Goal: Task Accomplishment & Management: Manage account settings

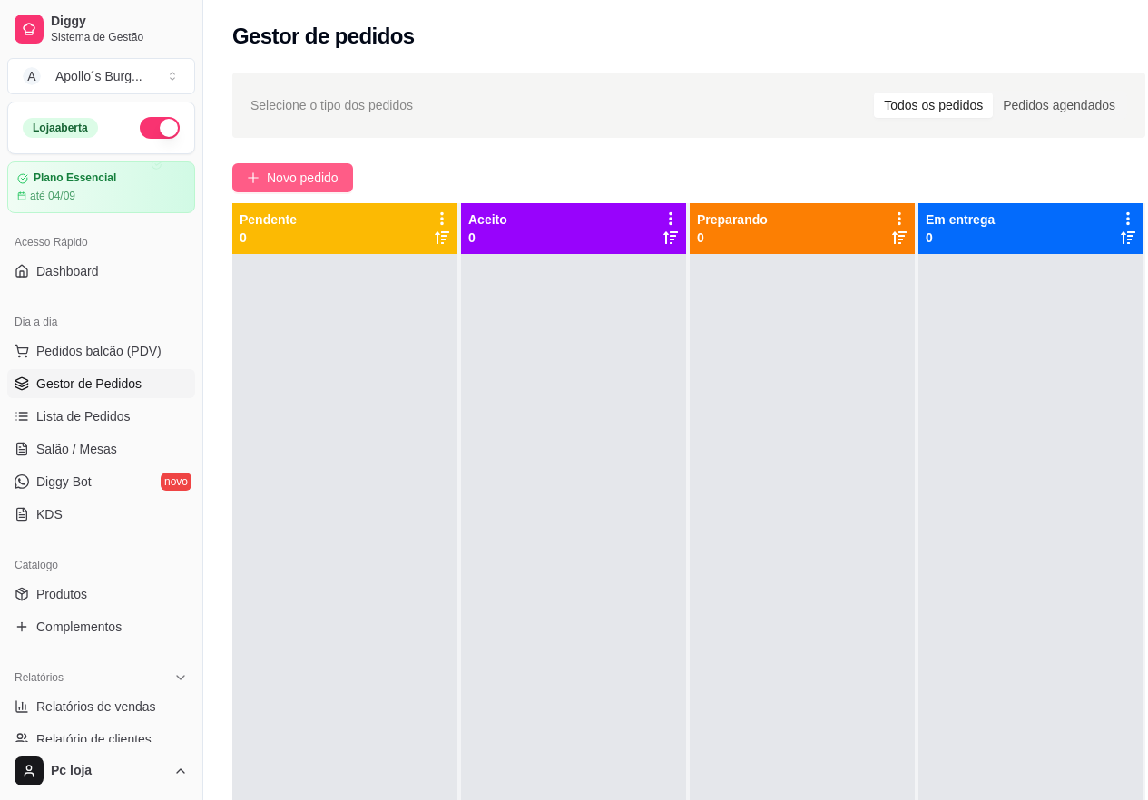
click at [327, 167] on button "Novo pedido" at bounding box center [292, 177] width 121 height 29
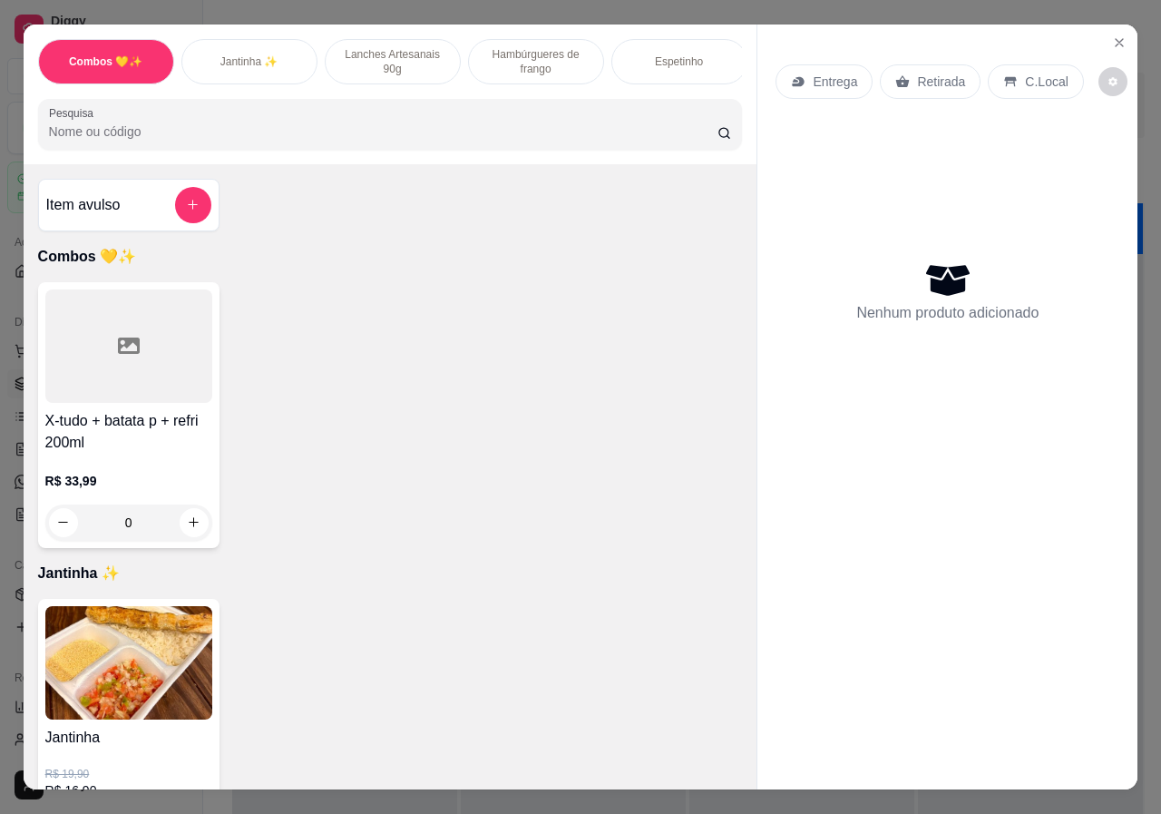
click at [410, 60] on p "Lanches Artesanais 90g" at bounding box center [392, 61] width 105 height 29
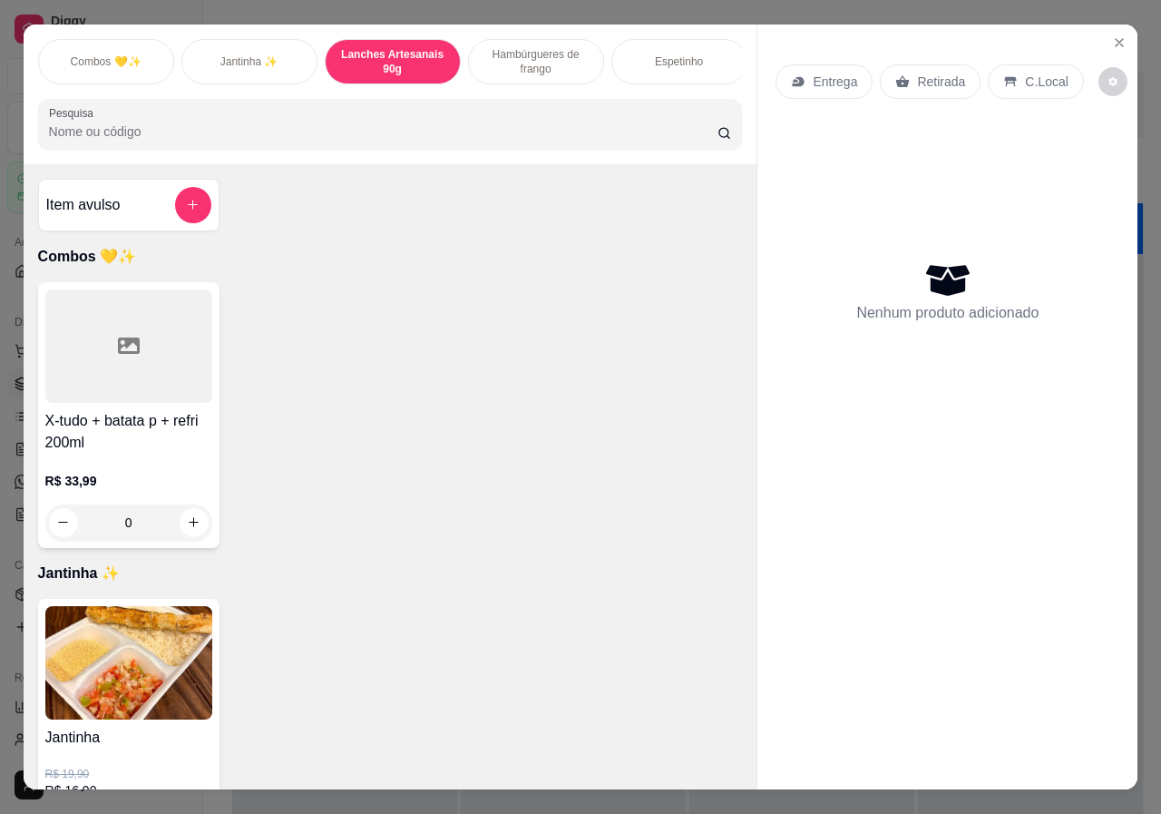
scroll to position [41, 0]
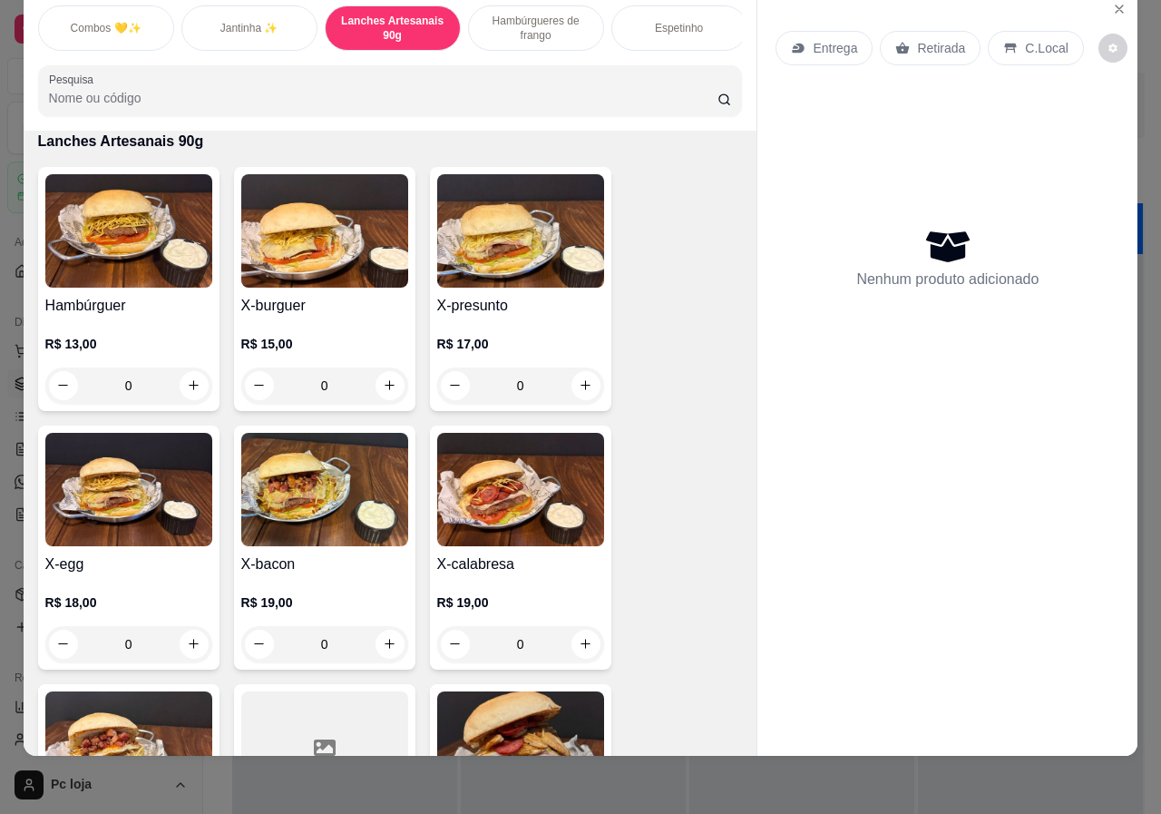
click at [182, 388] on div "0" at bounding box center [128, 385] width 167 height 36
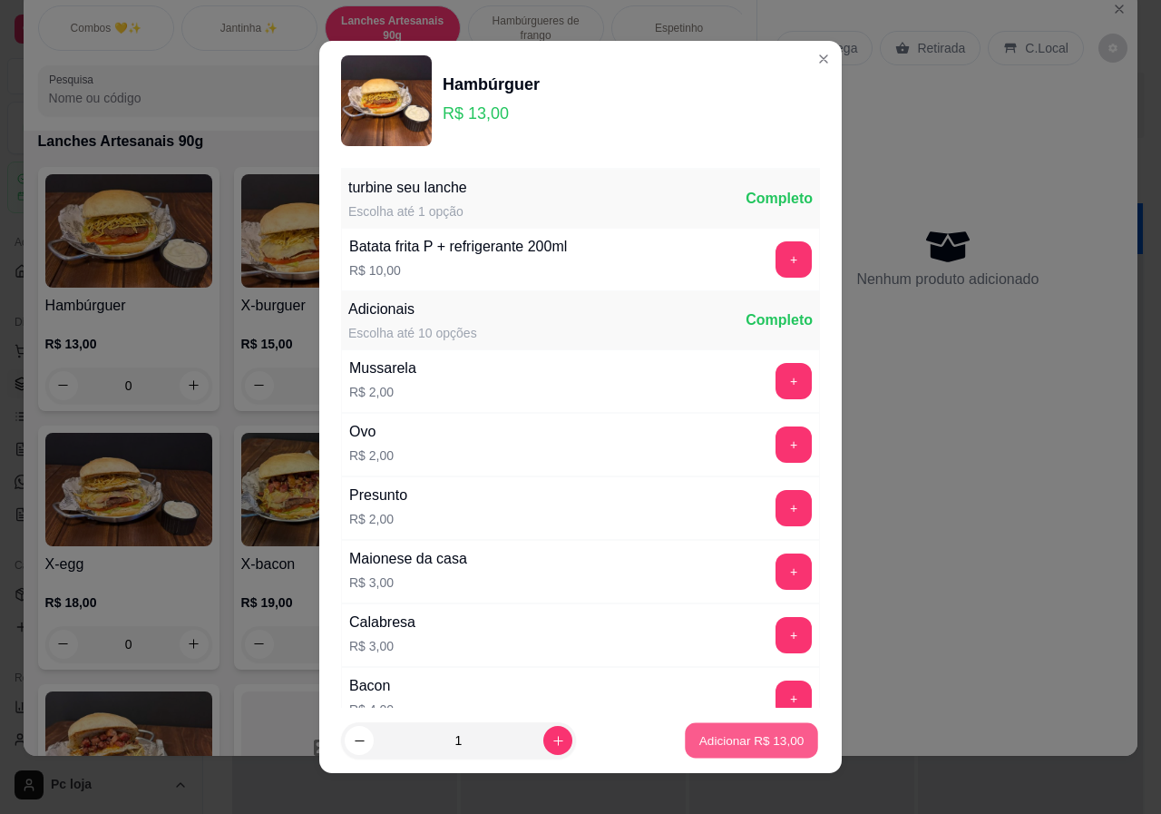
click at [685, 739] on button "Adicionar R$ 13,00" at bounding box center [751, 740] width 133 height 35
type input "1"
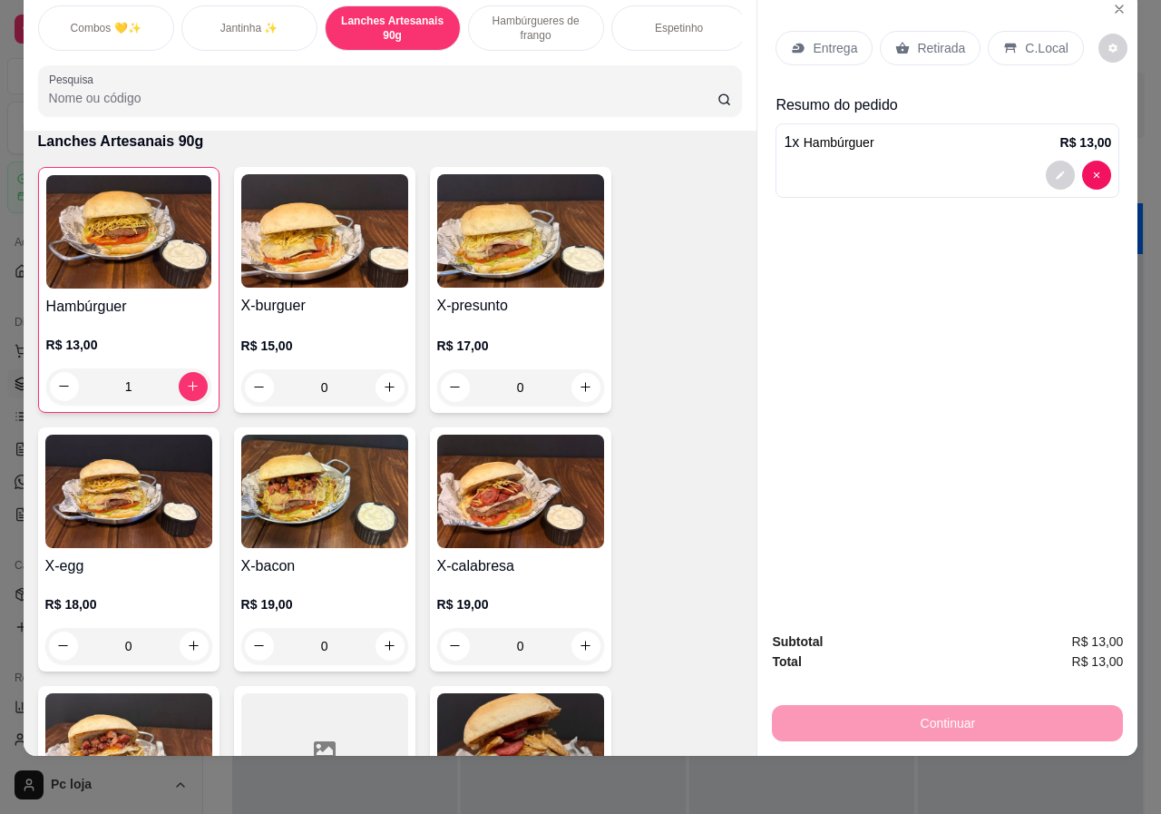
click at [813, 39] on p "Entrega" at bounding box center [835, 48] width 44 height 18
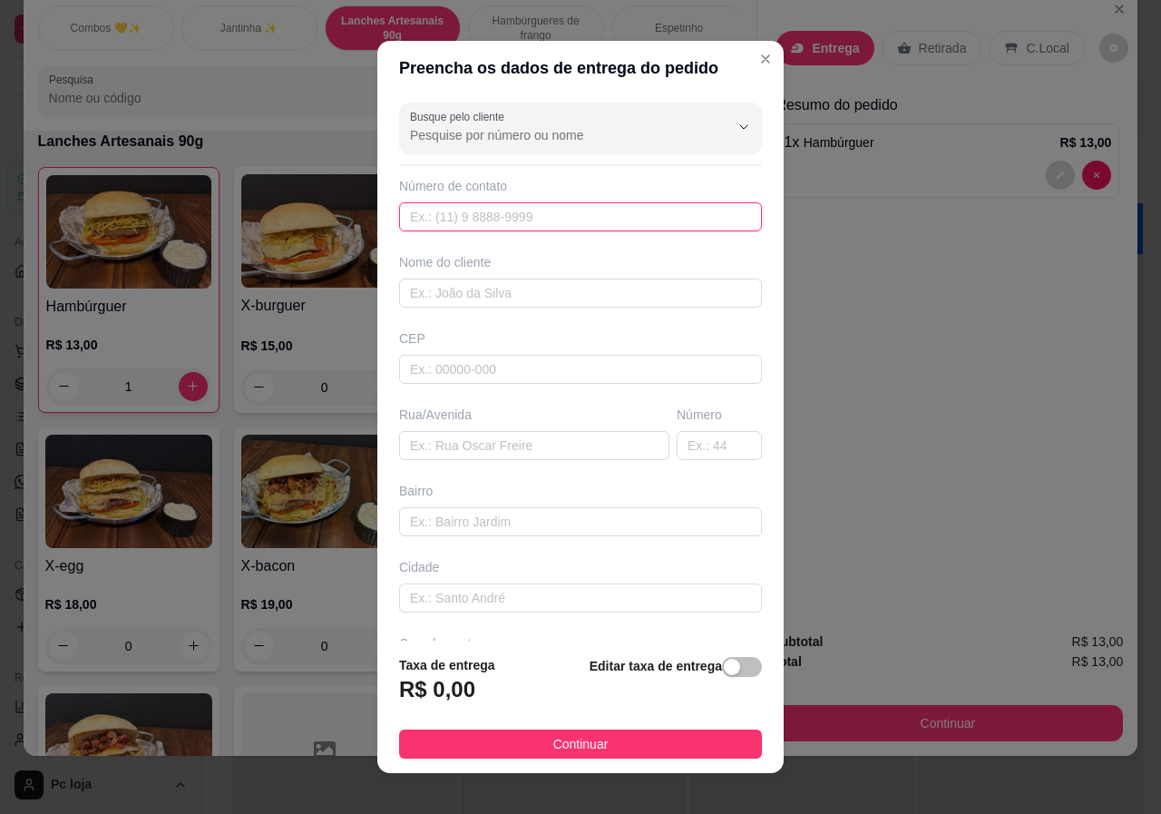
click at [621, 218] on input "text" at bounding box center [580, 216] width 363 height 29
type input "[PHONE_NUMBER]"
click at [628, 289] on input "text" at bounding box center [580, 293] width 363 height 29
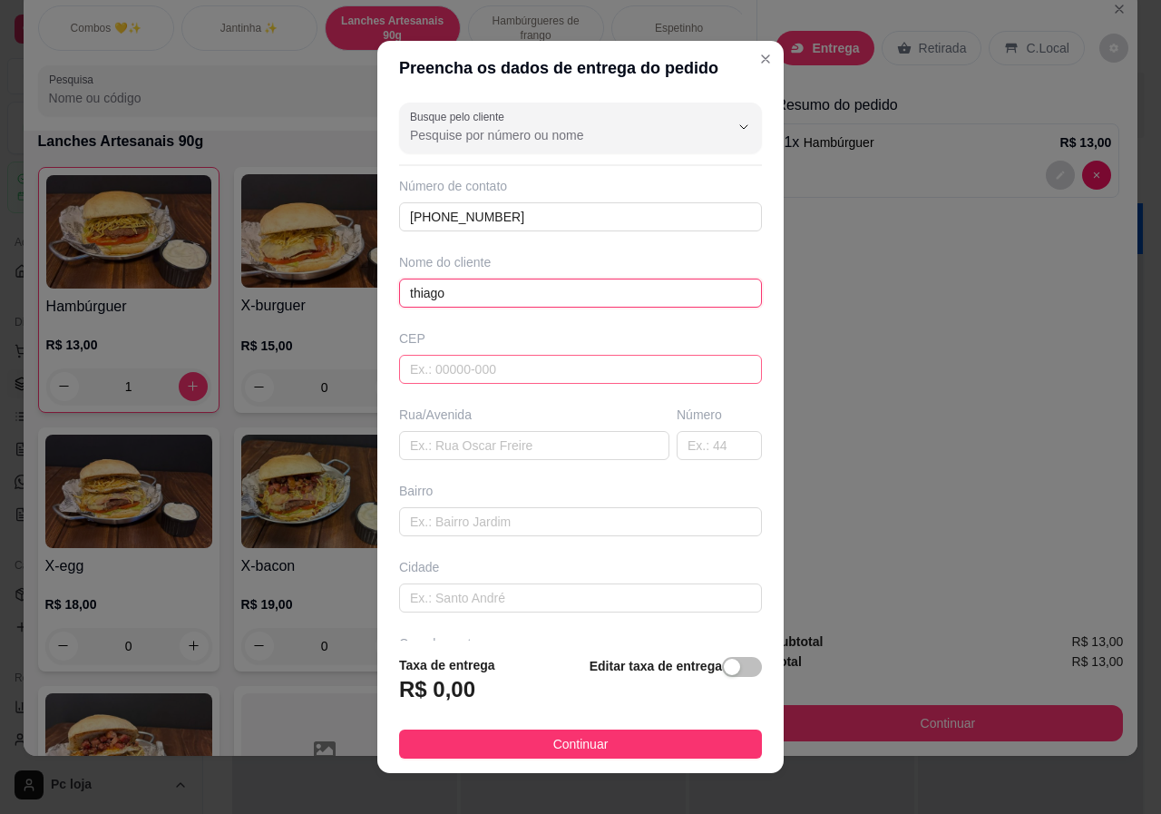
type input "thiago"
click at [650, 368] on input "text" at bounding box center [580, 369] width 363 height 29
type input "36048472"
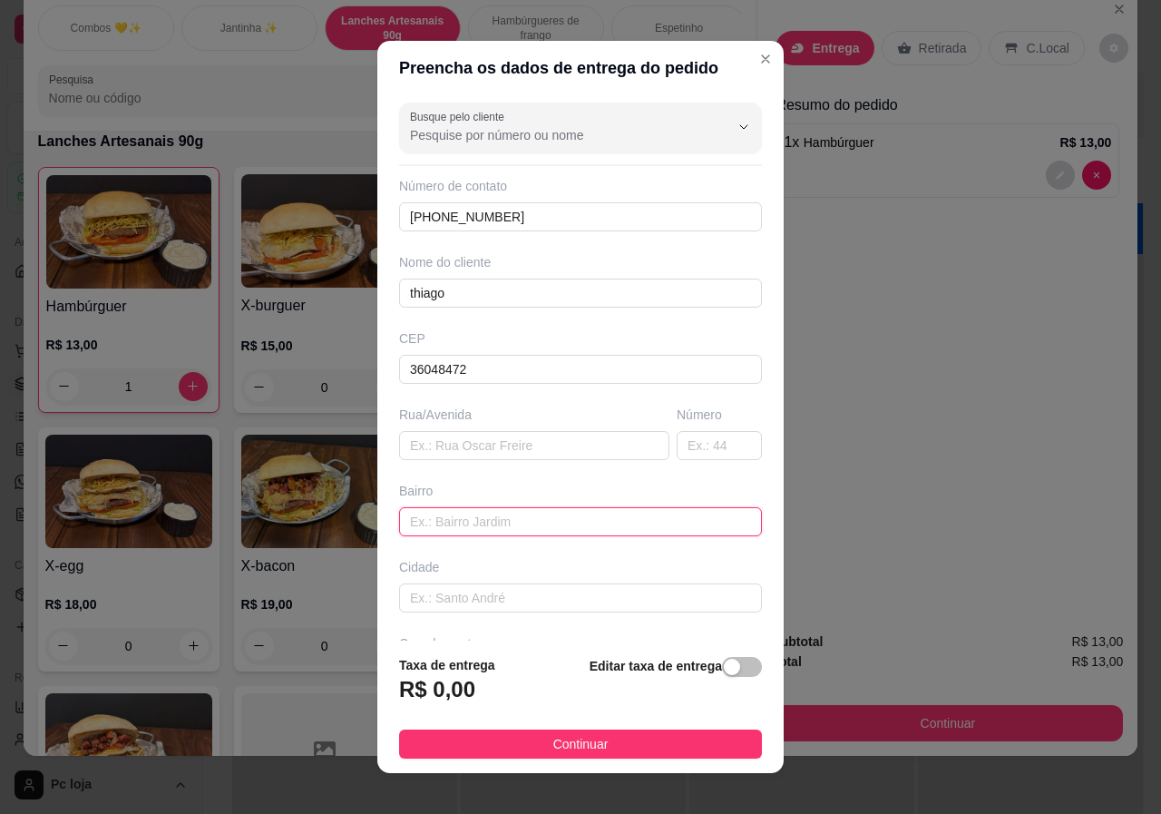
type input "Rua [PERSON_NAME]"
type input "Parque Independência III"
type input "Juiz de Fora"
click at [649, 529] on input "Parque Independência III" at bounding box center [580, 521] width 363 height 29
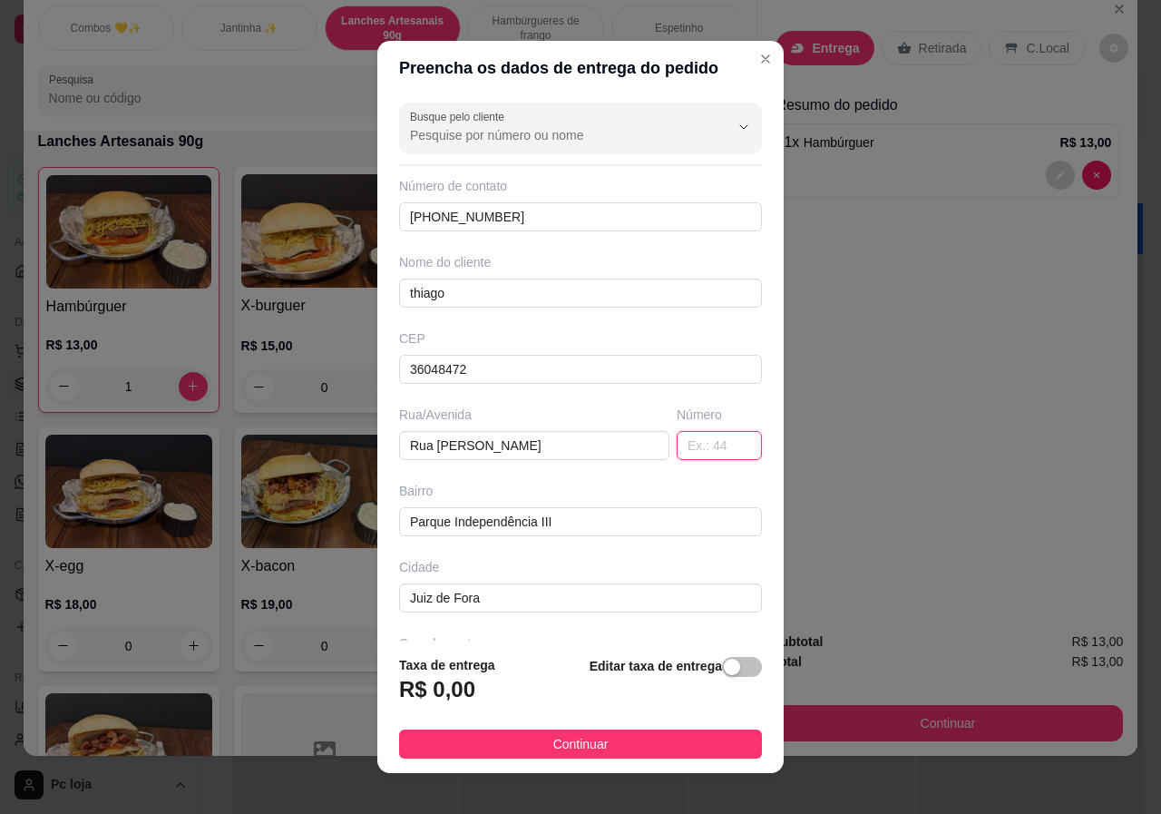
click at [686, 444] on input "text" at bounding box center [719, 445] width 85 height 29
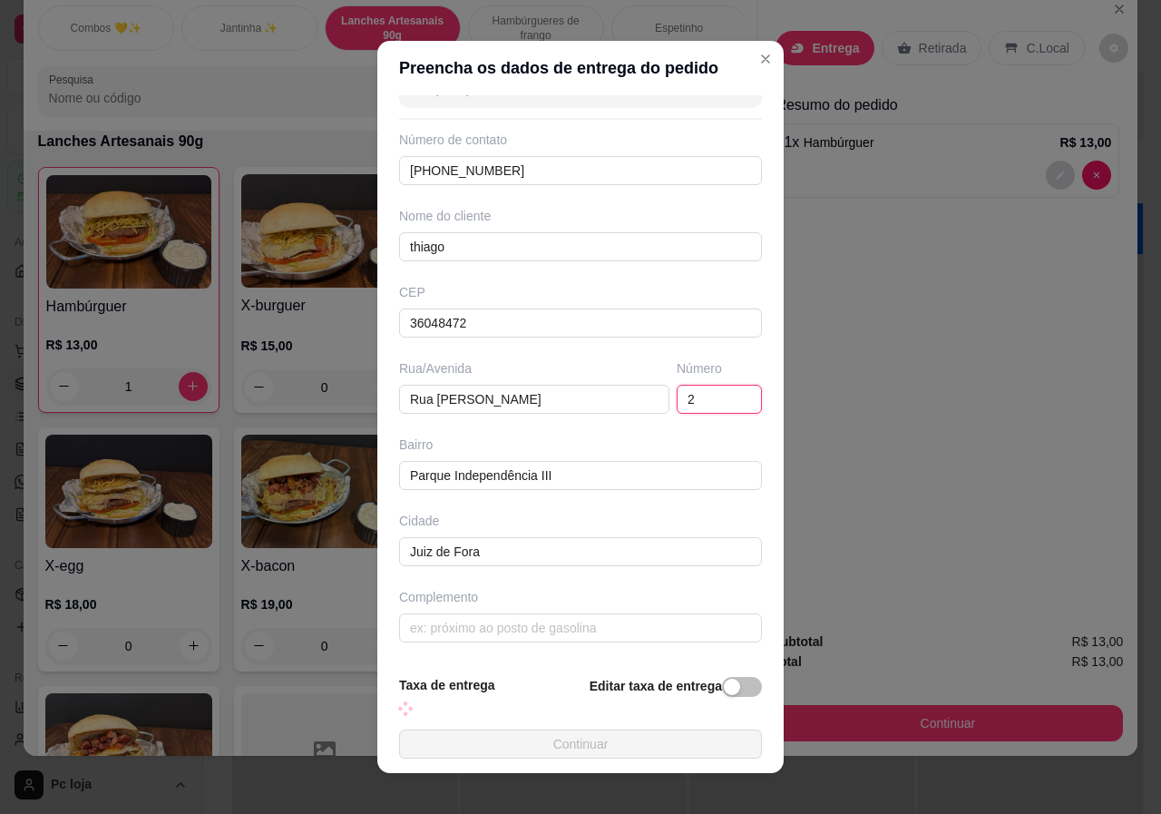
scroll to position [17, 0]
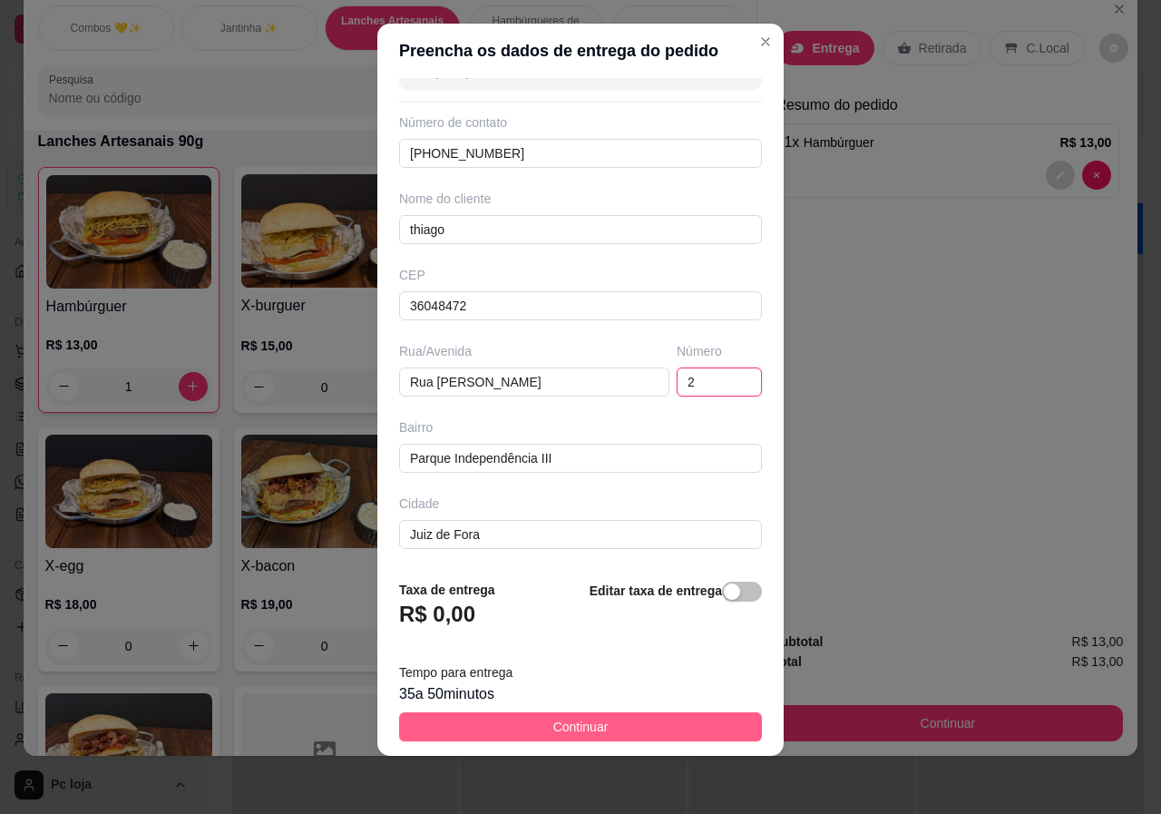
type input "2"
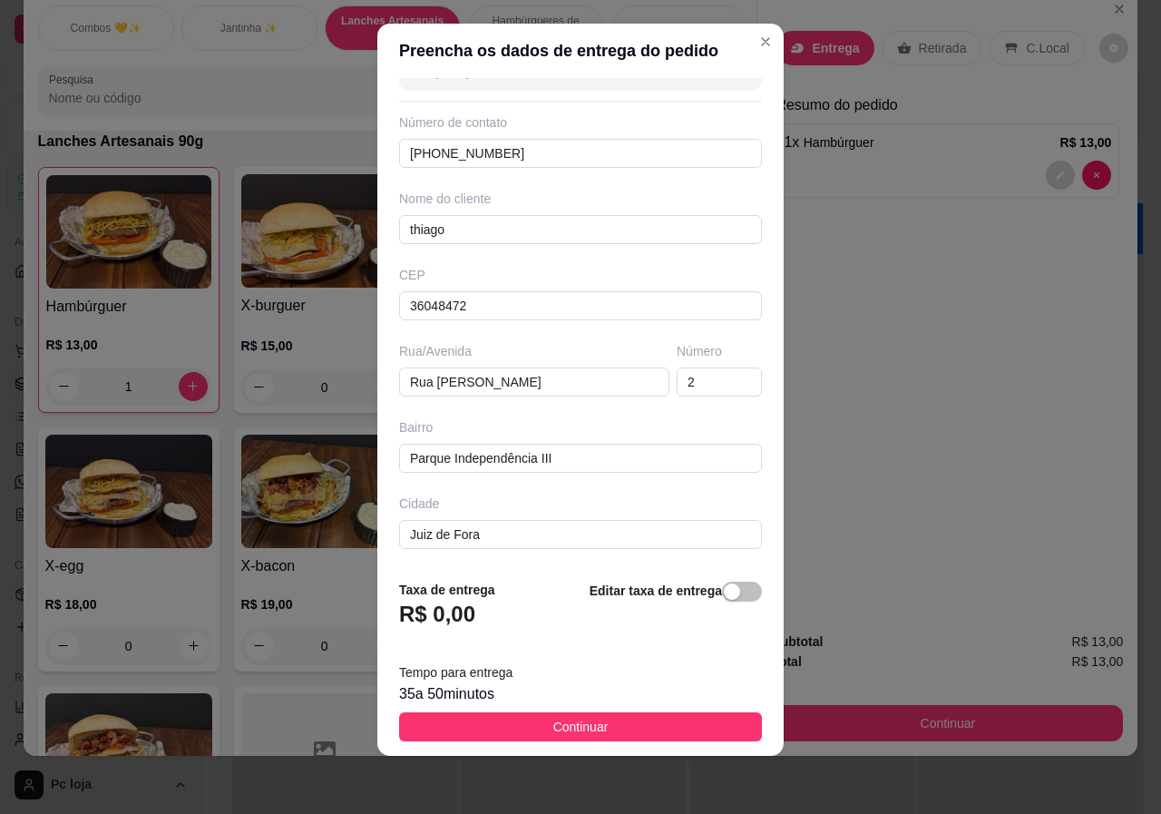
click at [571, 721] on span "Continuar" at bounding box center [580, 727] width 55 height 20
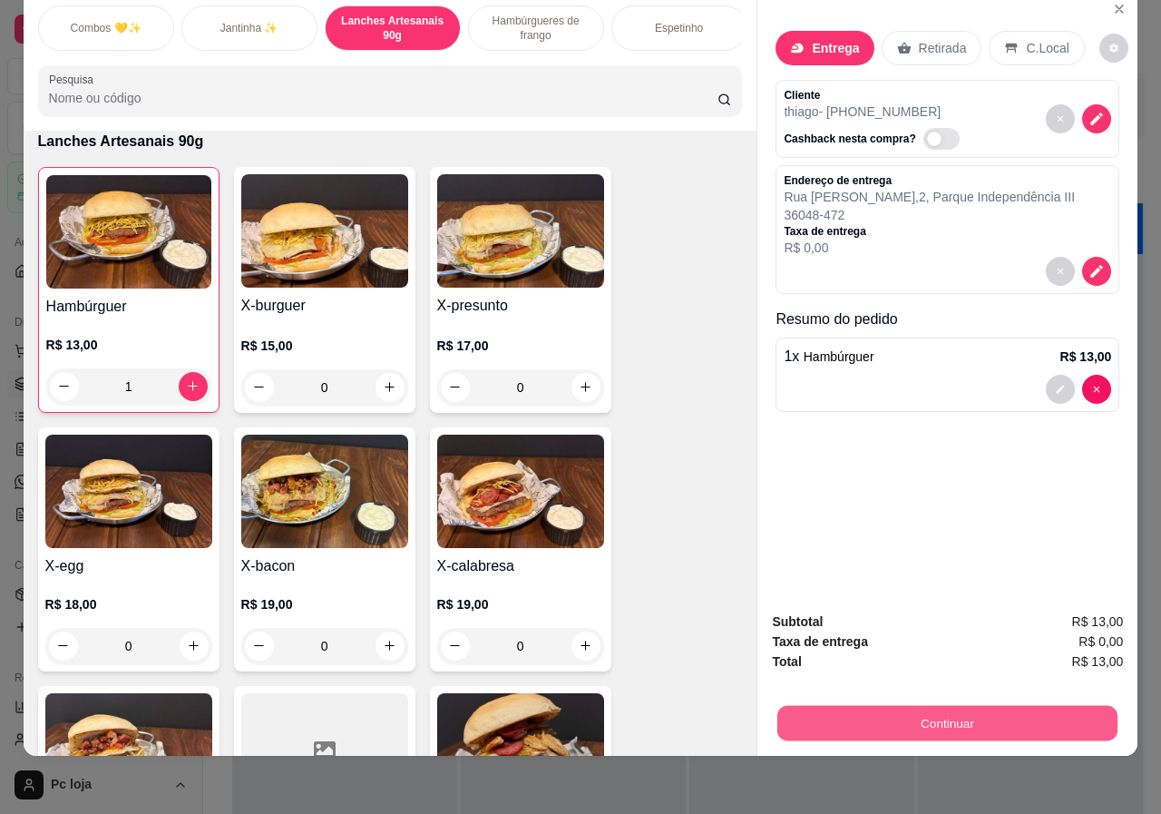
click at [943, 706] on button "Continuar" at bounding box center [947, 723] width 340 height 35
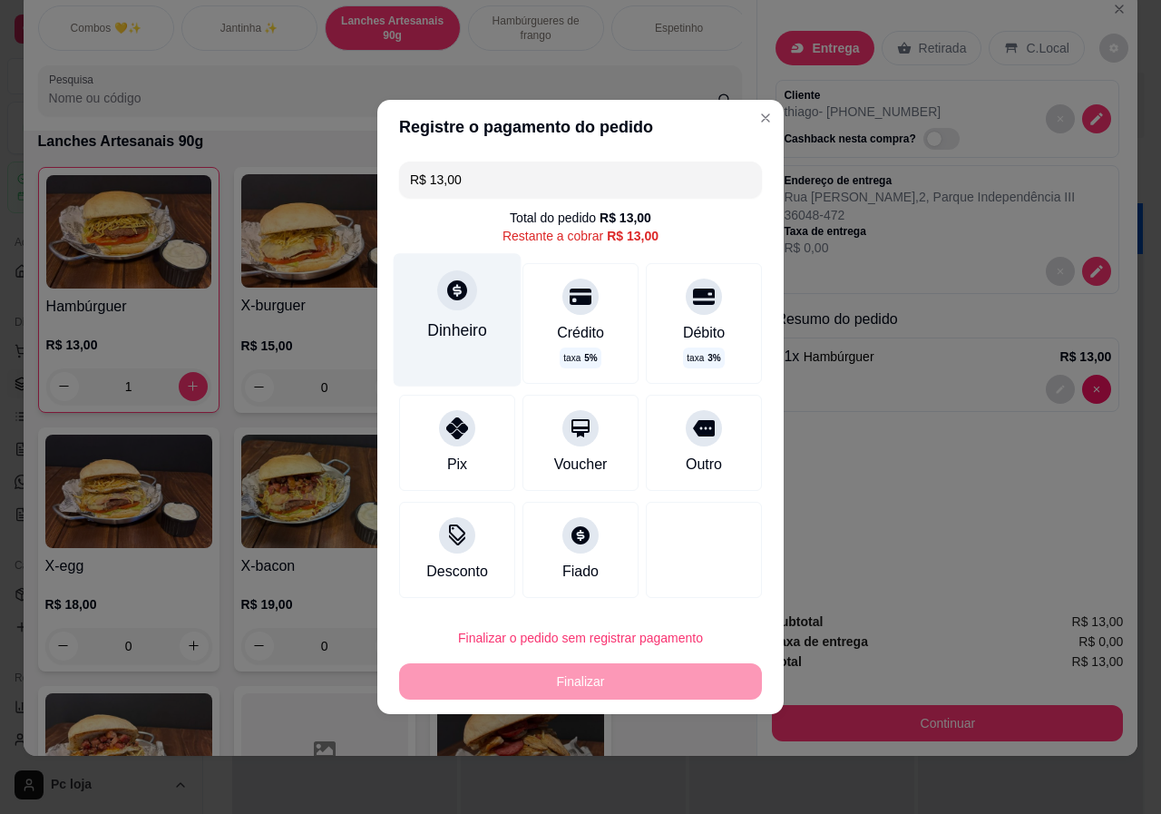
click at [484, 339] on div "Dinheiro" at bounding box center [457, 330] width 60 height 24
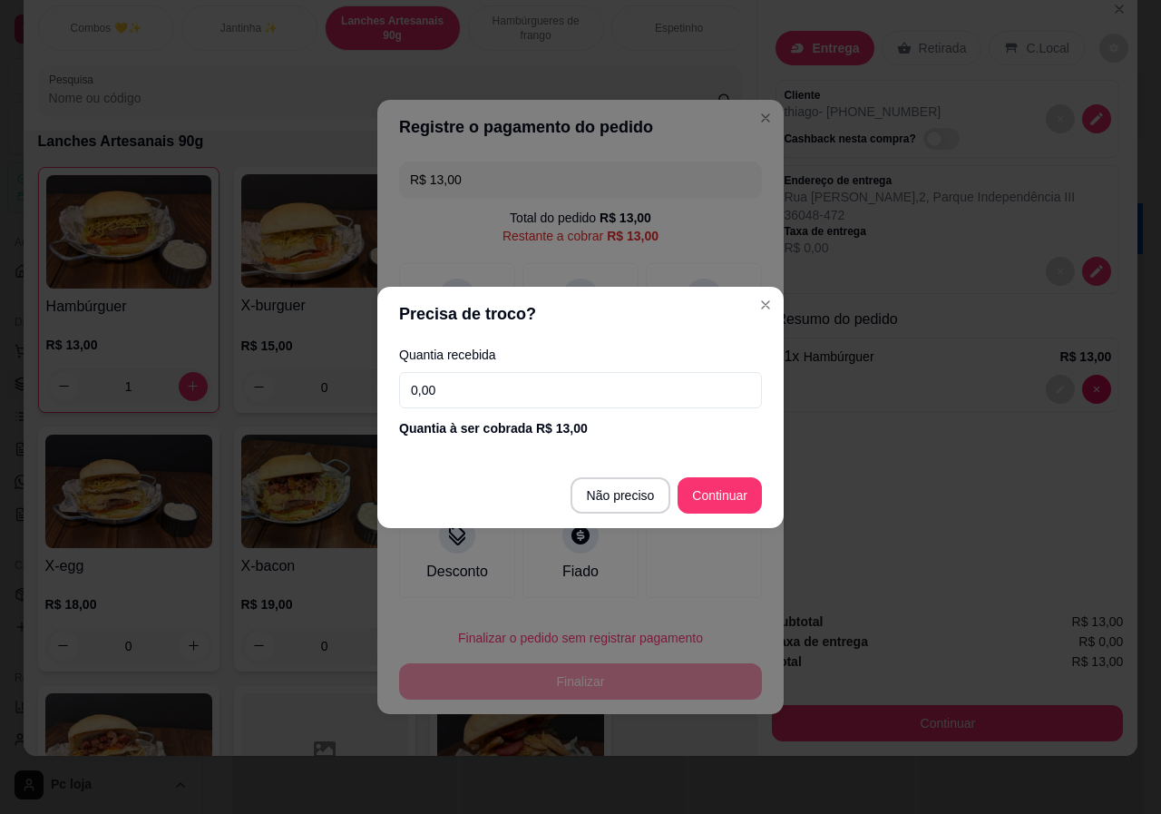
click at [515, 393] on input "0,00" at bounding box center [580, 390] width 363 height 36
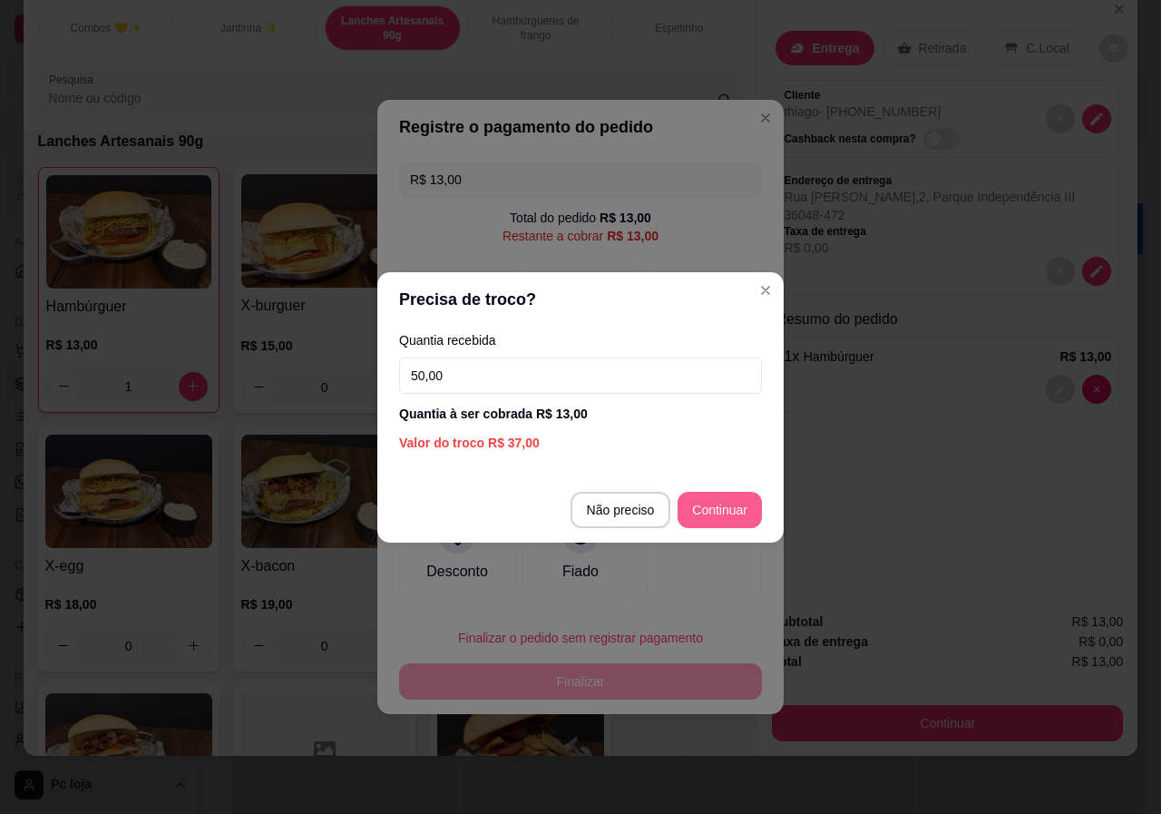
type input "50,00"
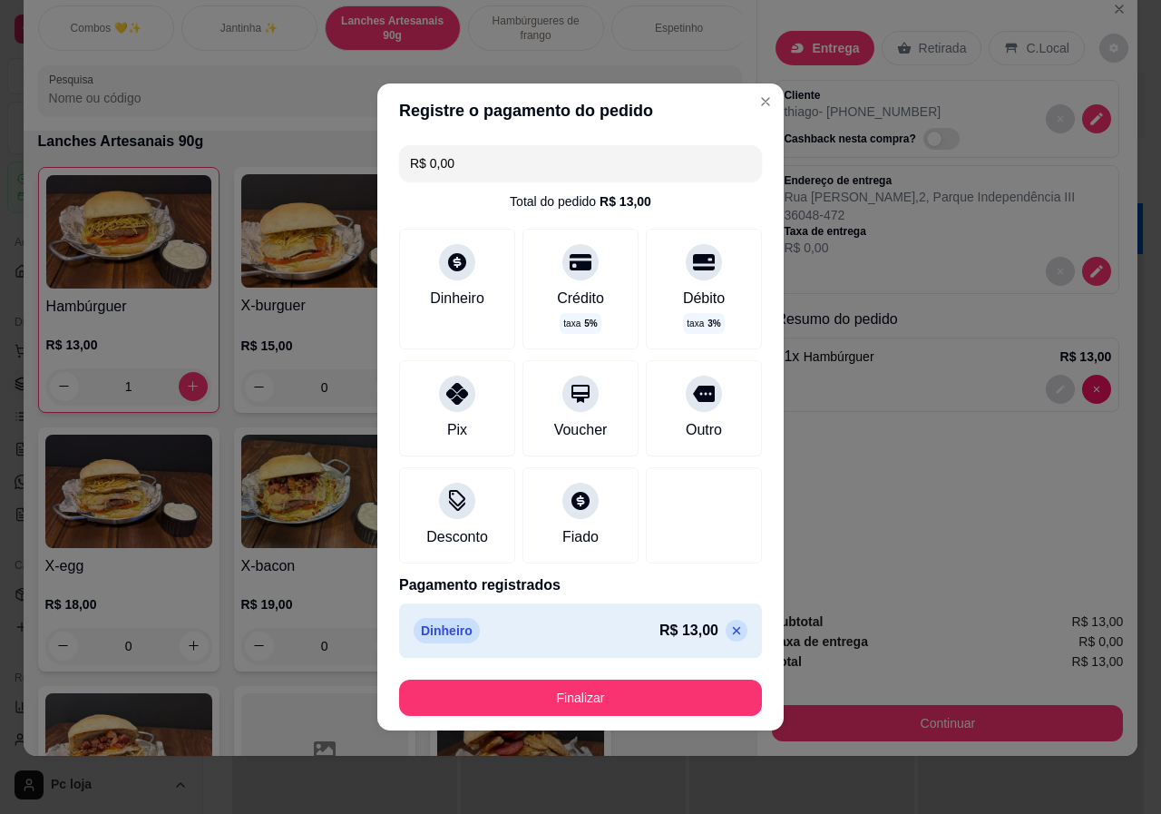
type input "R$ 0,00"
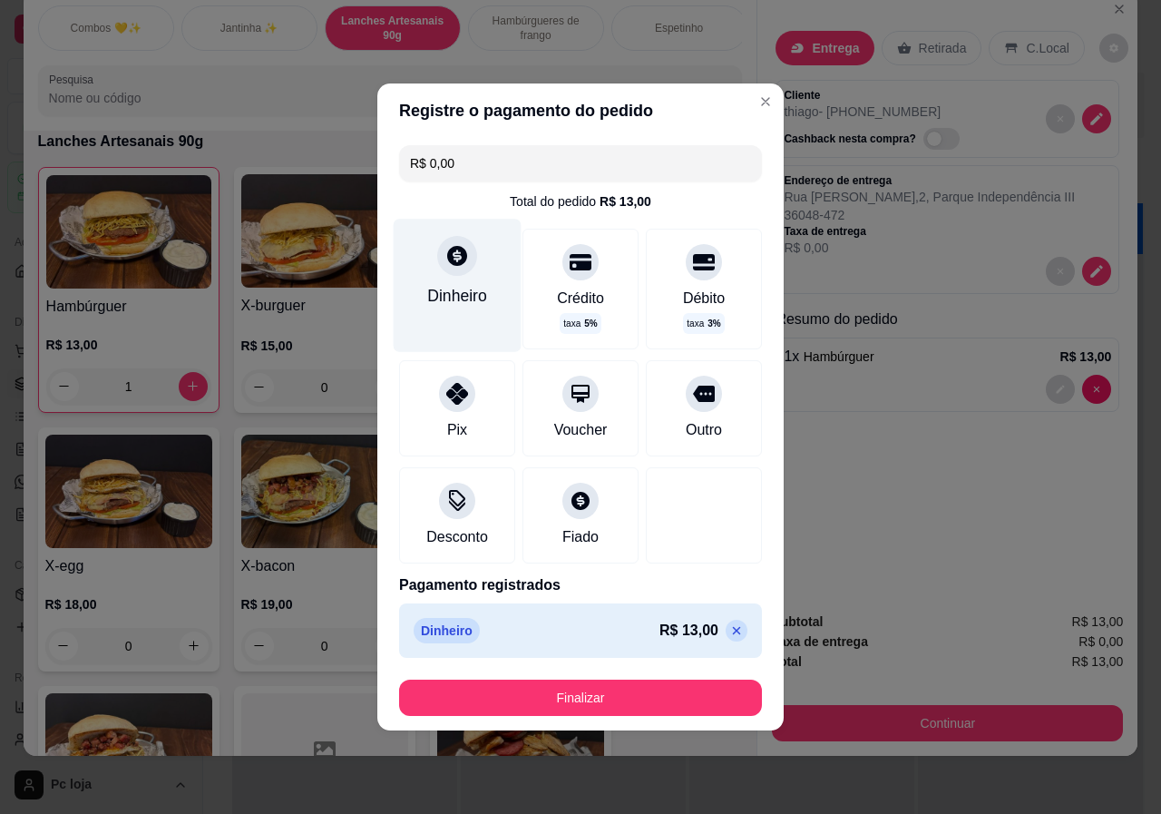
click at [447, 280] on div "Dinheiro" at bounding box center [458, 285] width 128 height 132
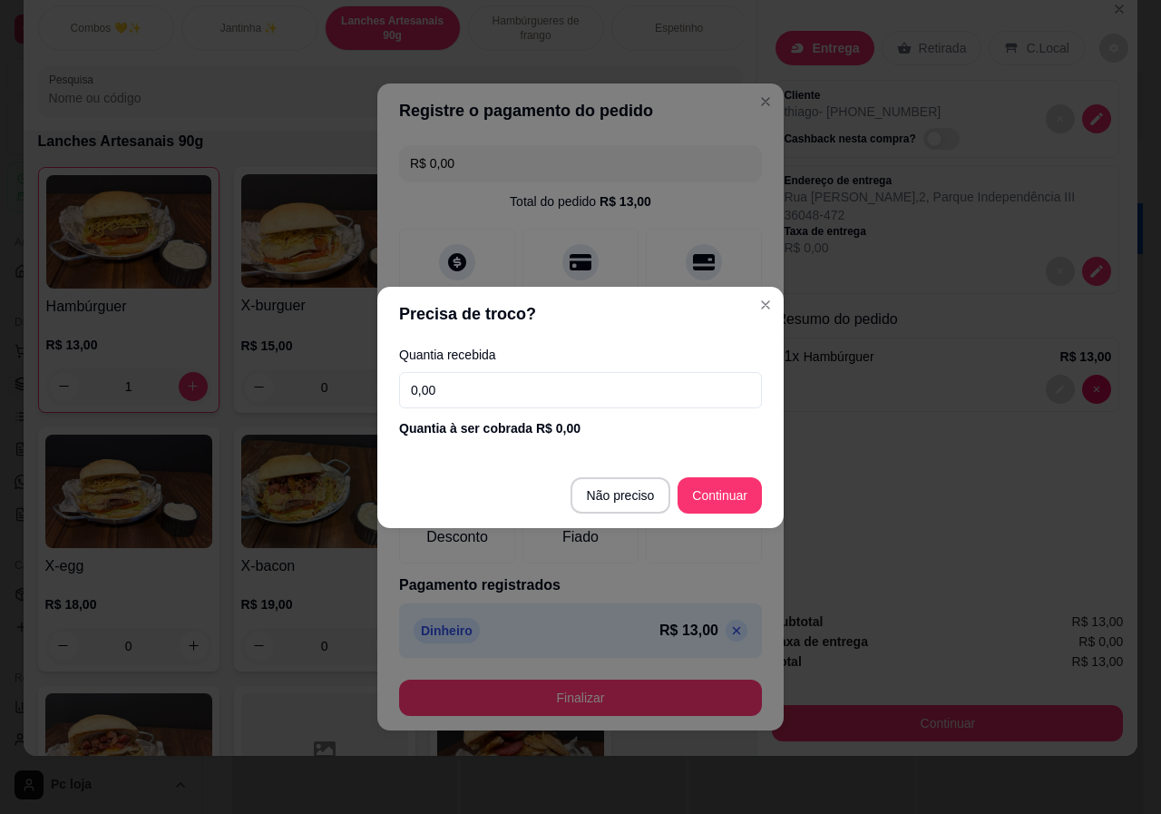
click at [594, 384] on input "0,00" at bounding box center [580, 390] width 363 height 36
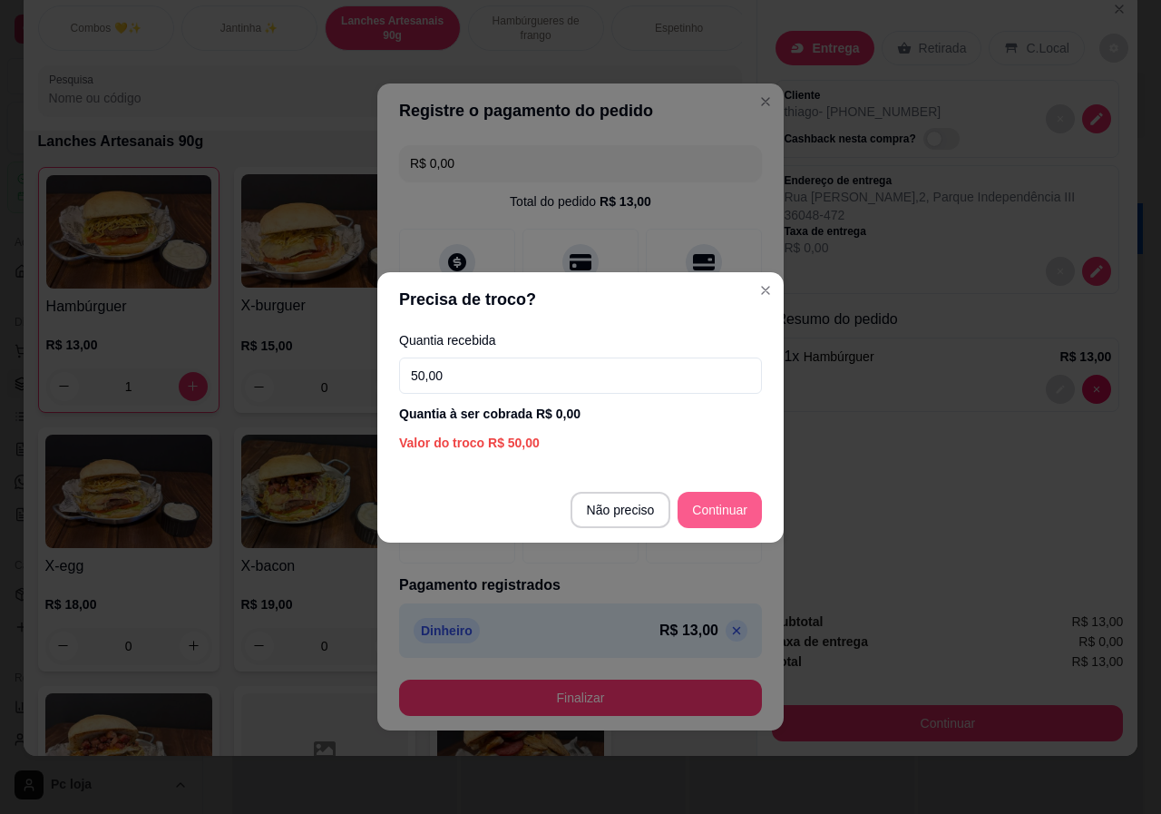
type input "50,00"
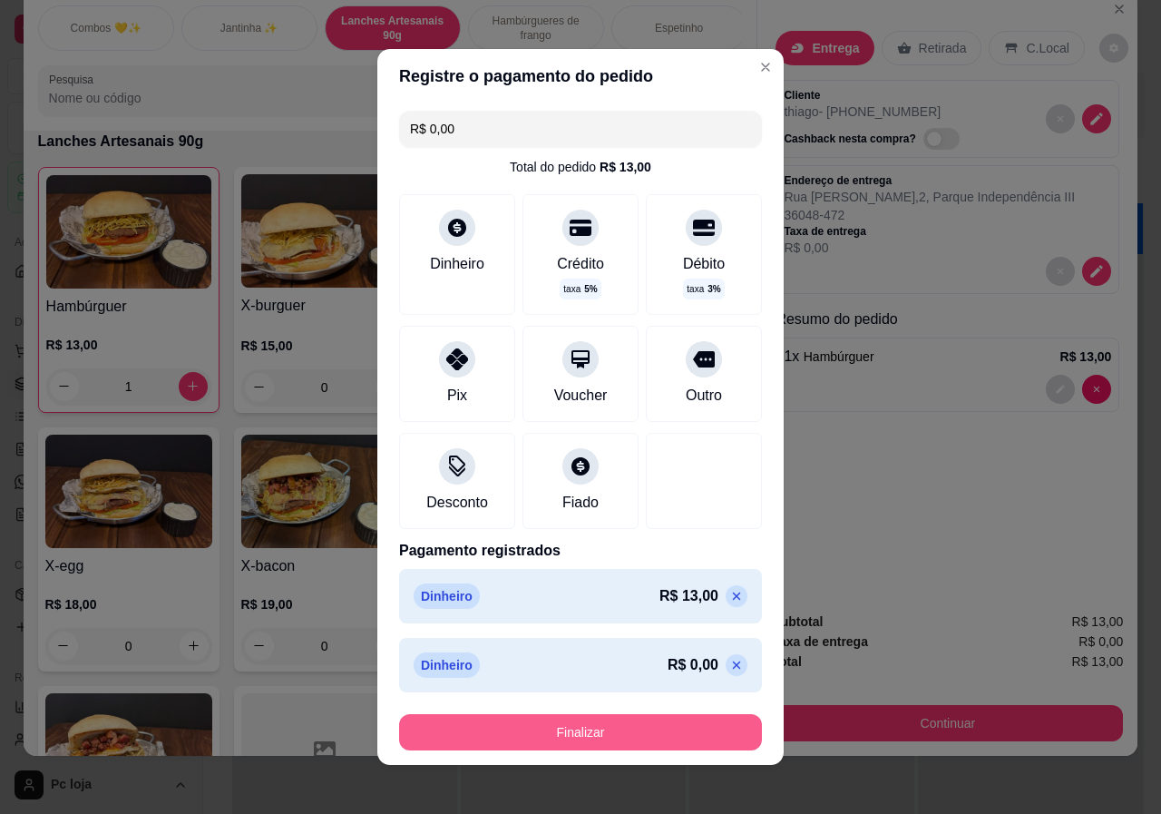
click at [572, 736] on button "Finalizar" at bounding box center [580, 732] width 363 height 36
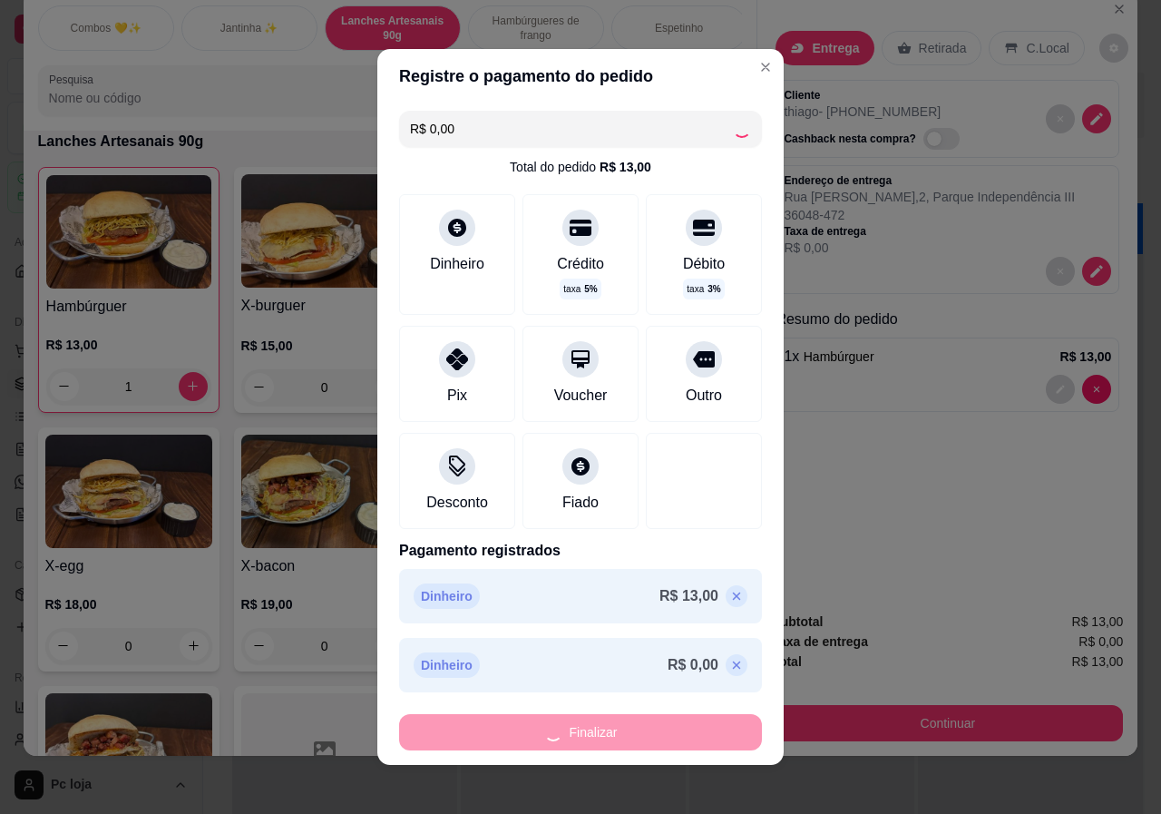
type input "0"
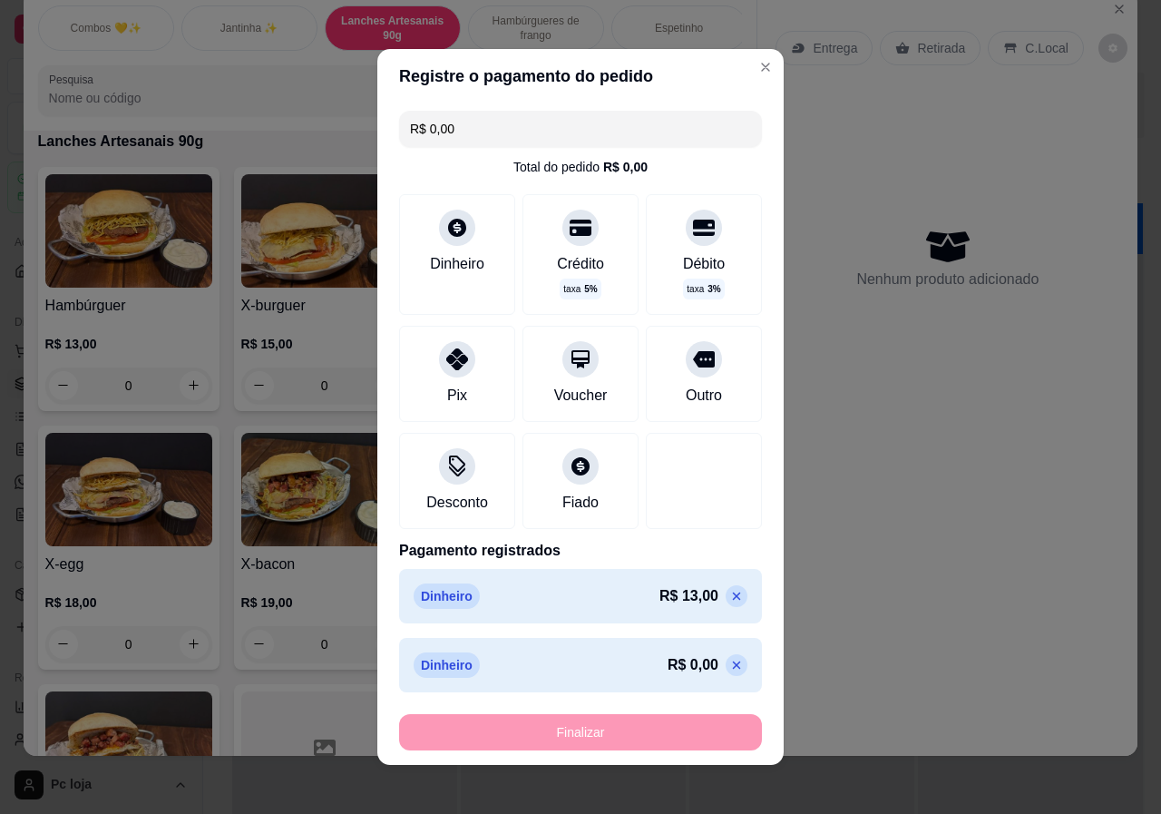
type input "-R$ 13,00"
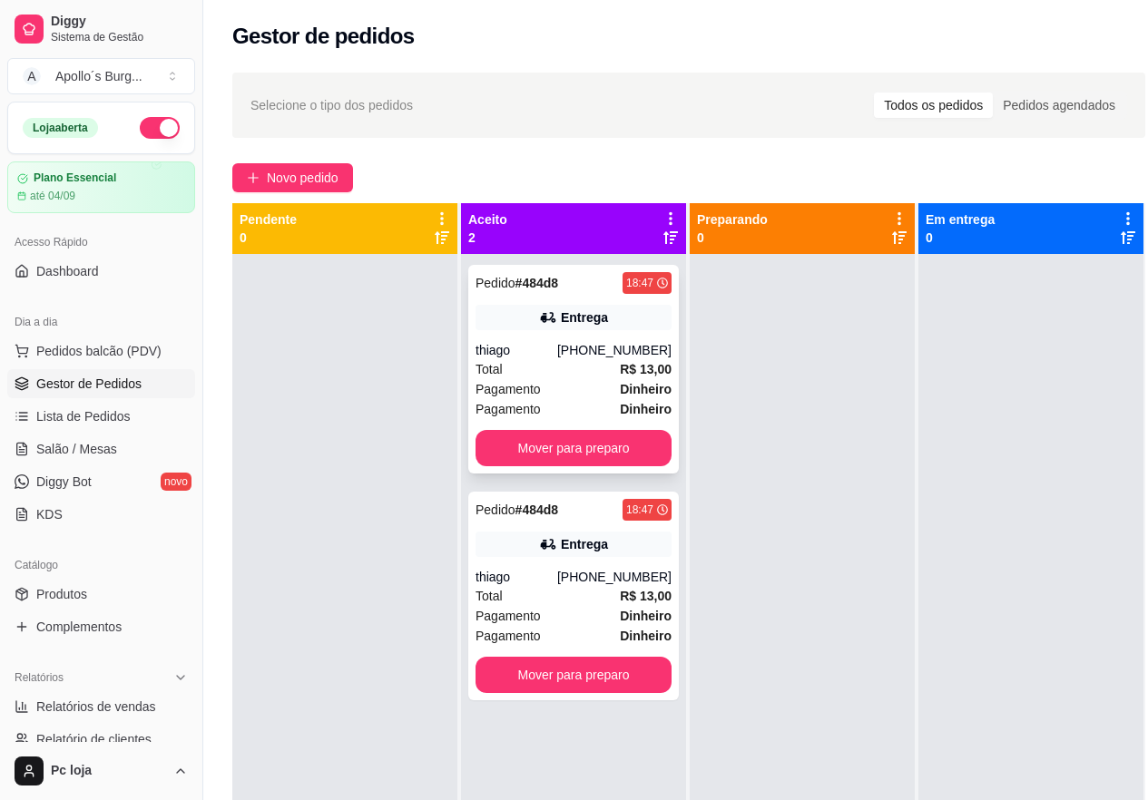
click at [531, 345] on div "thiago" at bounding box center [516, 350] width 82 height 18
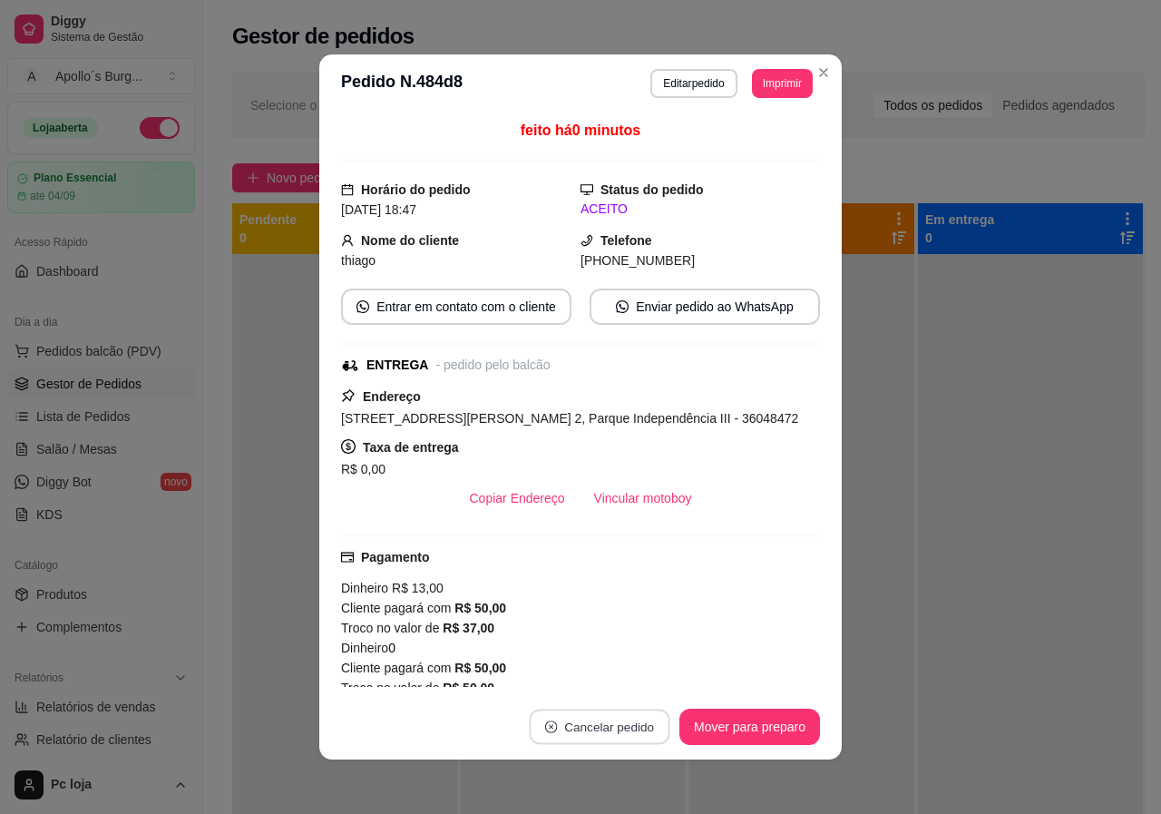
click at [556, 726] on button "Cancelar pedido" at bounding box center [599, 726] width 141 height 35
click at [625, 685] on button "Sim" at bounding box center [643, 681] width 73 height 36
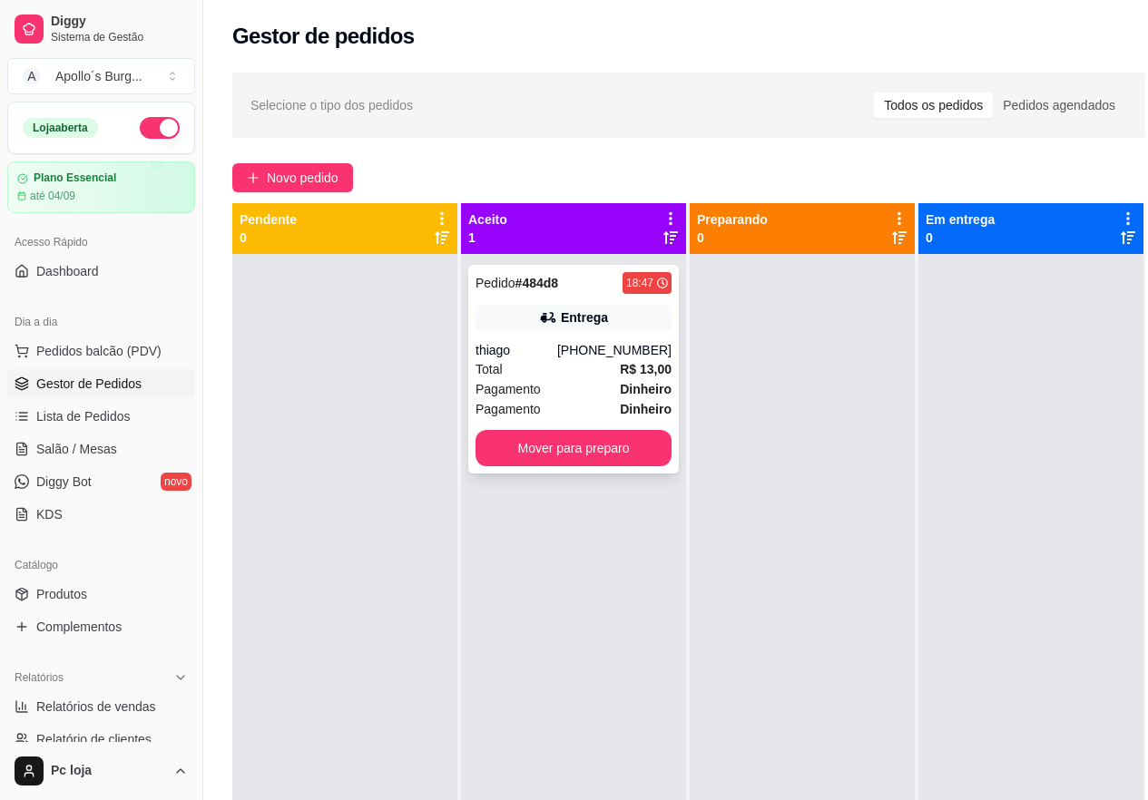
click at [605, 369] on div "Total R$ 13,00" at bounding box center [573, 369] width 196 height 20
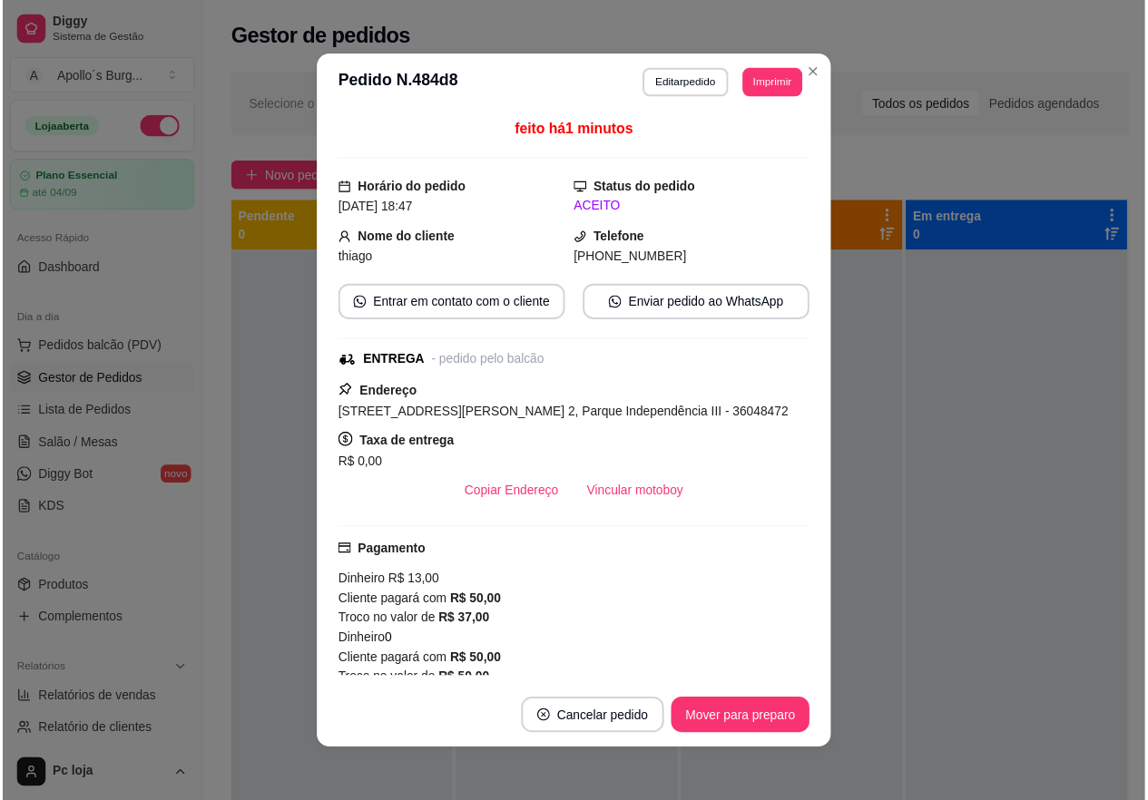
scroll to position [1, 0]
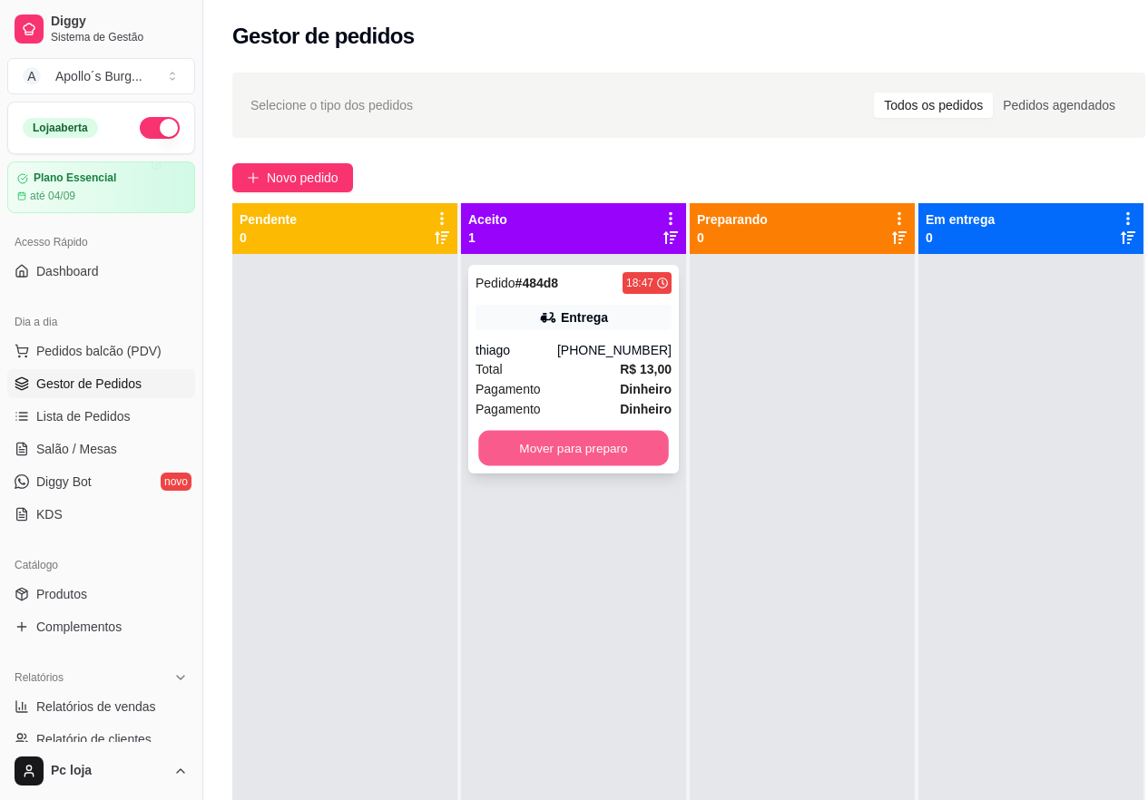
click at [603, 449] on button "Mover para preparo" at bounding box center [573, 448] width 191 height 35
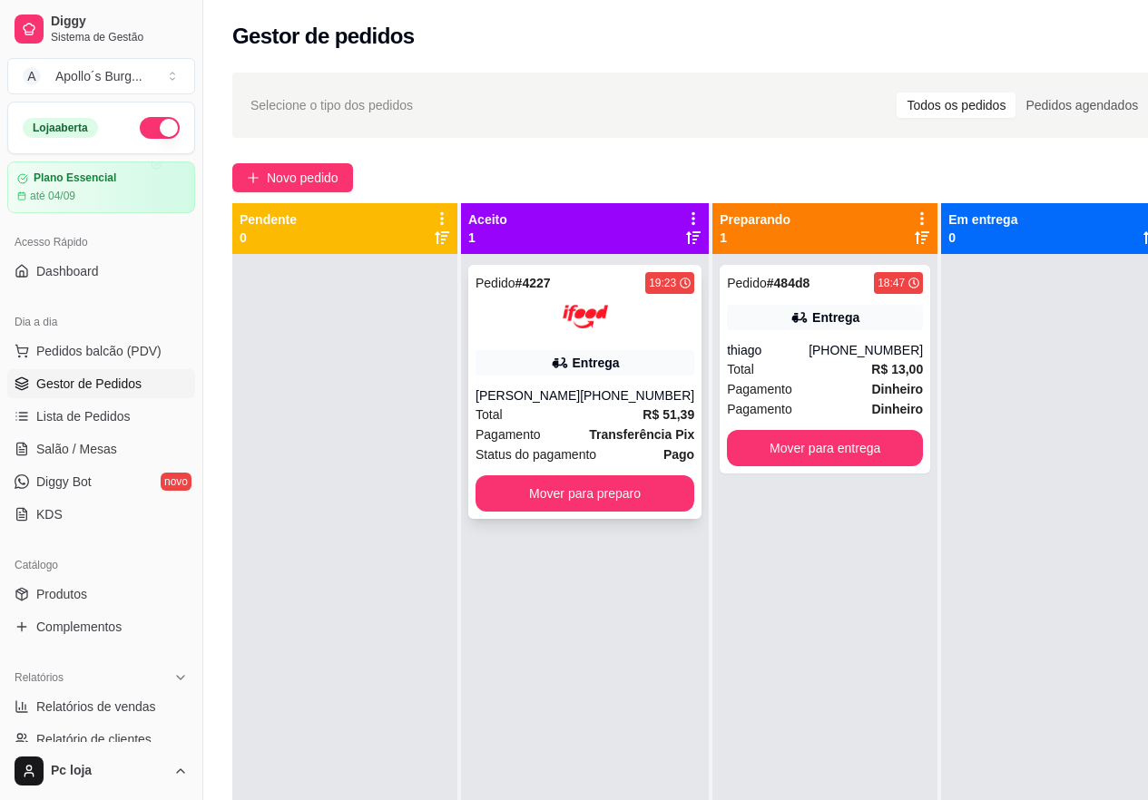
click at [602, 448] on div "Status do pagamento Pago" at bounding box center [584, 455] width 219 height 20
click at [609, 496] on button "Mover para preparo" at bounding box center [584, 493] width 219 height 36
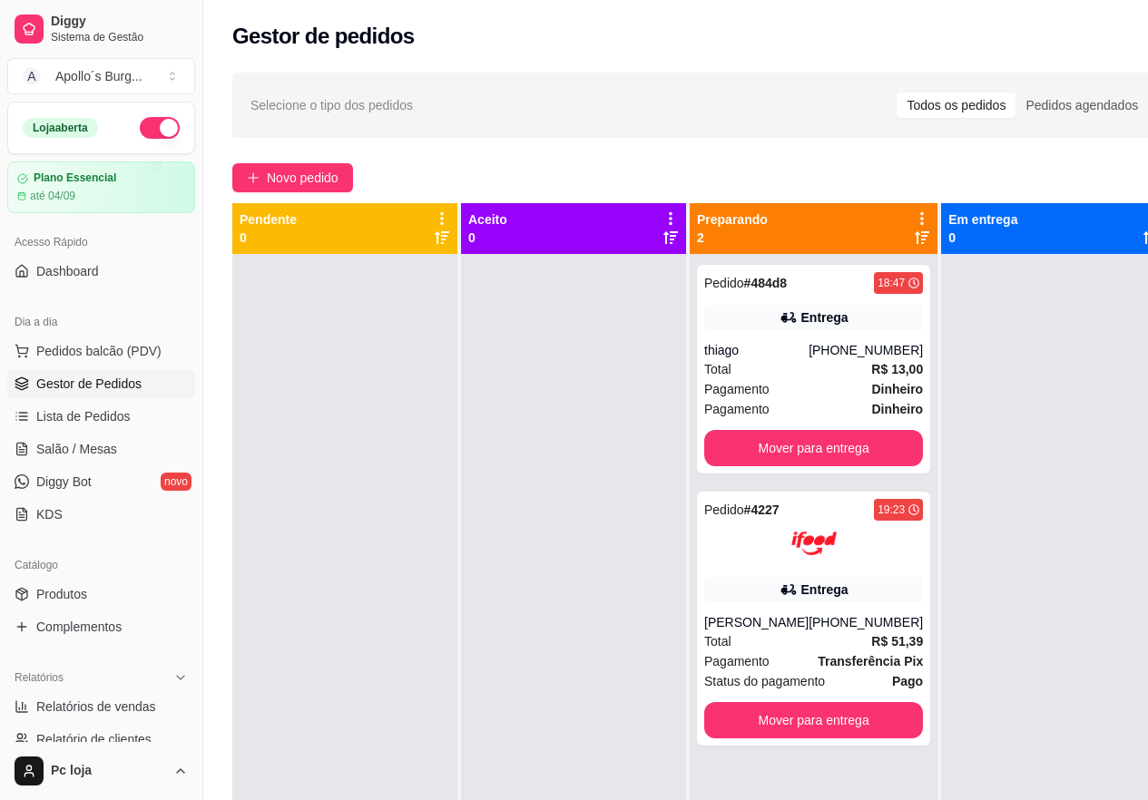
click at [609, 495] on div at bounding box center [573, 654] width 225 height 800
click at [766, 445] on button "Mover para entrega" at bounding box center [814, 448] width 212 height 35
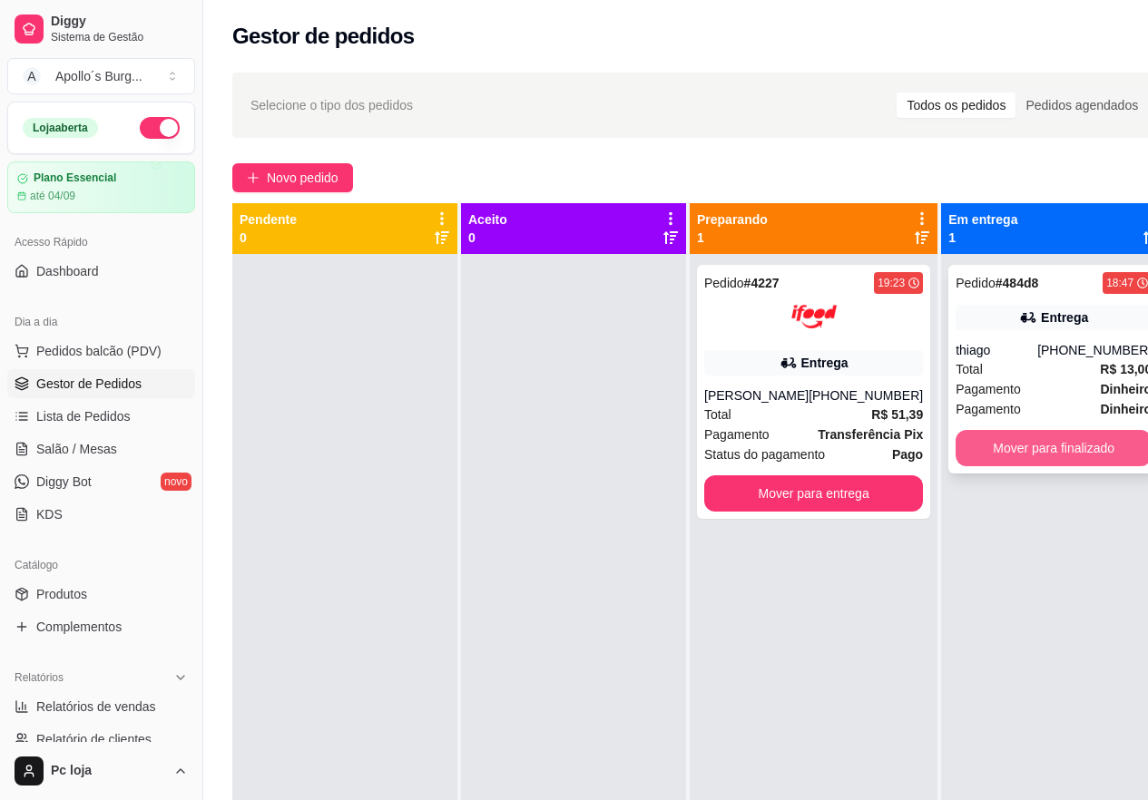
click at [1003, 441] on button "Mover para finalizado" at bounding box center [1053, 448] width 196 height 36
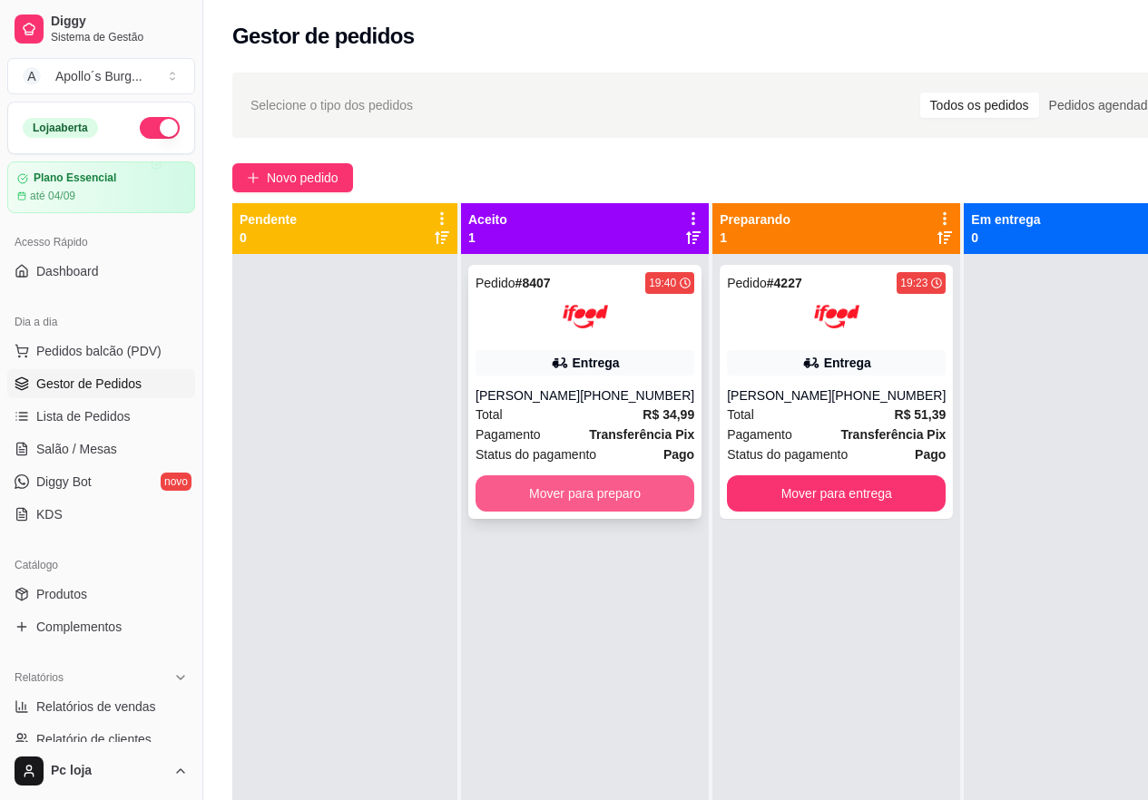
click at [591, 495] on button "Mover para preparo" at bounding box center [584, 493] width 219 height 36
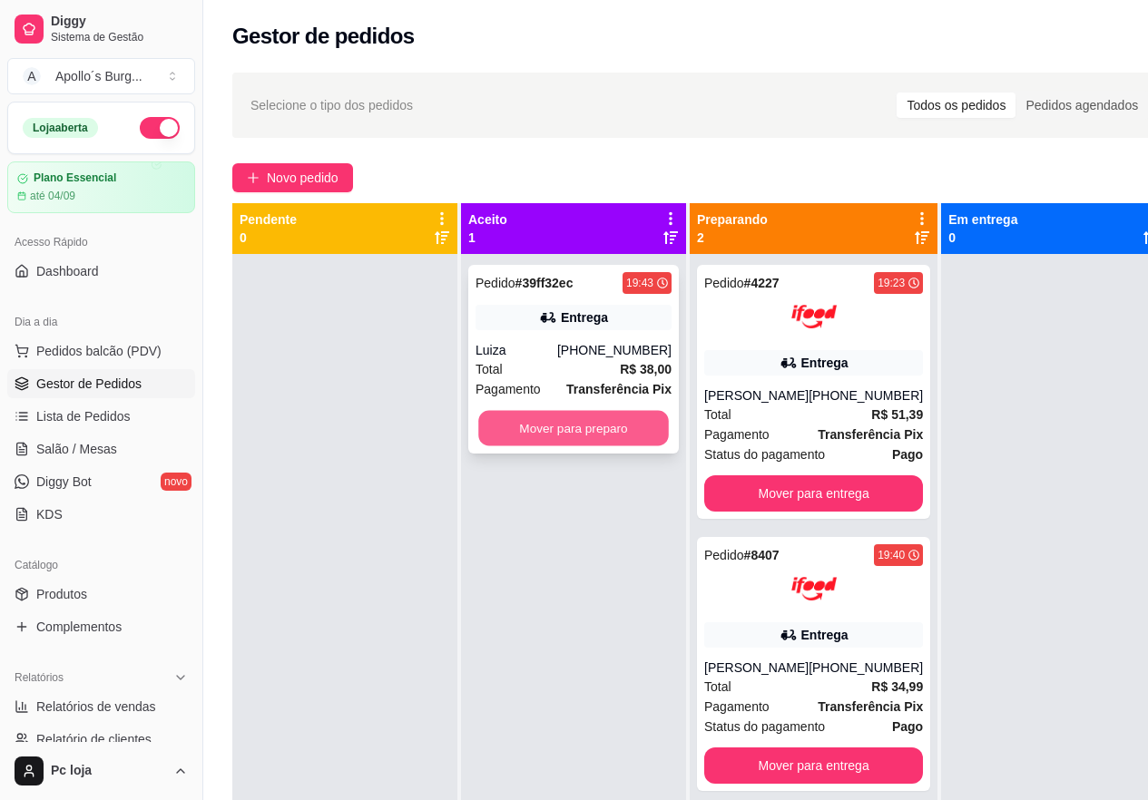
click at [598, 428] on button "Mover para preparo" at bounding box center [573, 428] width 191 height 35
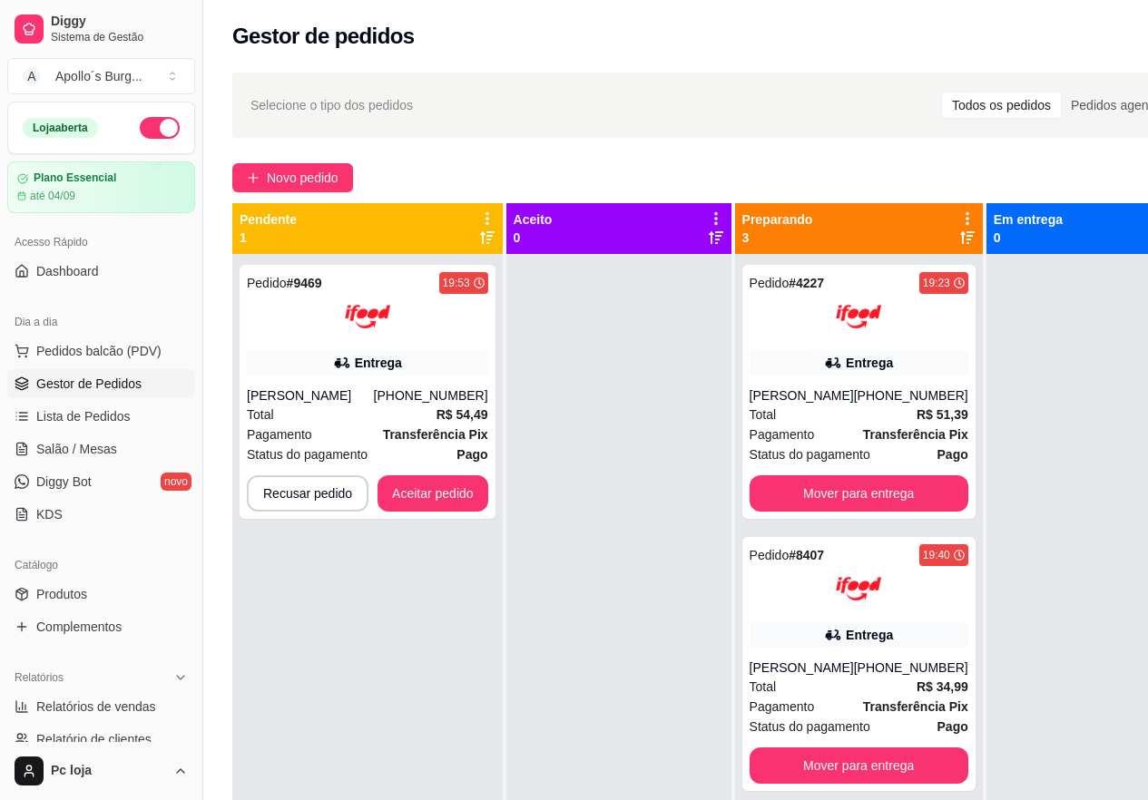
click at [598, 428] on div at bounding box center [618, 654] width 225 height 800
click at [464, 495] on button "Aceitar pedido" at bounding box center [432, 493] width 111 height 36
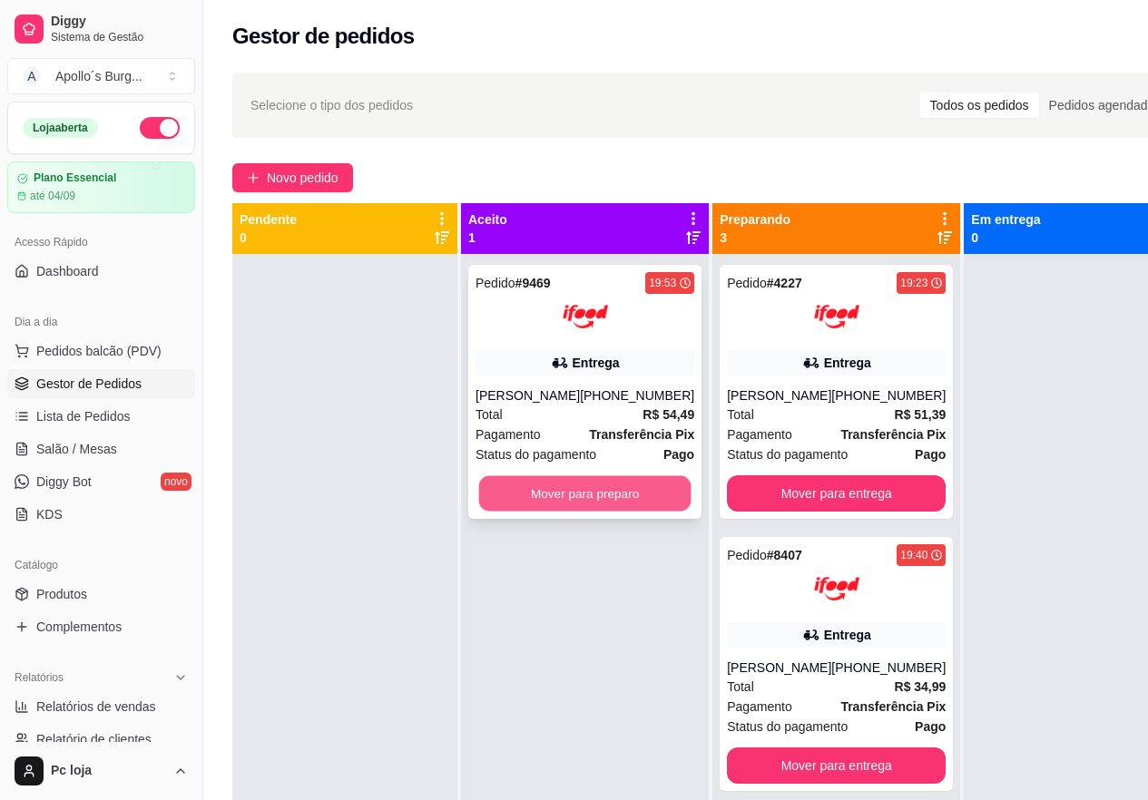
click at [593, 481] on button "Mover para preparo" at bounding box center [585, 493] width 212 height 35
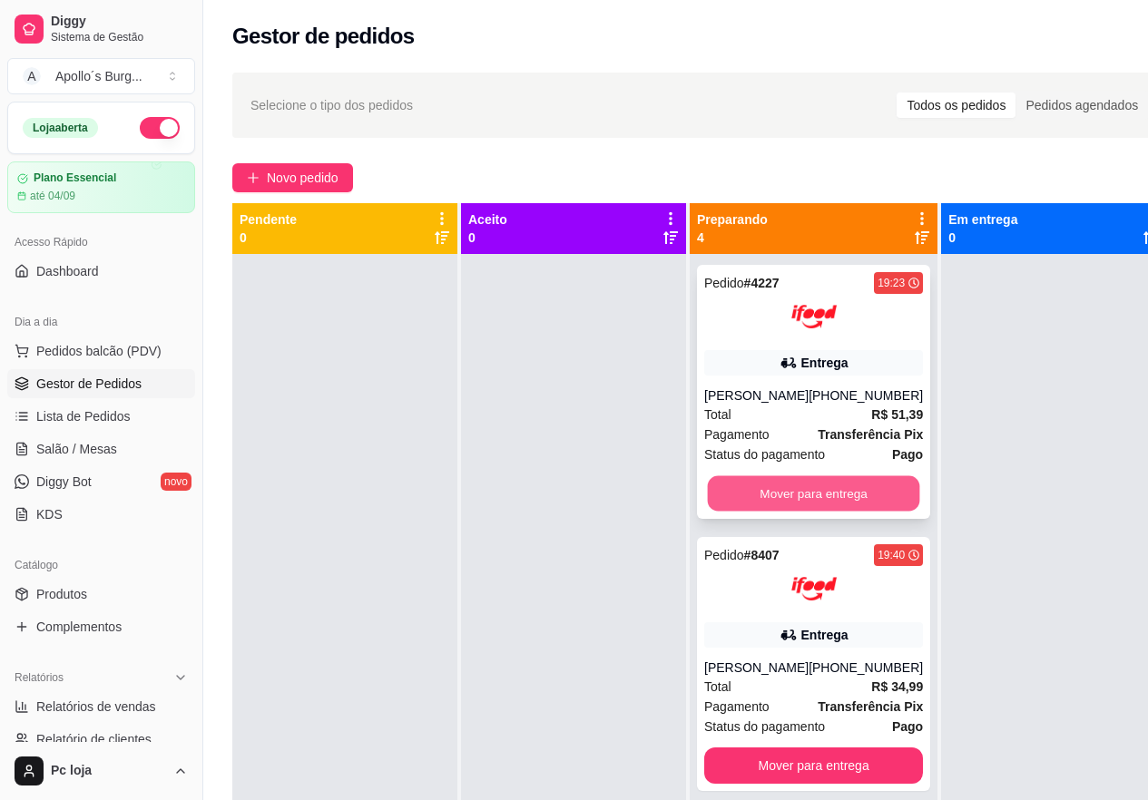
click at [751, 484] on button "Mover para entrega" at bounding box center [814, 493] width 212 height 35
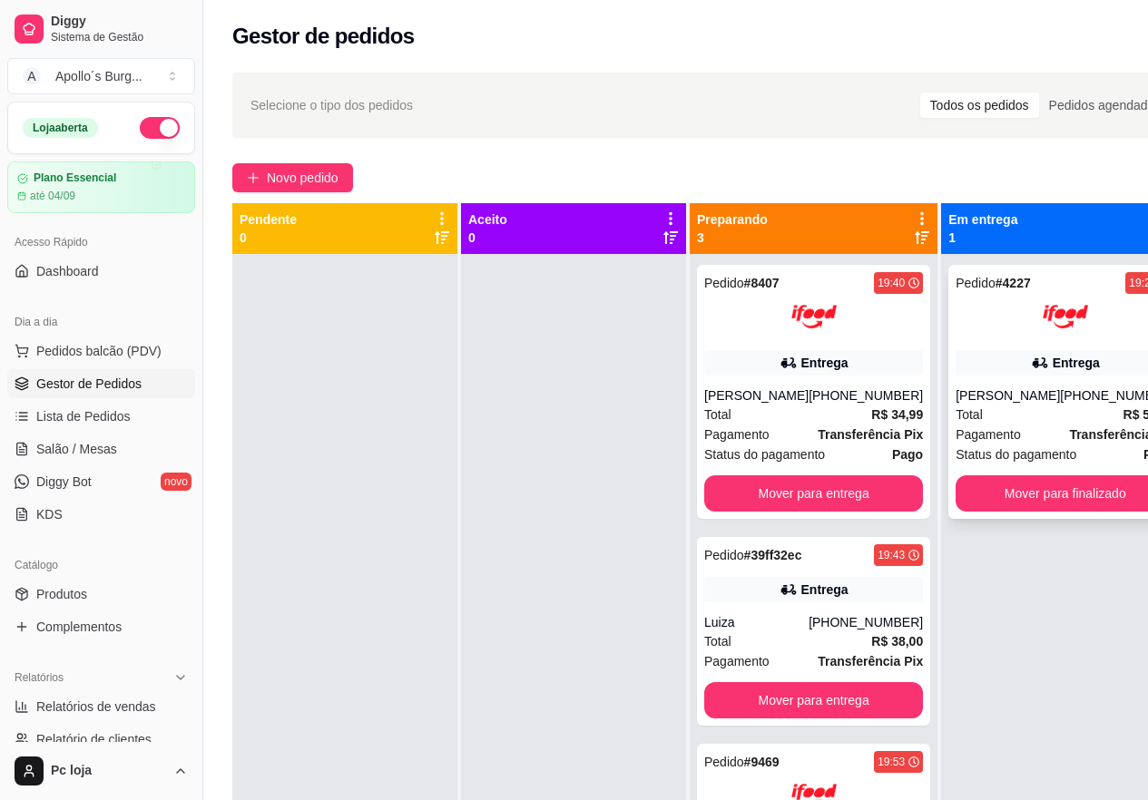
click at [1100, 336] on div at bounding box center [1064, 316] width 219 height 45
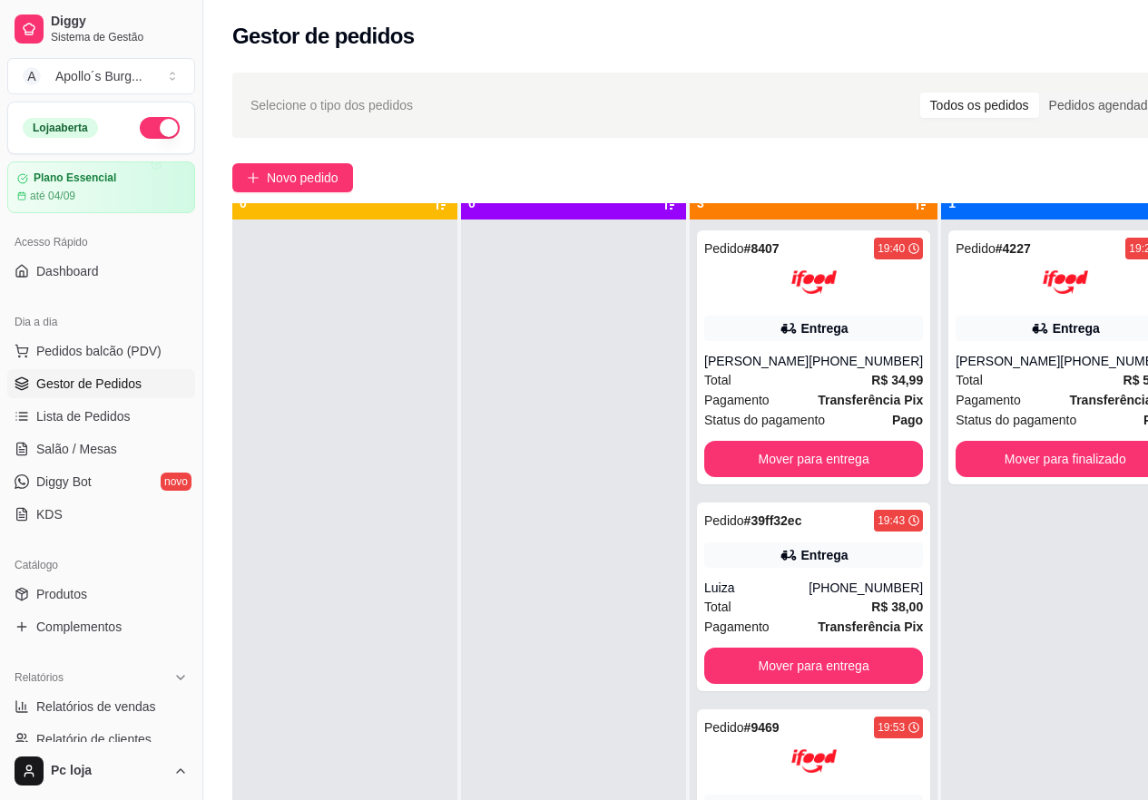
scroll to position [51, 0]
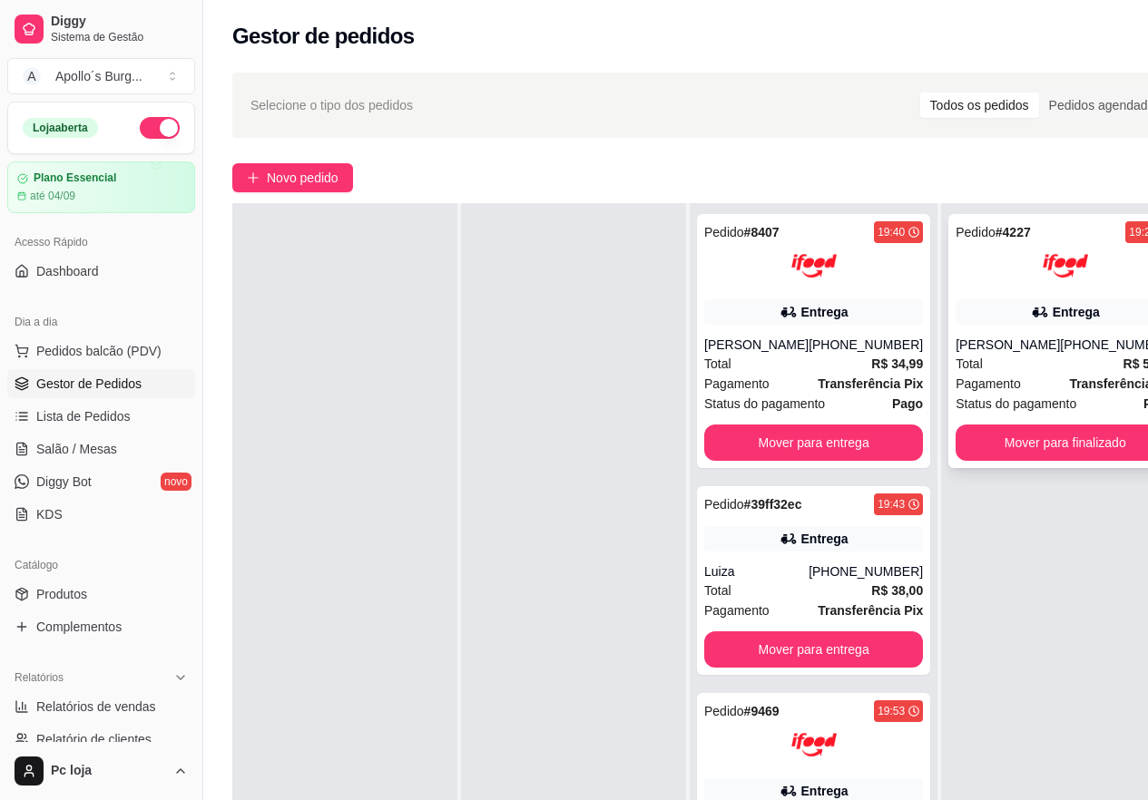
click at [993, 359] on div "Total R$ 51,39" at bounding box center [1064, 364] width 219 height 20
click at [835, 303] on div "Entrega" at bounding box center [824, 312] width 47 height 18
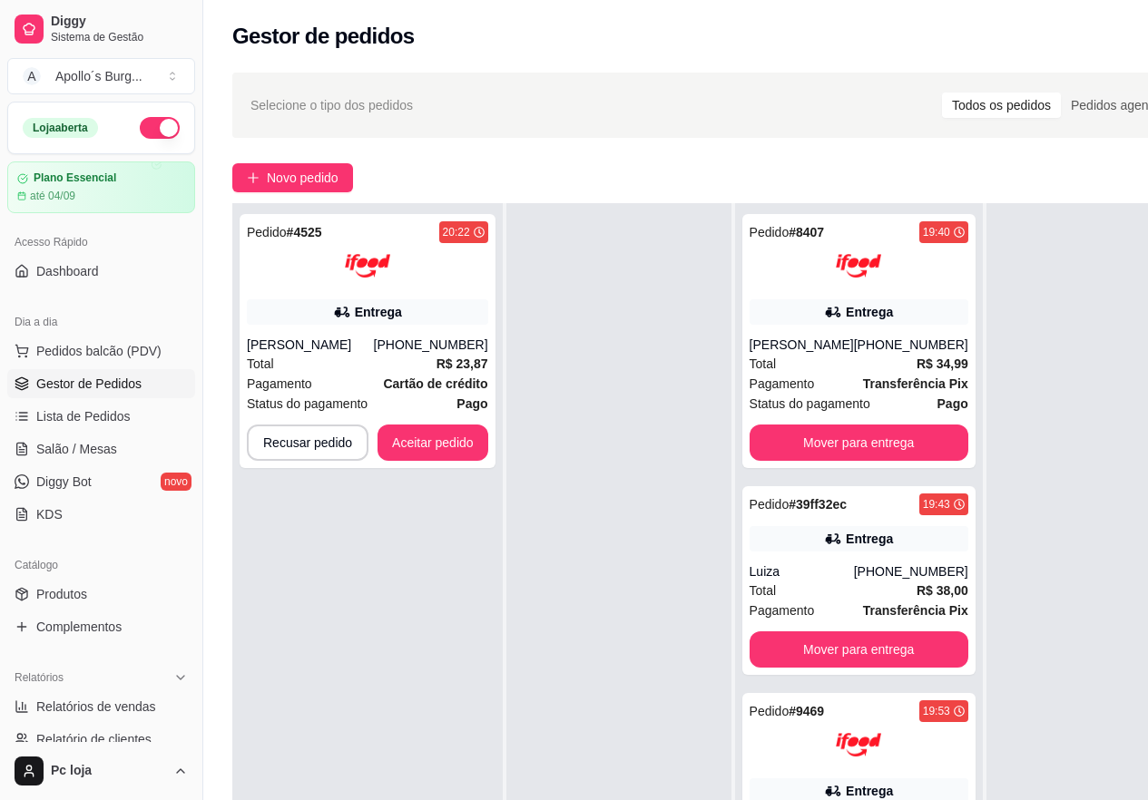
drag, startPoint x: 347, startPoint y: 132, endPoint x: 303, endPoint y: 593, distance: 463.0
click at [296, 597] on div "Pedido # 4525 20:22 Entrega [PERSON_NAME] [PHONE_NUMBER] Total R$ 23,87 Pagamen…" at bounding box center [367, 603] width 270 height 800
click at [467, 445] on button "Aceitar pedido" at bounding box center [432, 442] width 107 height 35
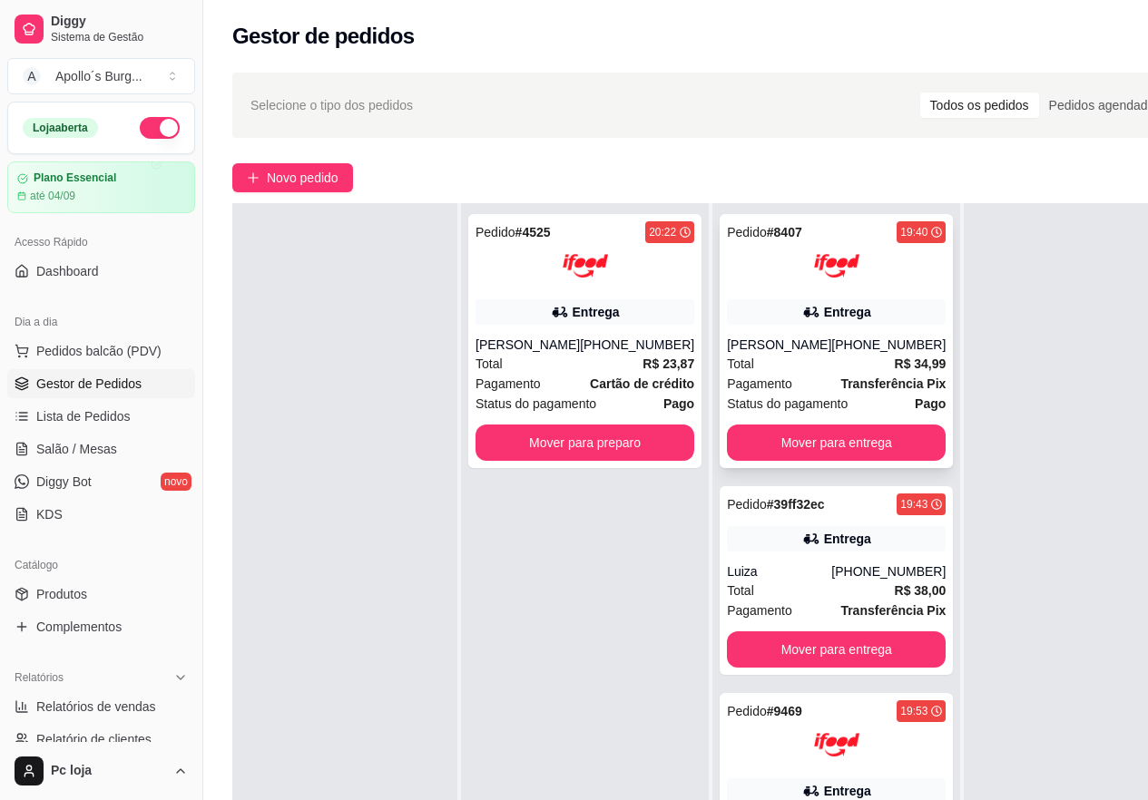
click at [844, 306] on div "Entrega" at bounding box center [836, 311] width 219 height 25
click at [823, 428] on button "Mover para entrega" at bounding box center [836, 443] width 219 height 36
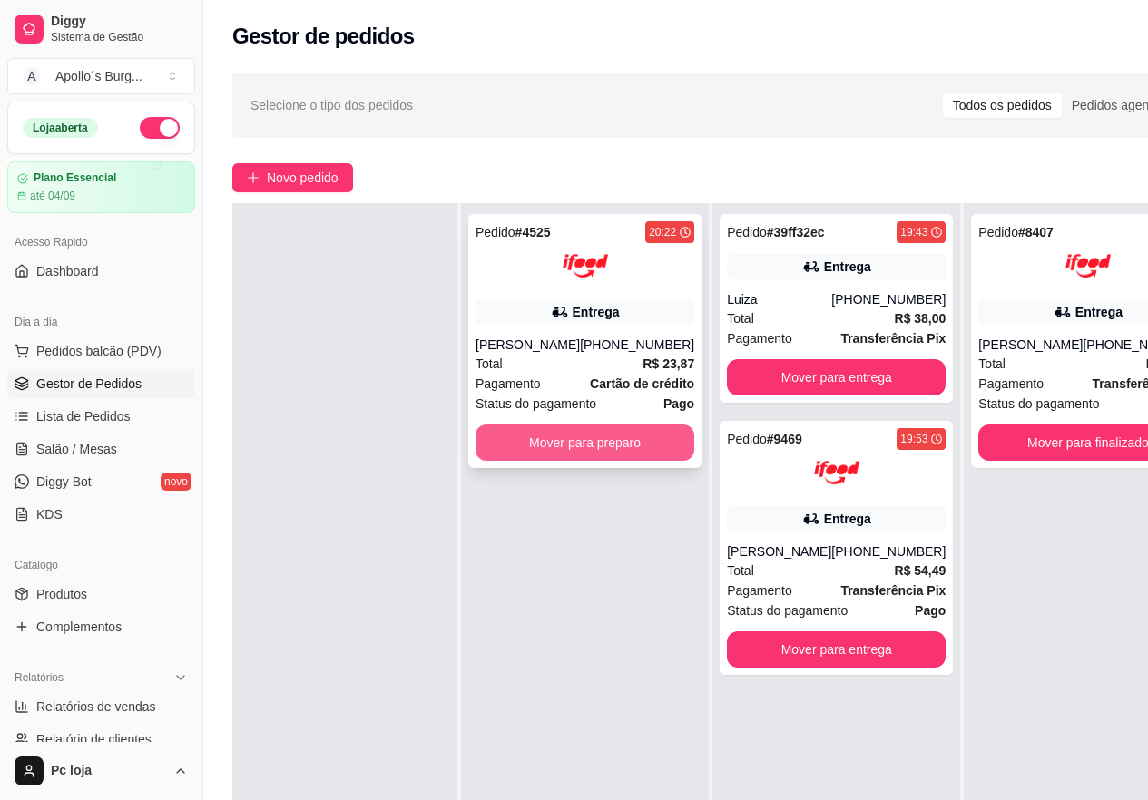
click at [610, 450] on button "Mover para preparo" at bounding box center [584, 443] width 219 height 36
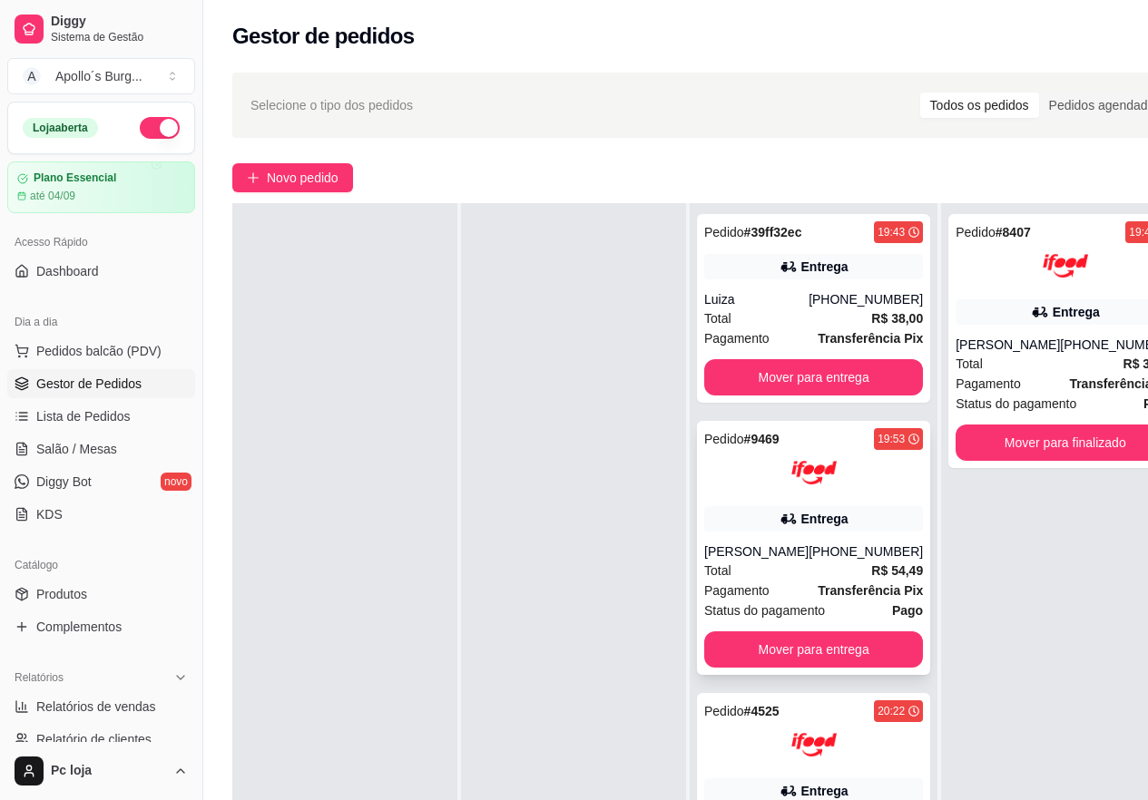
click at [784, 536] on div "Pedido # 9469 19:53 Entrega [PERSON_NAME] [PHONE_NUMBER] Total R$ 54,49 Pagamen…" at bounding box center [813, 548] width 233 height 254
click at [824, 644] on button "Mover para entrega" at bounding box center [813, 649] width 219 height 36
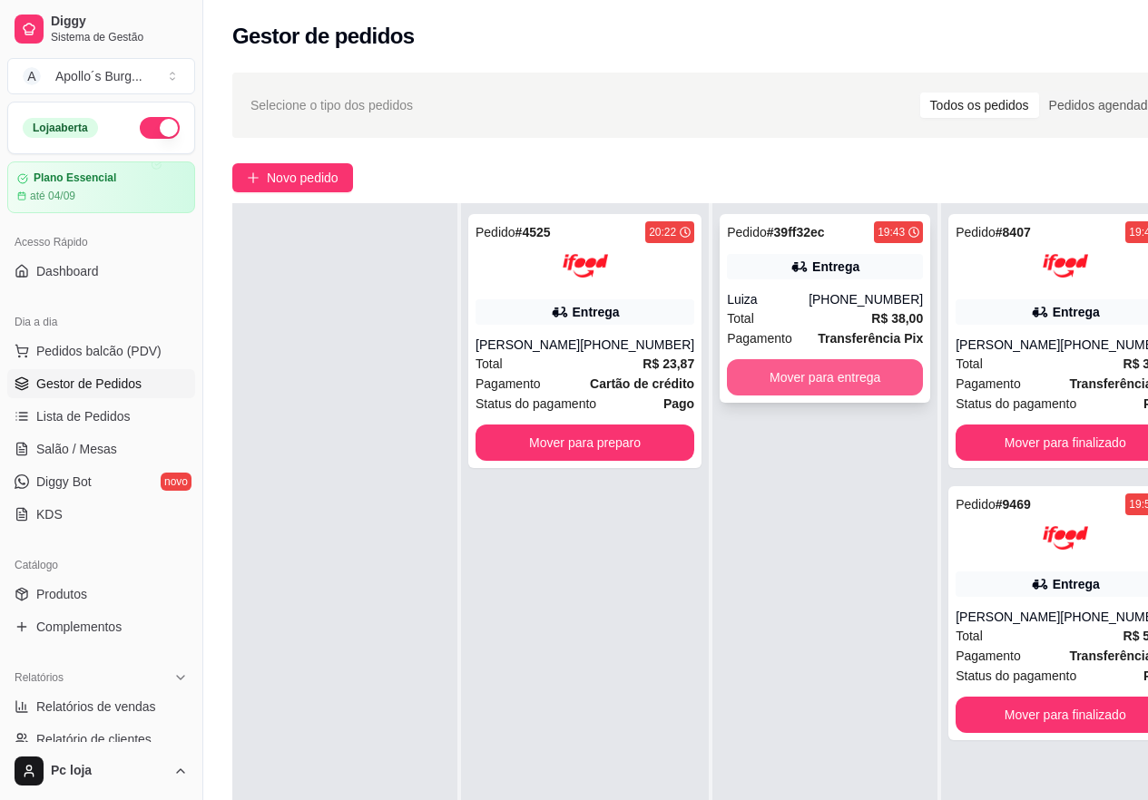
click at [823, 366] on button "Mover para entrega" at bounding box center [825, 377] width 196 height 36
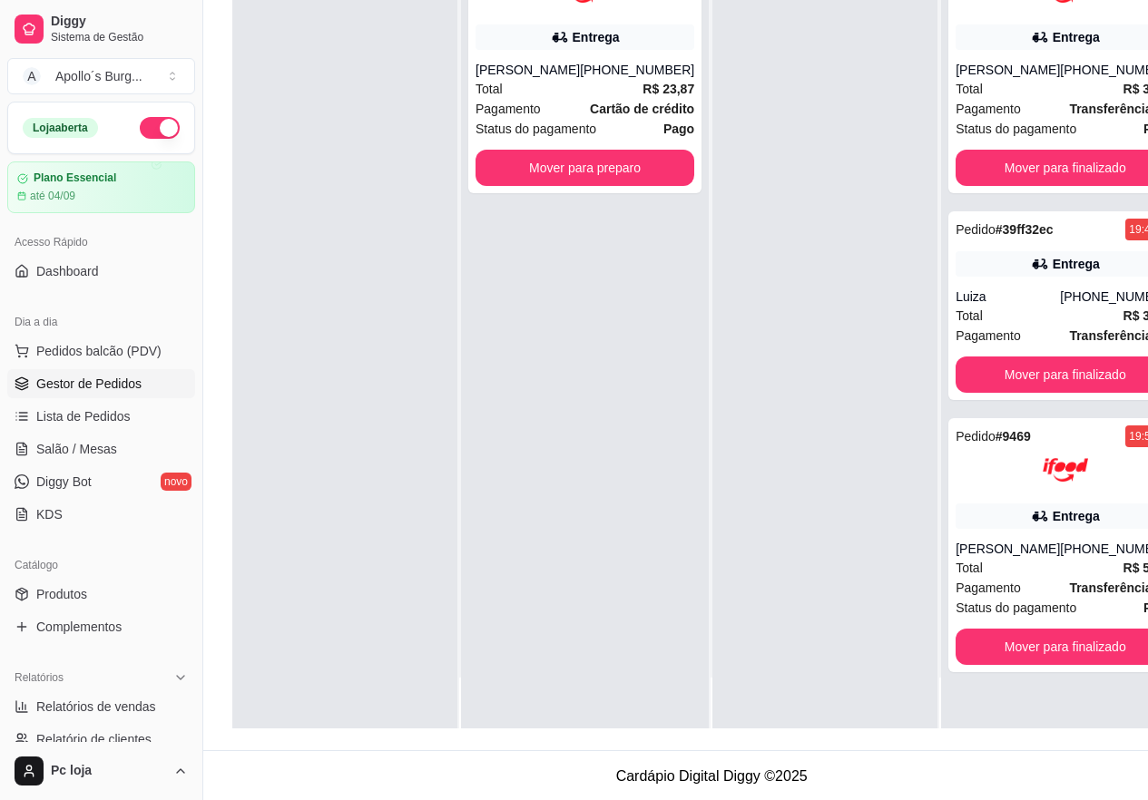
scroll to position [290, 0]
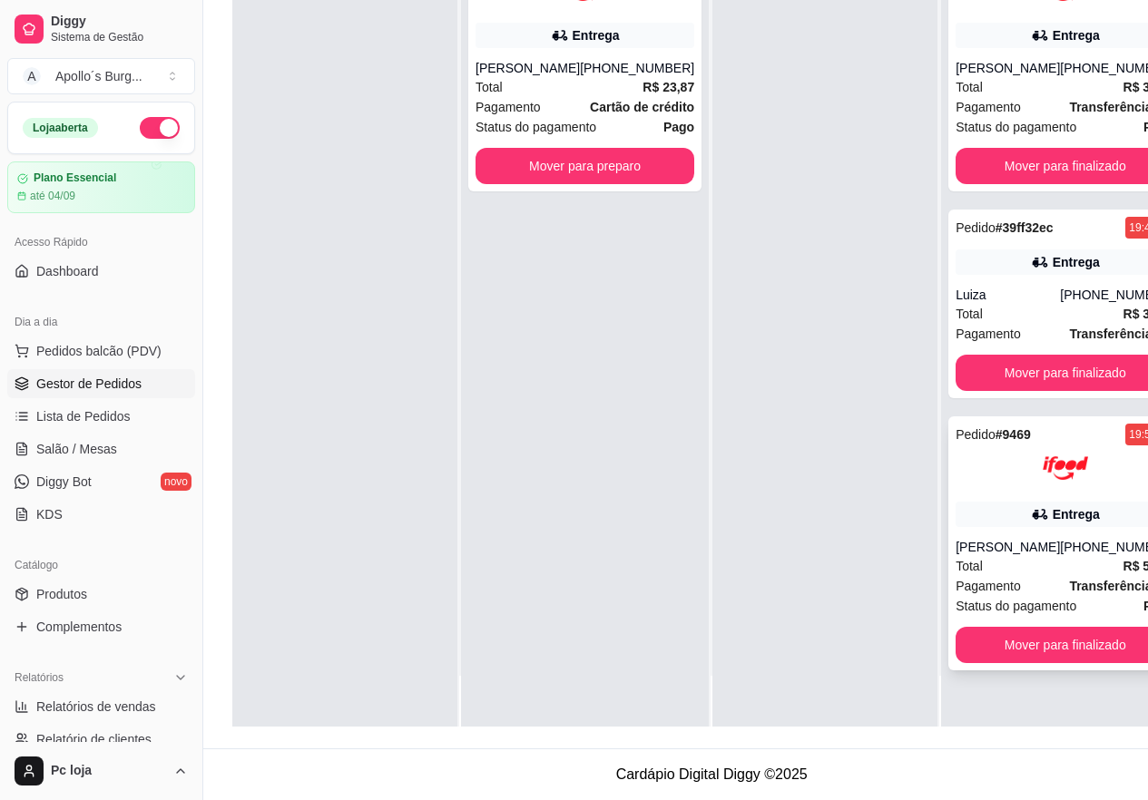
click at [1060, 542] on div "[PHONE_NUMBER]" at bounding box center [1117, 547] width 114 height 18
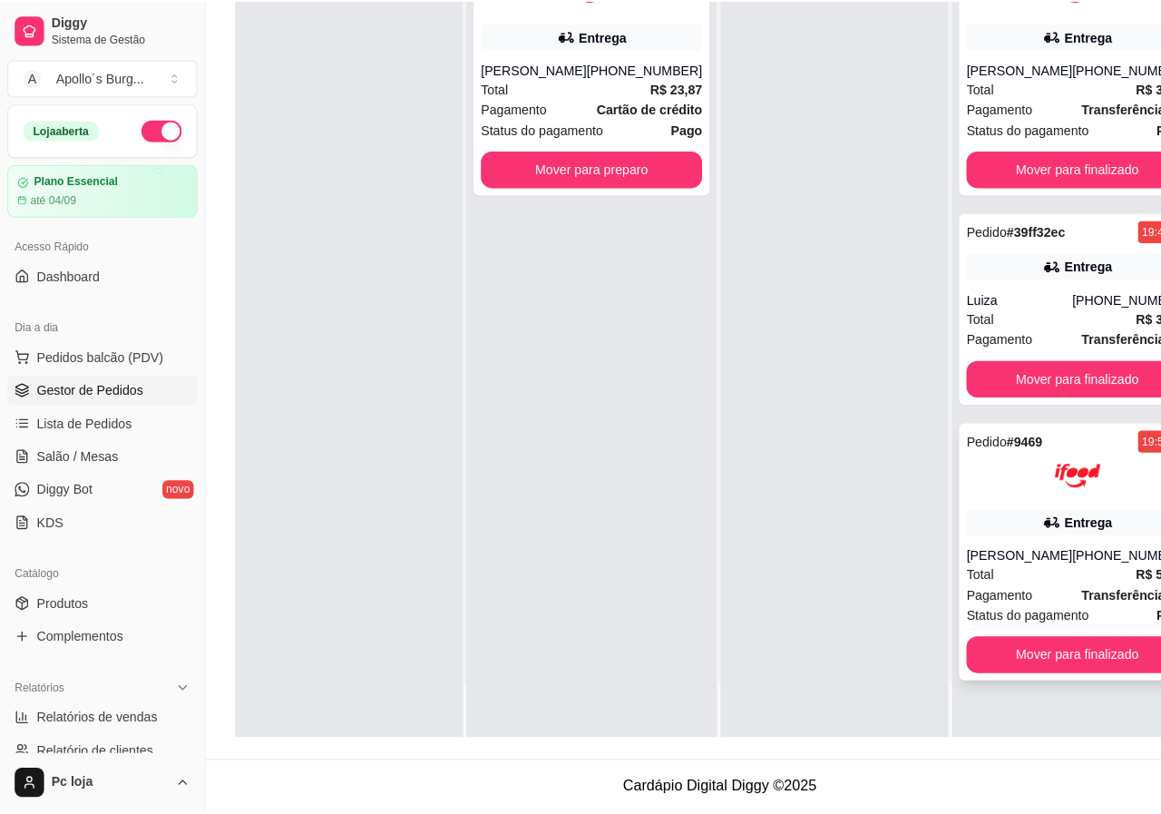
scroll to position [277, 0]
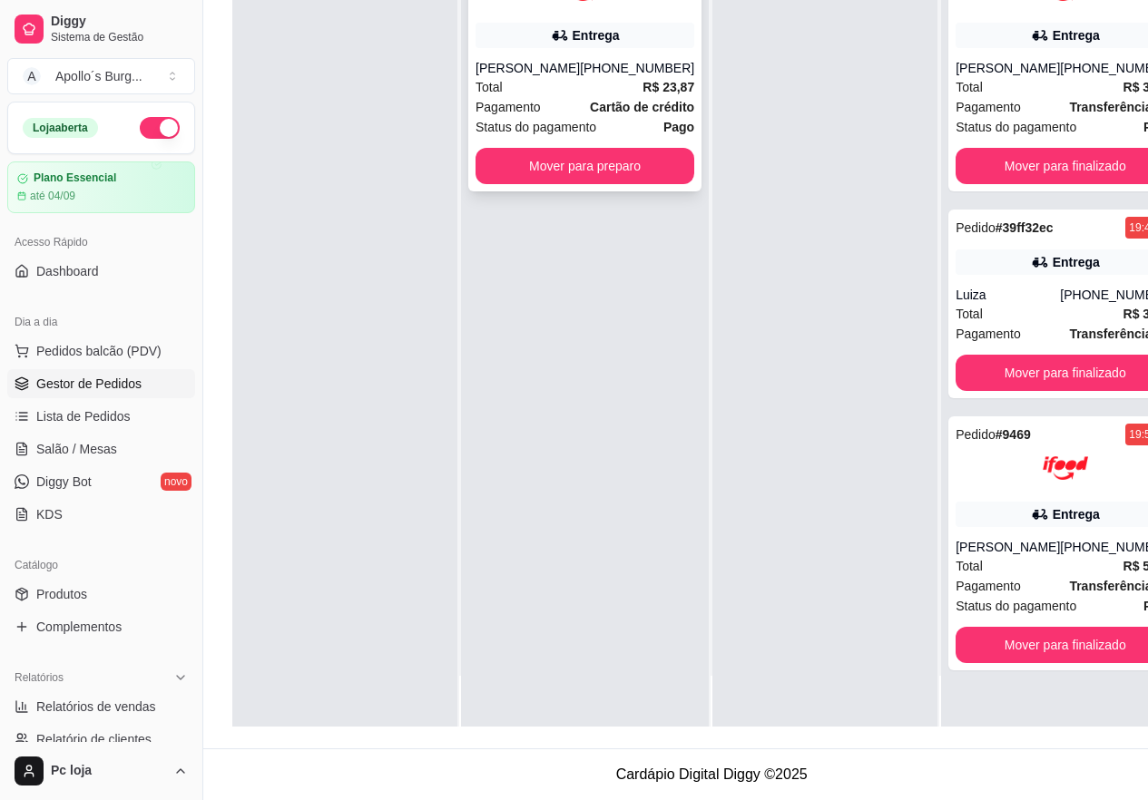
click at [546, 185] on div "Pedido # 4525 20:22 Entrega [PERSON_NAME] [PHONE_NUMBER] Total R$ 23,87 Pagamen…" at bounding box center [584, 64] width 233 height 254
click at [556, 165] on button "Mover para preparo" at bounding box center [585, 166] width 212 height 35
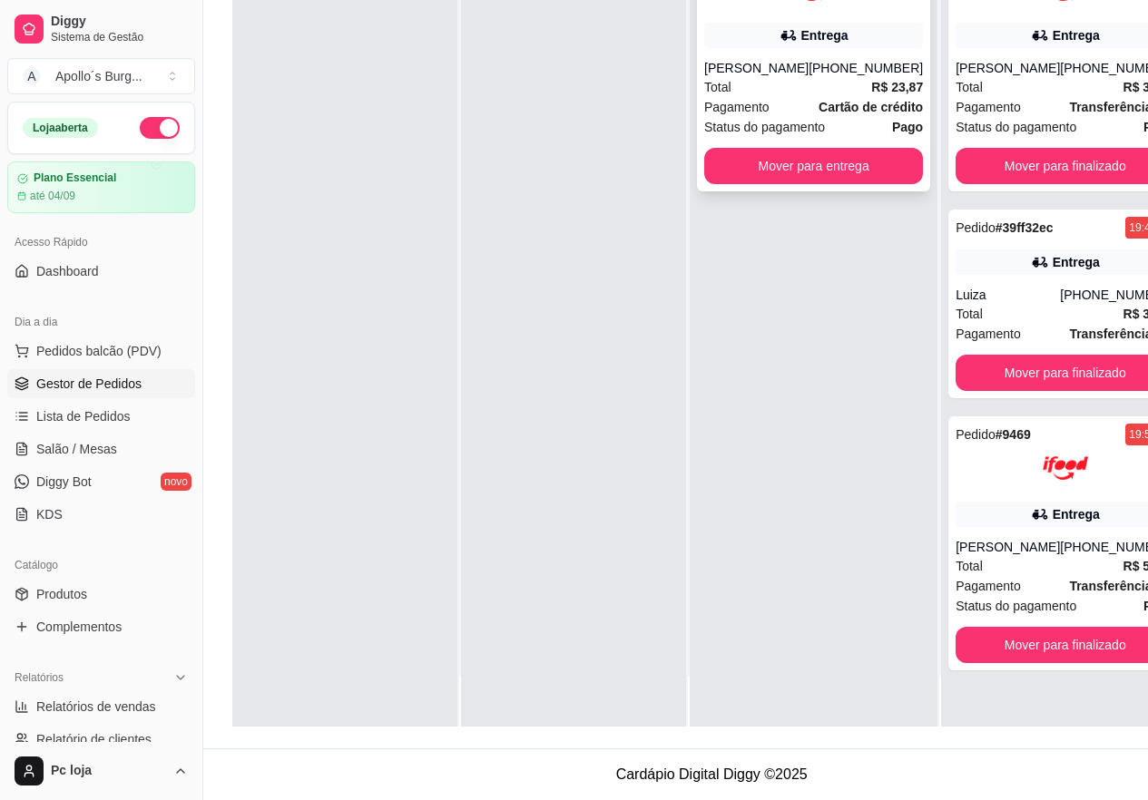
click at [777, 77] on div "Total R$ 23,87" at bounding box center [813, 87] width 219 height 20
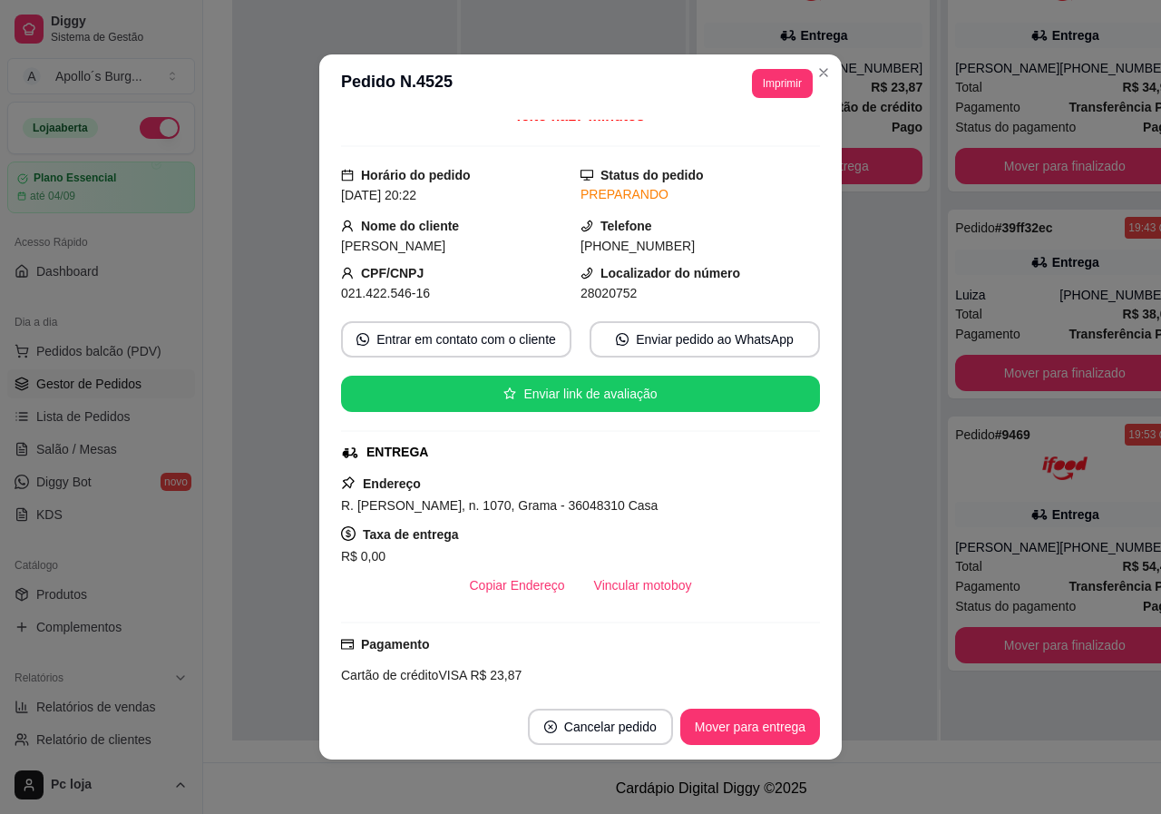
scroll to position [0, 0]
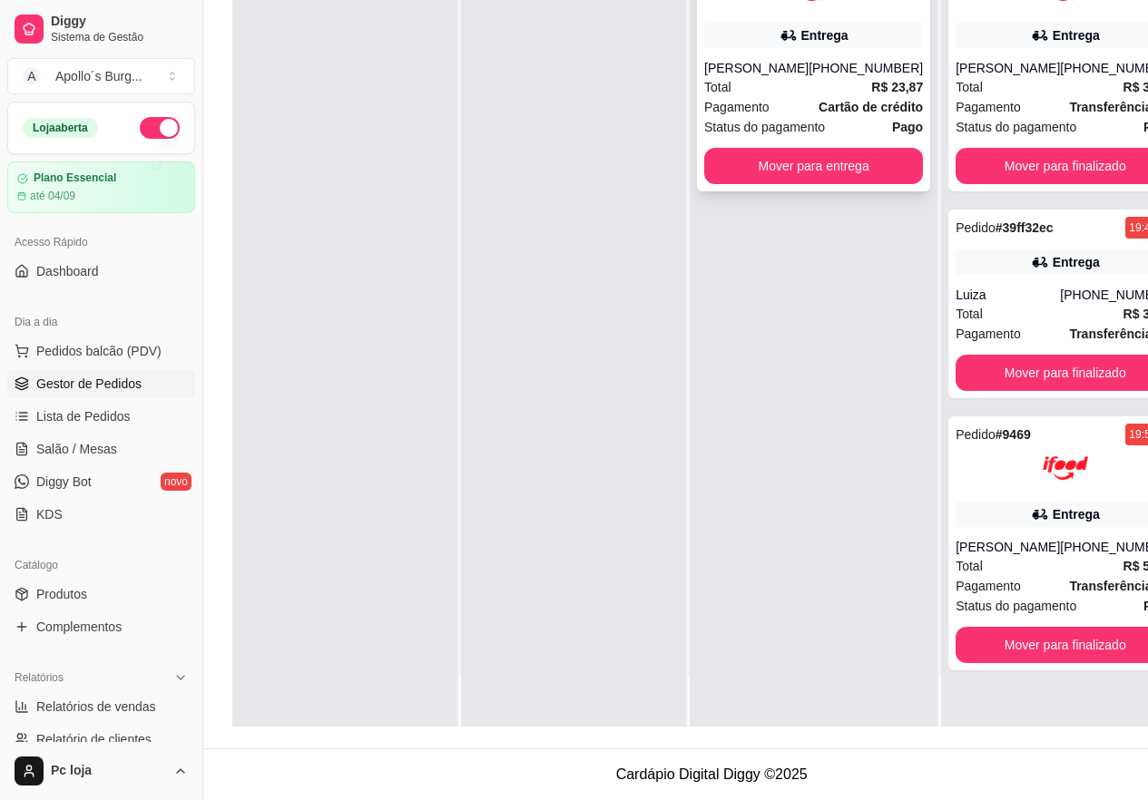
click at [813, 83] on div "Total R$ 23,87" at bounding box center [813, 87] width 219 height 20
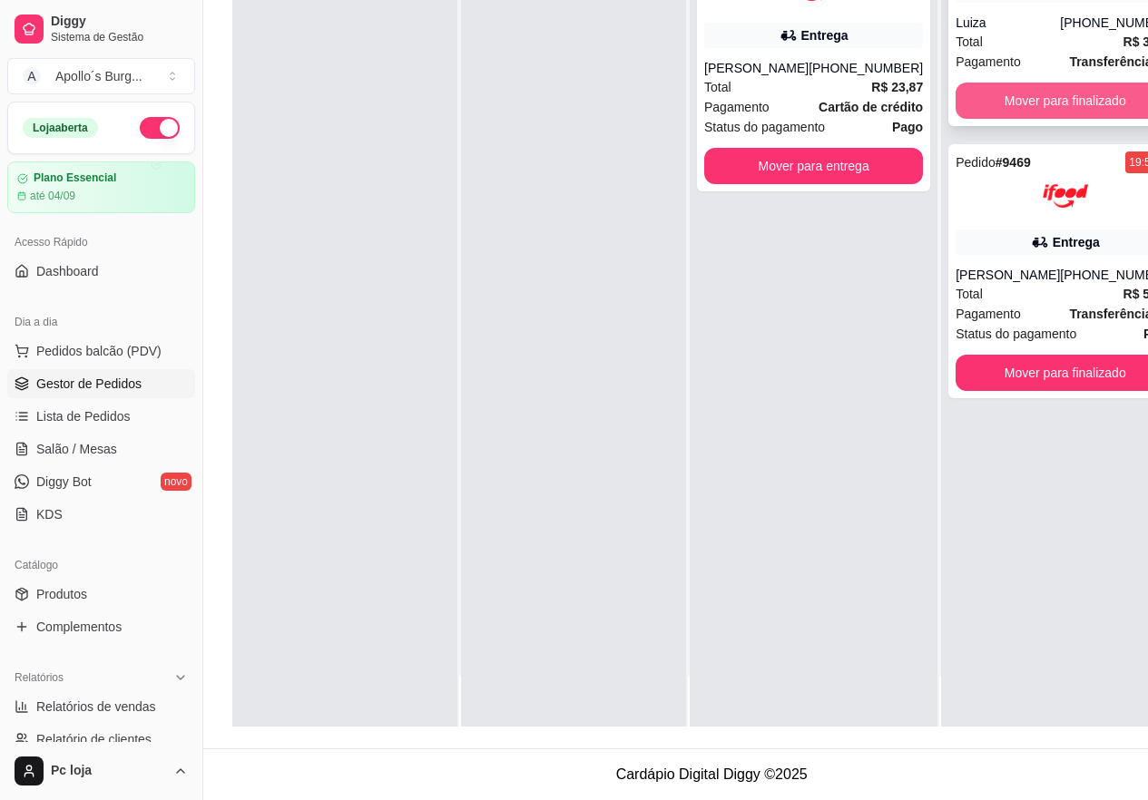
click at [1002, 87] on button "Mover para finalizado" at bounding box center [1064, 101] width 219 height 36
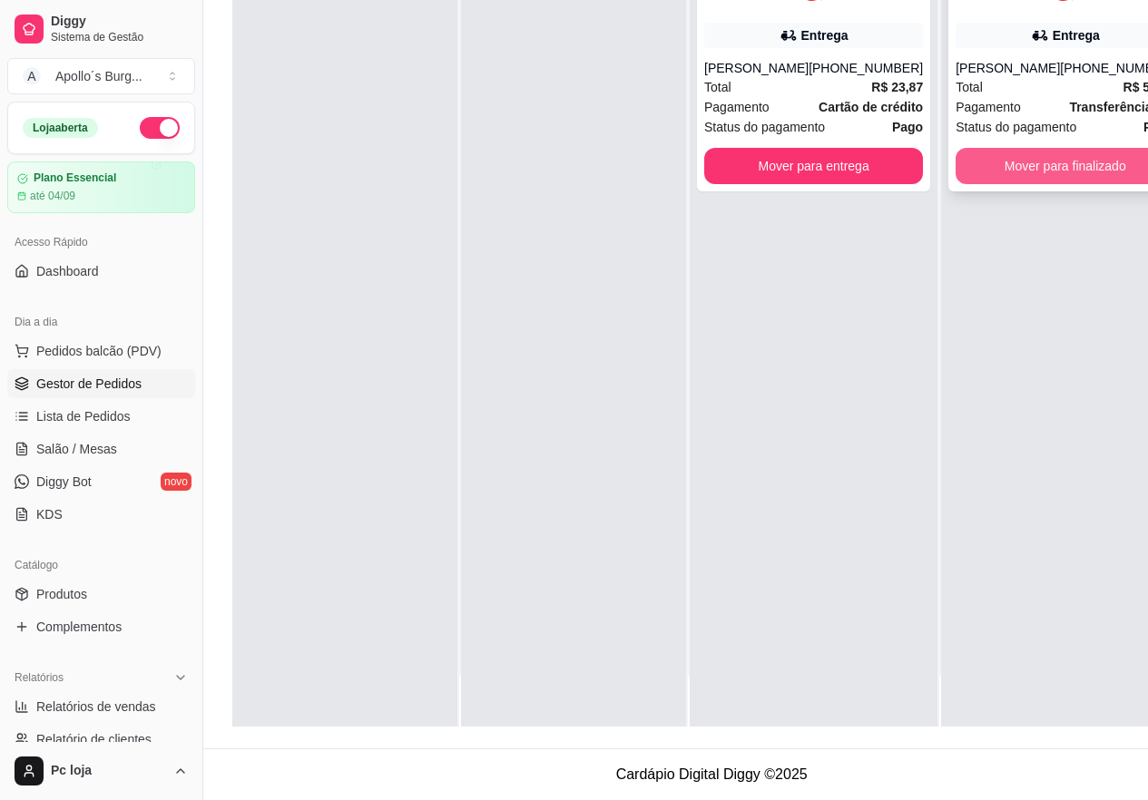
click at [1012, 156] on button "Mover para finalizado" at bounding box center [1064, 166] width 219 height 36
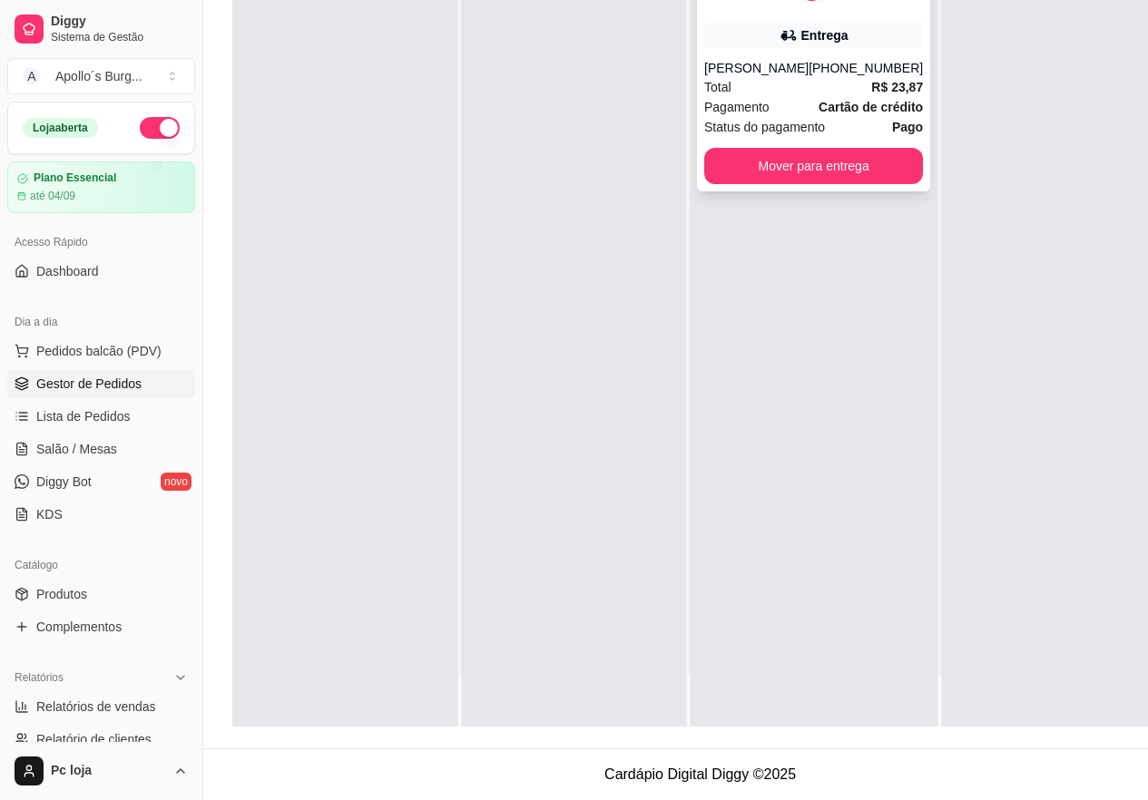
click at [800, 81] on div "Total R$ 23,87" at bounding box center [813, 87] width 219 height 20
click at [794, 165] on button "Mover para entrega" at bounding box center [814, 166] width 212 height 35
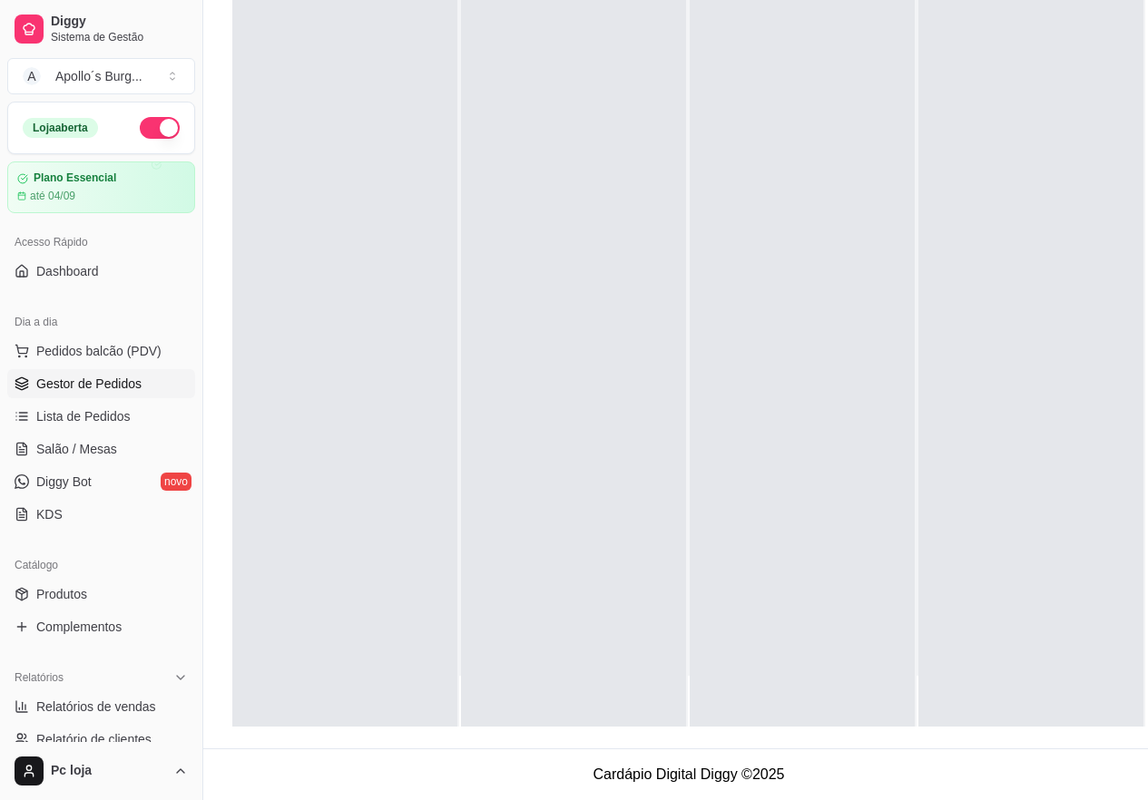
click at [785, 178] on div at bounding box center [801, 327] width 225 height 800
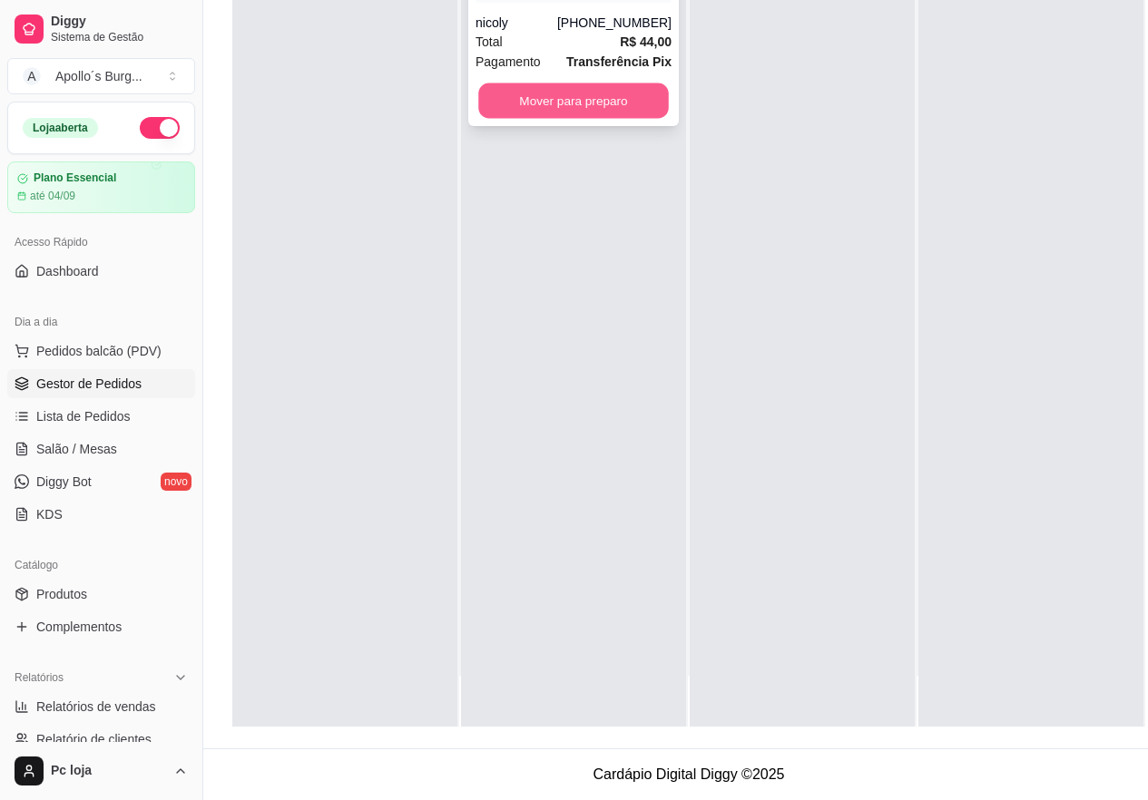
click at [549, 98] on button "Mover para preparo" at bounding box center [573, 100] width 191 height 35
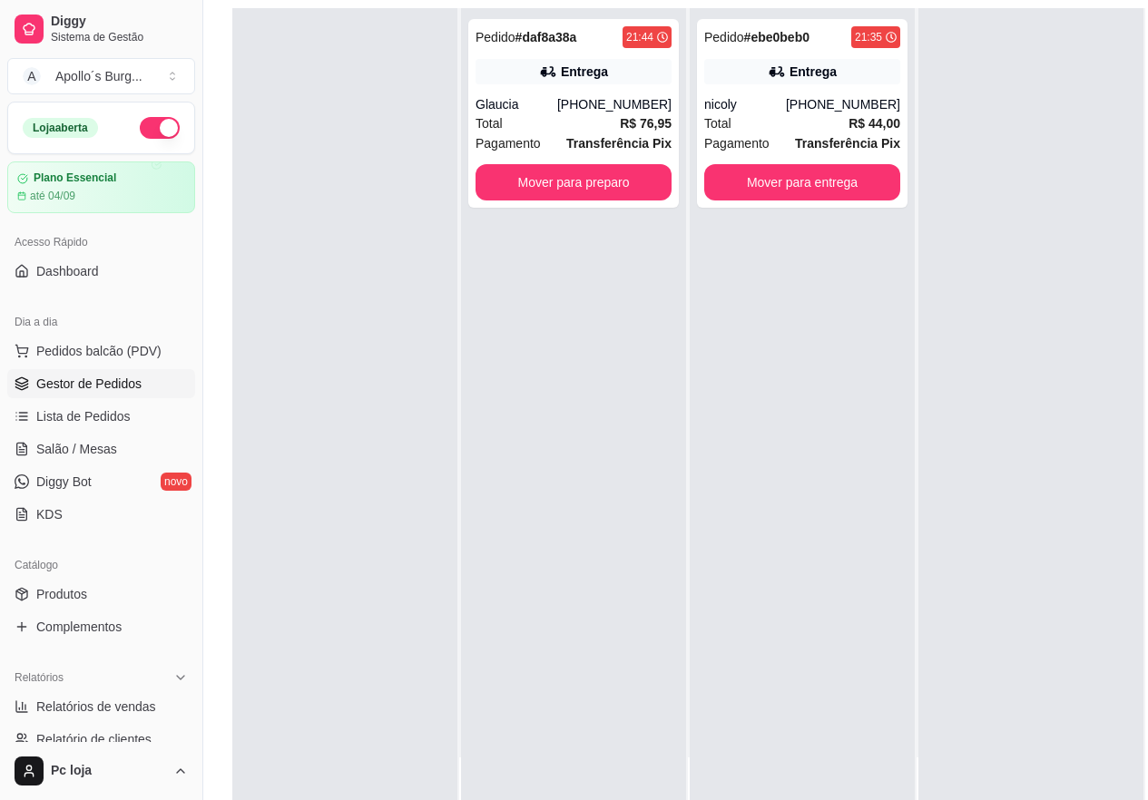
scroll to position [186, 0]
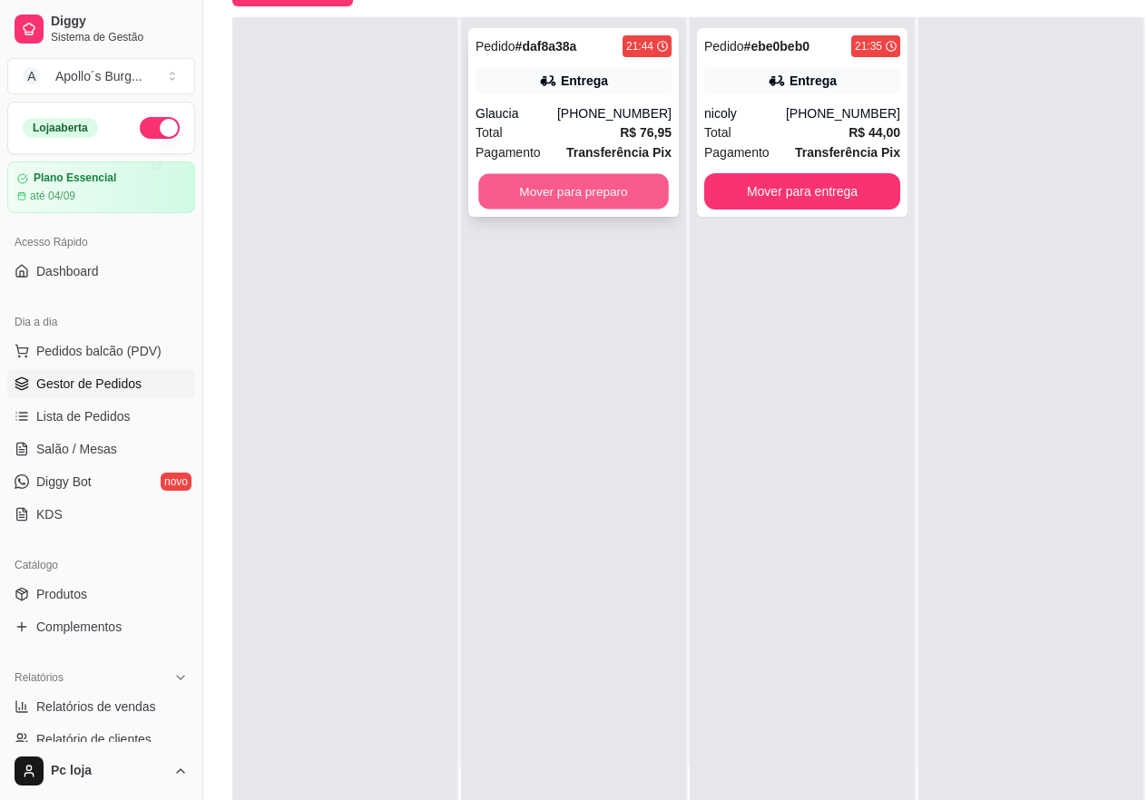
click at [520, 187] on button "Mover para preparo" at bounding box center [573, 191] width 191 height 35
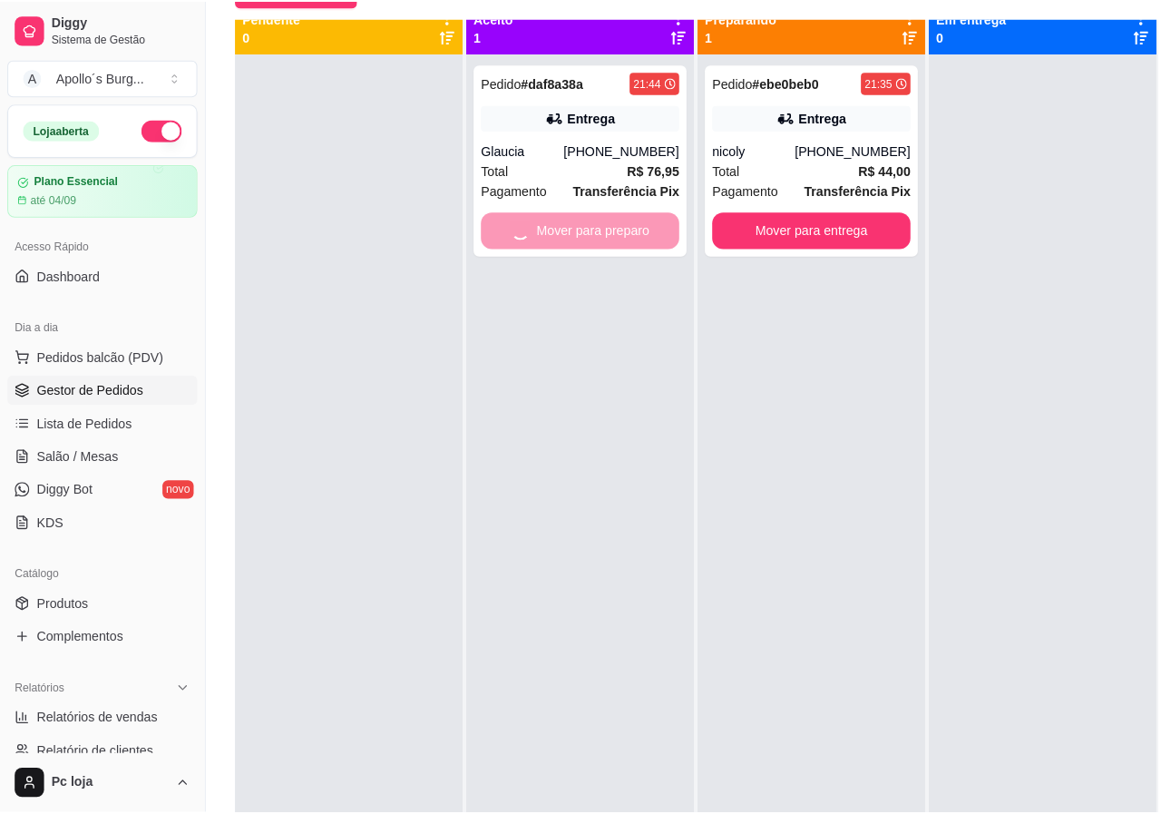
scroll to position [0, 0]
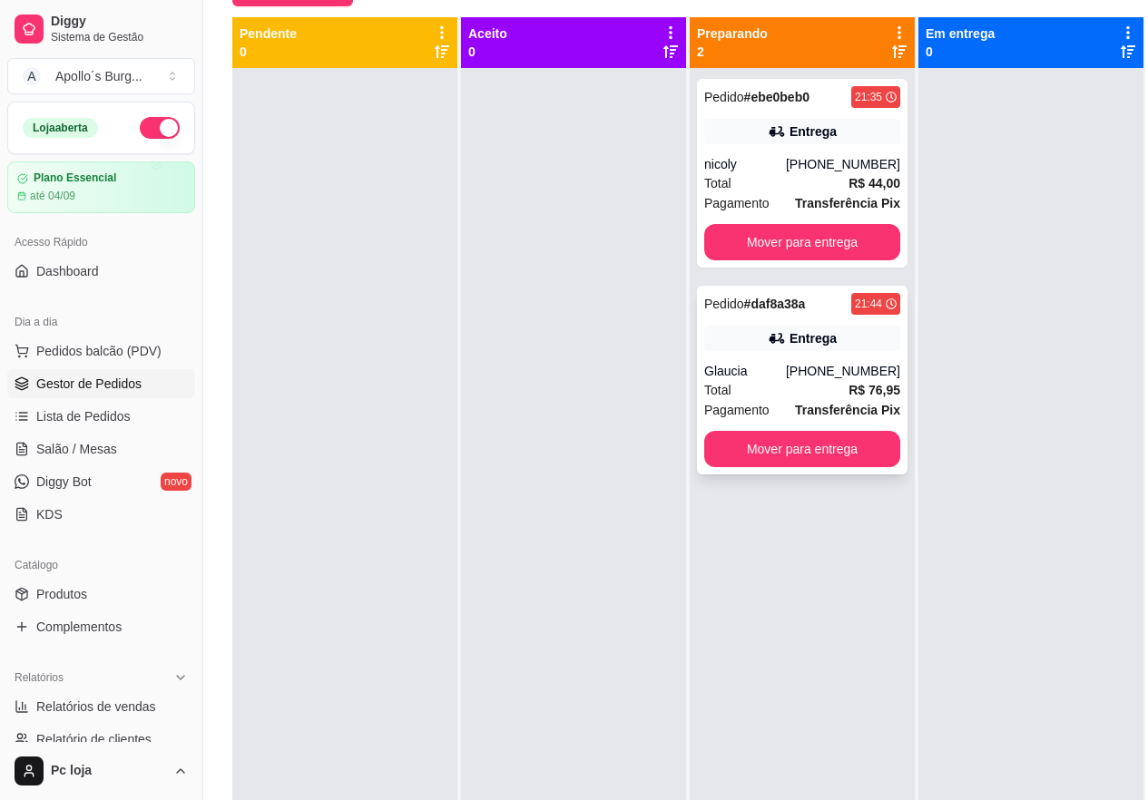
click at [786, 367] on div "Glaucia" at bounding box center [745, 371] width 82 height 18
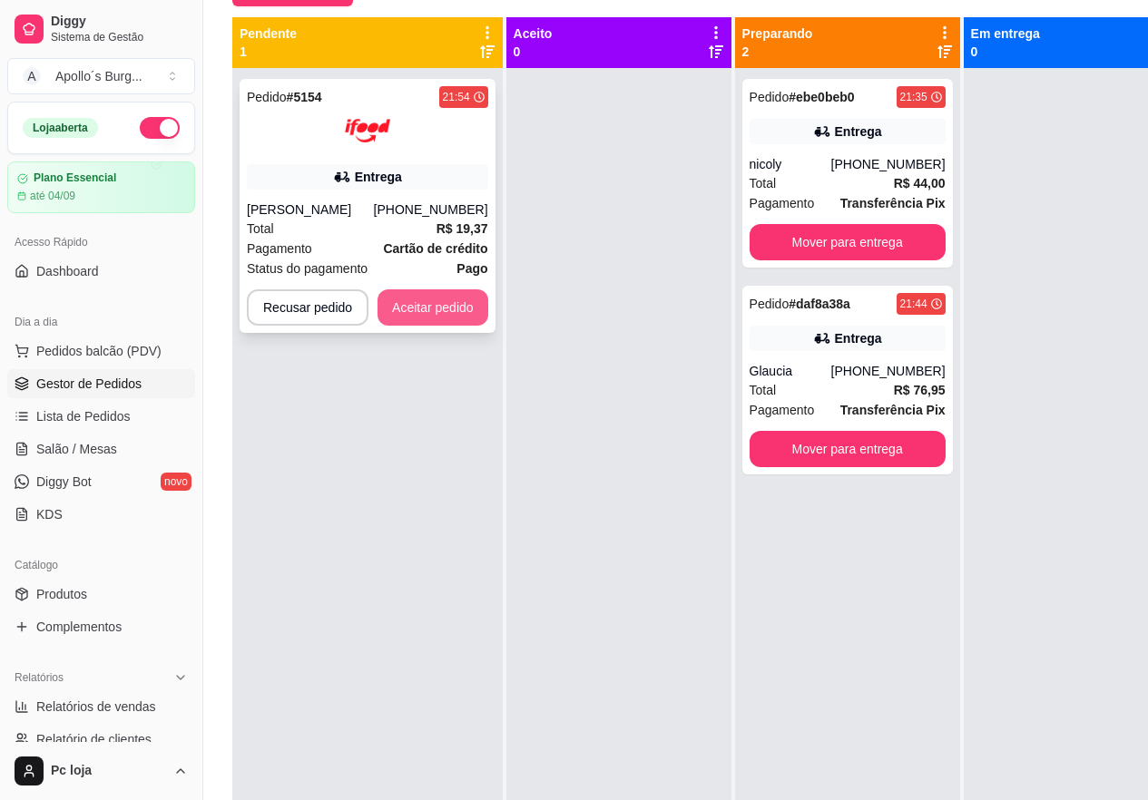
click at [468, 298] on button "Aceitar pedido" at bounding box center [432, 307] width 111 height 36
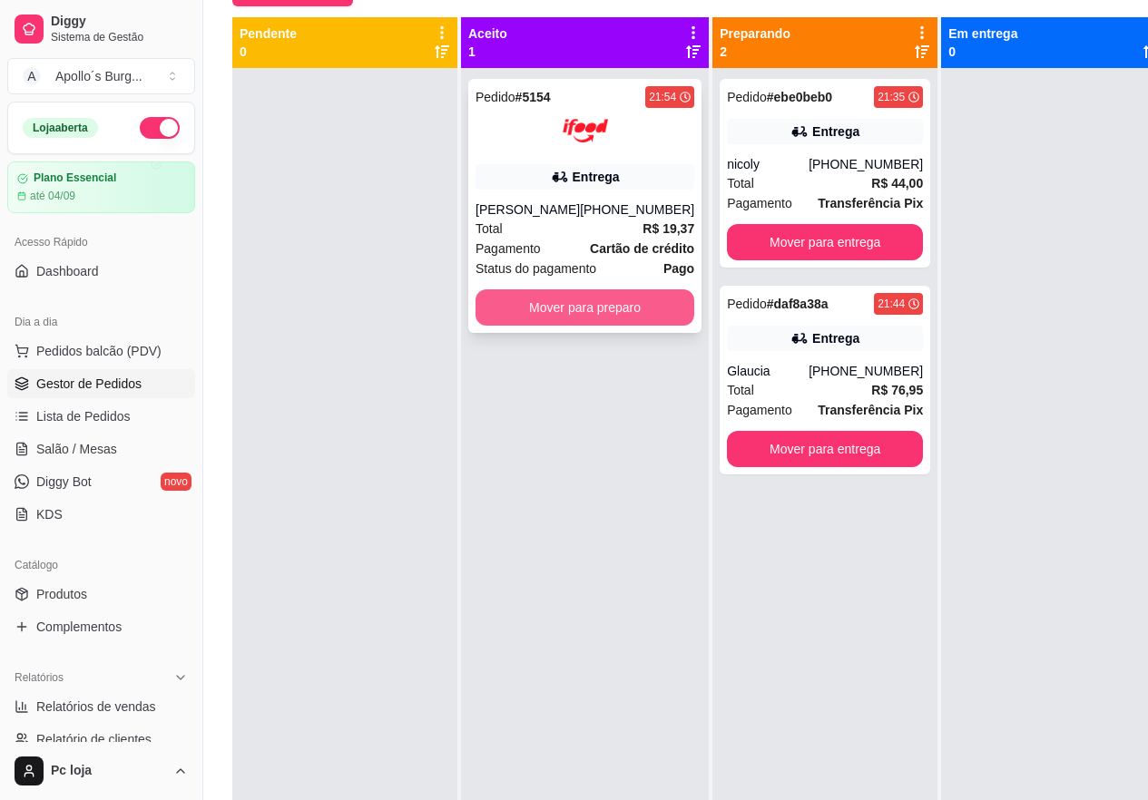
click at [494, 305] on button "Mover para preparo" at bounding box center [584, 307] width 219 height 36
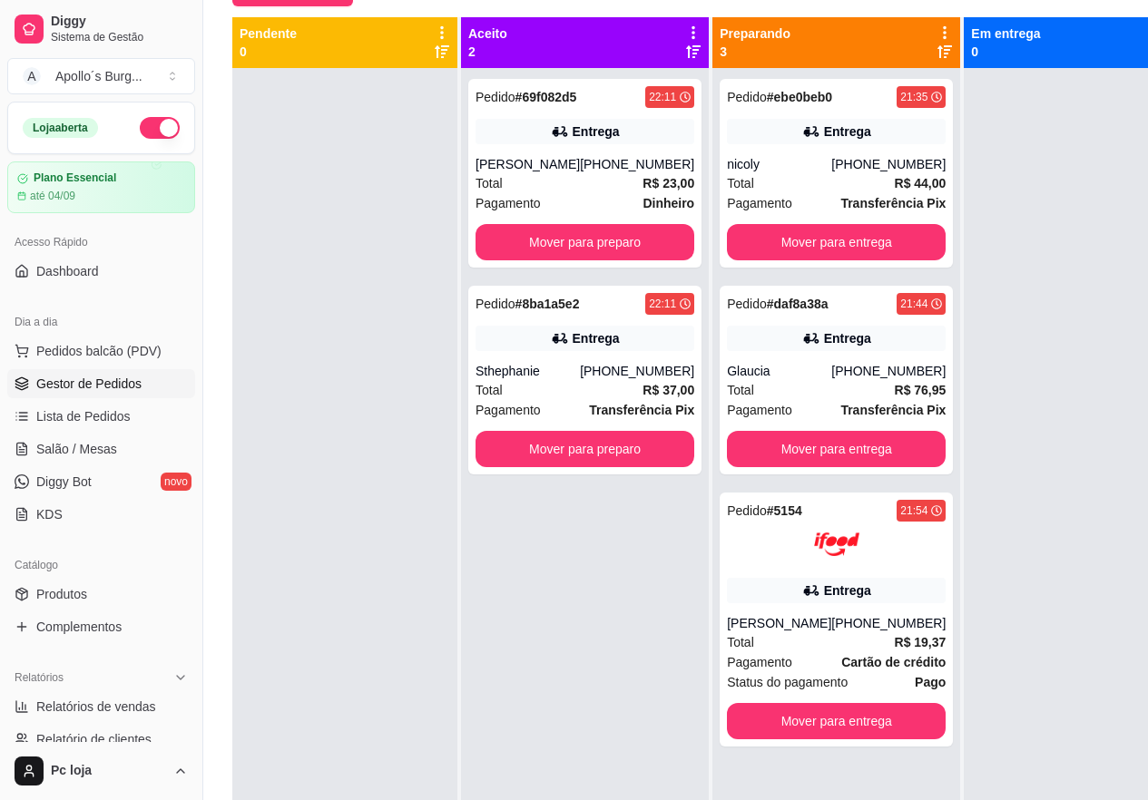
click at [418, 241] on div at bounding box center [344, 468] width 225 height 800
click at [565, 230] on button "Mover para preparo" at bounding box center [584, 242] width 219 height 36
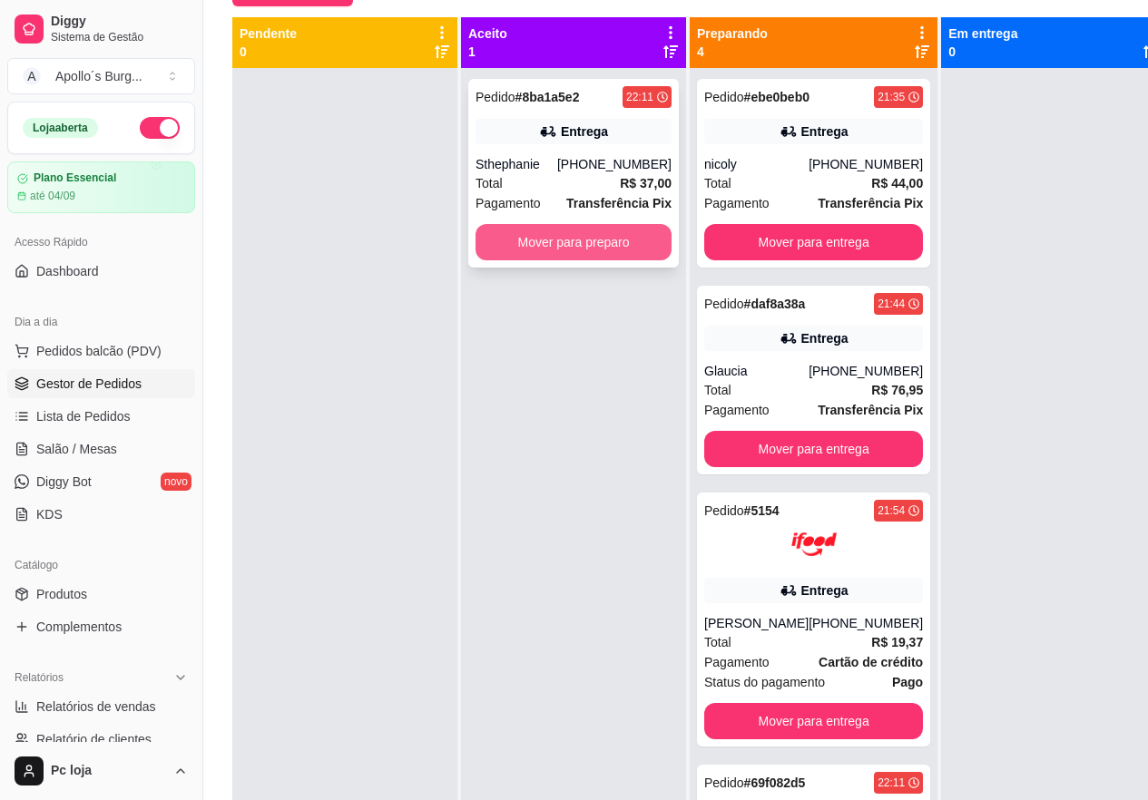
click at [575, 254] on button "Mover para preparo" at bounding box center [573, 242] width 196 height 36
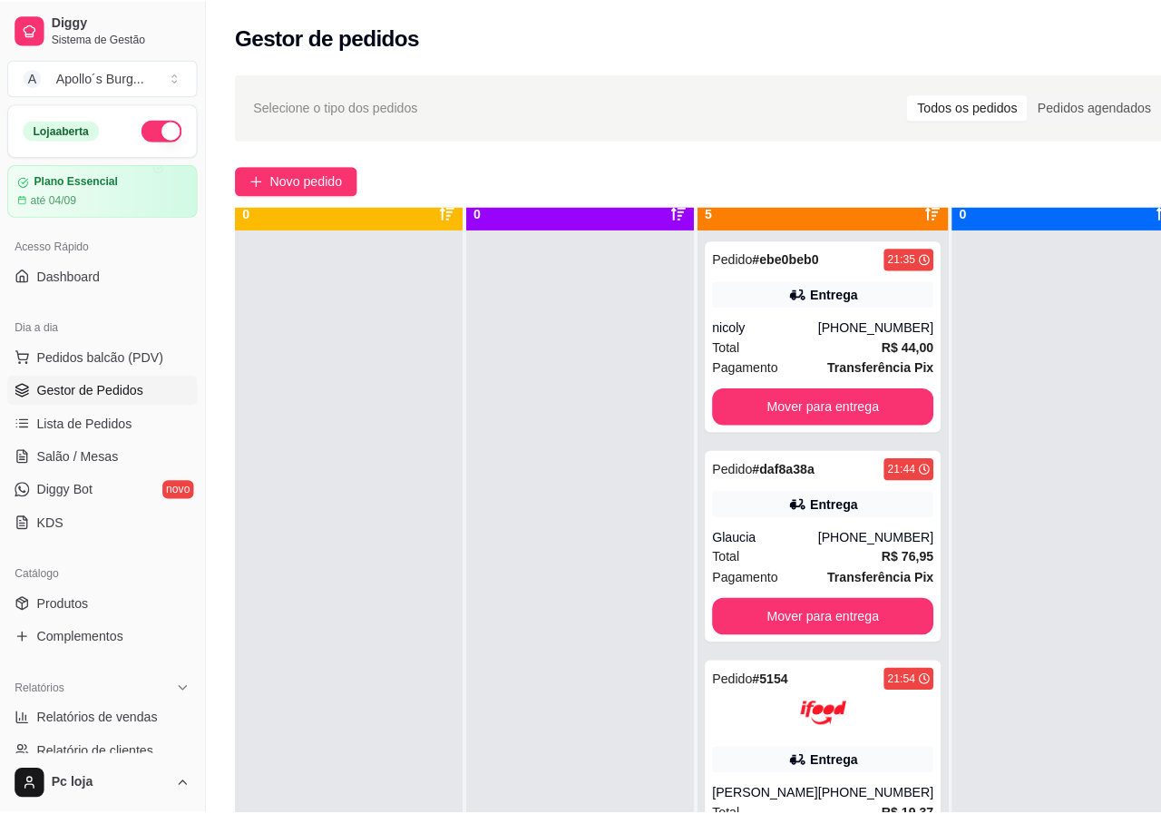
scroll to position [51, 0]
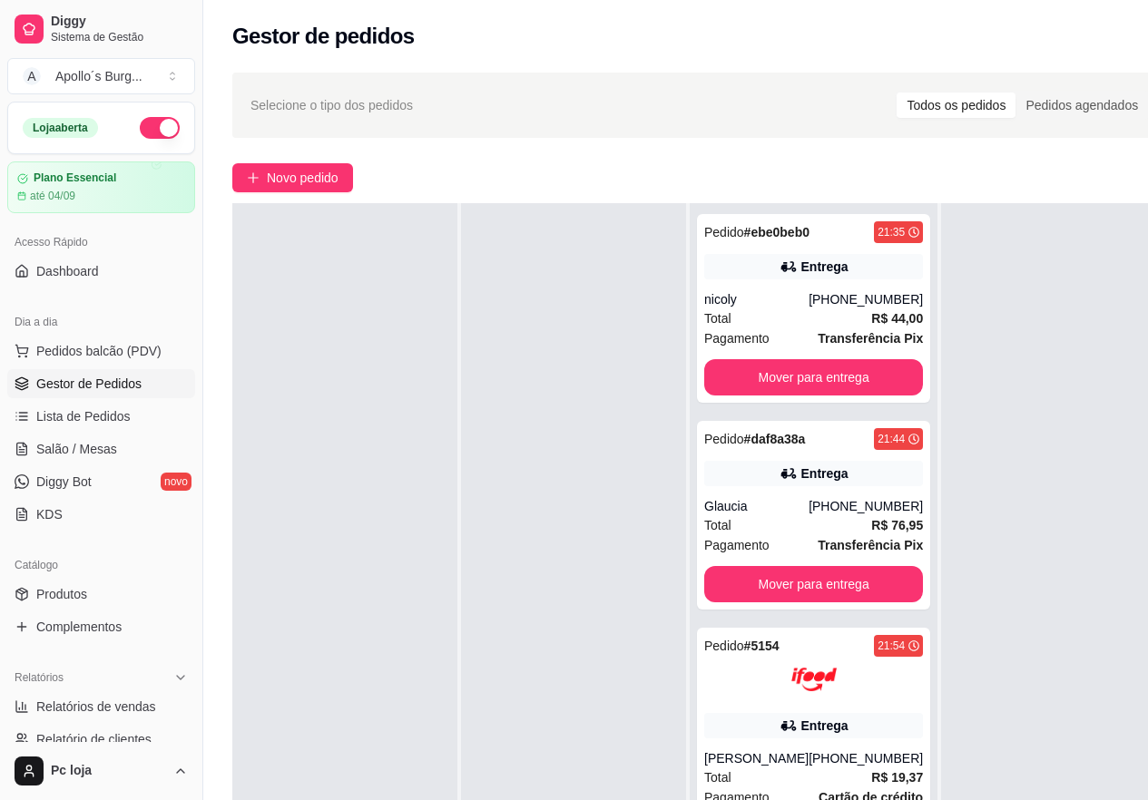
drag, startPoint x: 608, startPoint y: 347, endPoint x: 529, endPoint y: 334, distance: 80.1
click at [501, 332] on div at bounding box center [573, 603] width 225 height 800
click at [804, 277] on div "Entrega" at bounding box center [813, 266] width 219 height 25
click at [799, 280] on div "Pedido # ebe0beb0 21:35 Entrega nicoly [PHONE_NUMBER] Total R$ 44,00 Pagamento …" at bounding box center [813, 308] width 233 height 189
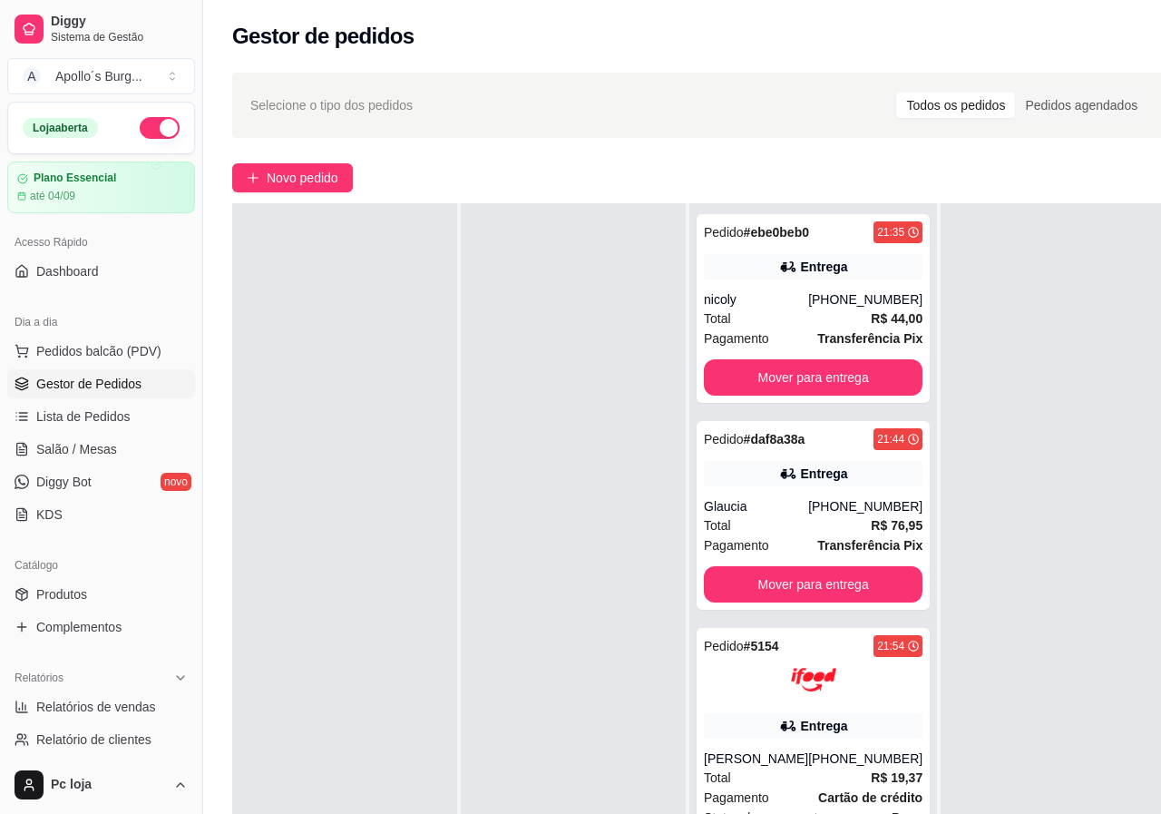
scroll to position [247, 0]
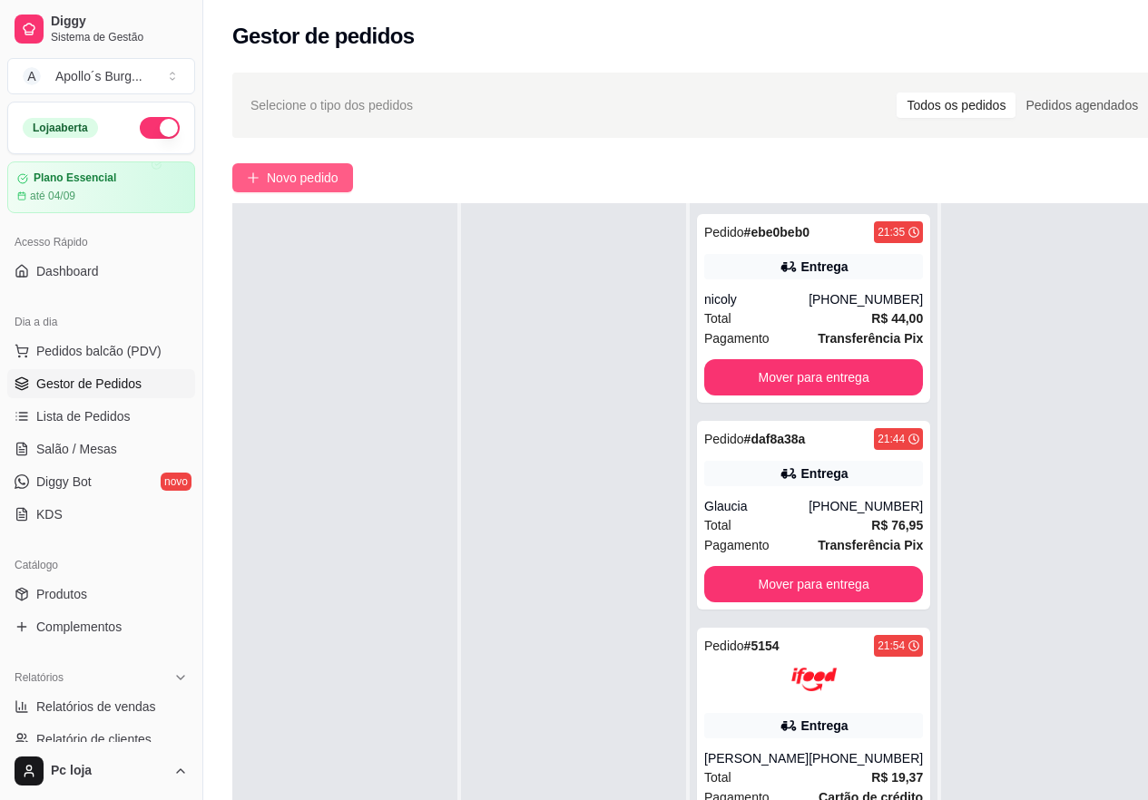
click at [325, 173] on span "Novo pedido" at bounding box center [303, 178] width 72 height 20
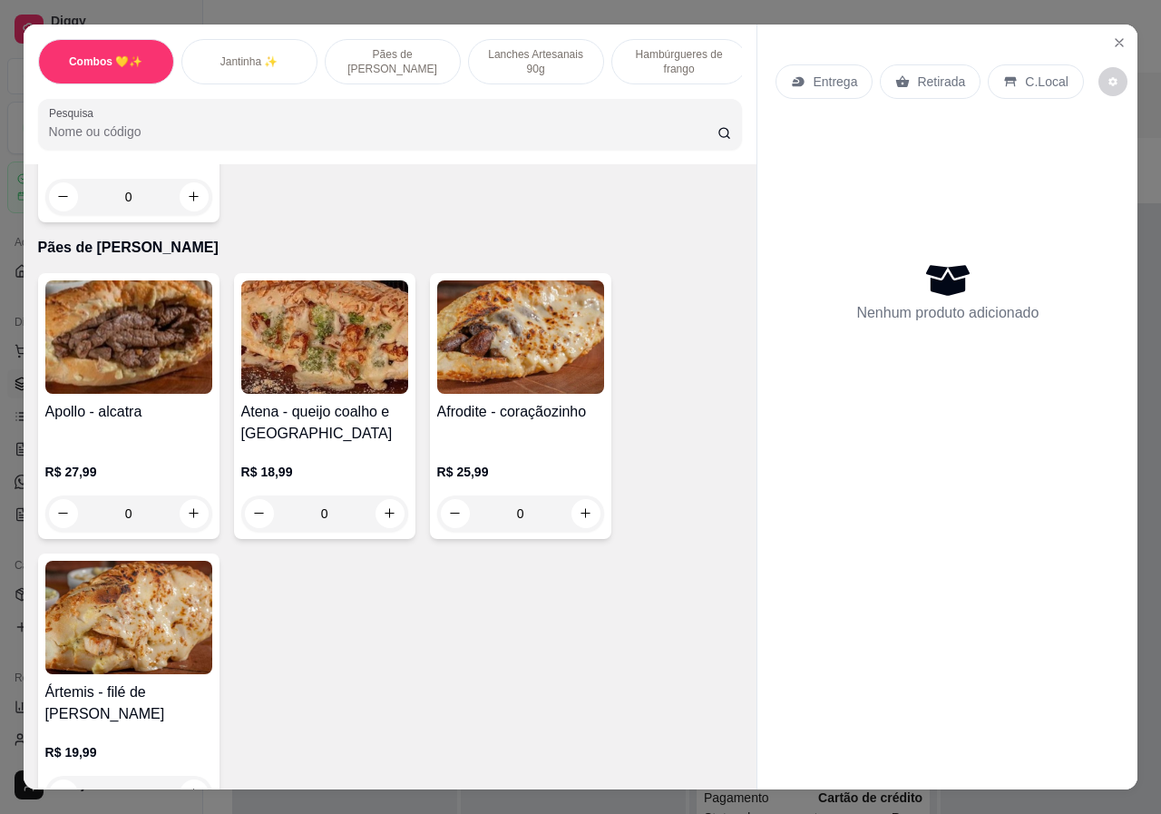
scroll to position [998, 0]
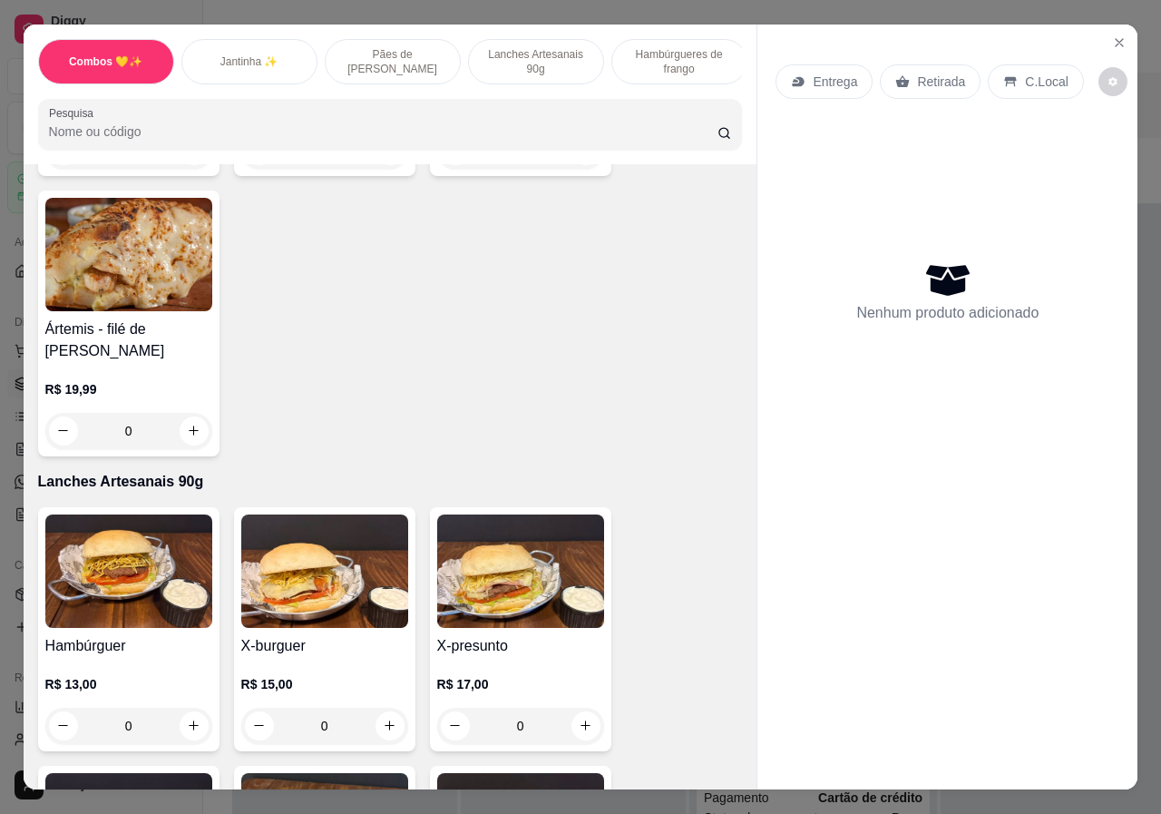
click at [192, 709] on div "0" at bounding box center [128, 726] width 167 height 36
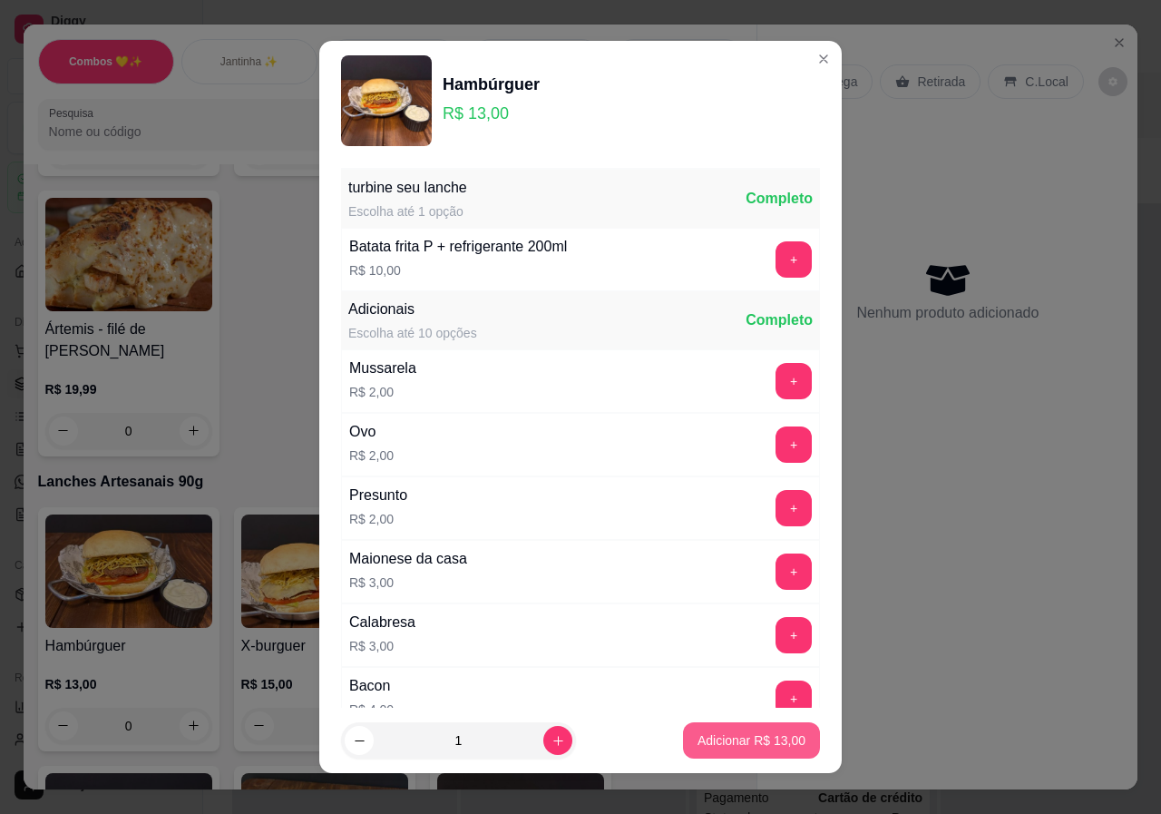
click at [768, 731] on p "Adicionar R$ 13,00" at bounding box center [752, 740] width 108 height 18
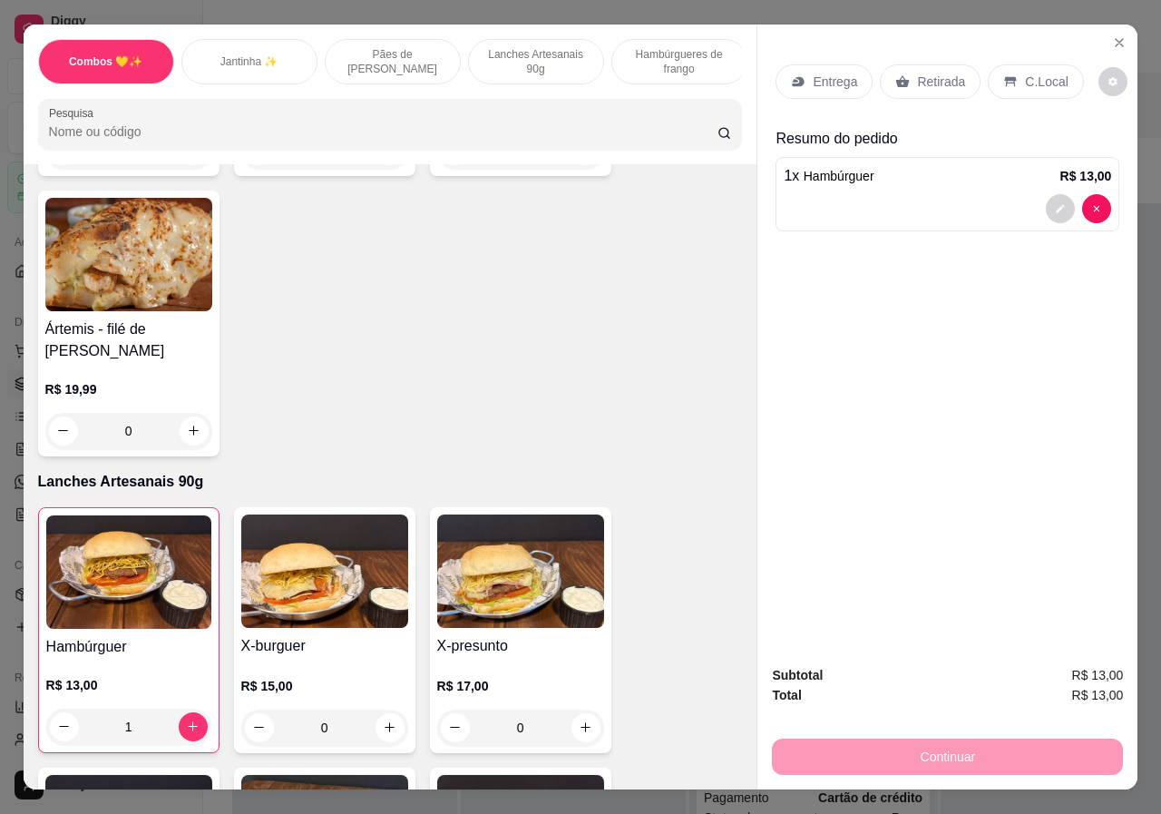
type input "1"
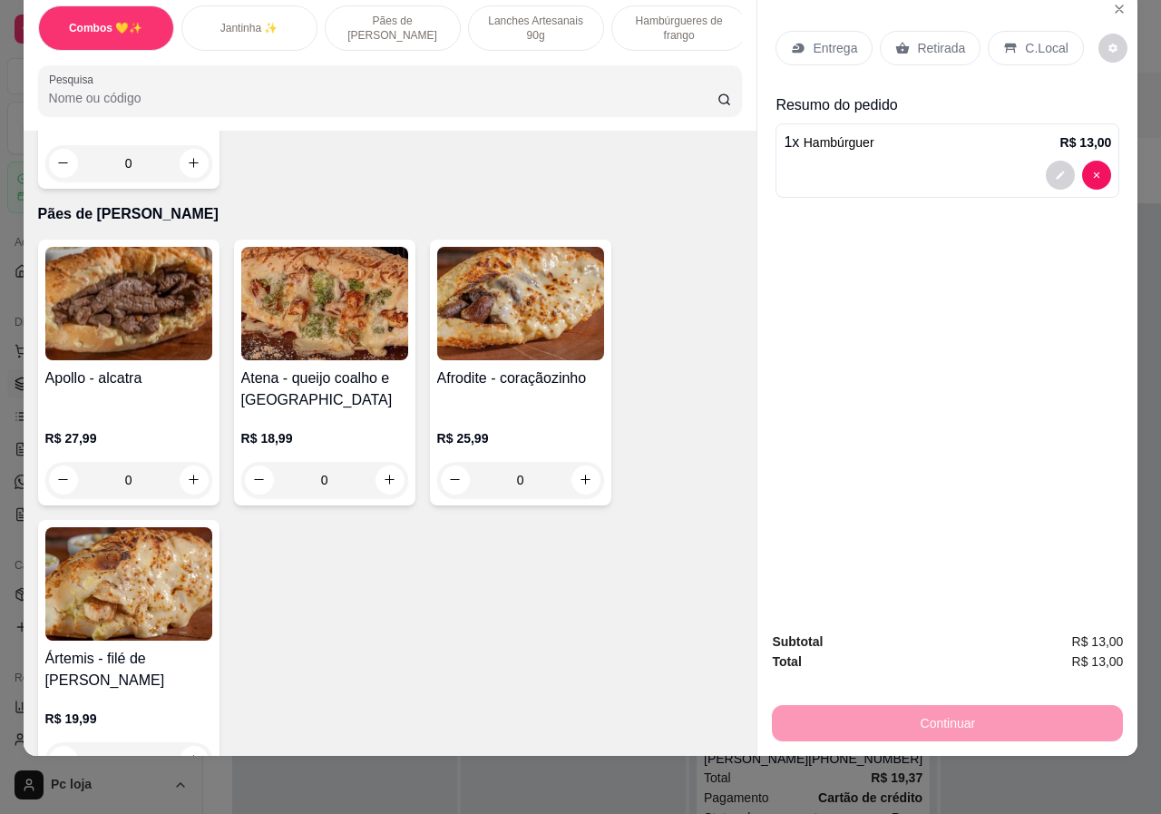
scroll to position [0, 435]
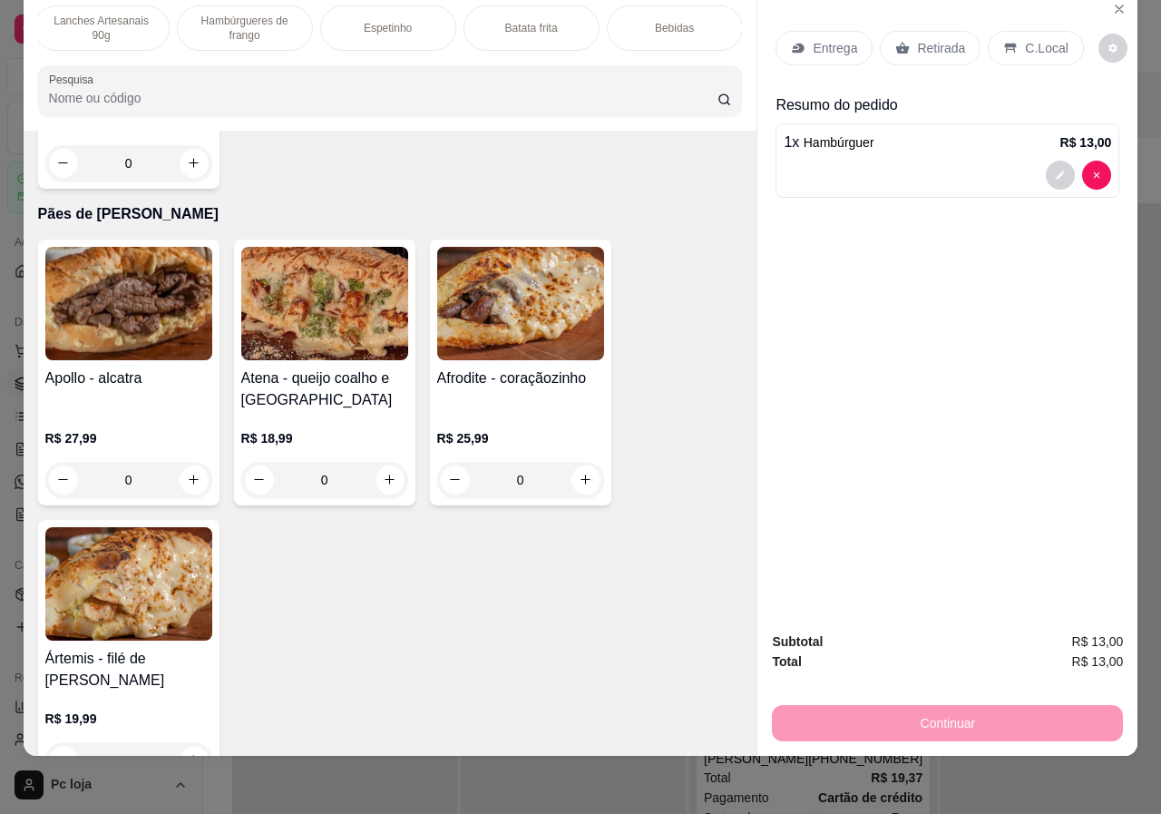
click at [655, 21] on p "Bebidas" at bounding box center [674, 28] width 39 height 15
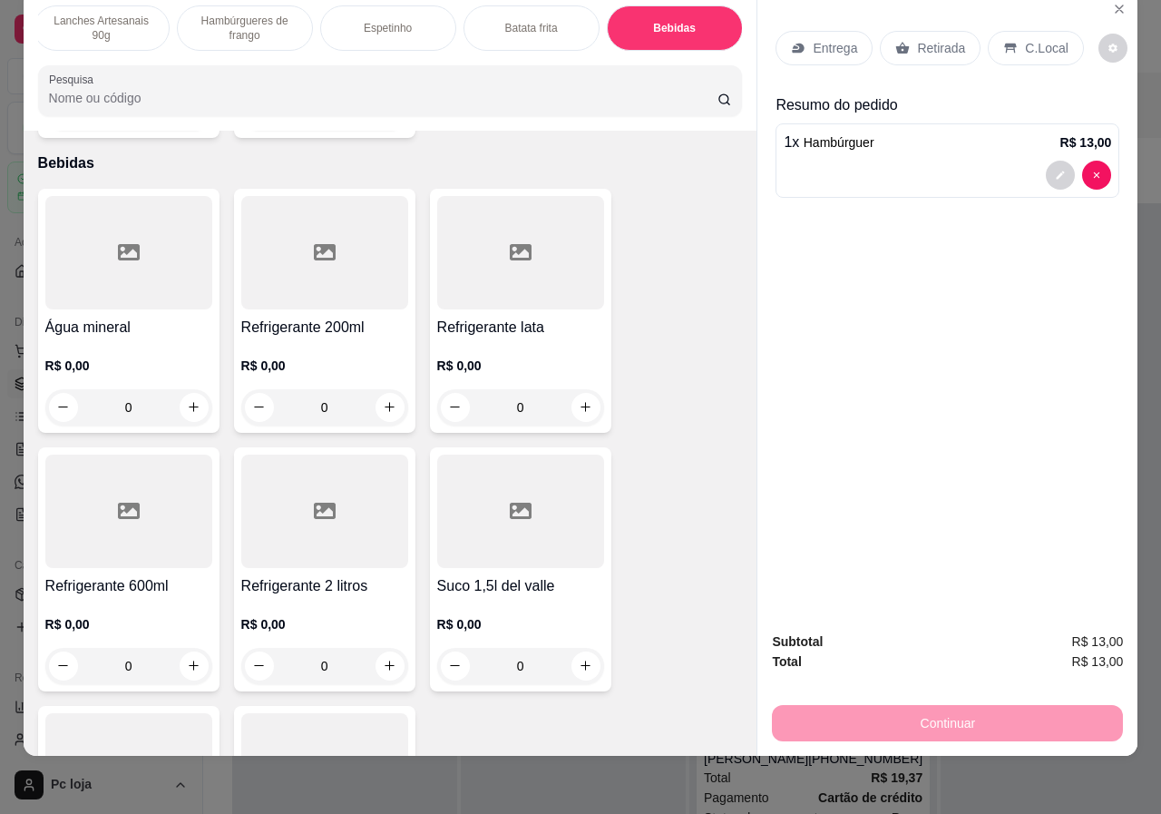
click at [388, 389] on div "0" at bounding box center [324, 407] width 167 height 36
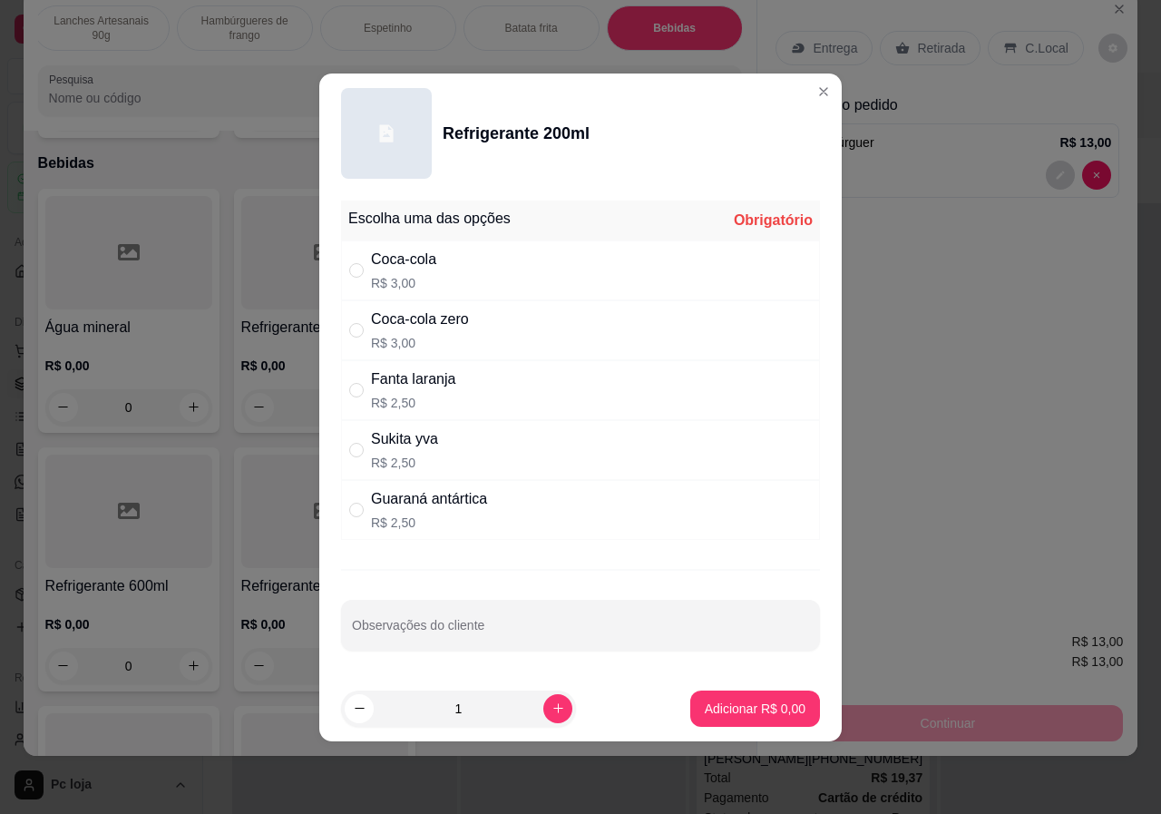
click at [398, 514] on p "R$ 2,50" at bounding box center [429, 522] width 116 height 18
radio input "true"
click at [775, 719] on button "Adicionar R$ 2,50" at bounding box center [755, 708] width 130 height 36
type input "1"
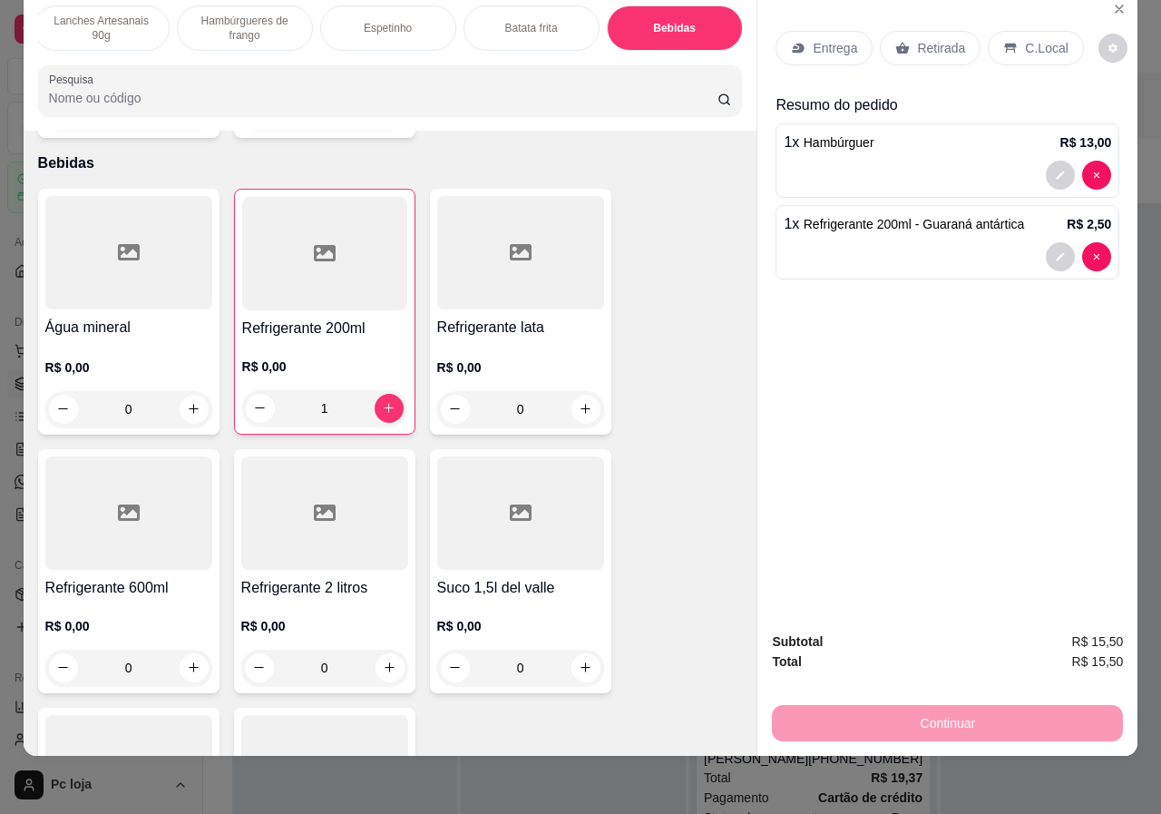
click at [917, 31] on div "Retirada" at bounding box center [930, 48] width 101 height 34
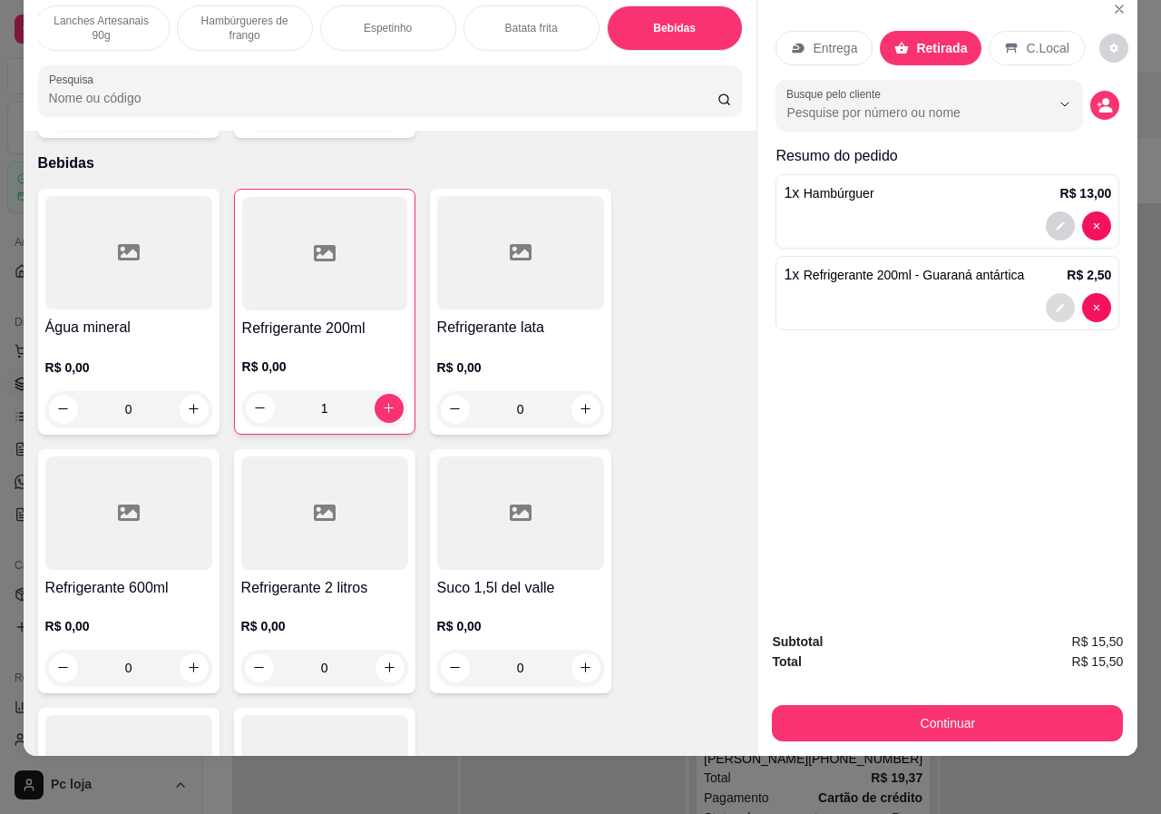
click at [1058, 293] on button "decrease-product-quantity" at bounding box center [1060, 307] width 29 height 29
click at [1051, 211] on button "decrease-product-quantity" at bounding box center [1060, 225] width 29 height 29
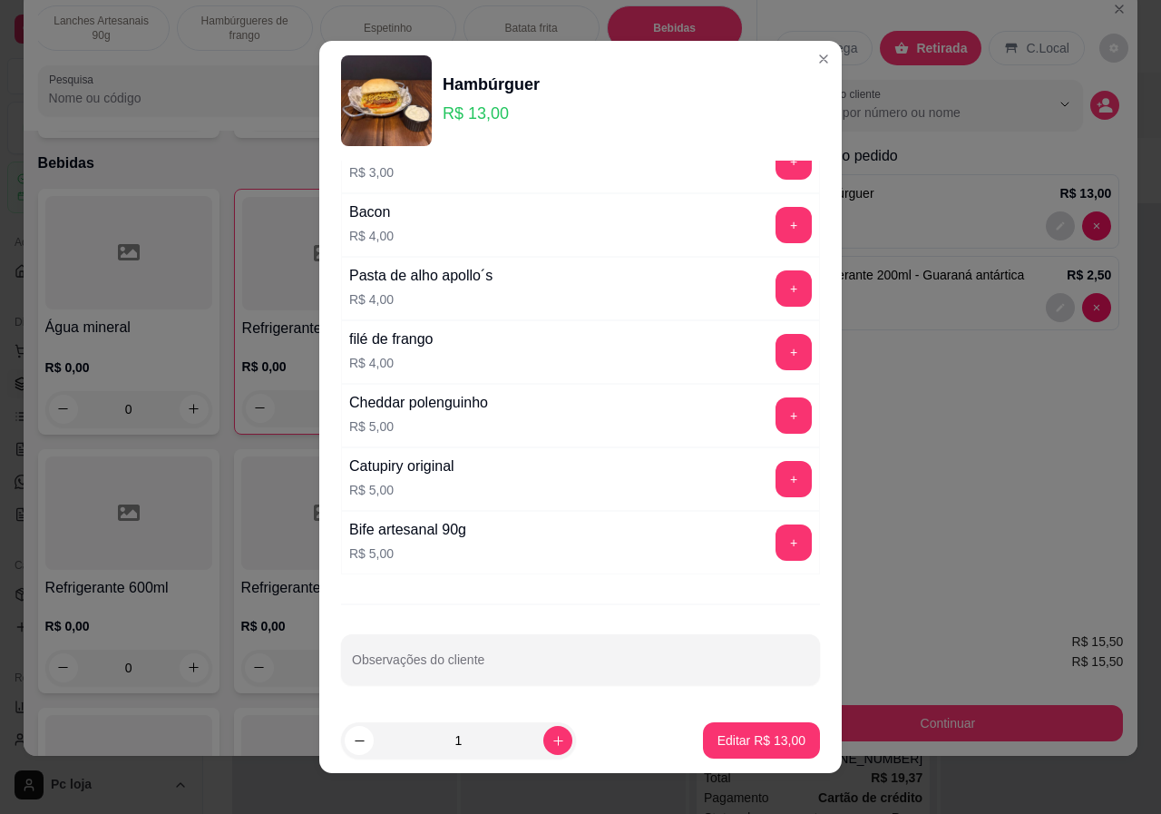
scroll to position [476, 0]
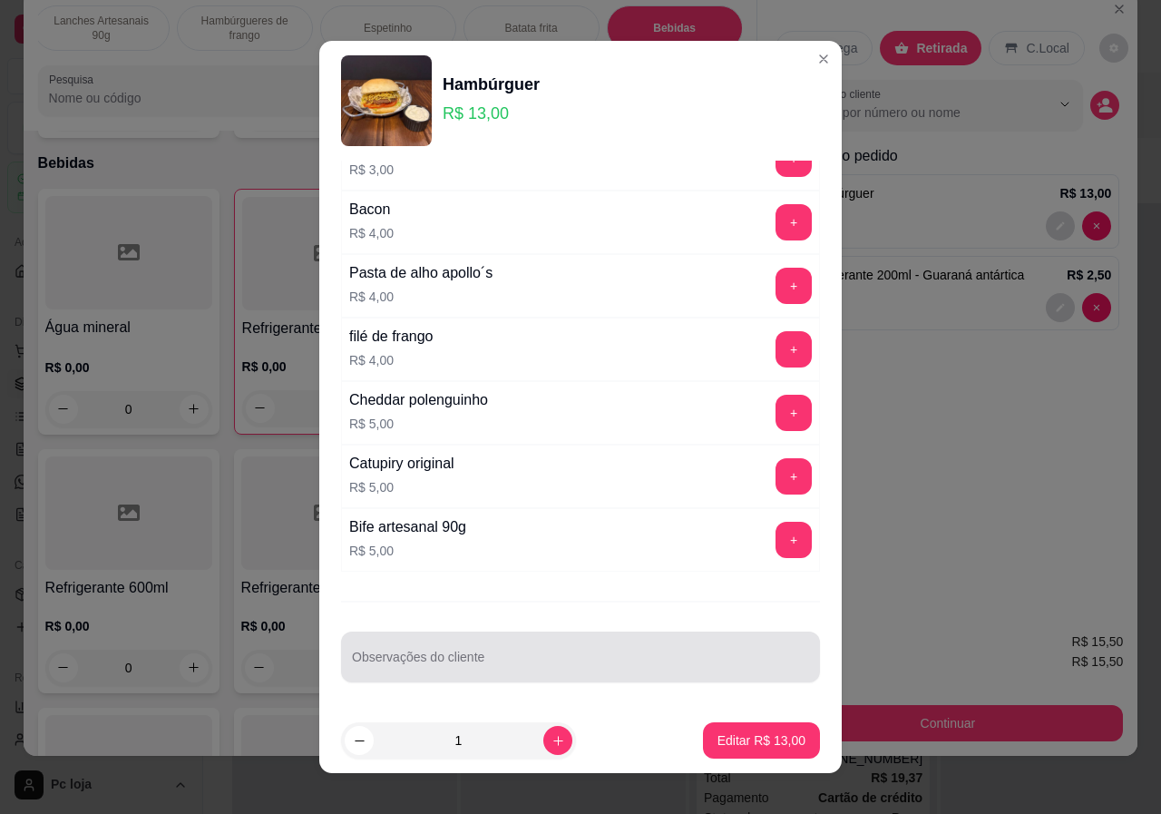
click at [500, 655] on input "Observações do cliente" at bounding box center [580, 664] width 457 height 18
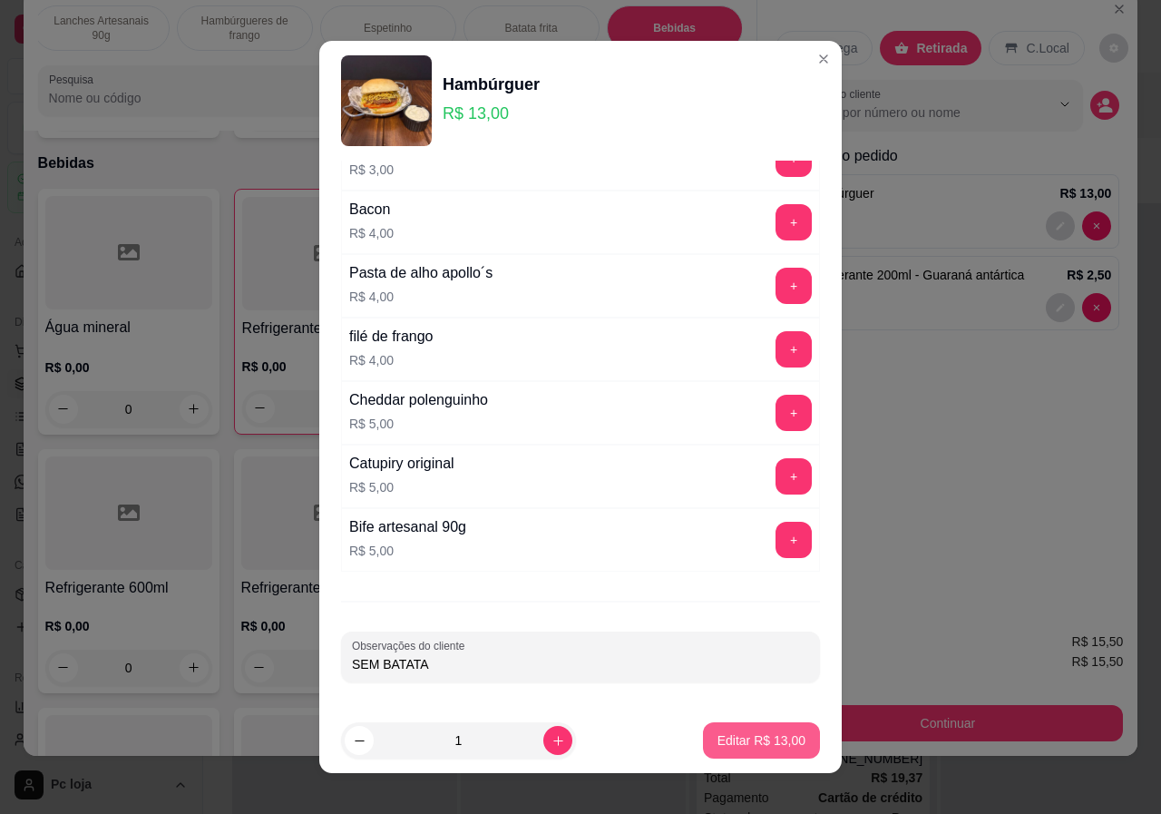
type input "SEM BATATA"
click at [763, 739] on p "Editar R$ 13,00" at bounding box center [762, 740] width 88 height 18
type input "0"
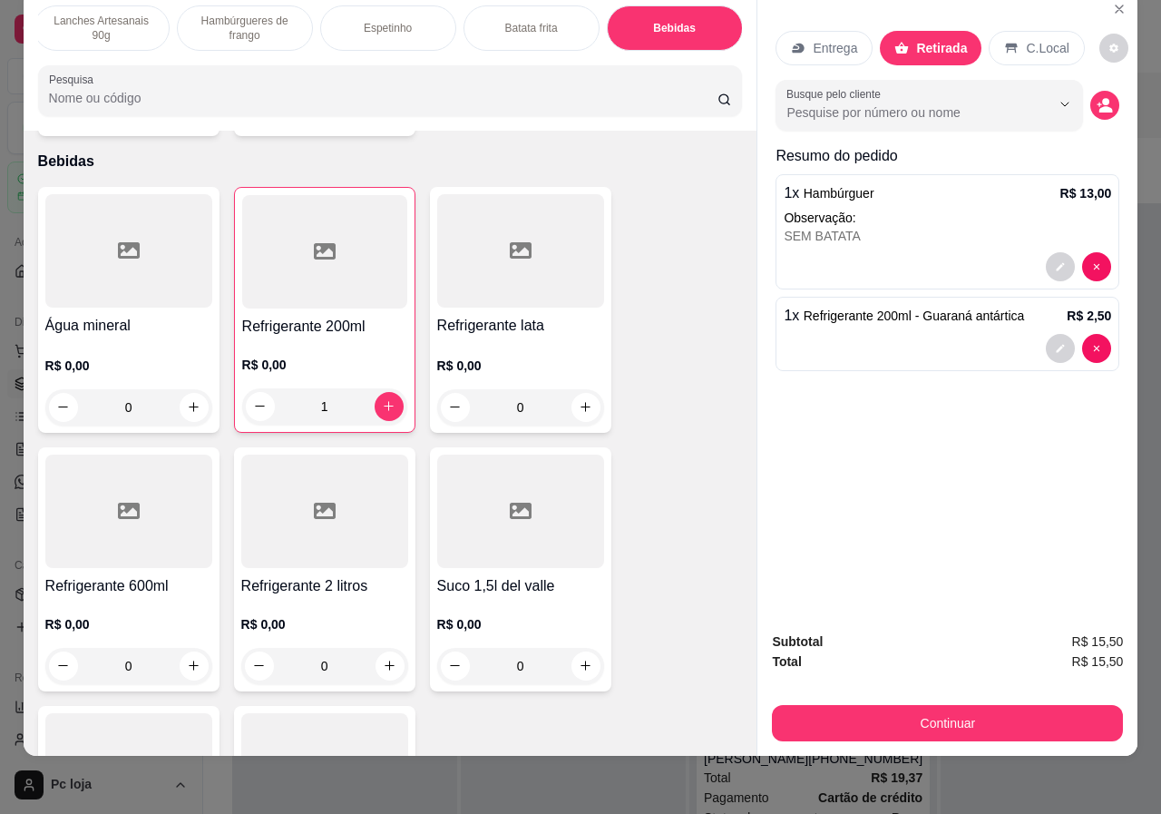
scroll to position [3518, 0]
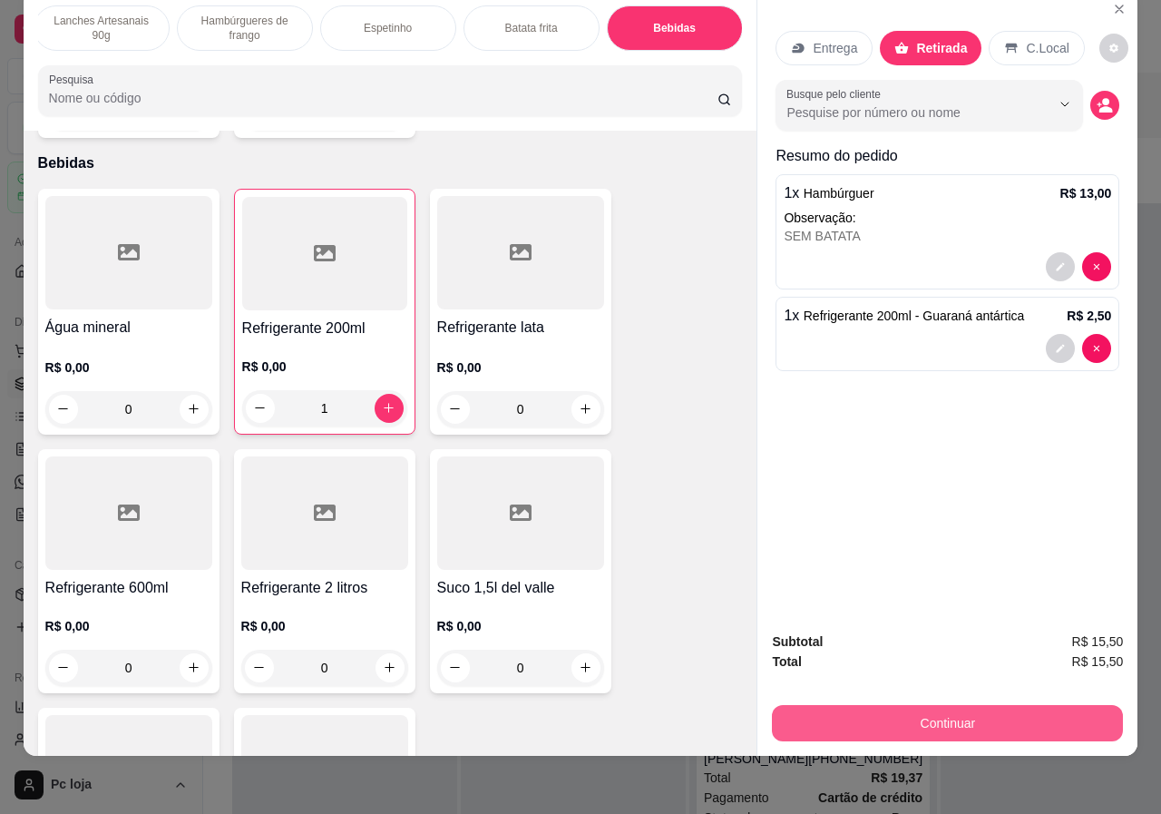
click at [1003, 710] on button "Continuar" at bounding box center [947, 723] width 351 height 36
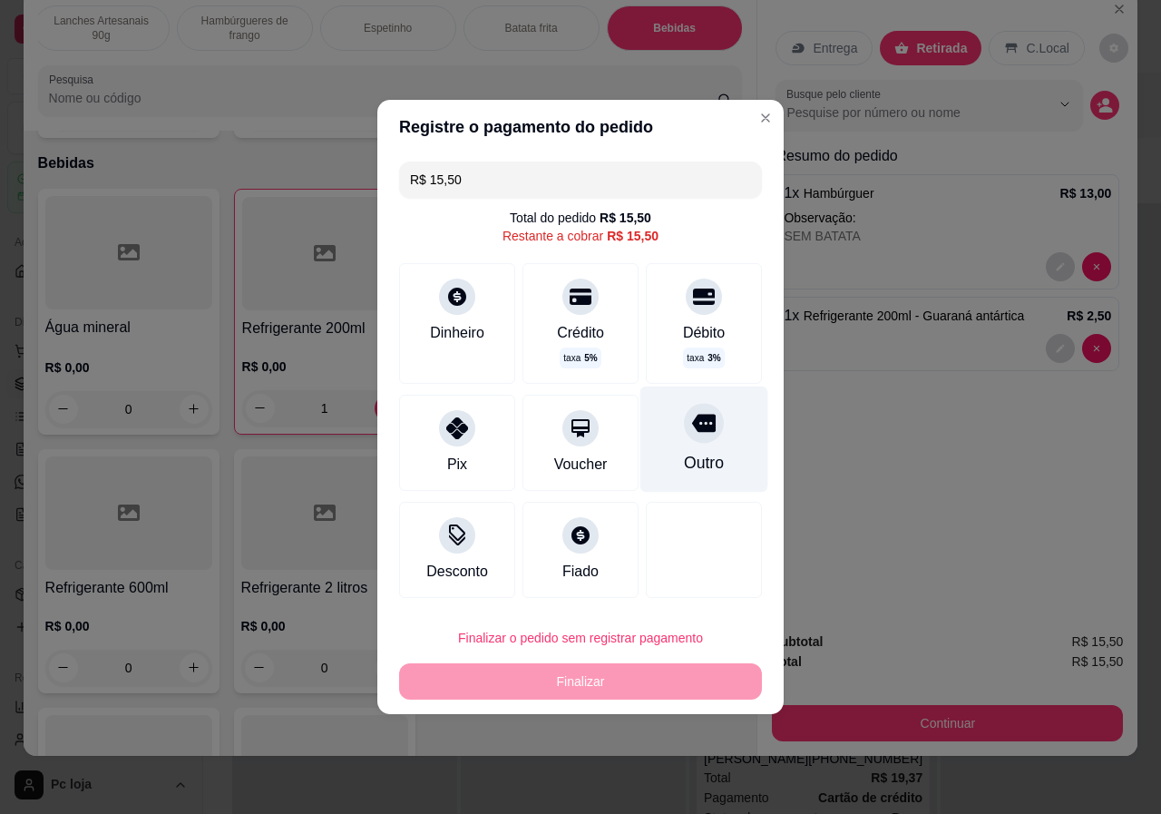
click at [694, 442] on div at bounding box center [704, 423] width 40 height 40
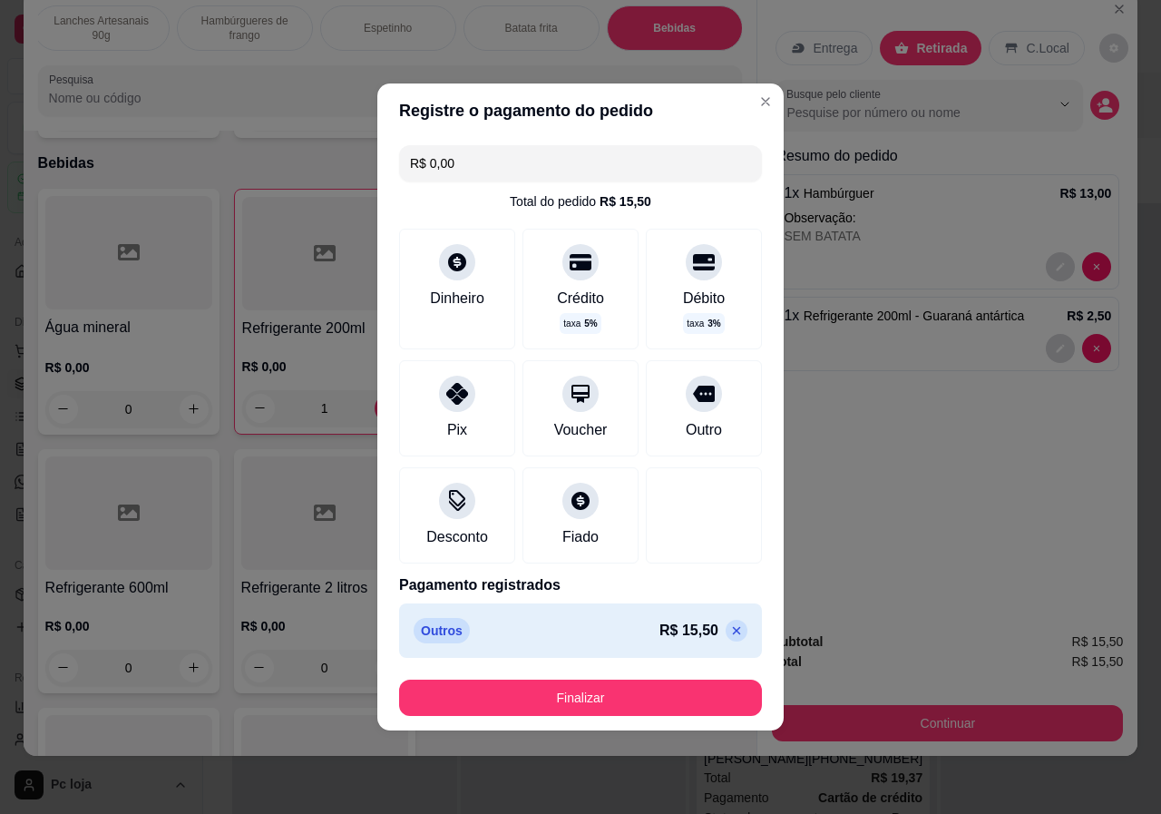
click at [729, 634] on icon at bounding box center [736, 630] width 15 height 15
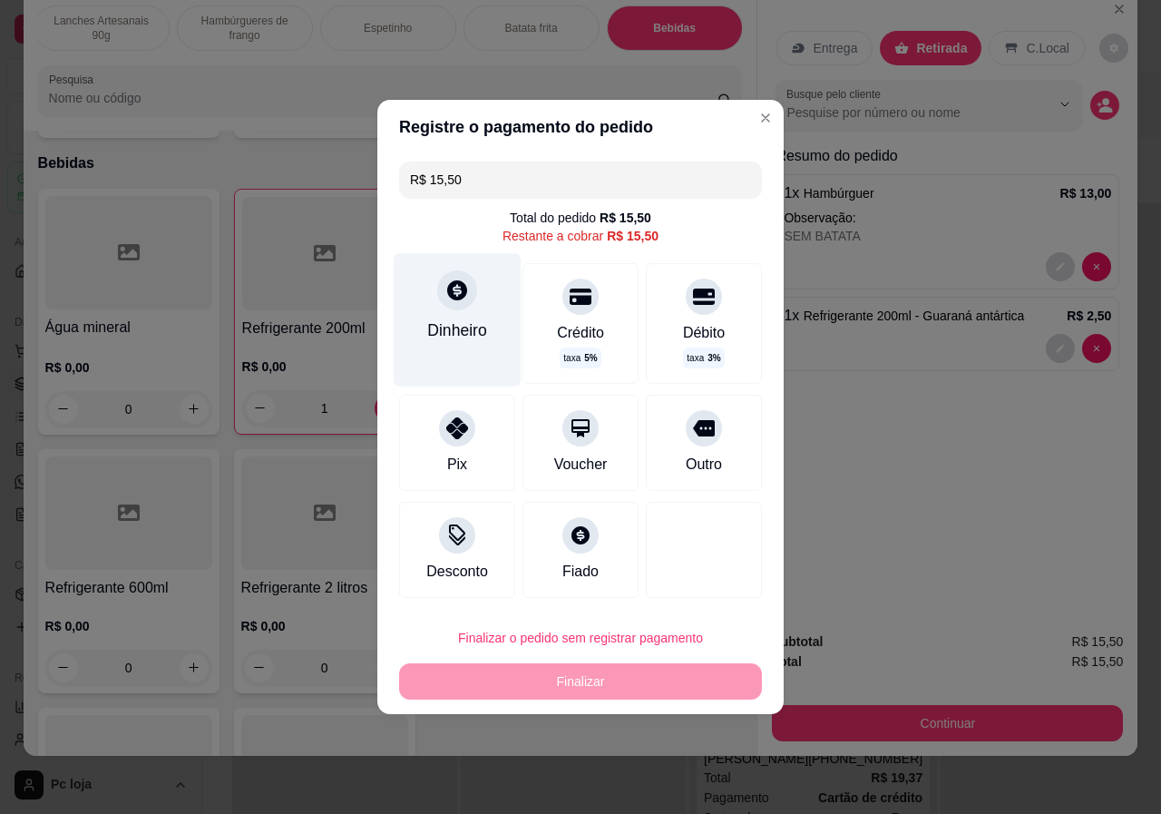
click at [477, 305] on div "Dinheiro" at bounding box center [458, 319] width 128 height 132
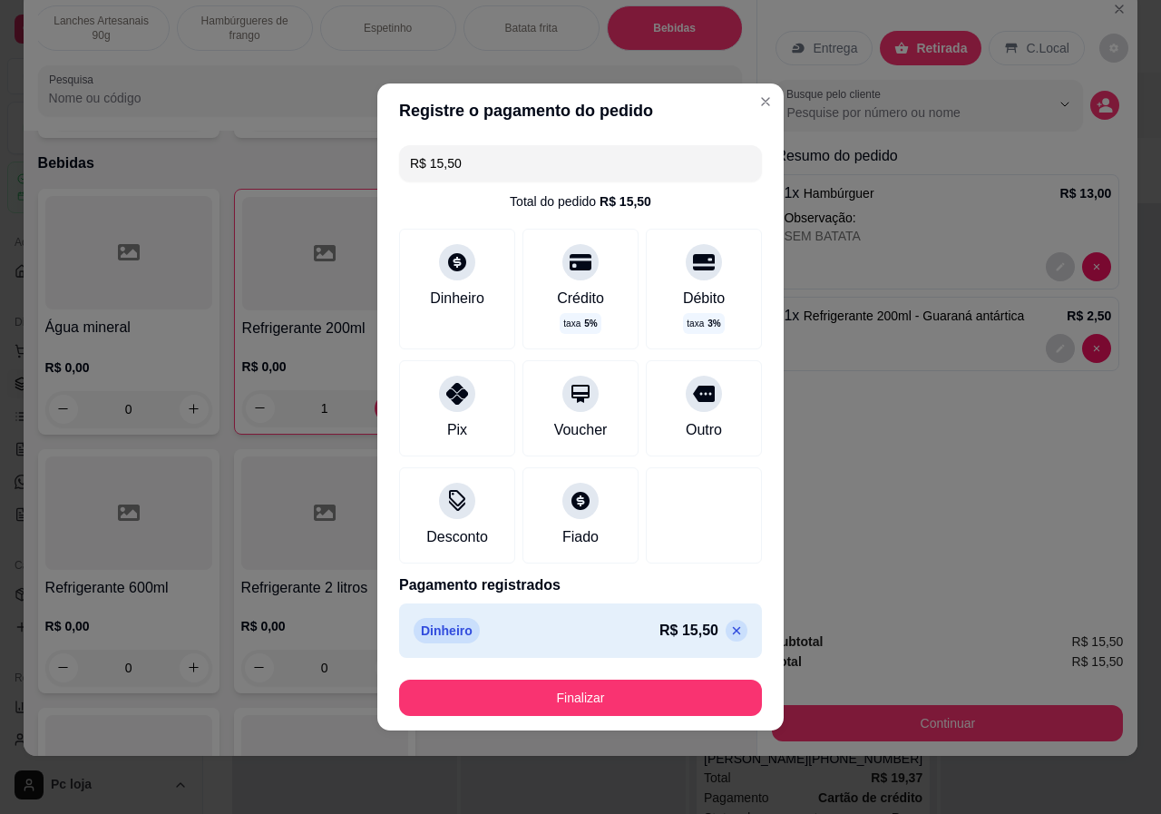
type input "R$ 0,00"
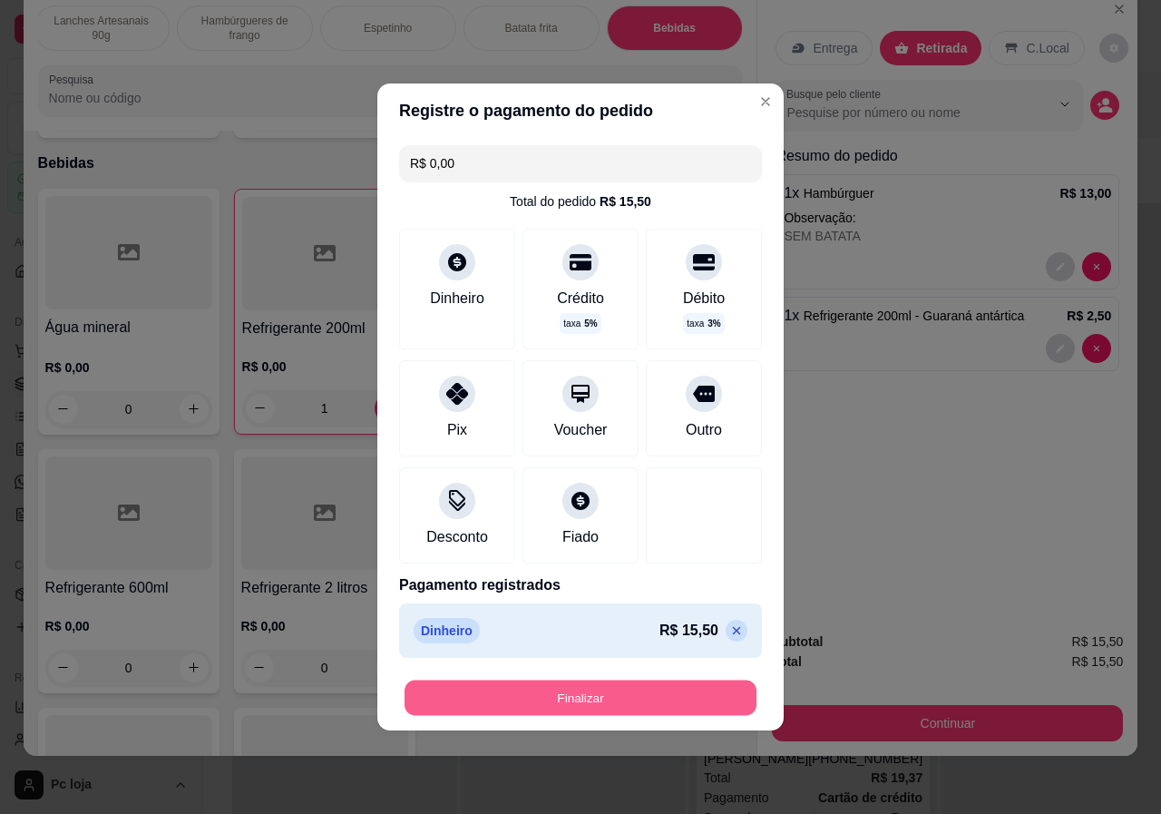
click at [672, 695] on button "Finalizar" at bounding box center [581, 697] width 352 height 35
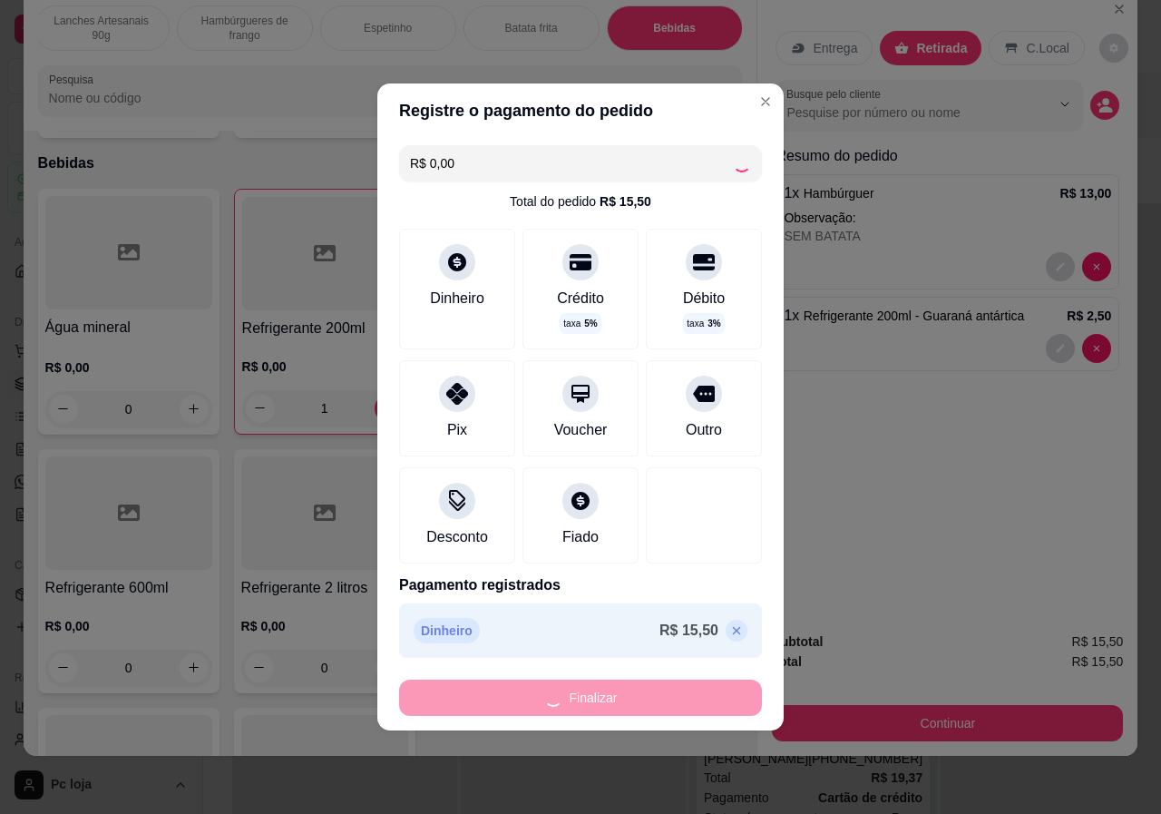
type input "0"
type input "-R$ 15,50"
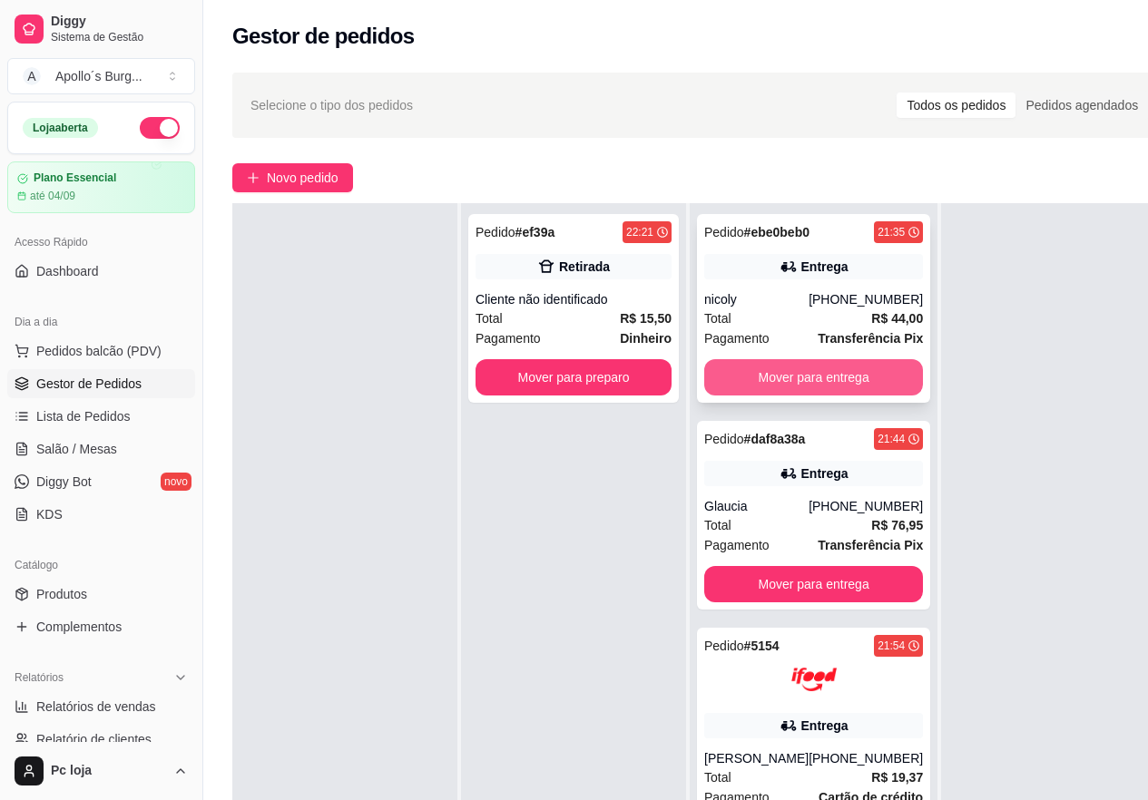
click at [820, 376] on button "Mover para entrega" at bounding box center [813, 377] width 219 height 36
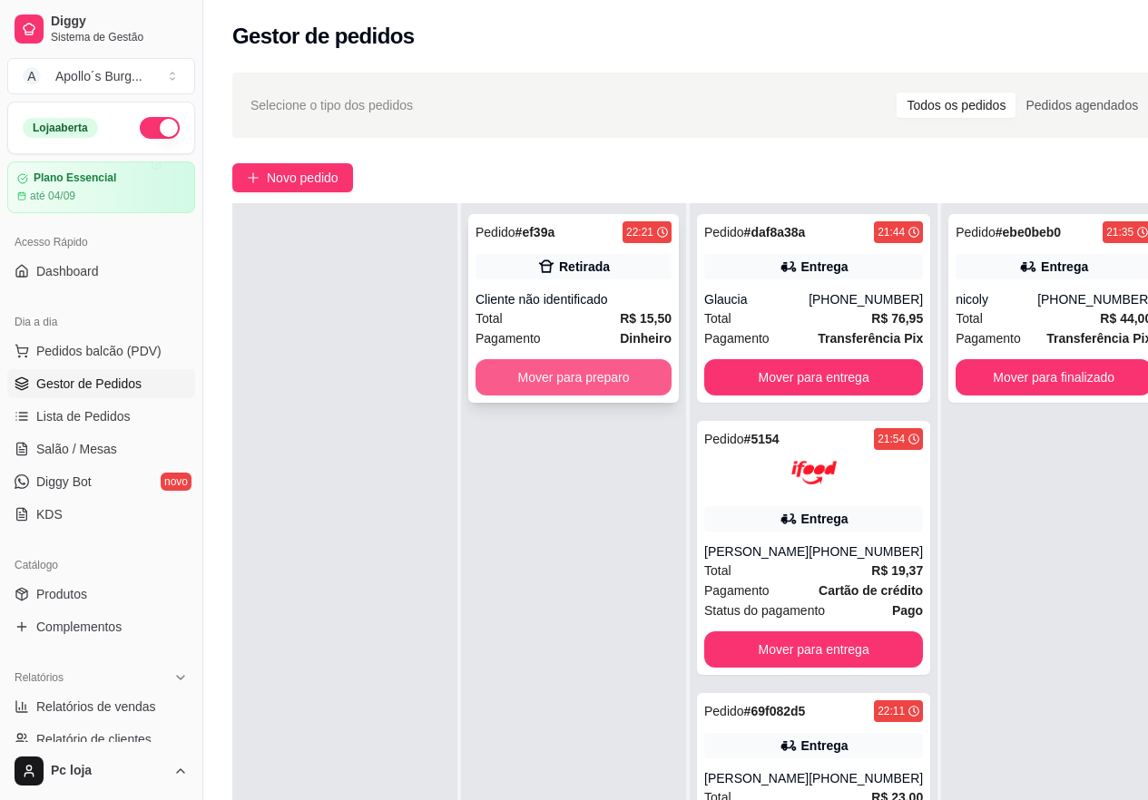
click at [586, 371] on button "Mover para preparo" at bounding box center [573, 377] width 196 height 36
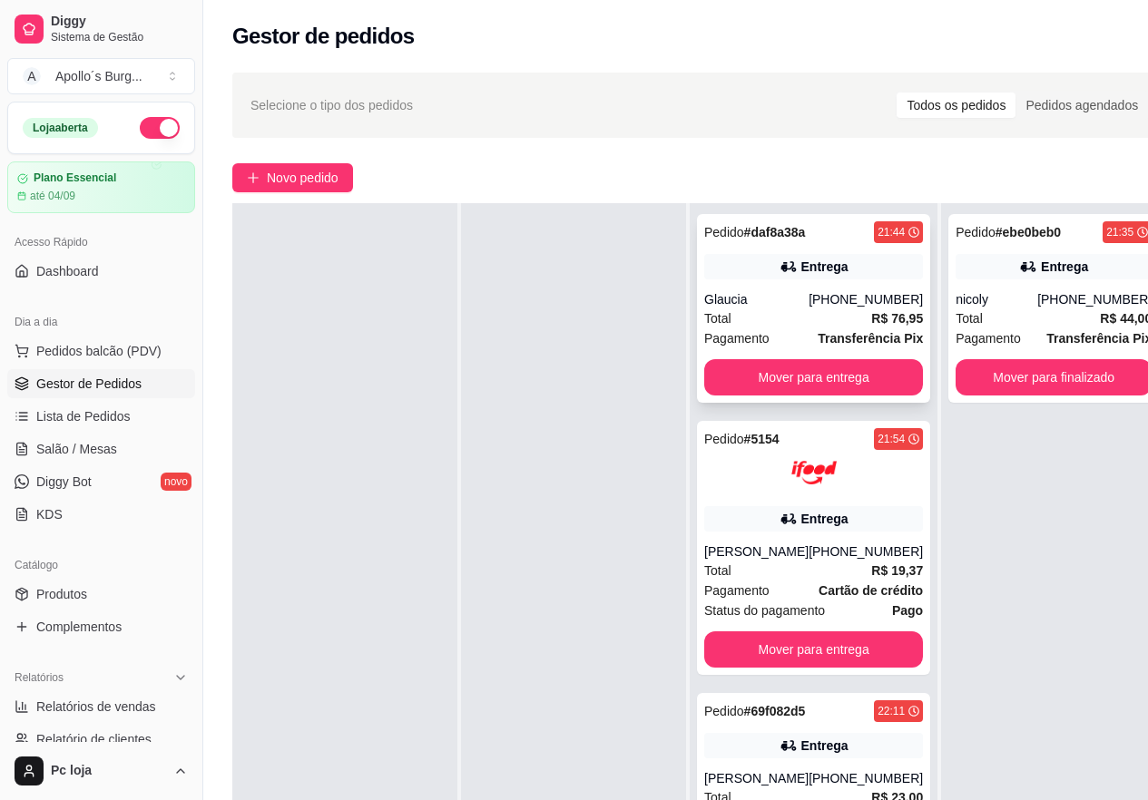
click at [780, 281] on div "Pedido # daf8a38a 21:44 Entrega Glaucia [PHONE_NUMBER] Total R$ 76,95 Pagamento…" at bounding box center [813, 308] width 233 height 189
click at [838, 492] on div at bounding box center [813, 472] width 219 height 45
click at [843, 650] on button "Mover para entrega" at bounding box center [813, 649] width 219 height 36
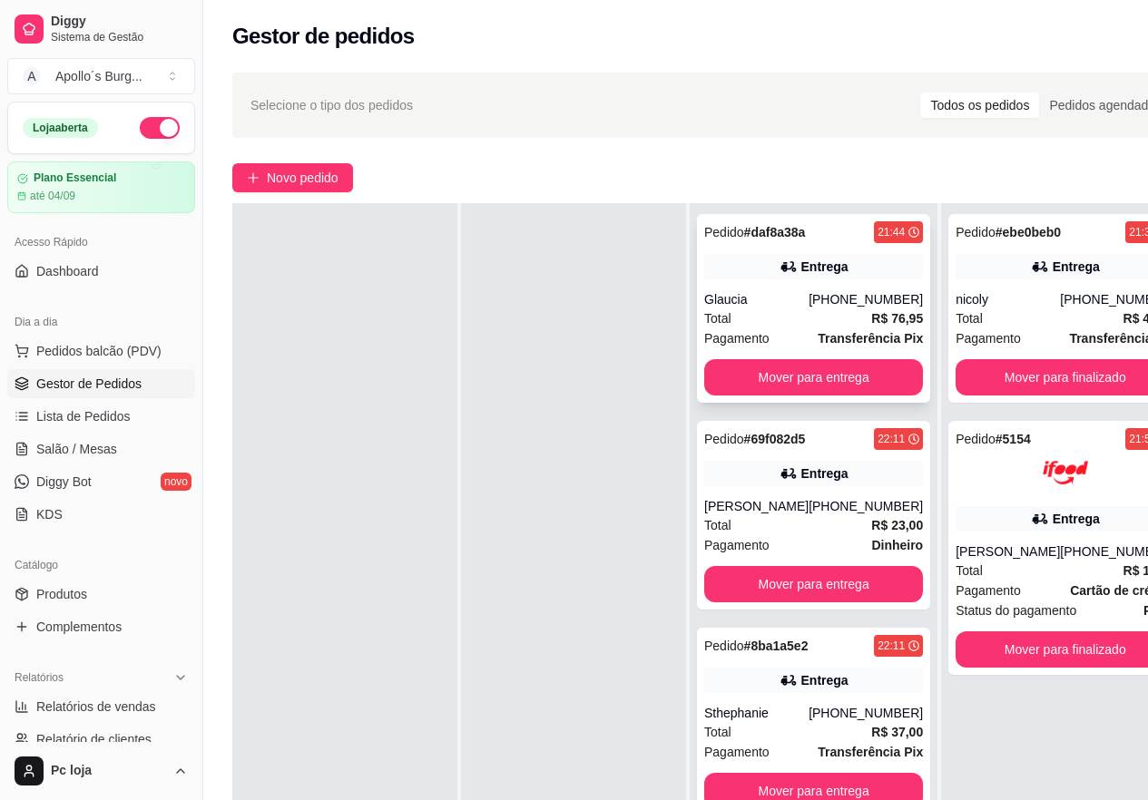
click at [837, 296] on div "[PHONE_NUMBER]" at bounding box center [865, 299] width 114 height 18
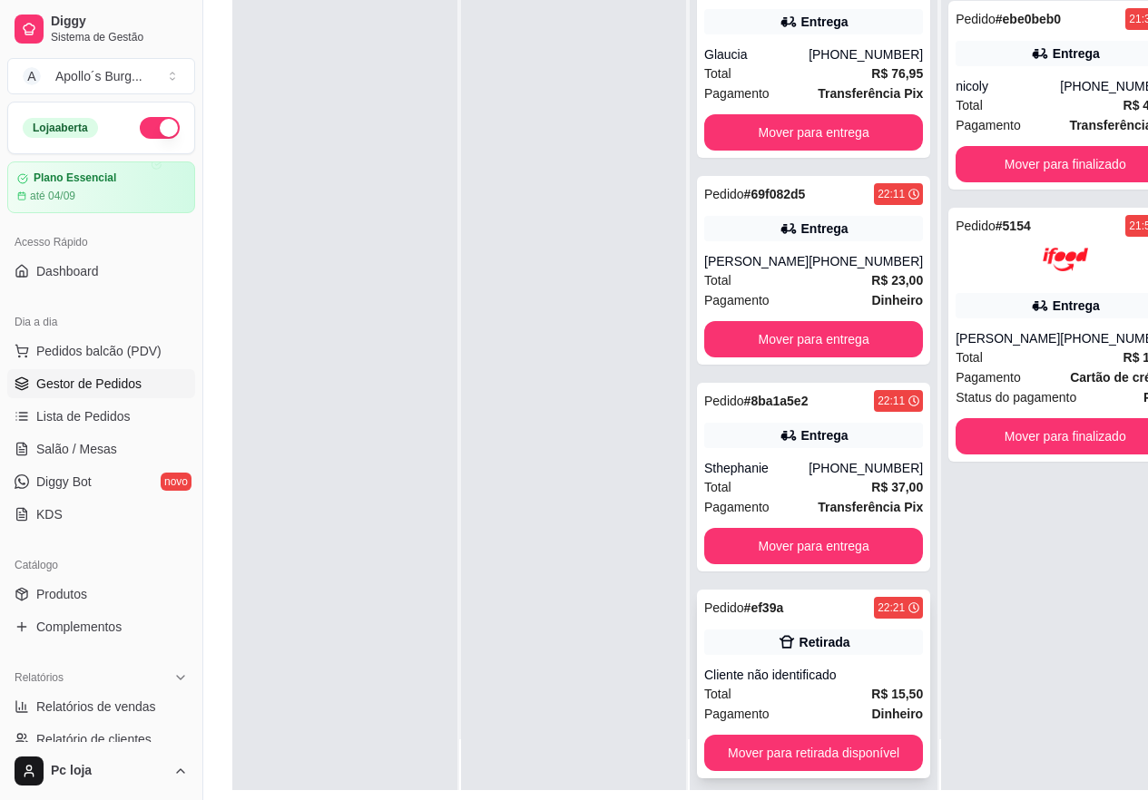
scroll to position [272, 0]
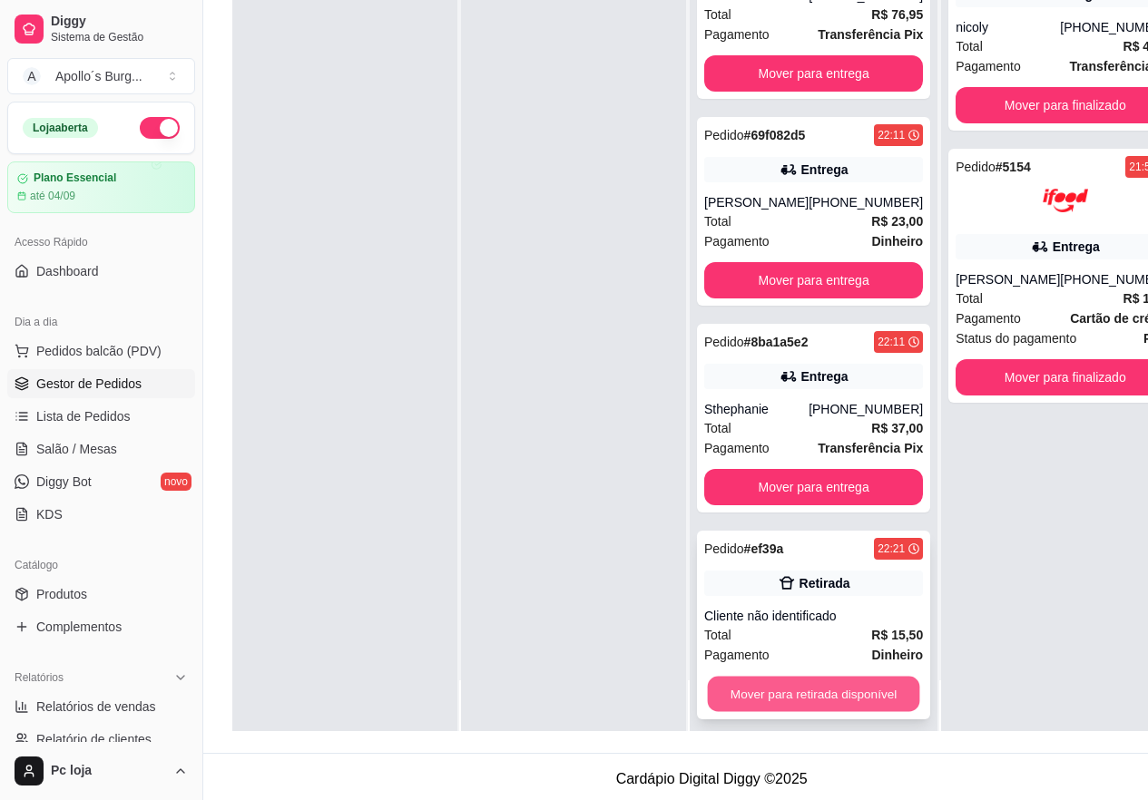
click at [836, 698] on button "Mover para retirada disponível" at bounding box center [814, 694] width 212 height 35
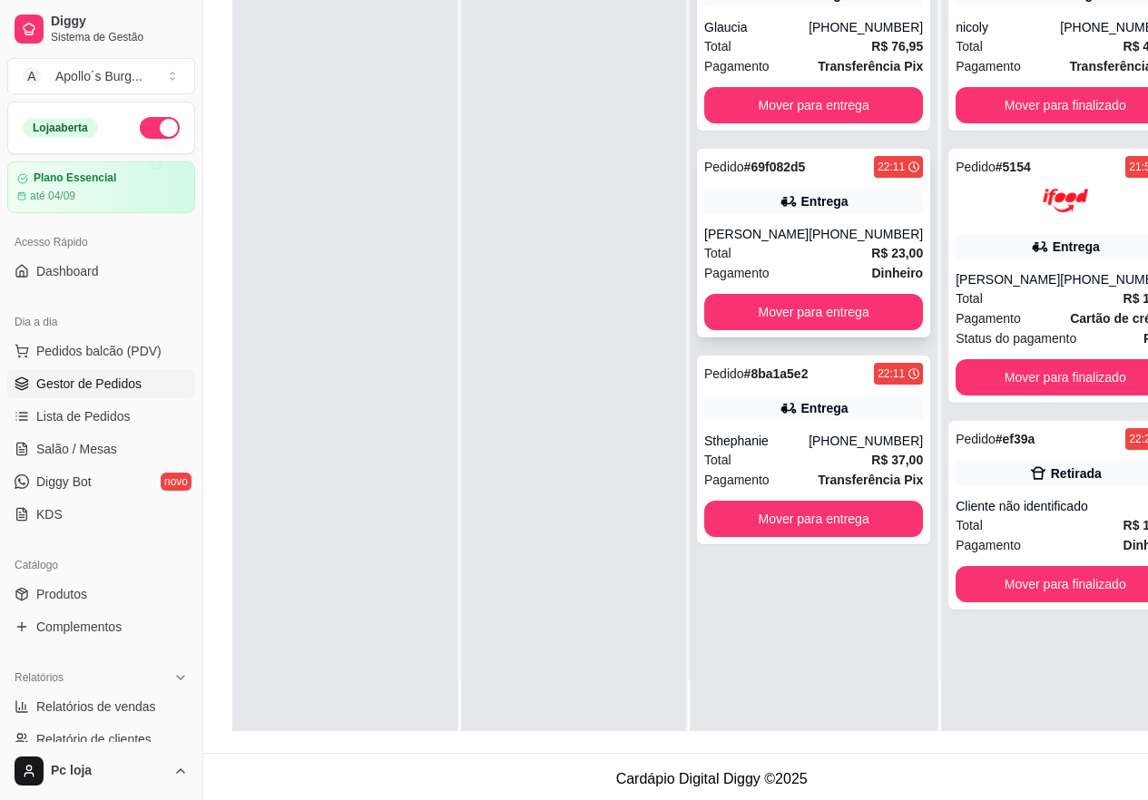
scroll to position [0, 0]
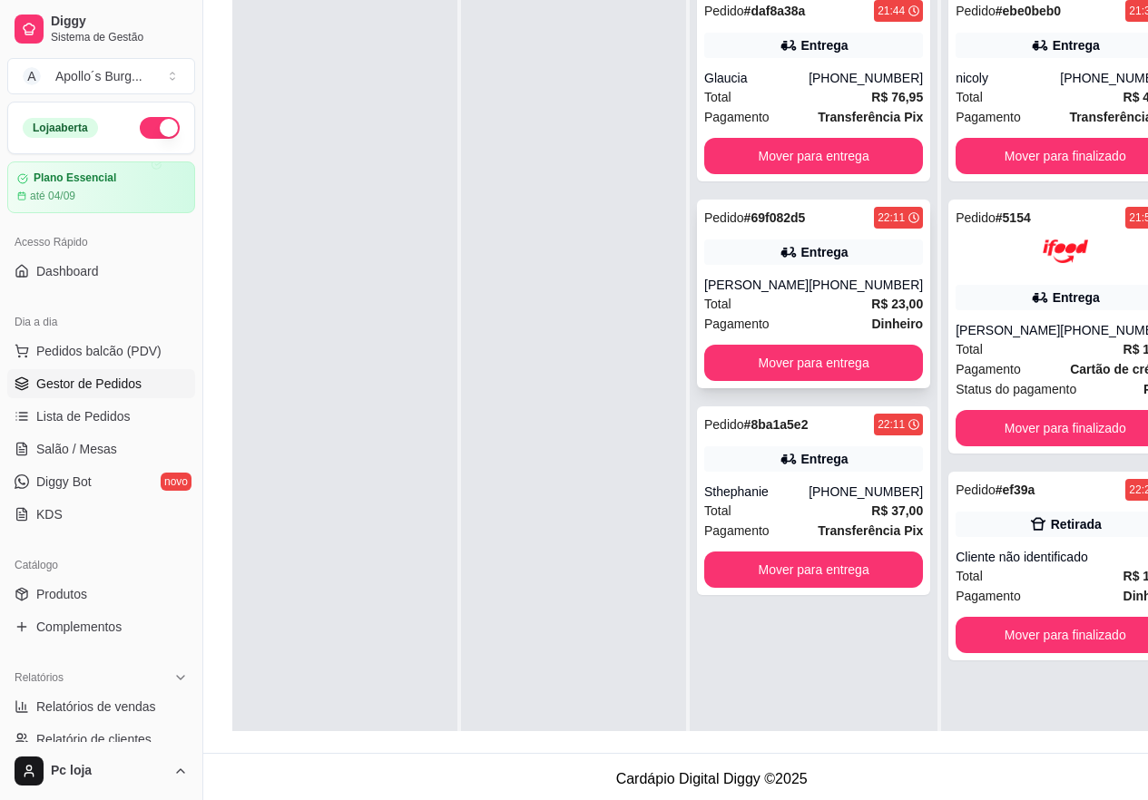
click at [822, 298] on div "Total R$ 23,00" at bounding box center [813, 304] width 219 height 20
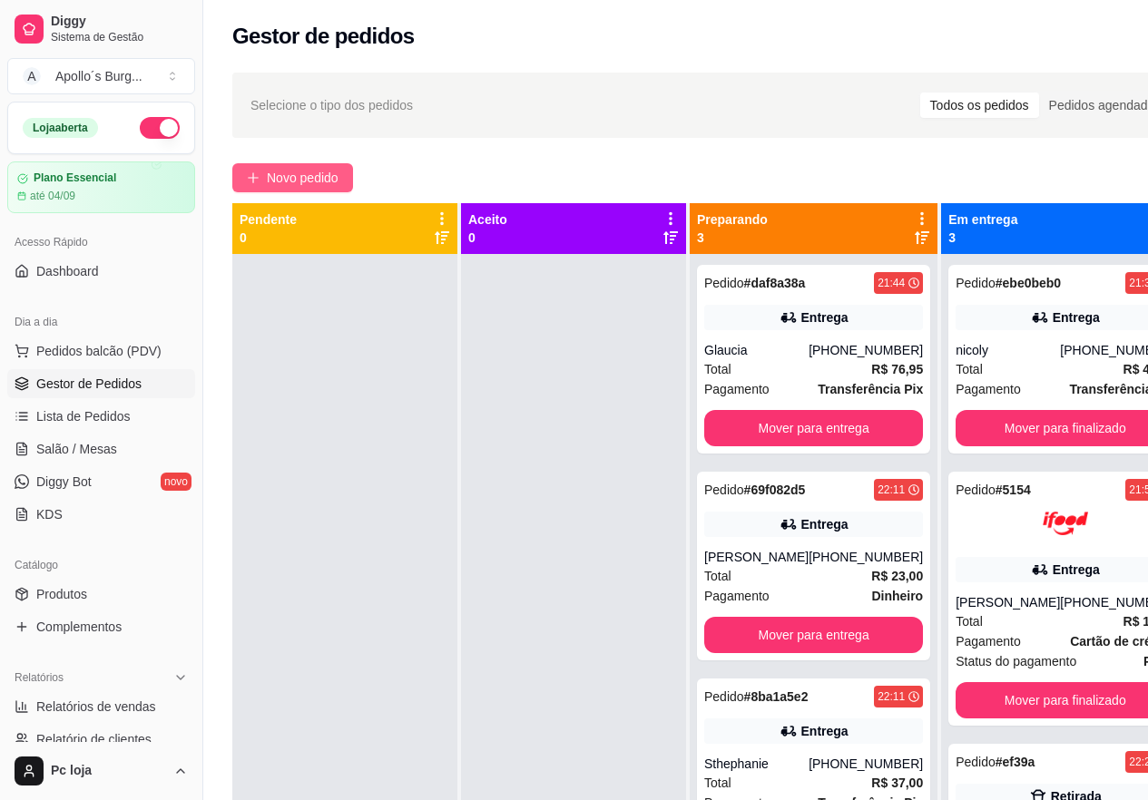
click at [338, 170] on span "Novo pedido" at bounding box center [303, 178] width 72 height 20
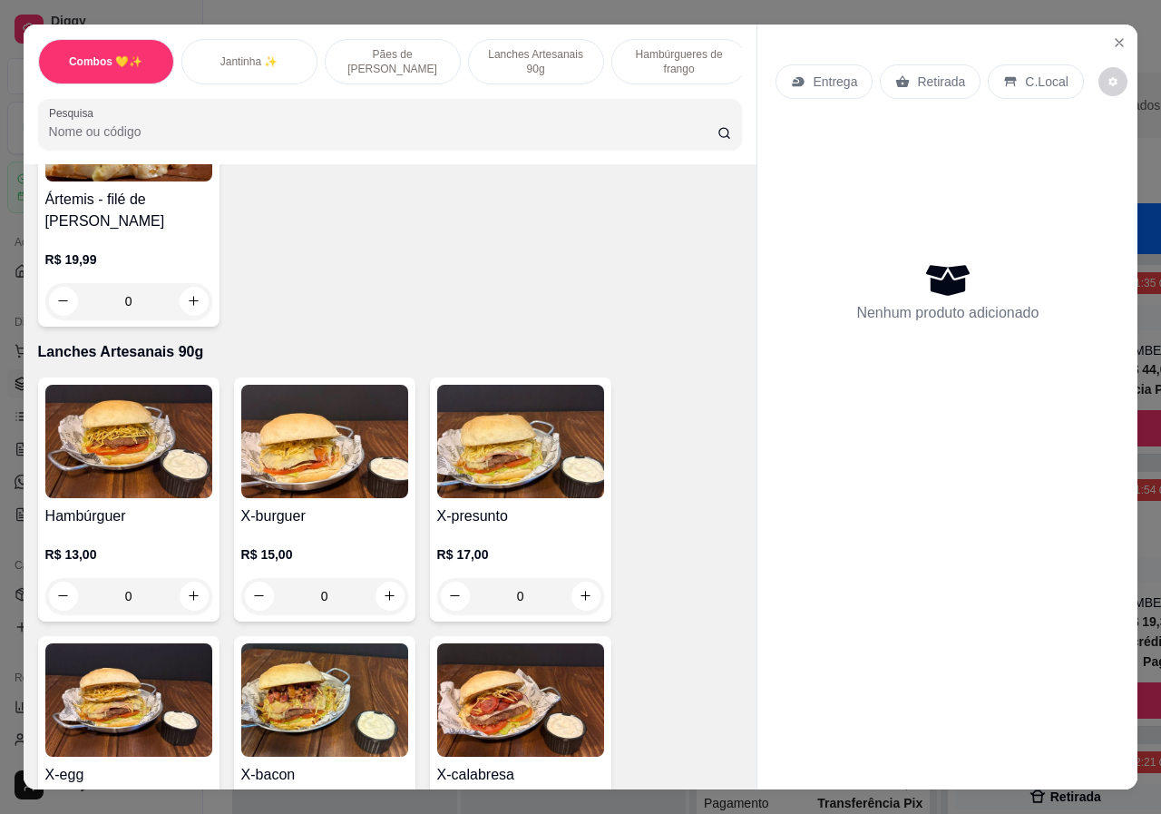
scroll to position [1270, 0]
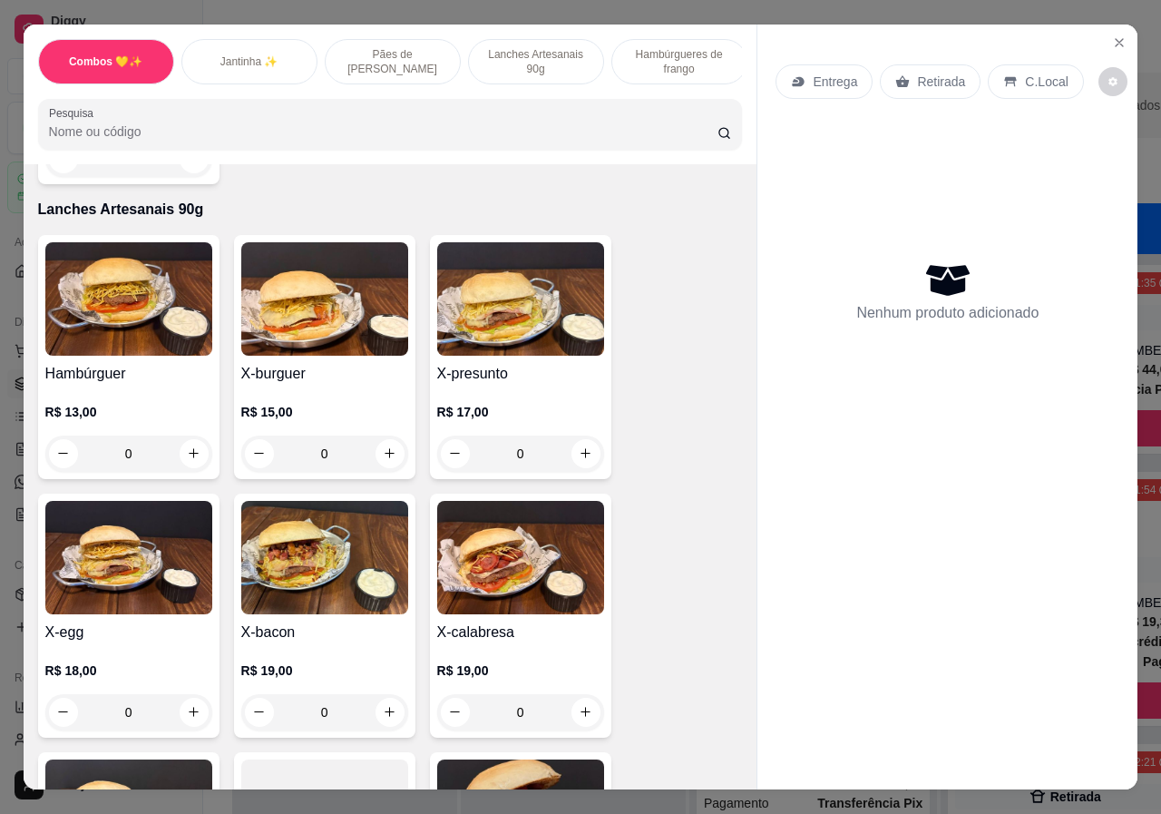
click at [580, 695] on div "0" at bounding box center [520, 712] width 167 height 36
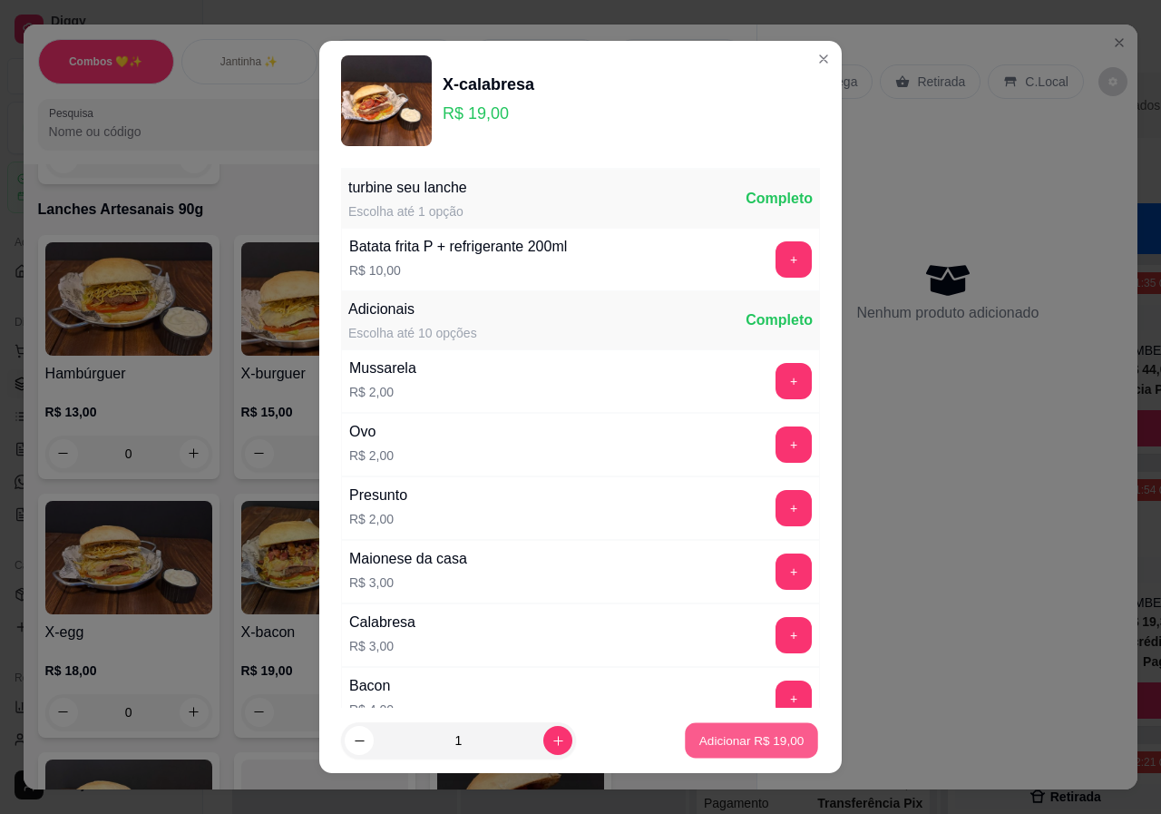
click at [722, 728] on button "Adicionar R$ 19,00" at bounding box center [751, 740] width 133 height 35
type input "1"
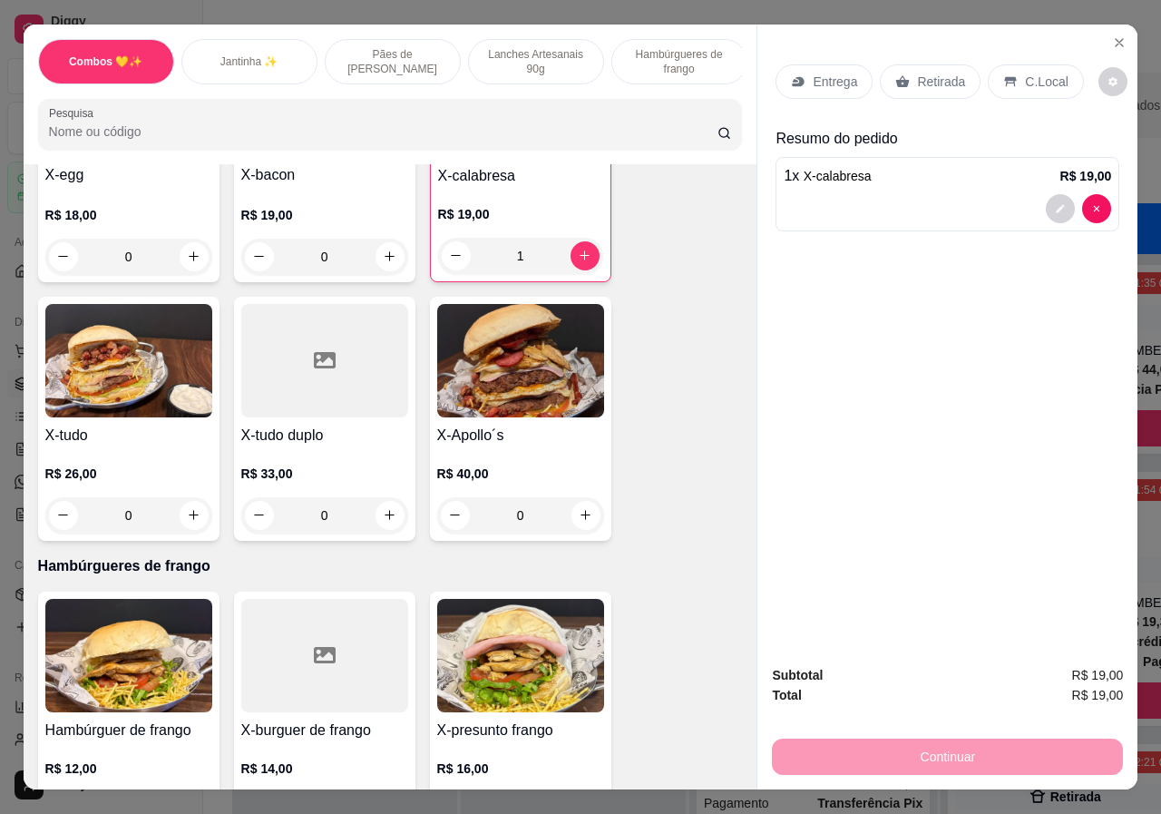
scroll to position [1905, 0]
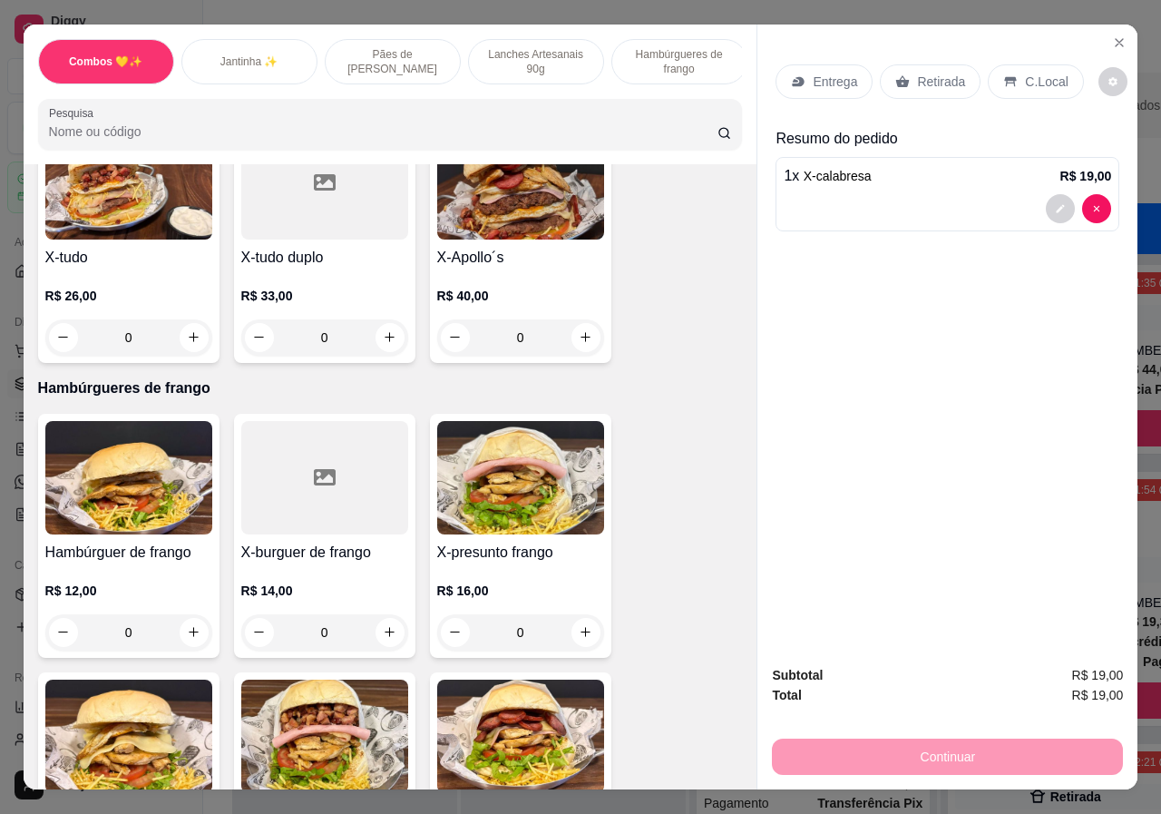
click at [185, 319] on div "0" at bounding box center [128, 337] width 167 height 36
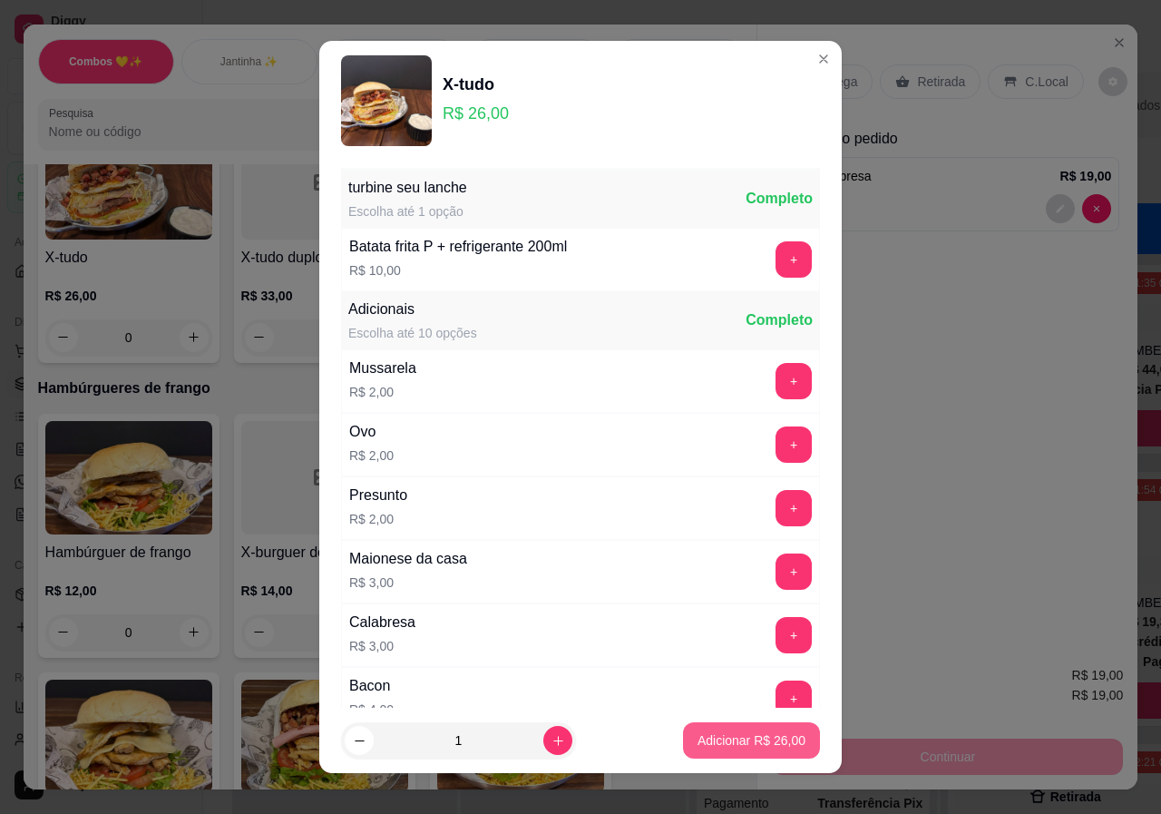
click at [747, 731] on p "Adicionar R$ 26,00" at bounding box center [752, 740] width 108 height 18
type input "1"
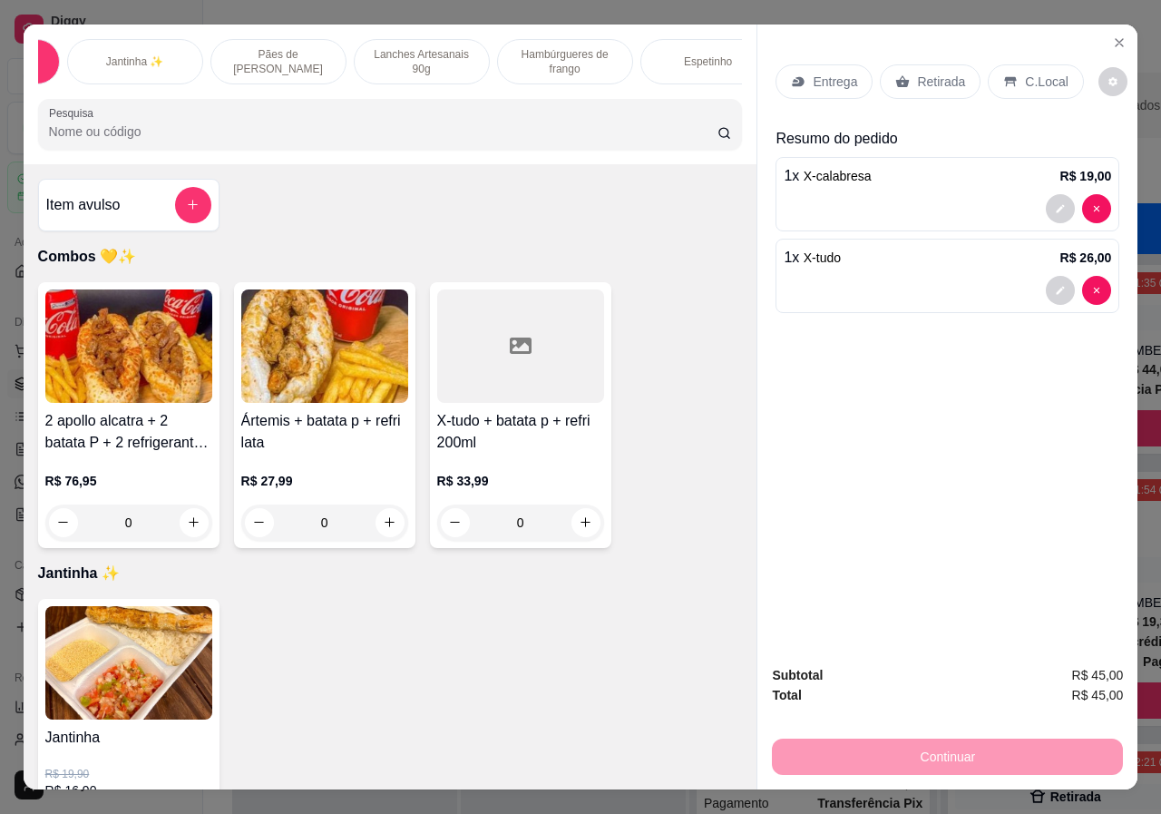
scroll to position [0, 435]
click at [717, 54] on div "Bebidas" at bounding box center [675, 61] width 136 height 45
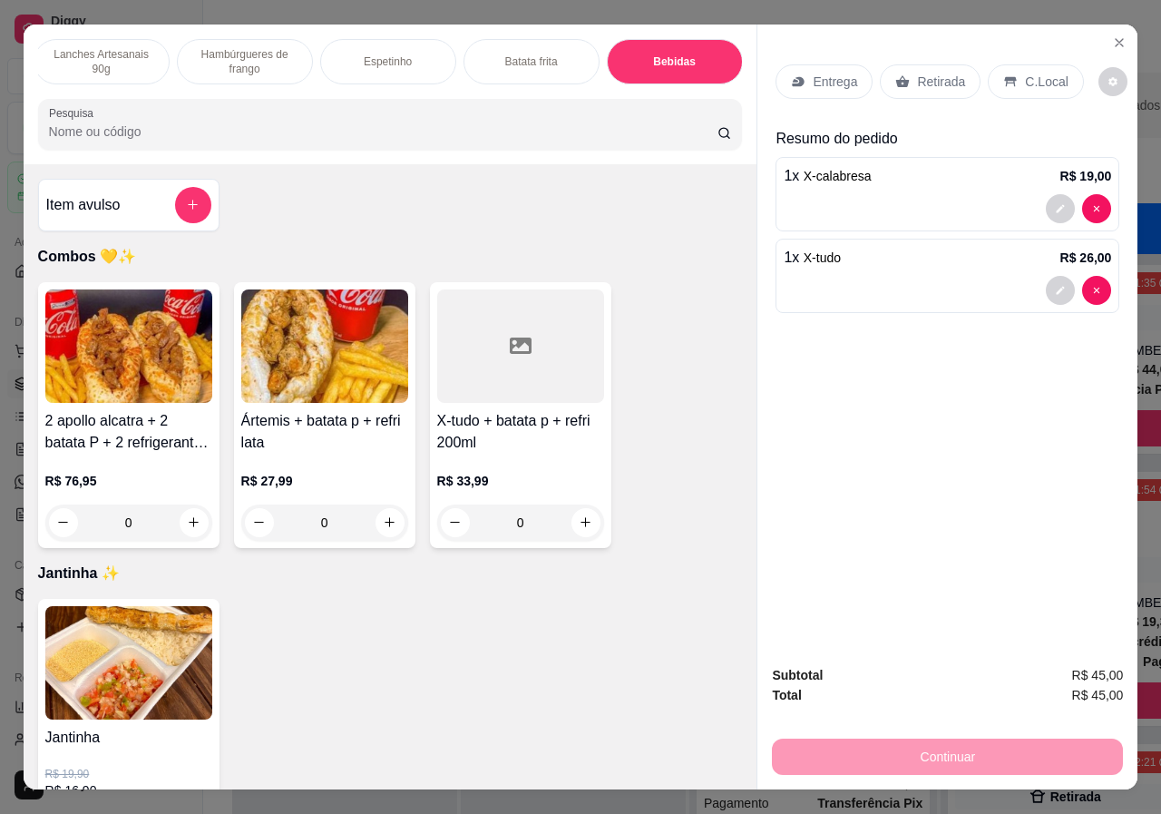
scroll to position [41, 0]
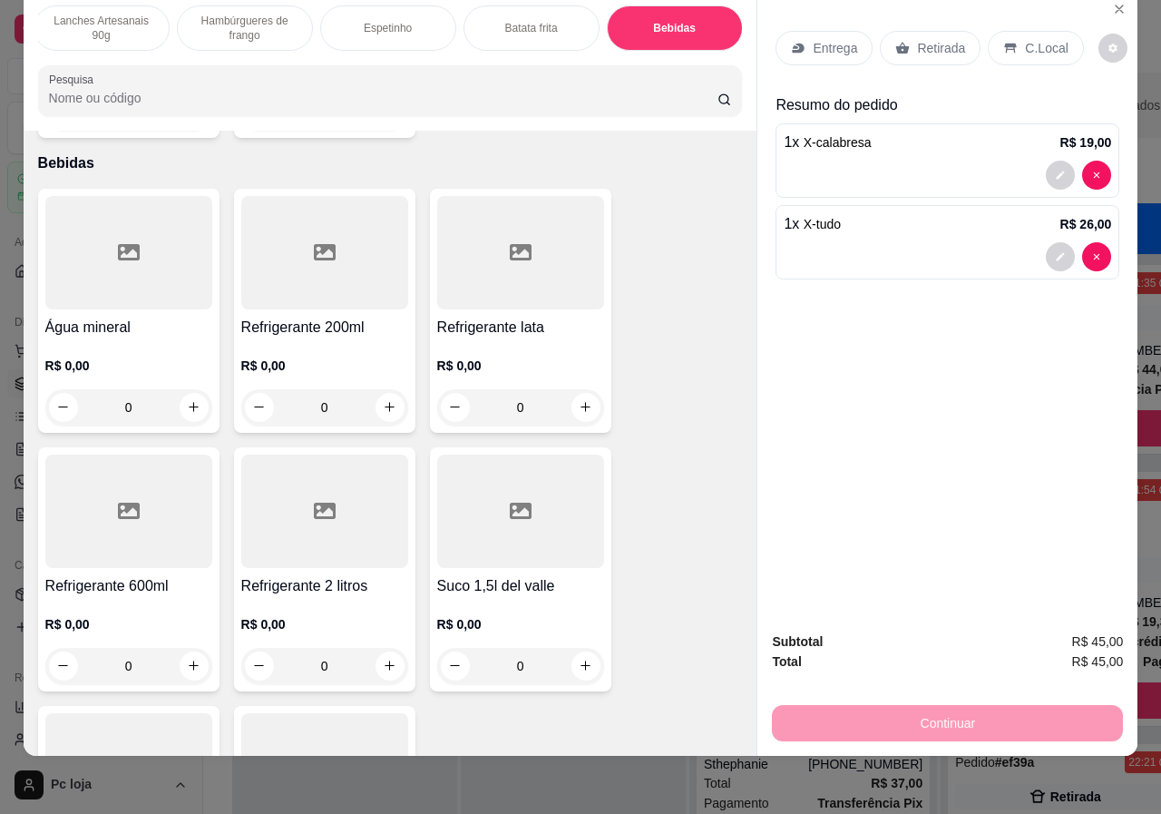
click at [380, 648] on div "0" at bounding box center [324, 666] width 167 height 36
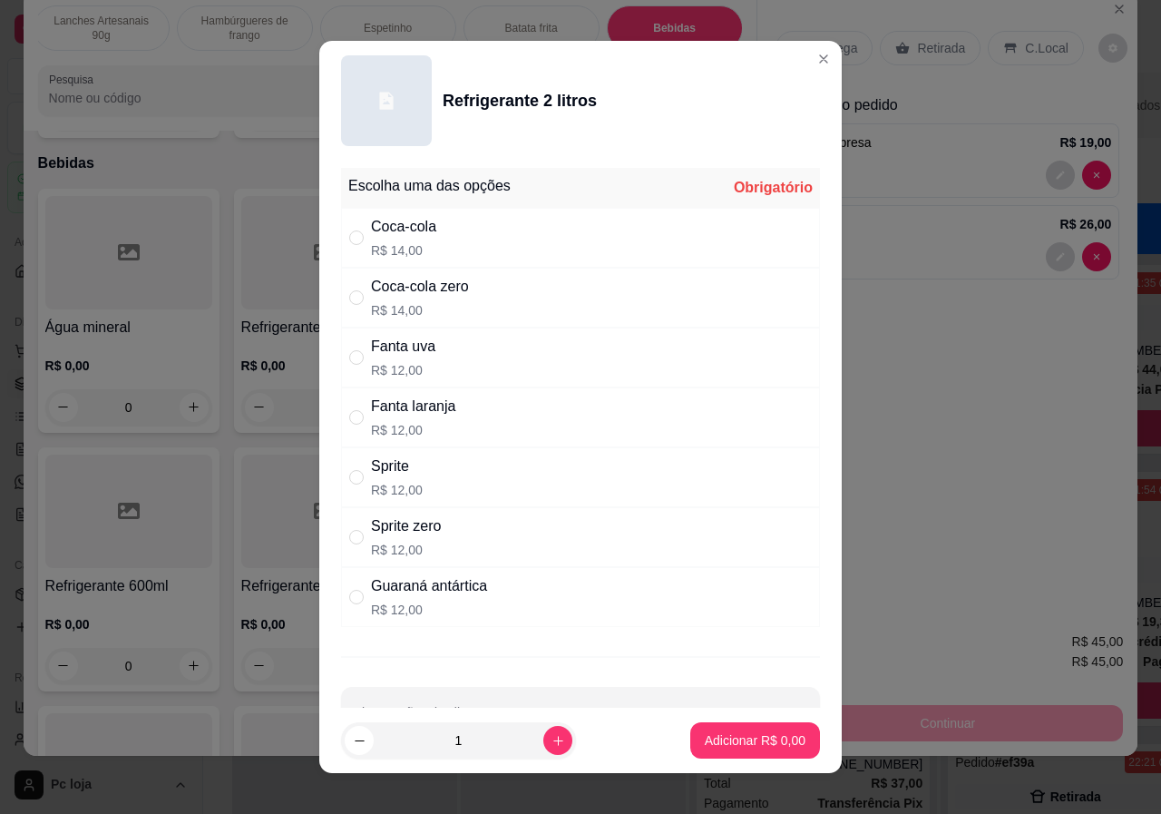
click at [373, 242] on p "R$ 14,00" at bounding box center [403, 250] width 65 height 18
radio input "true"
click at [757, 749] on button "Adicionar R$ 14,00" at bounding box center [751, 740] width 137 height 36
type input "1"
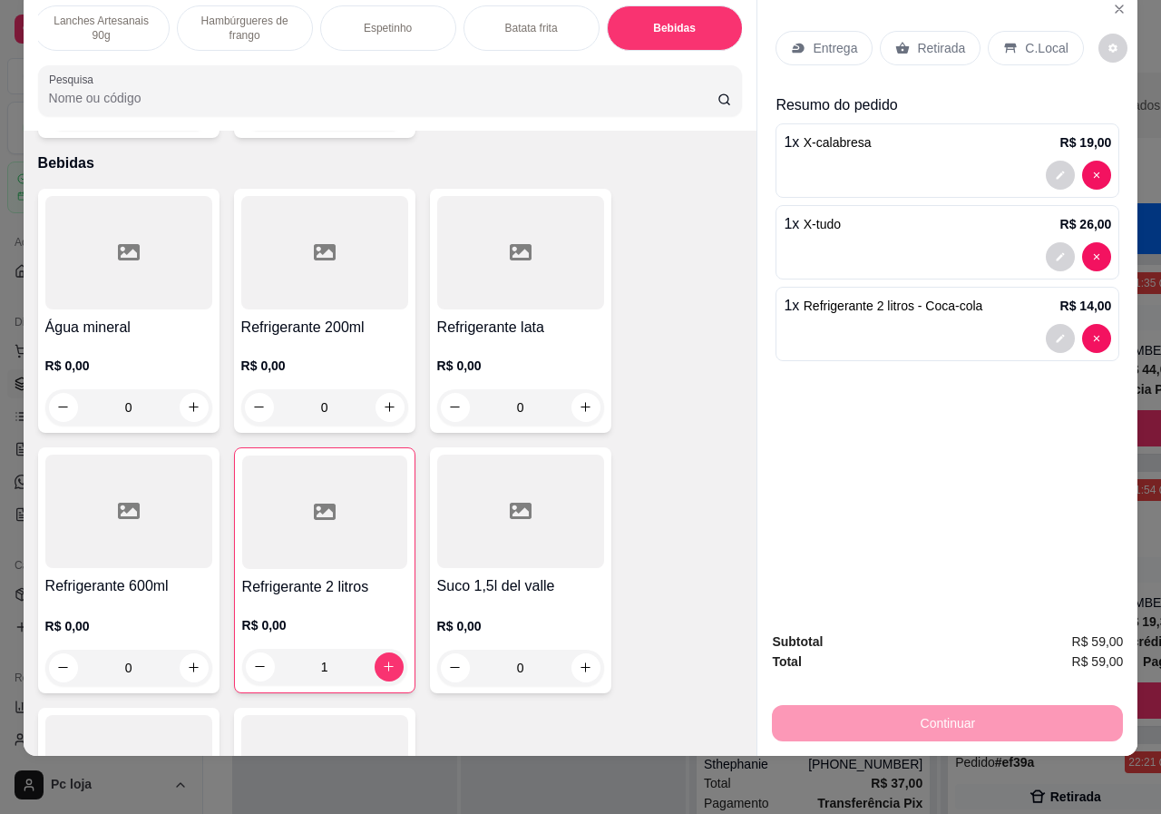
click at [838, 39] on p "Entrega" at bounding box center [835, 48] width 44 height 18
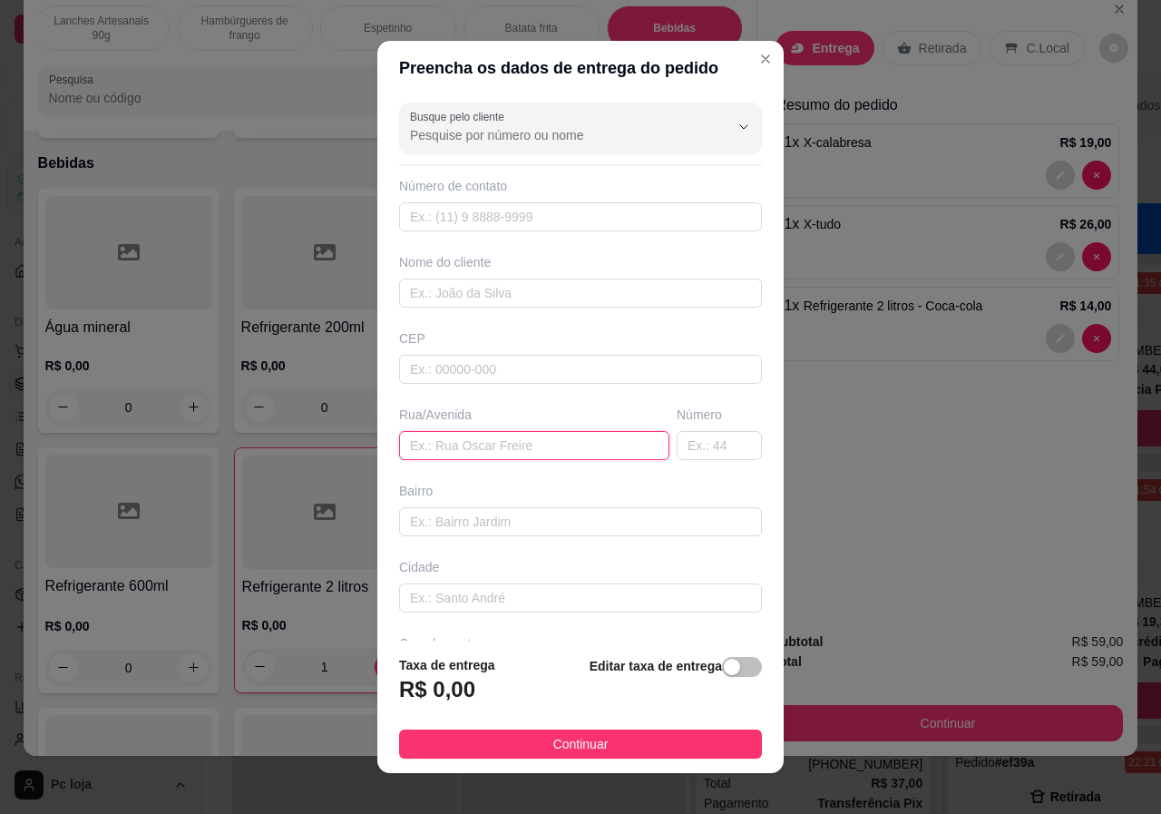
click at [465, 452] on input "text" at bounding box center [534, 445] width 270 height 29
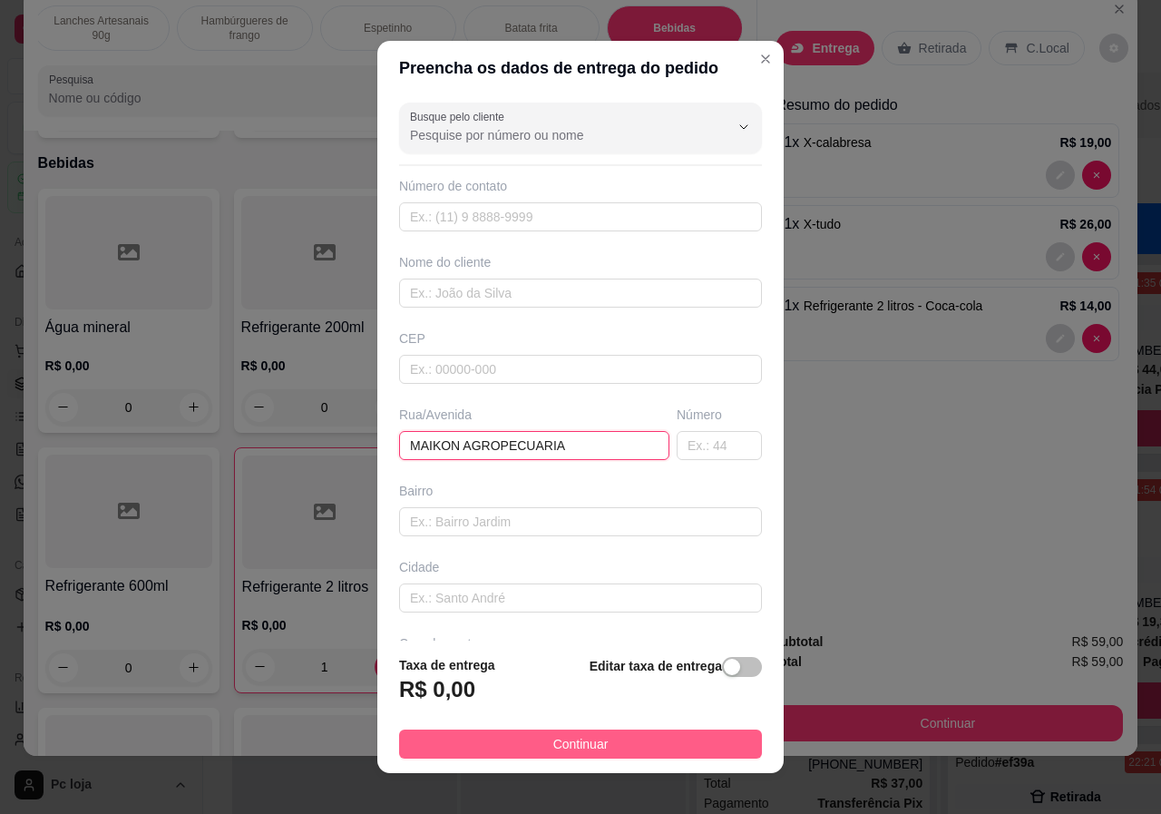
type input "MAIKON AGROPECUARIA"
click at [598, 741] on button "Continuar" at bounding box center [580, 743] width 363 height 29
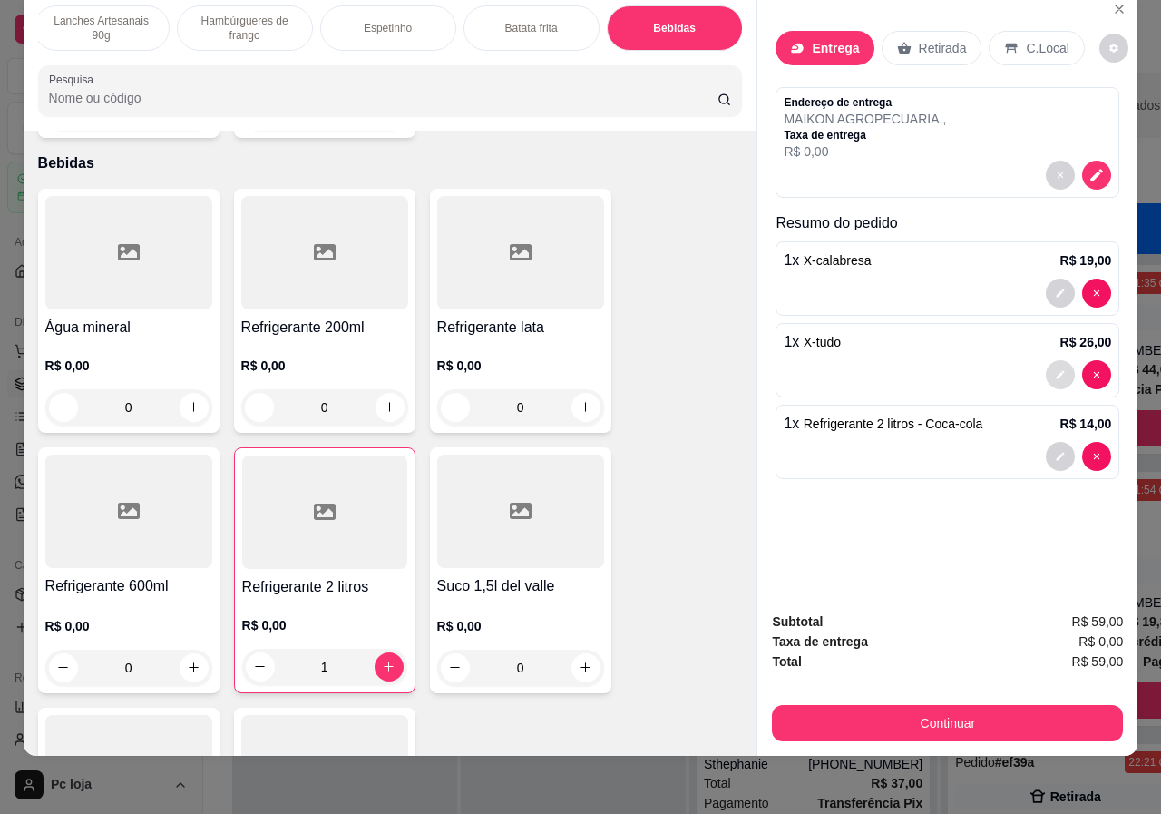
click at [1059, 369] on icon "decrease-product-quantity" at bounding box center [1060, 374] width 11 height 11
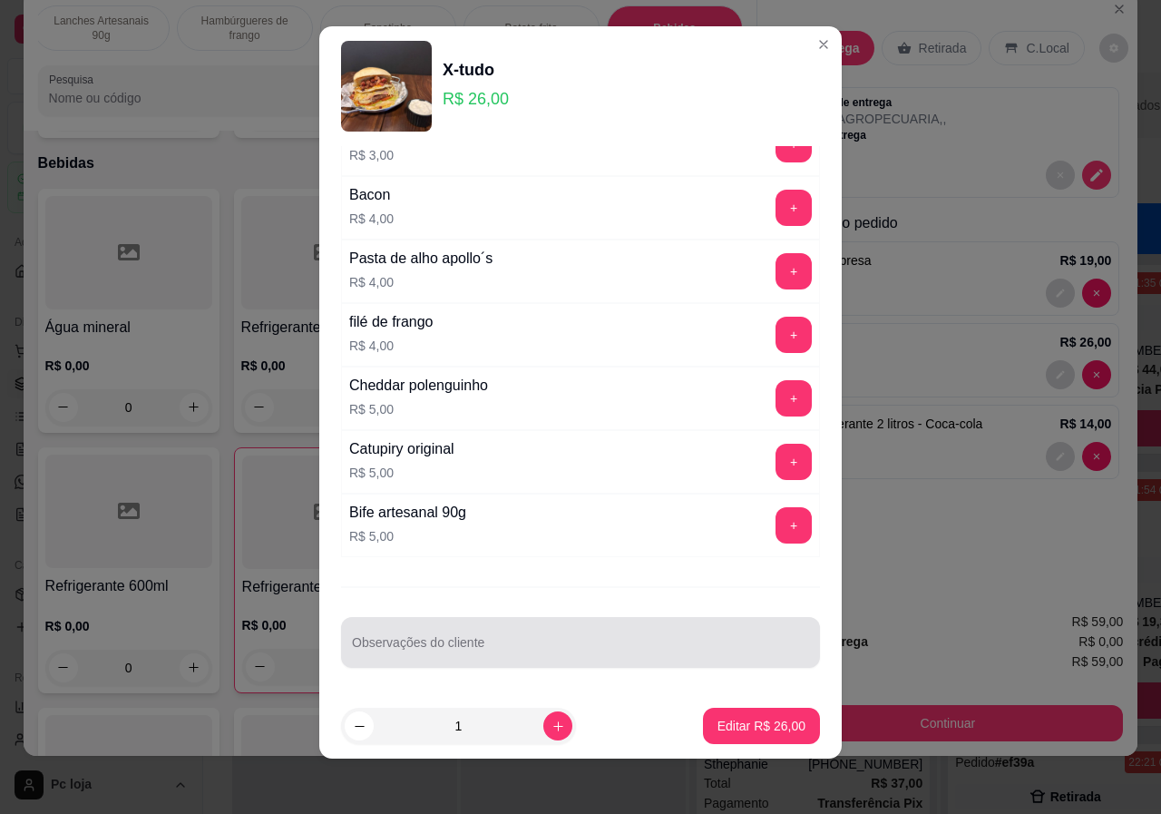
scroll to position [17, 0]
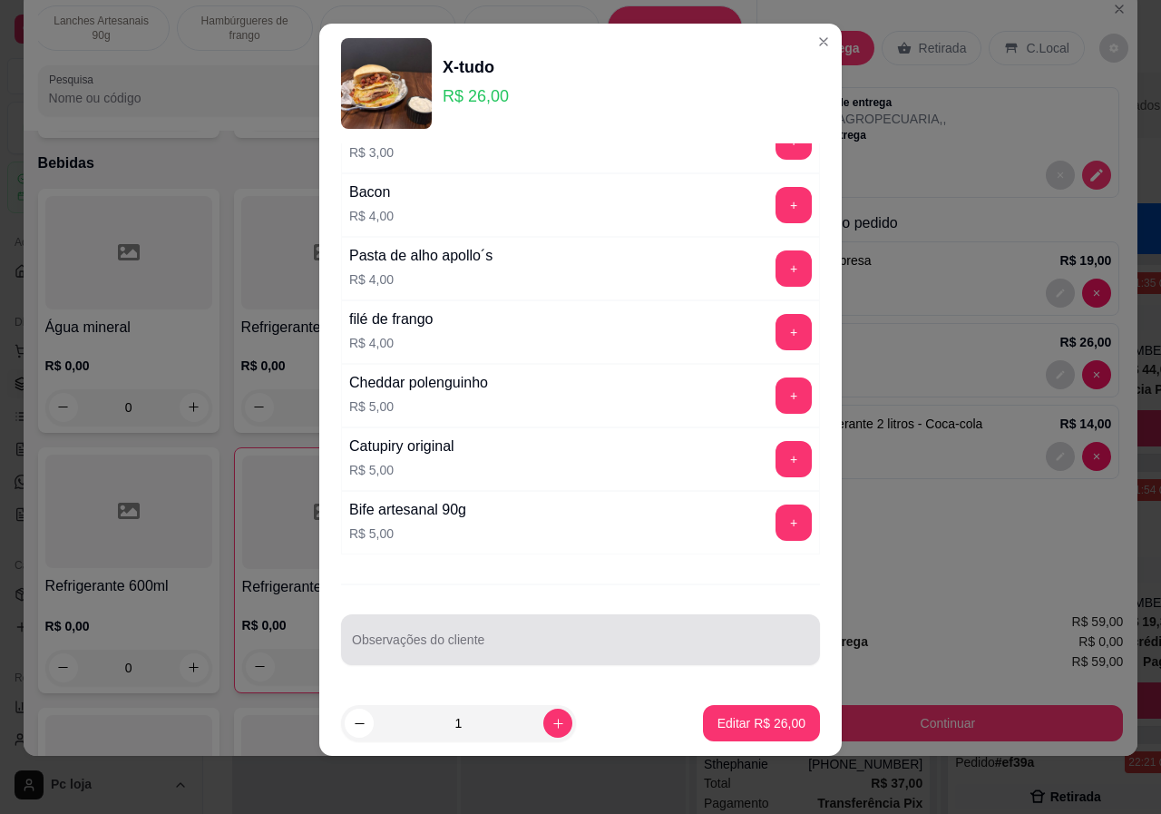
click at [441, 641] on input "Observações do cliente" at bounding box center [580, 647] width 457 height 18
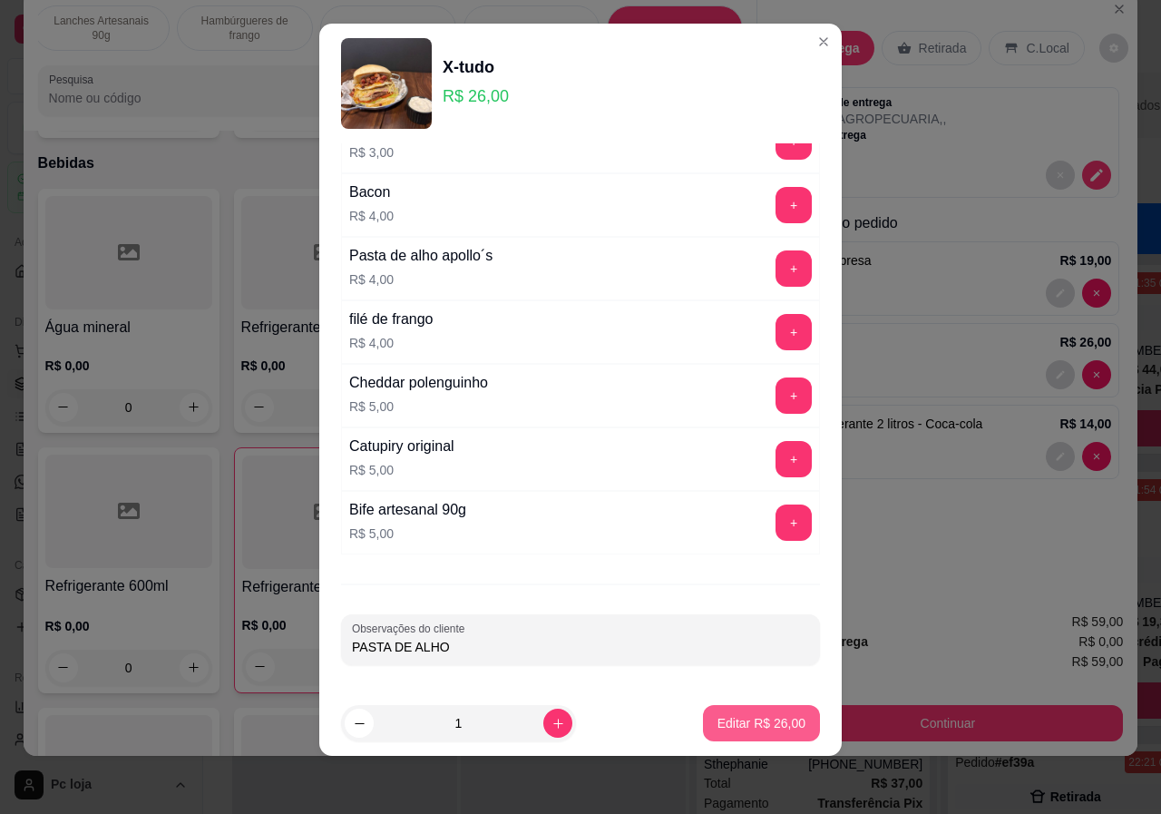
type input "PASTA DE ALHO"
click at [728, 723] on p "Editar R$ 26,00" at bounding box center [760, 722] width 85 height 17
type input "0"
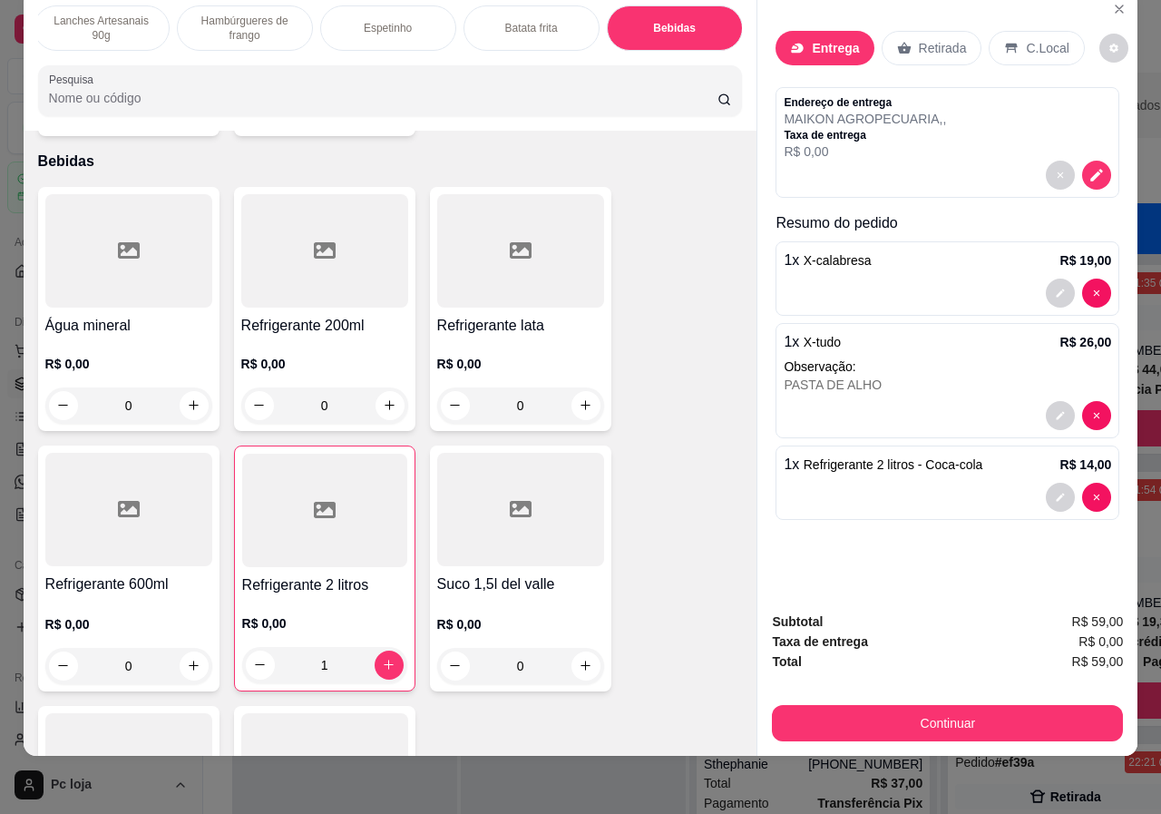
scroll to position [3520, 0]
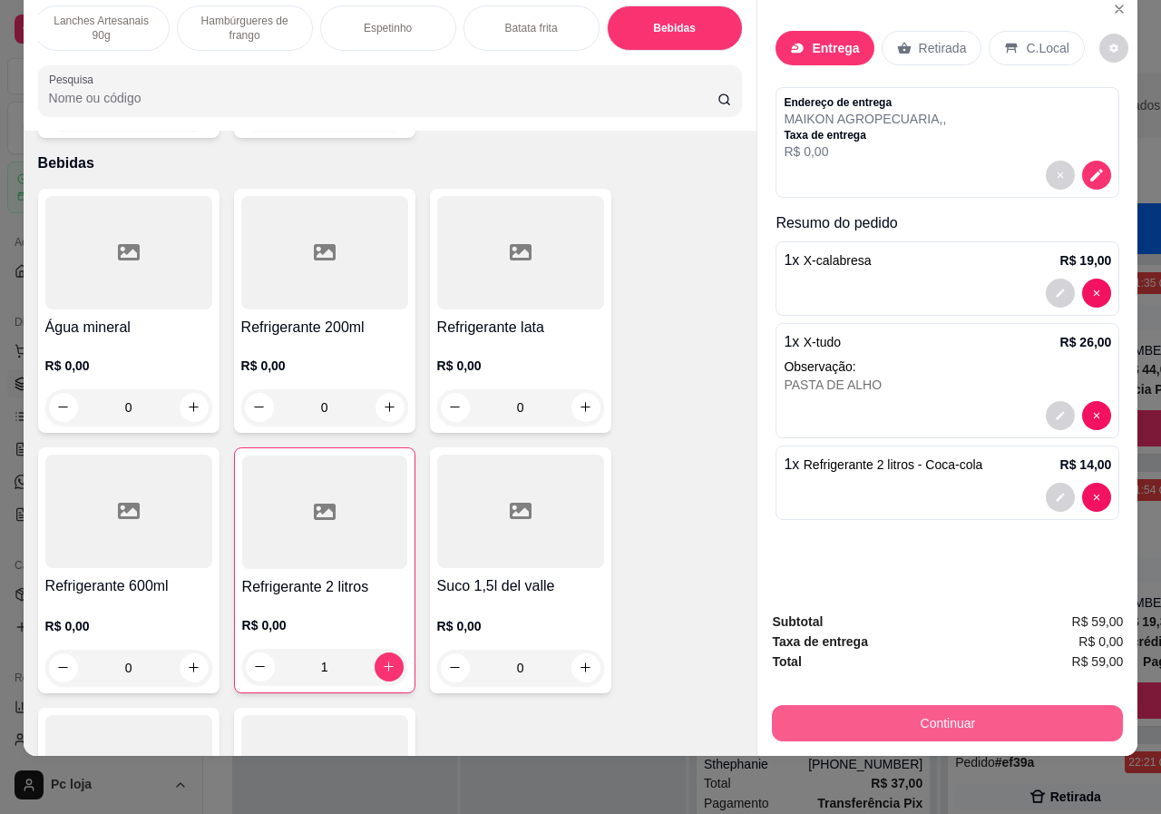
click at [985, 705] on button "Continuar" at bounding box center [947, 723] width 351 height 36
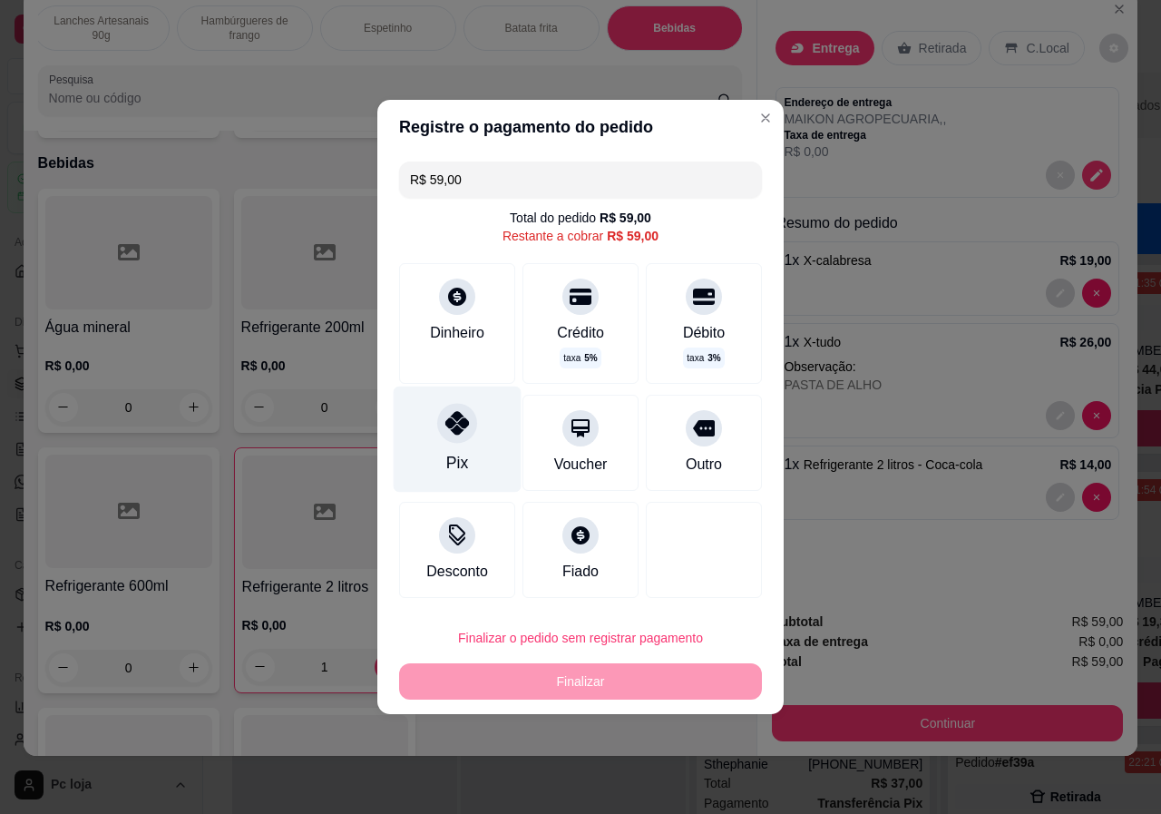
click at [449, 442] on div at bounding box center [457, 423] width 40 height 40
type input "R$ 0,00"
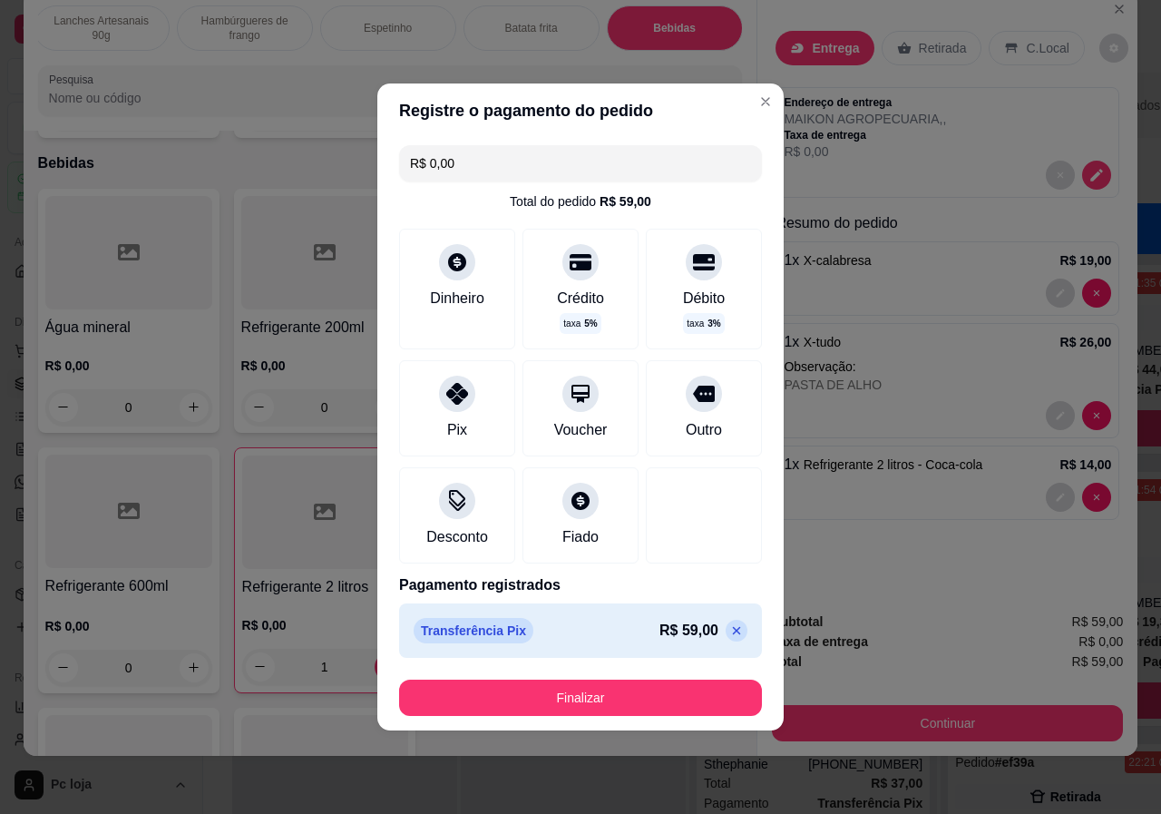
click at [636, 681] on button "Finalizar" at bounding box center [580, 697] width 363 height 36
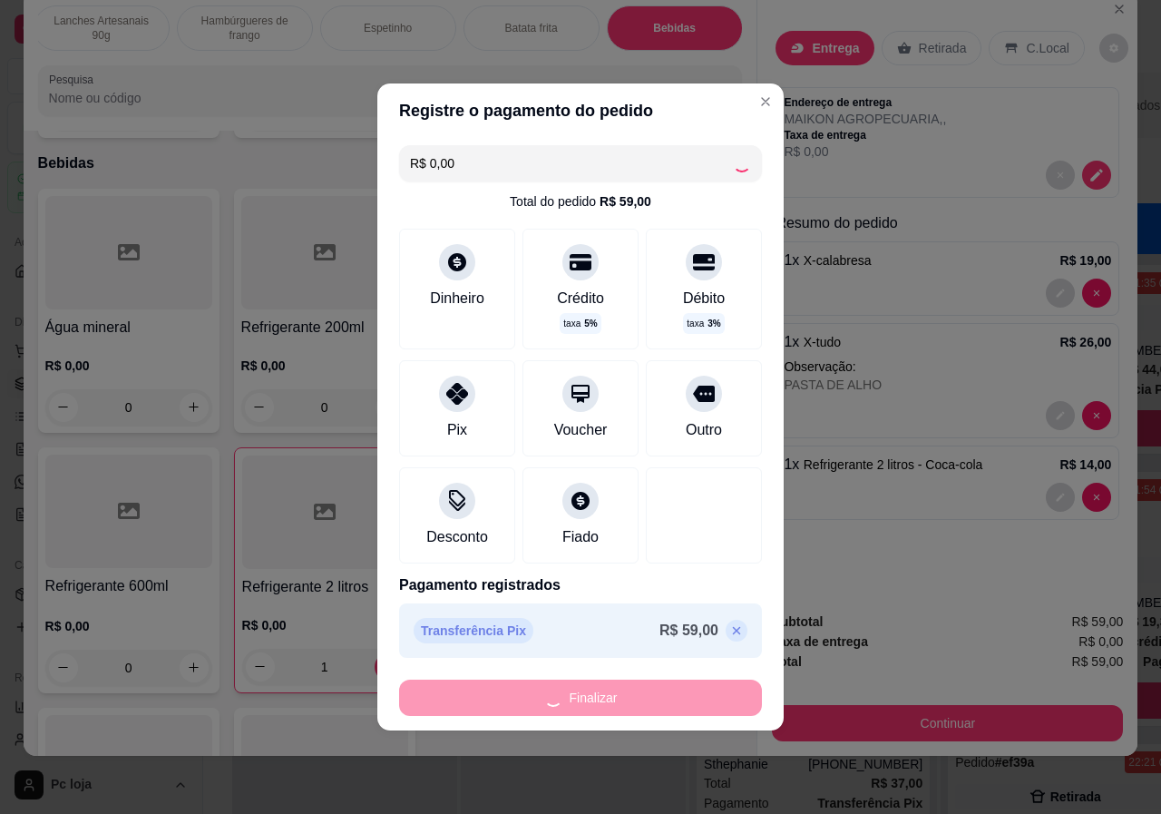
type input "0"
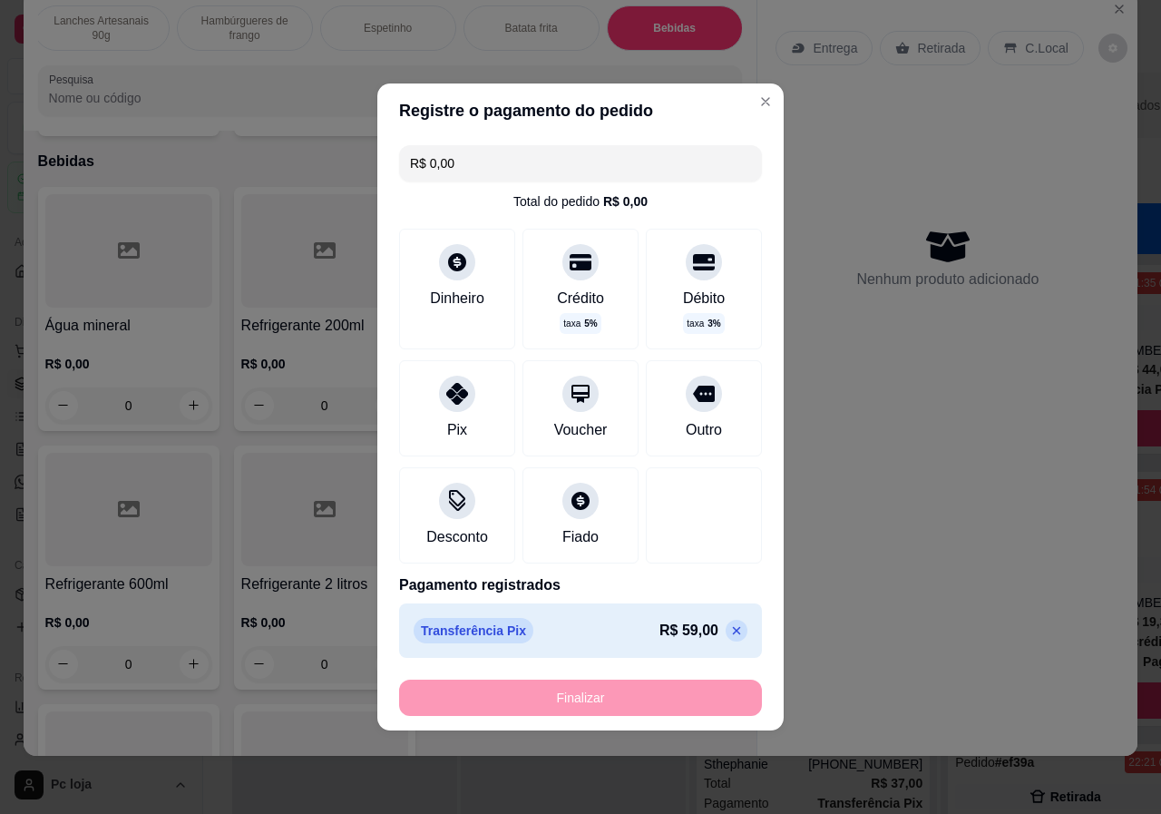
type input "-R$ 59,00"
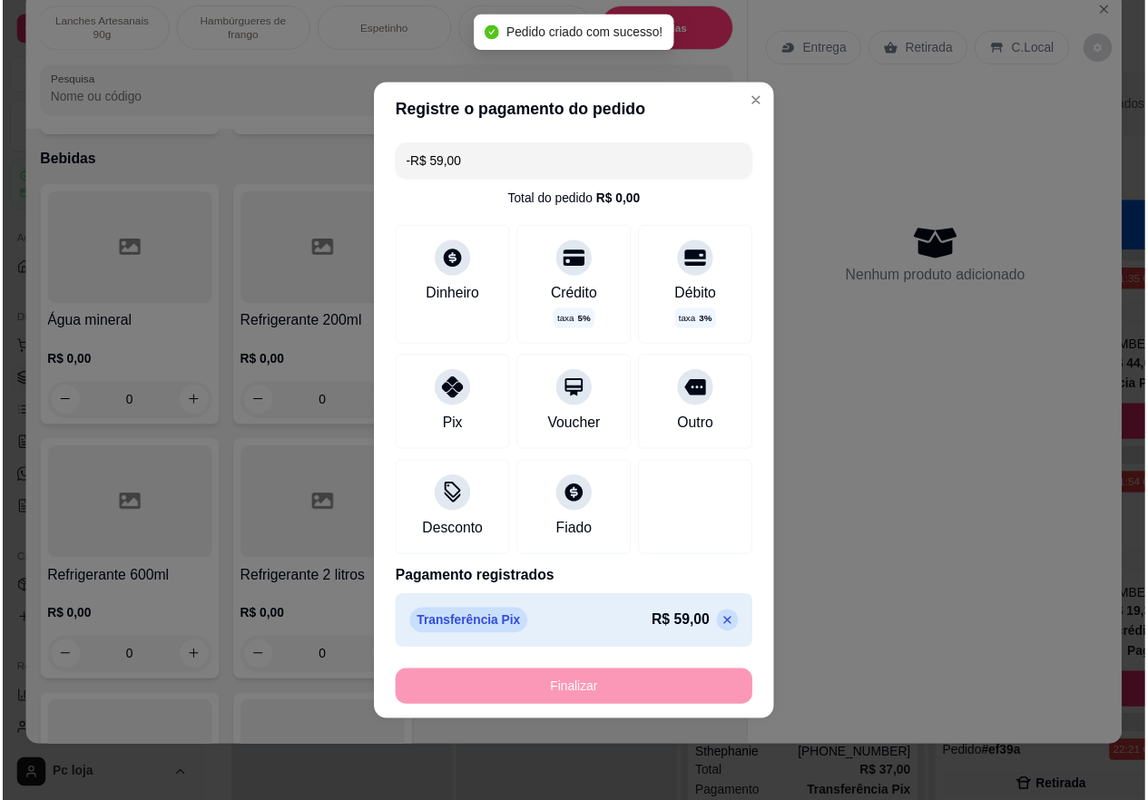
scroll to position [3518, 0]
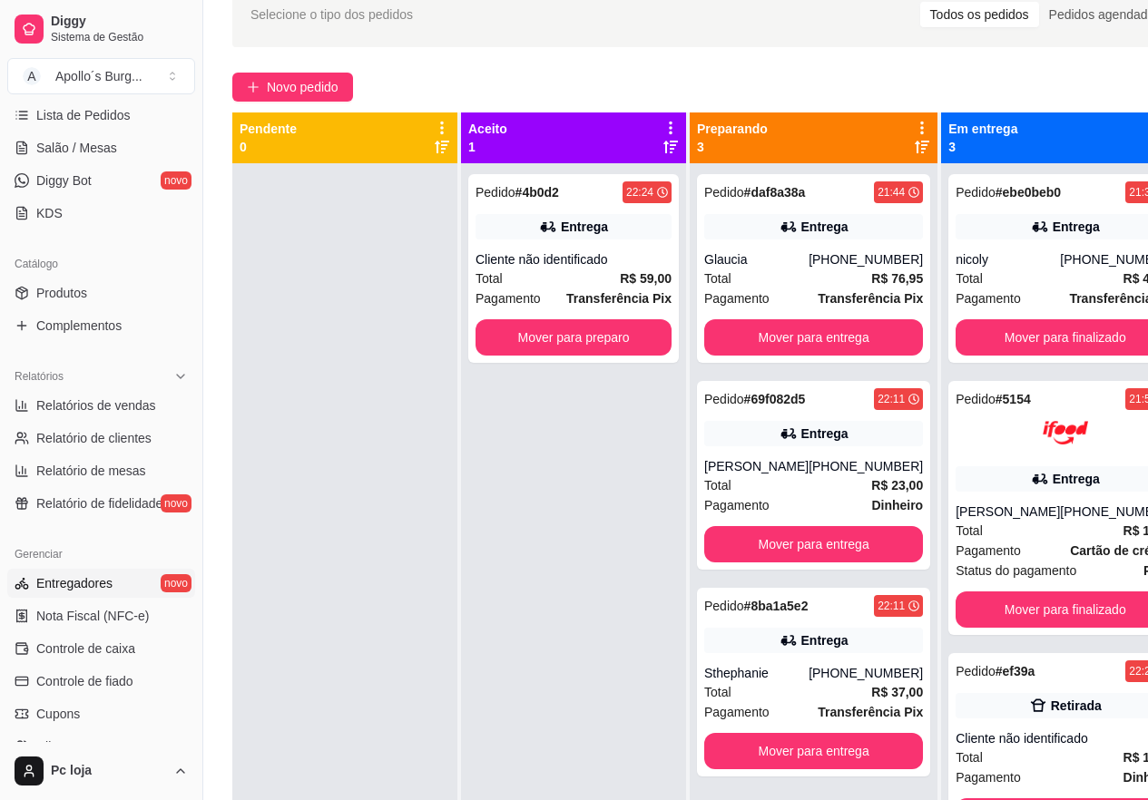
scroll to position [363, 0]
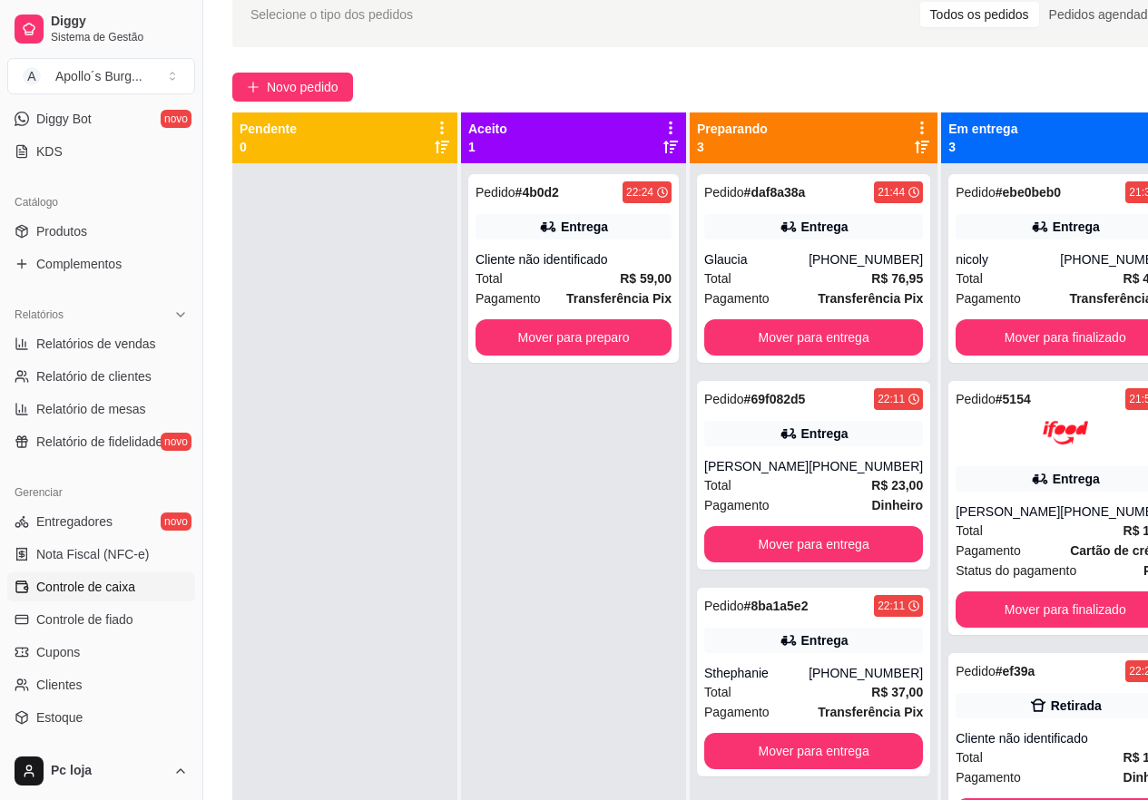
click at [115, 586] on span "Controle de caixa" at bounding box center [85, 587] width 99 height 18
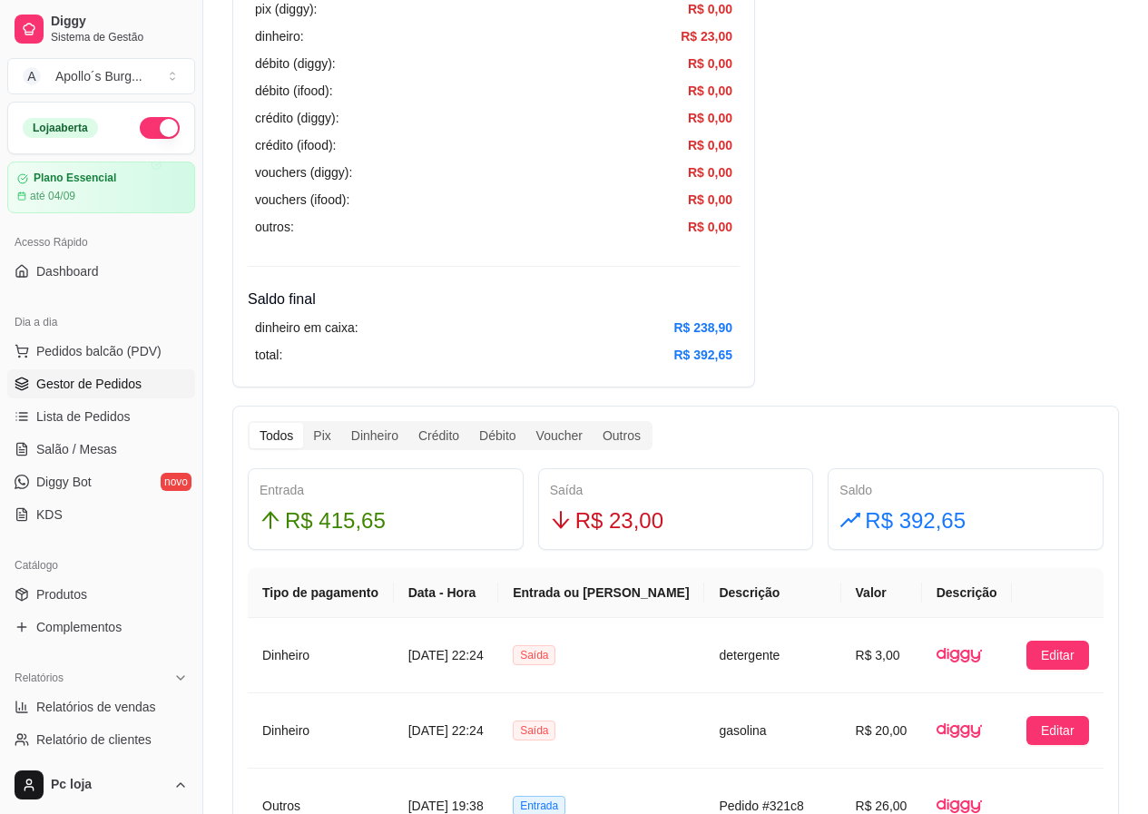
click at [88, 376] on span "Gestor de Pedidos" at bounding box center [88, 384] width 105 height 18
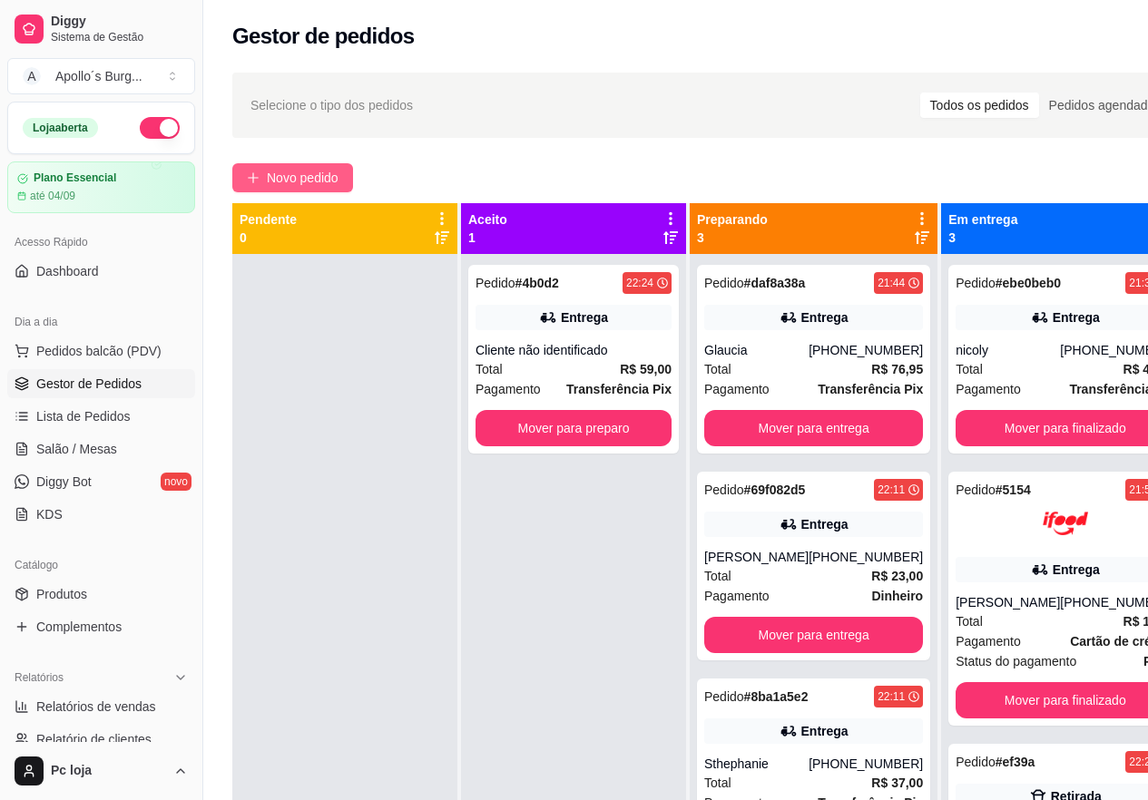
click at [318, 172] on span "Novo pedido" at bounding box center [303, 178] width 72 height 20
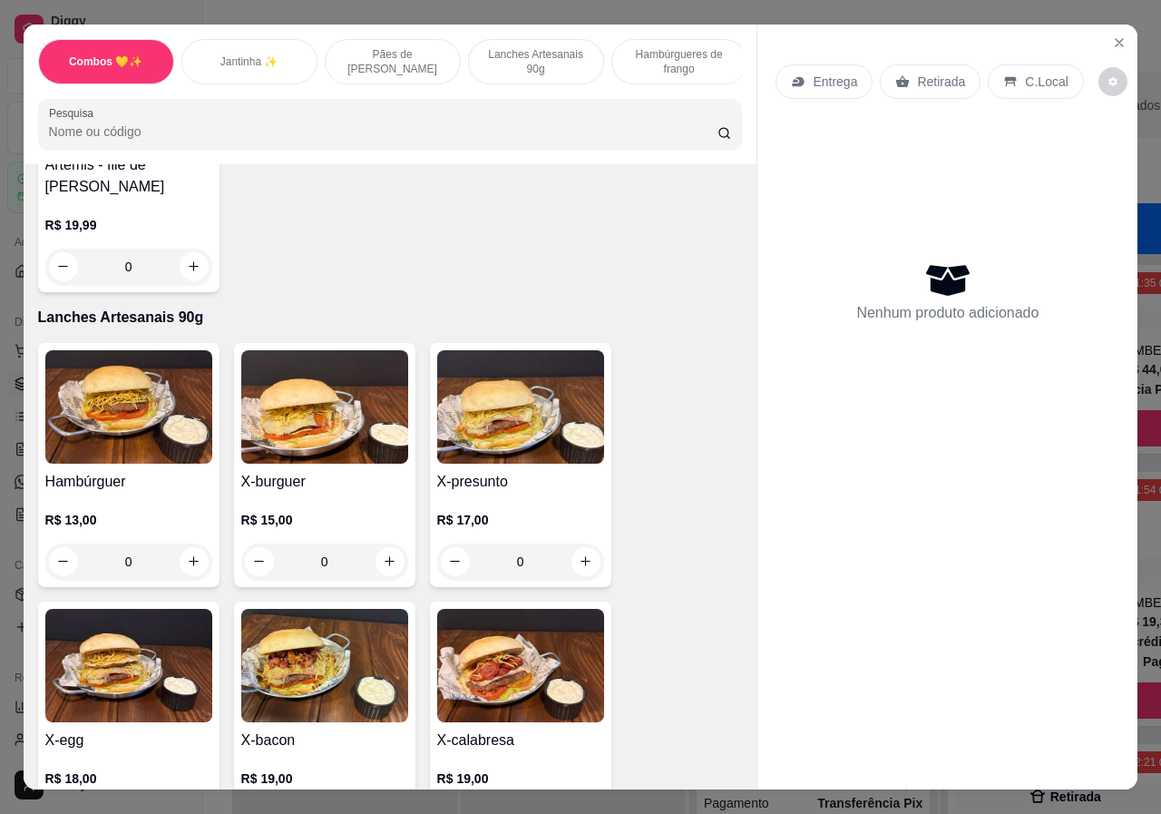
scroll to position [1179, 0]
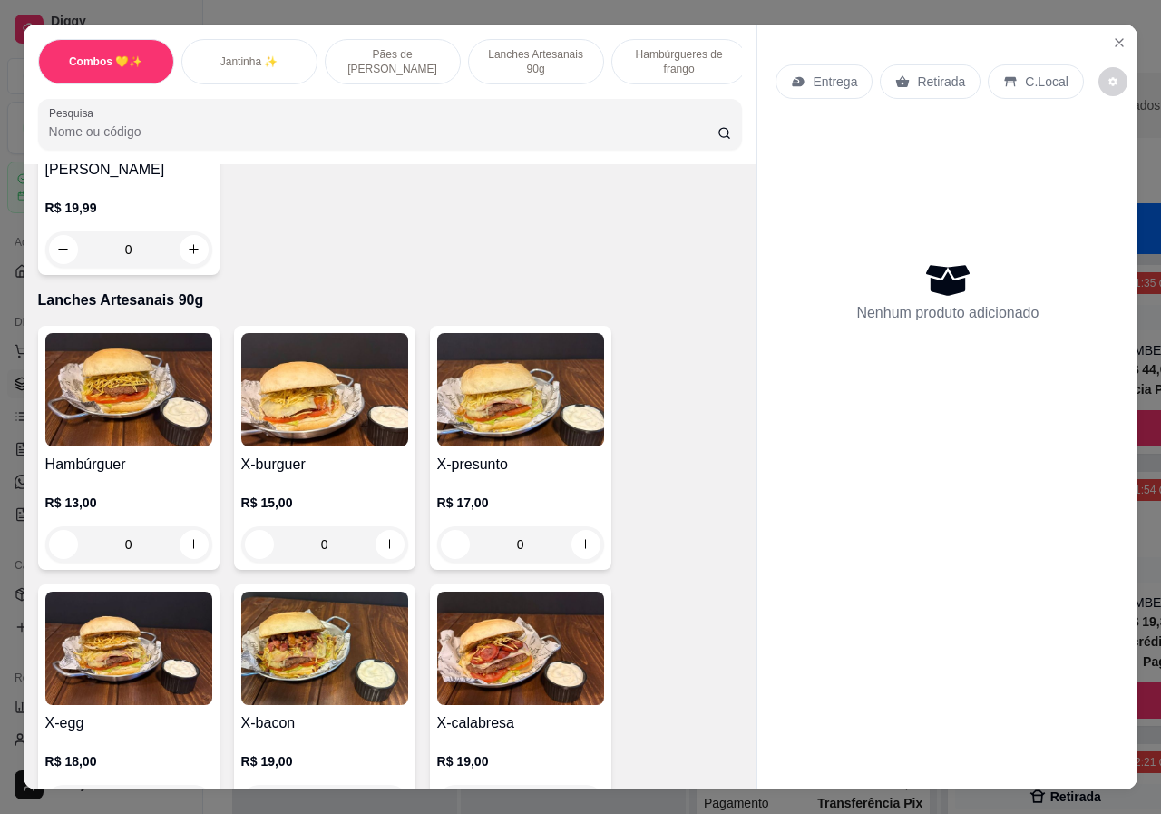
click at [185, 532] on div "0" at bounding box center [128, 544] width 167 height 36
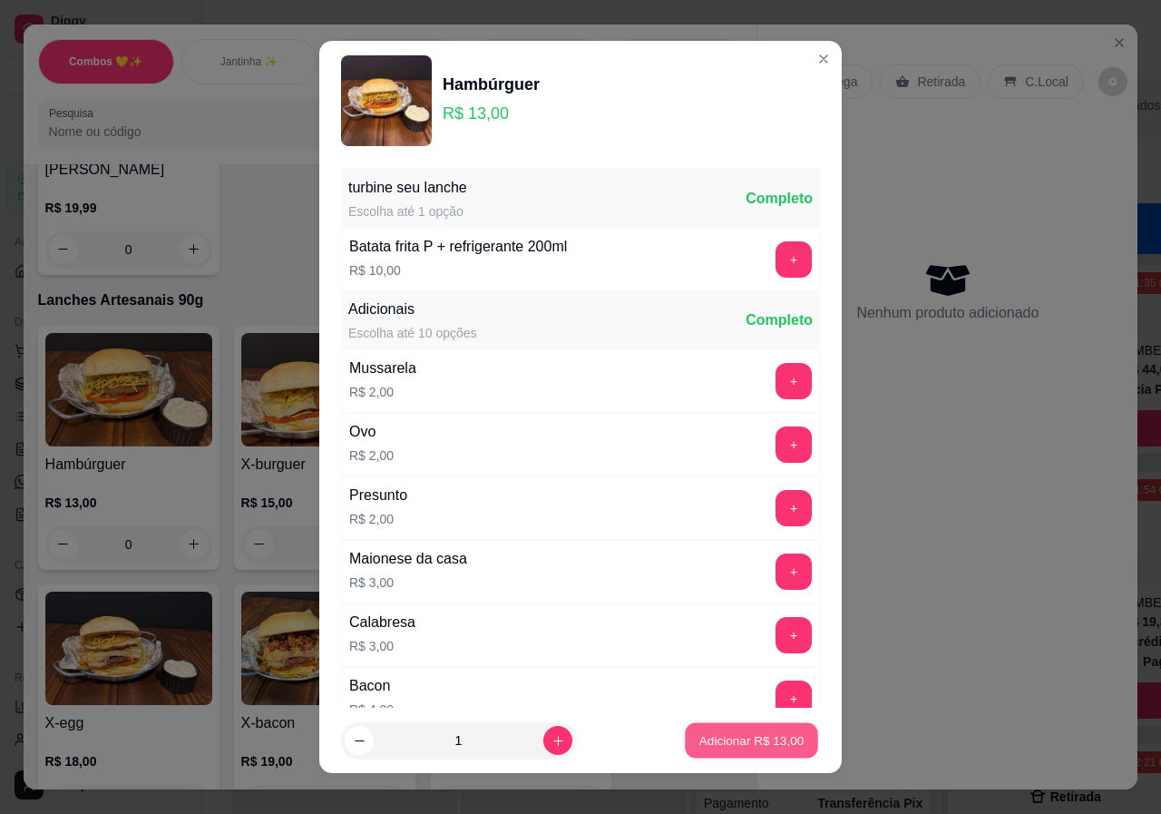
click at [781, 749] on button "Adicionar R$ 13,00" at bounding box center [751, 740] width 133 height 35
type input "1"
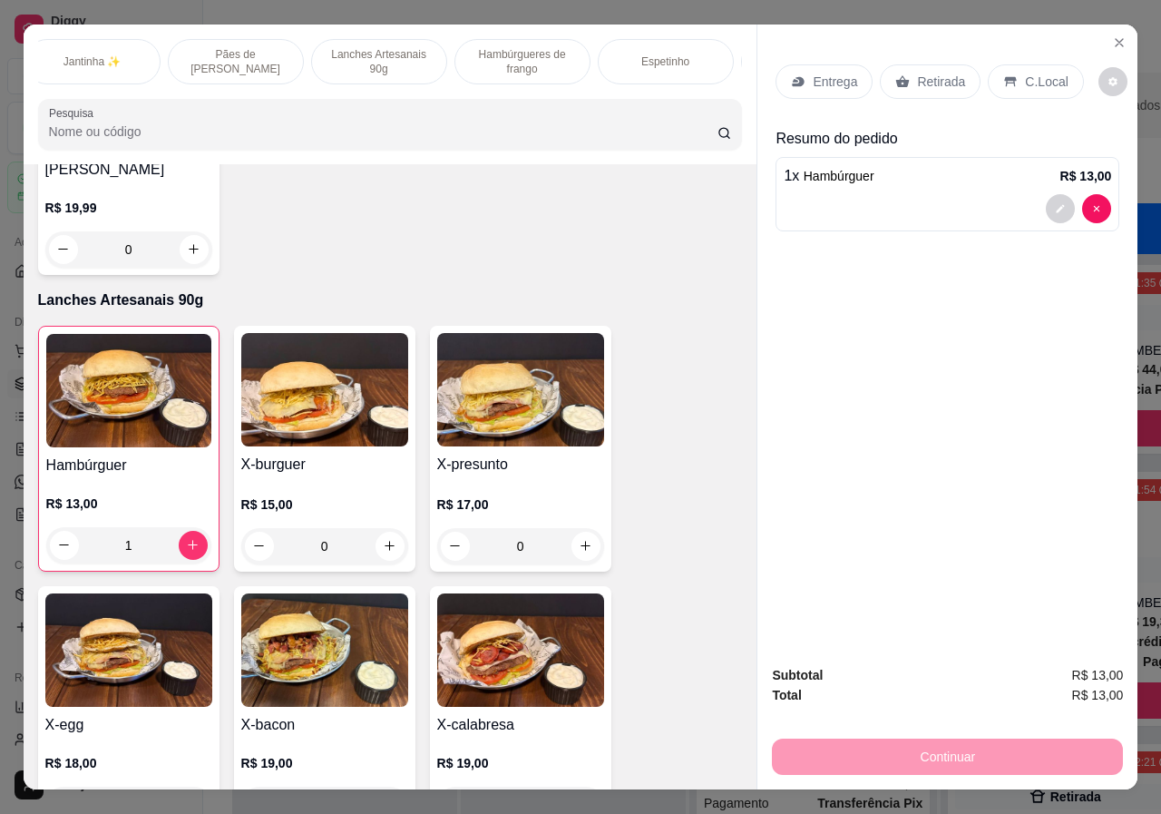
scroll to position [0, 435]
click at [673, 54] on p "Bebidas" at bounding box center [674, 61] width 39 height 15
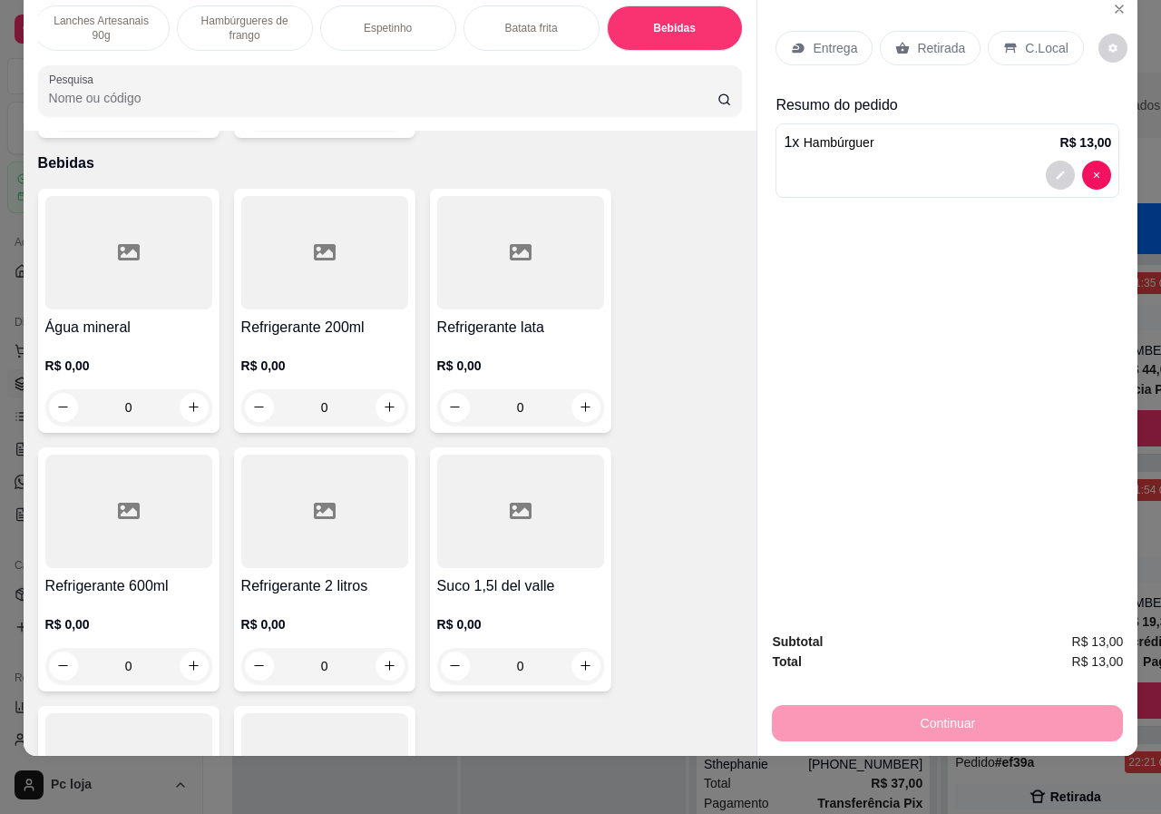
click at [388, 392] on div "0" at bounding box center [324, 407] width 167 height 36
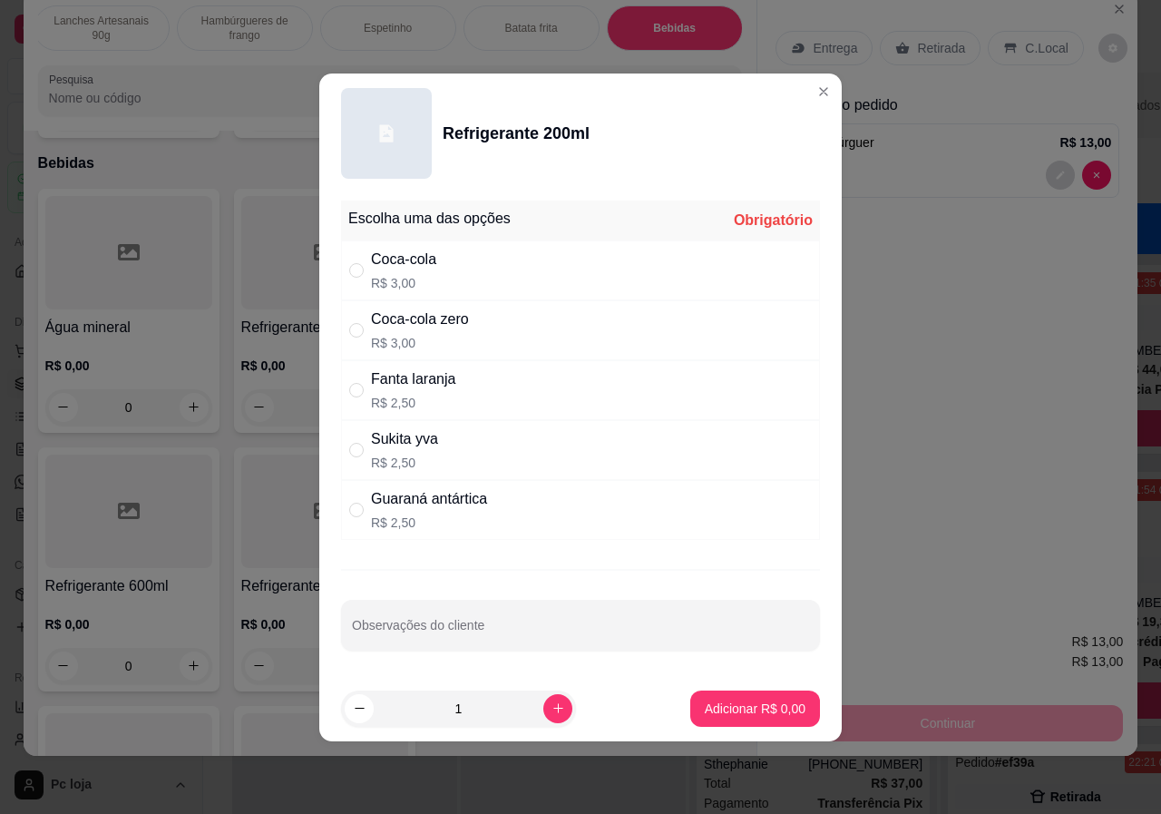
click at [409, 259] on div "Coca-cola" at bounding box center [403, 260] width 65 height 22
radio input "true"
click at [757, 706] on p "Adicionar R$ 3,00" at bounding box center [755, 708] width 101 height 18
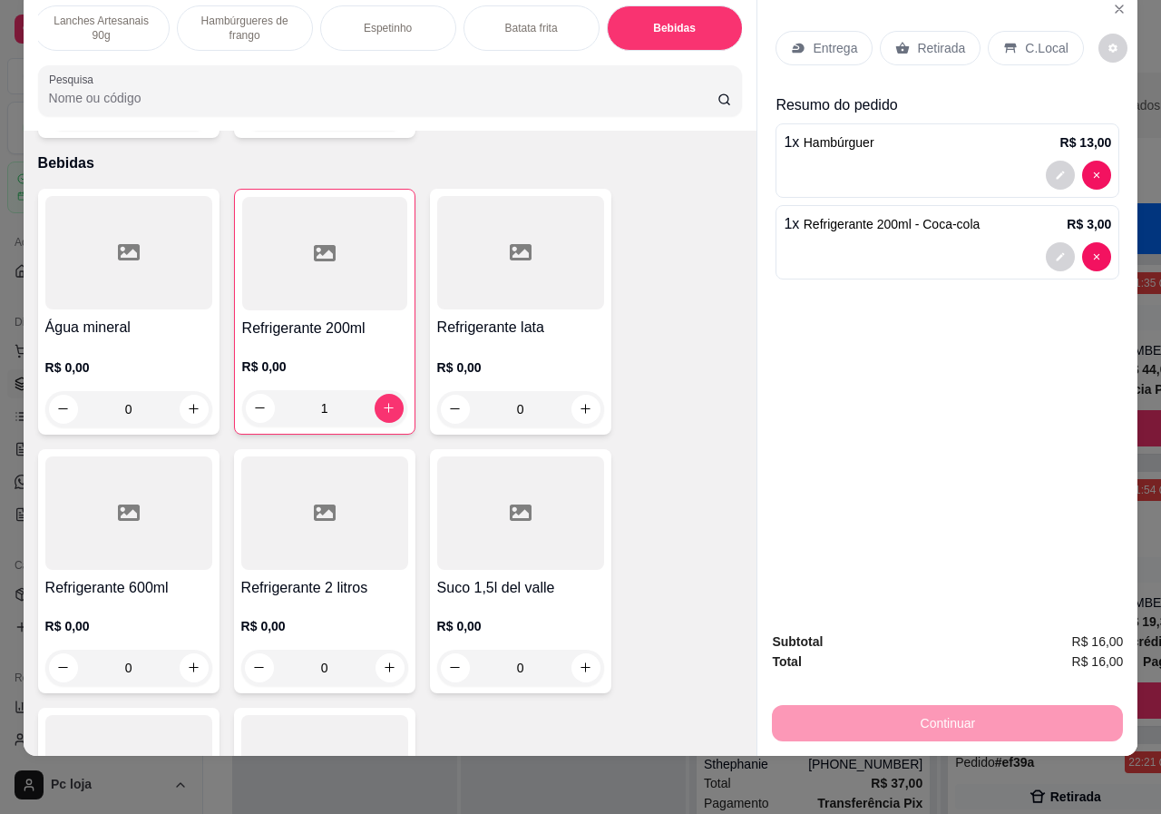
type input "1"
click at [821, 39] on p "Entrega" at bounding box center [835, 48] width 44 height 18
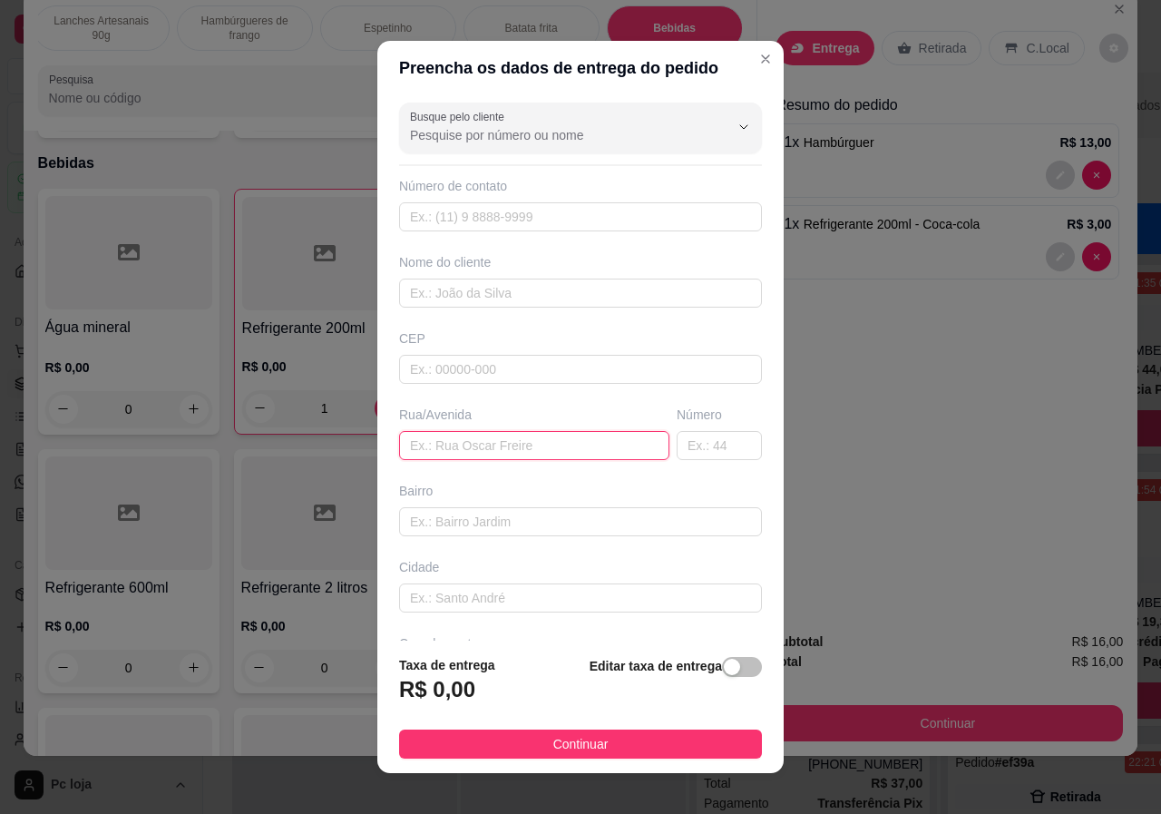
click at [461, 454] on input "text" at bounding box center [534, 445] width 270 height 29
type input "MARQUINHOS"
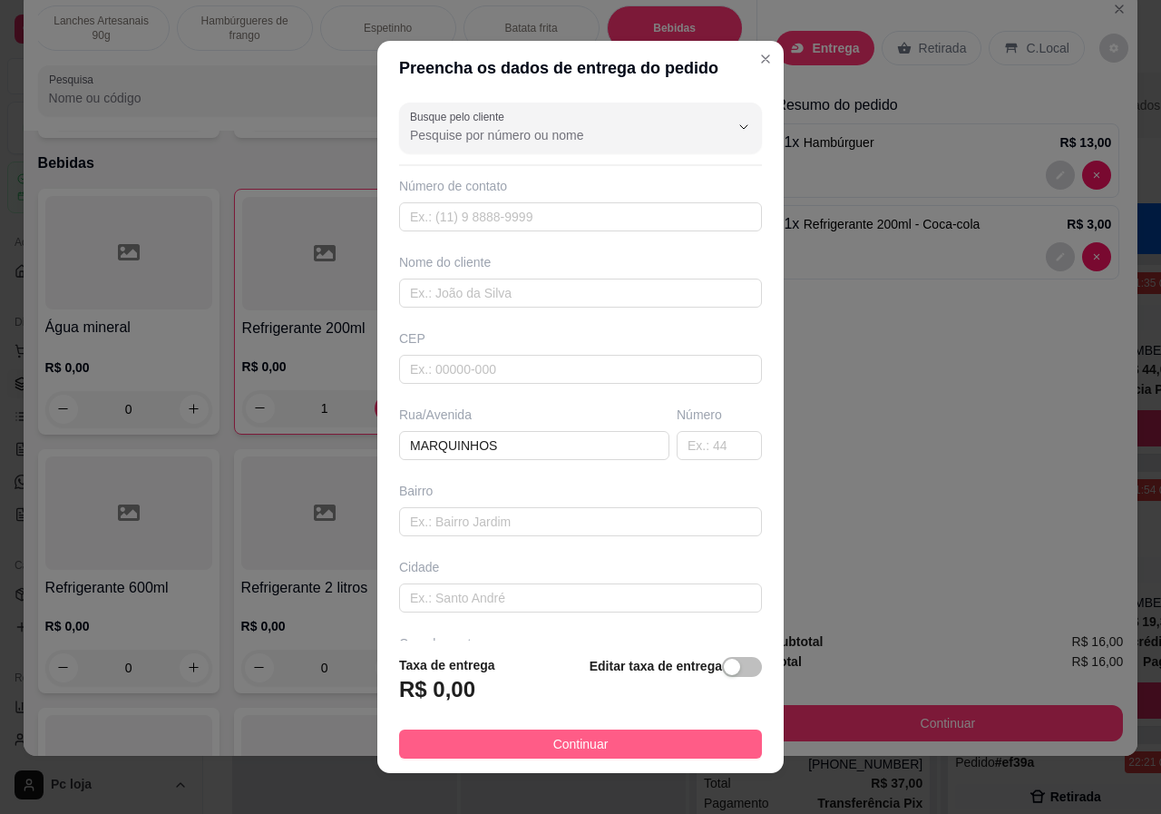
click at [567, 745] on span "Continuar" at bounding box center [580, 744] width 55 height 20
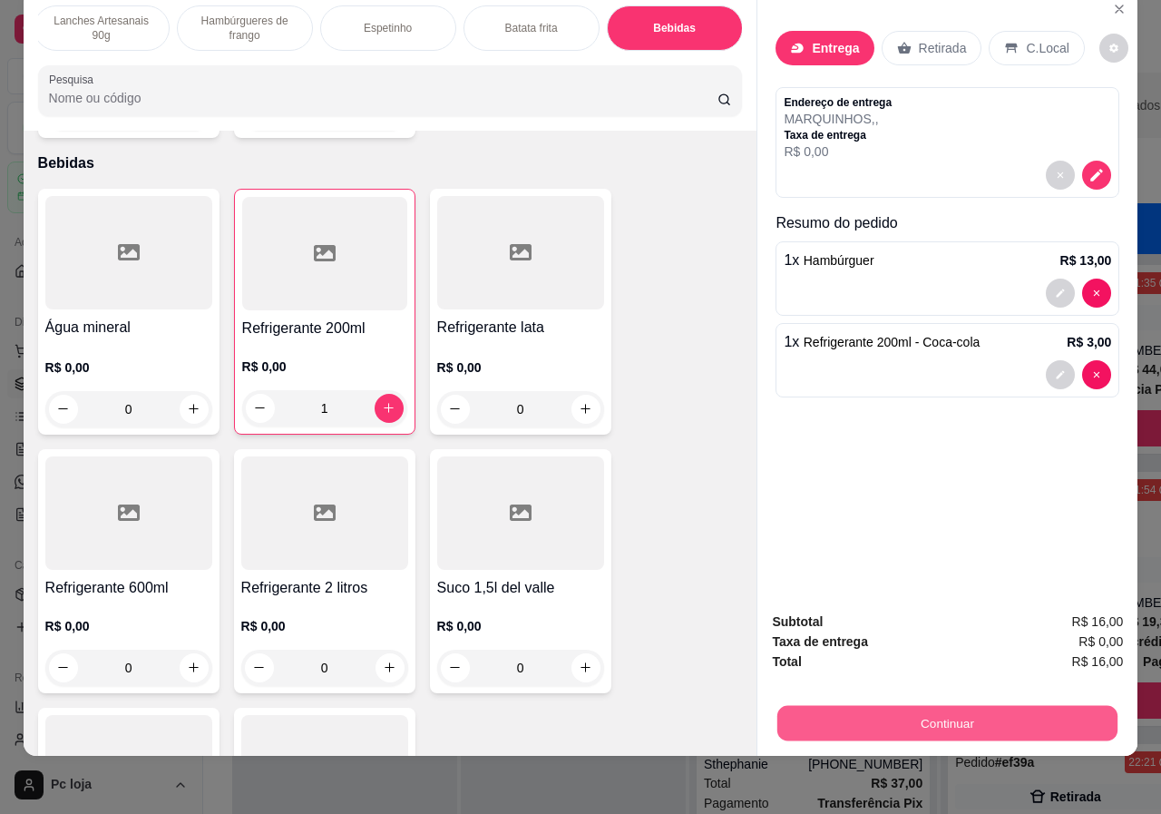
click at [972, 706] on button "Continuar" at bounding box center [947, 723] width 340 height 35
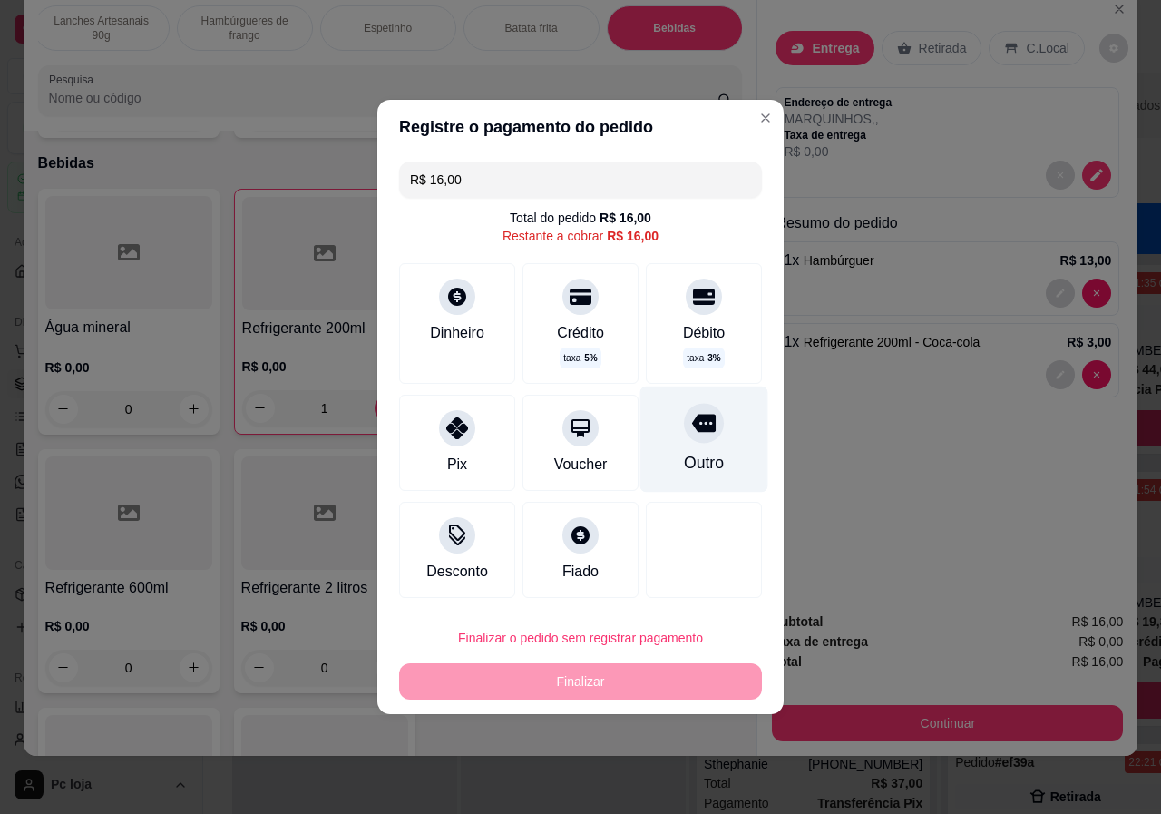
click at [690, 454] on div "Outro" at bounding box center [704, 463] width 40 height 24
type input "R$ 0,00"
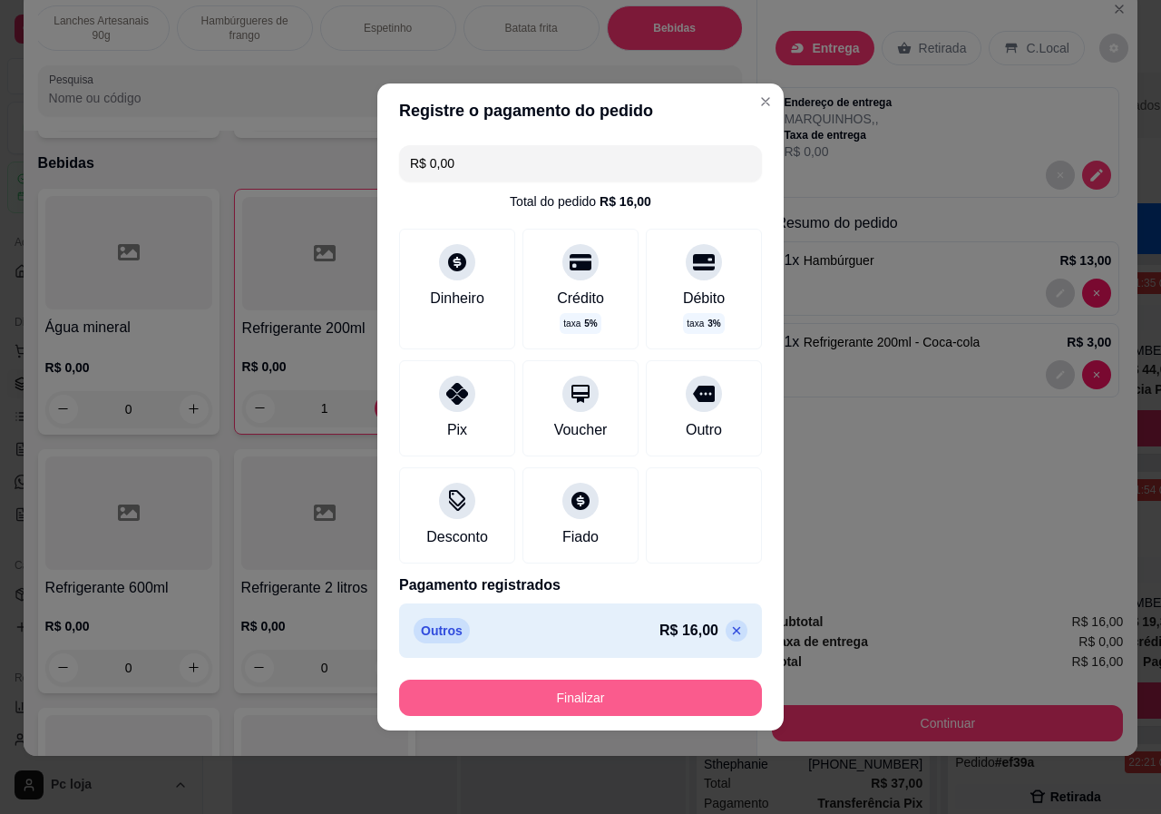
click at [619, 695] on button "Finalizar" at bounding box center [580, 697] width 363 height 36
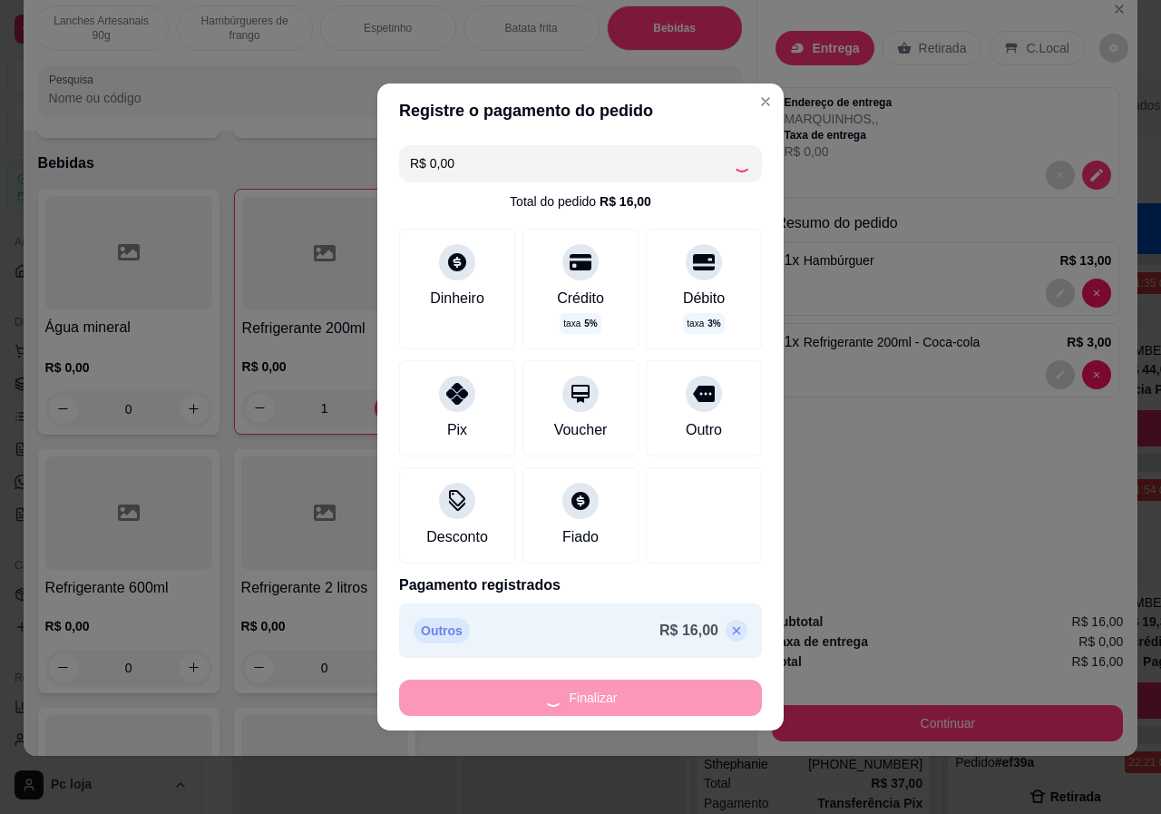
type input "0"
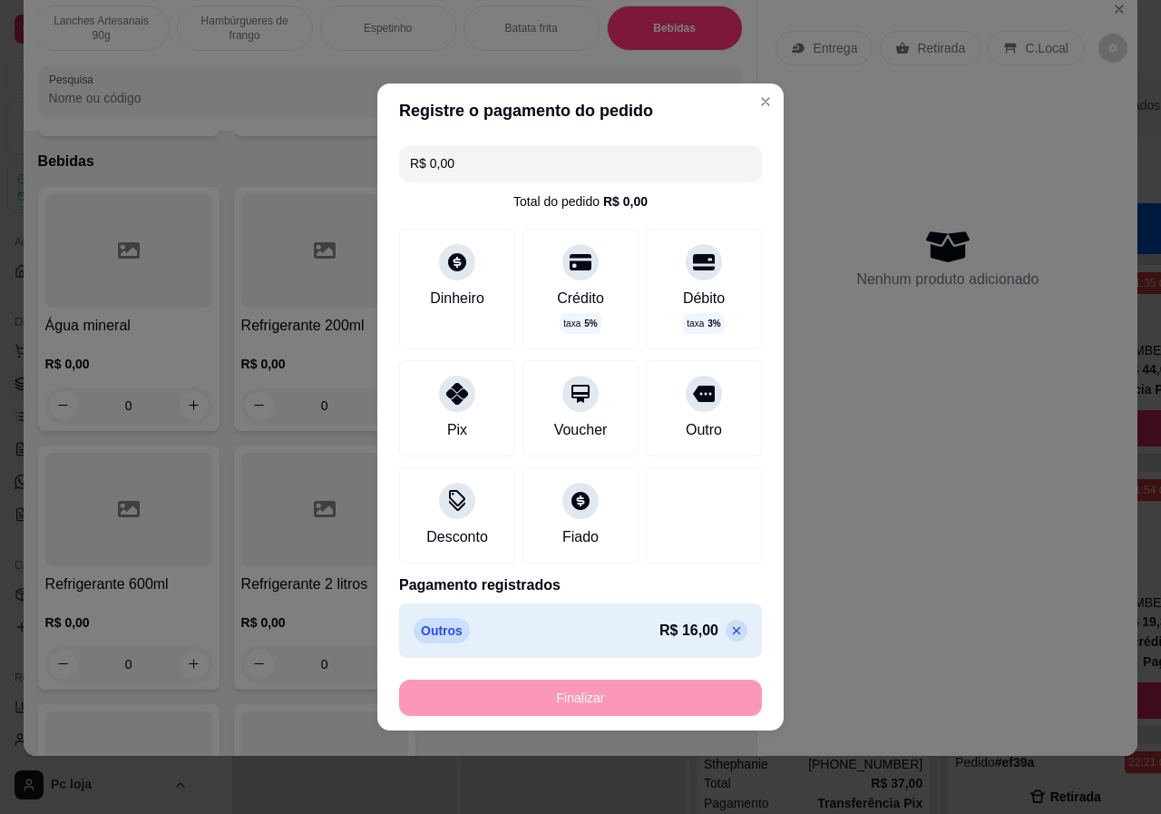
type input "-R$ 16,00"
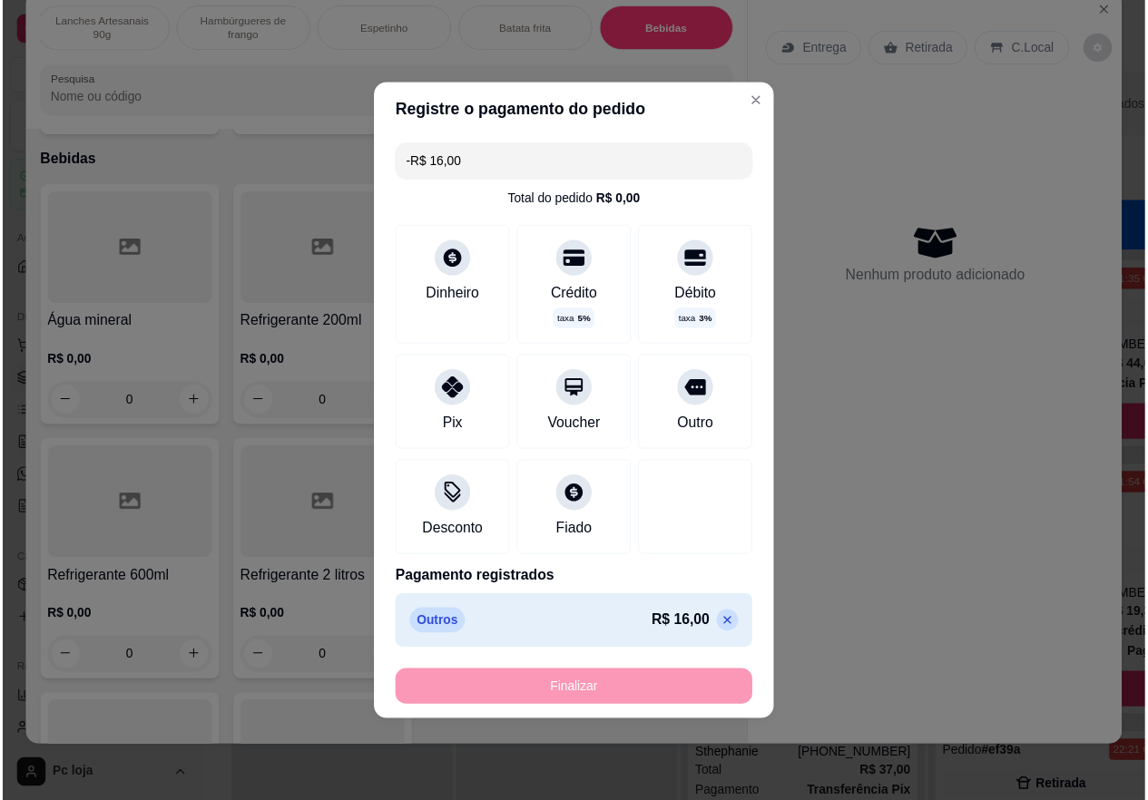
scroll to position [3518, 0]
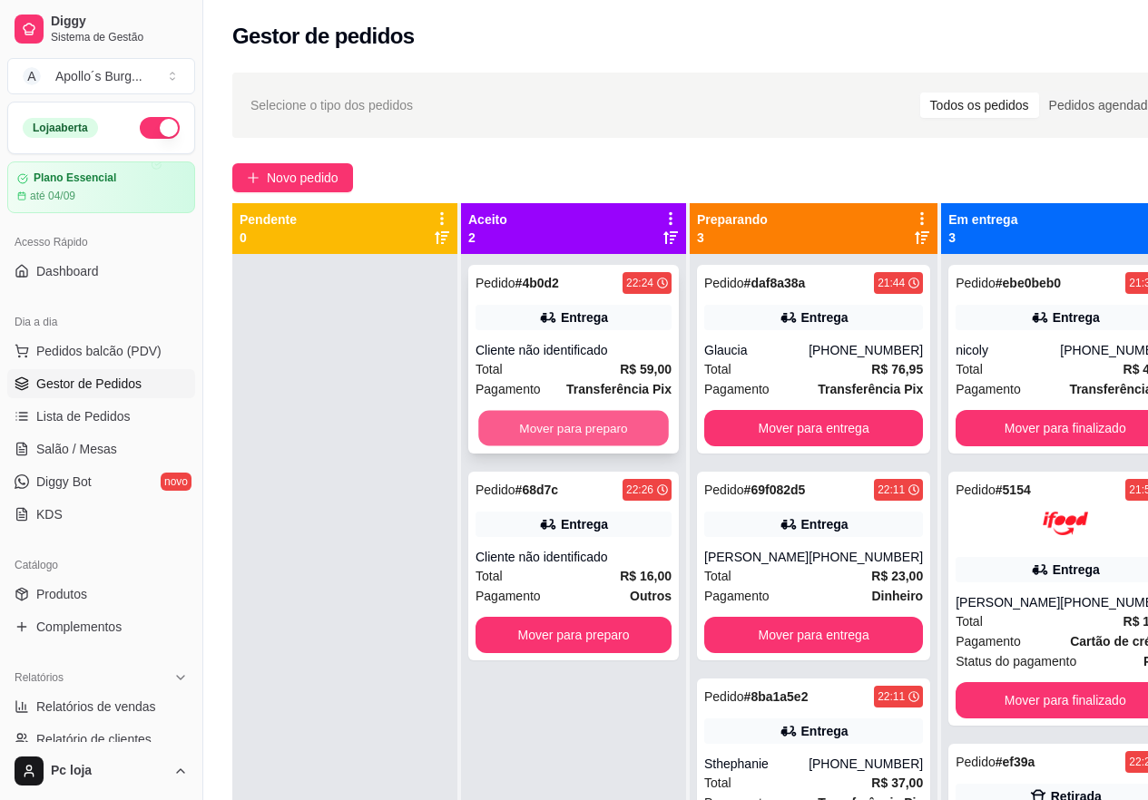
click at [613, 438] on button "Mover para preparo" at bounding box center [573, 428] width 191 height 35
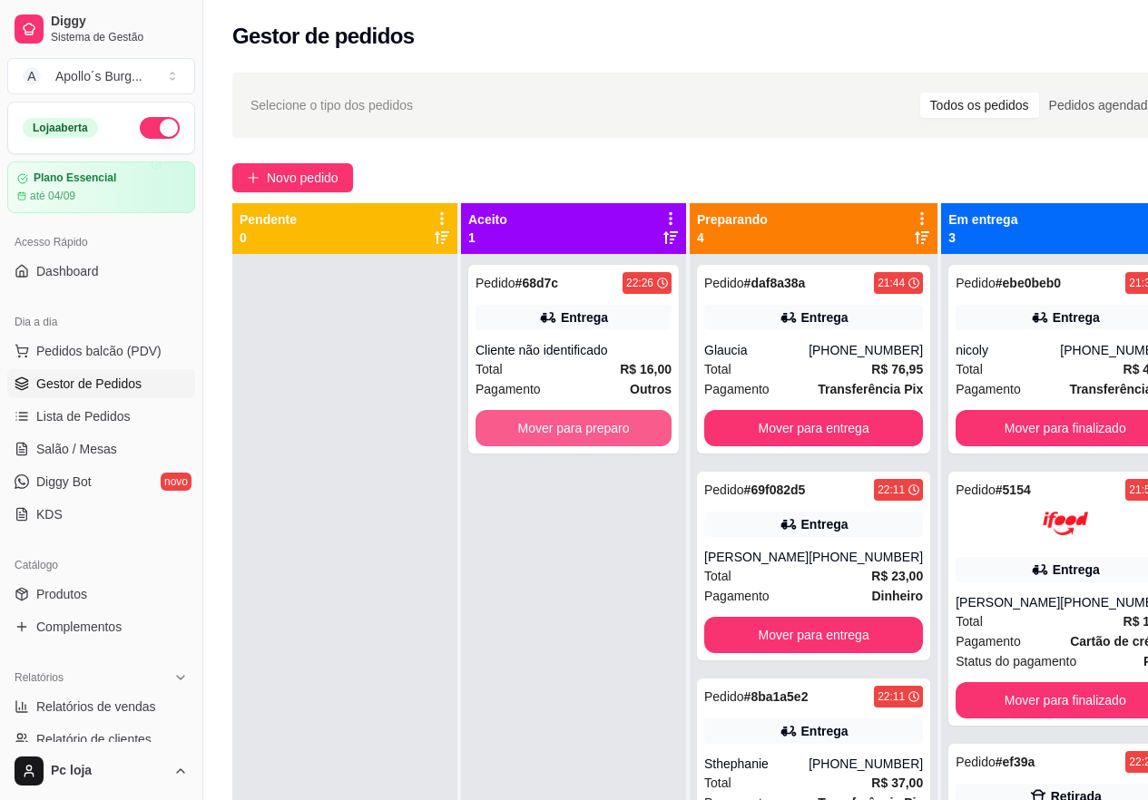
click at [621, 431] on button "Mover para preparo" at bounding box center [573, 428] width 196 height 36
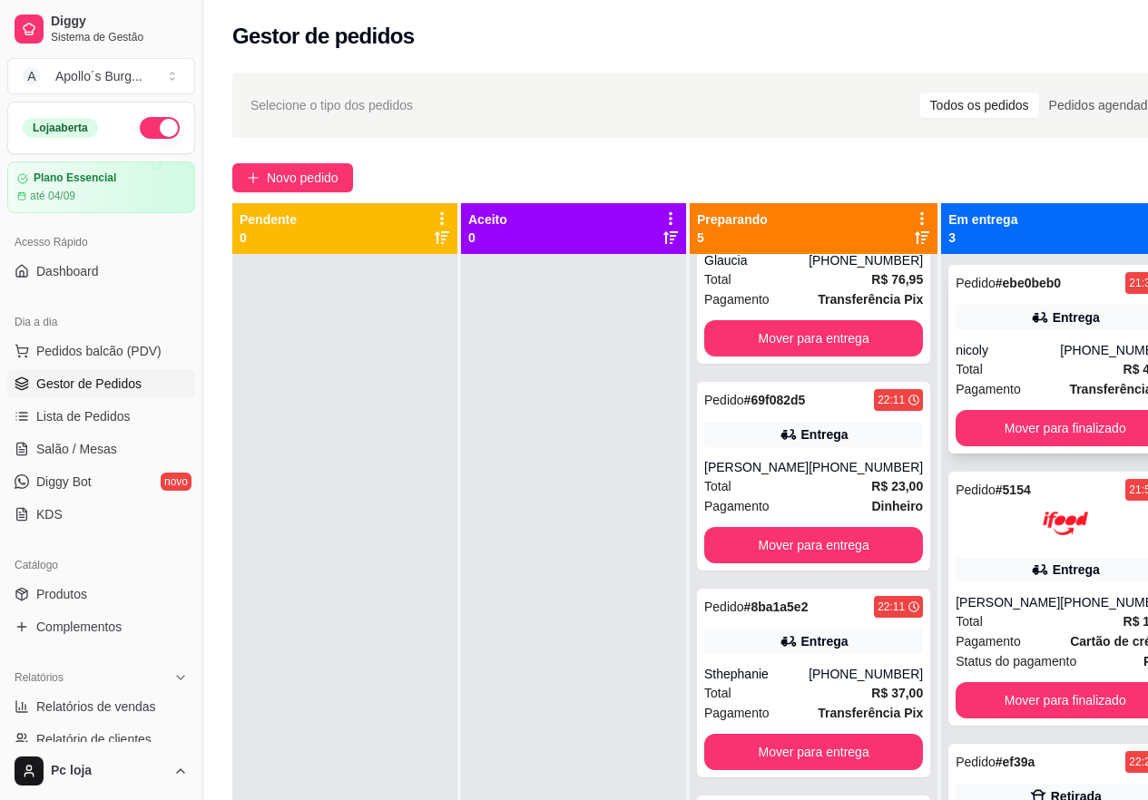
scroll to position [91, 0]
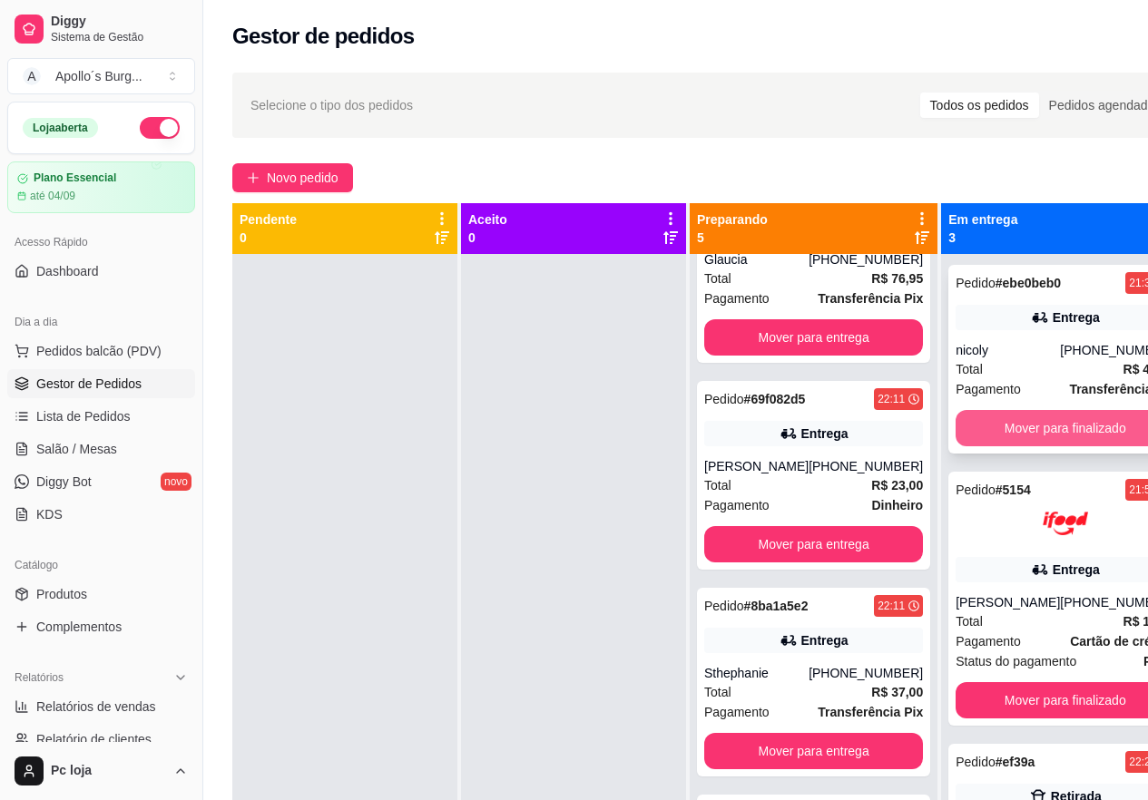
click at [1062, 428] on button "Mover para finalizado" at bounding box center [1064, 428] width 219 height 36
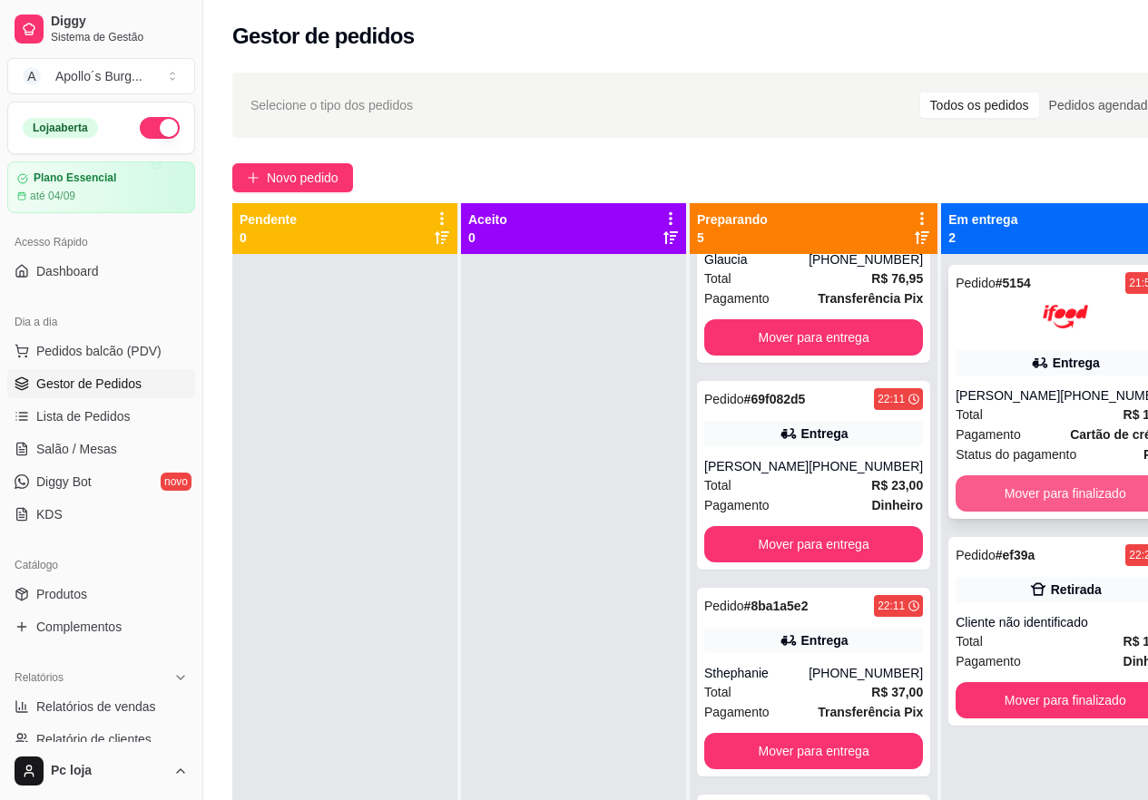
click at [1073, 485] on button "Mover para finalizado" at bounding box center [1064, 493] width 219 height 36
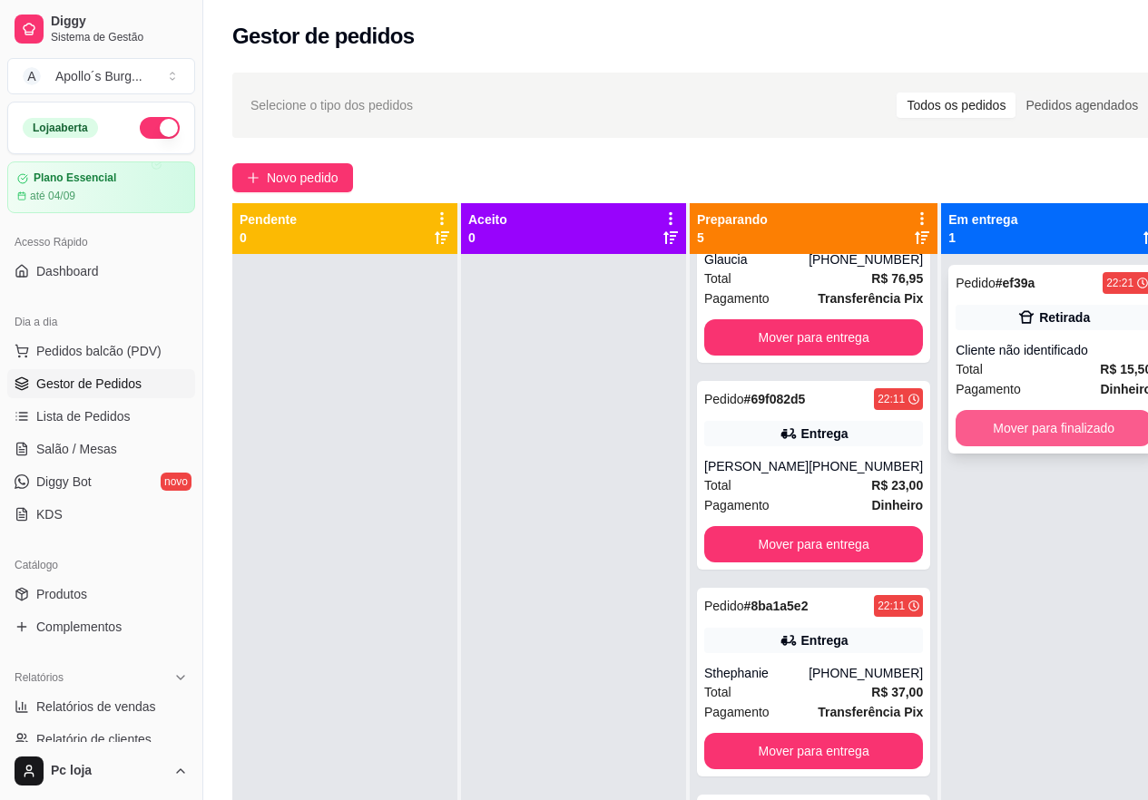
click at [1037, 422] on button "Mover para finalizado" at bounding box center [1053, 428] width 196 height 36
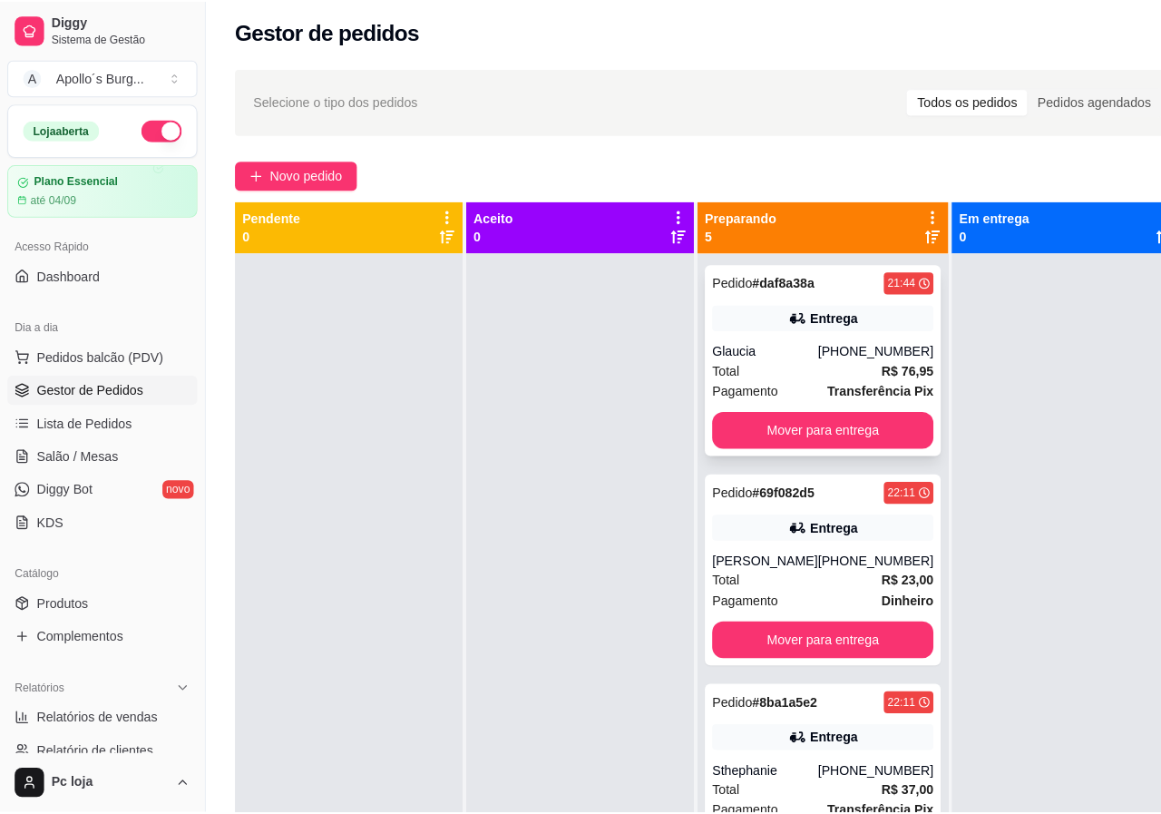
scroll to position [0, 0]
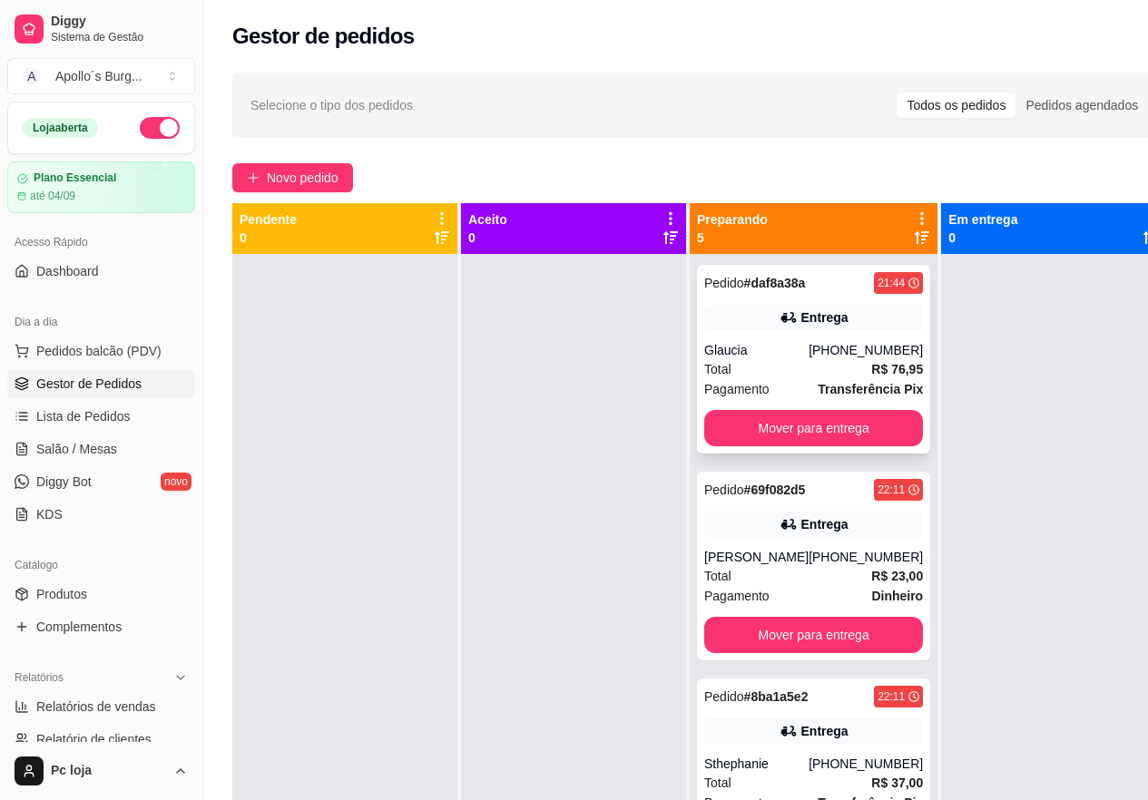
click at [801, 333] on div "Pedido # daf8a38a 21:44 Entrega Glaucia [PHONE_NUMBER] Total R$ 76,95 Pagamento…" at bounding box center [813, 359] width 233 height 189
click at [804, 312] on div "Entrega" at bounding box center [824, 317] width 47 height 18
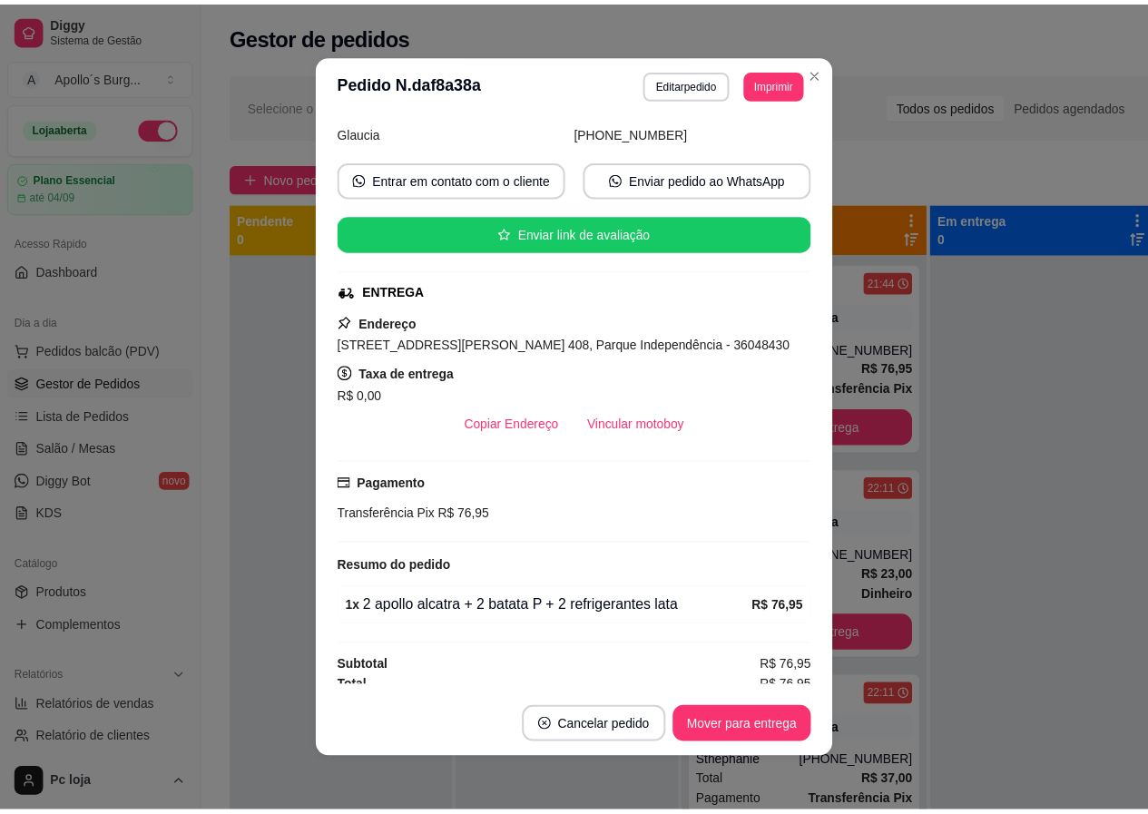
scroll to position [138, 0]
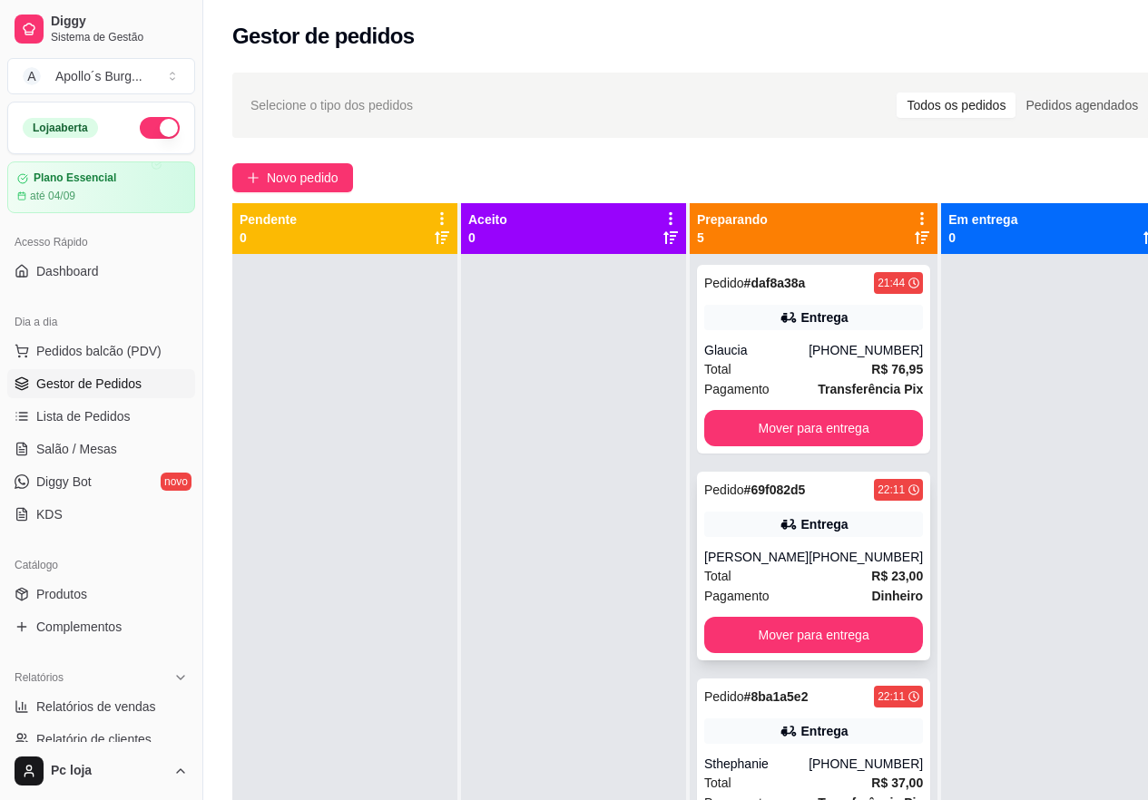
click at [831, 561] on div "[PHONE_NUMBER]" at bounding box center [865, 557] width 114 height 18
click at [791, 360] on div "Total R$ 76,95" at bounding box center [813, 369] width 219 height 20
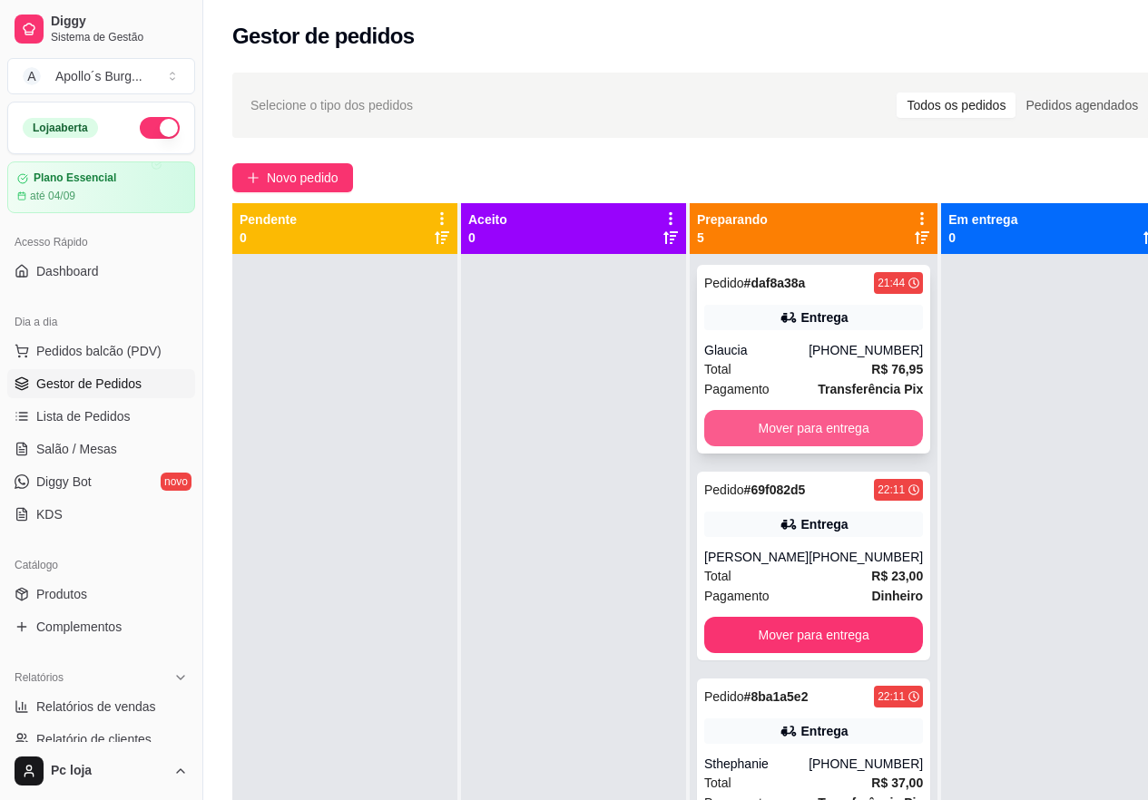
click at [843, 420] on button "Mover para entrega" at bounding box center [813, 428] width 219 height 36
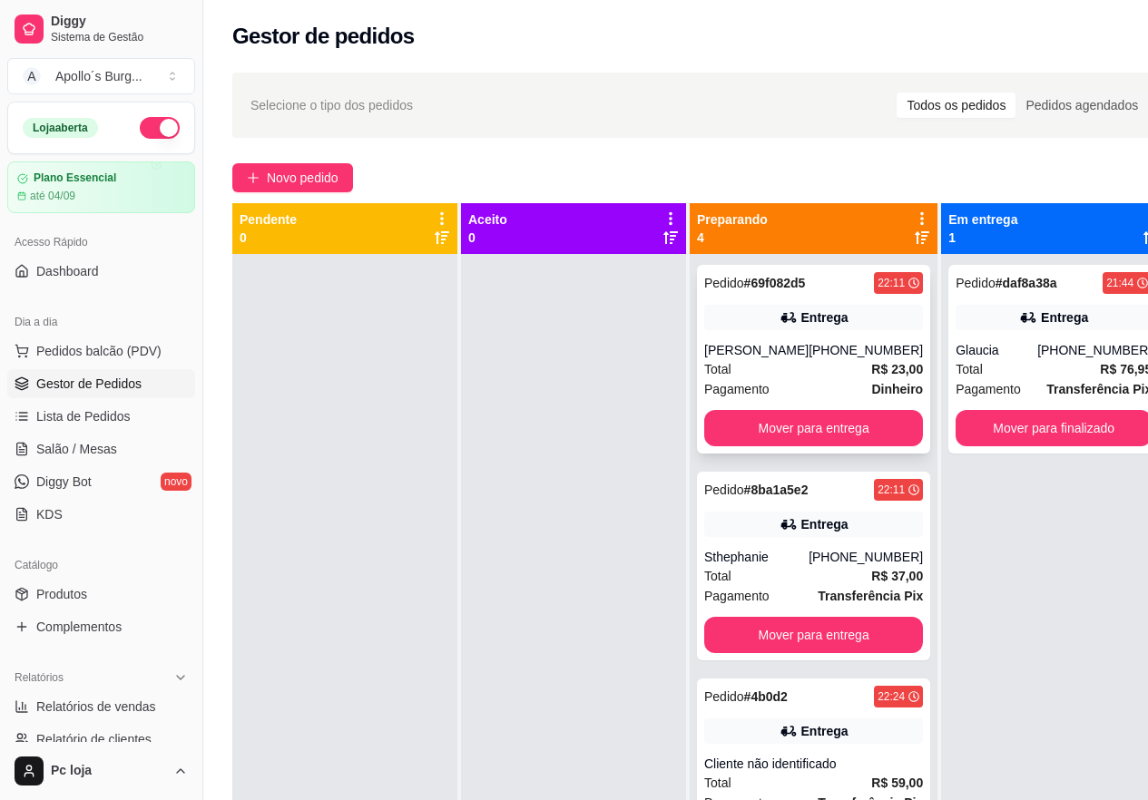
click at [757, 317] on div "Entrega" at bounding box center [813, 317] width 219 height 25
click at [808, 557] on div "[PHONE_NUMBER]" at bounding box center [865, 557] width 114 height 18
click at [114, 700] on span "Relatórios de vendas" at bounding box center [96, 707] width 120 height 18
select select "ALL"
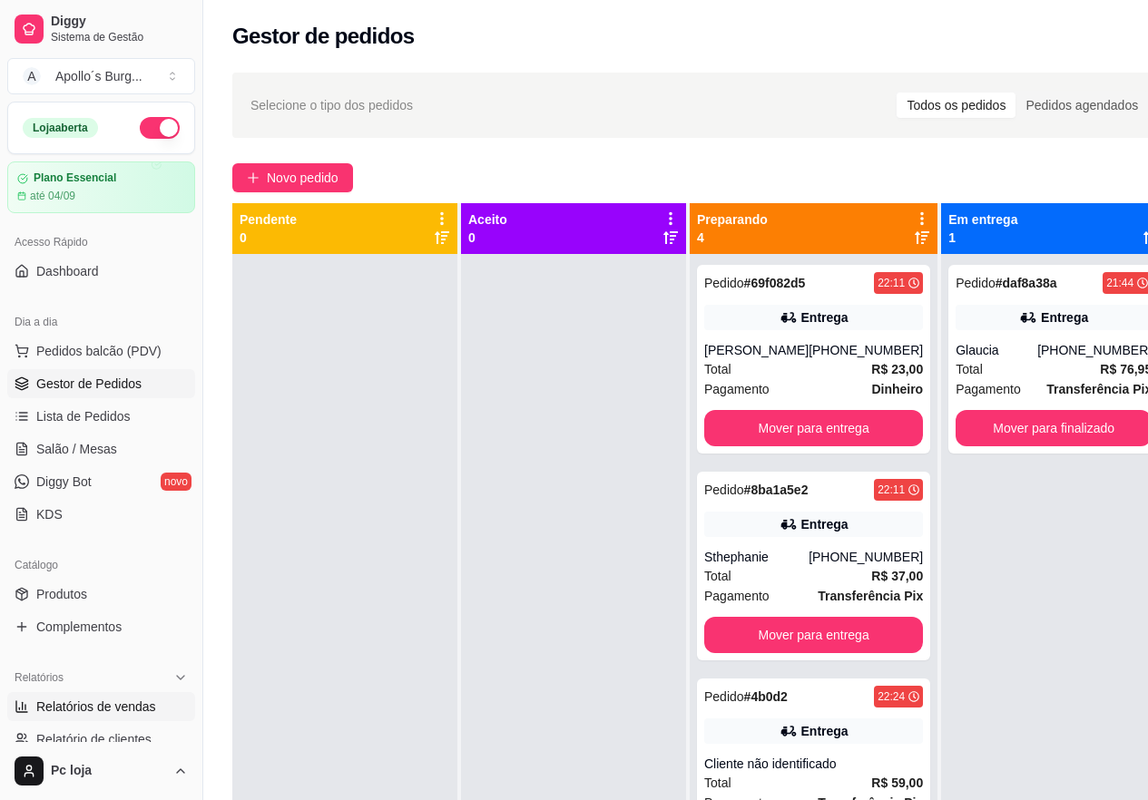
select select "0"
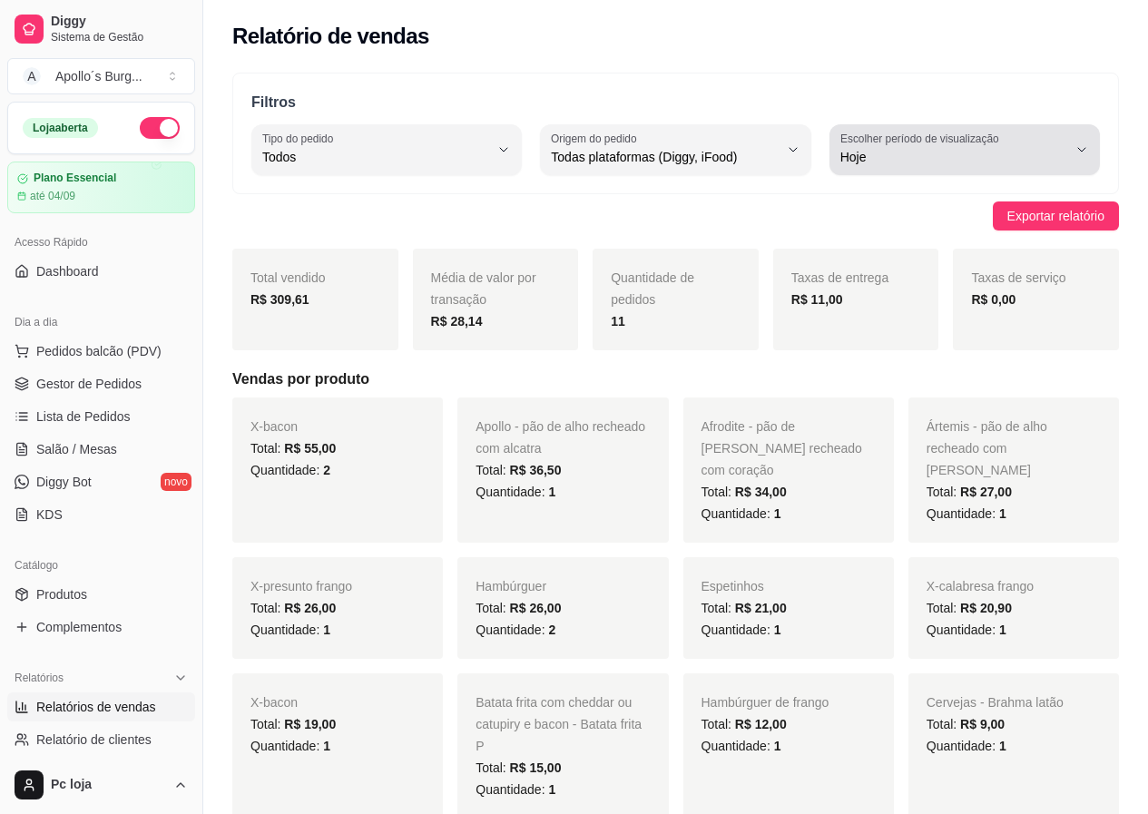
click at [963, 136] on label "Escolher período de visualização" at bounding box center [922, 138] width 164 height 15
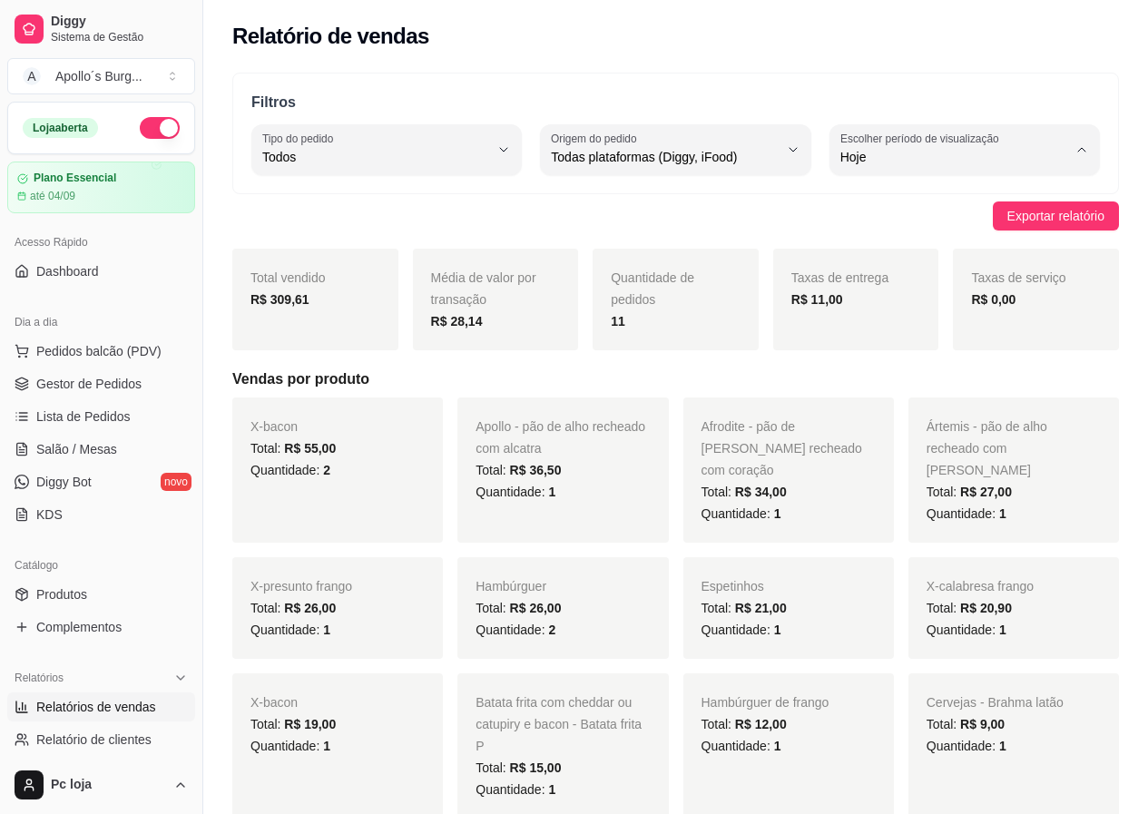
click at [916, 386] on span "Customizado" at bounding box center [955, 377] width 214 height 17
type input "-1"
select select "-1"
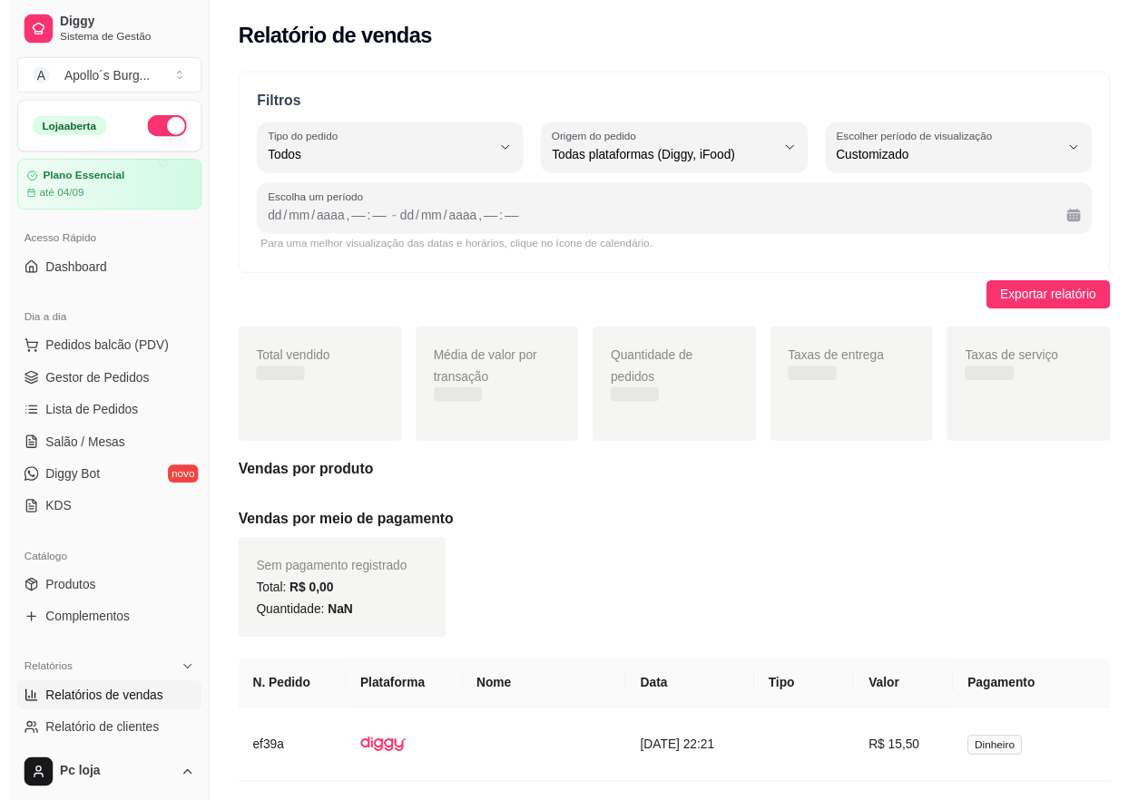
scroll to position [17, 0]
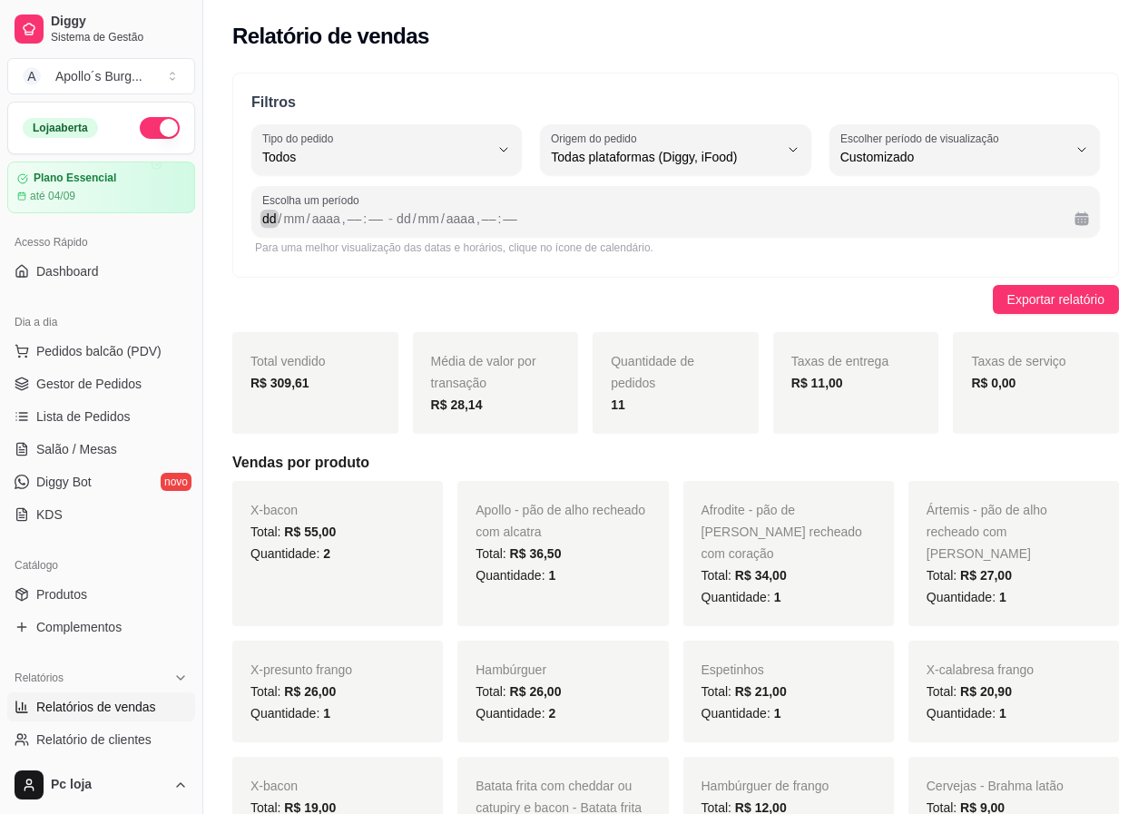
click at [311, 215] on div "/" at bounding box center [308, 219] width 7 height 18
click at [276, 213] on div "dd" at bounding box center [269, 219] width 18 height 18
click at [268, 222] on div "dd" at bounding box center [269, 219] width 18 height 18
drag, startPoint x: 356, startPoint y: 210, endPoint x: 378, endPoint y: 211, distance: 22.8
click at [358, 209] on div "dd / mm / aaaa , –– : ––" at bounding box center [323, 219] width 122 height 22
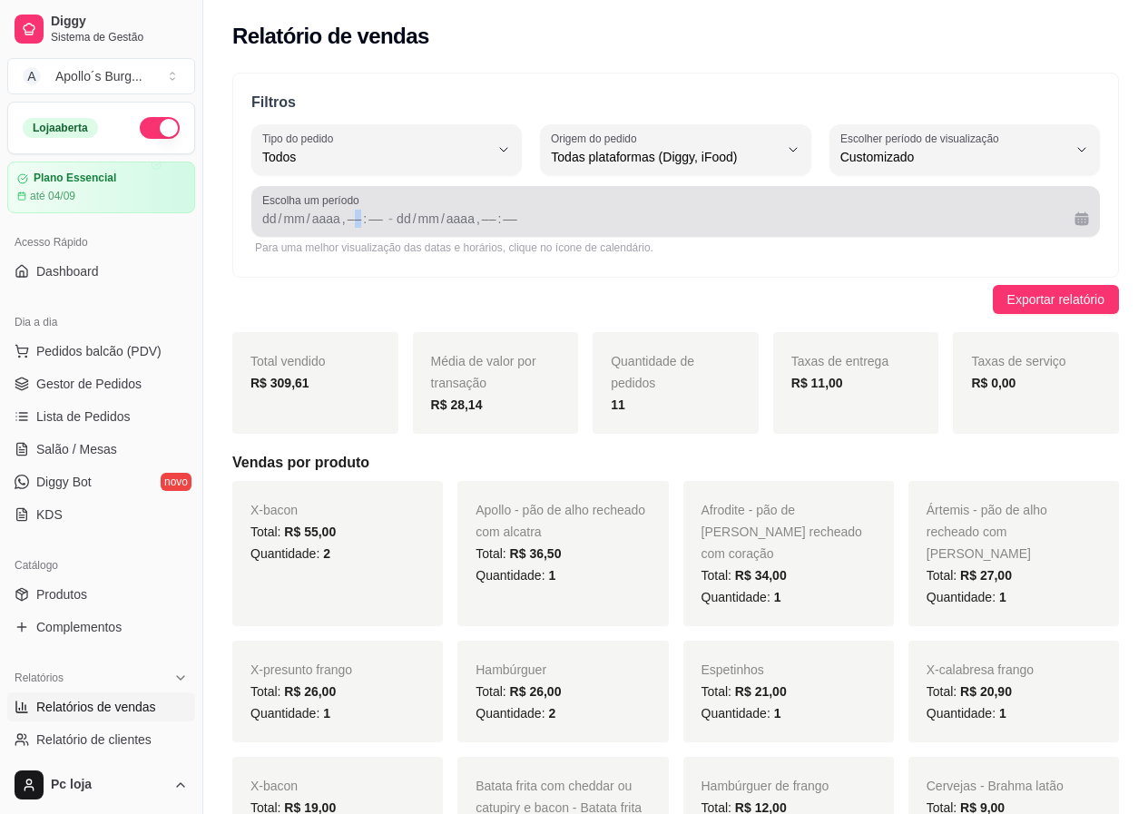
click at [1091, 219] on button "Calendário" at bounding box center [1081, 218] width 29 height 29
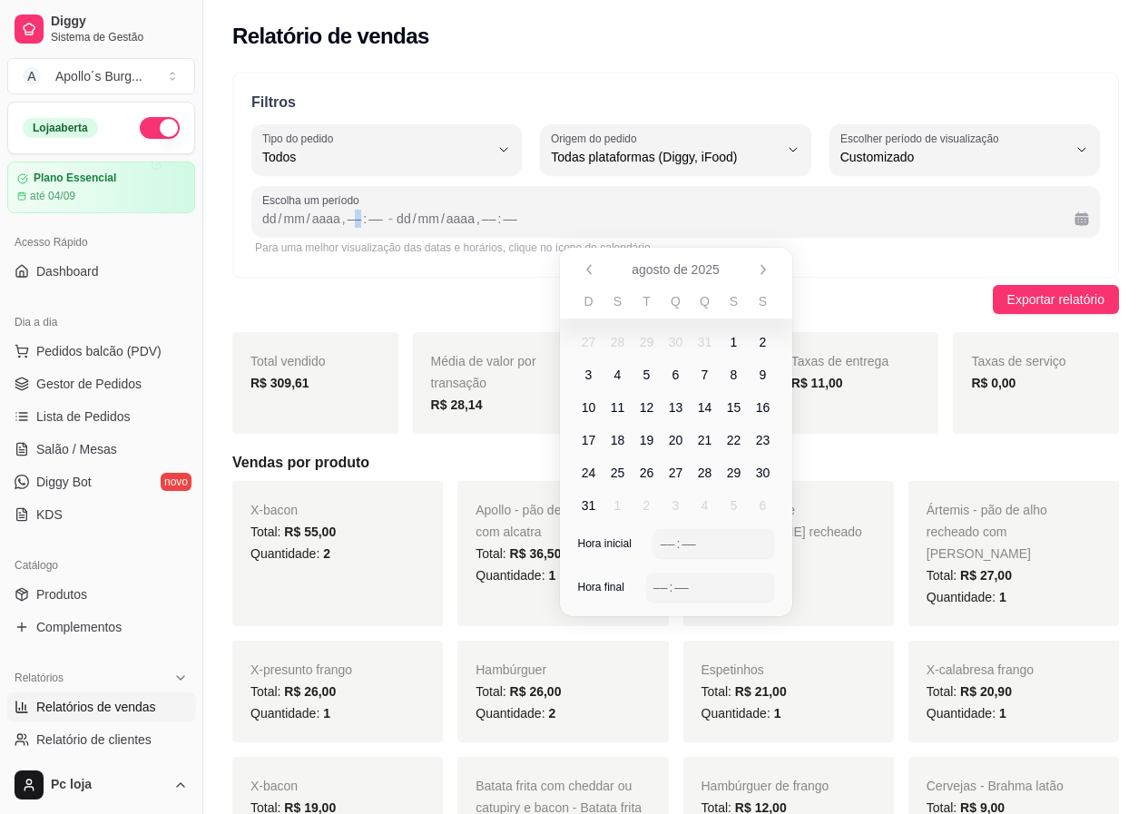
click at [620, 367] on span "4" at bounding box center [617, 375] width 7 height 18
click at [623, 407] on span "11" at bounding box center [618, 407] width 15 height 18
click at [623, 408] on span "11" at bounding box center [618, 407] width 15 height 18
click at [598, 437] on span "17" at bounding box center [588, 439] width 29 height 29
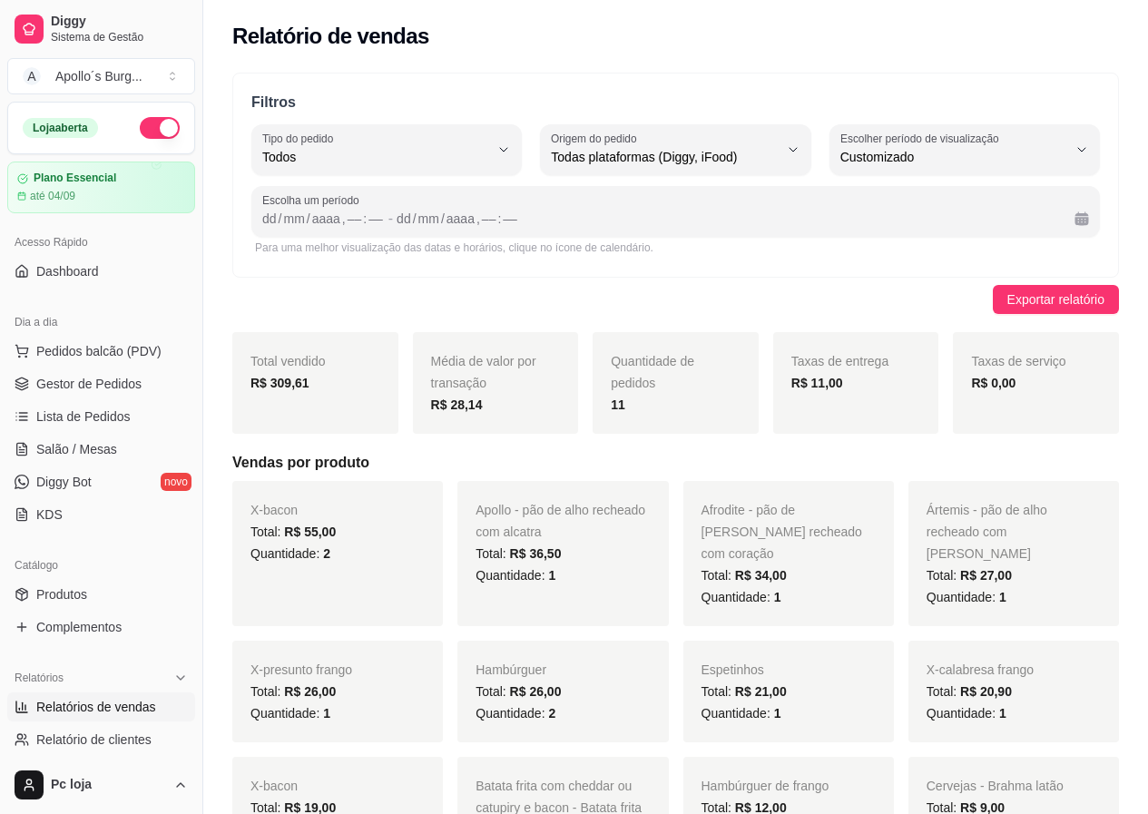
click at [879, 259] on div "Filtros ALL Tipo do pedido Todos Entrega Retirada Mesa Consumo local Tipo do pe…" at bounding box center [675, 175] width 886 height 205
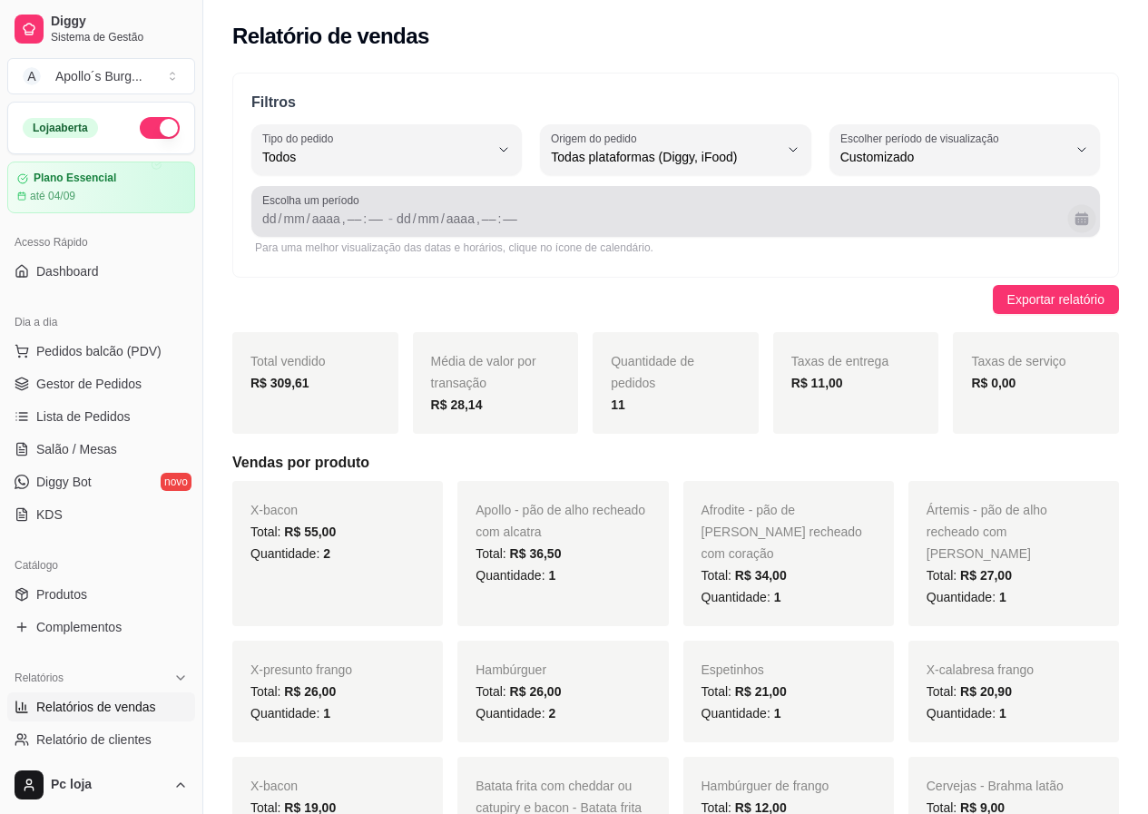
click at [1073, 221] on button "Calendário" at bounding box center [1081, 218] width 28 height 28
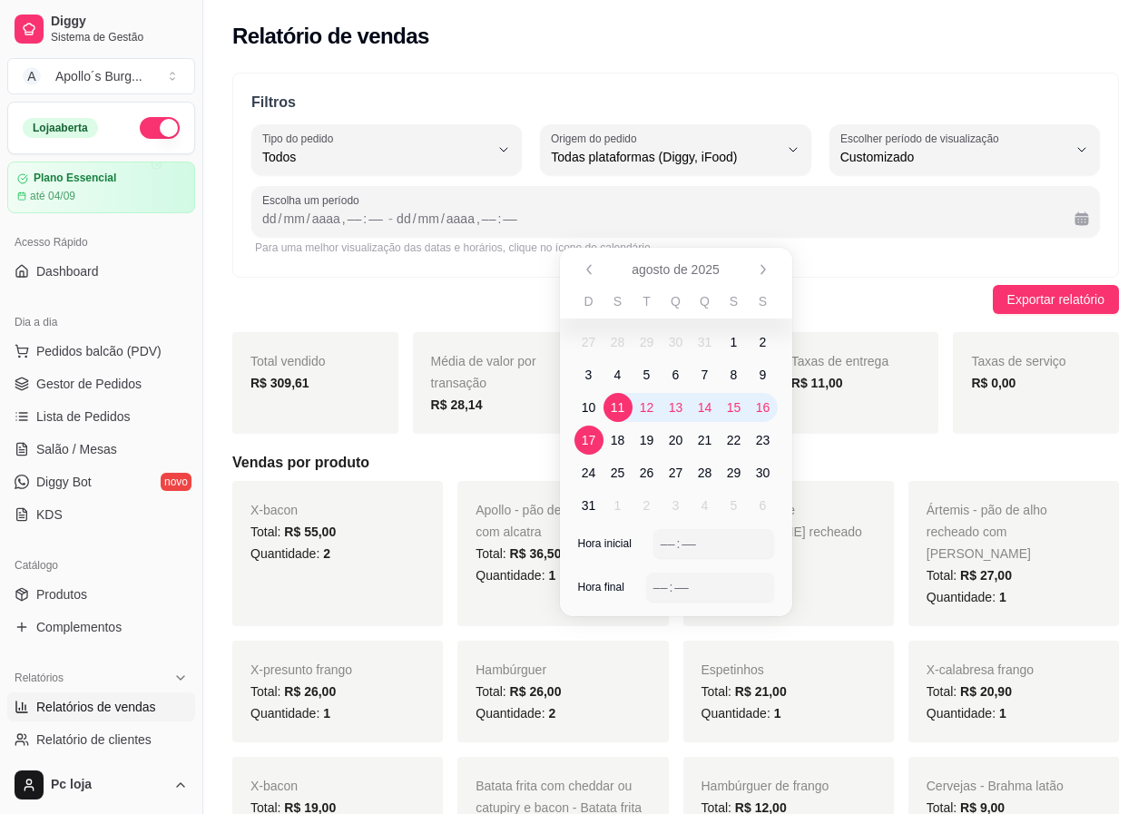
click at [589, 437] on span "17" at bounding box center [589, 440] width 15 height 18
click at [622, 406] on span "11" at bounding box center [618, 407] width 15 height 18
click at [583, 444] on span "17" at bounding box center [589, 440] width 15 height 18
click at [626, 410] on span "11" at bounding box center [617, 407] width 29 height 29
click at [685, 548] on div "––" at bounding box center [688, 543] width 18 height 18
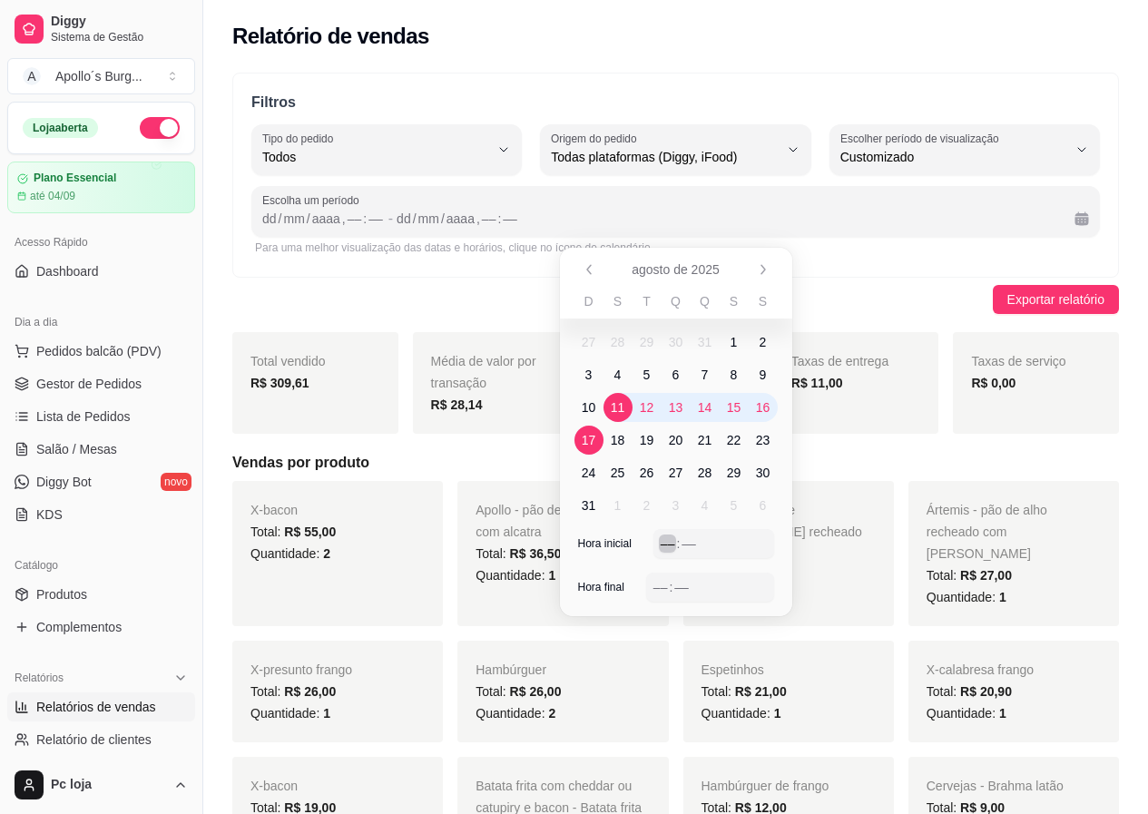
click at [671, 544] on div "––" at bounding box center [668, 543] width 18 height 18
click at [666, 594] on div "––" at bounding box center [660, 587] width 18 height 18
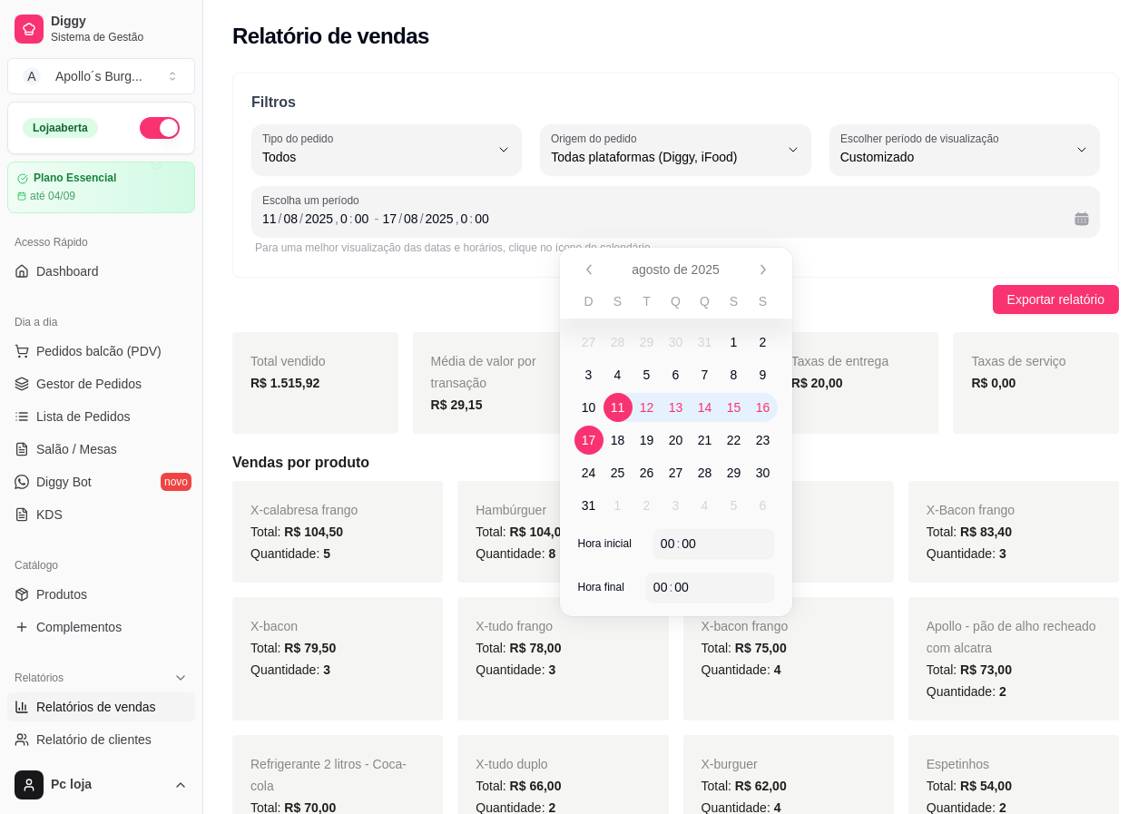
click at [856, 273] on div "Filtros ALL Tipo do pedido Todos Entrega Retirada Mesa Consumo local Tipo do pe…" at bounding box center [675, 175] width 886 height 205
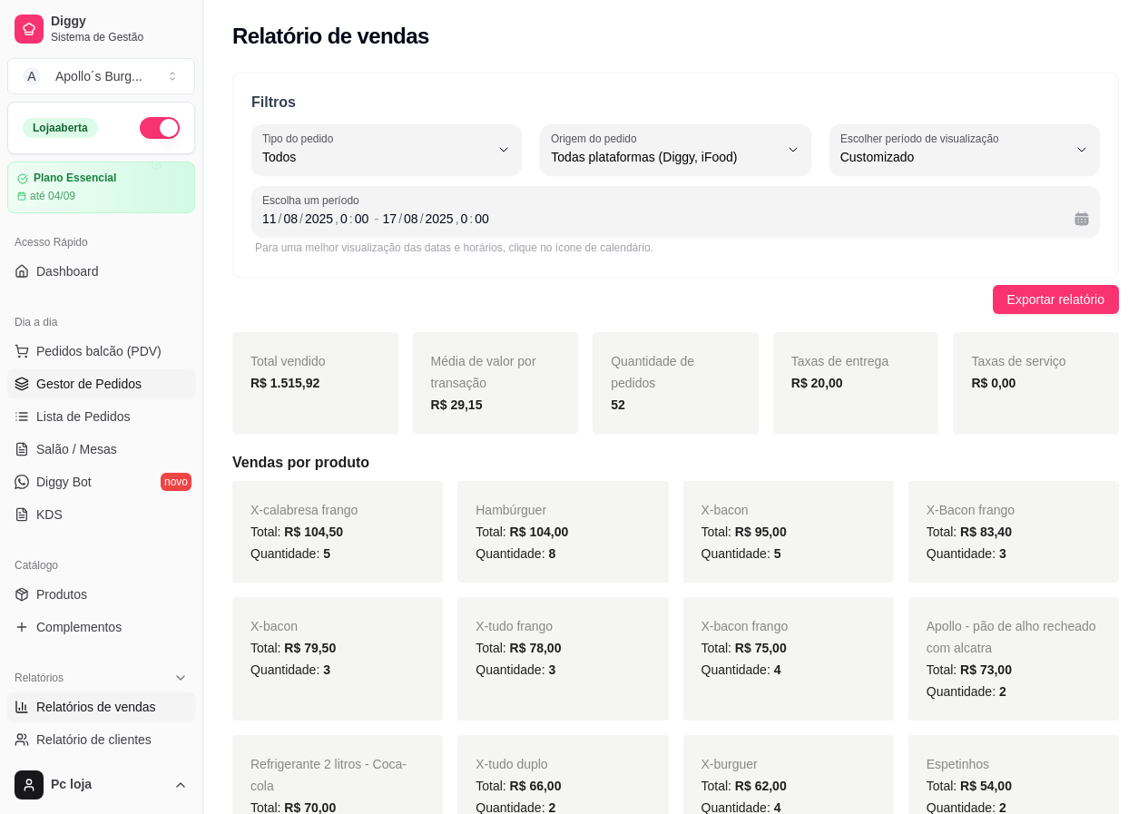
click at [82, 386] on span "Gestor de Pedidos" at bounding box center [88, 384] width 105 height 18
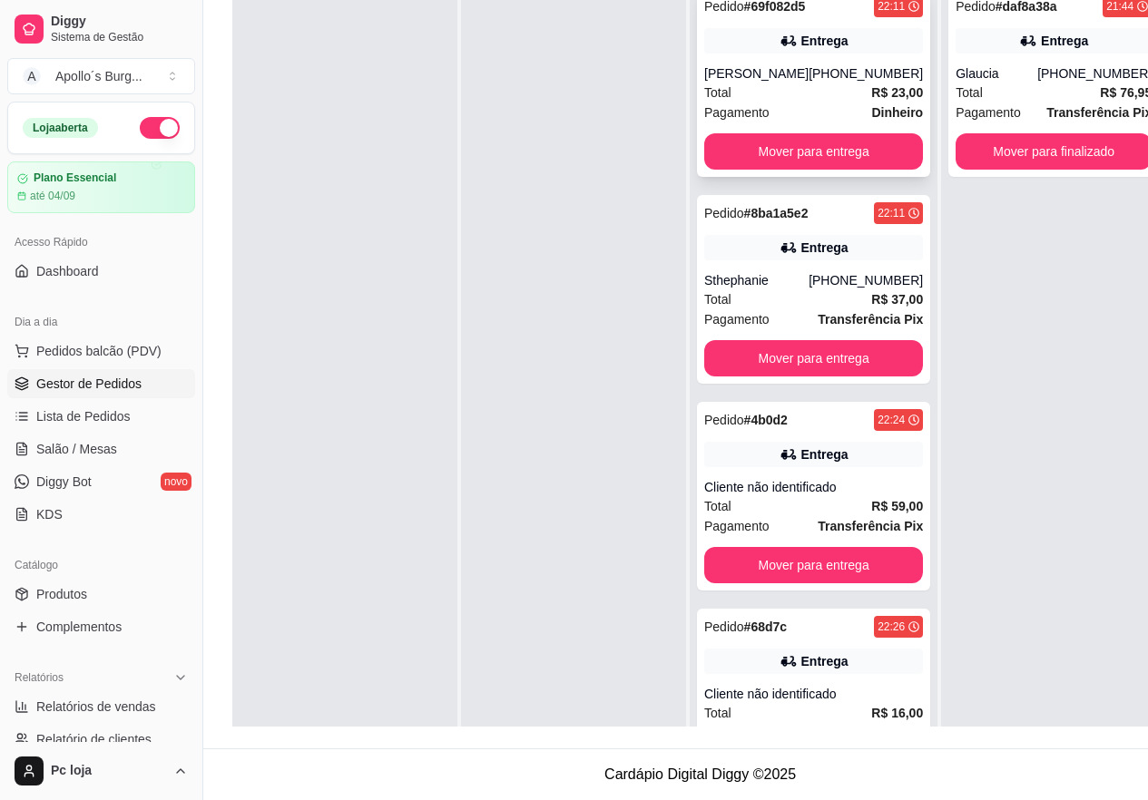
click at [793, 83] on div "Total R$ 23,00" at bounding box center [813, 93] width 219 height 20
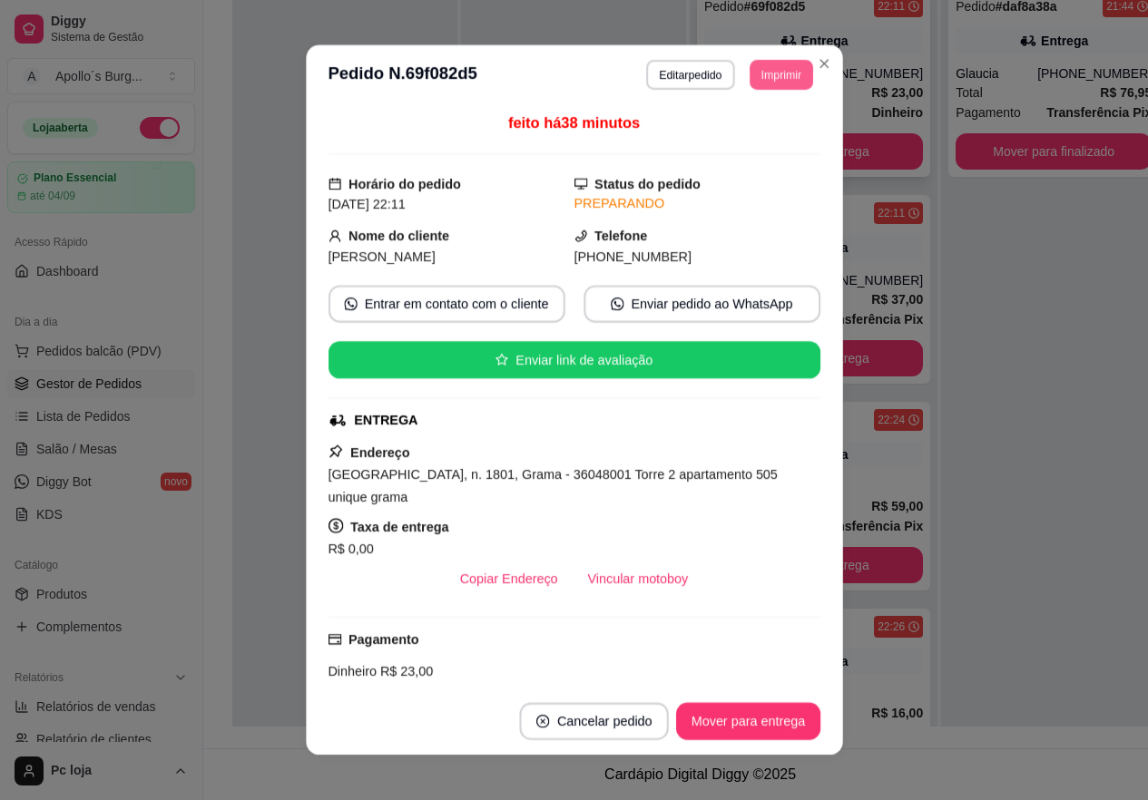
scroll to position [277, 0]
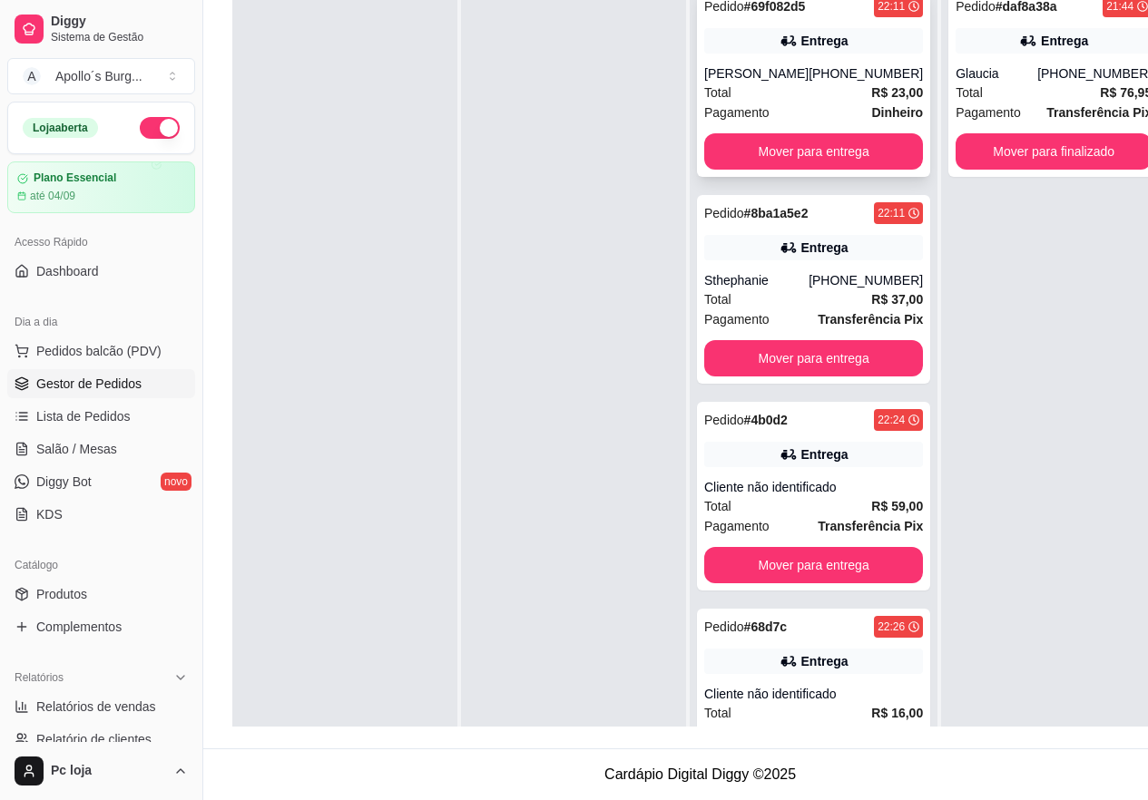
click at [816, 93] on div "Total R$ 23,00" at bounding box center [813, 93] width 219 height 20
click at [826, 154] on button "Mover para entrega" at bounding box center [813, 151] width 219 height 36
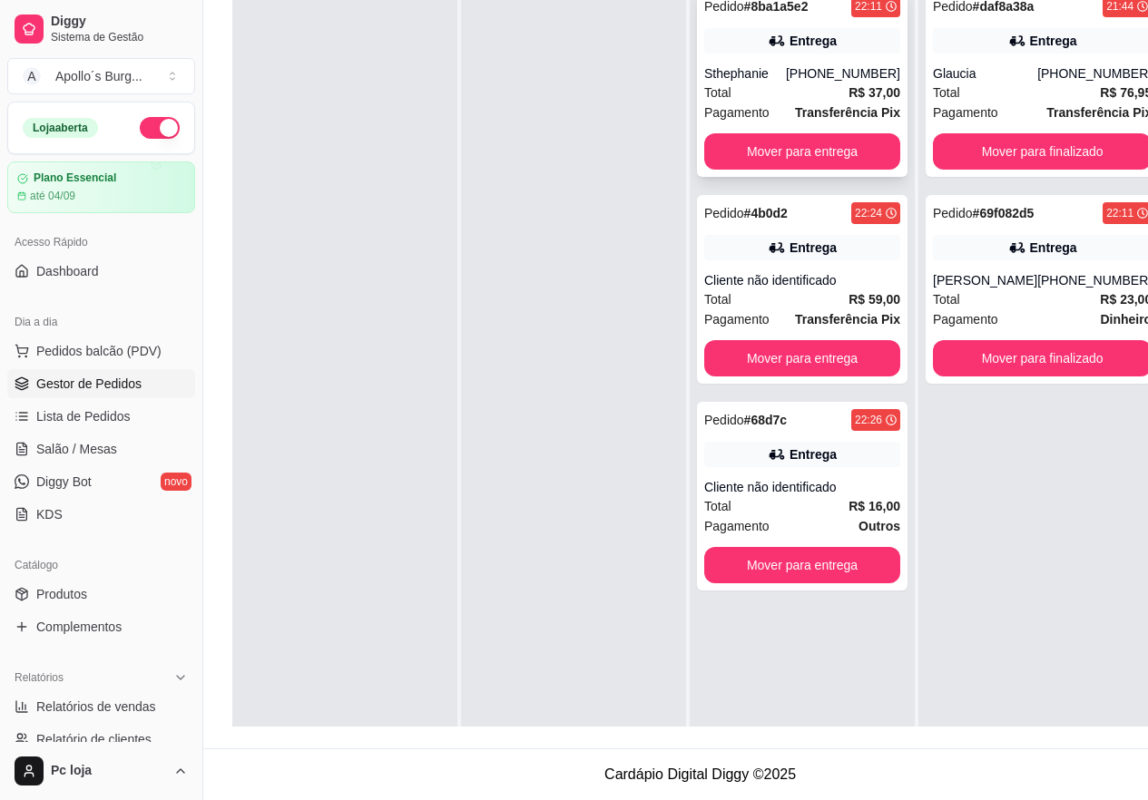
click at [789, 60] on div "Pedido # 8ba1a5e2 22:11 Entrega Sthephanie [PHONE_NUMBER] Total R$ 37,00 Pagame…" at bounding box center [802, 82] width 210 height 189
click at [823, 156] on button "Mover para entrega" at bounding box center [802, 151] width 196 height 36
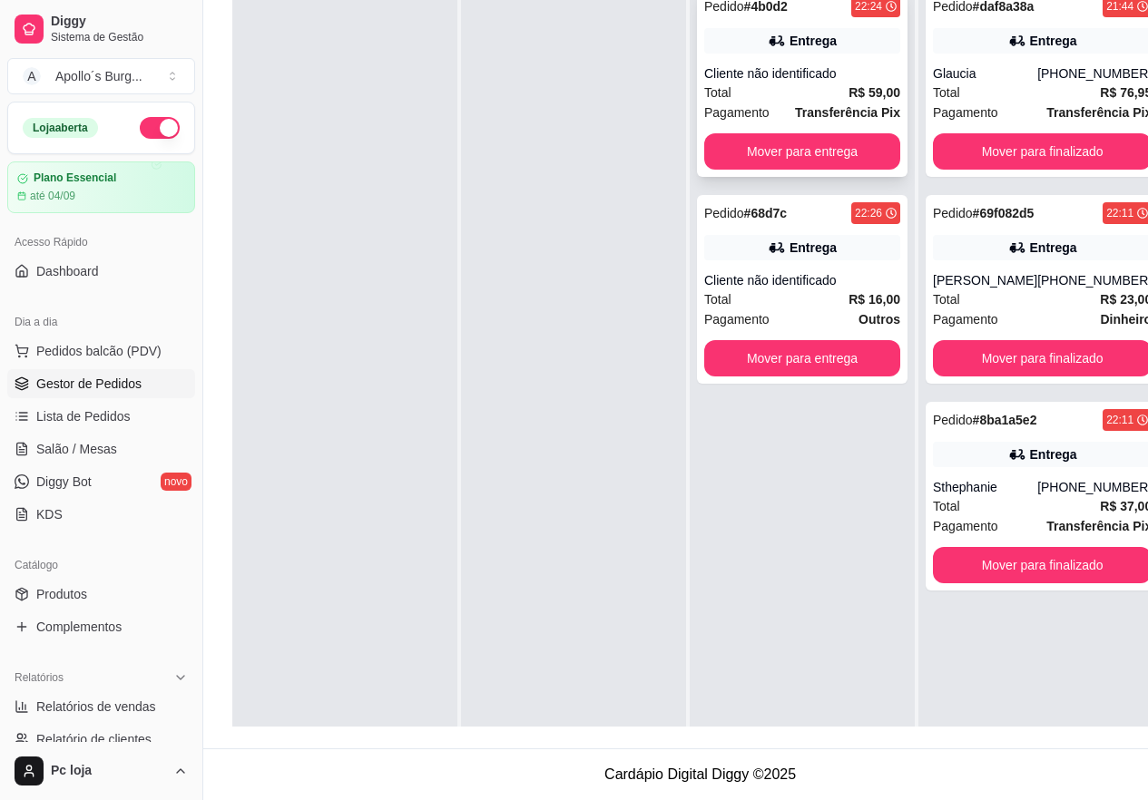
click at [832, 98] on div "Total R$ 59,00" at bounding box center [802, 93] width 196 height 20
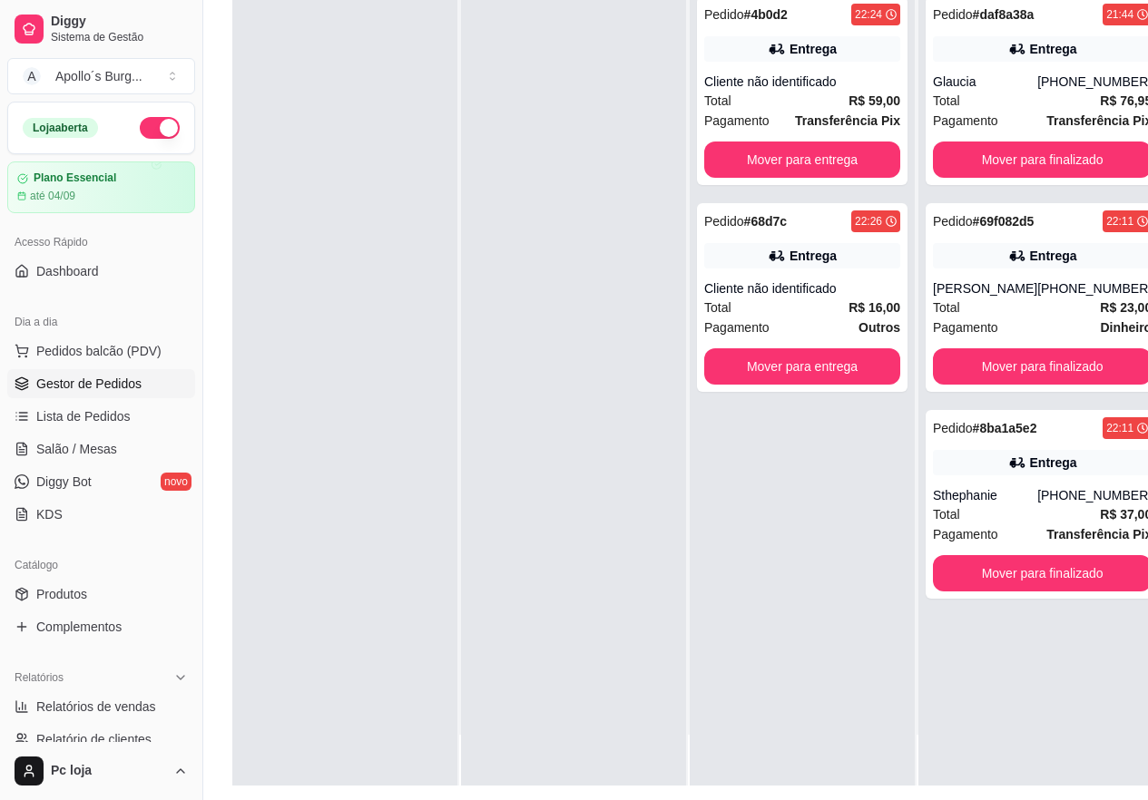
scroll to position [272, 0]
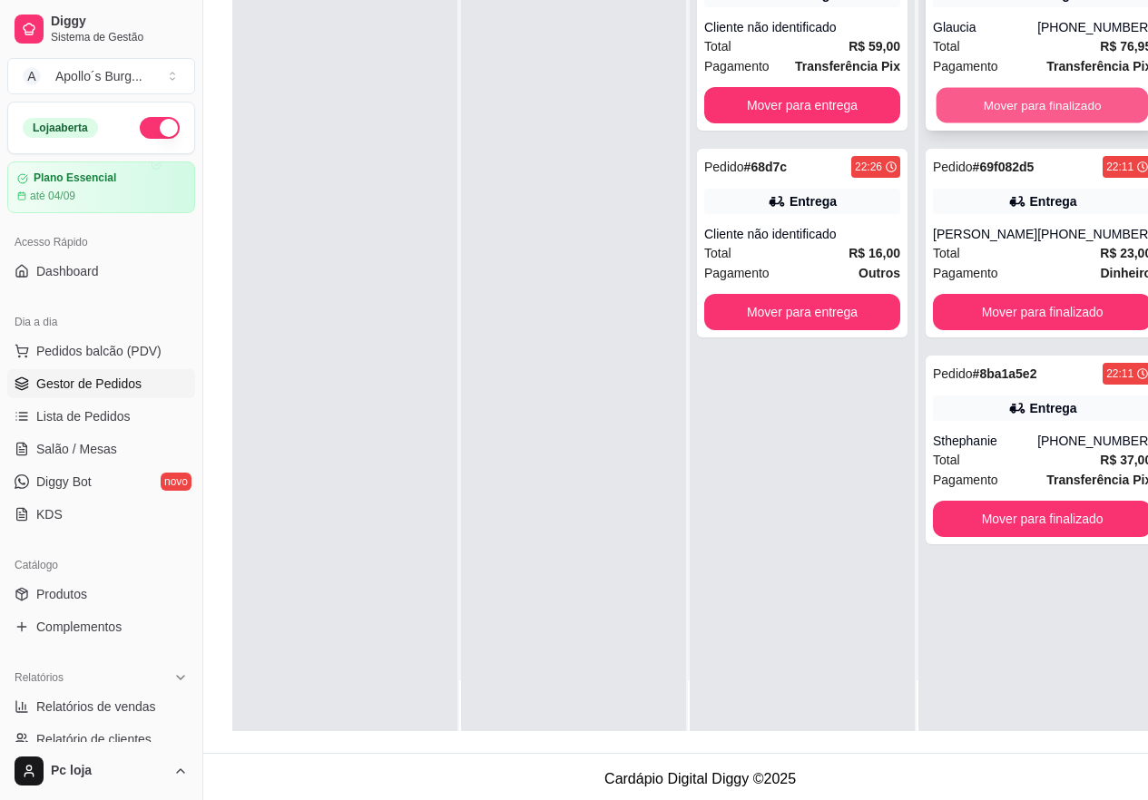
click at [992, 98] on button "Mover para finalizado" at bounding box center [1042, 105] width 212 height 35
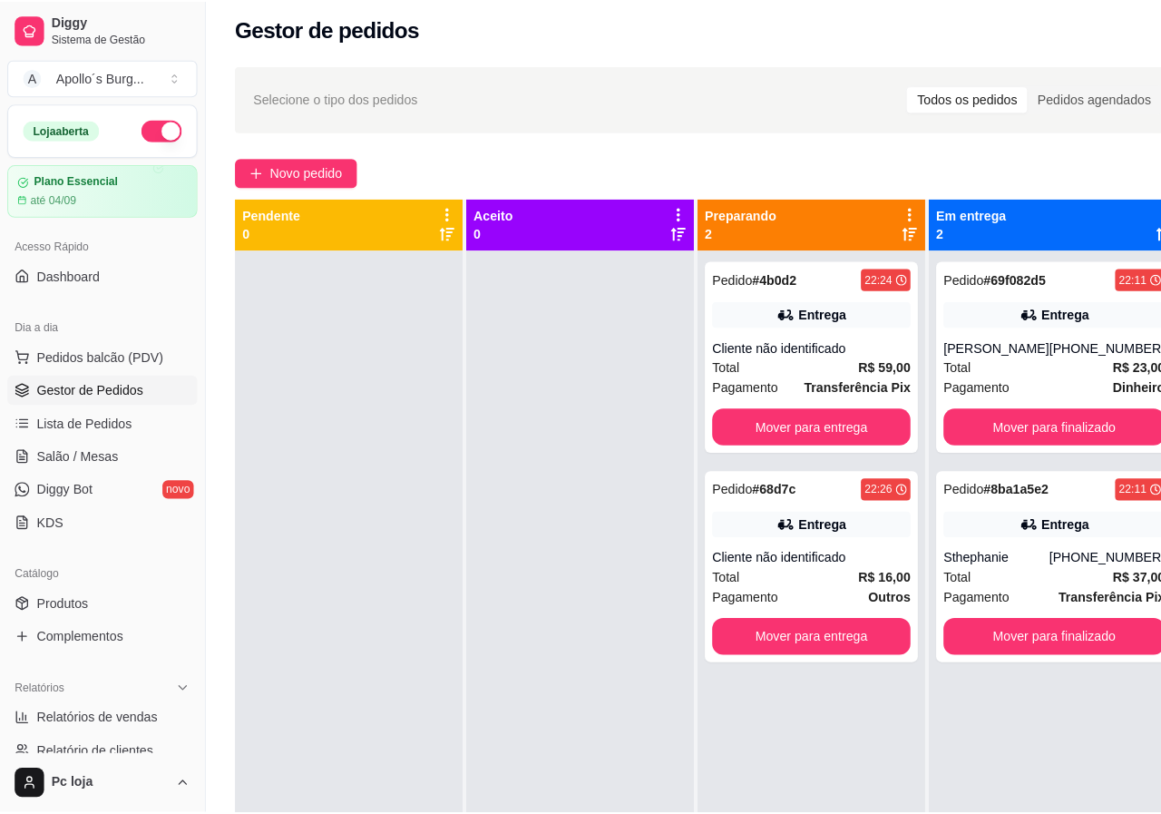
scroll to position [0, 0]
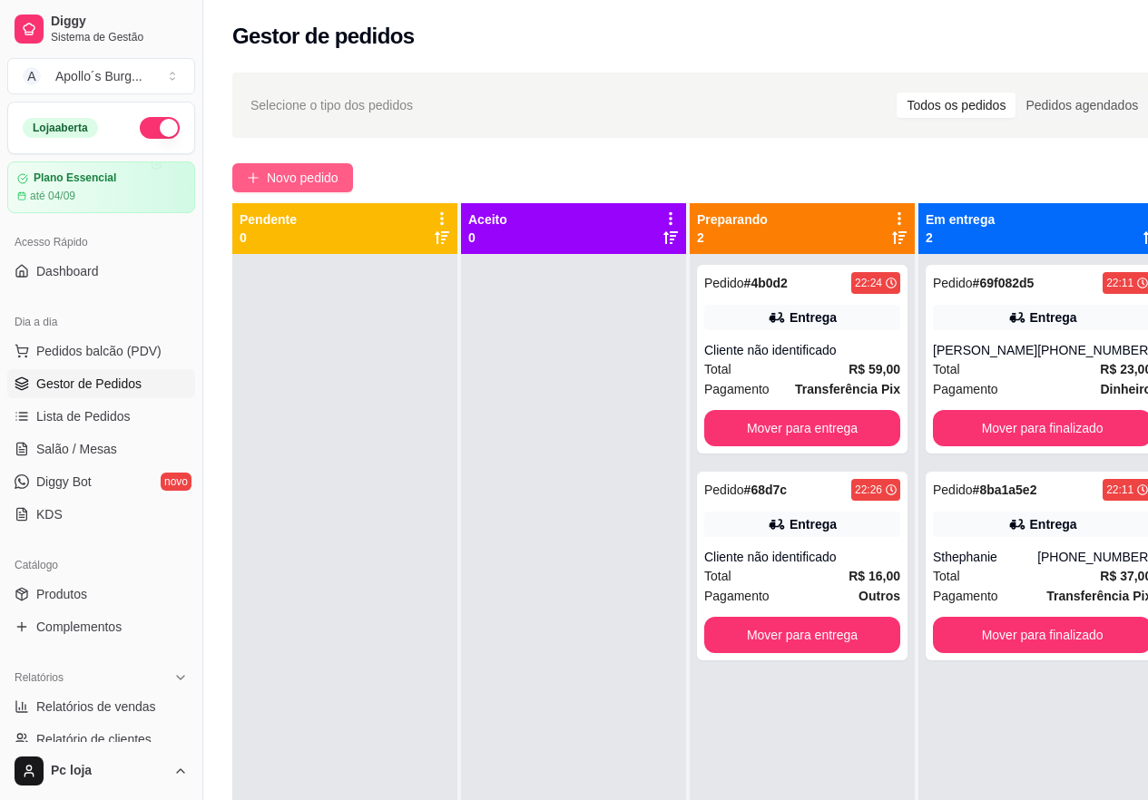
click at [334, 170] on span "Novo pedido" at bounding box center [303, 178] width 72 height 20
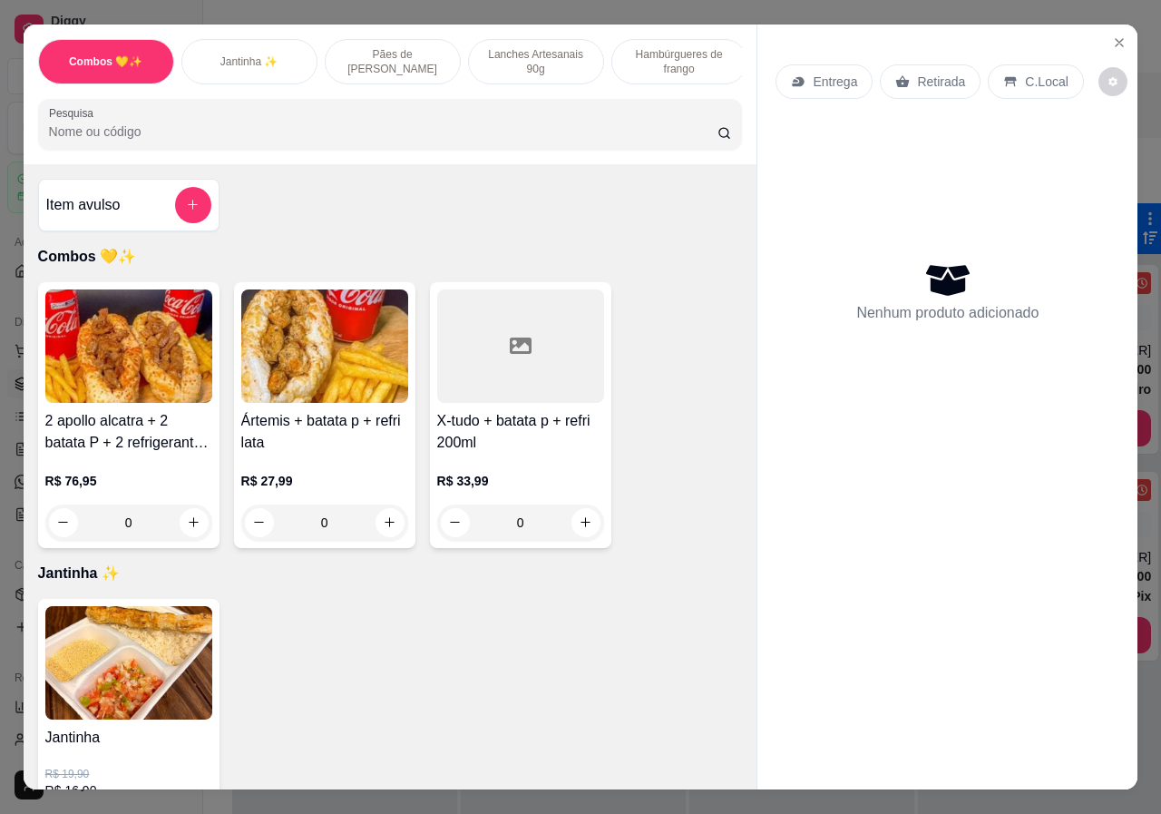
click at [505, 51] on p "Lanches Artesanais 90g" at bounding box center [536, 61] width 105 height 29
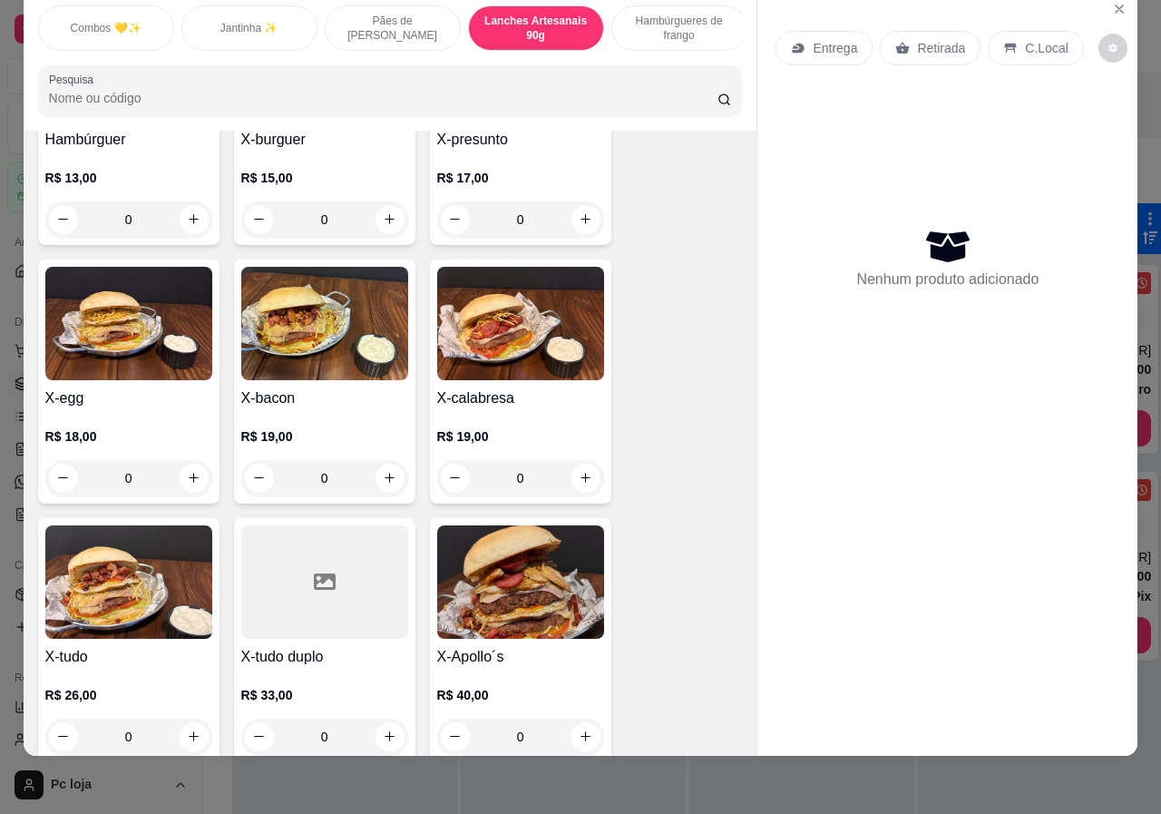
scroll to position [1555, 0]
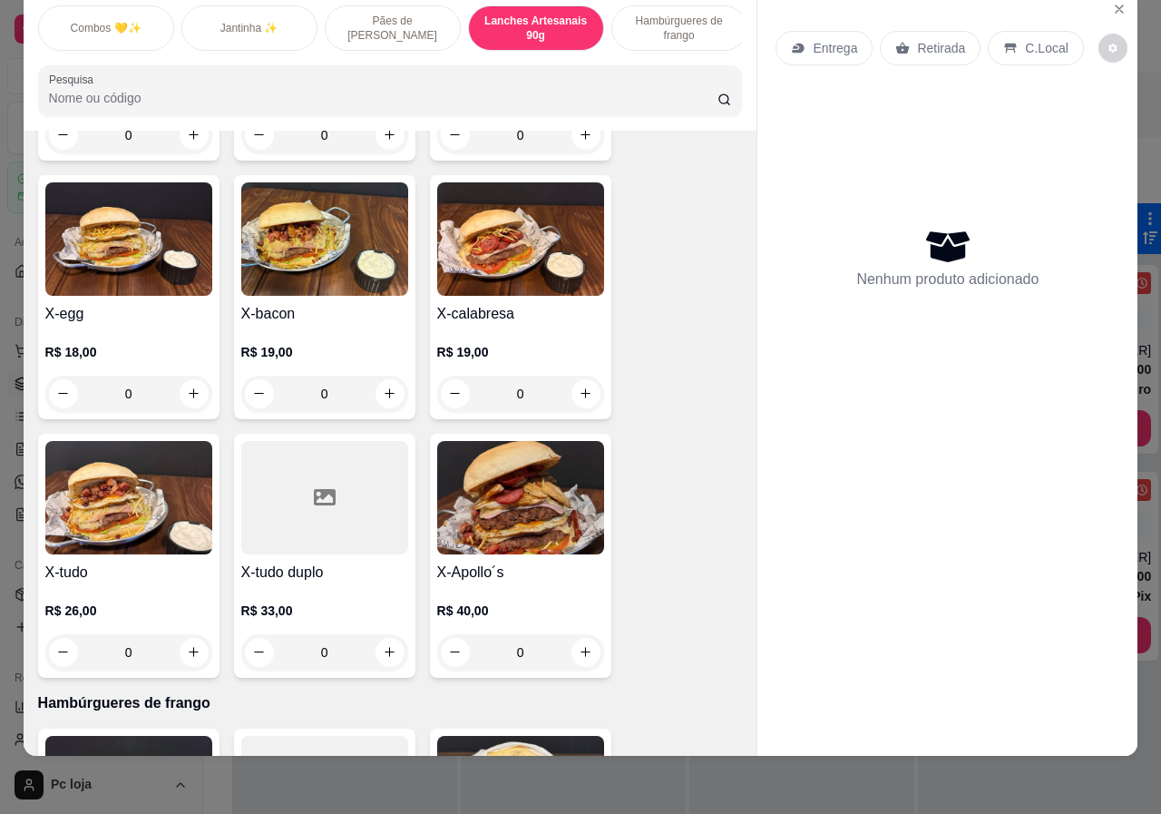
click at [388, 376] on div "0" at bounding box center [324, 394] width 167 height 36
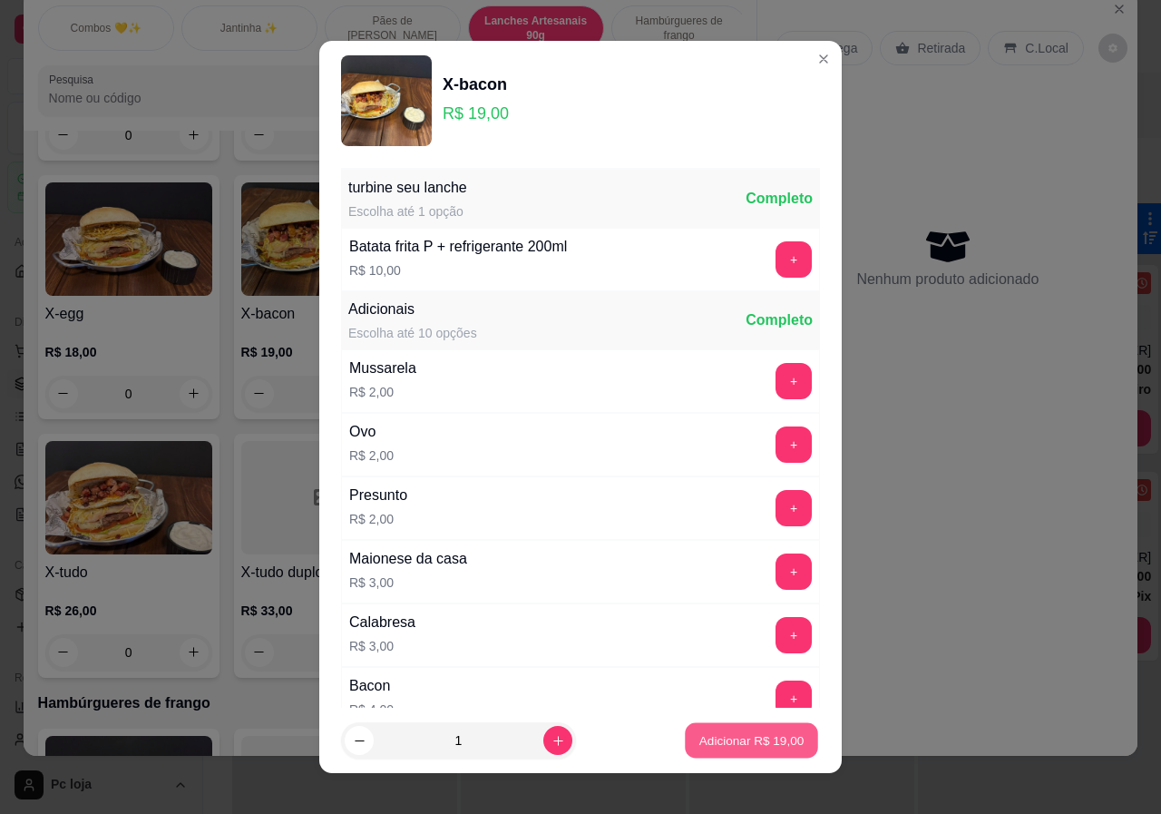
click at [717, 738] on p "Adicionar R$ 19,00" at bounding box center [751, 739] width 105 height 17
type input "1"
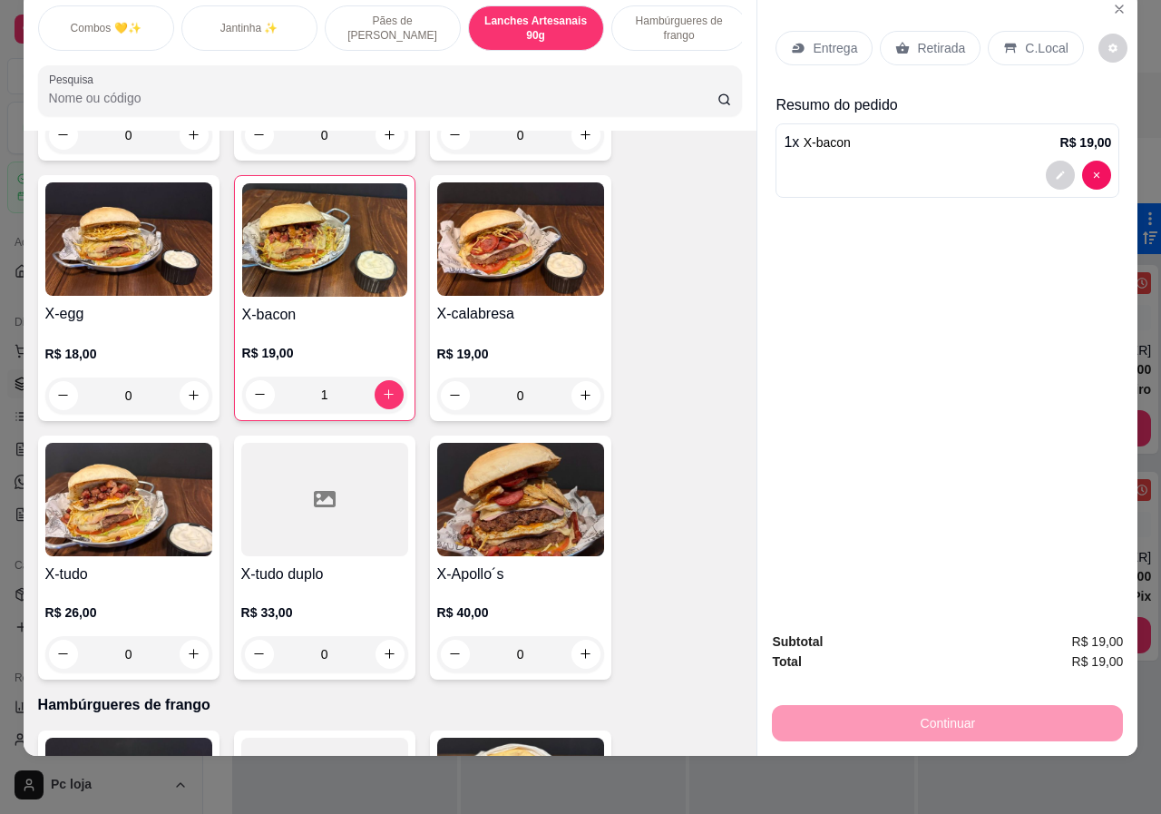
scroll to position [1646, 0]
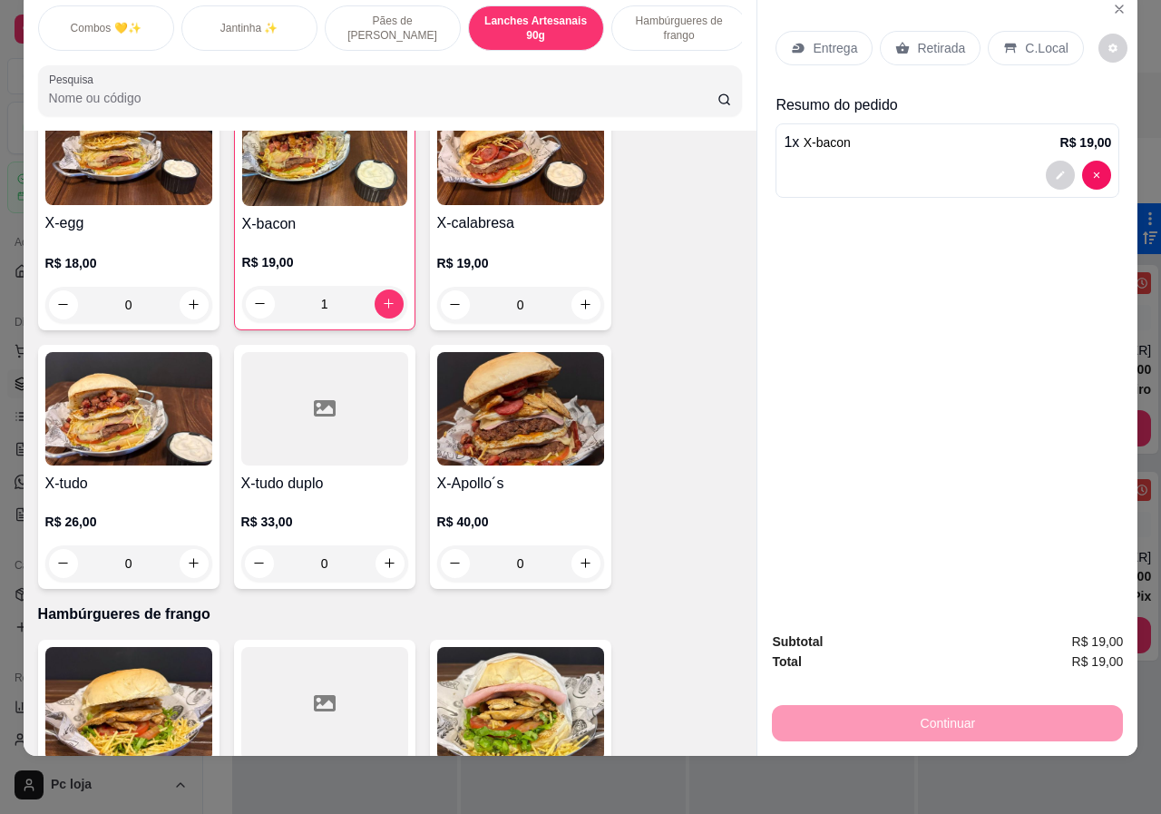
click at [179, 287] on div "0" at bounding box center [128, 305] width 167 height 36
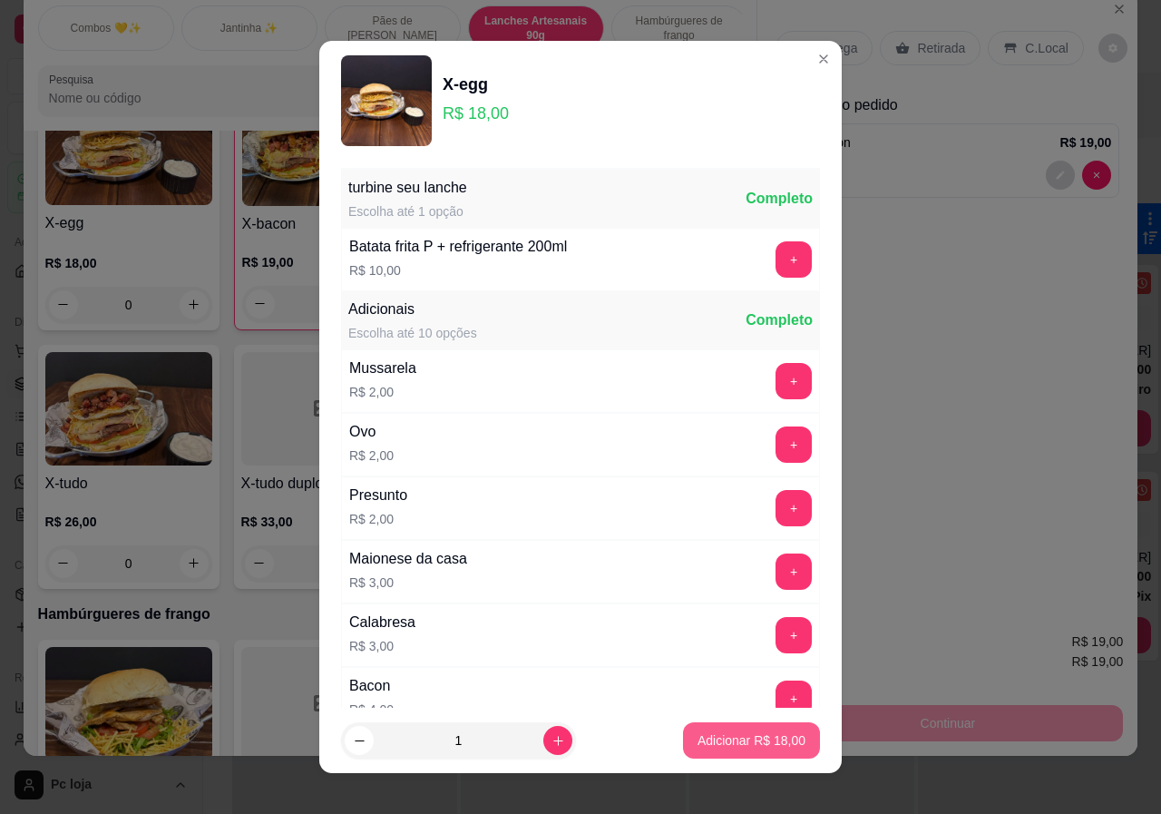
click at [732, 741] on p "Adicionar R$ 18,00" at bounding box center [752, 740] width 108 height 18
type input "1"
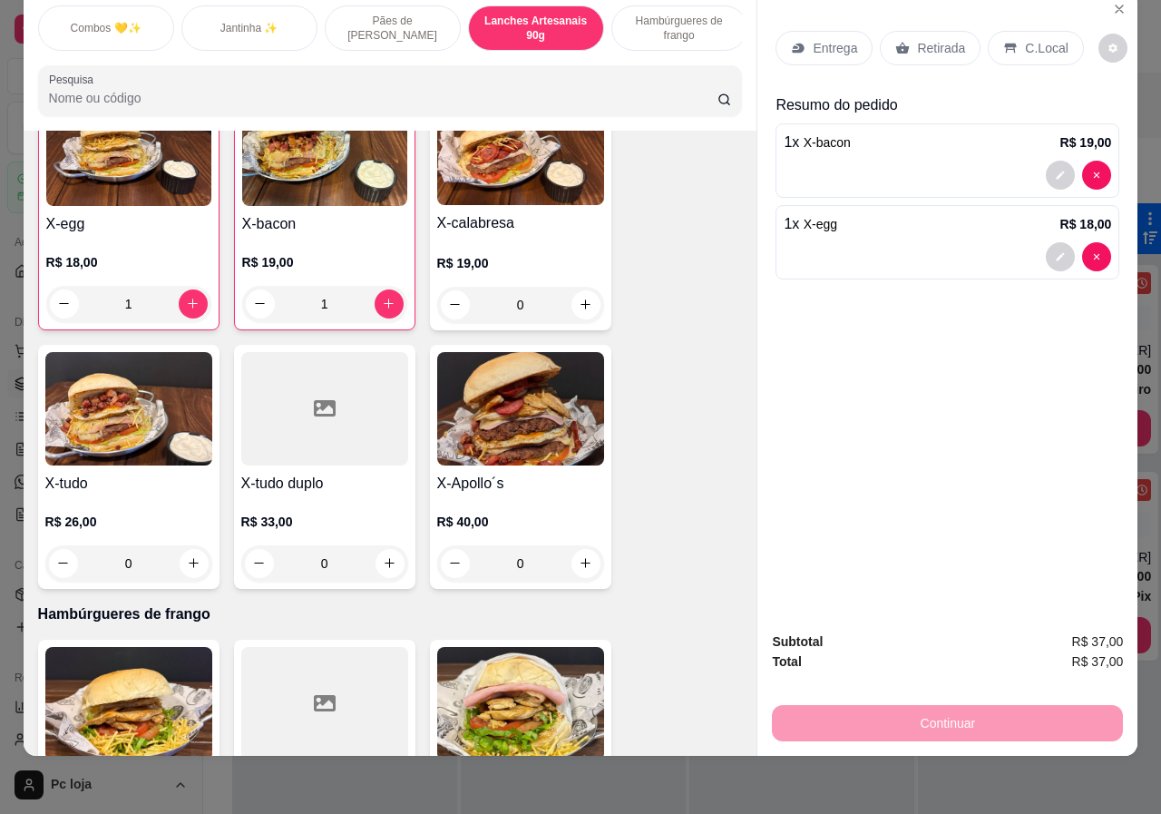
scroll to position [1647, 0]
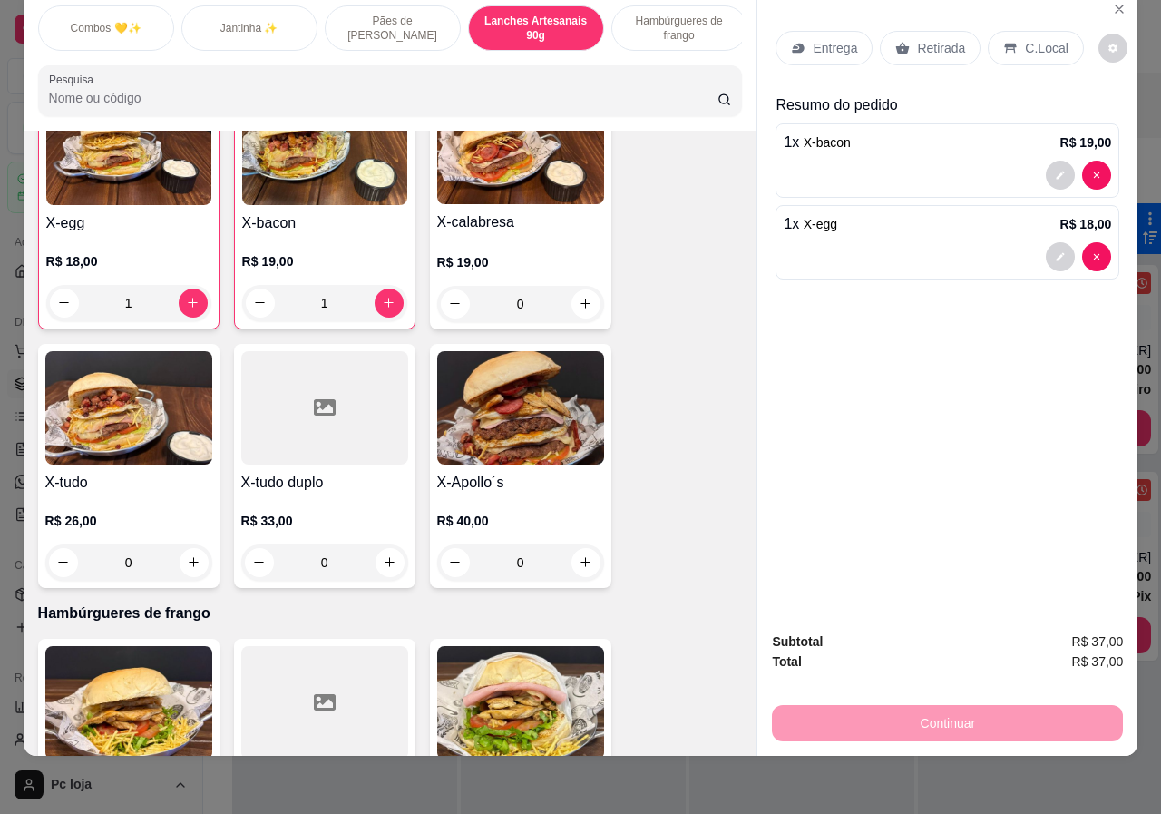
click at [938, 39] on p "Retirada" at bounding box center [941, 48] width 48 height 18
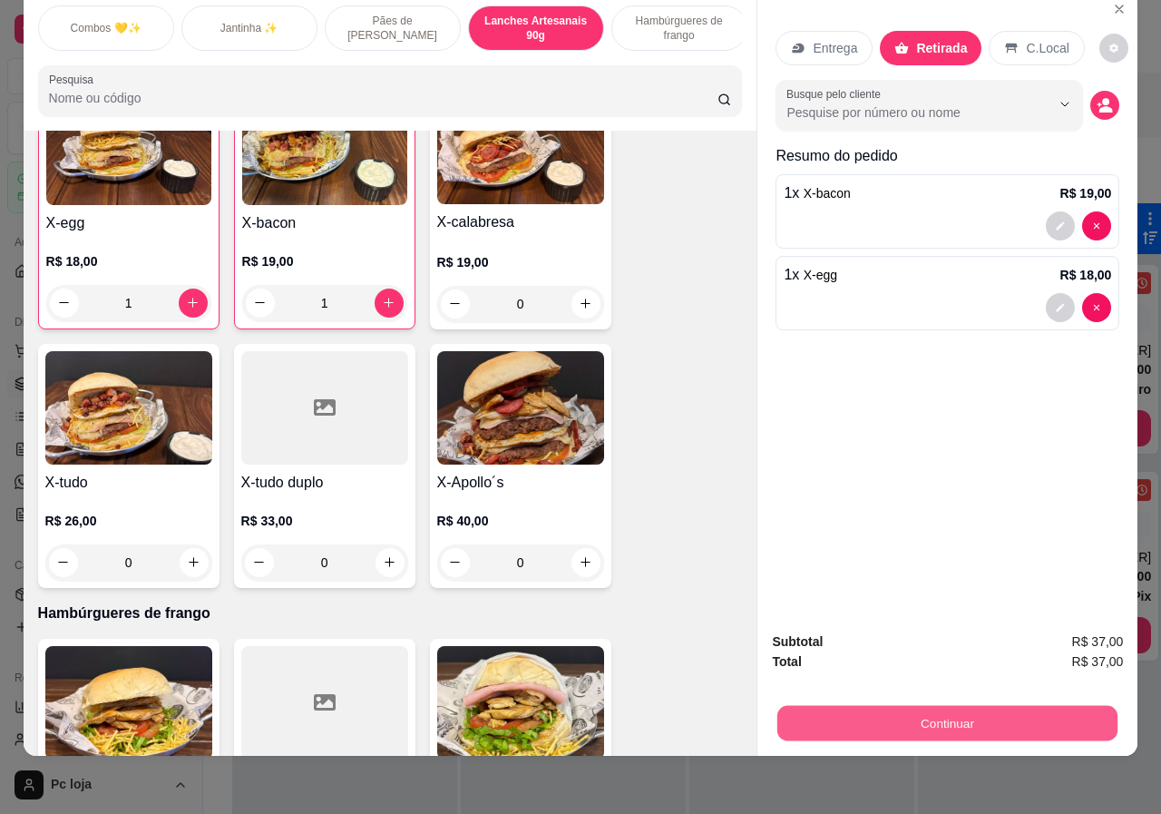
click at [978, 706] on button "Continuar" at bounding box center [947, 723] width 340 height 35
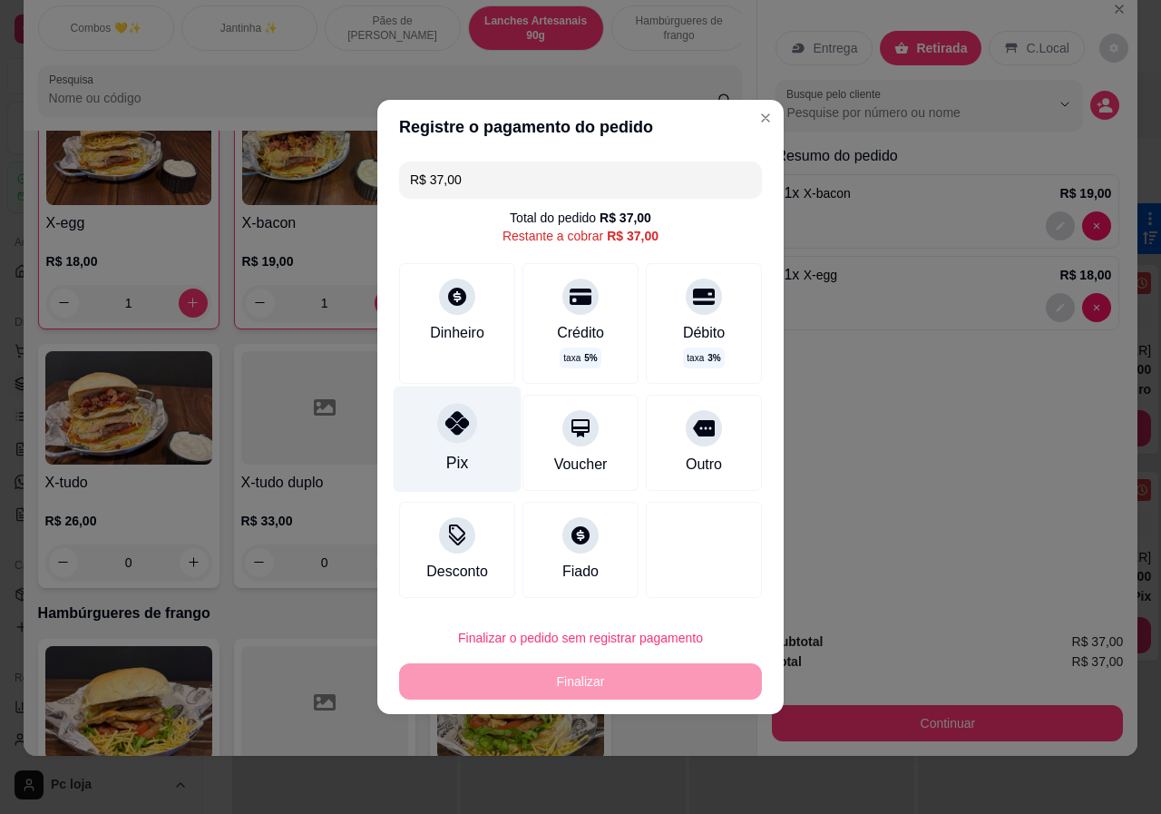
click at [463, 444] on div "Pix" at bounding box center [458, 439] width 128 height 106
type input "R$ 0,00"
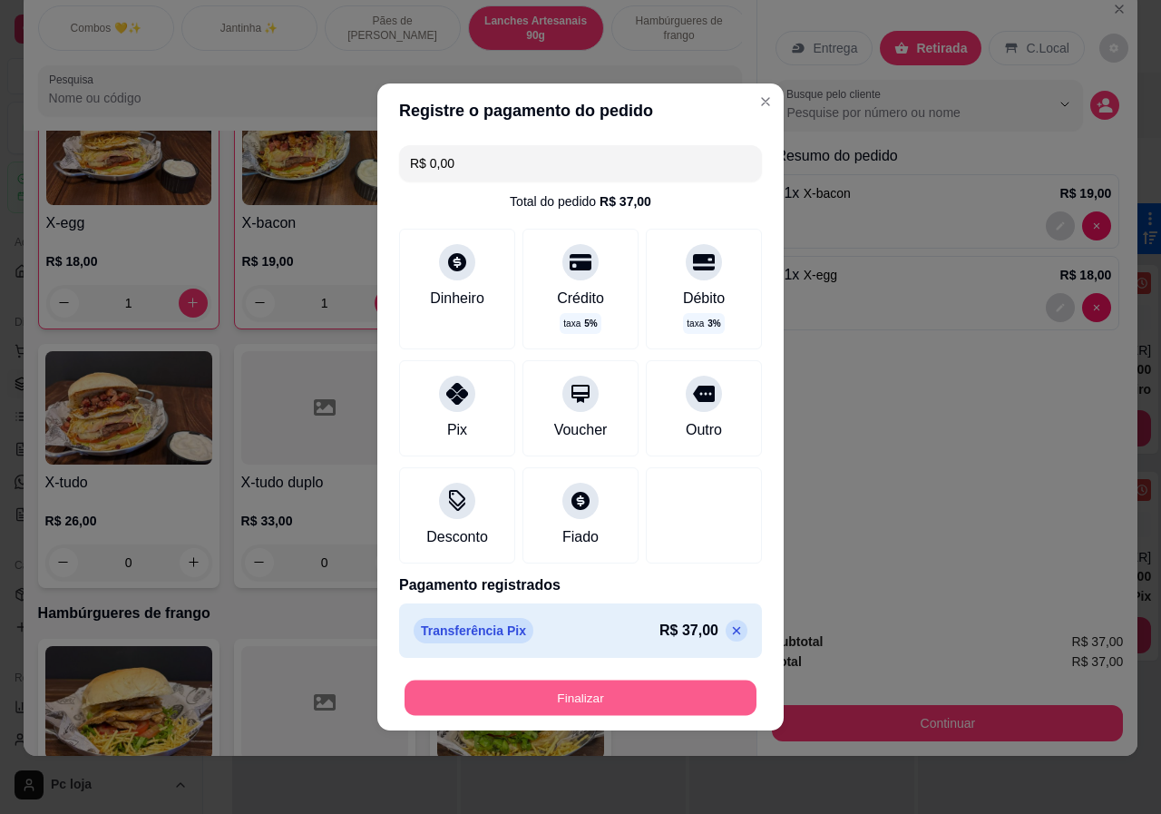
click at [632, 698] on button "Finalizar" at bounding box center [581, 697] width 352 height 35
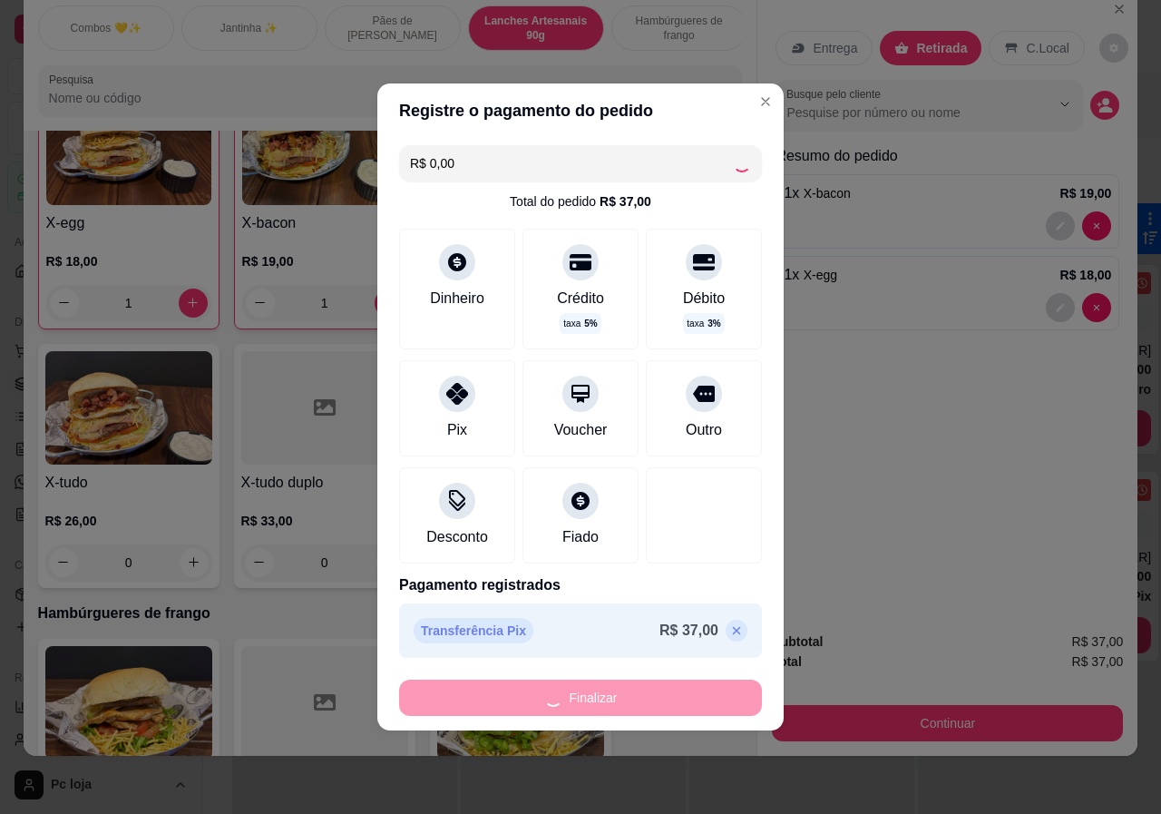
type input "0"
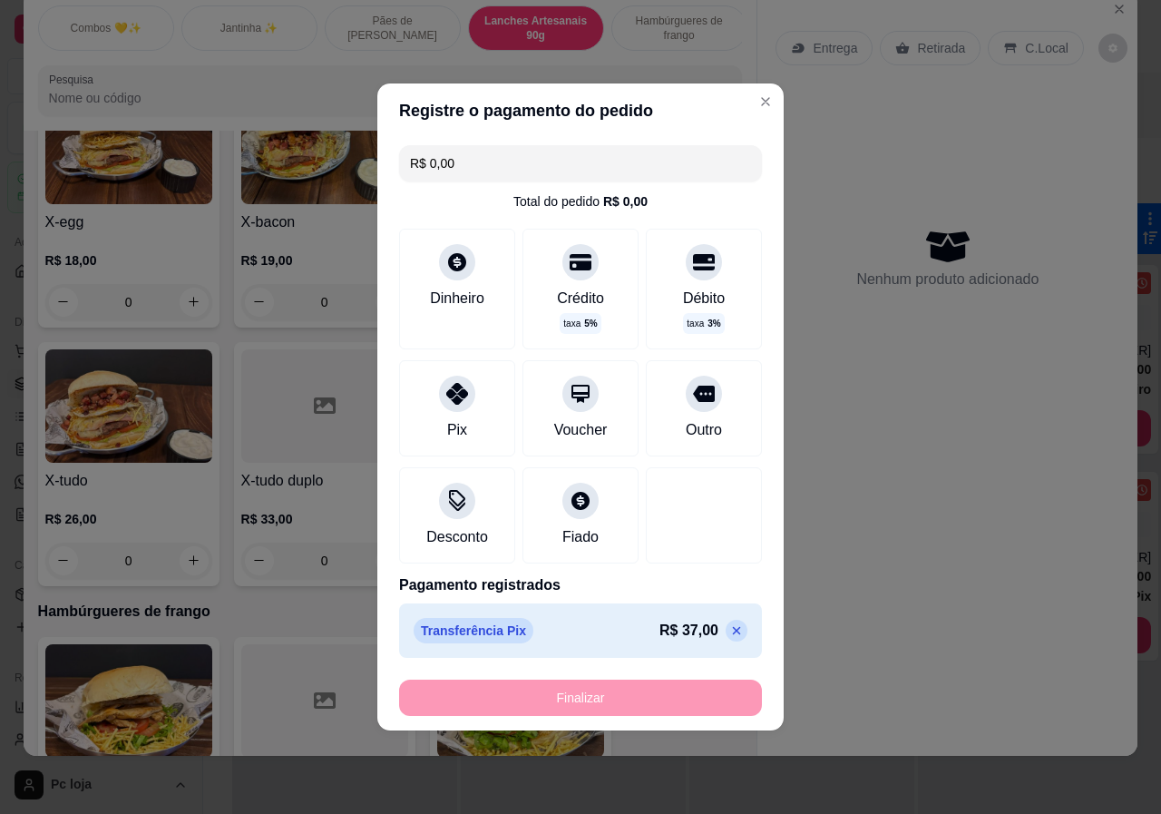
type input "-R$ 37,00"
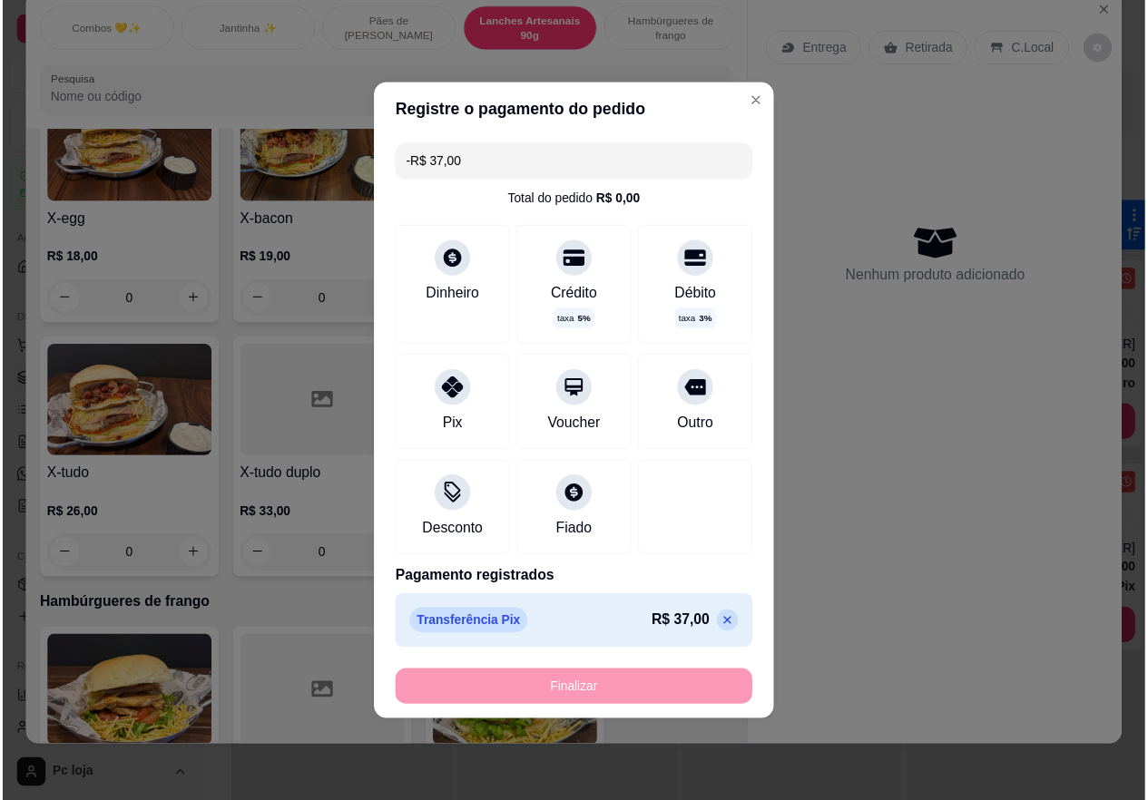
scroll to position [1646, 0]
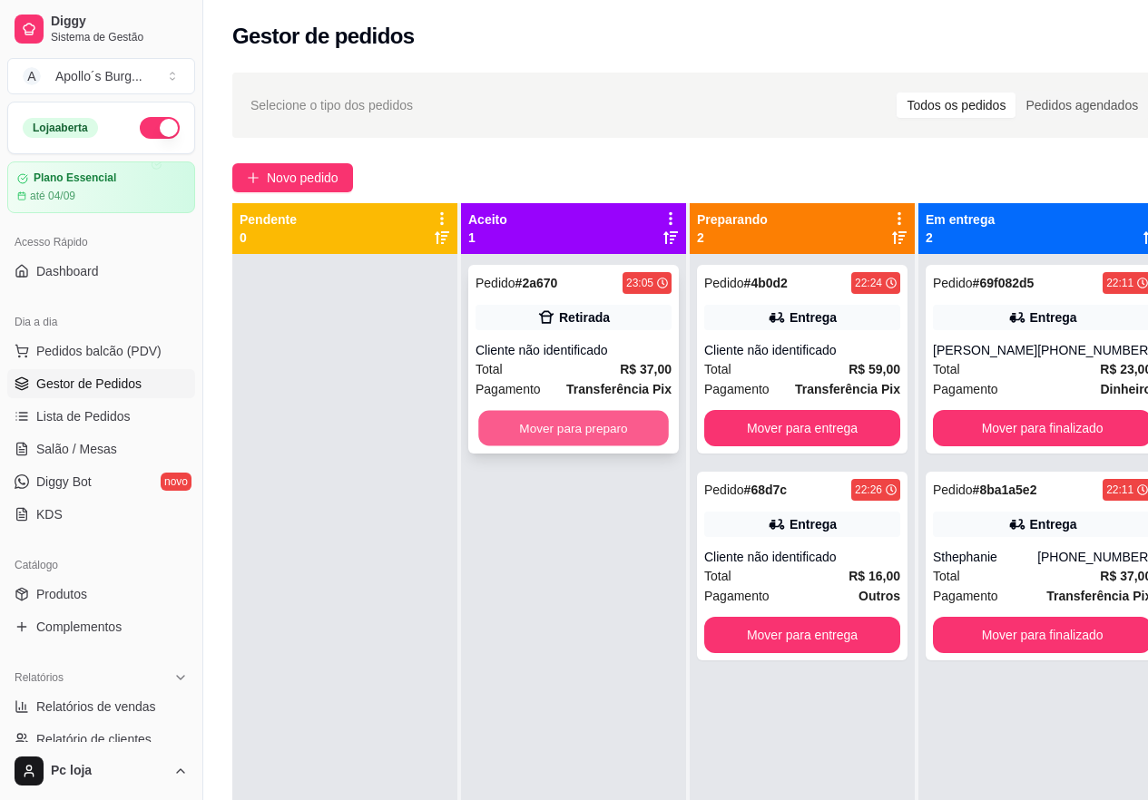
click at [539, 445] on button "Mover para preparo" at bounding box center [573, 428] width 191 height 35
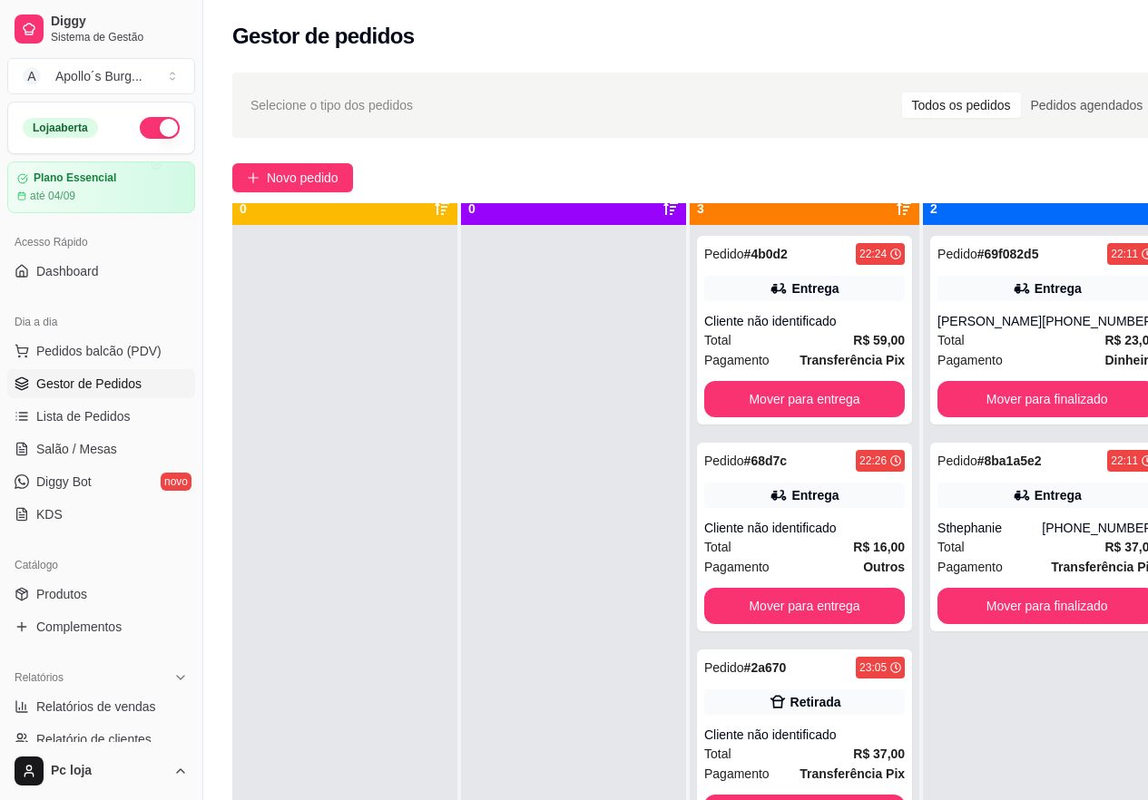
scroll to position [51, 0]
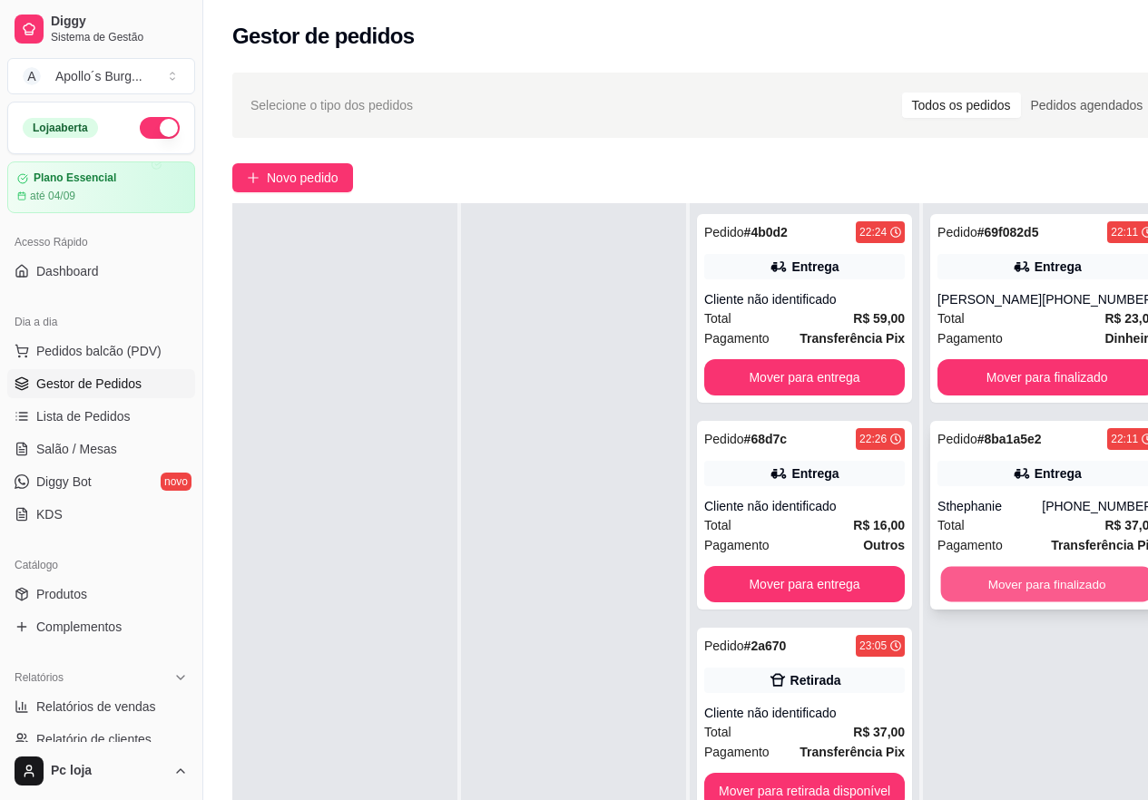
click at [1047, 576] on button "Mover para finalizado" at bounding box center [1047, 584] width 212 height 35
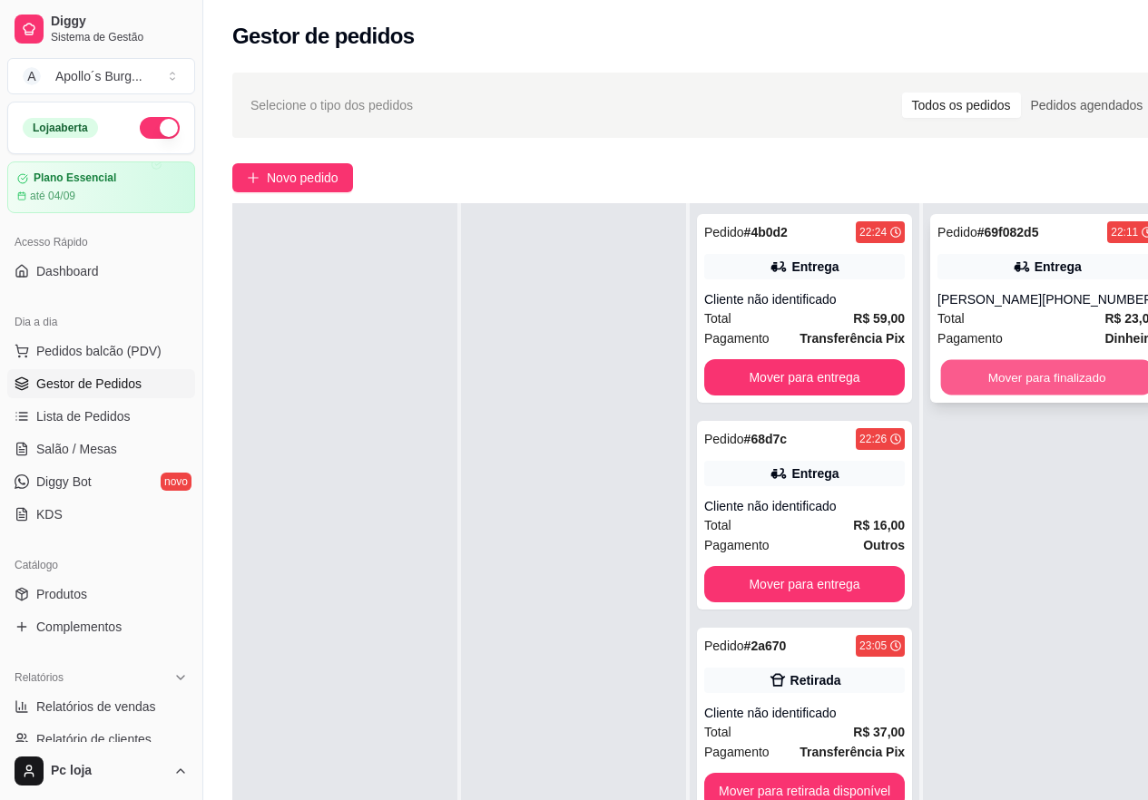
click at [1088, 374] on button "Mover para finalizado" at bounding box center [1047, 377] width 212 height 35
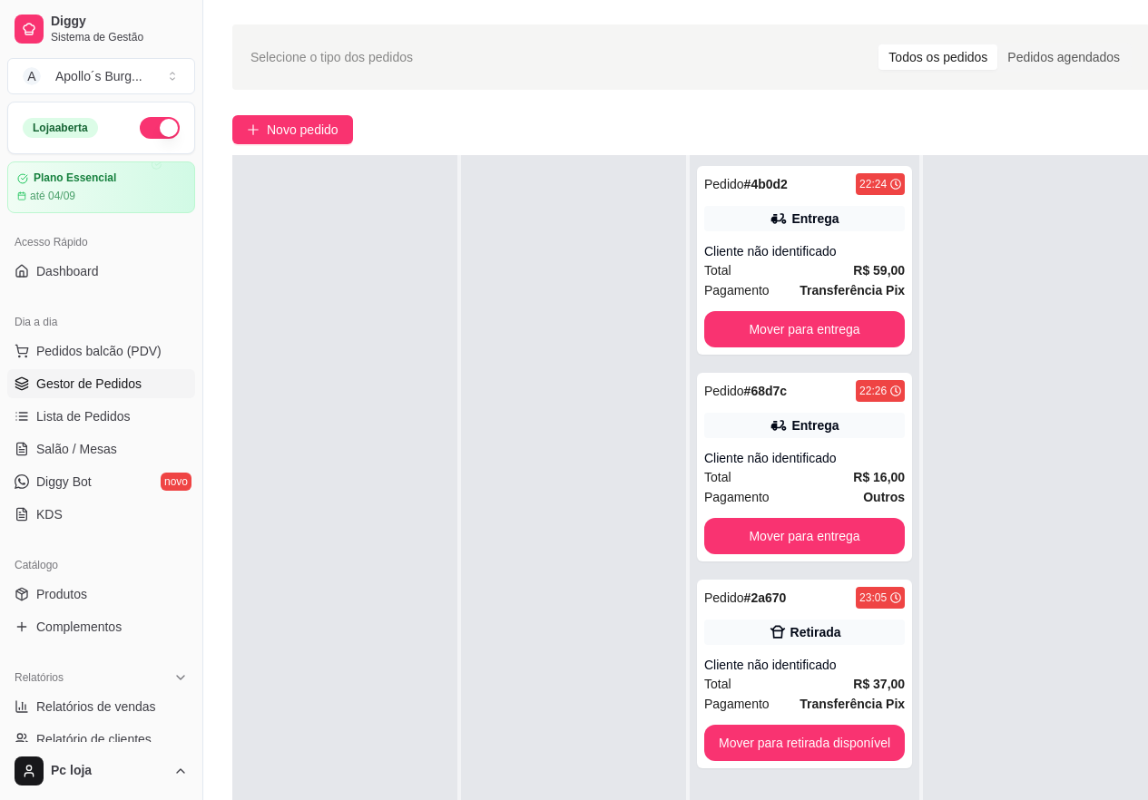
scroll to position [181, 0]
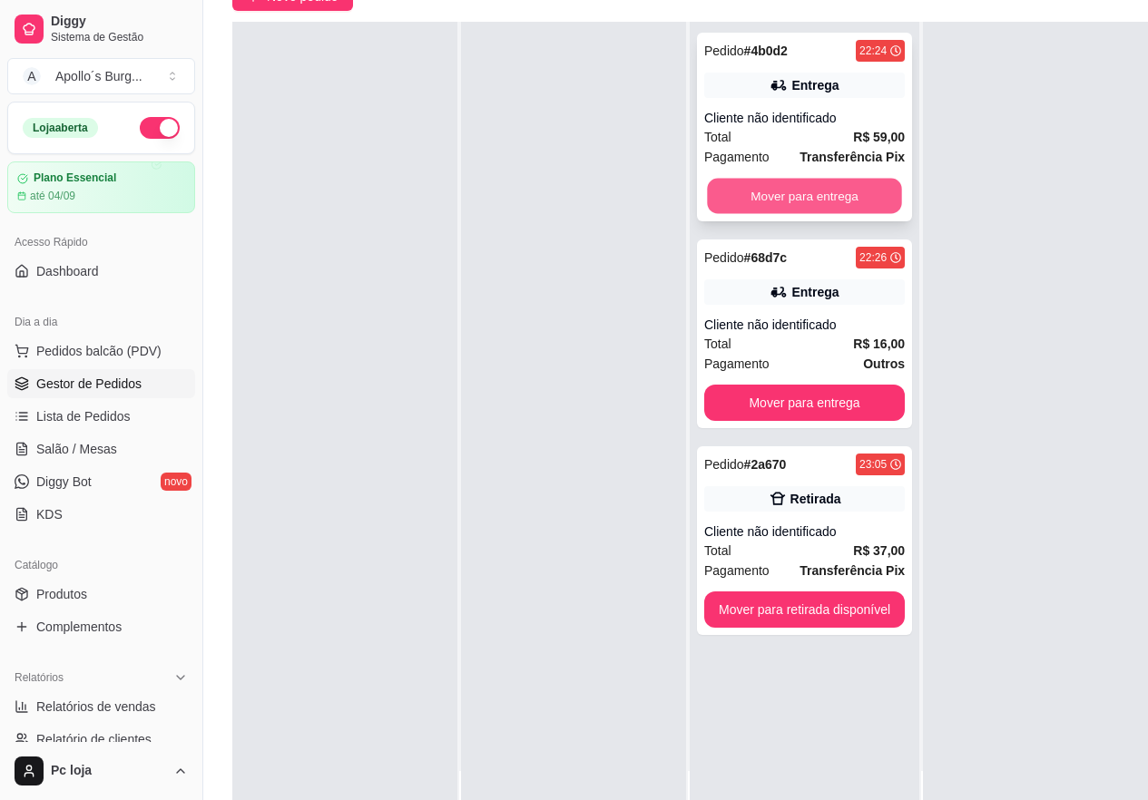
click at [825, 192] on button "Mover para entrega" at bounding box center [804, 196] width 194 height 35
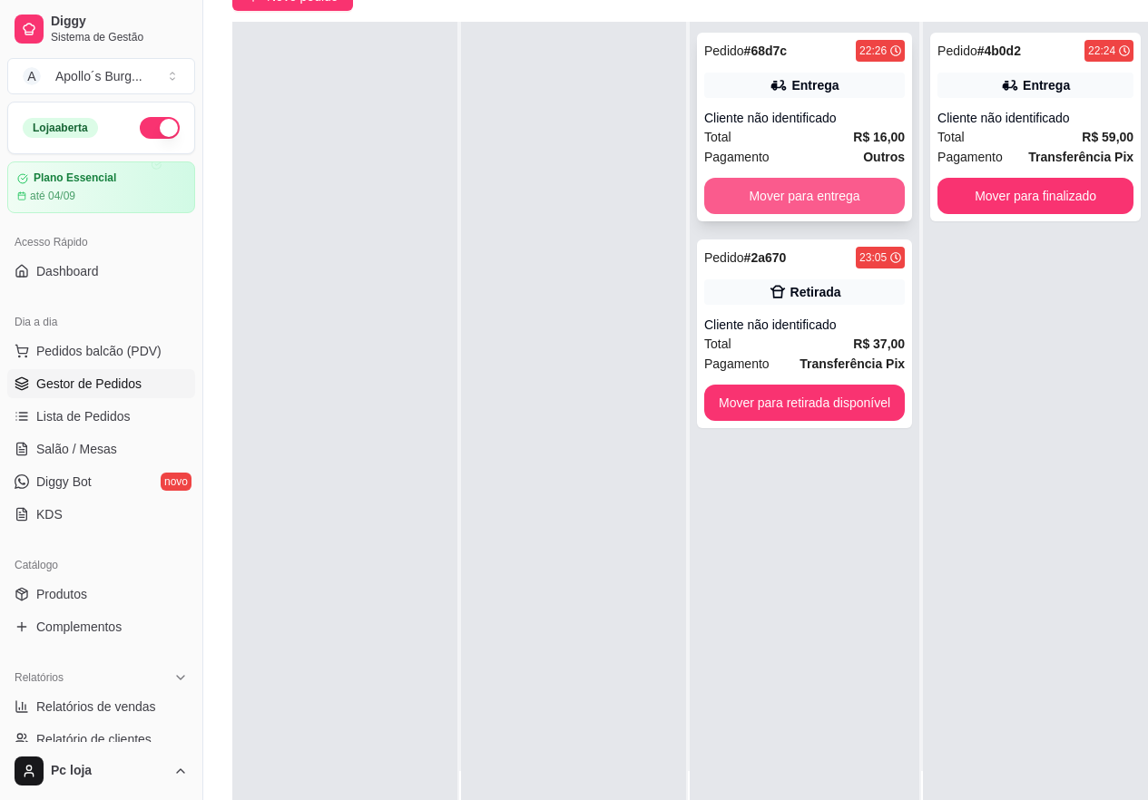
click at [751, 197] on button "Mover para entrega" at bounding box center [804, 196] width 200 height 36
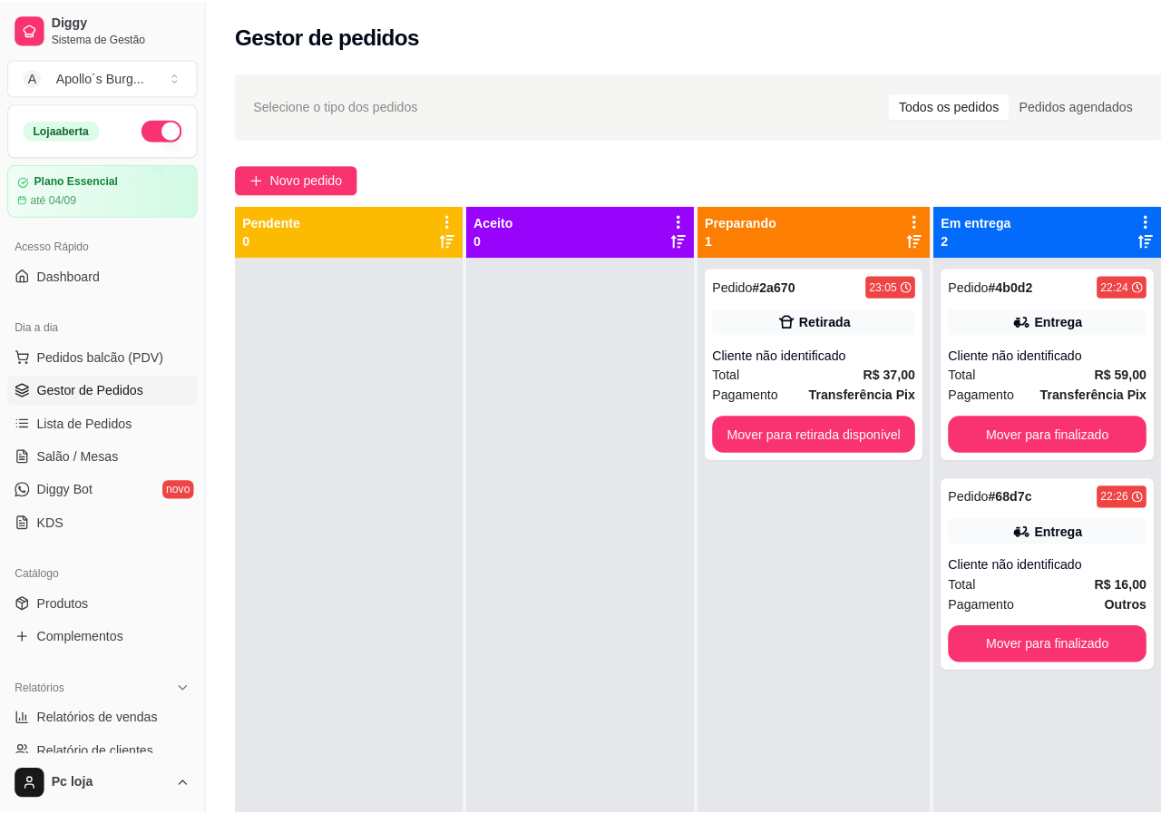
scroll to position [0, 0]
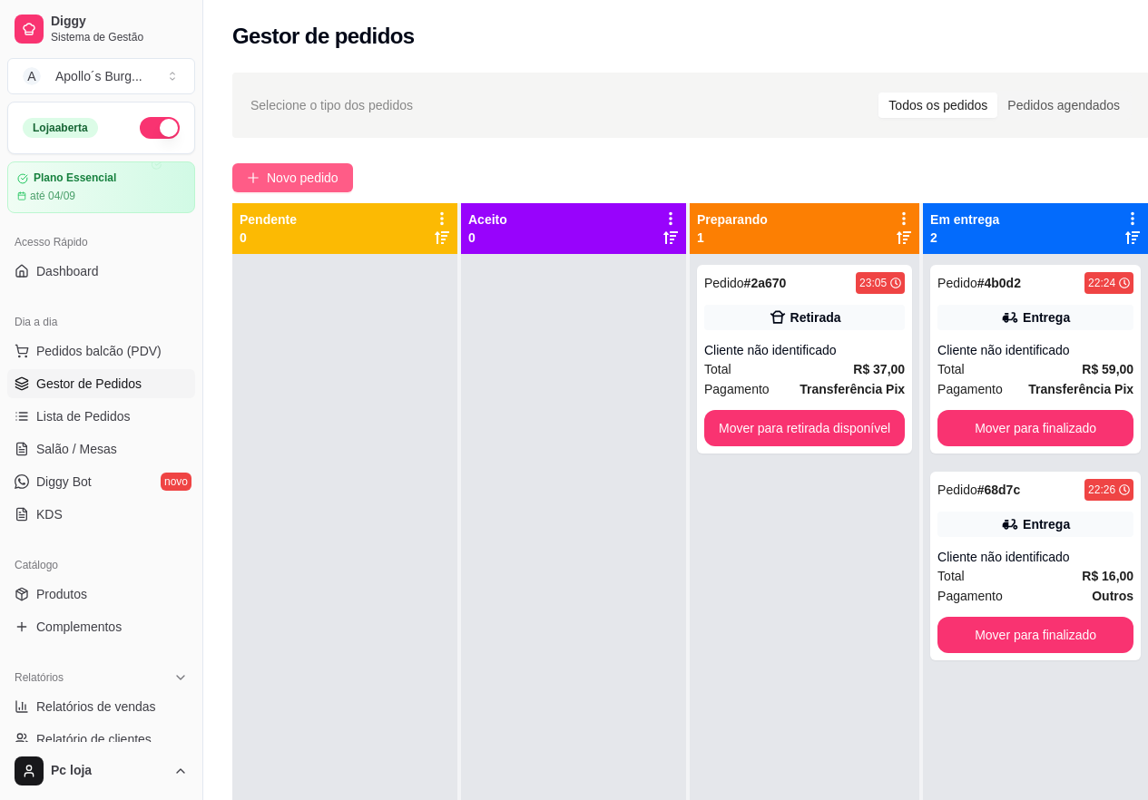
drag, startPoint x: 302, startPoint y: 151, endPoint x: 306, endPoint y: 172, distance: 21.2
click at [304, 154] on div "Selecione o tipo dos pedidos Todos os pedidos Pedidos agendados Novo pedido Pen…" at bounding box center [690, 543] width 975 height 963
click at [306, 179] on span "Novo pedido" at bounding box center [303, 178] width 72 height 20
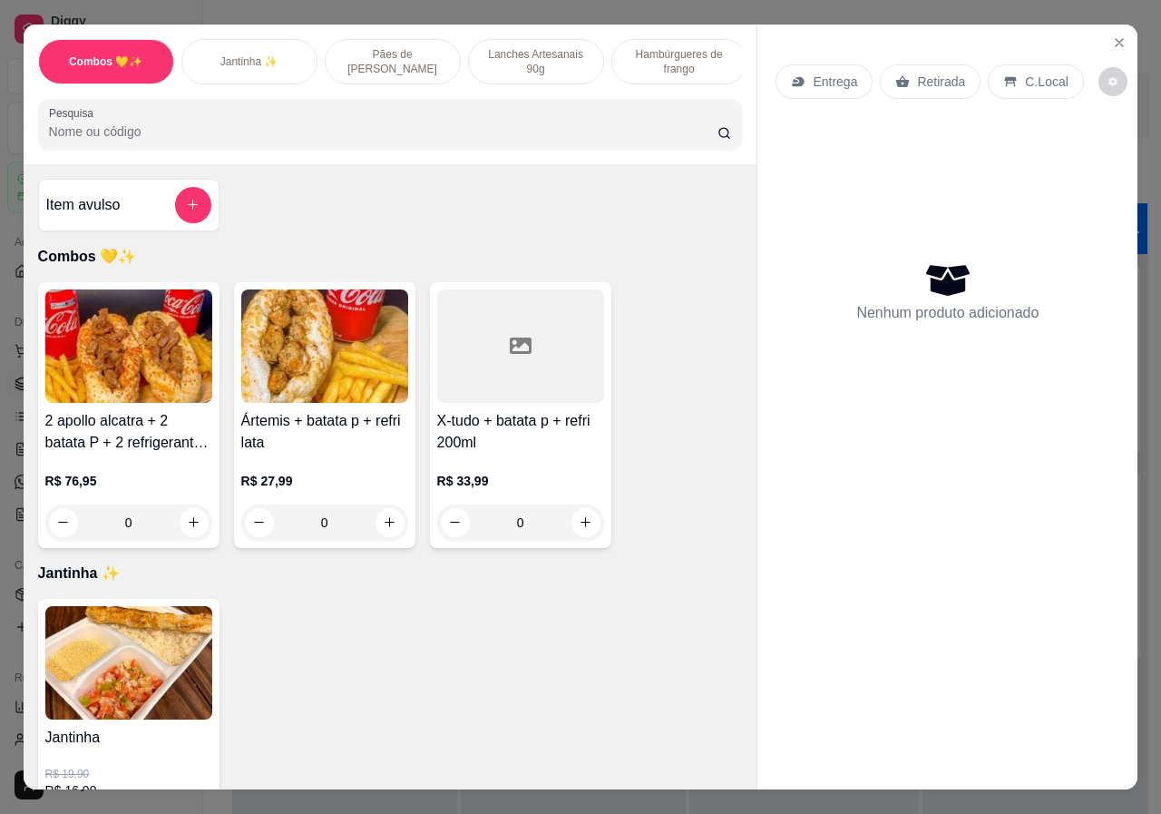
click at [504, 47] on p "Lanches Artesanais 90g" at bounding box center [536, 61] width 105 height 29
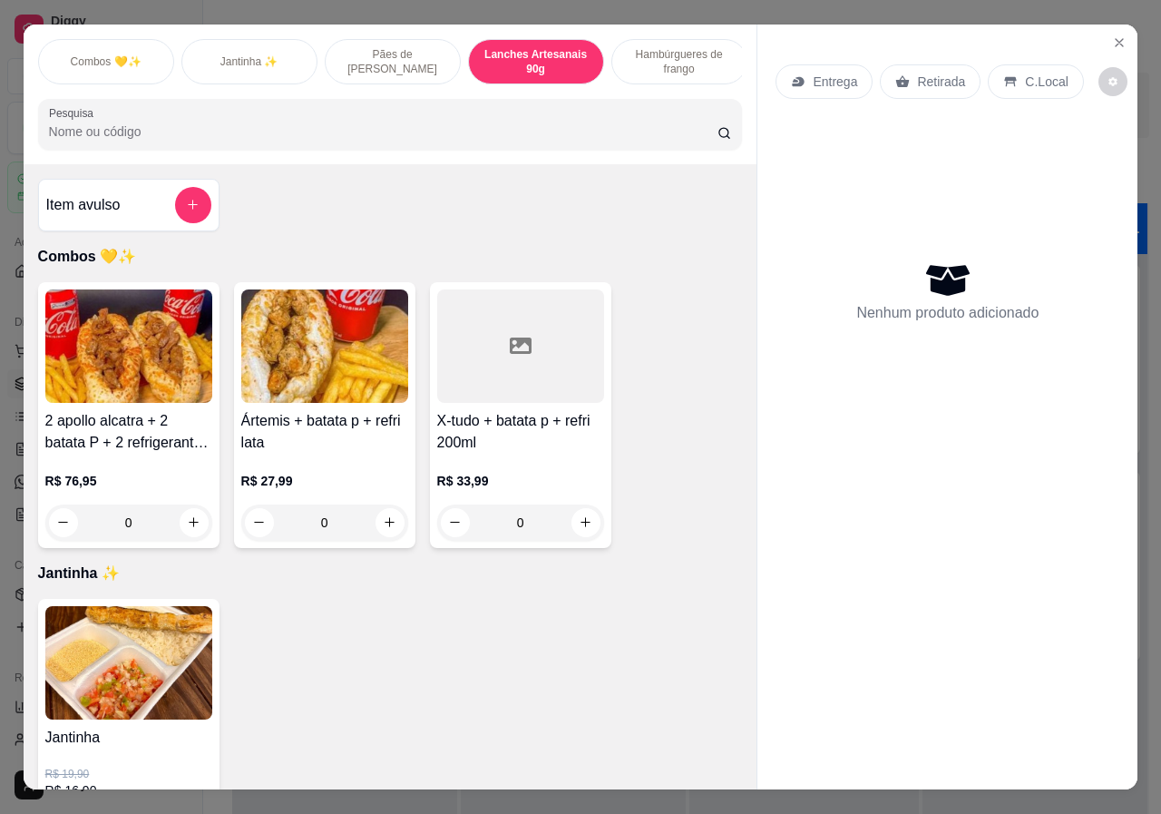
scroll to position [41, 0]
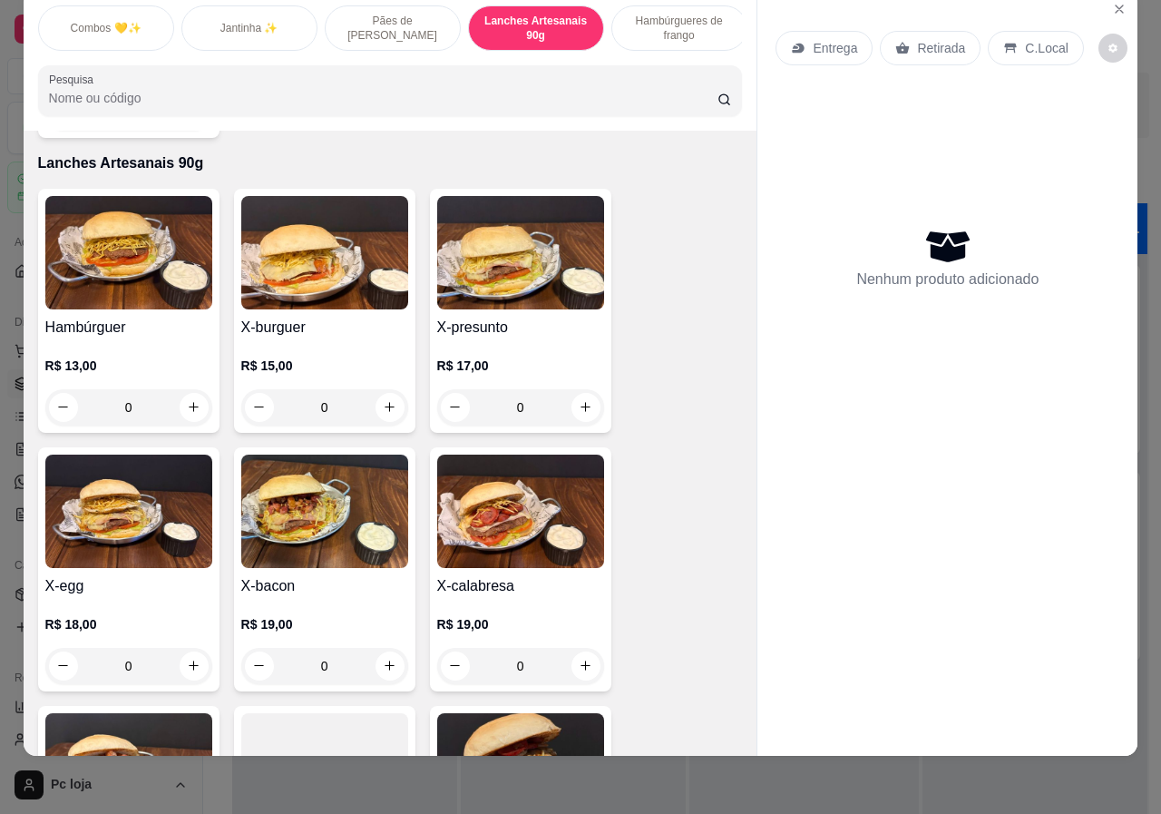
click at [191, 389] on div "0" at bounding box center [128, 407] width 167 height 36
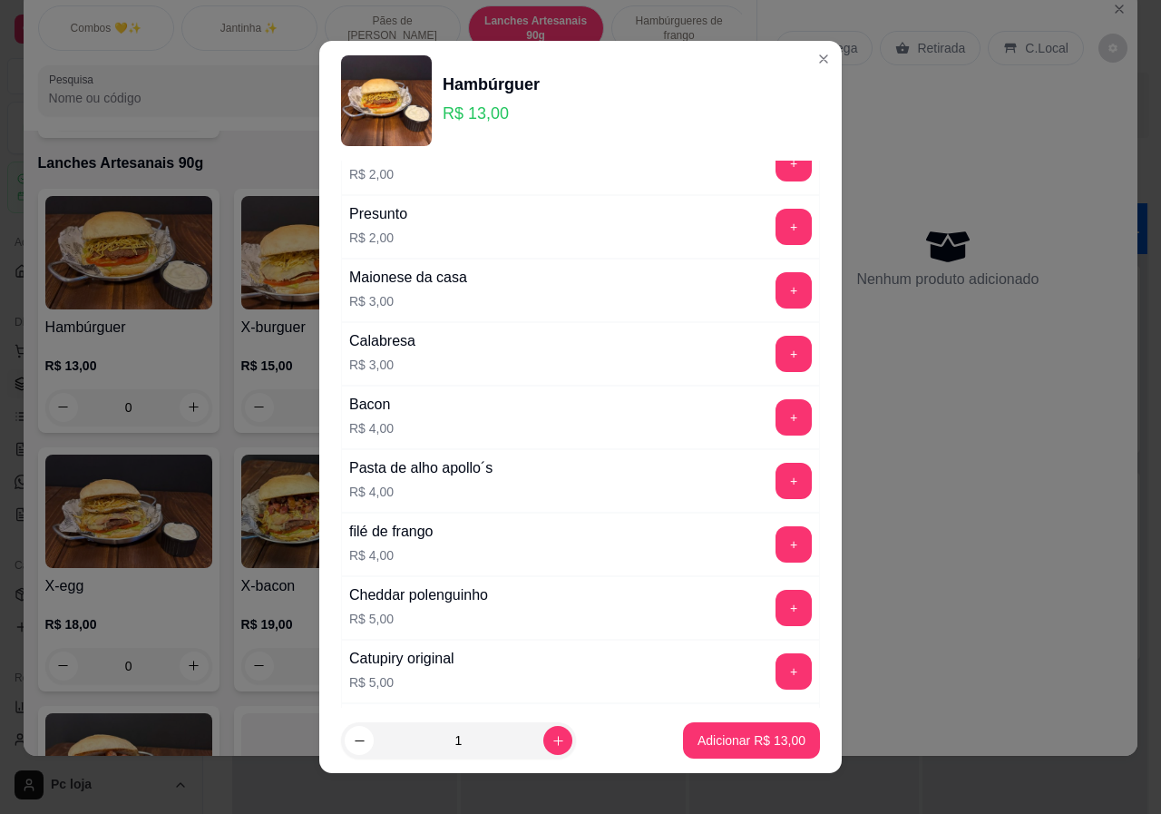
scroll to position [476, 0]
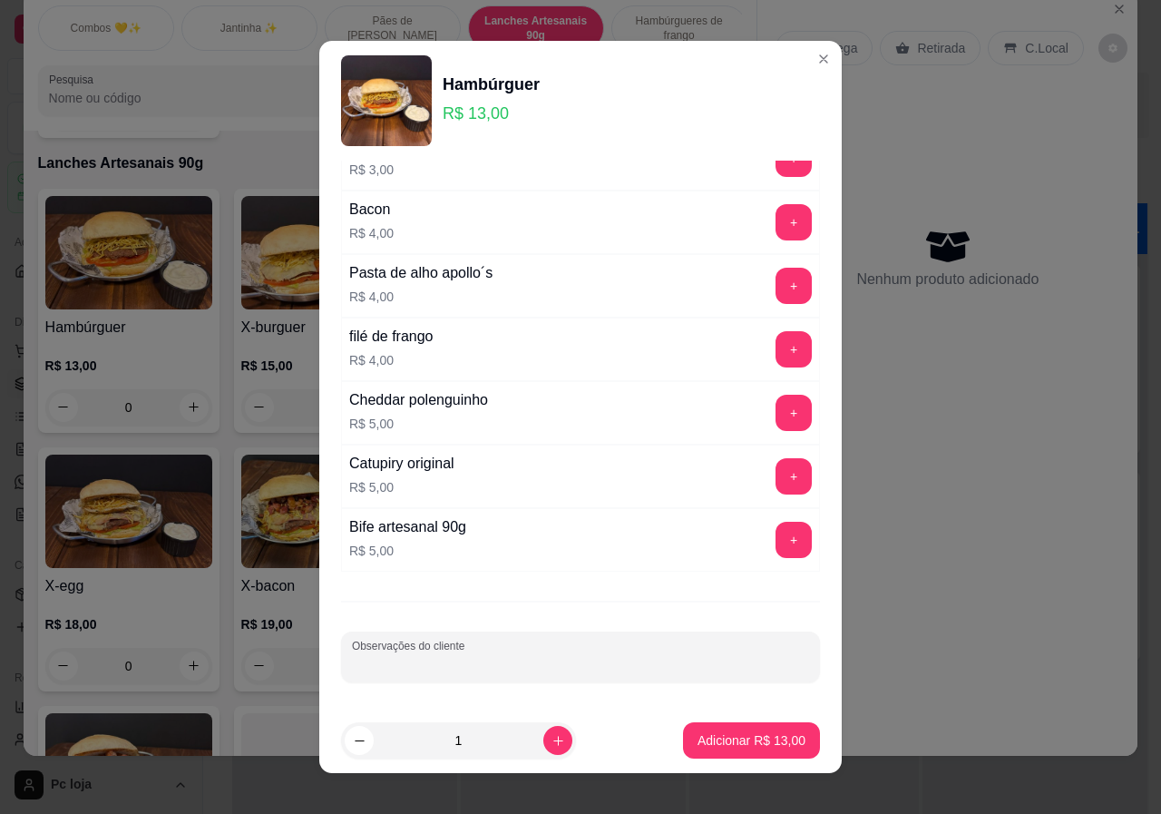
click at [503, 662] on input "Observações do cliente" at bounding box center [580, 664] width 457 height 18
type input "S"
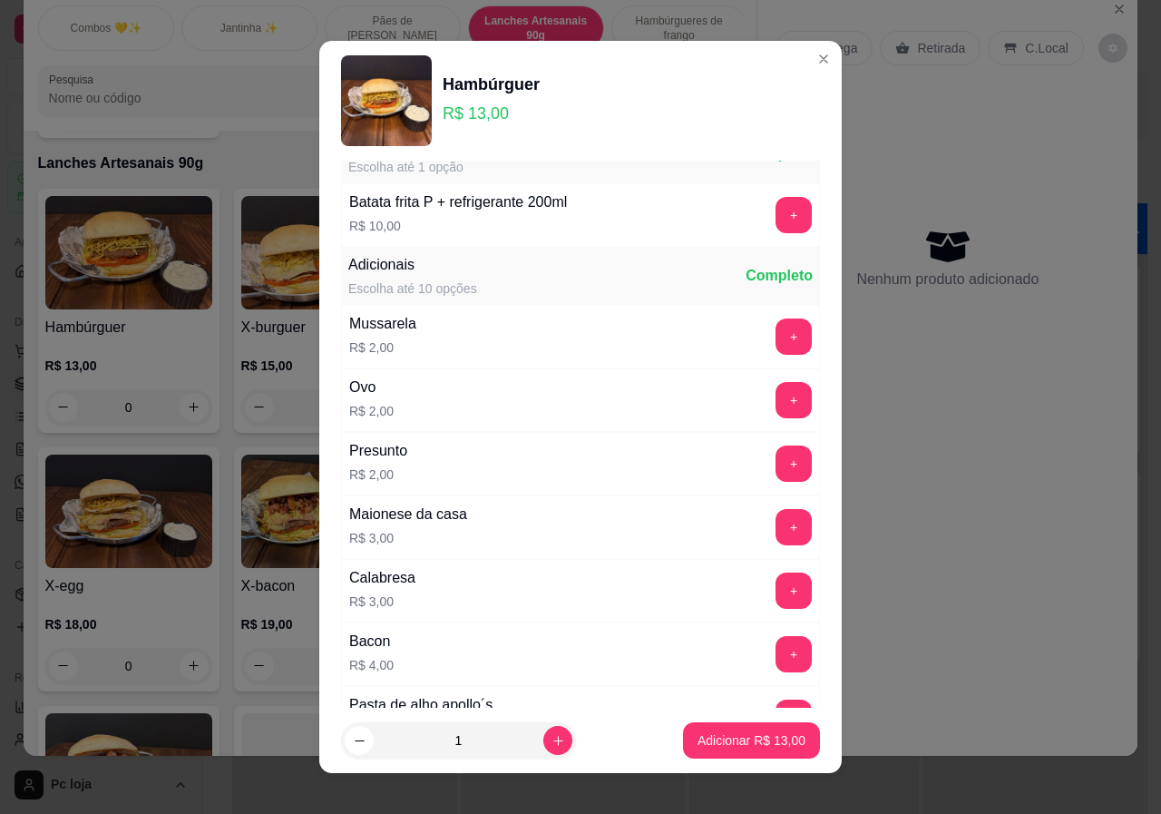
scroll to position [23, 0]
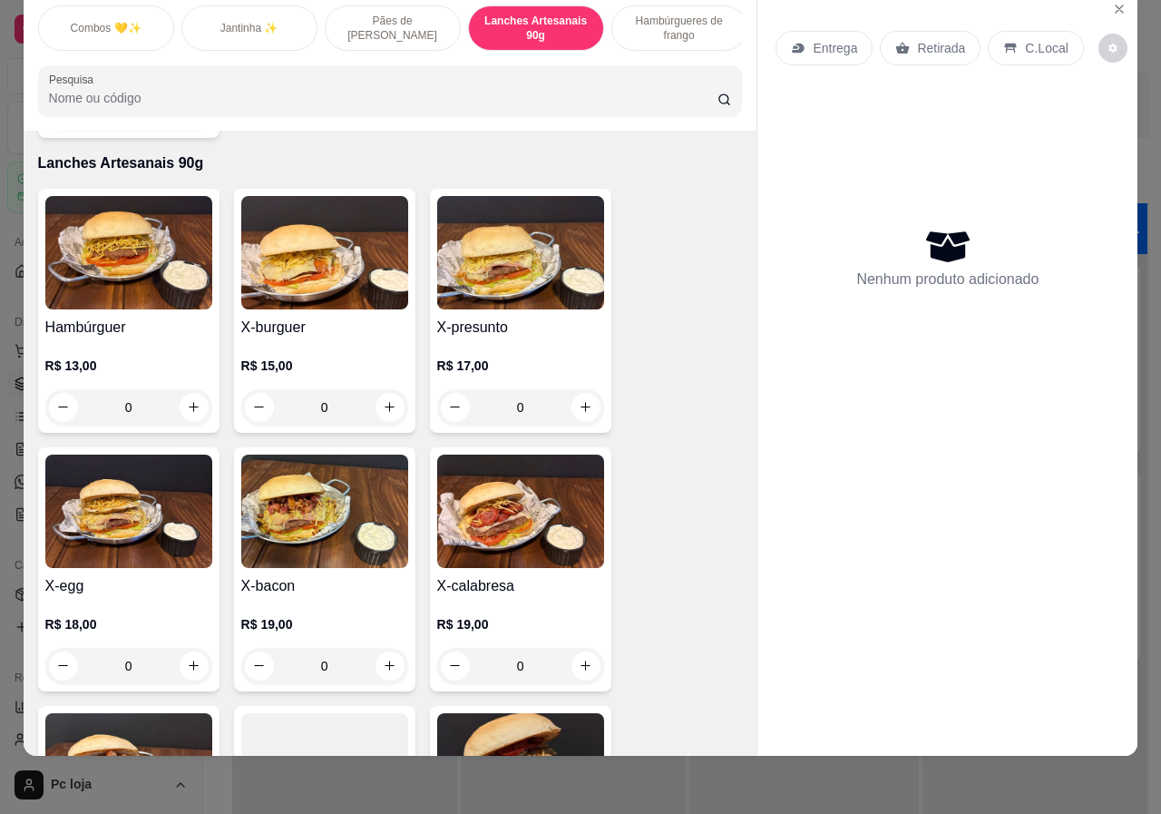
click at [376, 389] on div "0" at bounding box center [324, 407] width 167 height 36
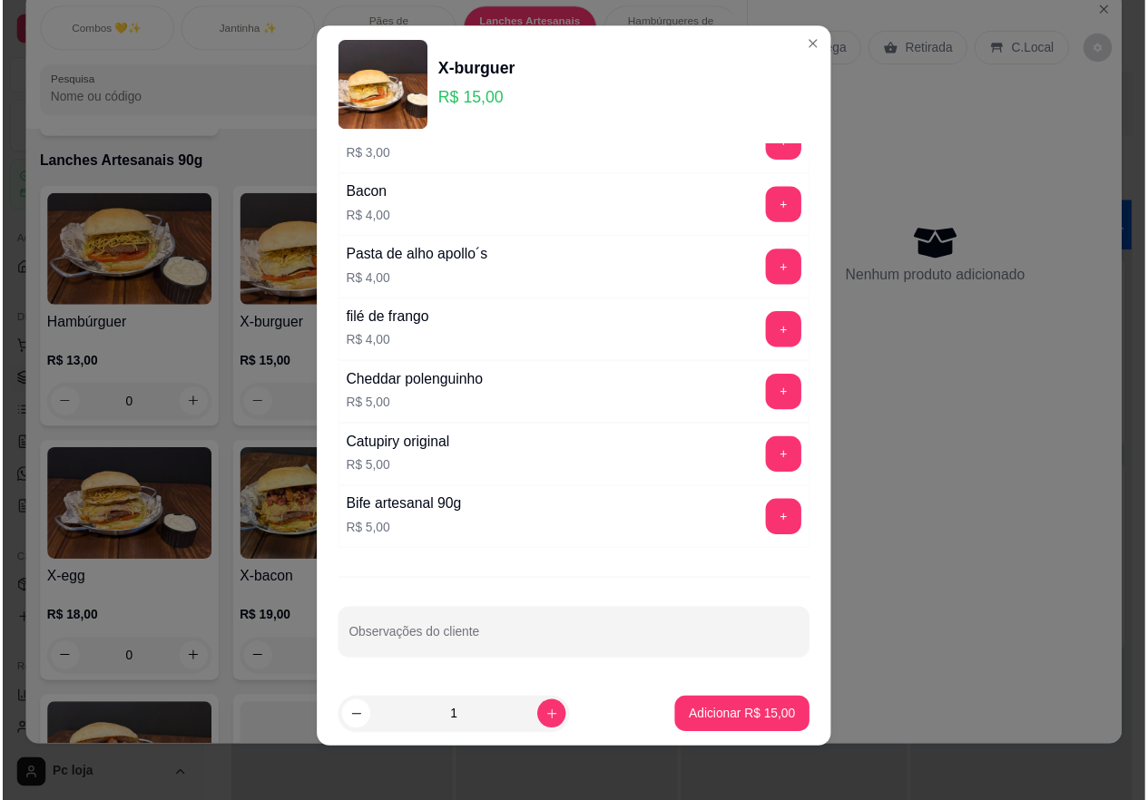
scroll to position [17, 0]
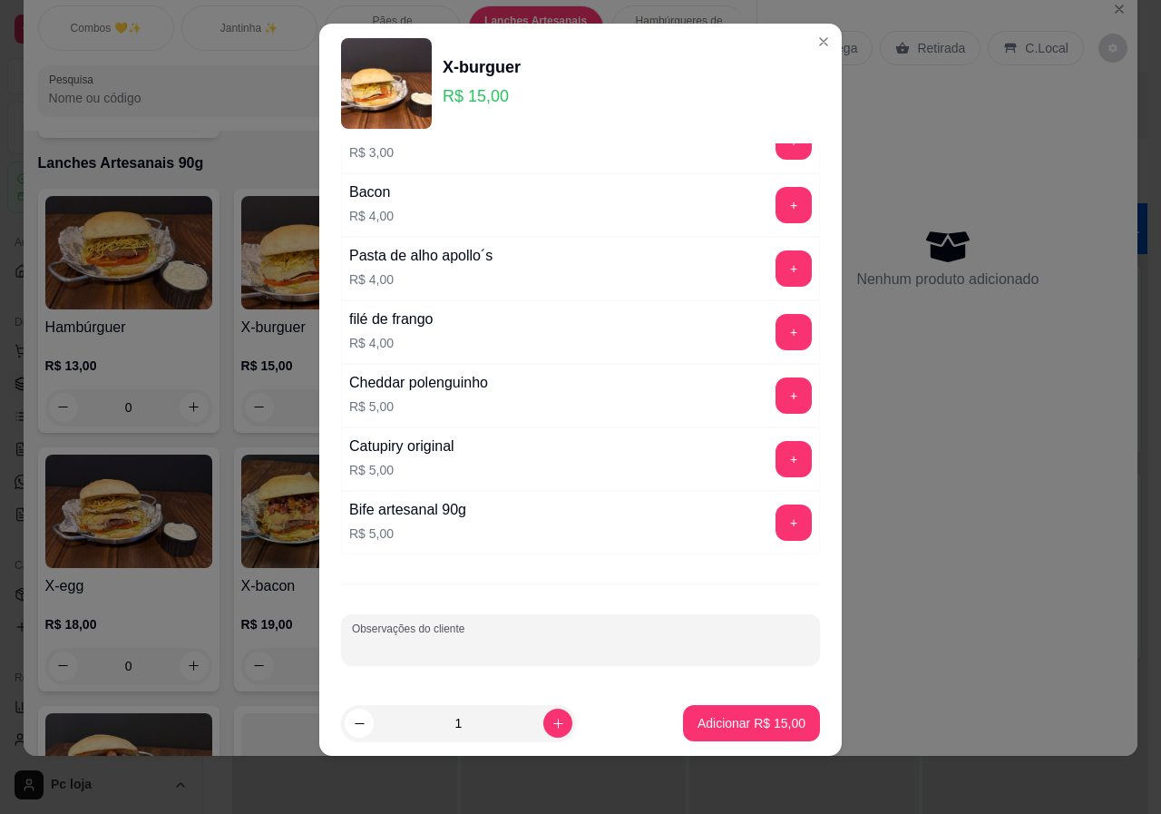
click at [559, 649] on input "Observações do cliente" at bounding box center [580, 647] width 457 height 18
type input "SEM BATATA"
click at [756, 718] on p "Adicionar R$ 15,00" at bounding box center [752, 723] width 108 height 18
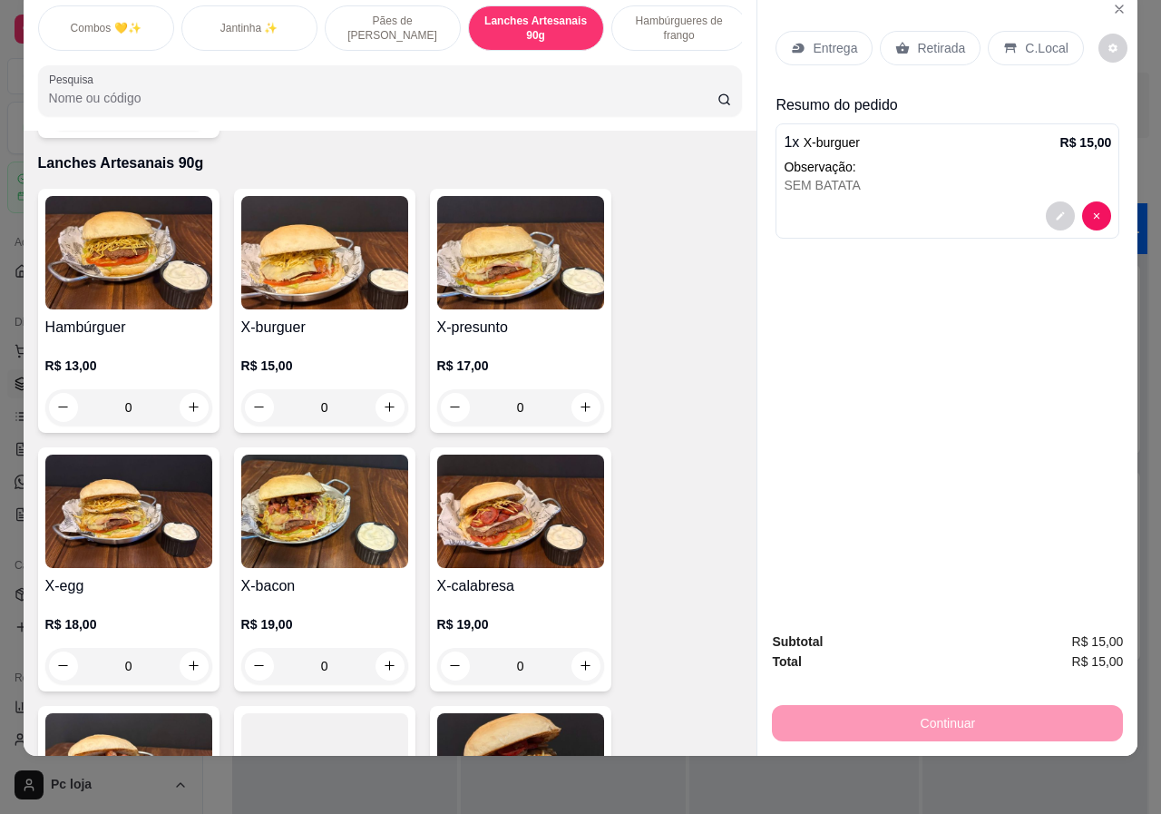
click at [948, 39] on p "Retirada" at bounding box center [941, 48] width 48 height 18
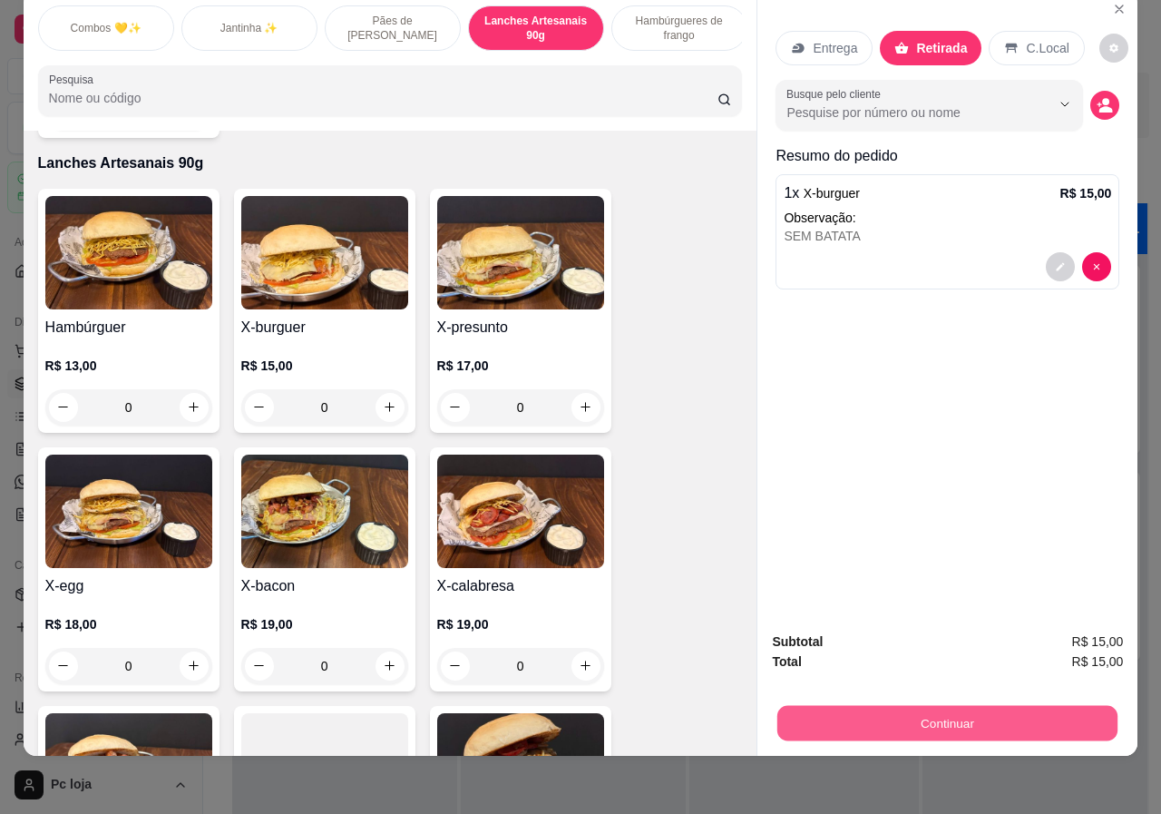
click at [934, 706] on button "Continuar" at bounding box center [947, 723] width 340 height 35
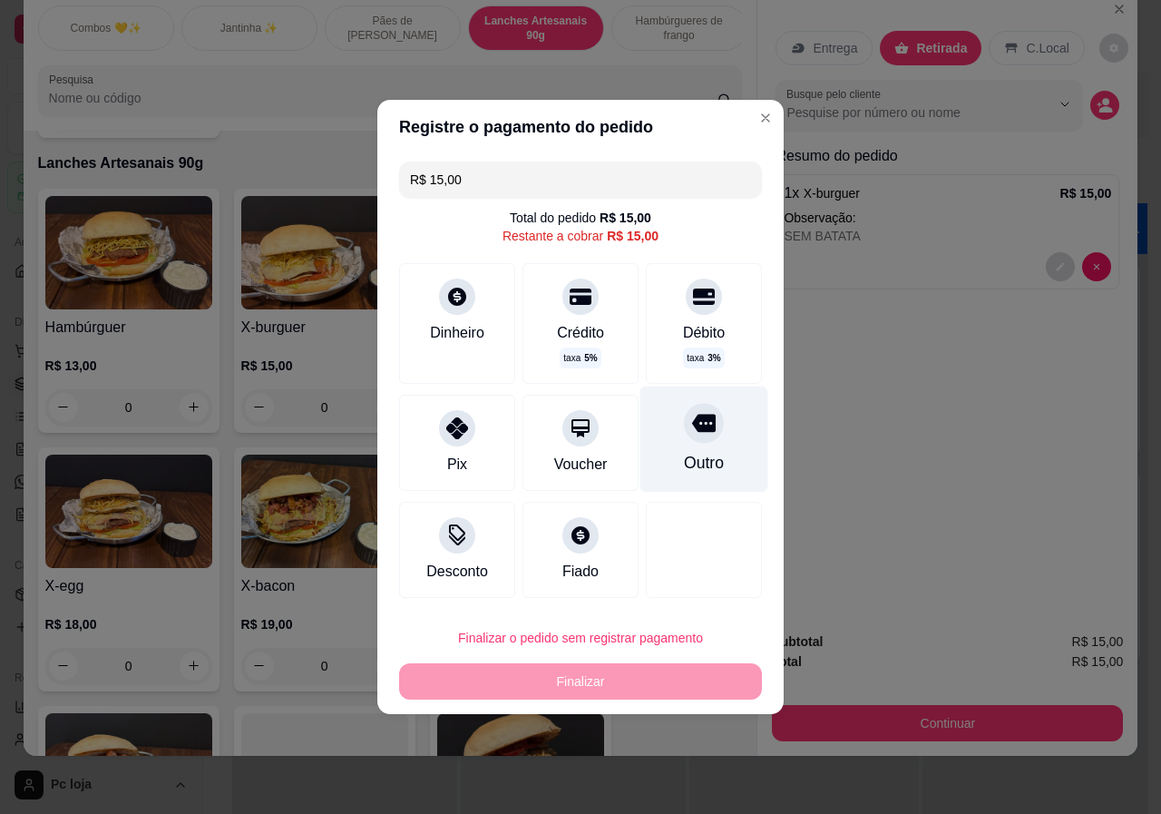
click at [684, 447] on div "Outro" at bounding box center [704, 439] width 128 height 106
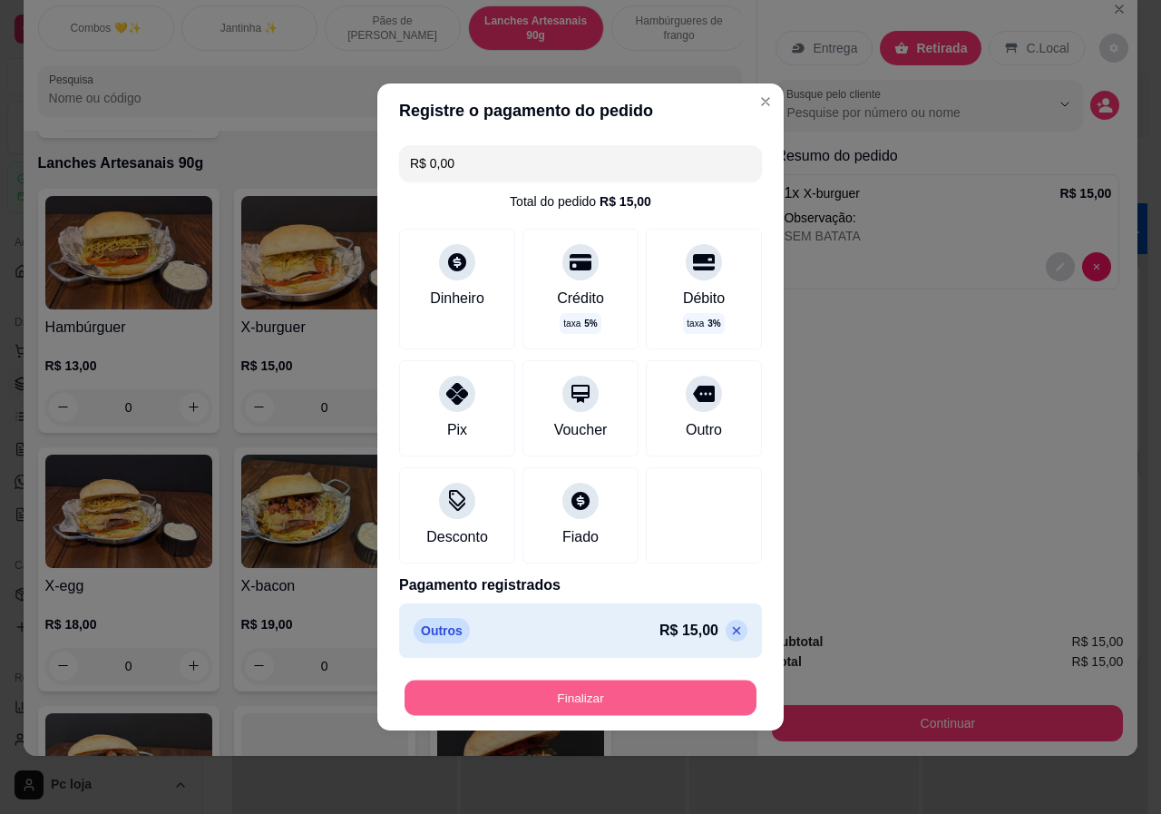
click at [616, 697] on button "Finalizar" at bounding box center [581, 697] width 352 height 35
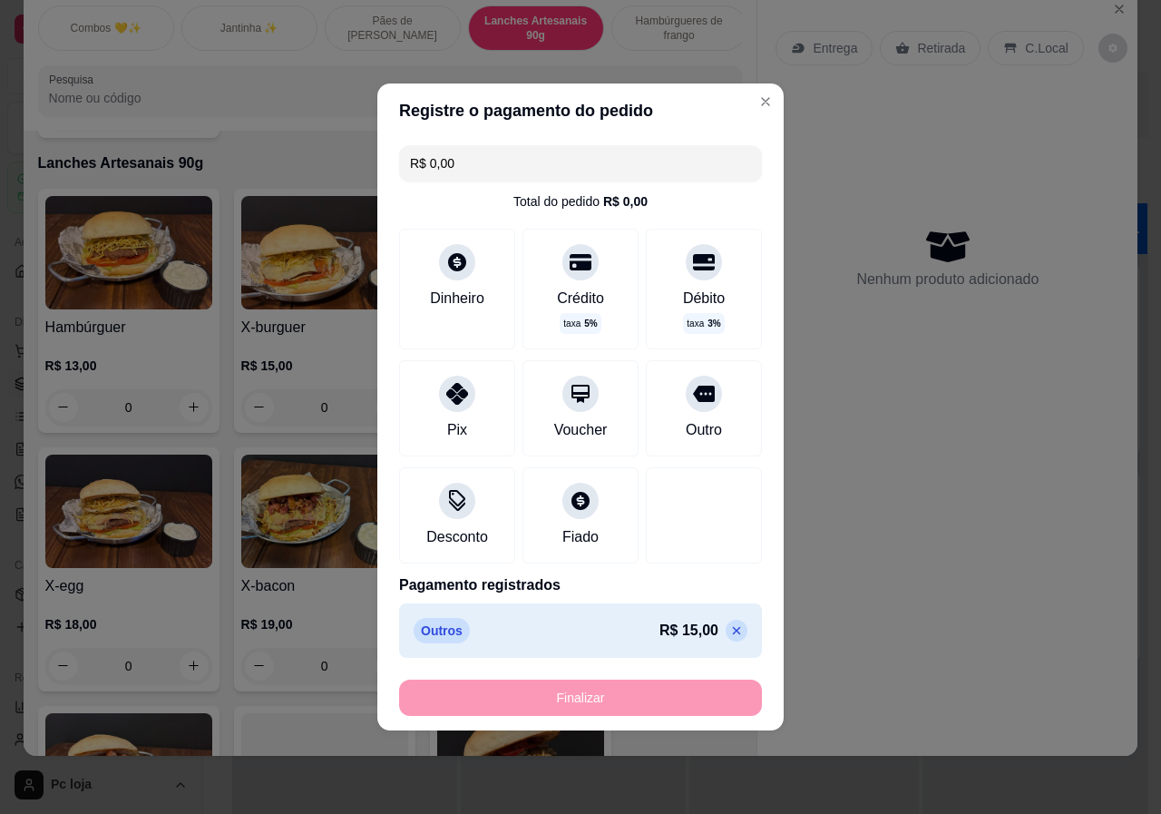
type input "-R$ 15,00"
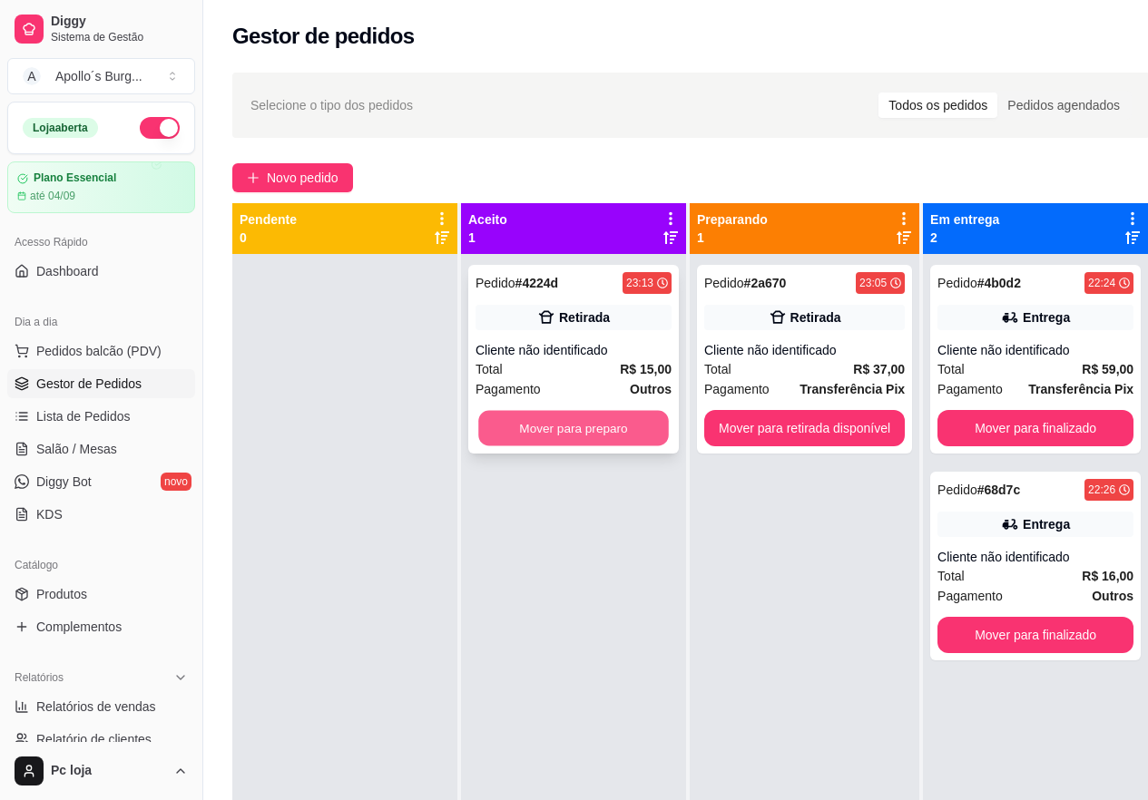
click at [547, 429] on button "Mover para preparo" at bounding box center [573, 428] width 191 height 35
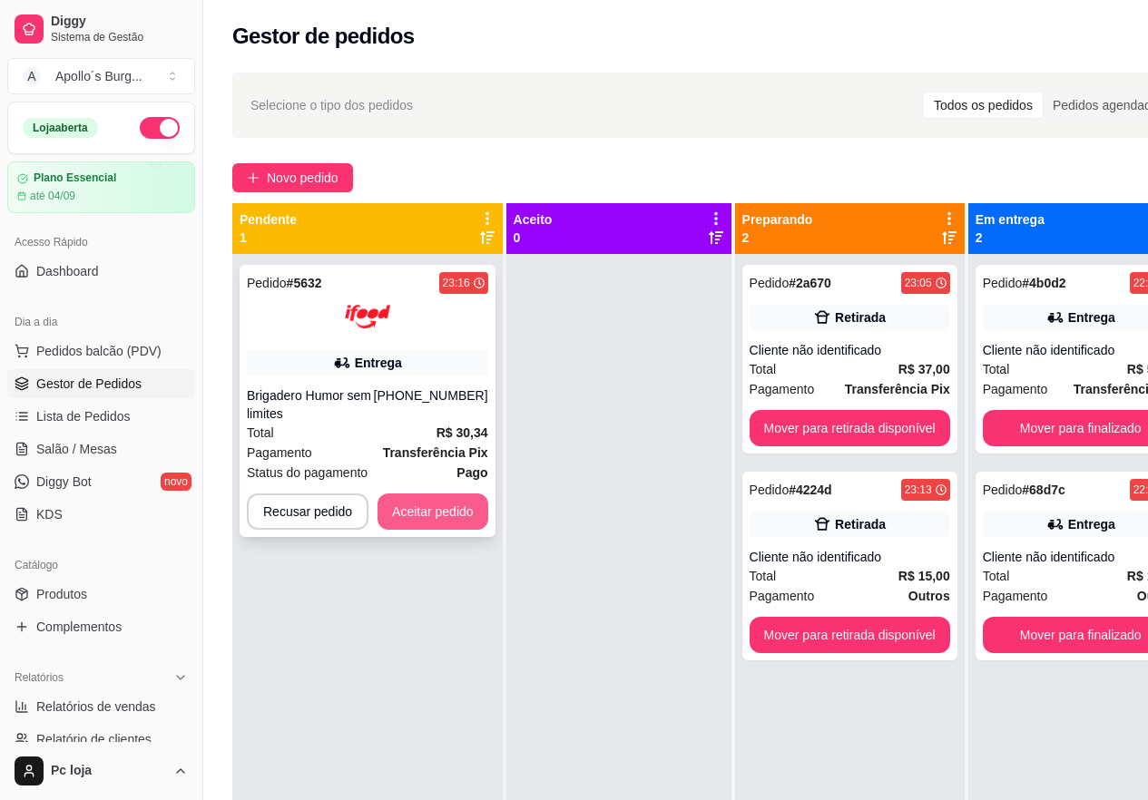
click at [435, 521] on button "Aceitar pedido" at bounding box center [432, 512] width 111 height 36
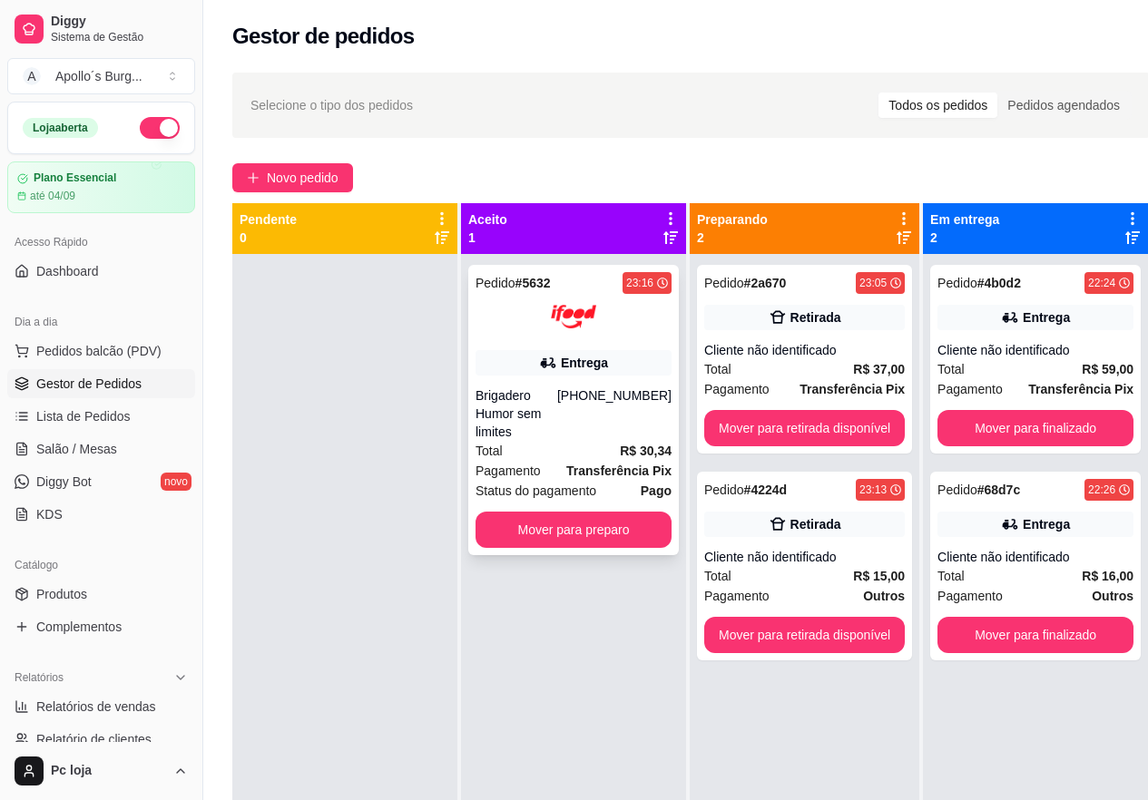
click at [552, 529] on div "Pedido # 5632 23:16 Entrega Brigadero Humor sem limites [PHONE_NUMBER] Total R$…" at bounding box center [573, 410] width 210 height 290
click at [575, 514] on button "Mover para preparo" at bounding box center [573, 530] width 191 height 35
click at [523, 513] on button "Mover para preparo" at bounding box center [573, 530] width 191 height 35
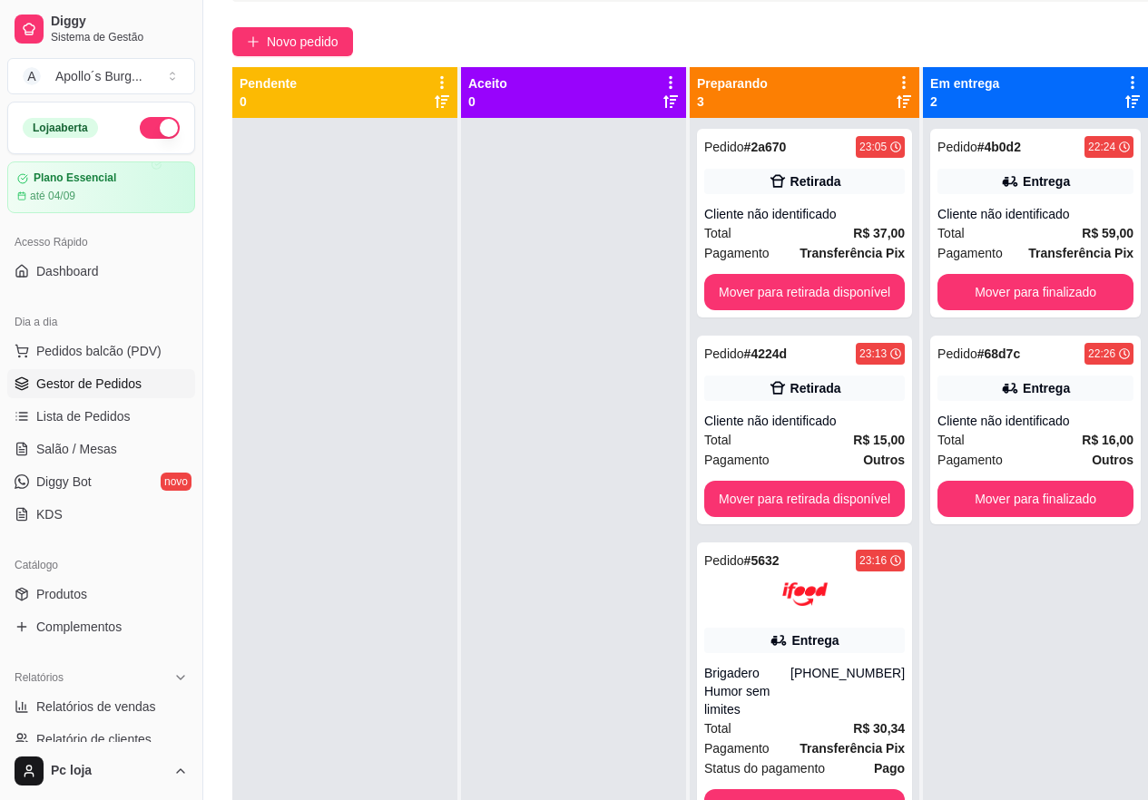
scroll to position [109, 0]
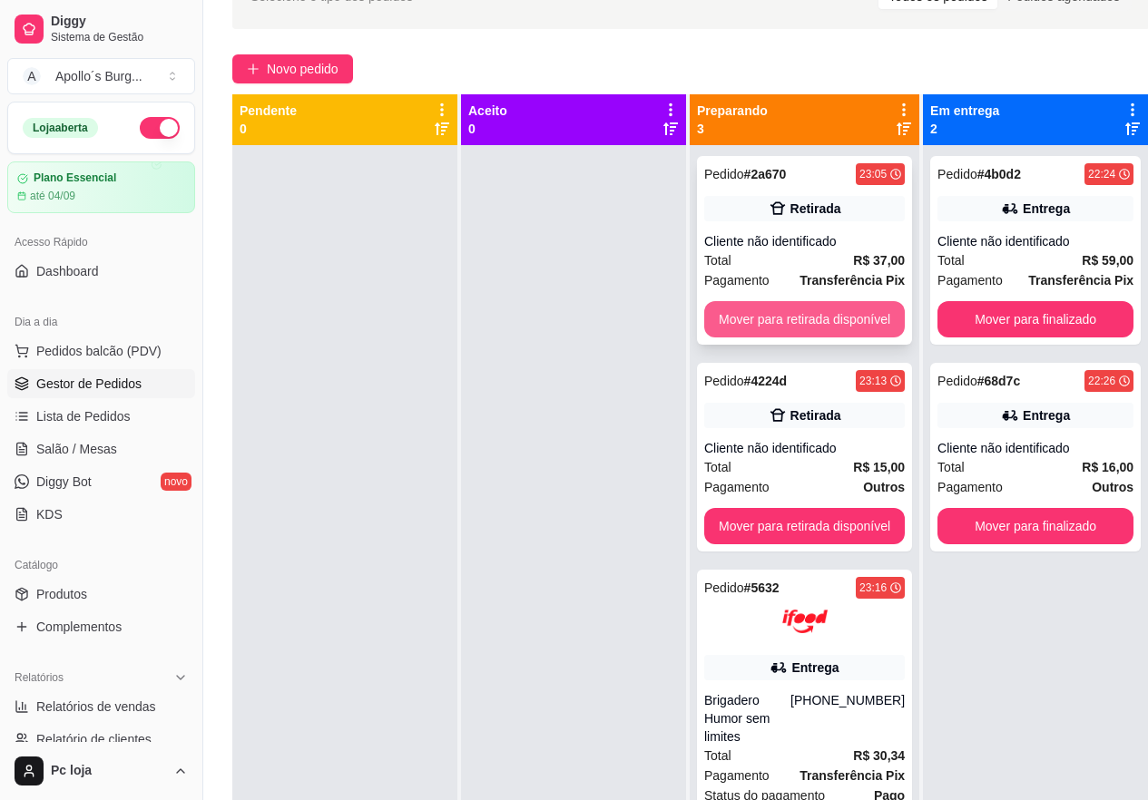
click at [833, 319] on button "Mover para retirada disponível" at bounding box center [804, 319] width 200 height 36
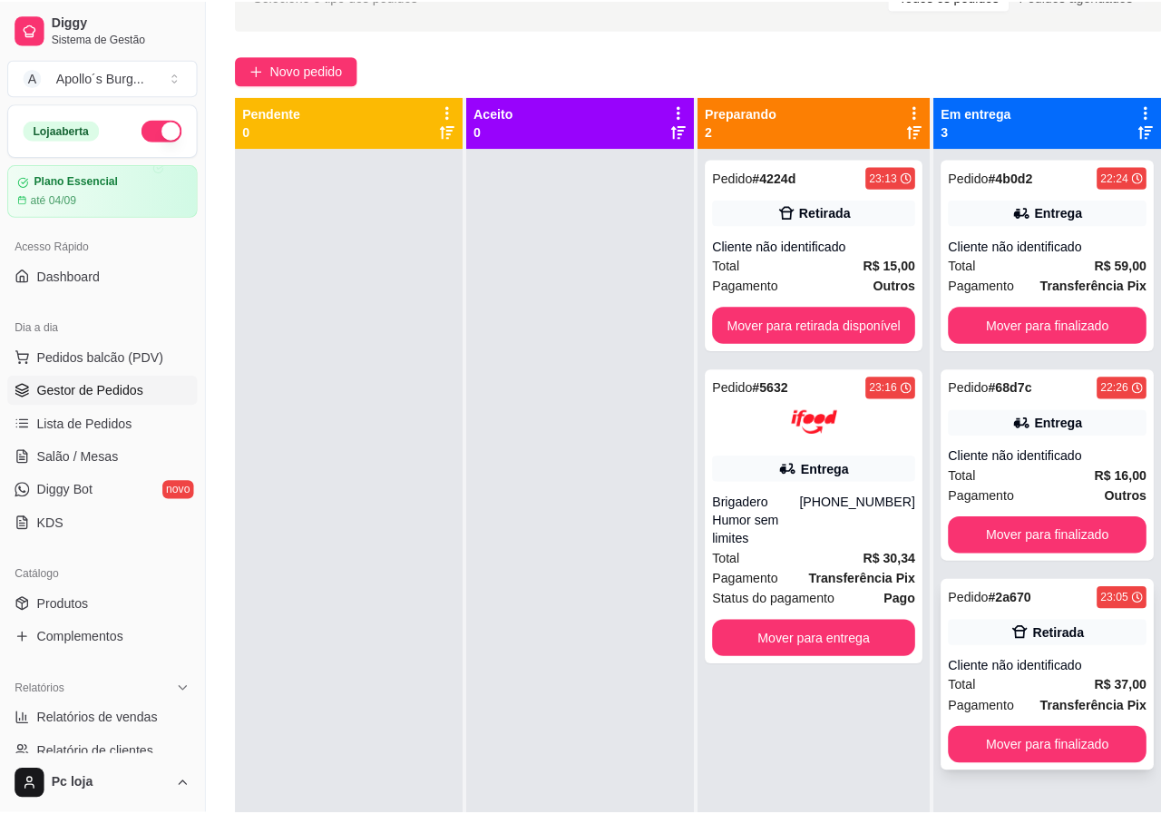
scroll to position [51, 0]
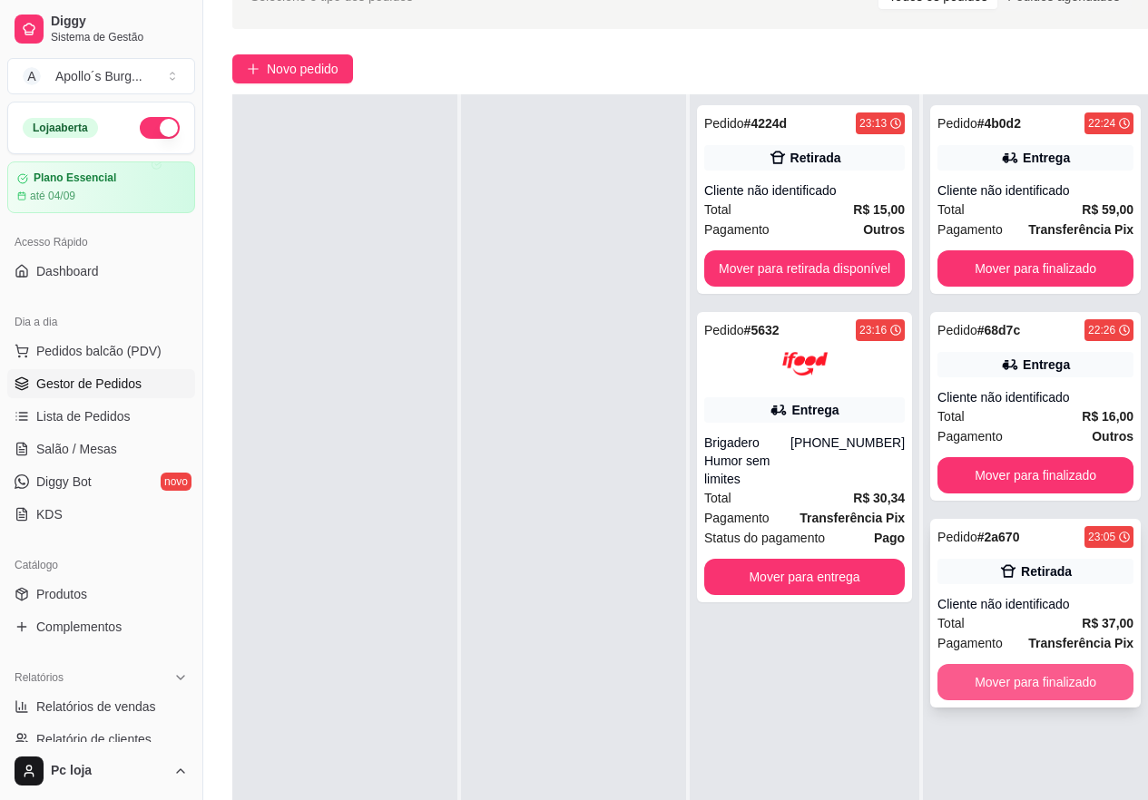
click at [993, 677] on button "Mover para finalizado" at bounding box center [1035, 682] width 196 height 36
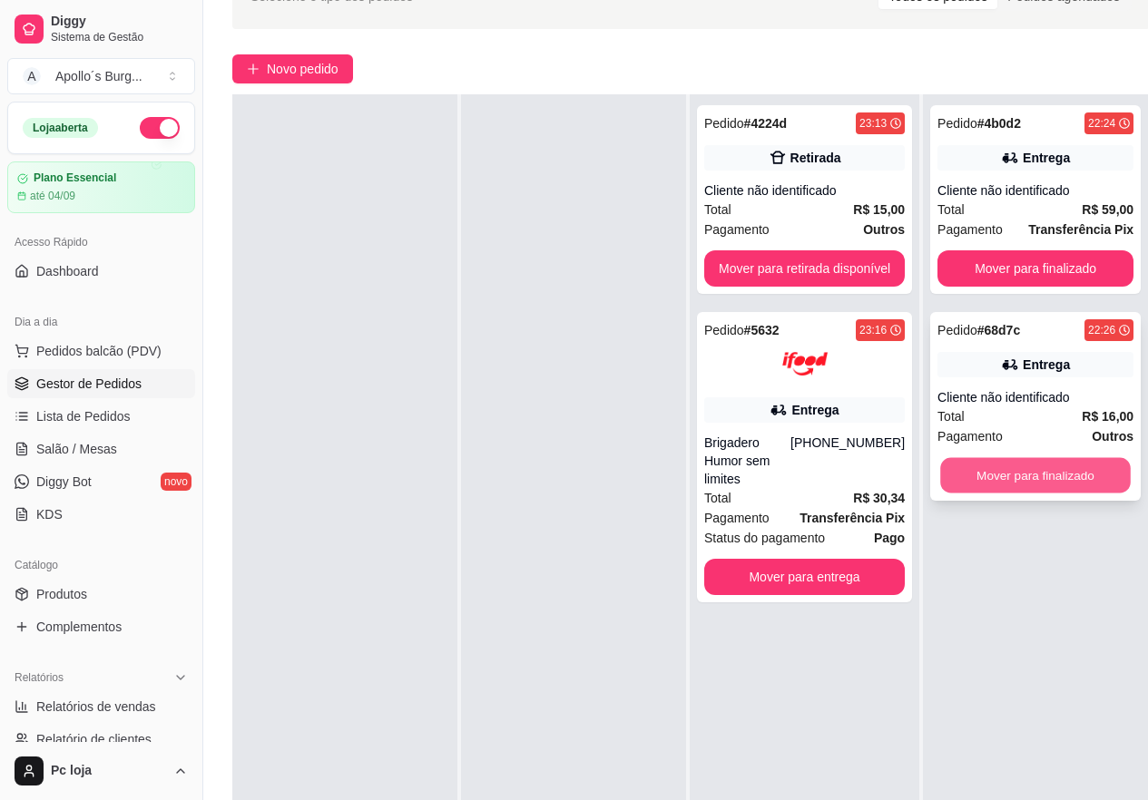
click at [1035, 475] on button "Mover para finalizado" at bounding box center [1035, 475] width 191 height 35
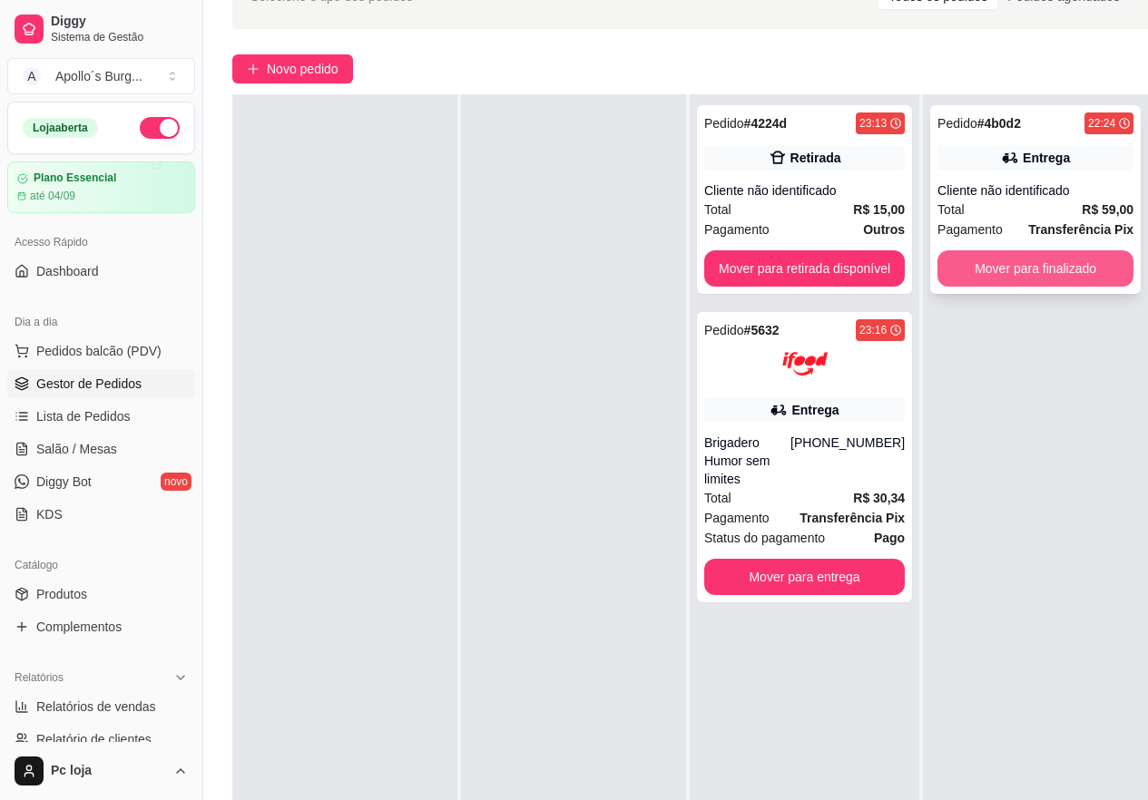
click at [1075, 285] on button "Mover para finalizado" at bounding box center [1035, 268] width 196 height 36
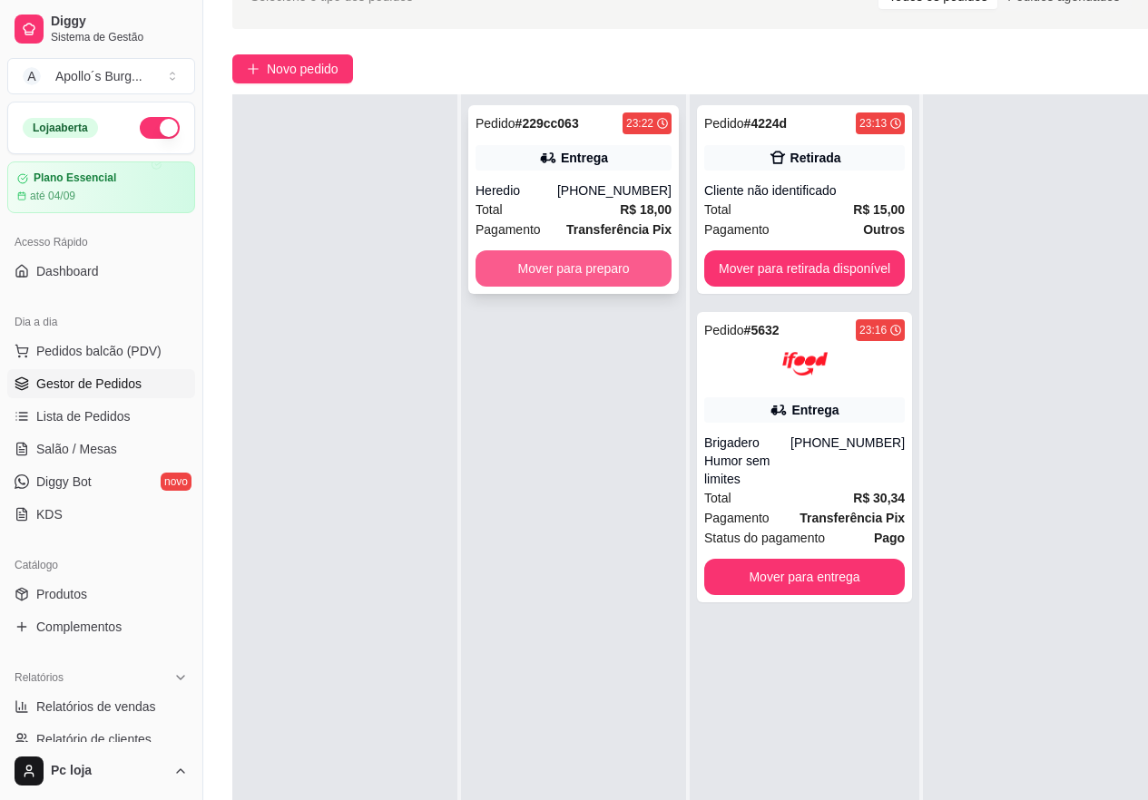
click at [601, 270] on button "Mover para preparo" at bounding box center [573, 268] width 196 height 36
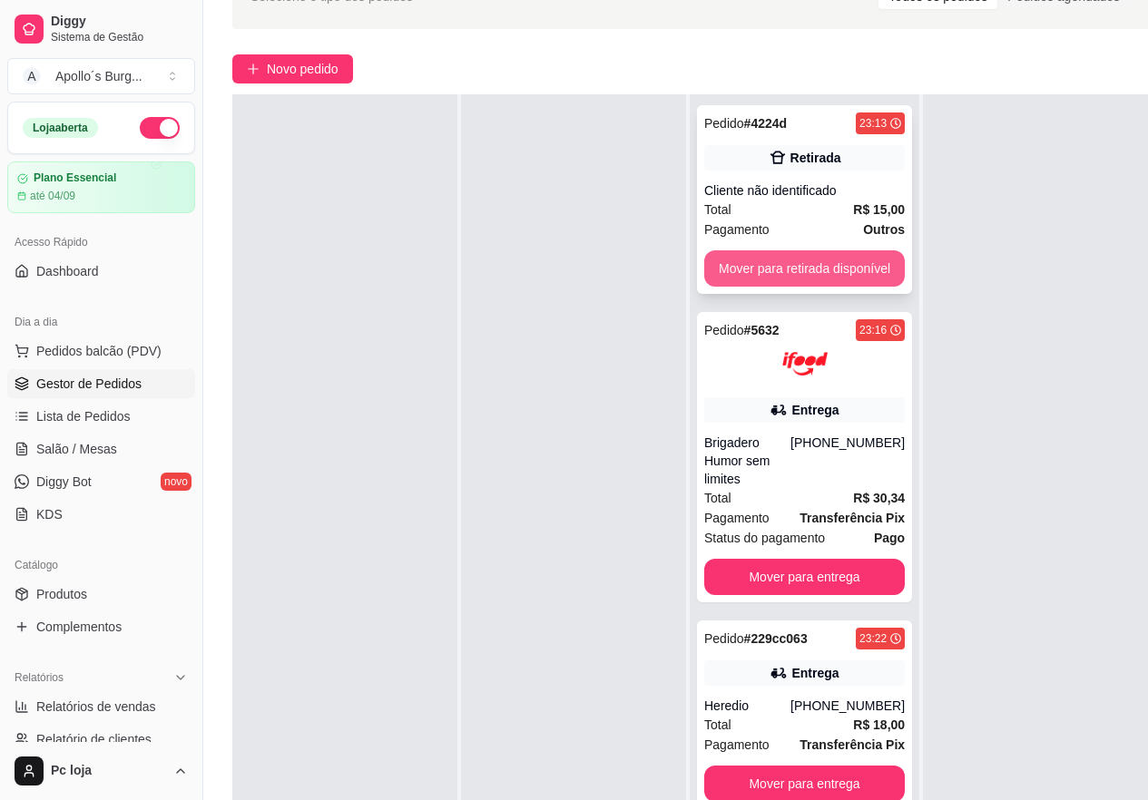
click at [813, 265] on button "Mover para retirada disponível" at bounding box center [804, 268] width 200 height 36
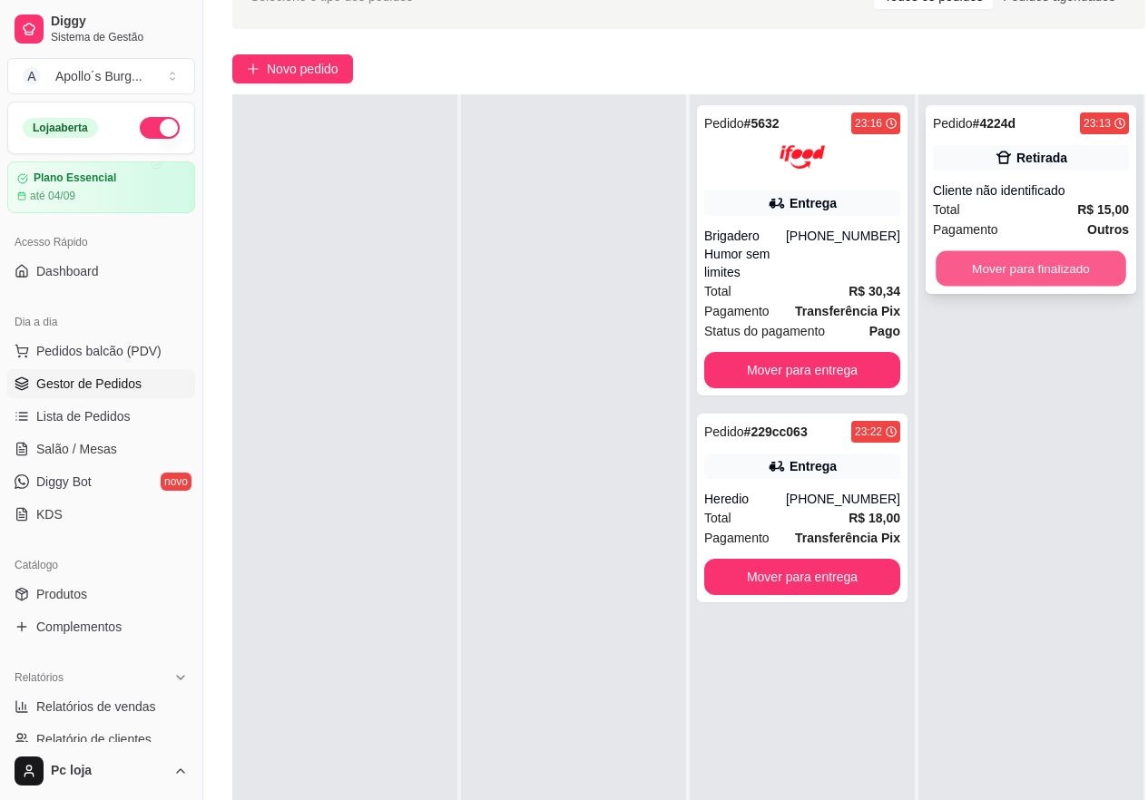
click at [1067, 263] on button "Mover para finalizado" at bounding box center [1030, 268] width 191 height 35
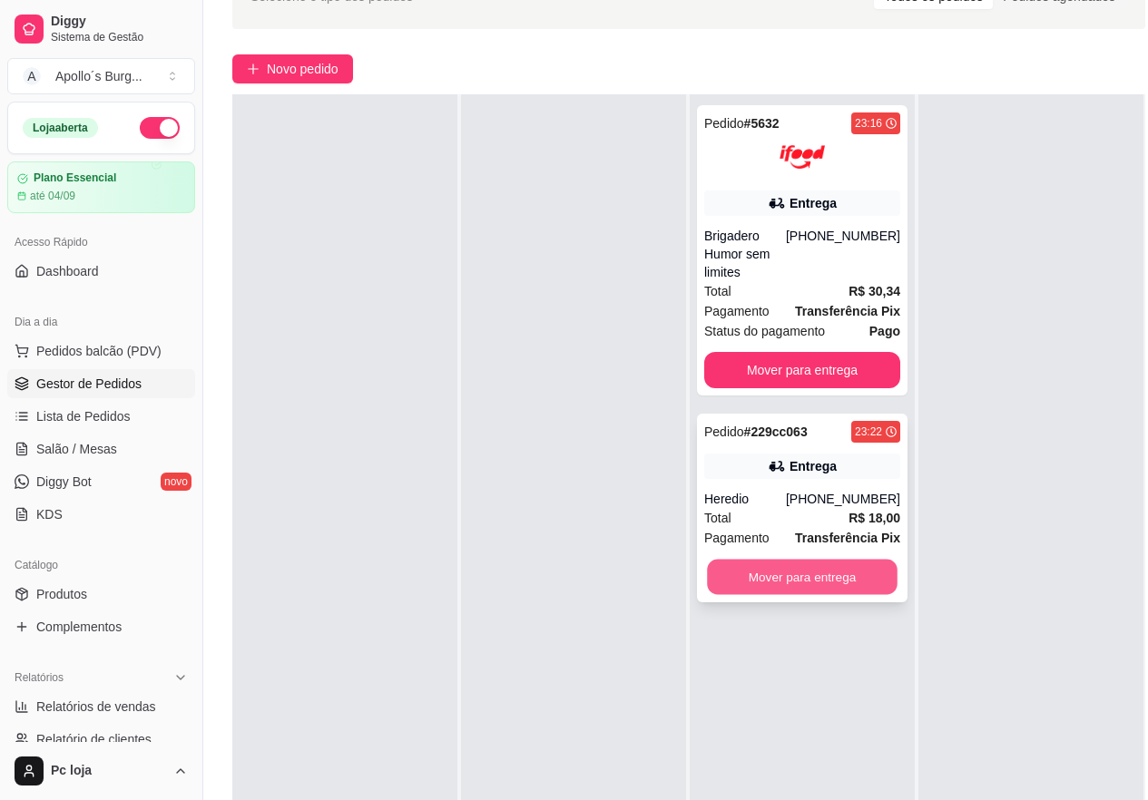
click at [834, 560] on button "Mover para entrega" at bounding box center [802, 577] width 191 height 35
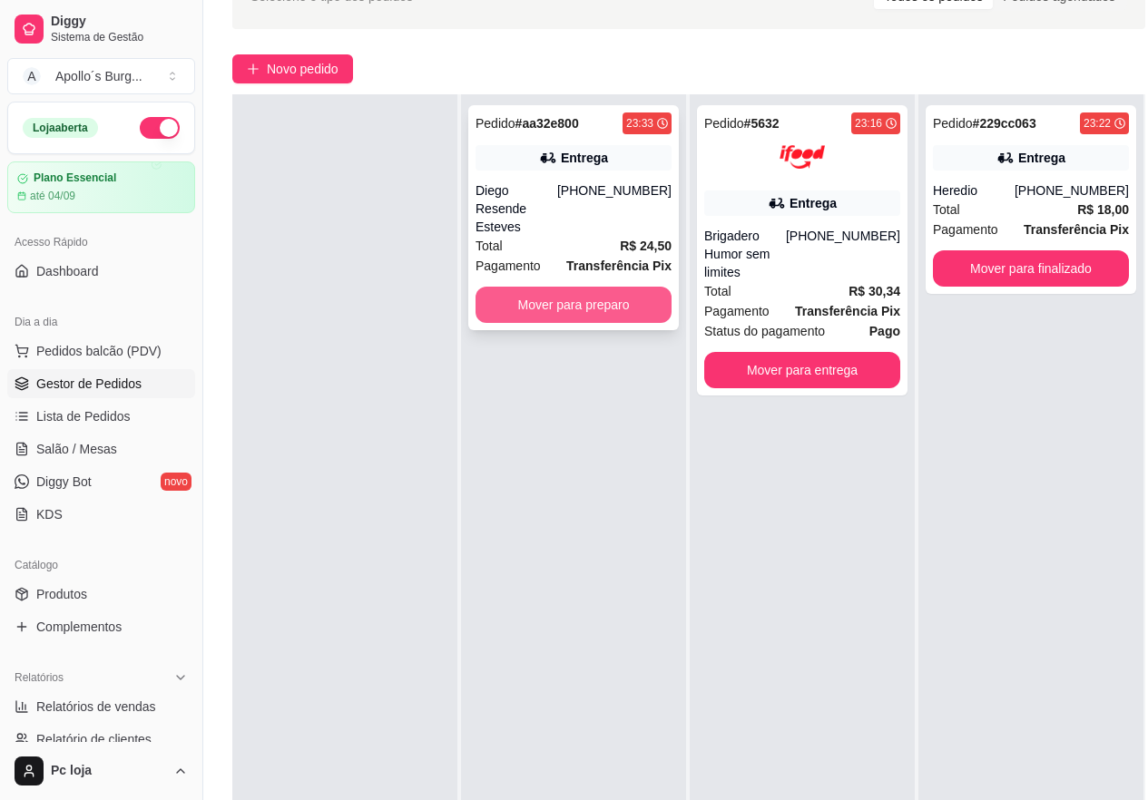
click at [618, 296] on button "Mover para preparo" at bounding box center [573, 305] width 196 height 36
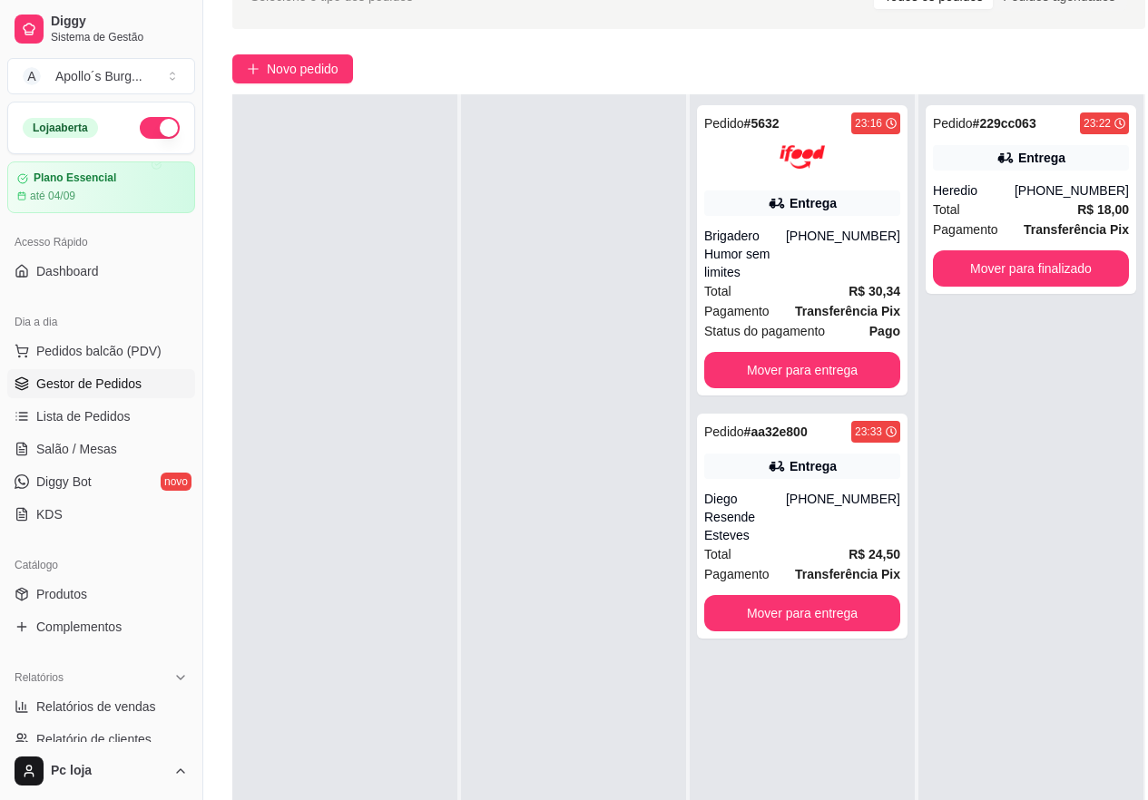
click at [564, 298] on div at bounding box center [573, 494] width 225 height 800
click at [1016, 259] on button "Mover para finalizado" at bounding box center [1030, 268] width 191 height 35
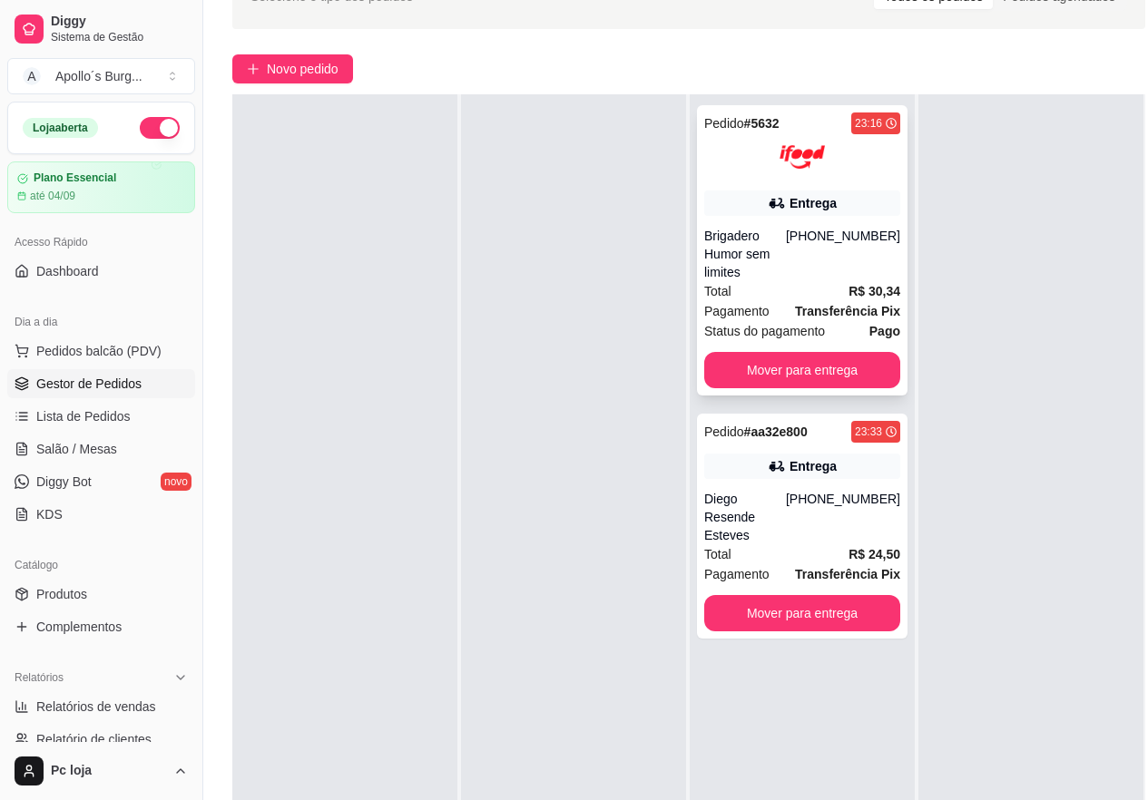
click at [875, 120] on div "23:16" at bounding box center [868, 123] width 27 height 15
click at [849, 353] on button "Mover para entrega" at bounding box center [802, 370] width 191 height 35
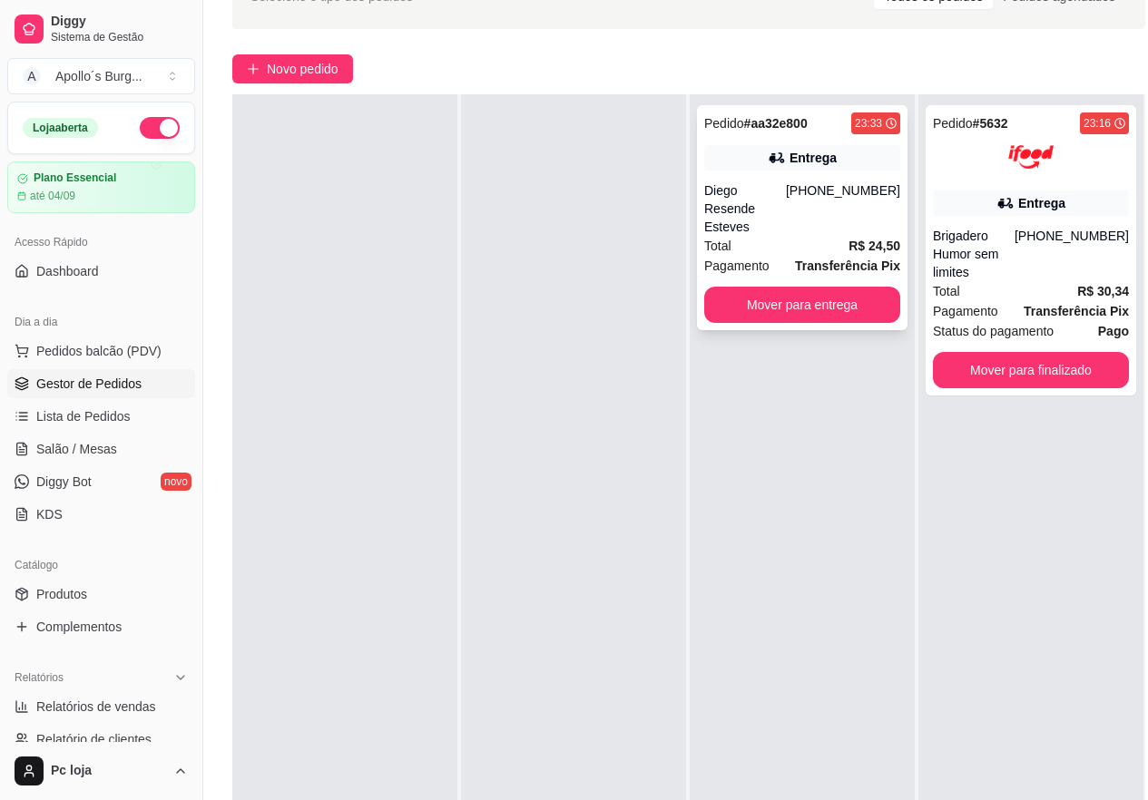
click at [873, 118] on div "23:33" at bounding box center [868, 123] width 27 height 15
click at [865, 287] on button "Mover para entrega" at bounding box center [802, 305] width 196 height 36
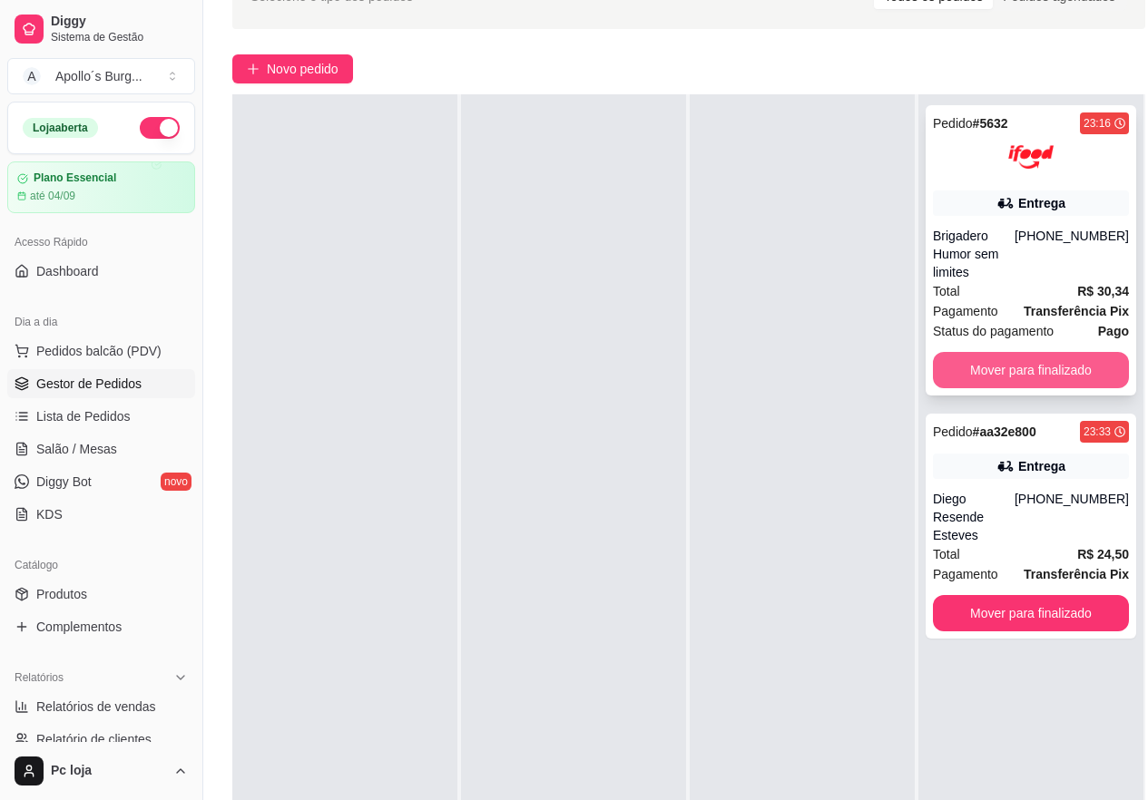
click at [1042, 367] on button "Mover para finalizado" at bounding box center [1031, 370] width 196 height 36
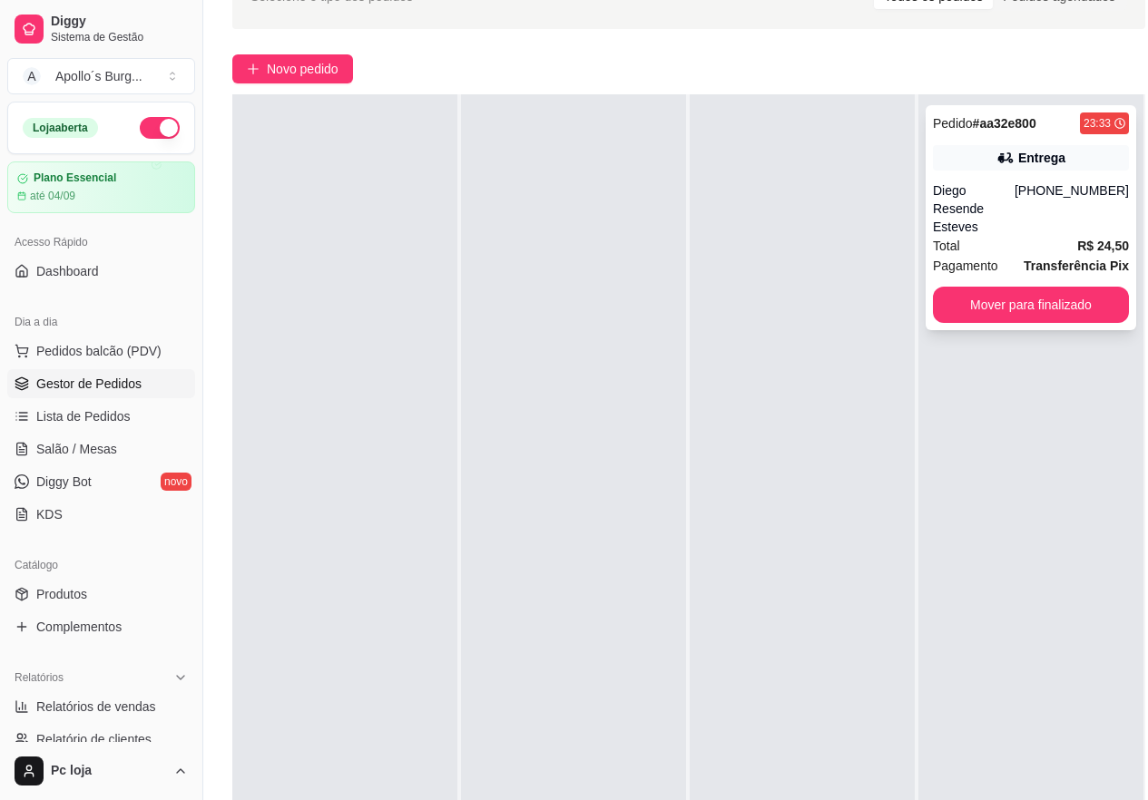
click at [1021, 305] on div "Pedido # aa32e800 23:33 Entrega [PERSON_NAME] [PHONE_NUMBER] Total R$ 24,50 Pag…" at bounding box center [1030, 217] width 210 height 225
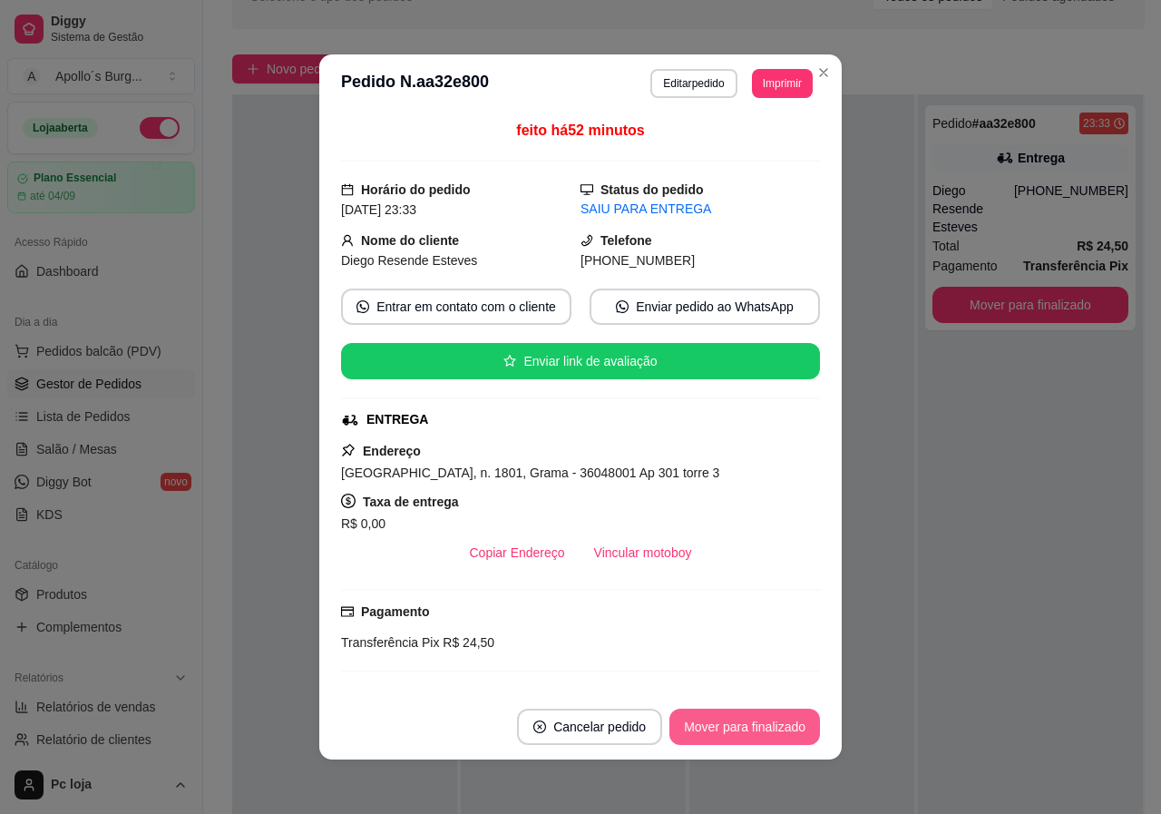
click at [766, 729] on button "Mover para finalizado" at bounding box center [745, 727] width 151 height 36
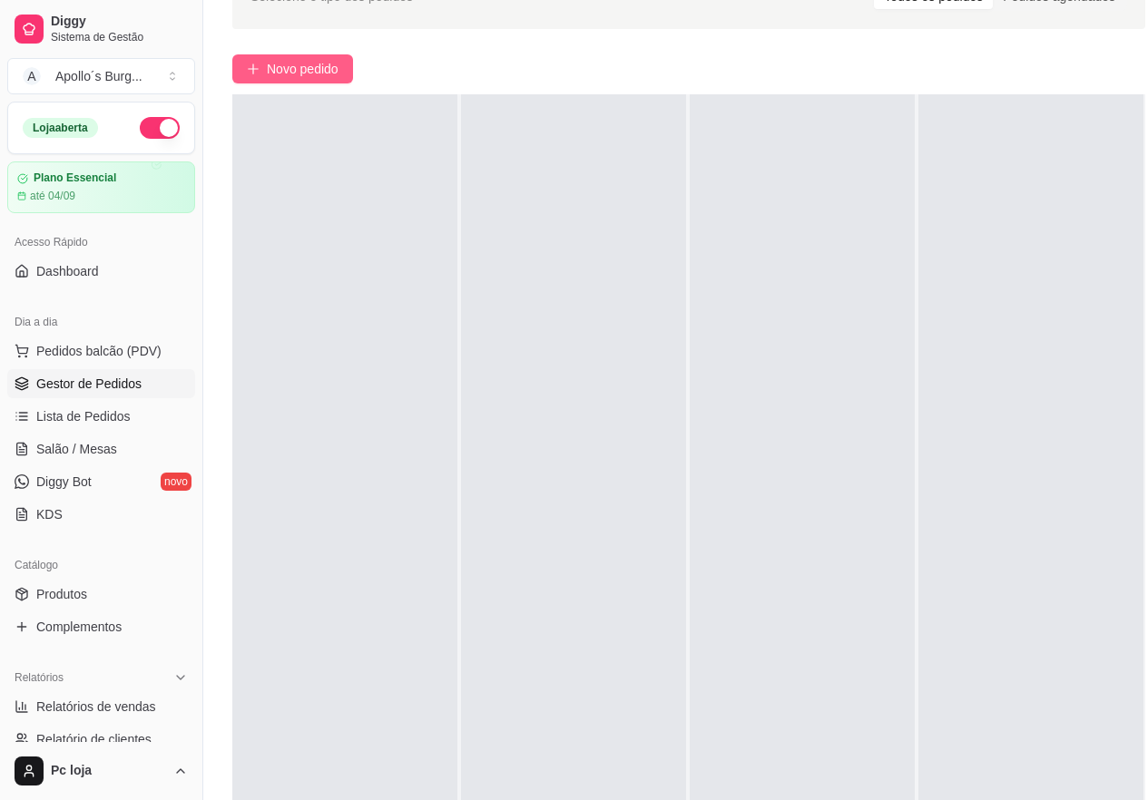
click at [338, 63] on span "Novo pedido" at bounding box center [303, 69] width 72 height 20
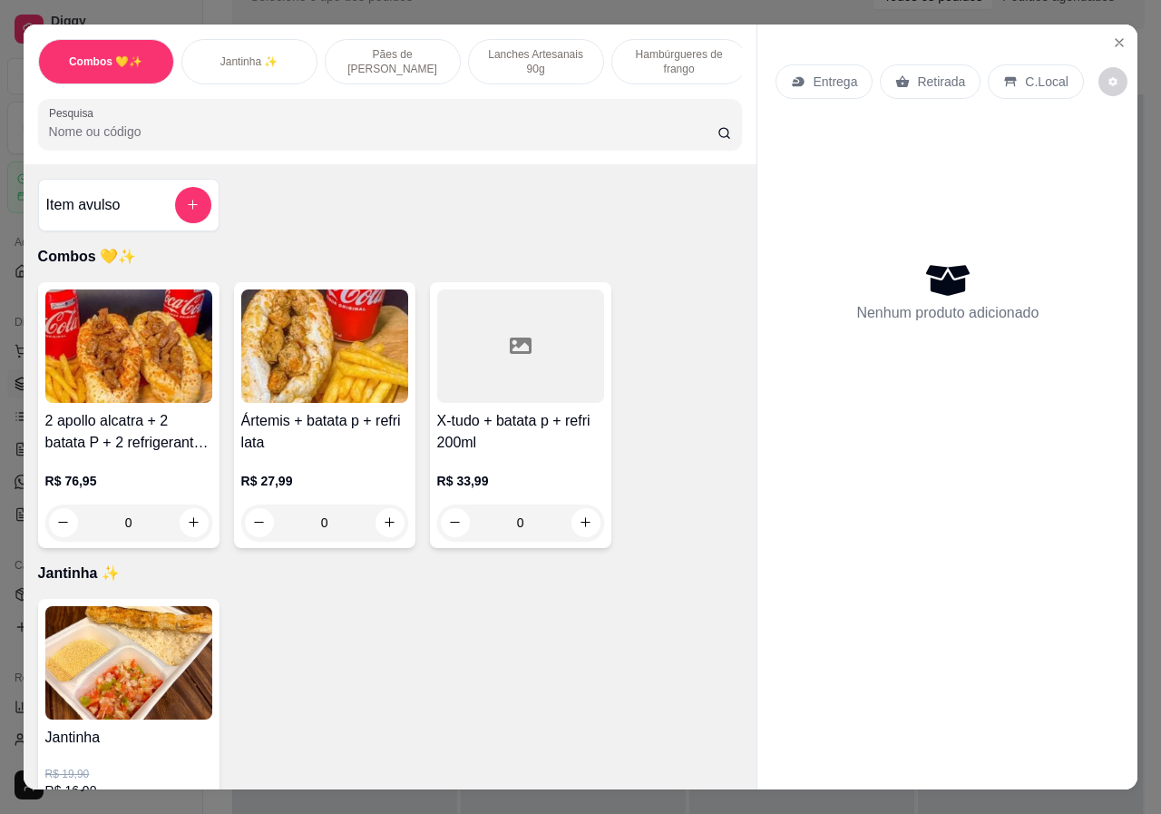
click at [305, 475] on div "R$ 27,99 0" at bounding box center [324, 497] width 167 height 87
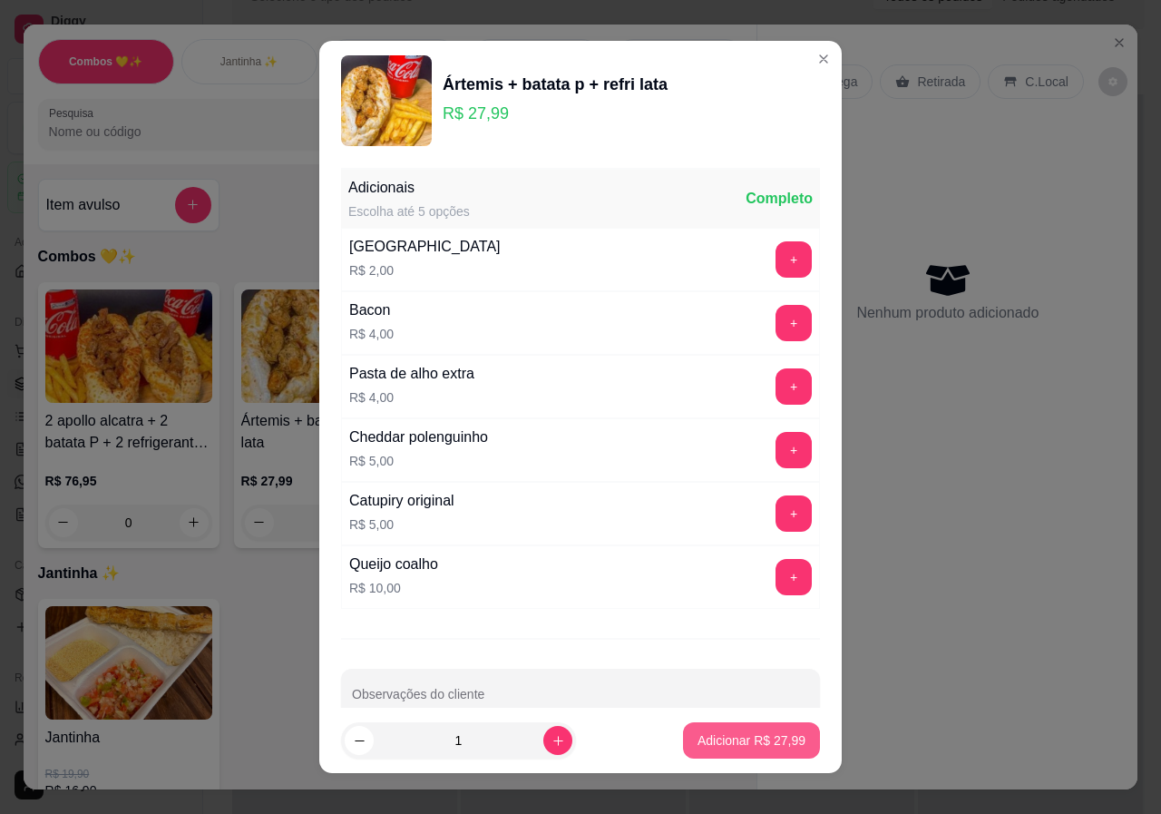
click at [698, 747] on p "Adicionar R$ 27,99" at bounding box center [752, 740] width 108 height 18
type input "1"
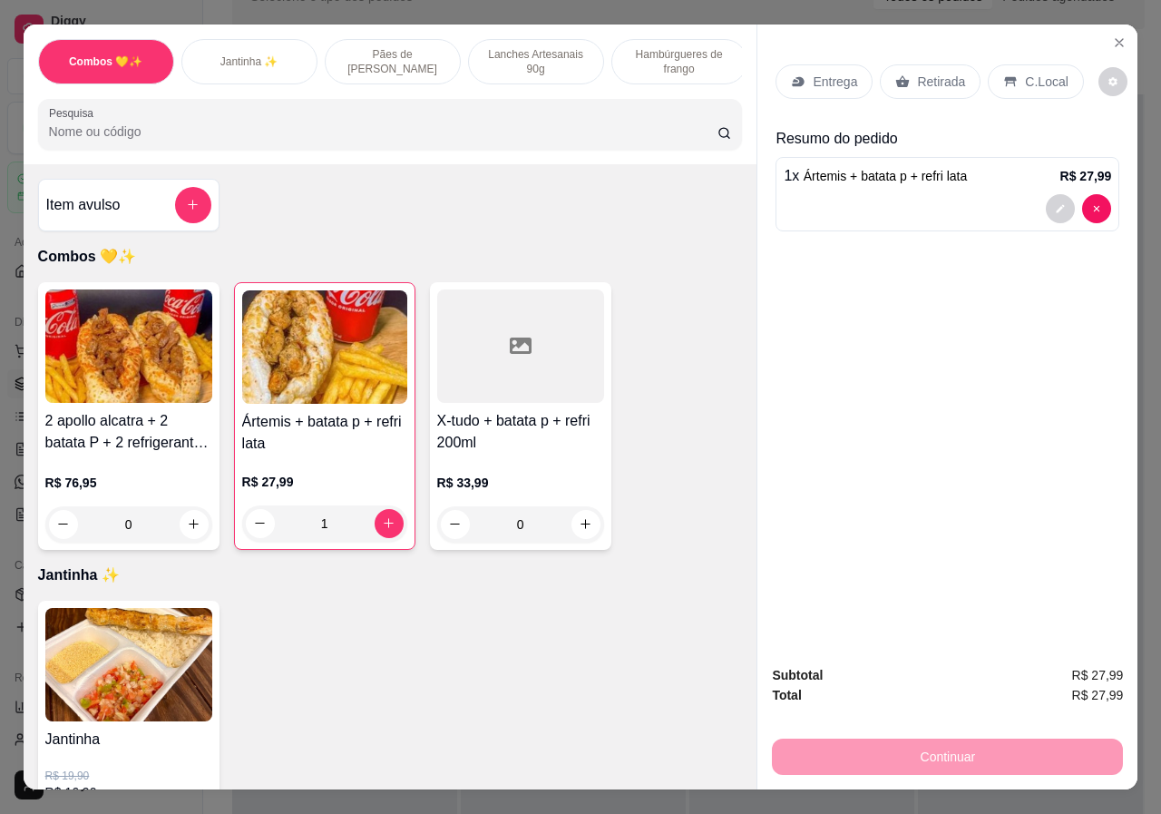
click at [824, 73] on p "Entrega" at bounding box center [835, 82] width 44 height 18
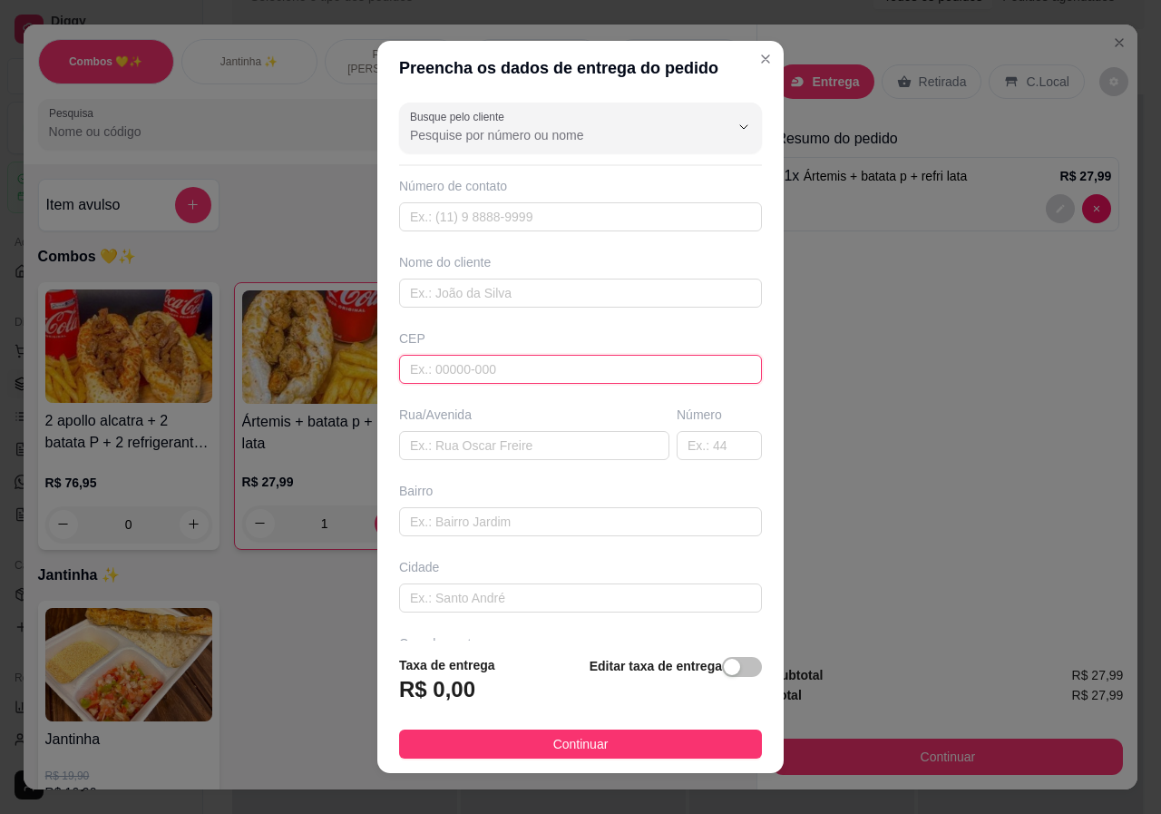
click at [486, 369] on input "text" at bounding box center [580, 369] width 363 height 29
click at [492, 433] on div "Rua/Avenida" at bounding box center [535, 433] width 278 height 54
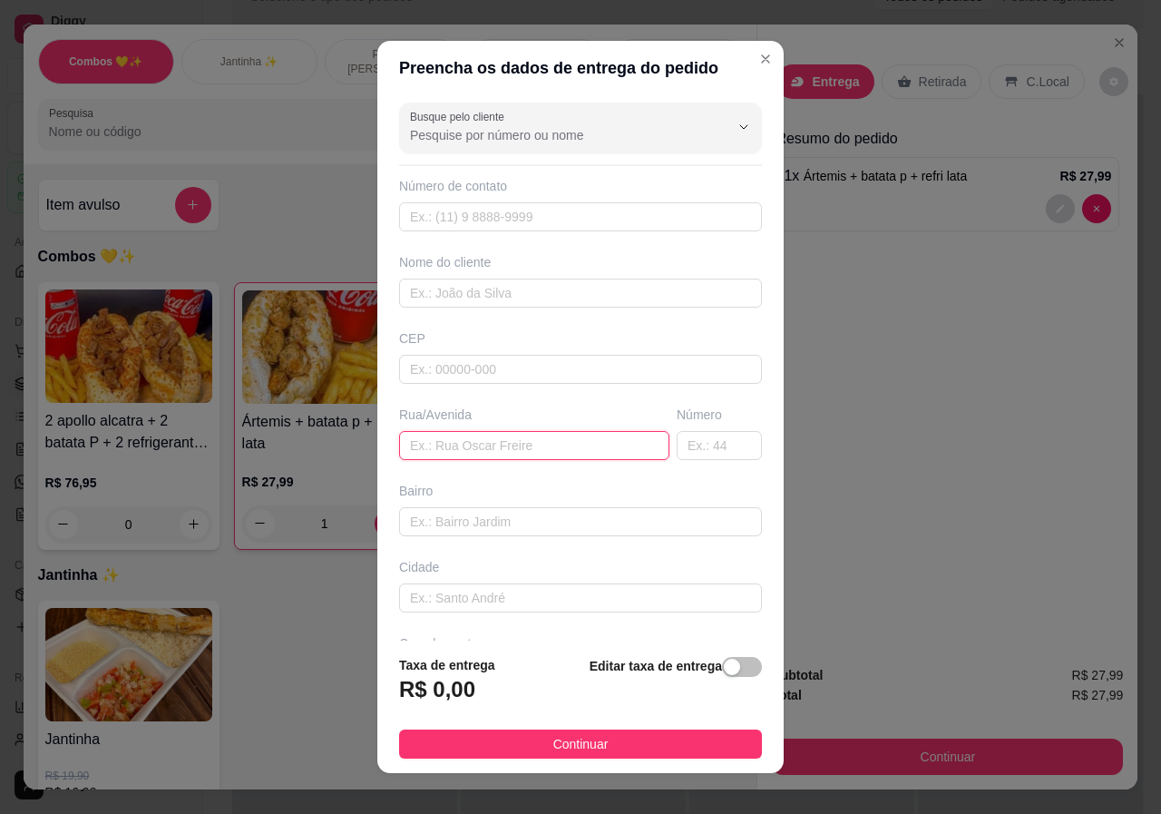
click at [491, 443] on input "text" at bounding box center [534, 445] width 270 height 29
paste input "Wagner giancole 1015"
type input "Wagner giancole 1015"
click at [677, 448] on input "text" at bounding box center [719, 445] width 85 height 29
type input "1015"
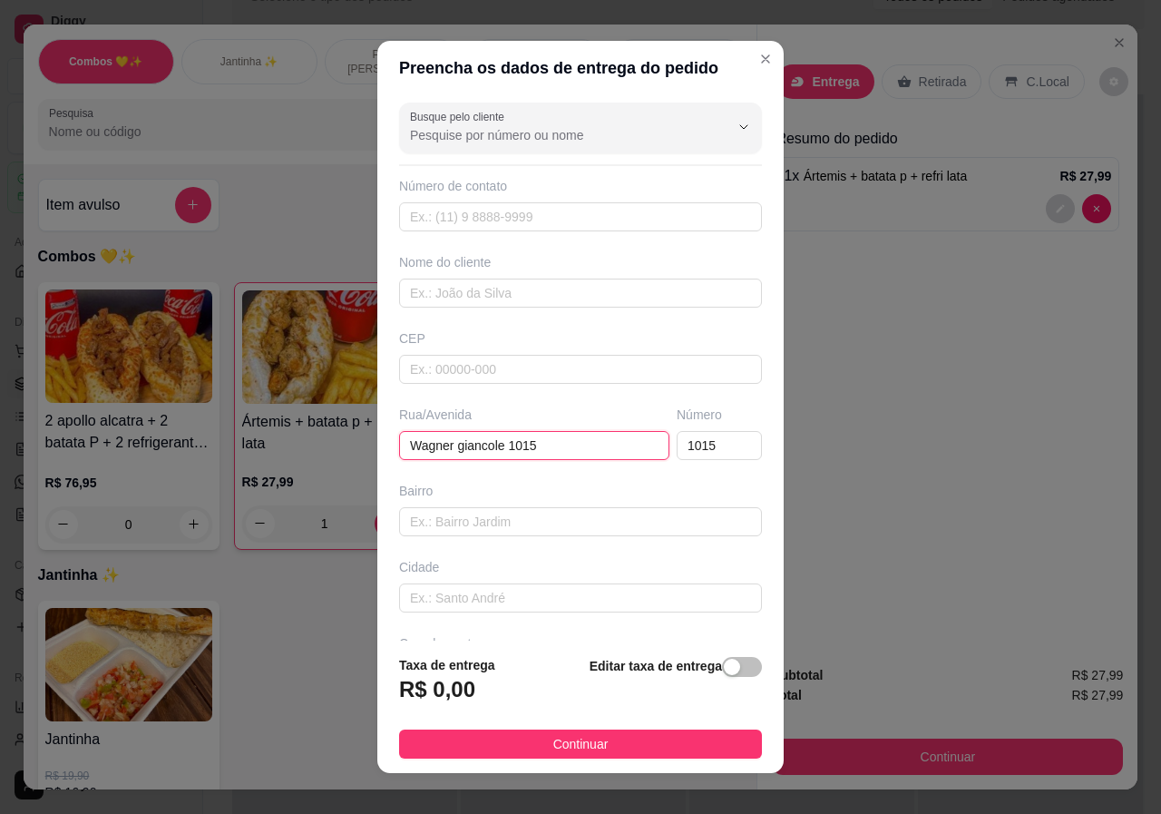
click at [544, 452] on input "Wagner giancole 1015" at bounding box center [534, 445] width 270 height 29
type input "Wagner giancole"
click at [473, 216] on input "text" at bounding box center [580, 216] width 363 height 29
paste input "[PHONE_NUMBER]"
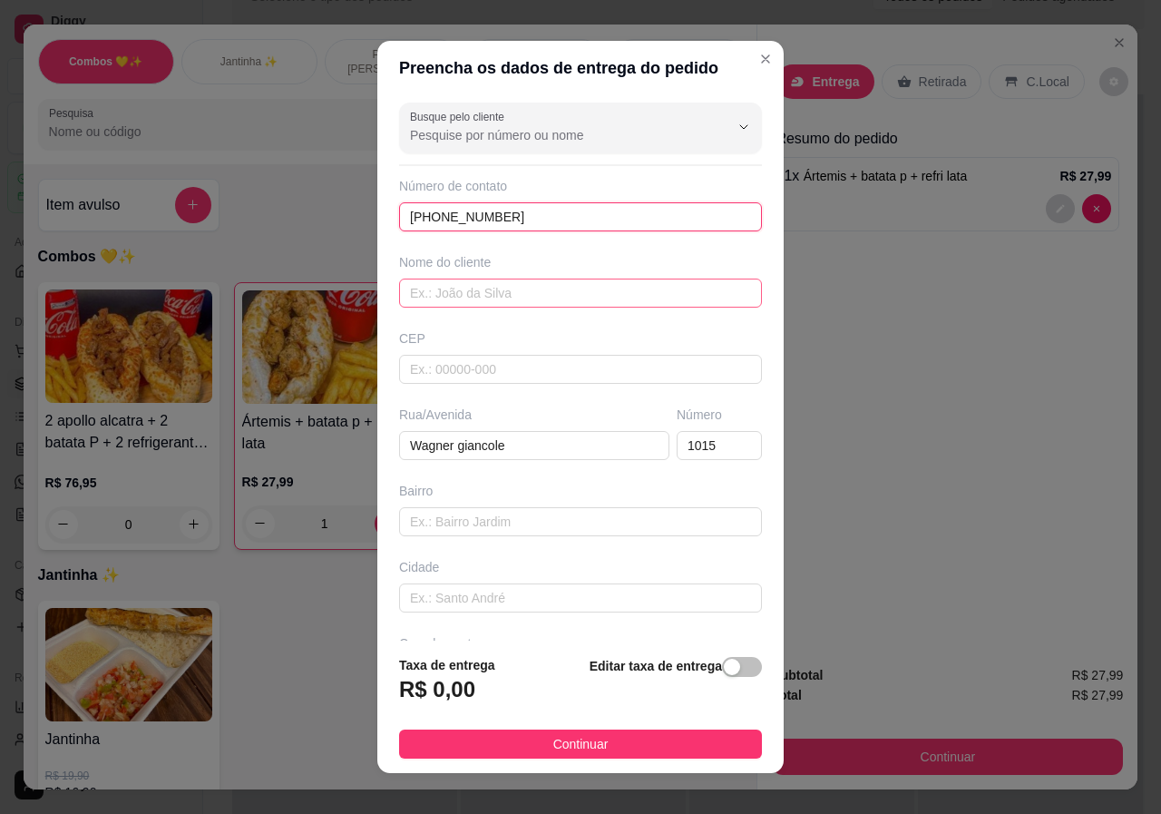
type input "[PHONE_NUMBER]"
click at [496, 295] on input "text" at bounding box center [580, 293] width 363 height 29
type input "[PERSON_NAME]"
click at [592, 738] on span "Continuar" at bounding box center [580, 744] width 55 height 20
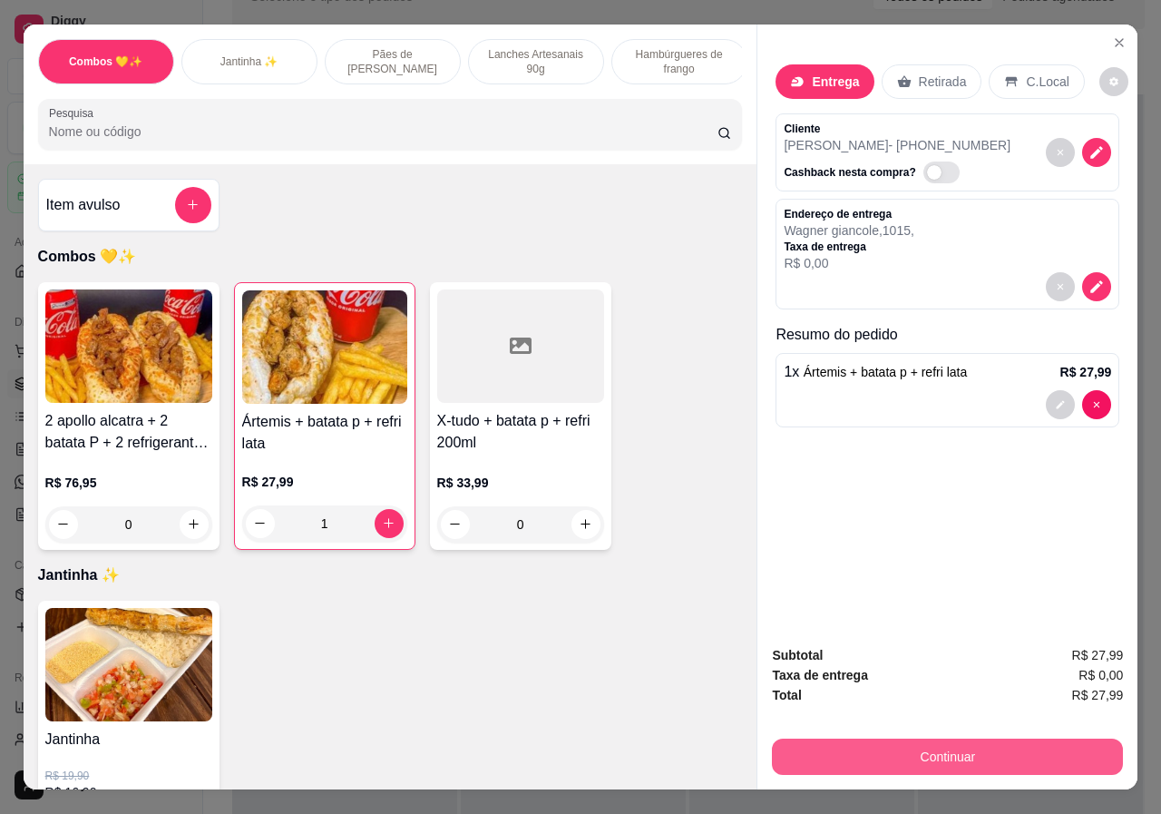
click at [939, 767] on button "Continuar" at bounding box center [947, 756] width 351 height 36
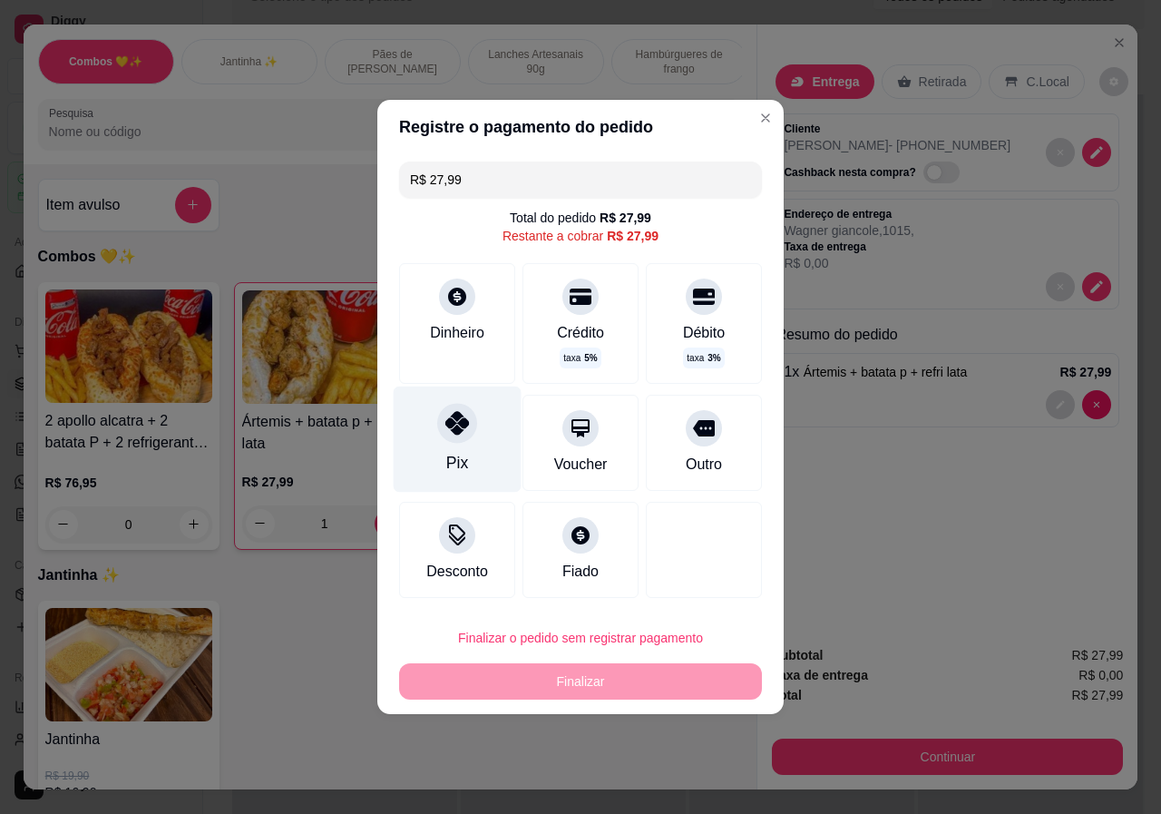
click at [452, 460] on div "Pix" at bounding box center [457, 463] width 22 height 24
type input "R$ 0,00"
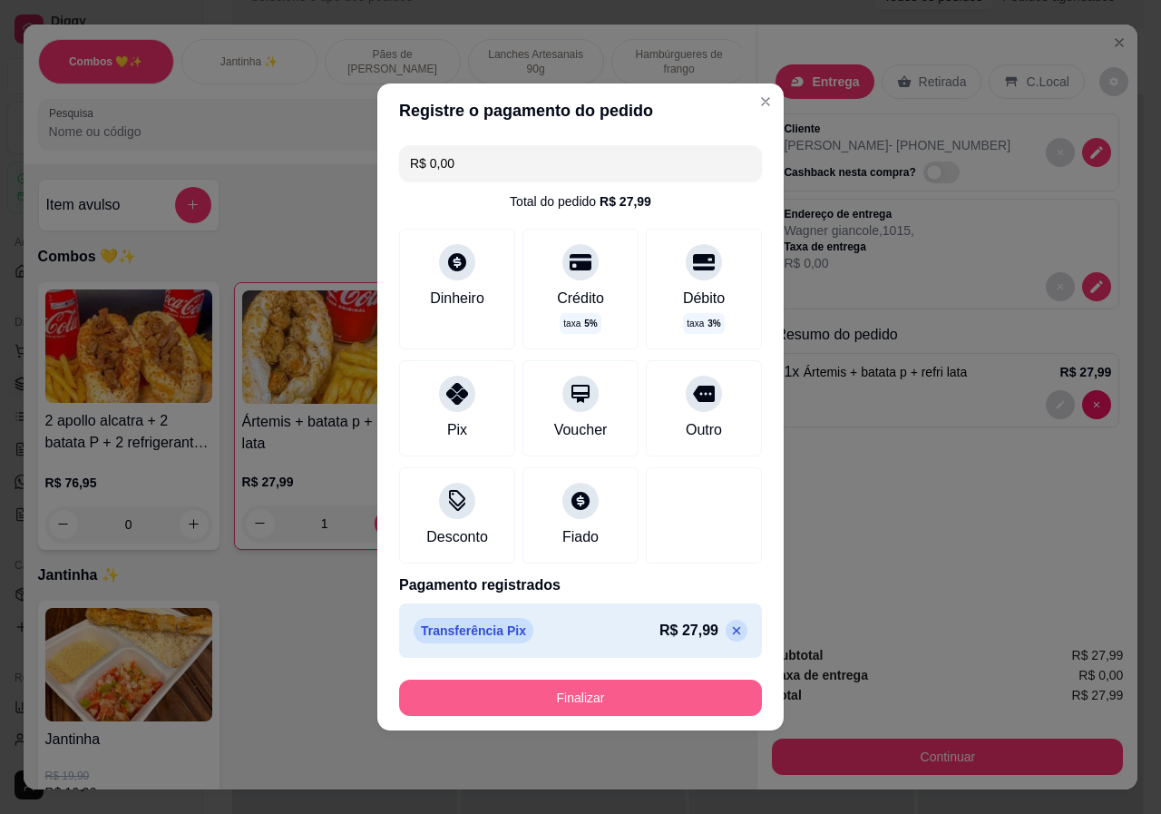
click at [679, 683] on button "Finalizar" at bounding box center [580, 697] width 363 height 36
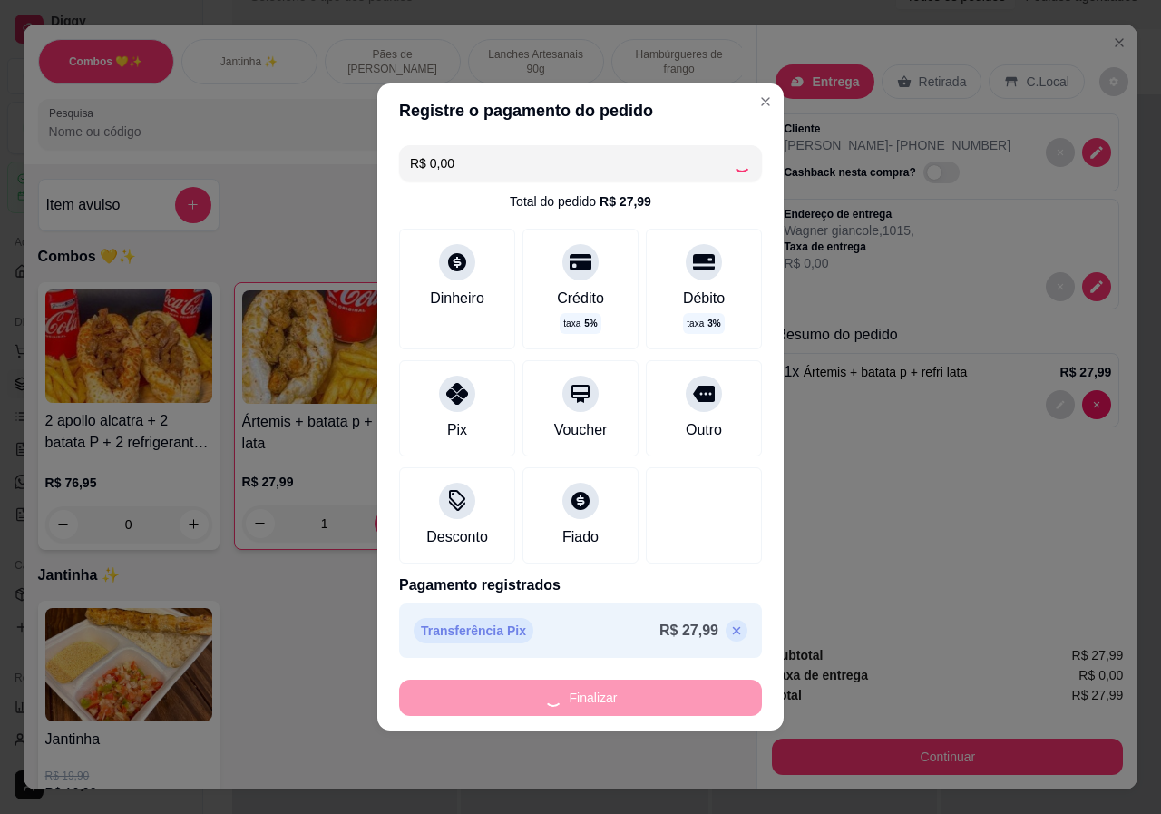
type input "0"
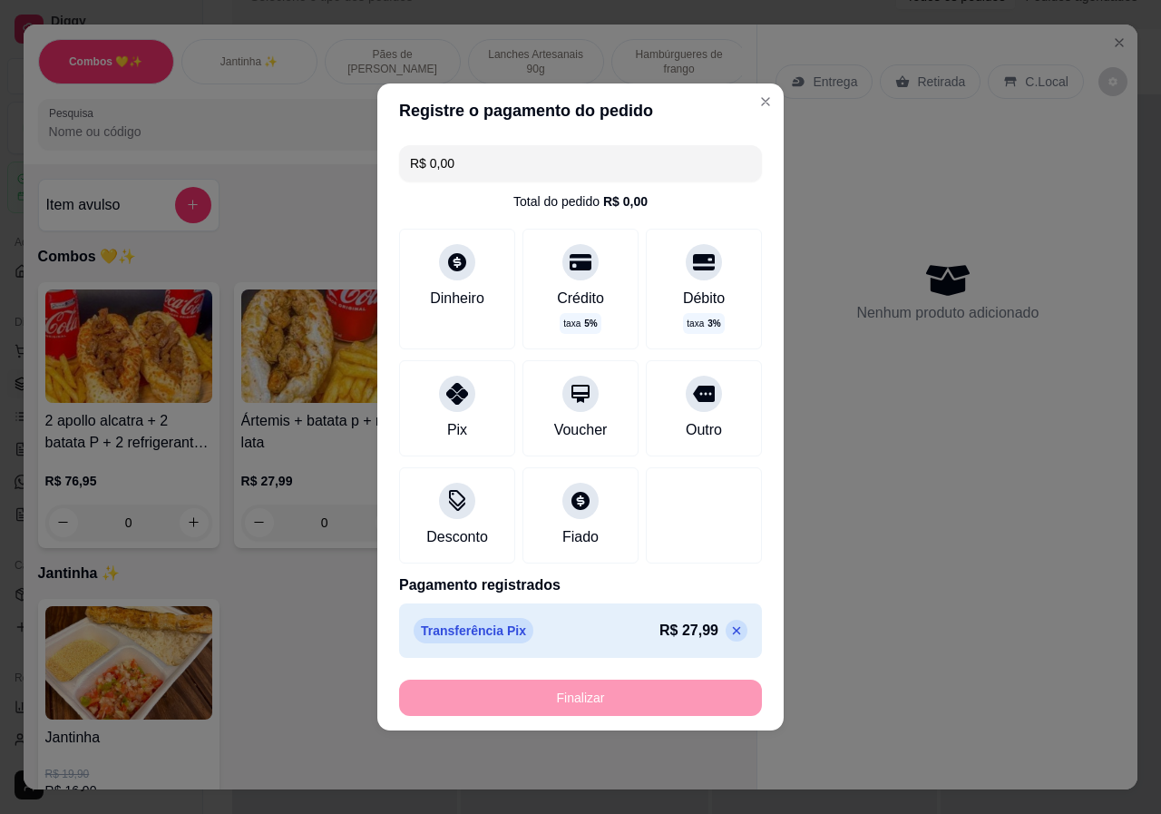
type input "-R$ 27,99"
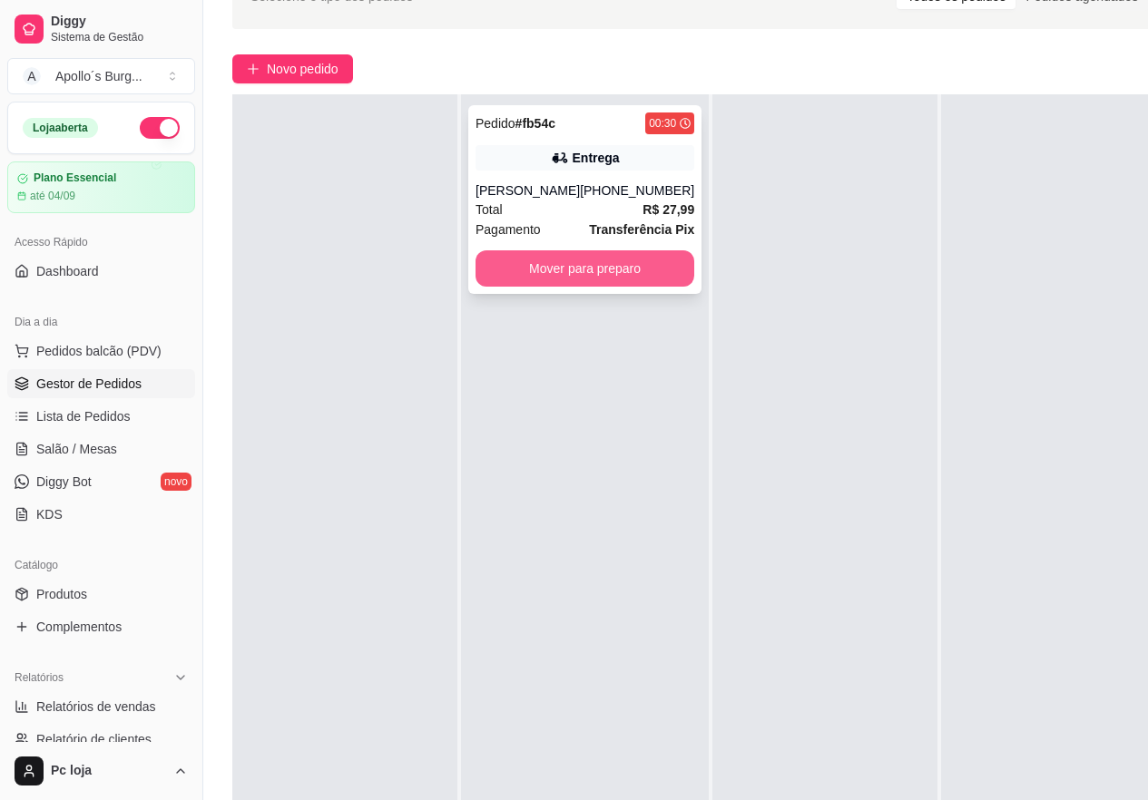
click at [648, 271] on button "Mover para preparo" at bounding box center [584, 268] width 219 height 36
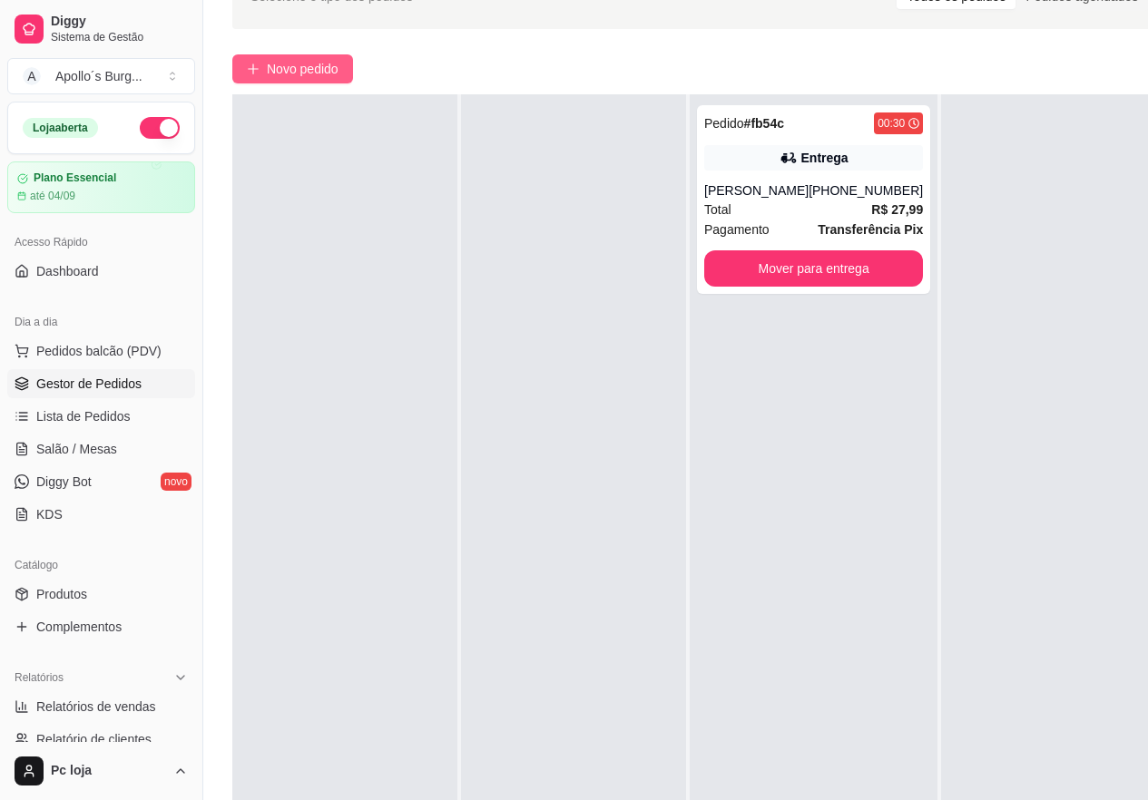
click at [297, 71] on span "Novo pedido" at bounding box center [303, 69] width 72 height 20
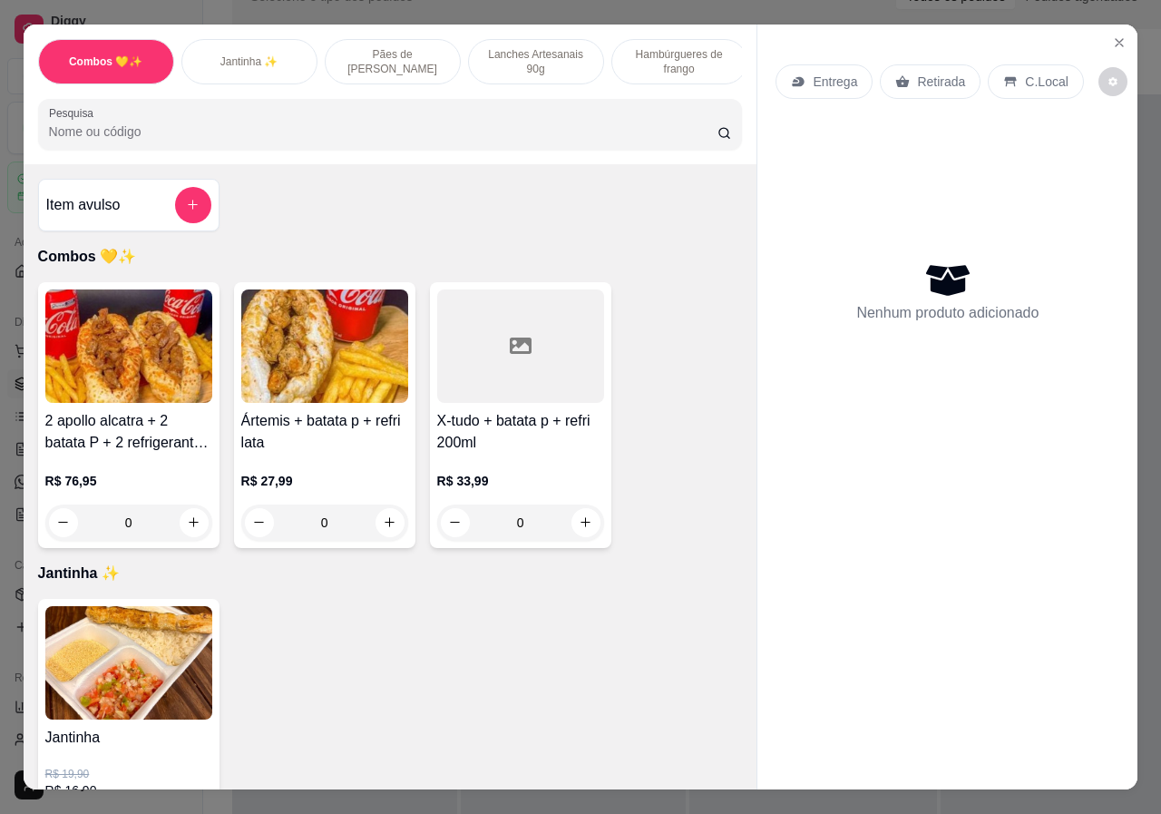
click at [524, 54] on p "Lanches Artesanais 90g" at bounding box center [536, 61] width 105 height 29
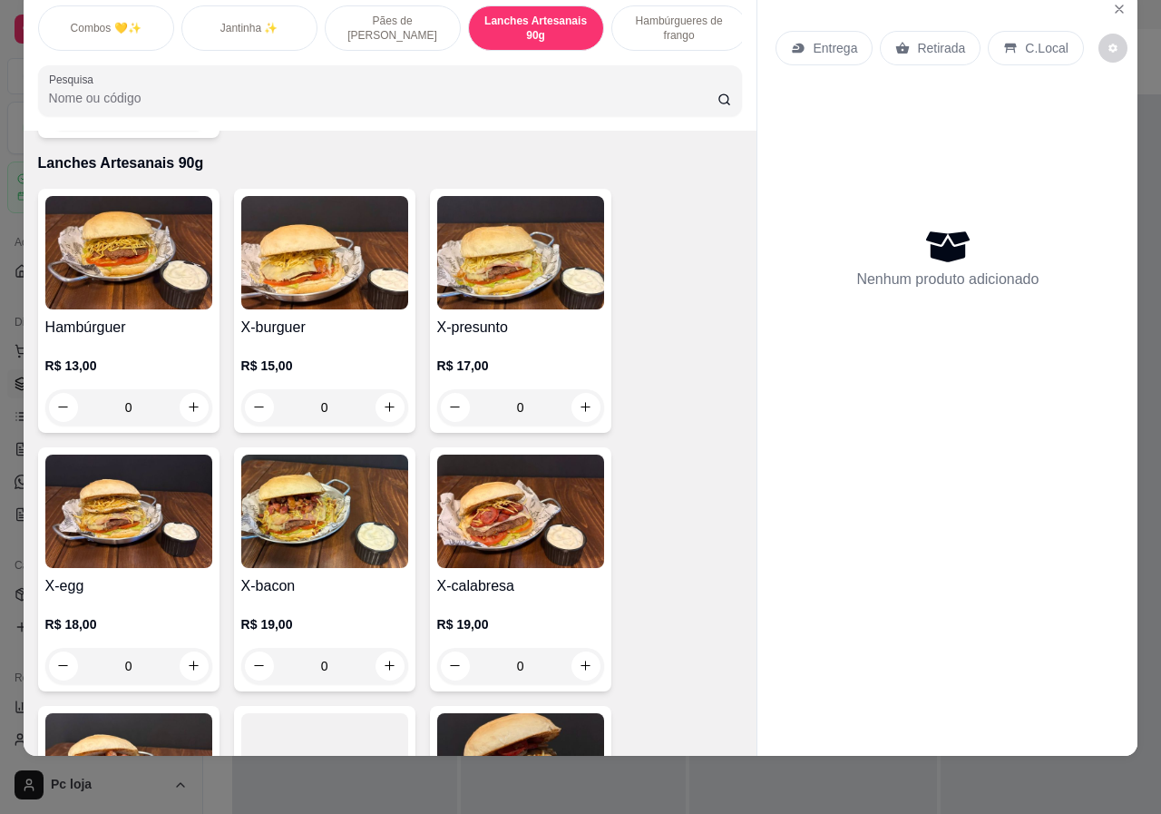
click at [580, 389] on div "0" at bounding box center [520, 407] width 167 height 36
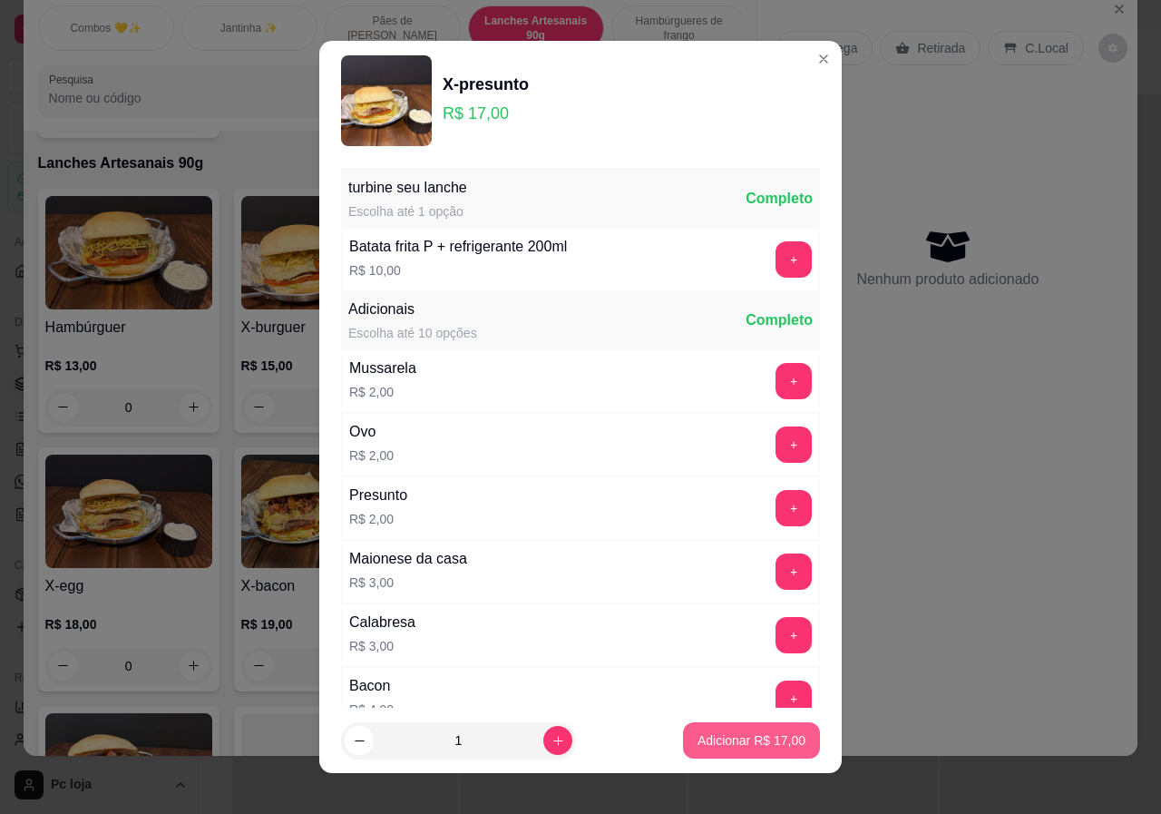
click at [764, 744] on p "Adicionar R$ 17,00" at bounding box center [752, 740] width 108 height 18
type input "1"
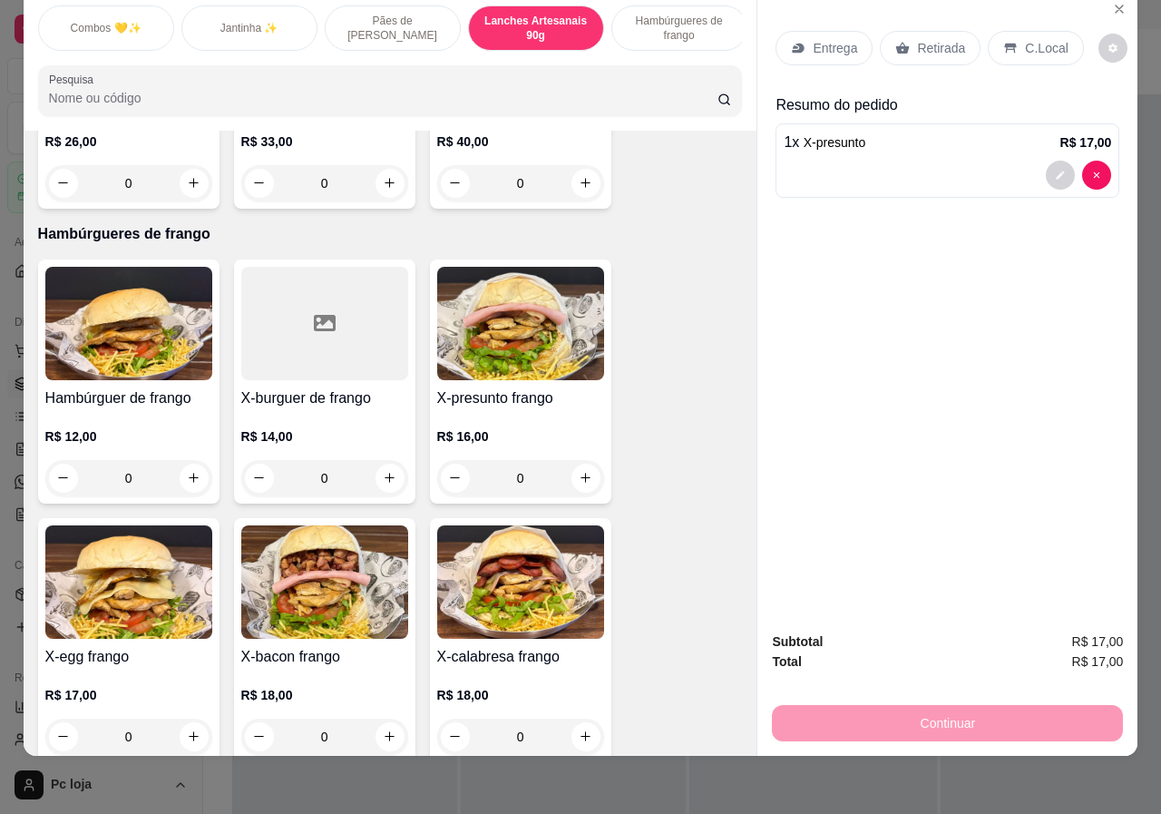
scroll to position [2281, 0]
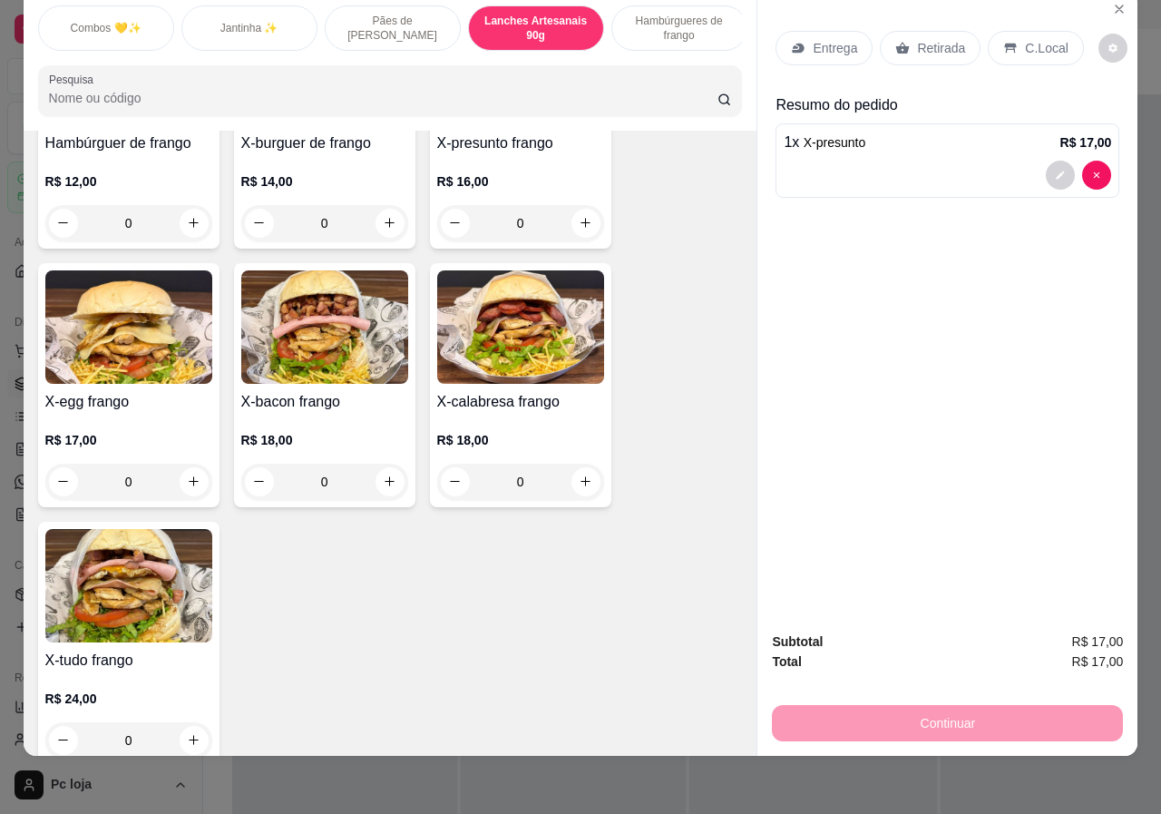
click at [384, 464] on div "0" at bounding box center [324, 482] width 167 height 36
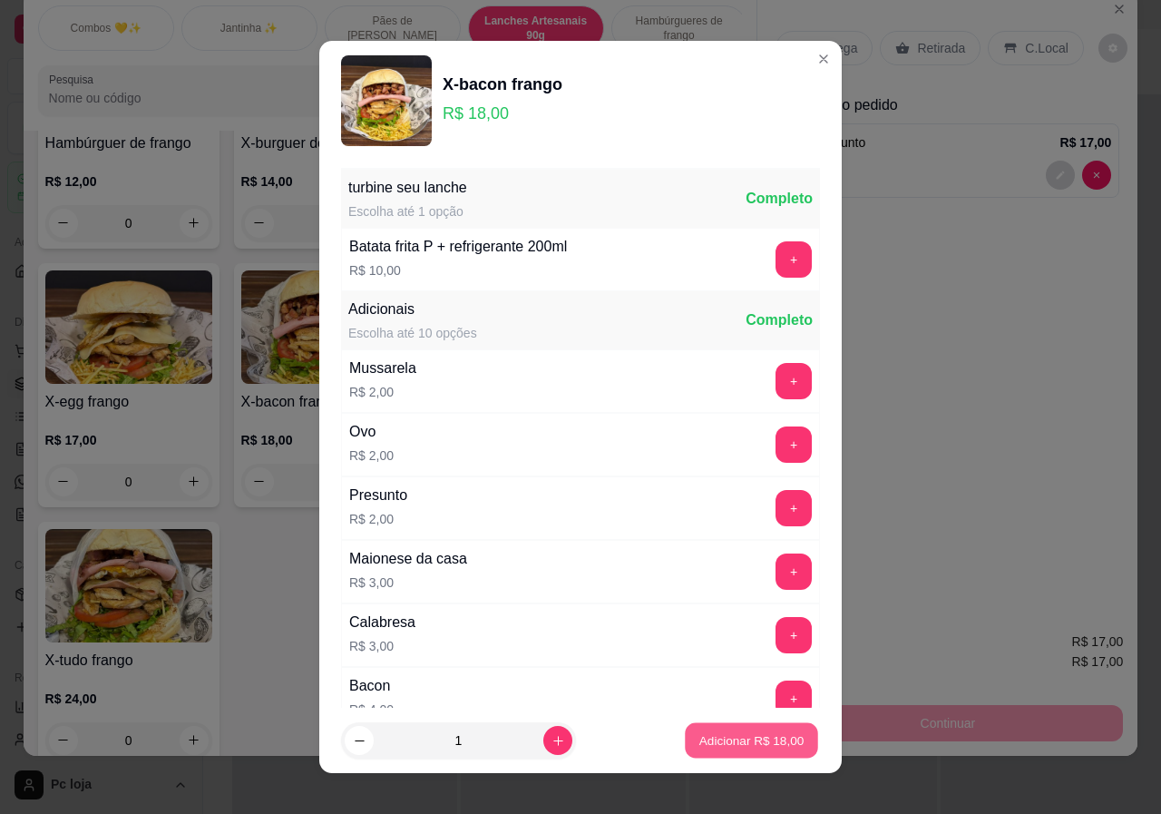
click at [741, 739] on p "Adicionar R$ 18,00" at bounding box center [751, 739] width 105 height 17
type input "1"
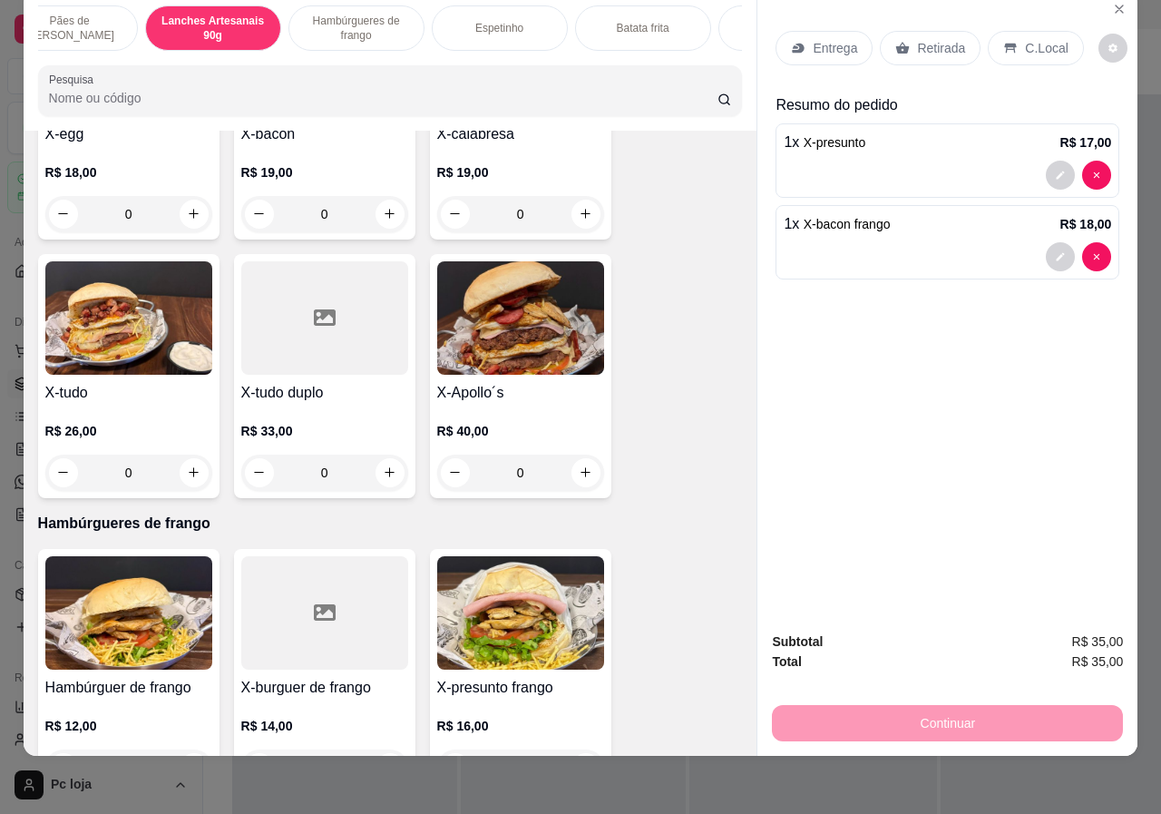
scroll to position [0, 327]
click at [658, 21] on div "Batata frita" at bounding box center [640, 27] width 136 height 45
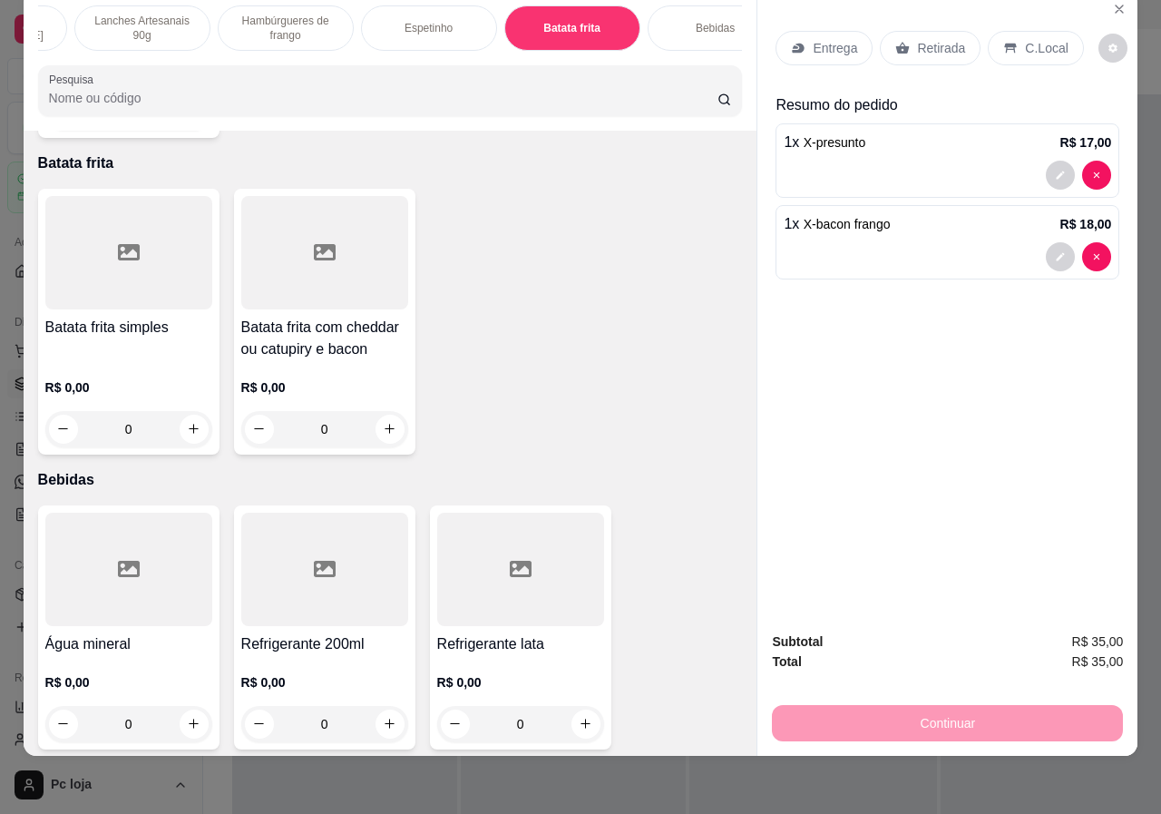
scroll to position [0, 399]
click at [709, 21] on p "Bebidas" at bounding box center [709, 28] width 39 height 15
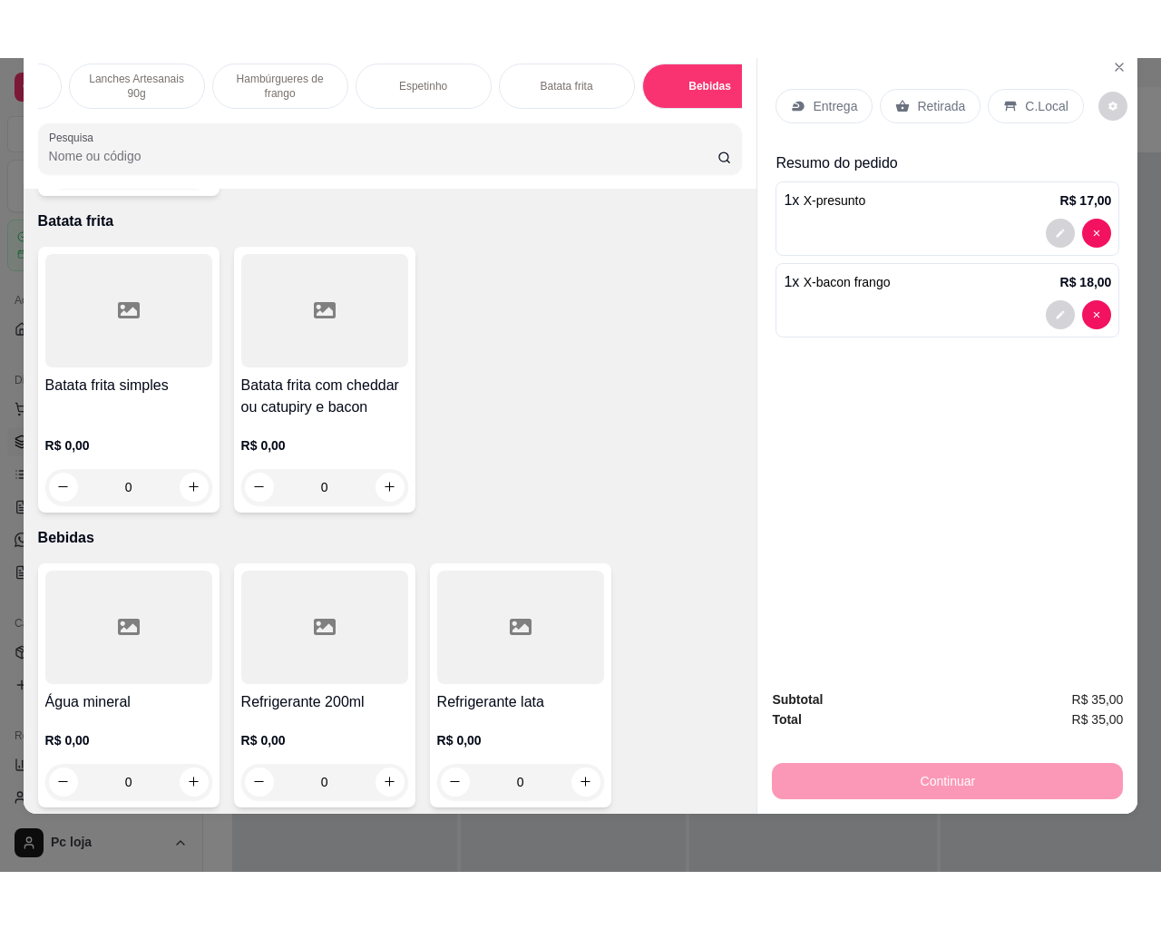
scroll to position [3522, 0]
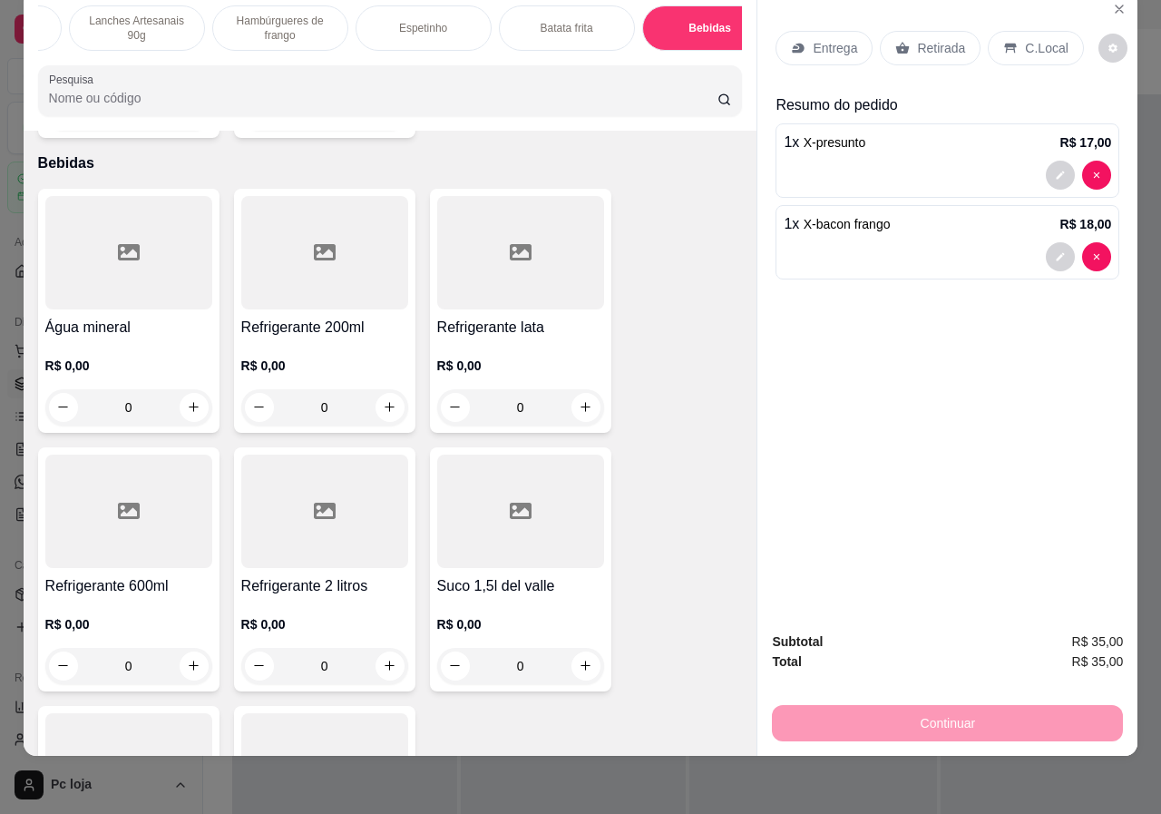
click at [322, 538] on div at bounding box center [324, 510] width 167 height 113
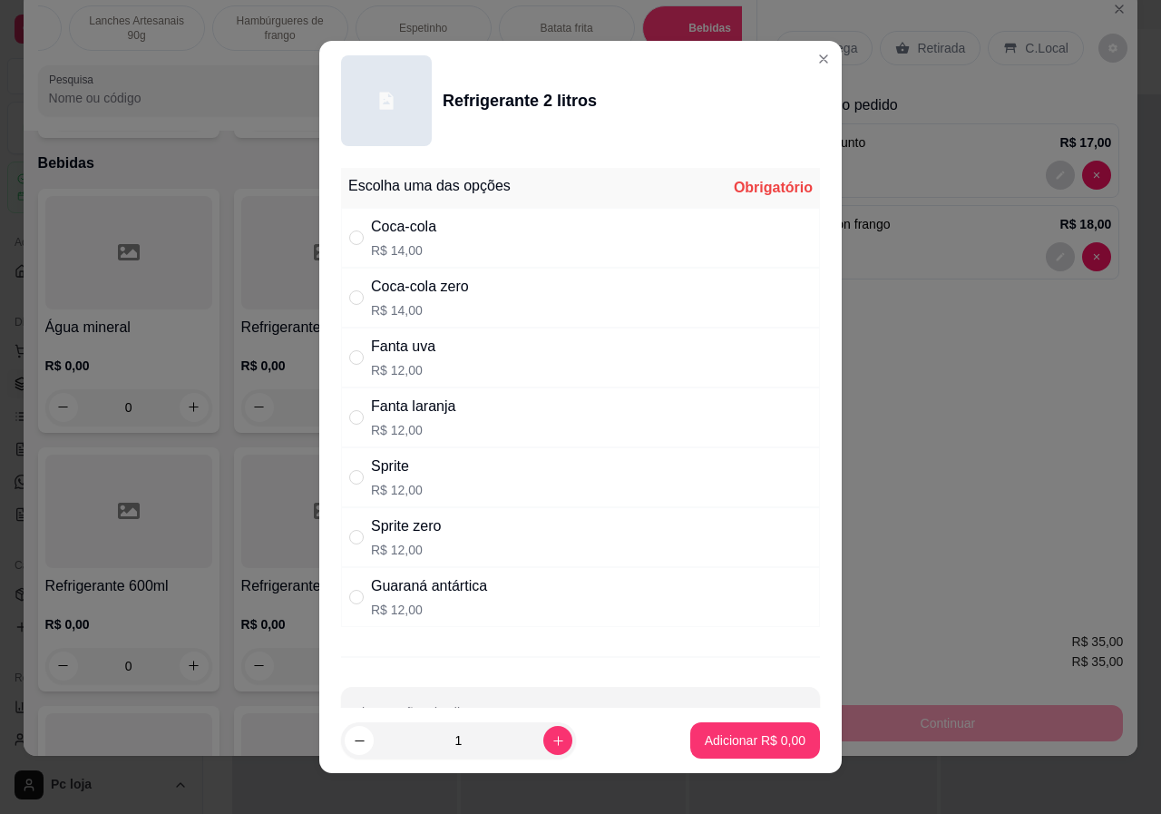
click at [421, 250] on p "R$ 14,00" at bounding box center [403, 250] width 65 height 18
radio input "true"
click at [730, 748] on p "Adicionar R$ 14,00" at bounding box center [752, 740] width 108 height 18
type input "1"
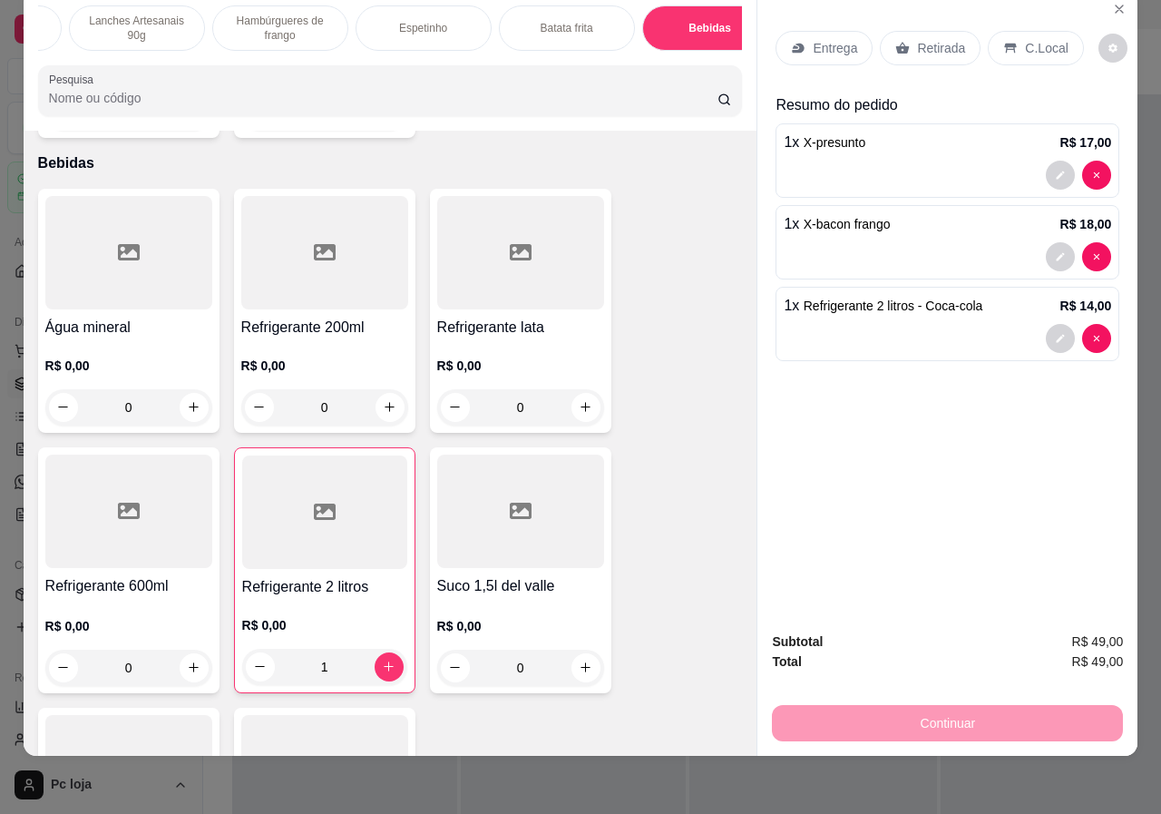
click at [825, 16] on div "Entrega Retirada C.Local" at bounding box center [948, 48] width 344 height 64
click at [823, 39] on p "Entrega" at bounding box center [835, 48] width 44 height 18
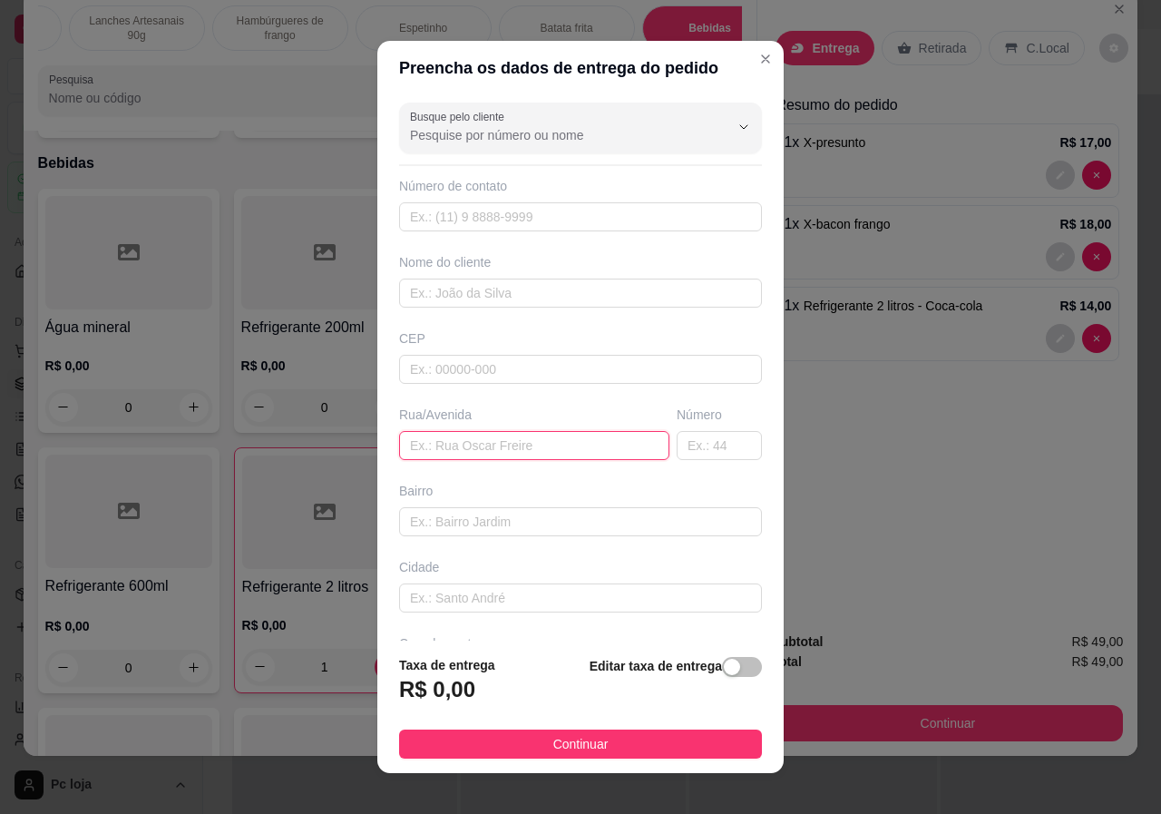
click at [465, 444] on input "text" at bounding box center [534, 445] width 270 height 29
paste input "[STREET_ADDRESS]"
drag, startPoint x: 552, startPoint y: 449, endPoint x: 590, endPoint y: 442, distance: 38.8
click at [590, 442] on input "[STREET_ADDRESS]" at bounding box center [534, 445] width 270 height 29
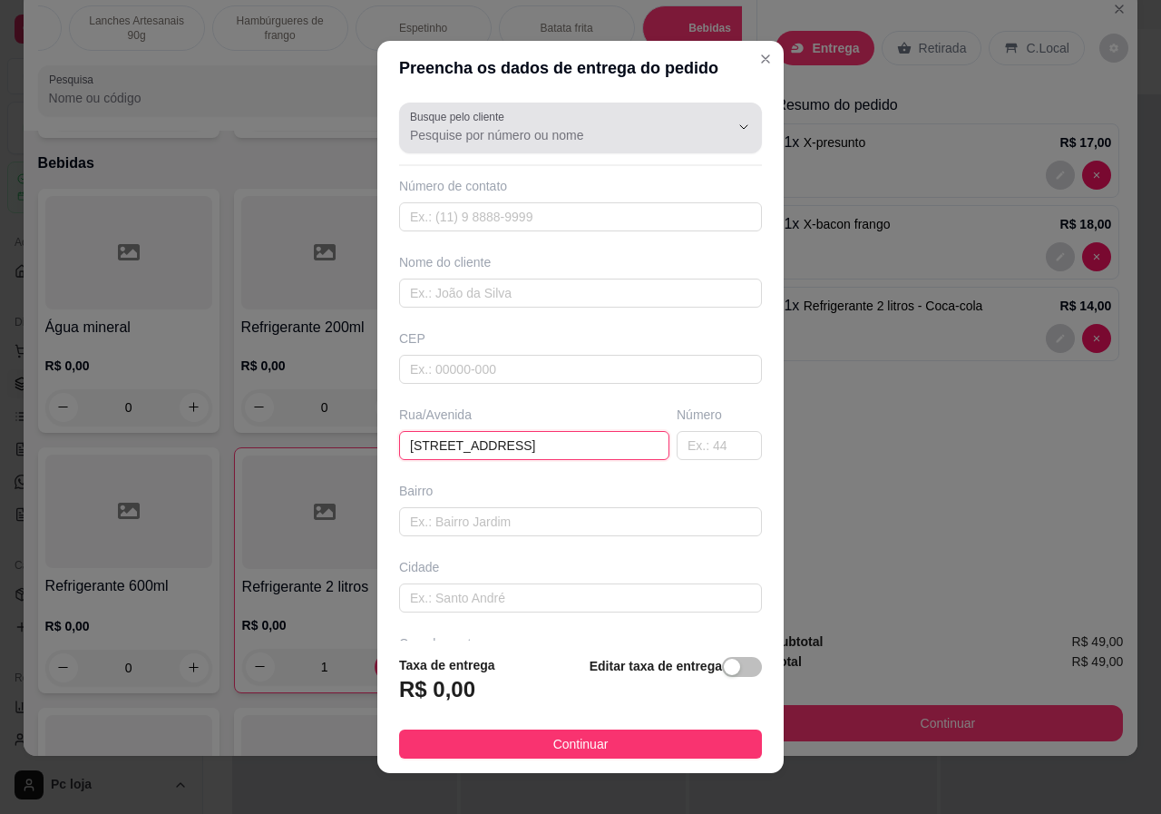
type input "[STREET_ADDRESS]"
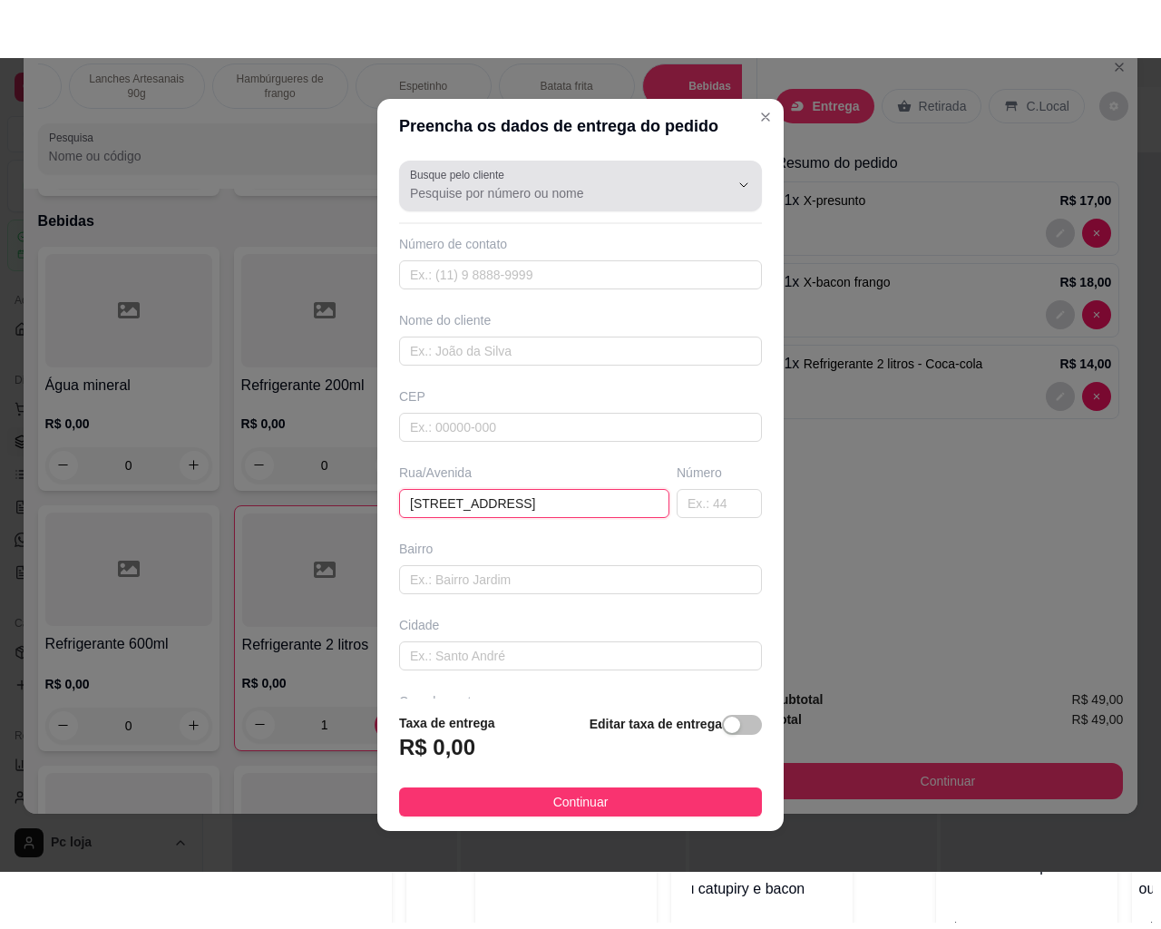
scroll to position [37, 0]
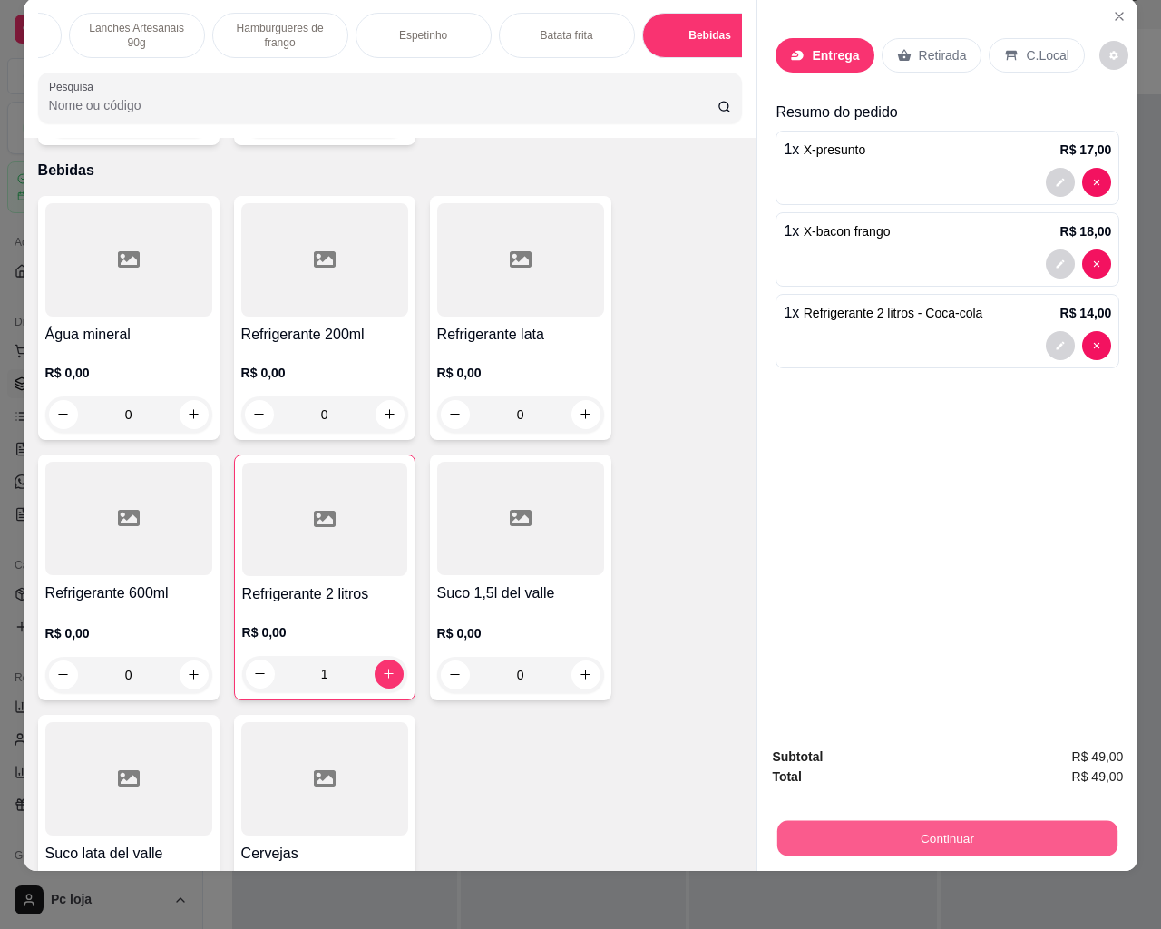
click at [861, 813] on button "Continuar" at bounding box center [947, 838] width 340 height 35
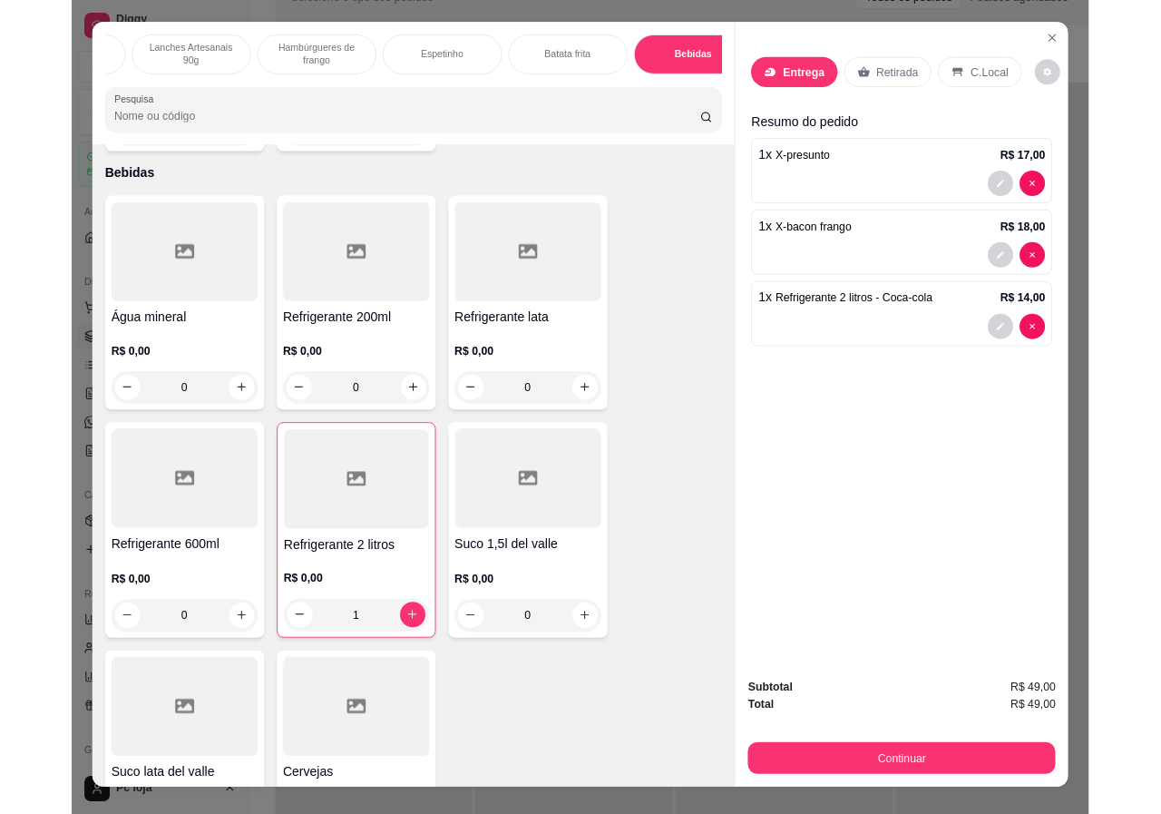
scroll to position [0, 0]
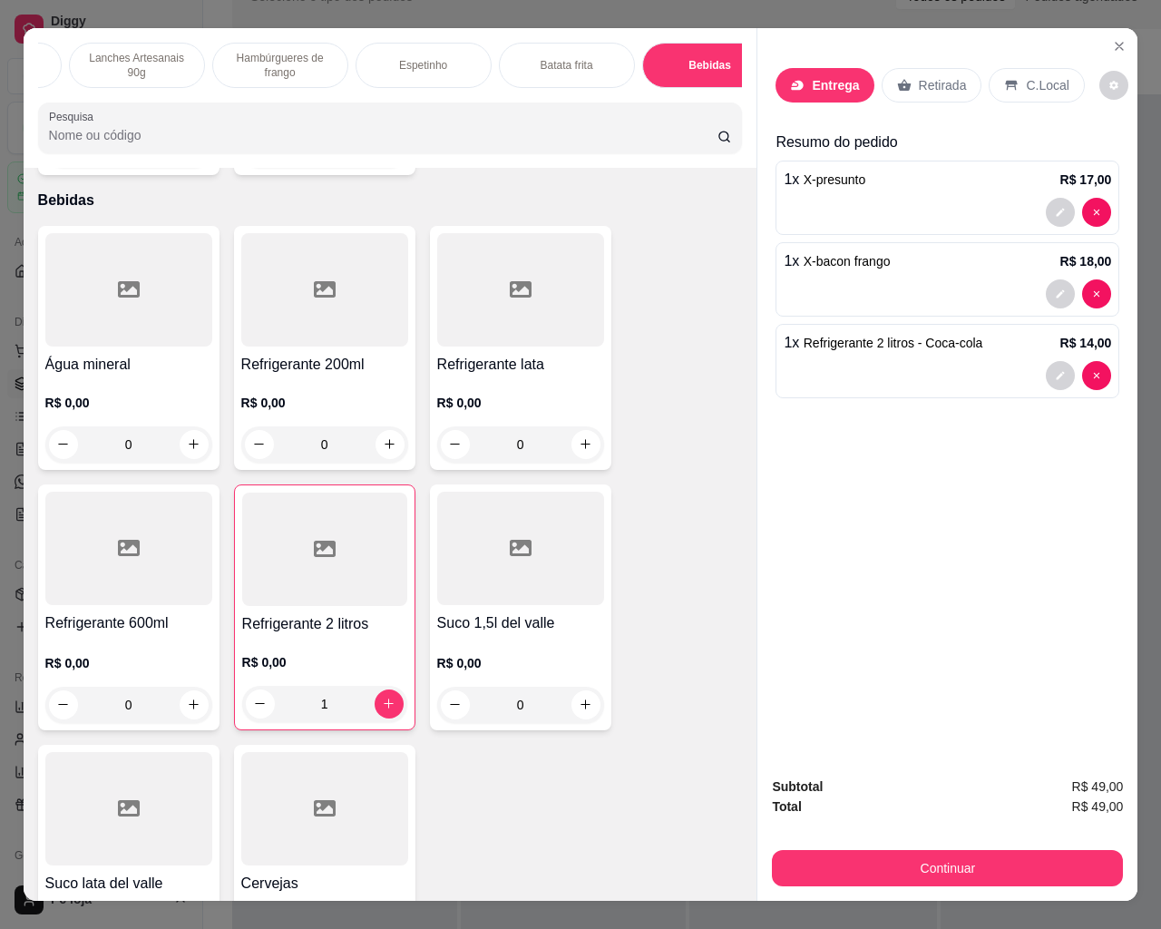
click at [812, 80] on p "Entrega" at bounding box center [835, 85] width 47 height 18
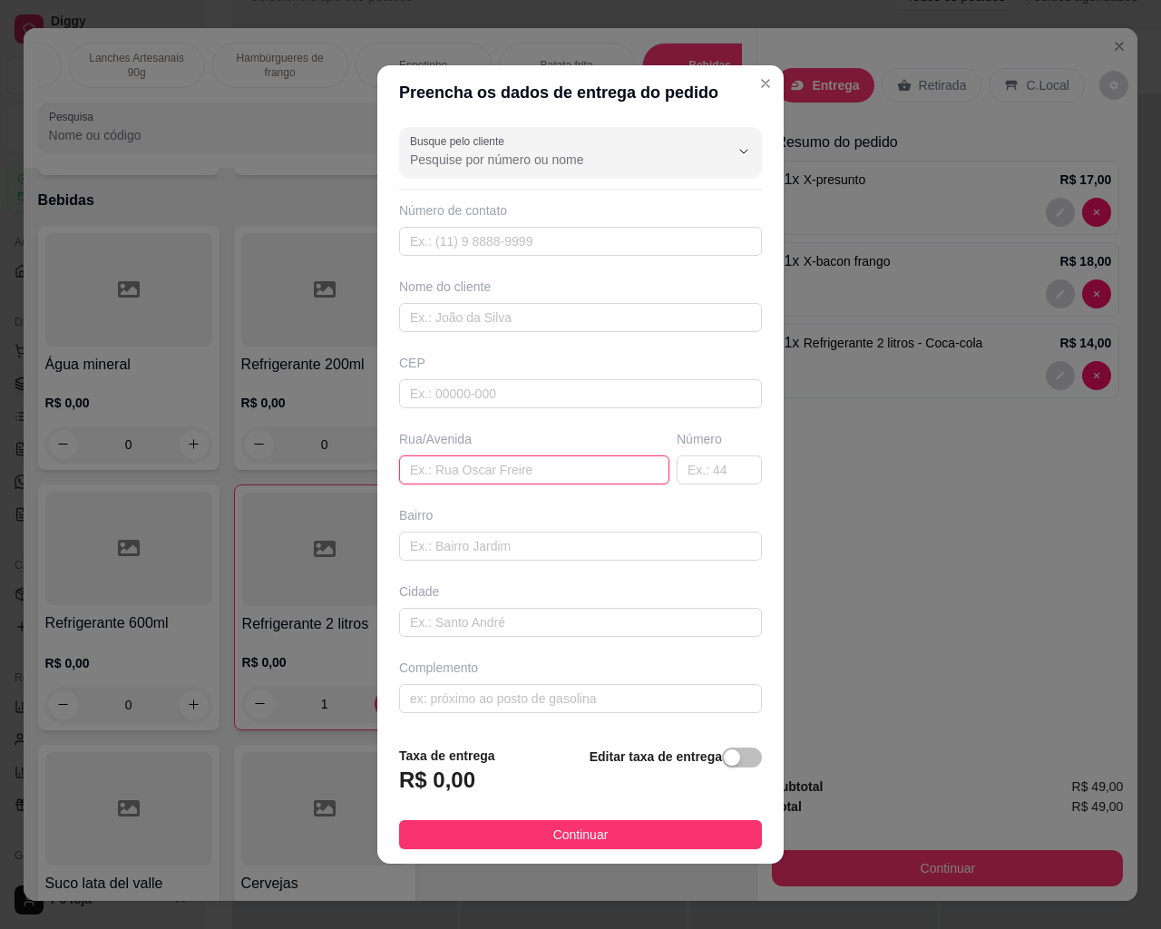
click at [475, 473] on input "text" at bounding box center [534, 469] width 270 height 29
paste input "asa 13"
type input "asa 13"
drag, startPoint x: 450, startPoint y: 475, endPoint x: 371, endPoint y: 407, distance: 104.2
click at [363, 480] on div "Preencha os dados de entrega do pedido Busque pelo cliente Número de contato No…" at bounding box center [580, 464] width 1161 height 929
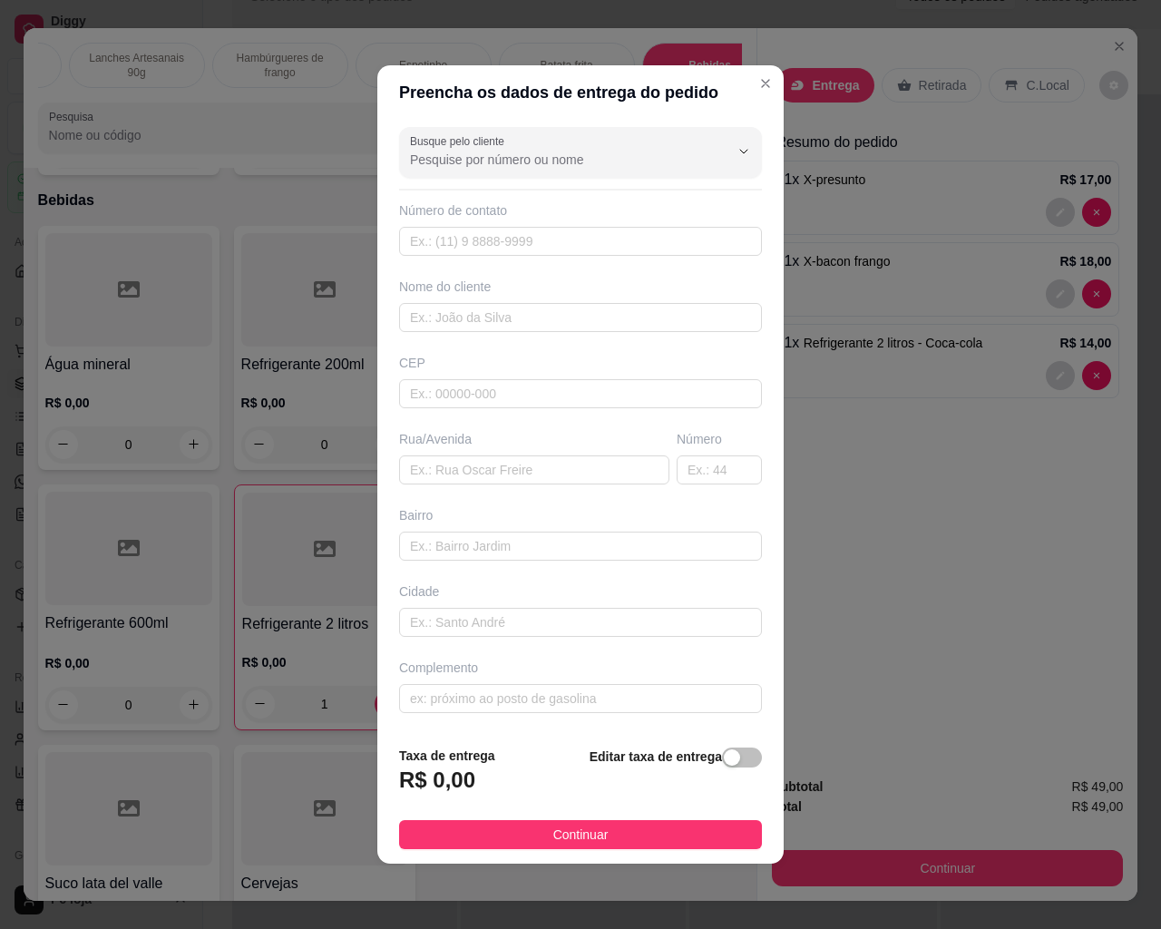
click at [433, 713] on div "Busque pelo cliente Número de contato Nome do cliente CEP Rua/[GEOGRAPHIC_DATA]" at bounding box center [580, 425] width 406 height 611
click at [429, 707] on input "text" at bounding box center [580, 698] width 363 height 29
paste input "asa 13"
click at [406, 701] on input "asa 13" at bounding box center [580, 698] width 363 height 29
type input "casa 13"
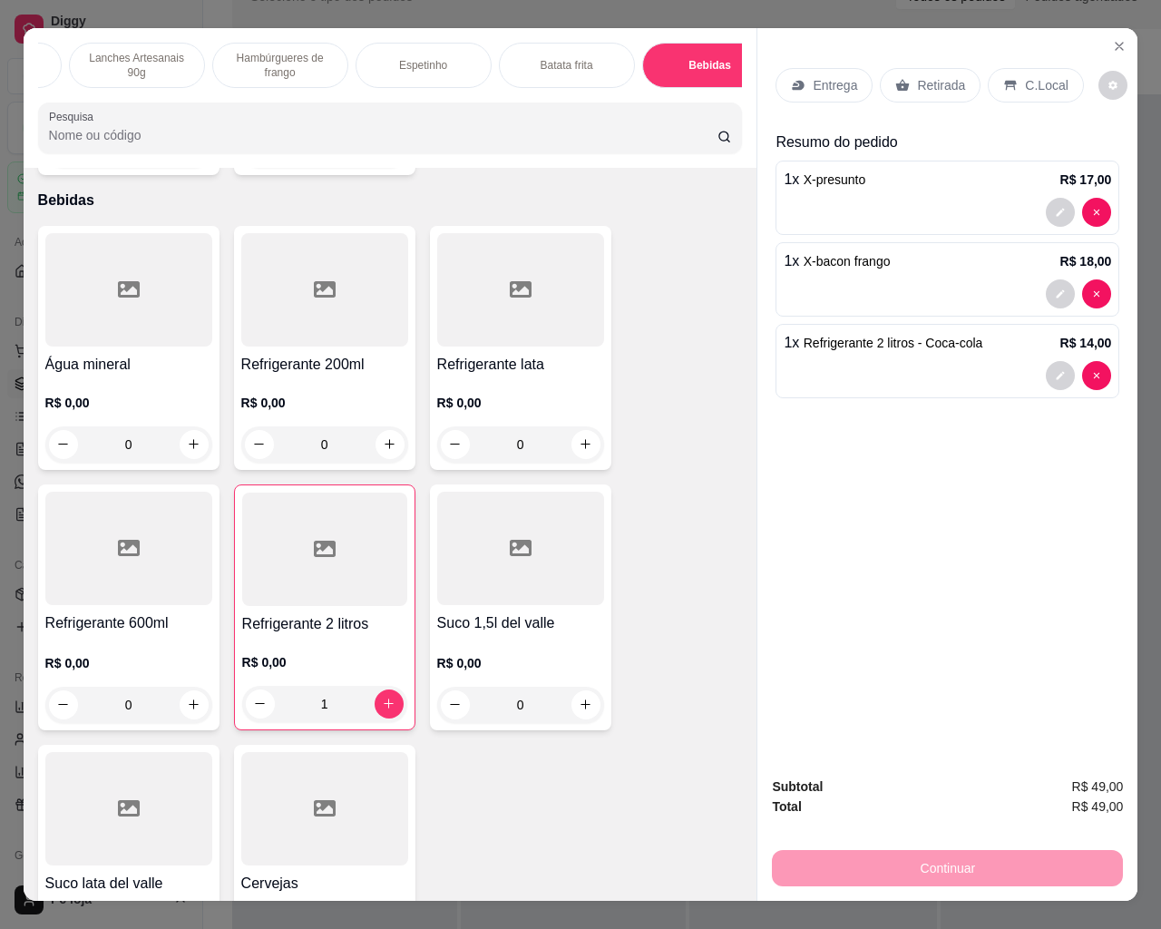
click at [659, 502] on div "Água mineral R$ 0,00 0 Refrigerante 200ml R$ 0,00 0 Refrigerante lata R$ 0,00 0…" at bounding box center [390, 607] width 705 height 763
click at [1112, 39] on icon "Close" at bounding box center [1119, 46] width 15 height 15
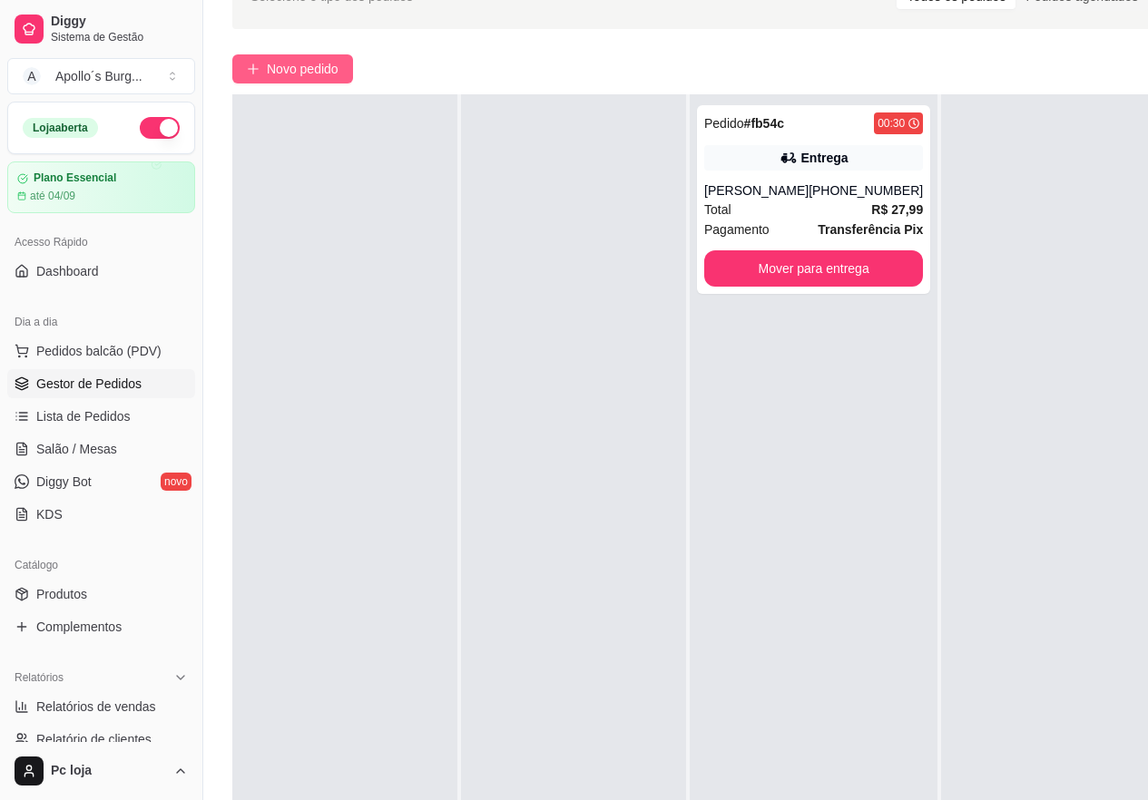
click at [313, 61] on span "Novo pedido" at bounding box center [303, 69] width 72 height 20
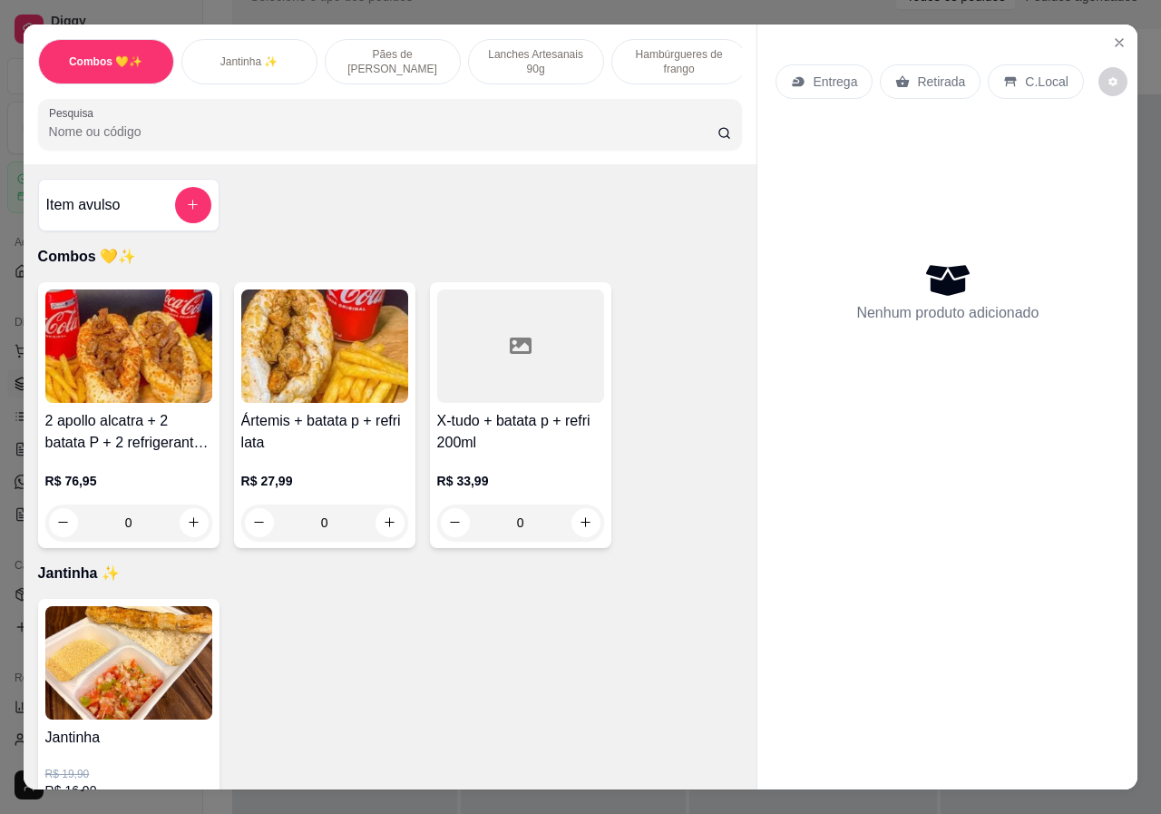
click at [544, 62] on p "Lanches Artesanais 90g" at bounding box center [536, 61] width 105 height 29
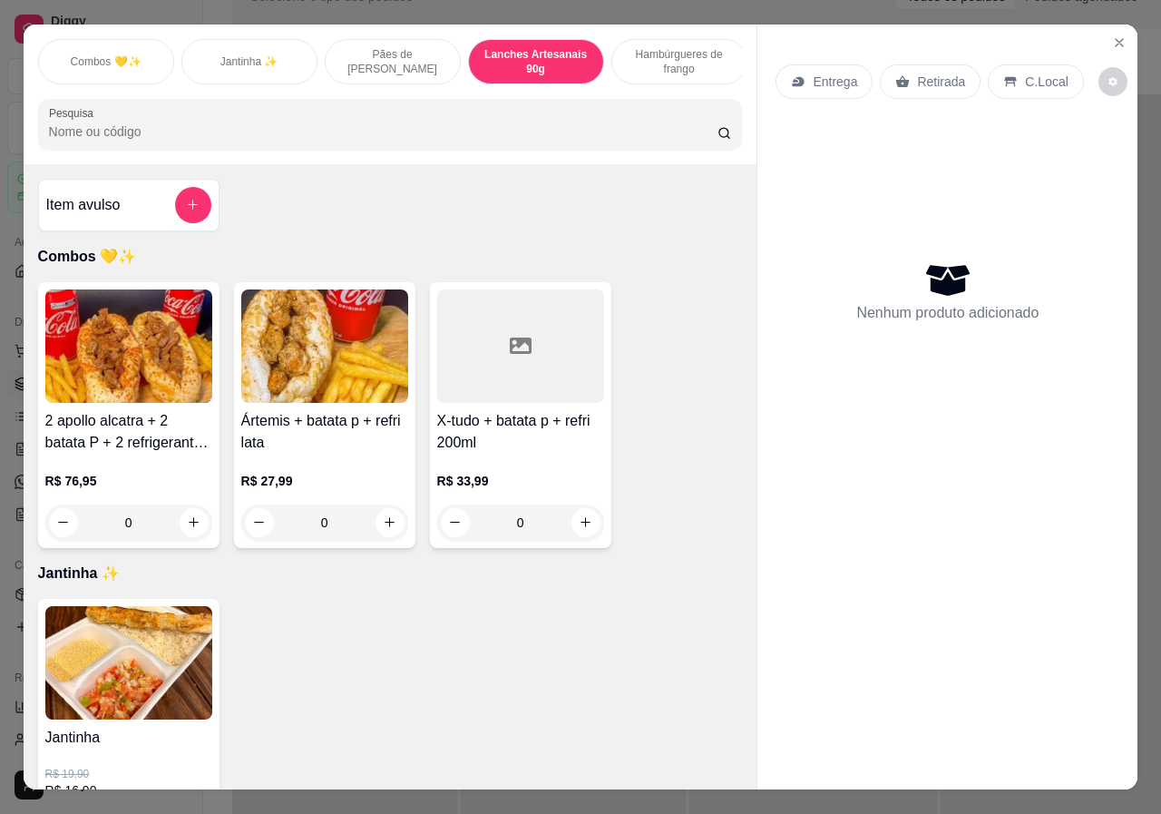
scroll to position [41, 0]
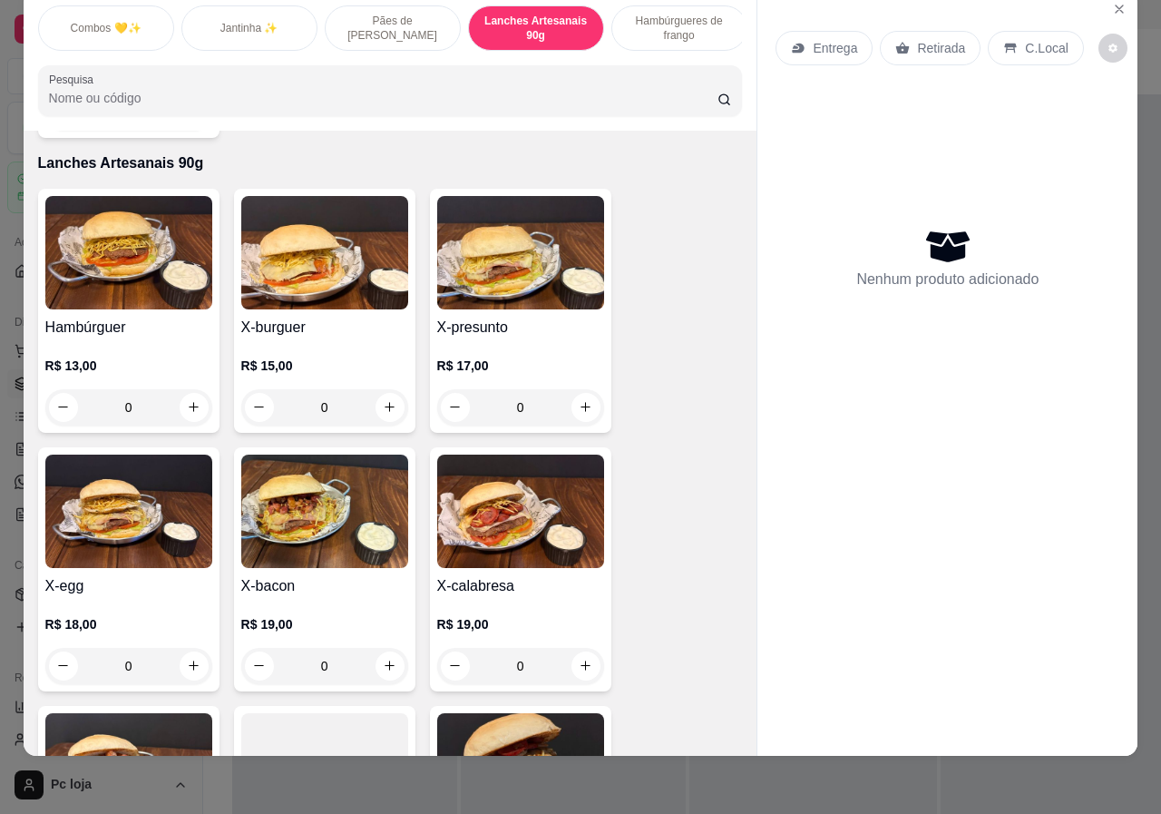
click at [579, 389] on div "0" at bounding box center [520, 407] width 167 height 36
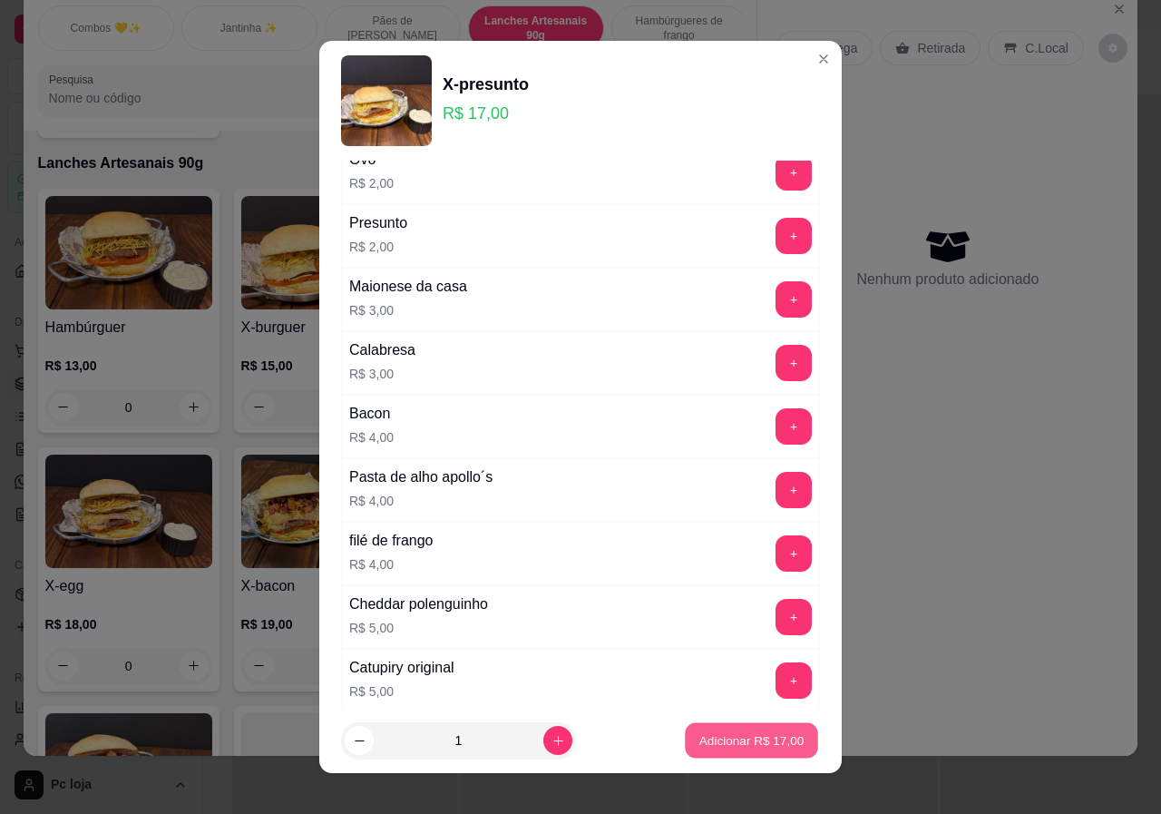
click at [741, 739] on p "Adicionar R$ 17,00" at bounding box center [751, 739] width 105 height 17
type input "1"
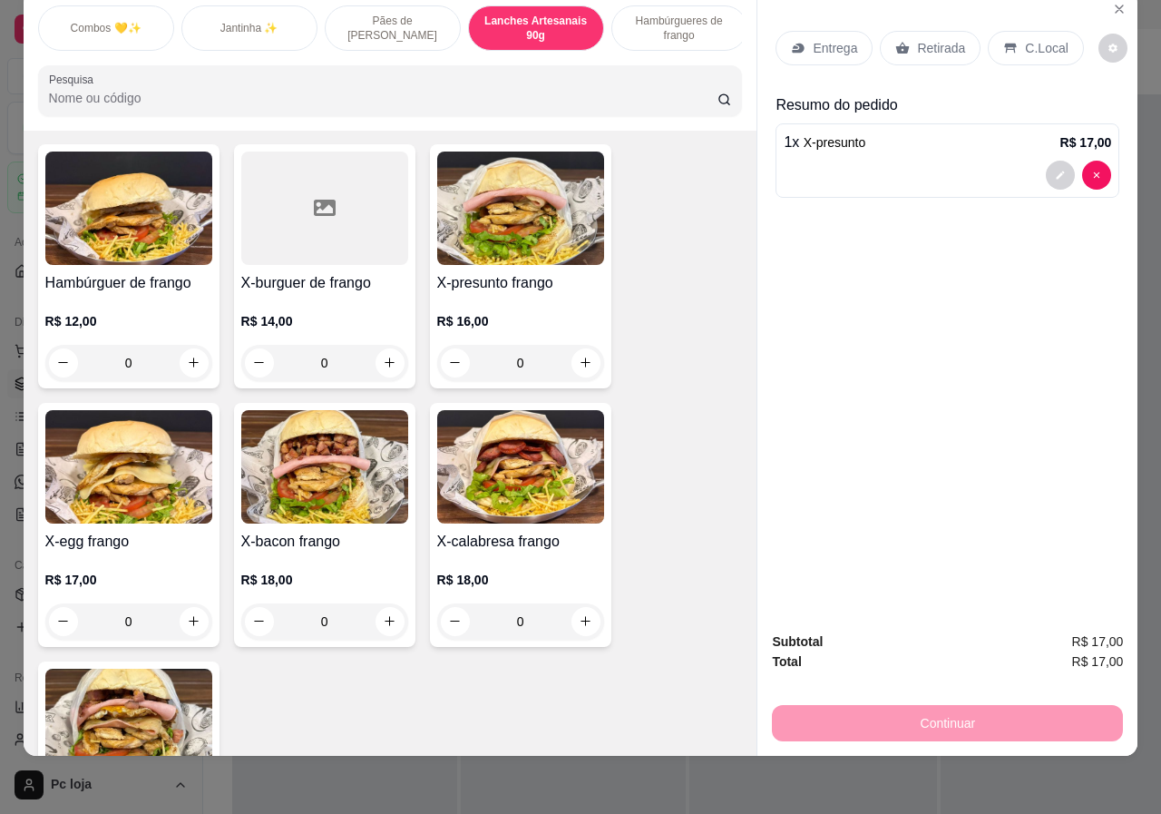
scroll to position [2190, 0]
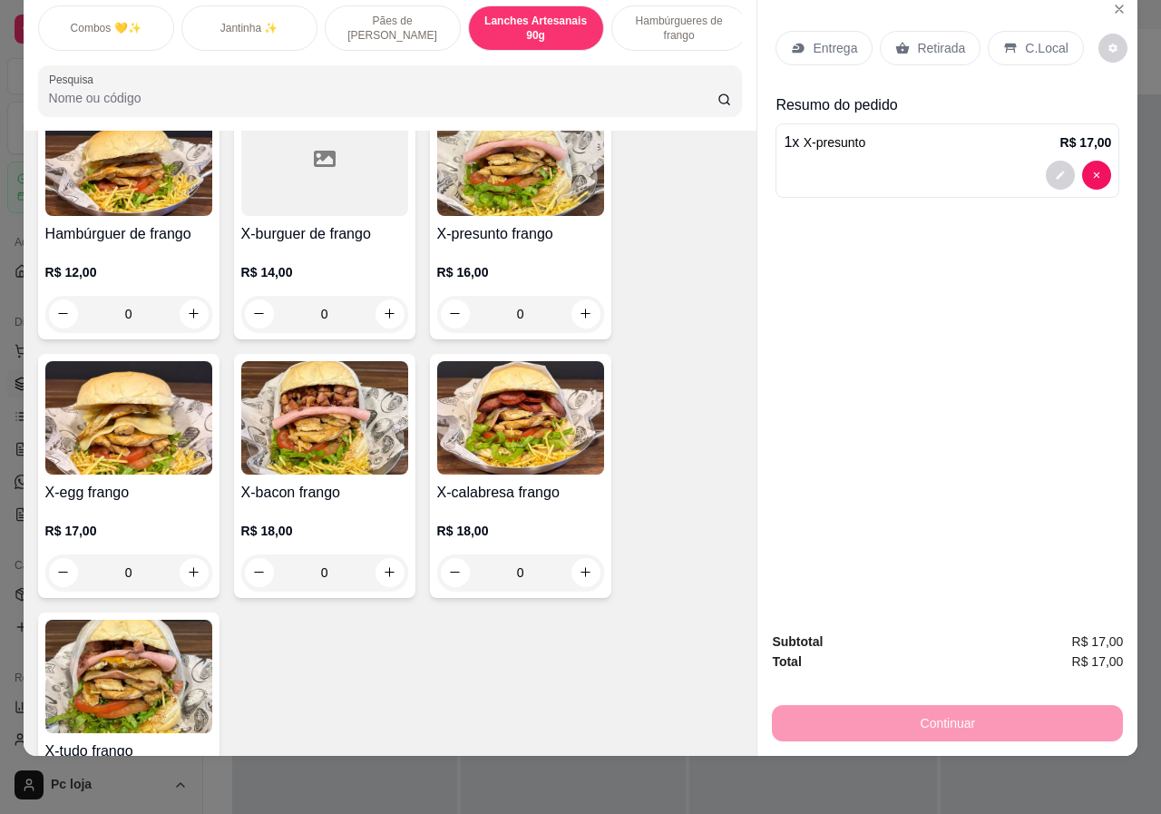
click at [386, 554] on div "0" at bounding box center [324, 572] width 167 height 36
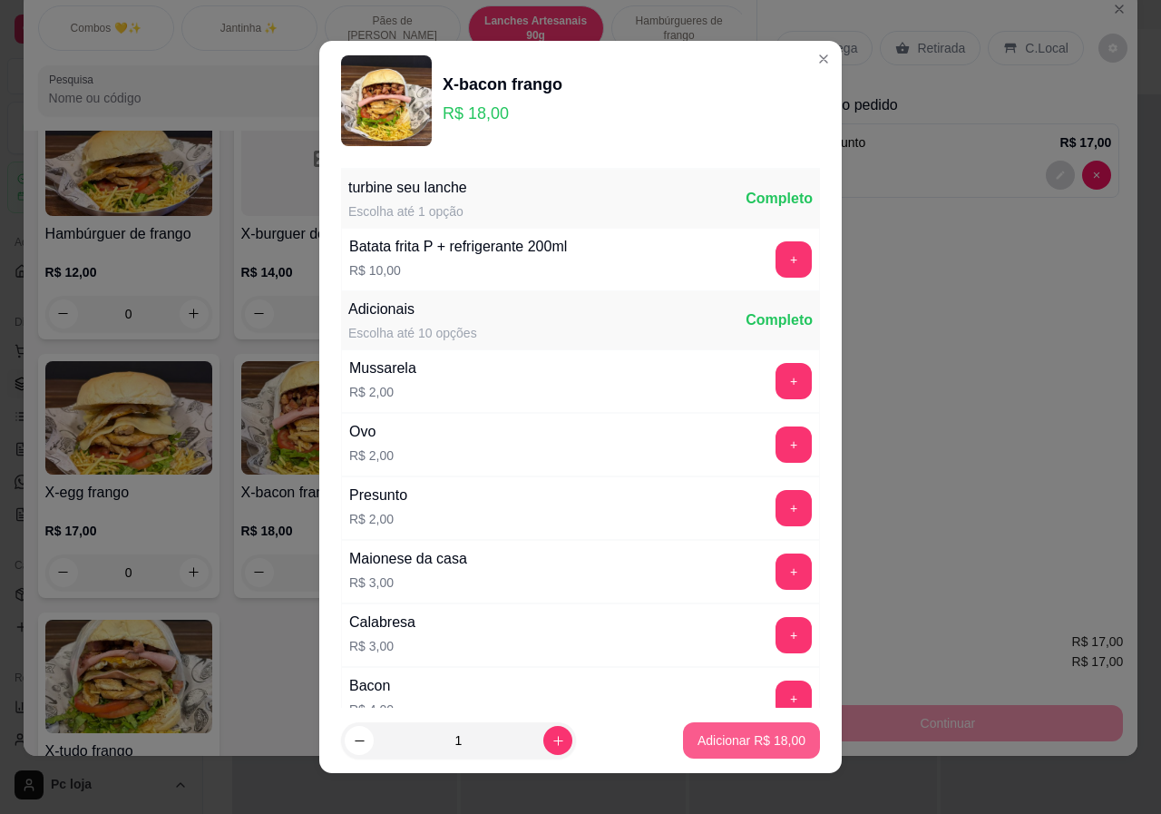
click at [754, 748] on p "Adicionar R$ 18,00" at bounding box center [752, 740] width 108 height 18
type input "1"
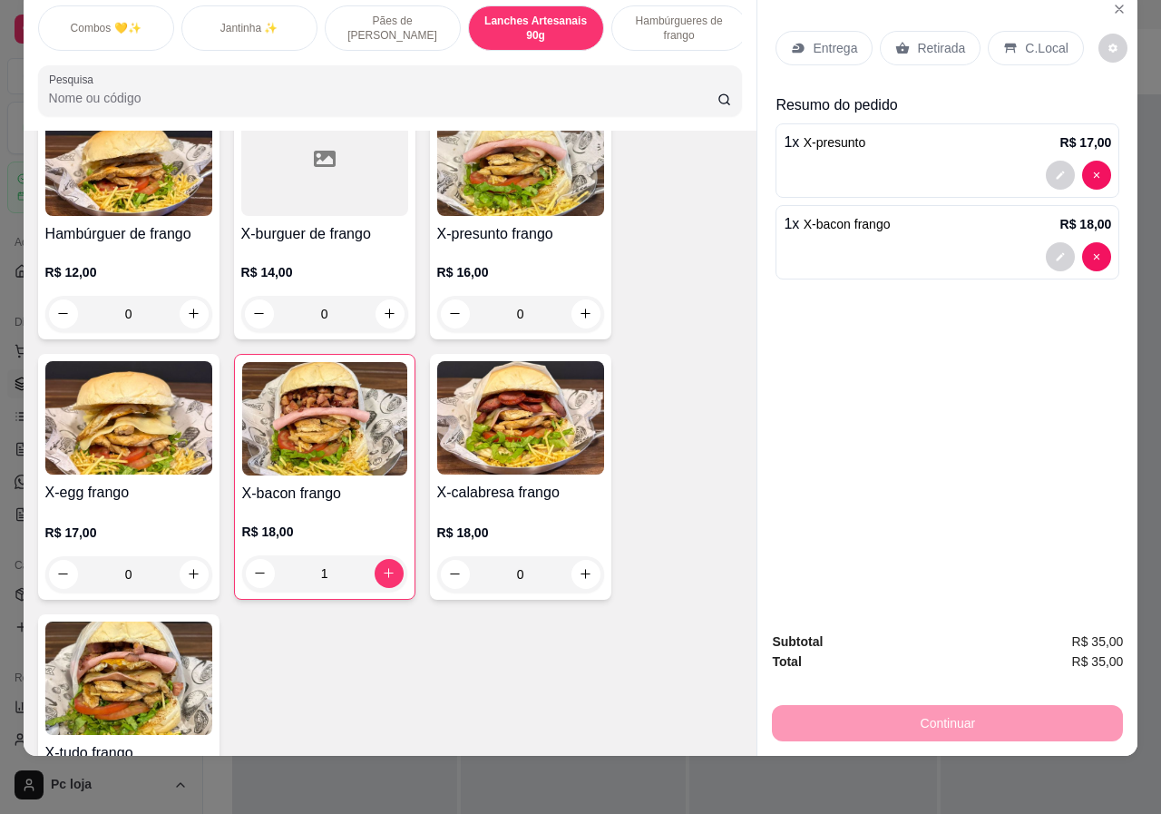
click at [813, 39] on p "Entrega" at bounding box center [835, 48] width 44 height 18
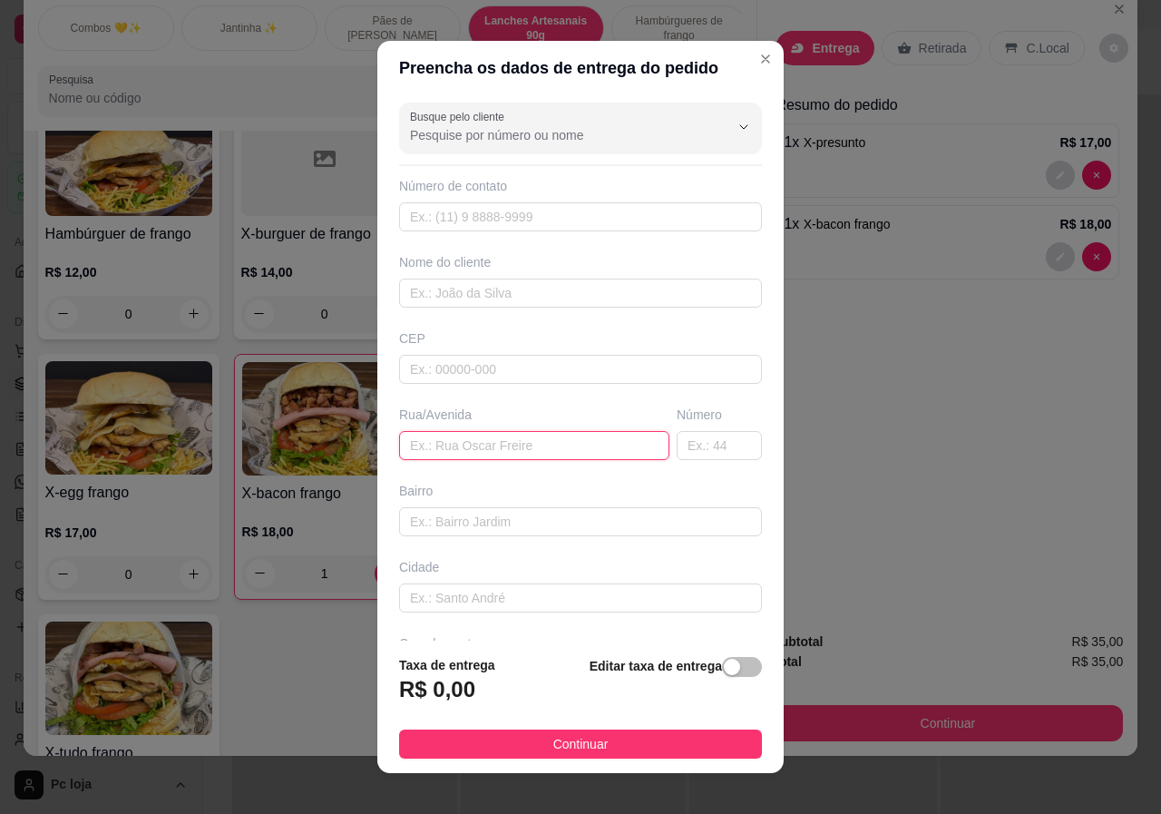
click at [434, 435] on input "text" at bounding box center [534, 445] width 270 height 29
paste input "[STREET_ADDRESS]"
drag, startPoint x: 591, startPoint y: 447, endPoint x: 552, endPoint y: 444, distance: 39.2
click at [552, 444] on input "[STREET_ADDRESS]" at bounding box center [534, 445] width 270 height 29
click at [549, 448] on input "[STREET_ADDRESS]" at bounding box center [534, 445] width 270 height 29
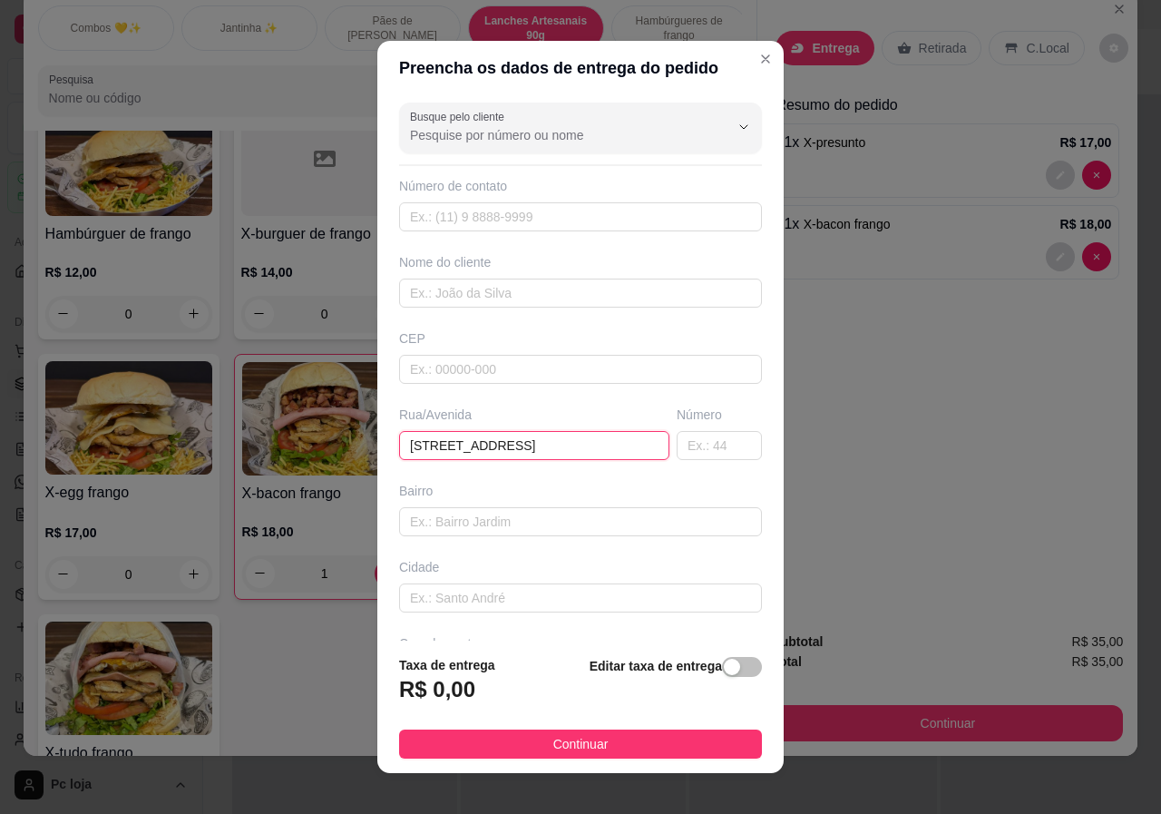
drag, startPoint x: 549, startPoint y: 448, endPoint x: 598, endPoint y: 436, distance: 50.4
click at [598, 436] on input "[STREET_ADDRESS]" at bounding box center [534, 445] width 270 height 29
type input "[STREET_ADDRESS]"
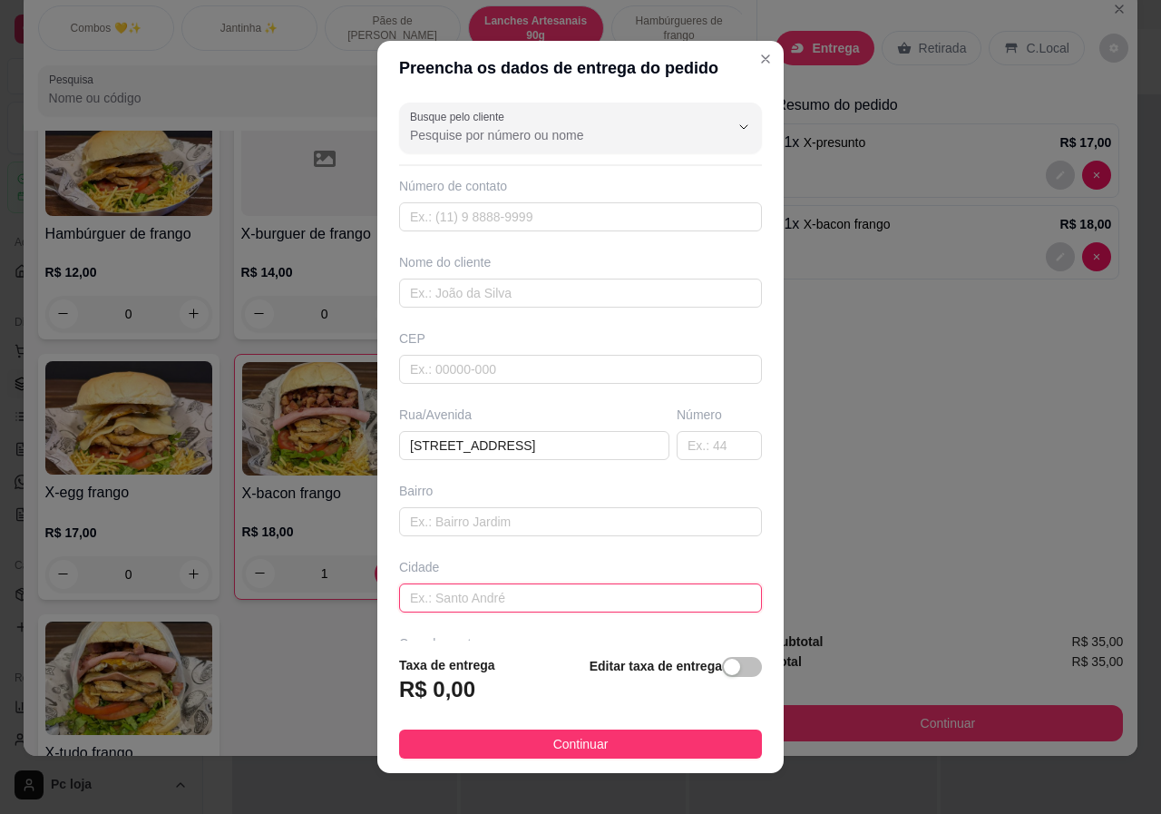
click at [479, 598] on input "text" at bounding box center [580, 597] width 363 height 29
drag, startPoint x: 478, startPoint y: 600, endPoint x: 454, endPoint y: 562, distance: 44.0
click at [454, 562] on div "Cidade" at bounding box center [580, 567] width 363 height 18
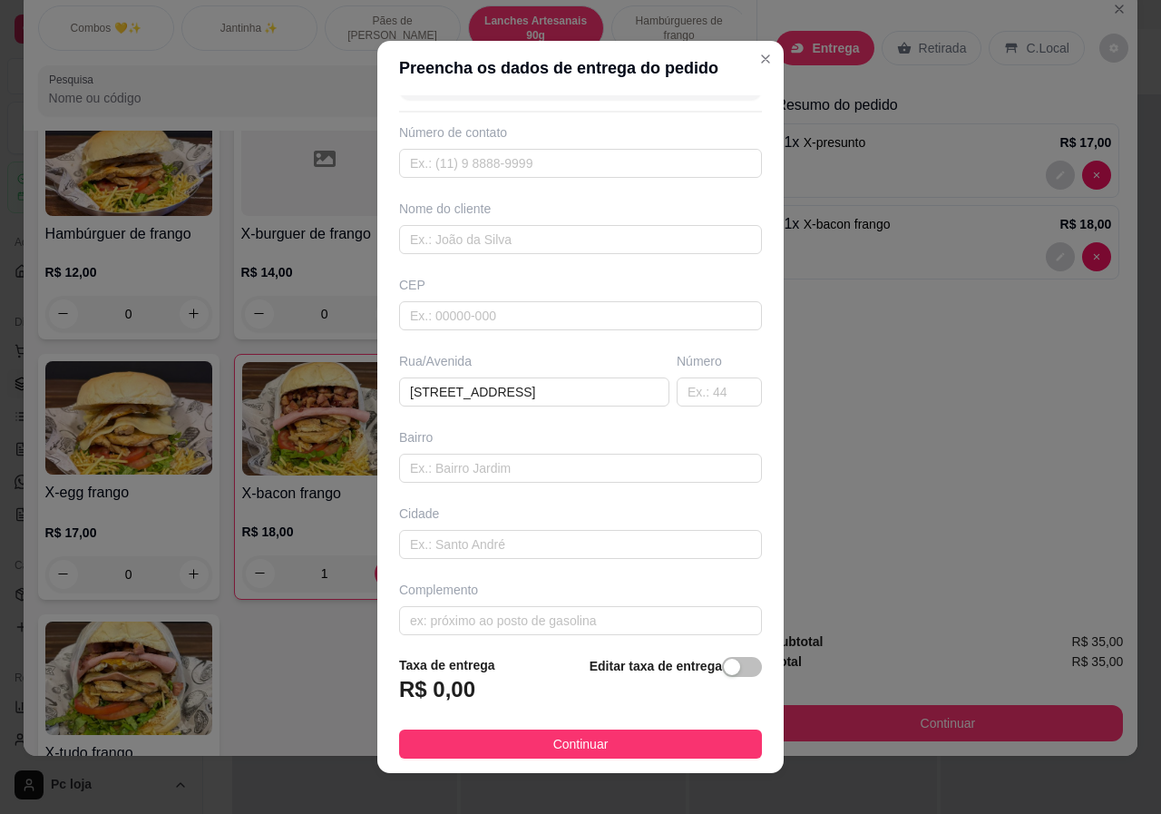
scroll to position [66, 0]
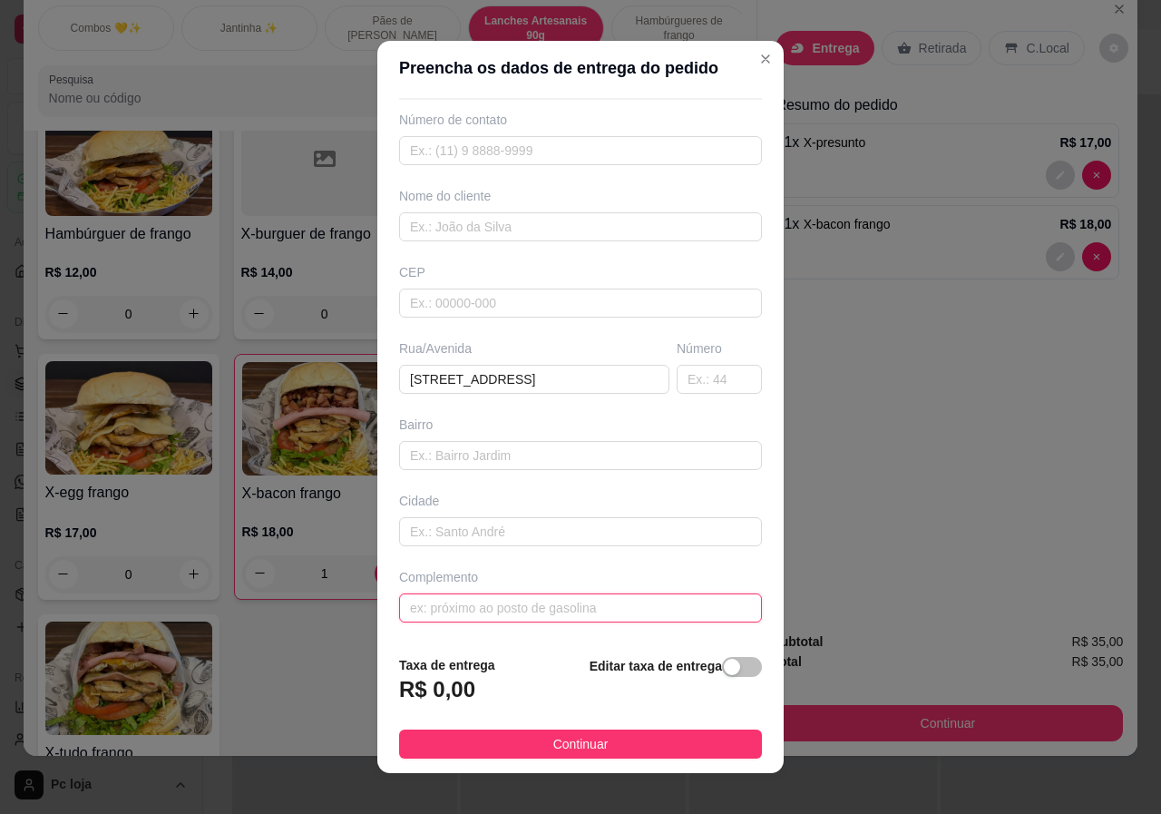
paste input "casa 13"
type input "casa 13"
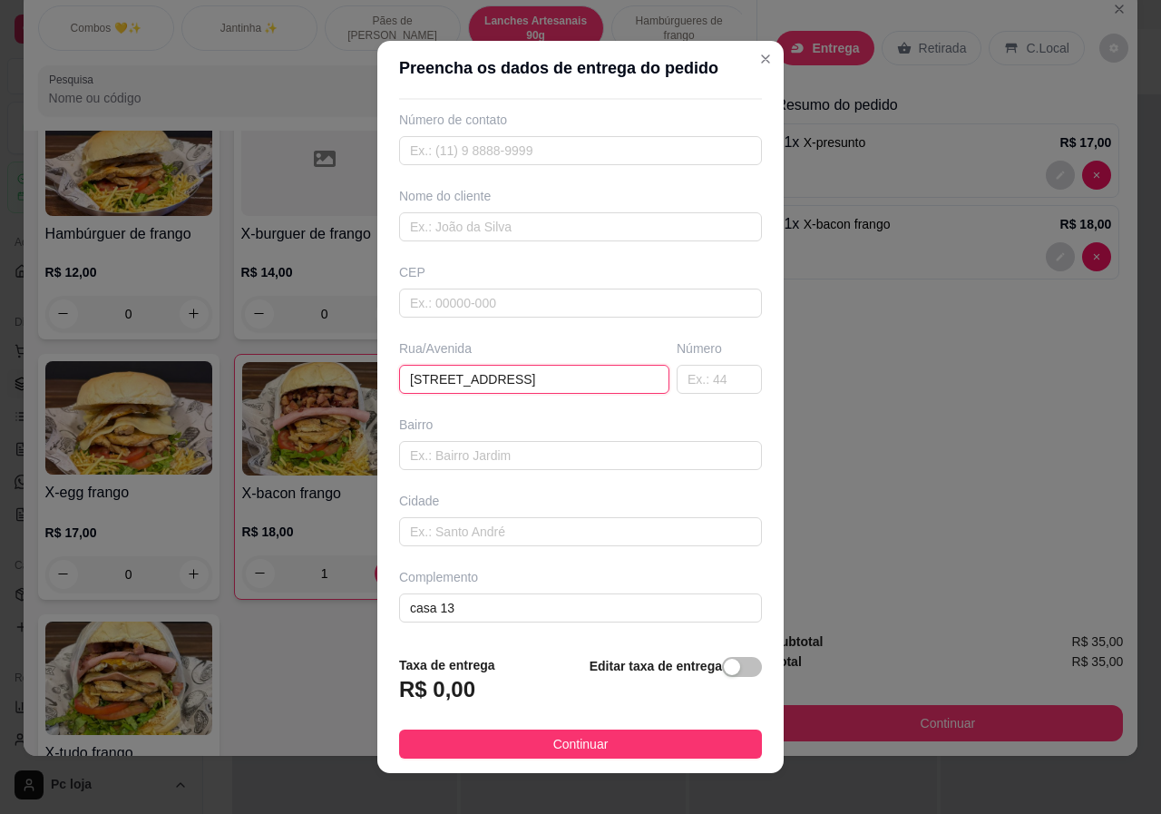
drag, startPoint x: 547, startPoint y: 385, endPoint x: 519, endPoint y: 376, distance: 29.3
click at [519, 376] on input "[STREET_ADDRESS]" at bounding box center [534, 379] width 270 height 29
type input "[GEOGRAPHIC_DATA]"
paste input "1438"
type input "1438"
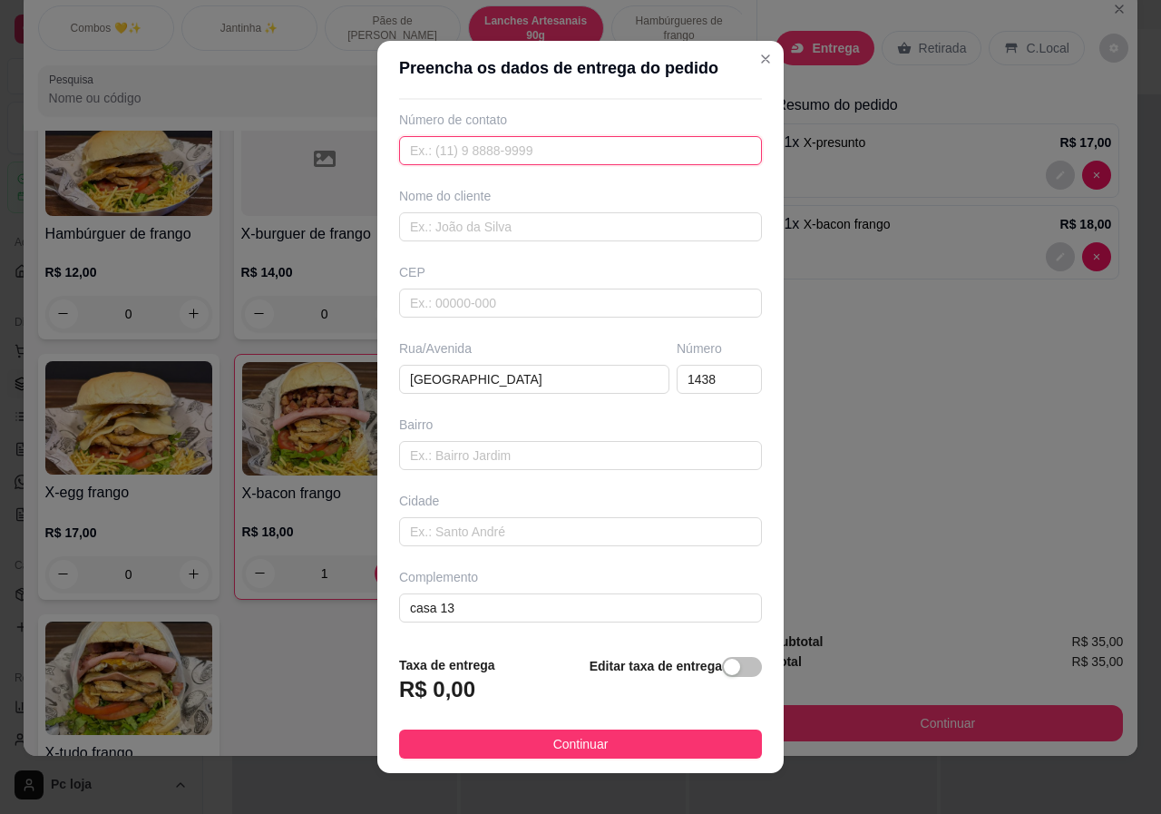
click at [462, 155] on input "text" at bounding box center [580, 150] width 363 height 29
paste input "[PHONE_NUMBER]"
type input "[PHONE_NUMBER]"
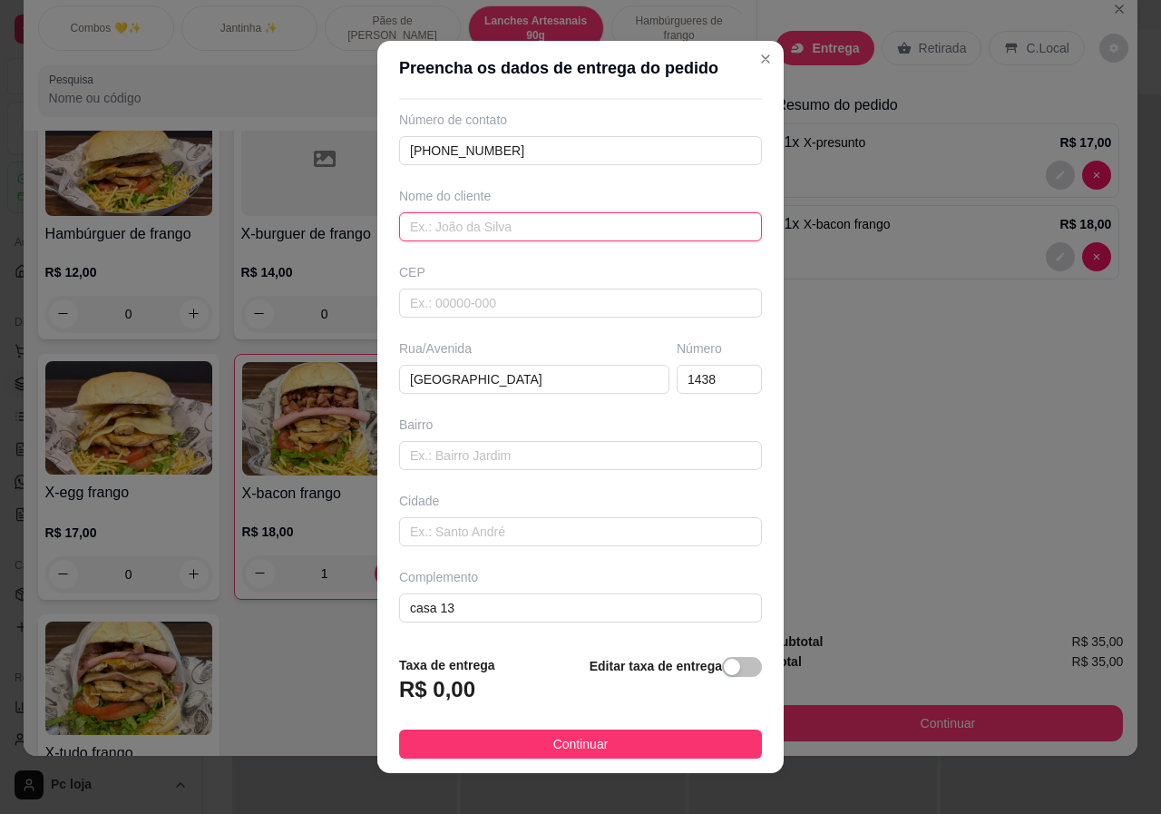
click at [480, 231] on input "text" at bounding box center [580, 226] width 363 height 29
type input "[PERSON_NAME]"
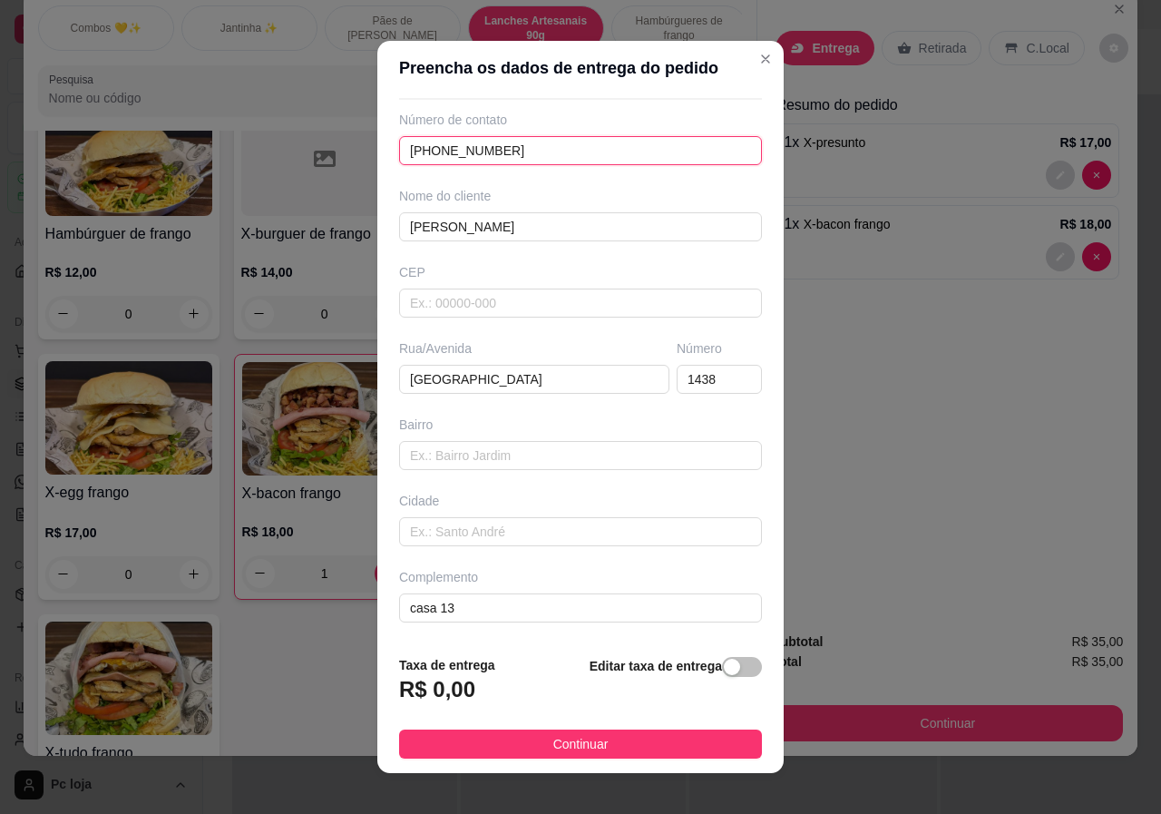
click at [422, 151] on input "[PHONE_NUMBER]" at bounding box center [580, 150] width 363 height 29
click at [431, 153] on input "[PHONE_NUMBER]" at bounding box center [580, 150] width 363 height 29
type input "[PHONE_NUMBER]"
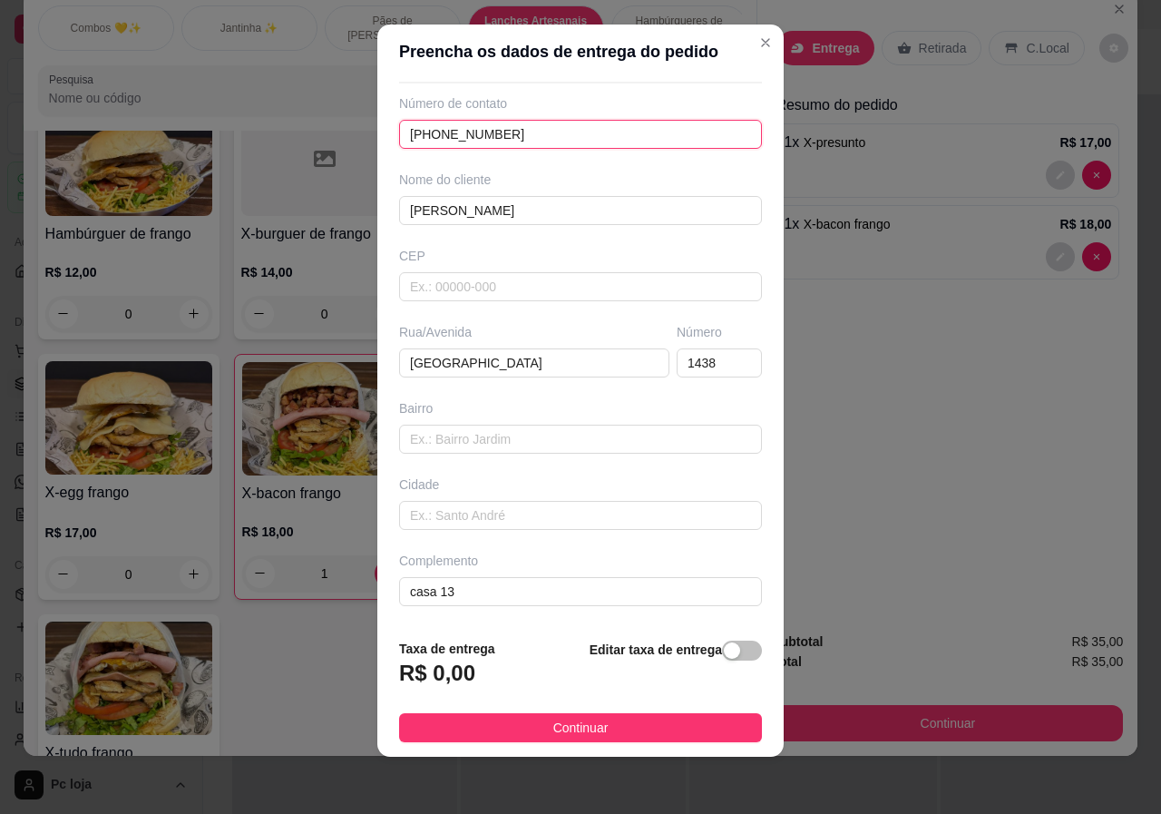
scroll to position [17, 0]
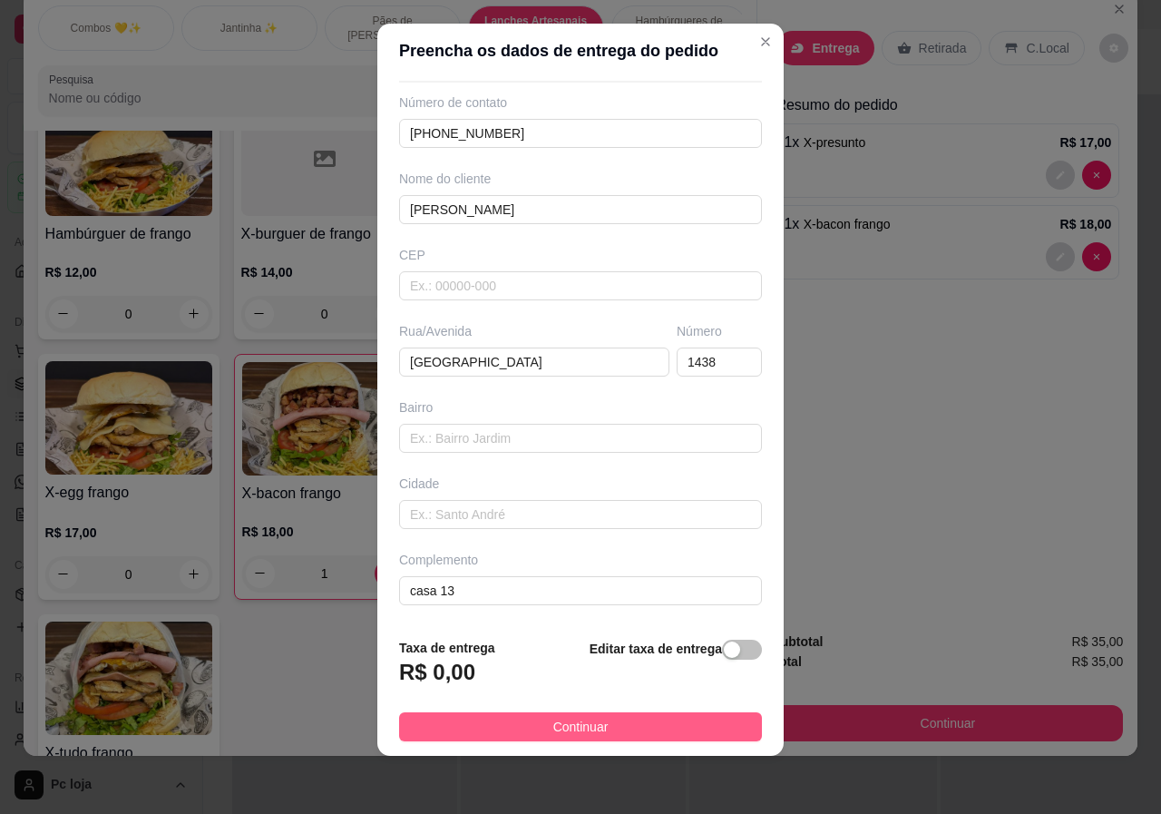
click at [553, 728] on span "Continuar" at bounding box center [580, 727] width 55 height 20
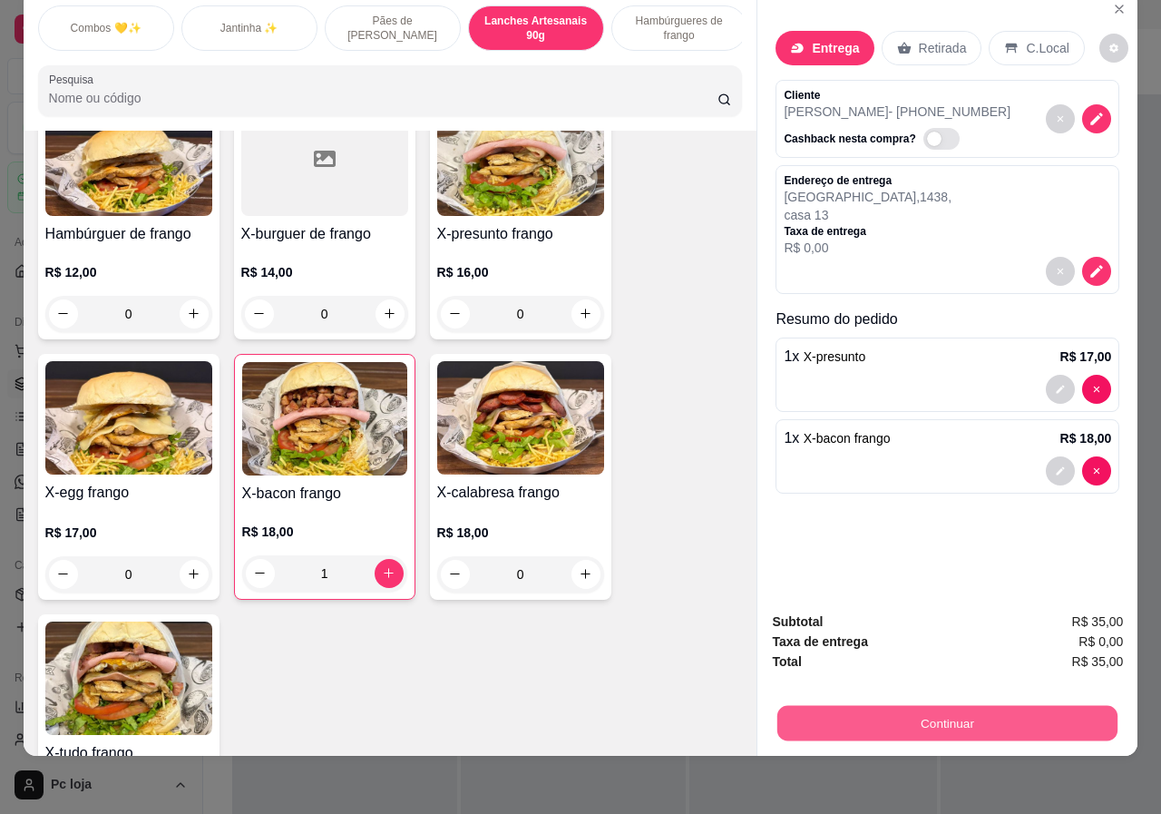
click at [852, 712] on button "Continuar" at bounding box center [947, 723] width 340 height 35
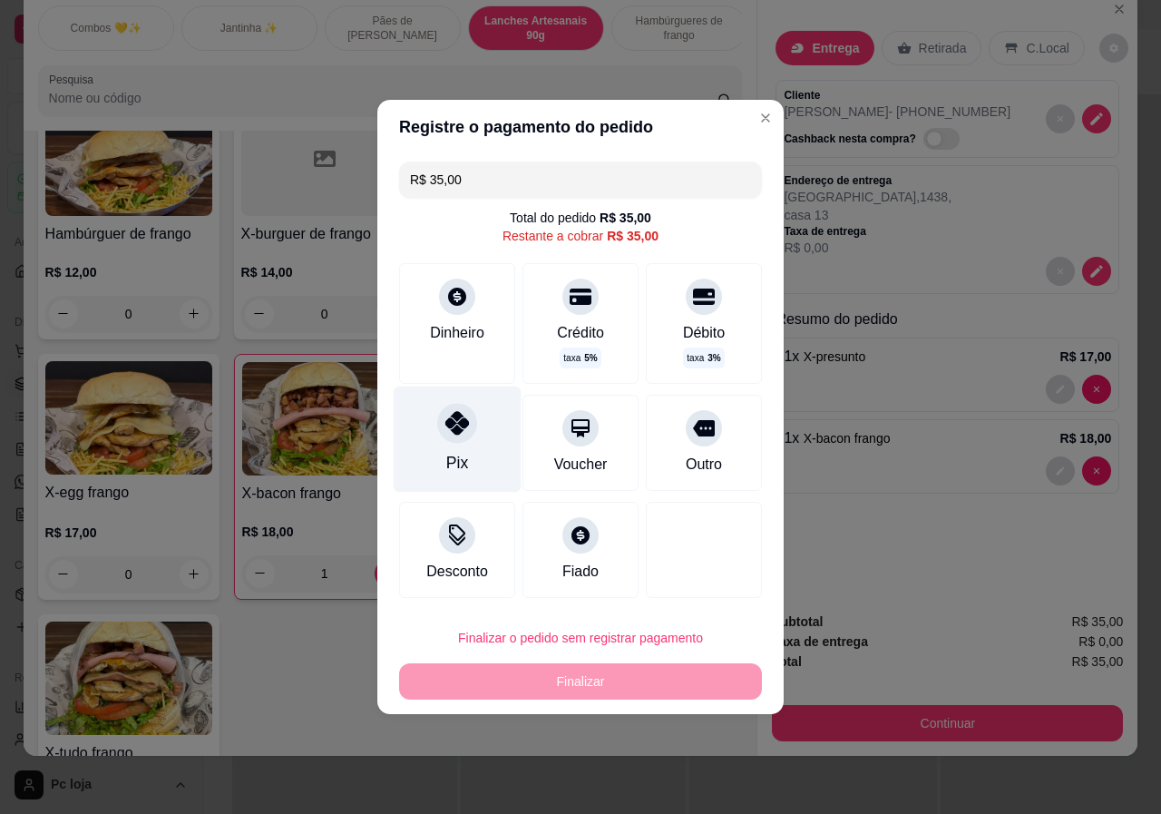
click at [434, 455] on div "Pix" at bounding box center [458, 439] width 128 height 106
type input "R$ 0,00"
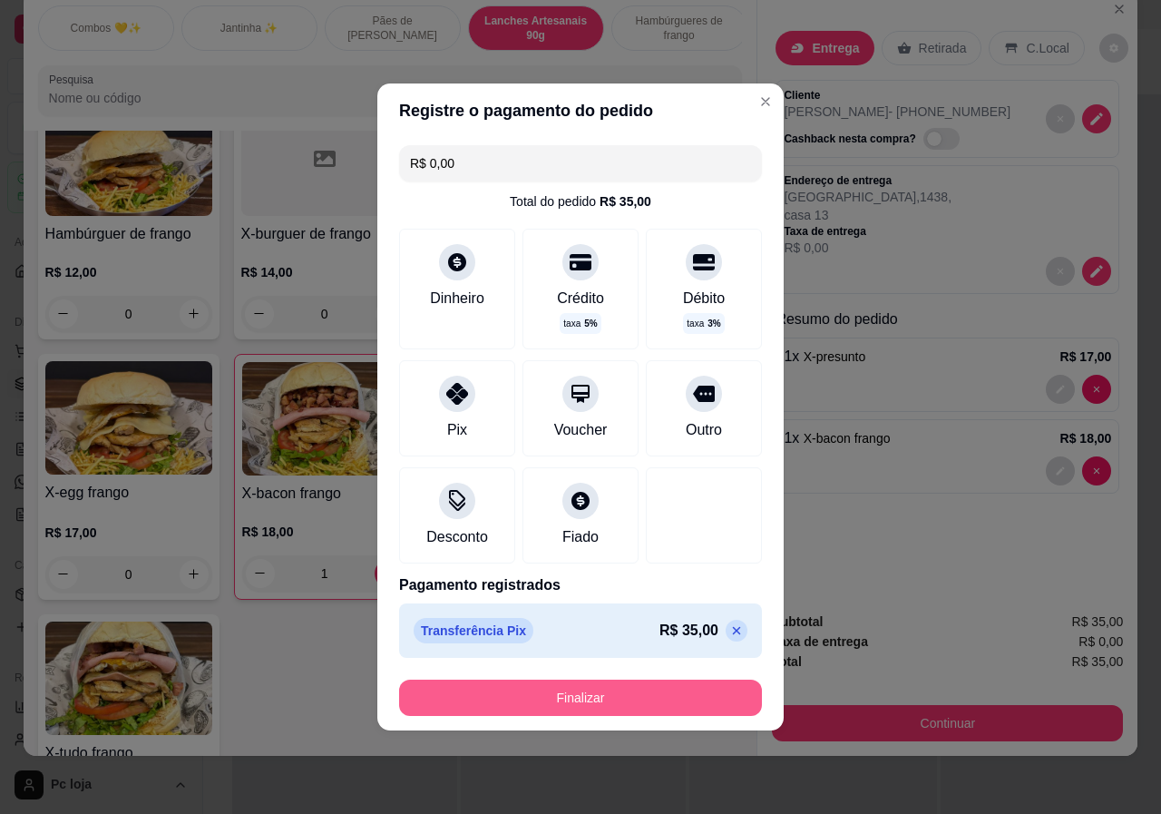
click at [605, 688] on button "Finalizar" at bounding box center [580, 697] width 363 height 36
click at [605, 688] on div "Finalizar" at bounding box center [580, 697] width 363 height 36
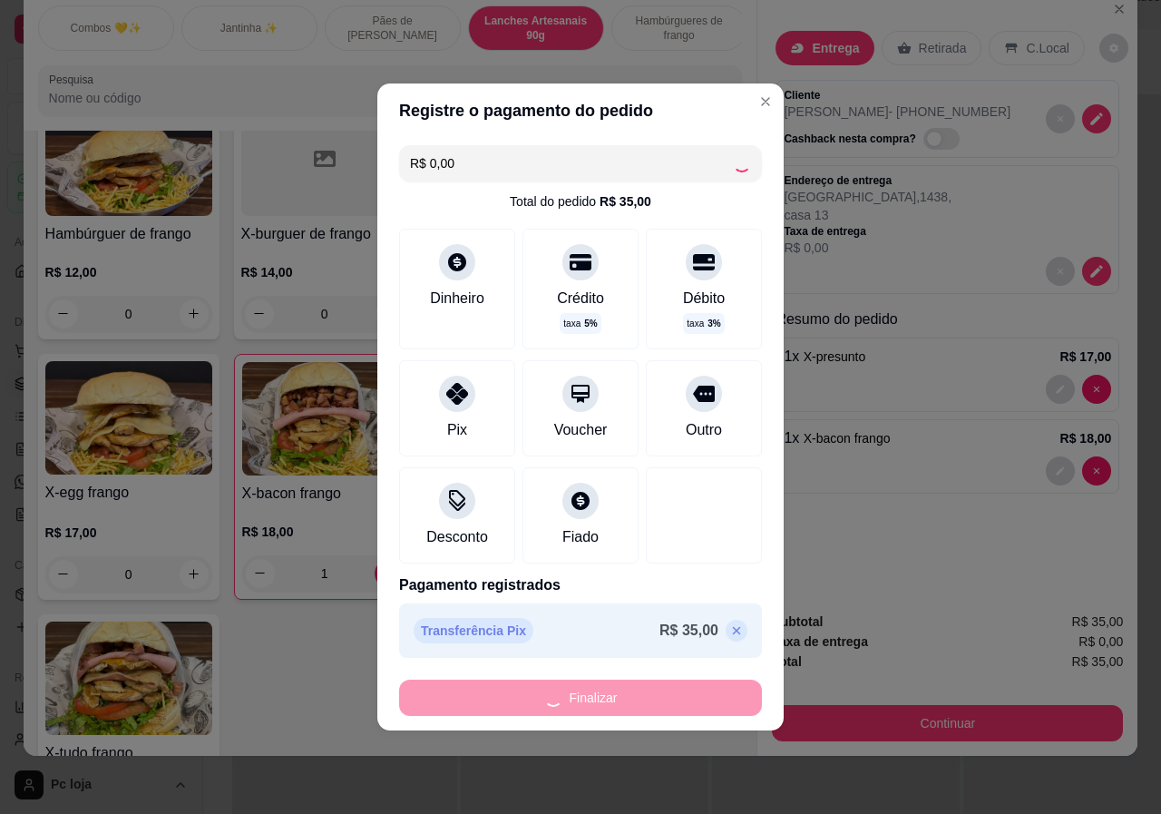
type input "0"
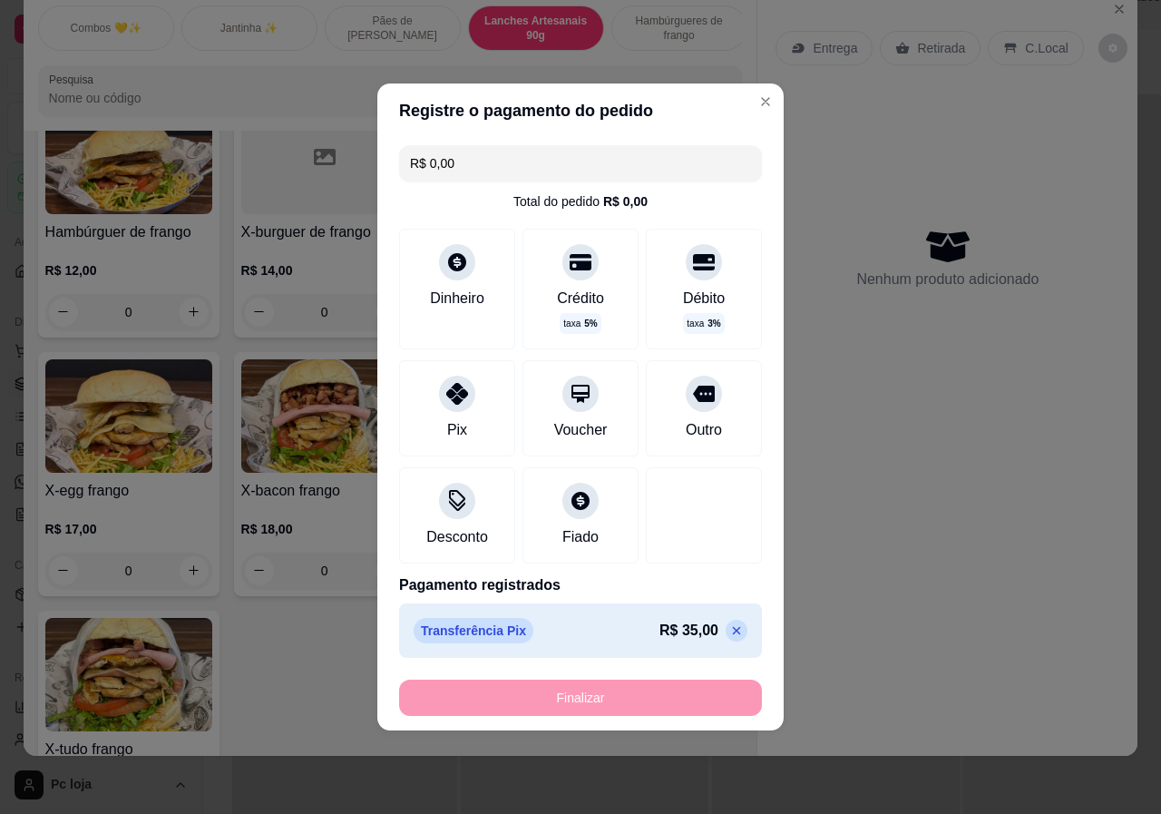
type input "-R$ 35,00"
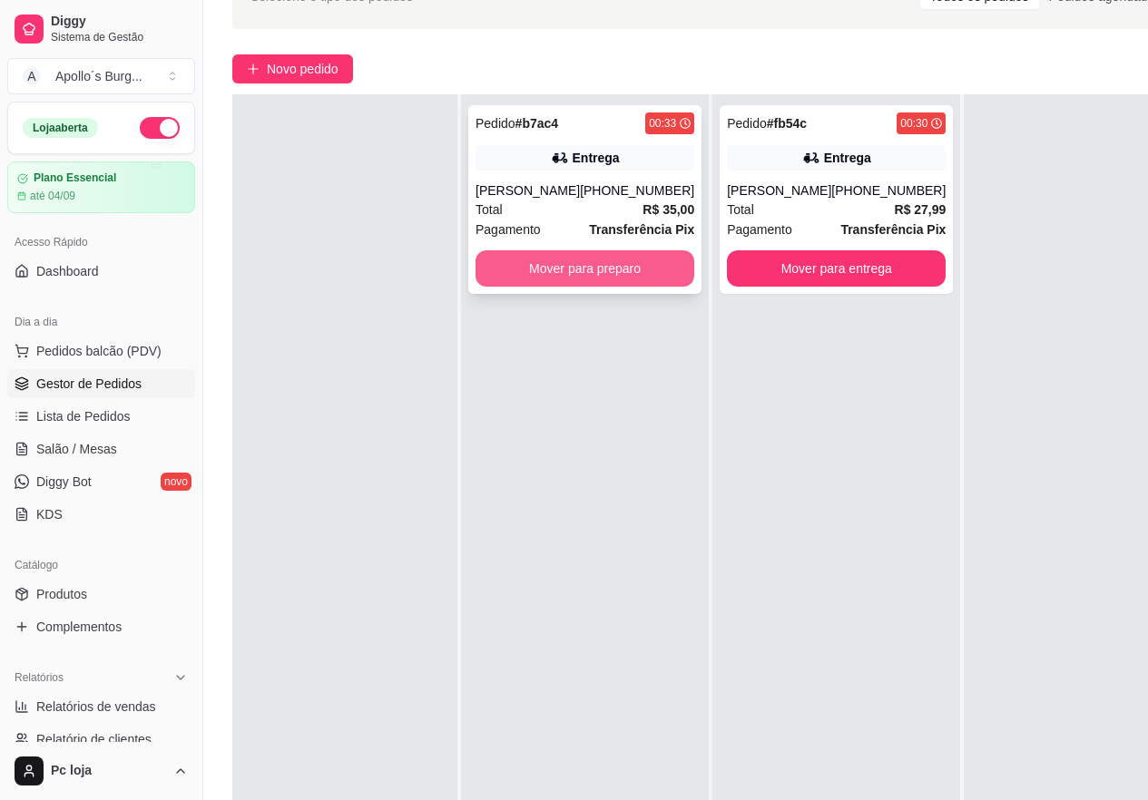
click at [554, 263] on button "Mover para preparo" at bounding box center [584, 268] width 219 height 36
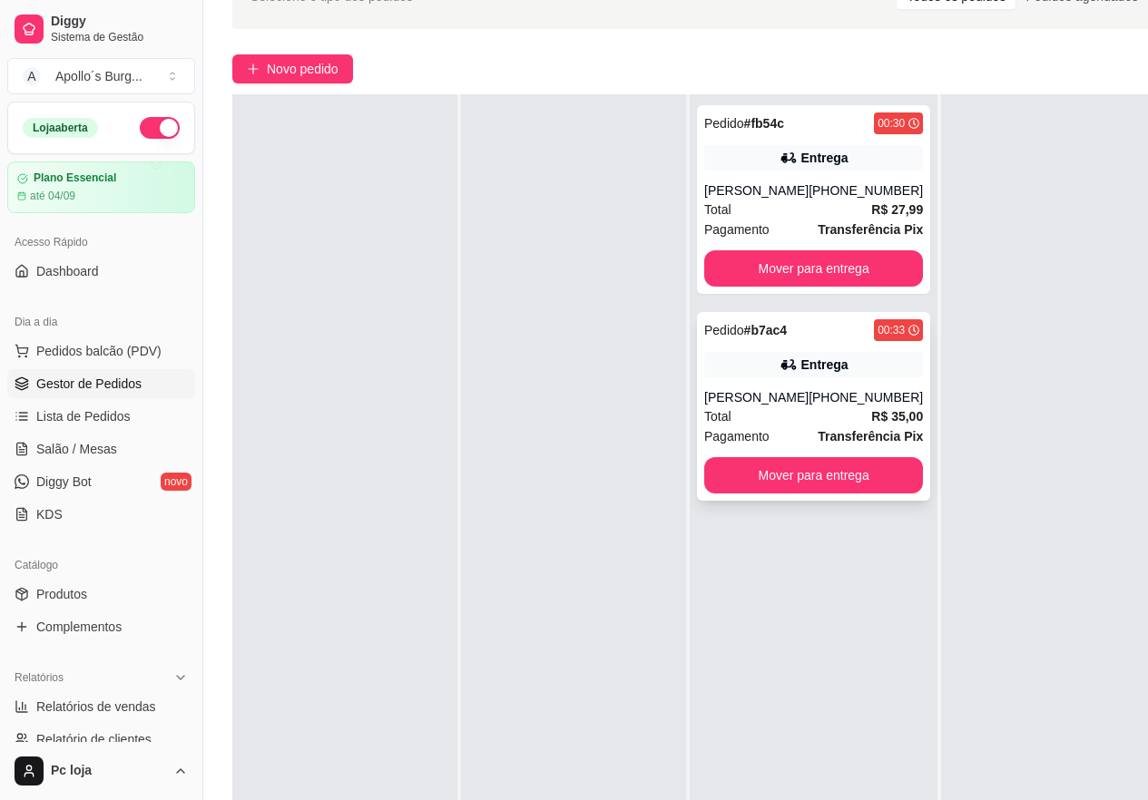
click at [769, 392] on div "[PERSON_NAME]" at bounding box center [756, 397] width 104 height 18
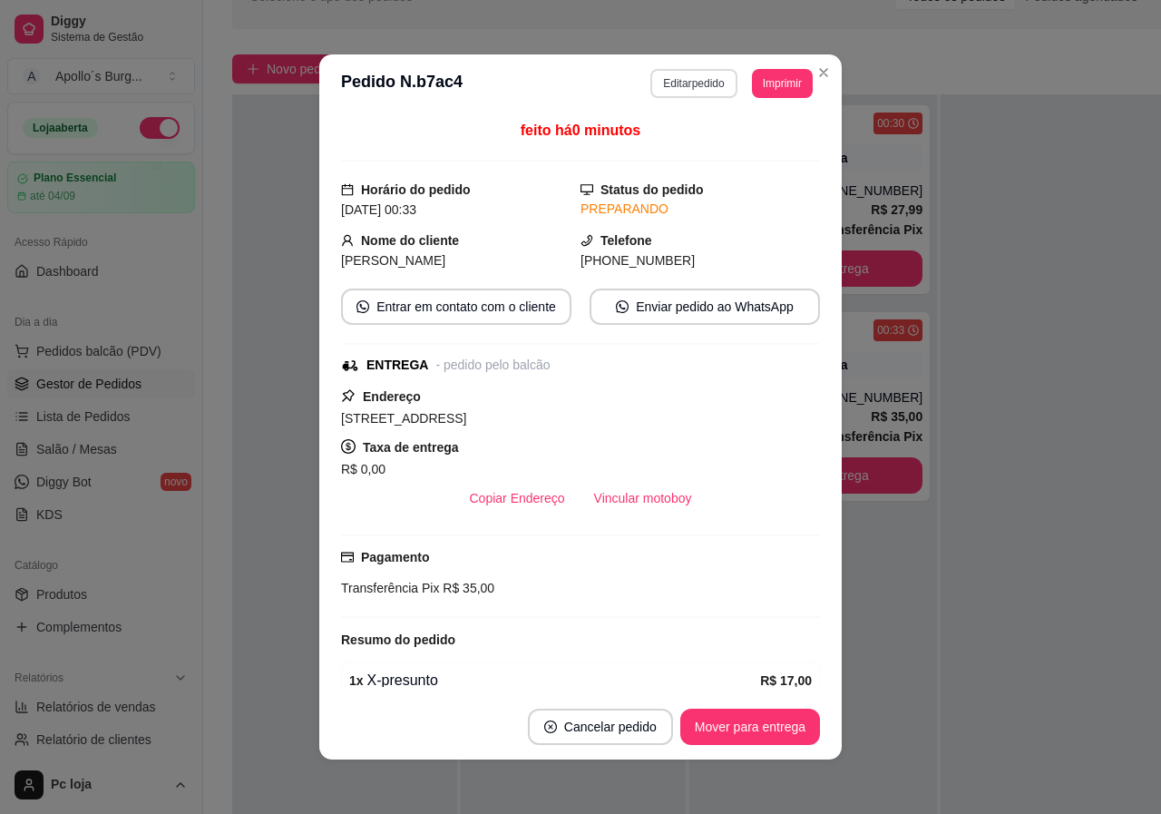
click at [689, 78] on button "Editar pedido" at bounding box center [693, 83] width 86 height 29
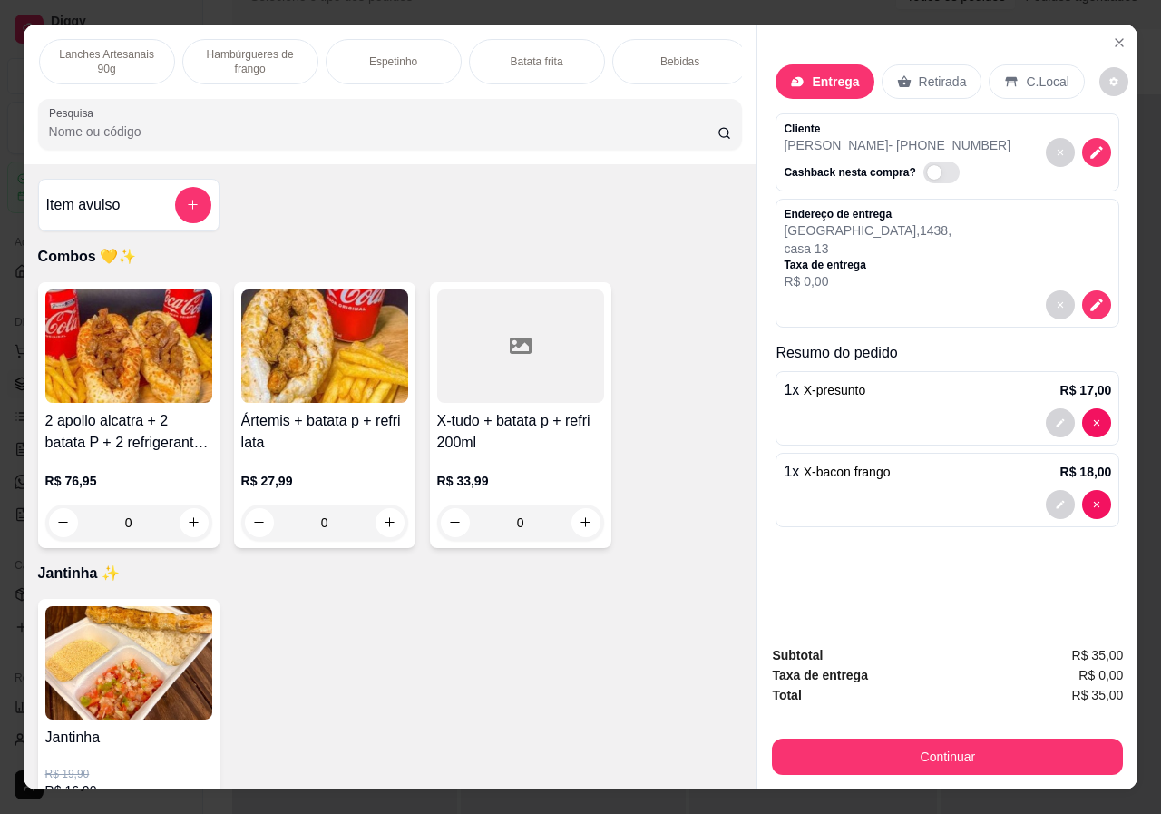
scroll to position [0, 435]
click at [685, 62] on p "Bebidas" at bounding box center [674, 61] width 39 height 15
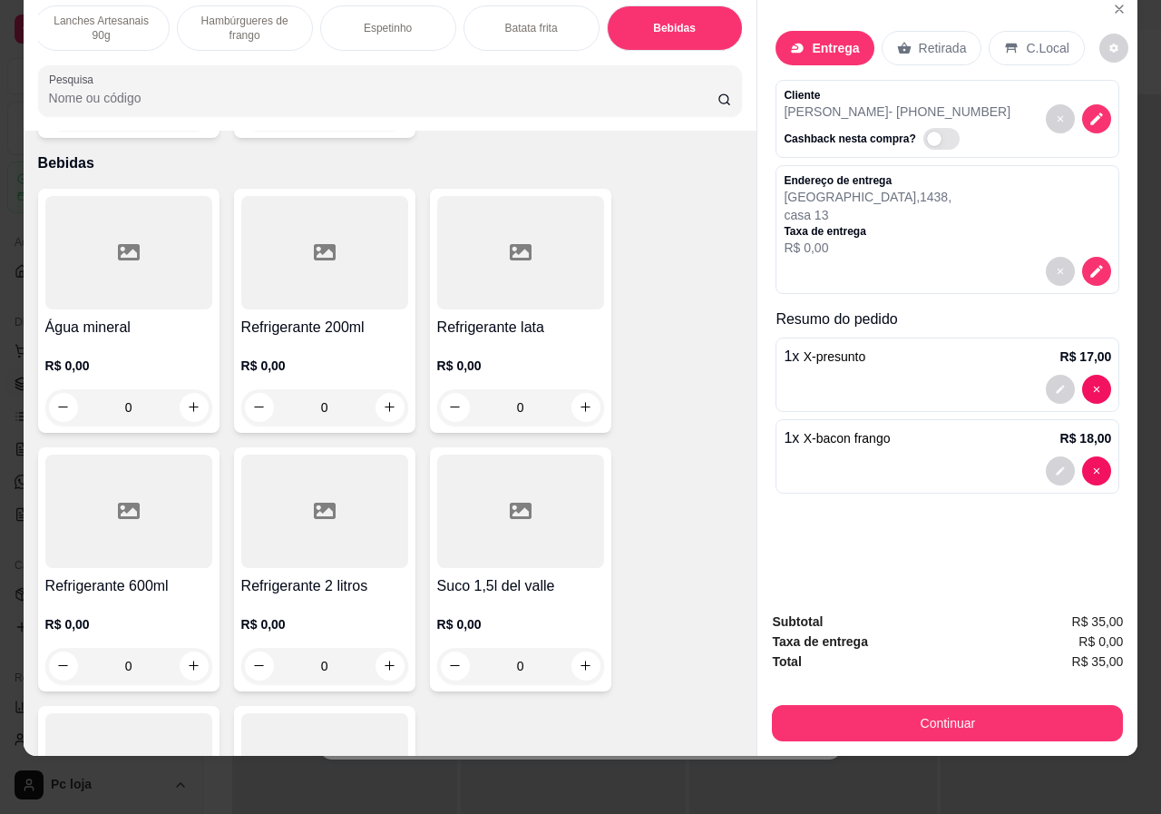
click at [302, 520] on div at bounding box center [324, 510] width 167 height 113
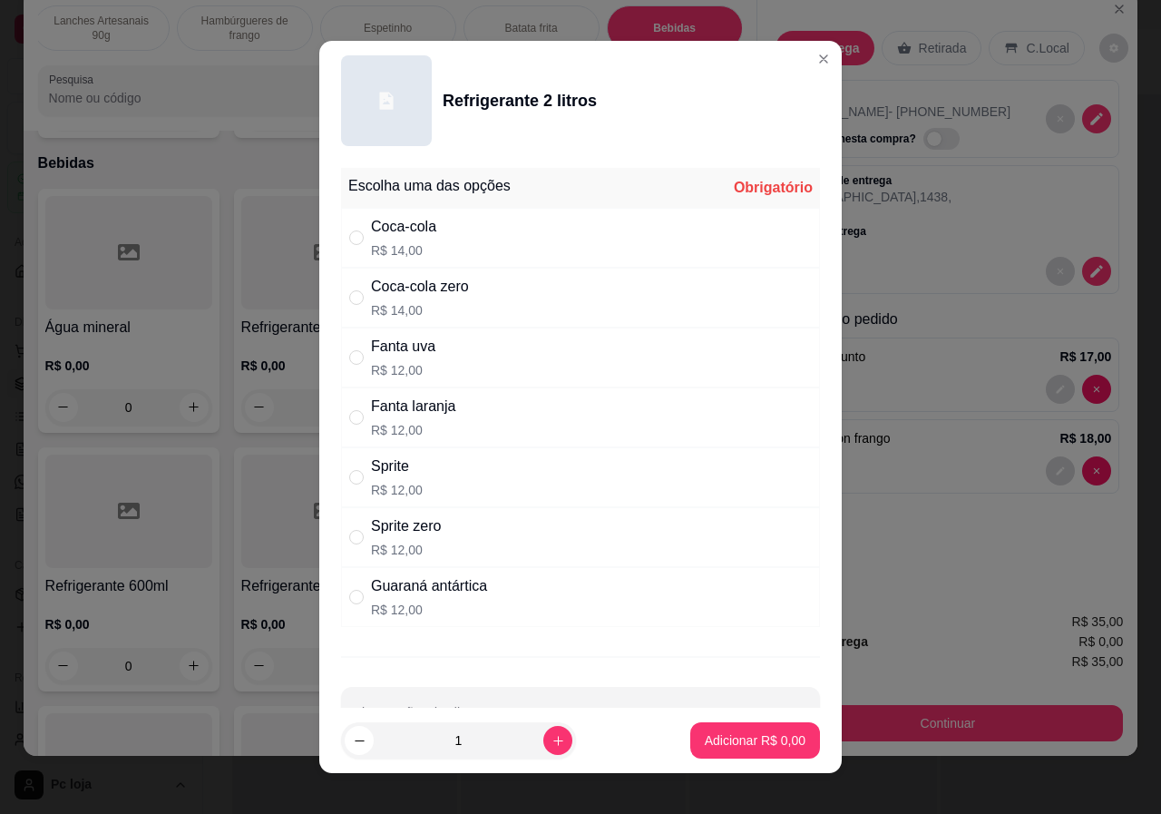
click at [406, 242] on p "R$ 14,00" at bounding box center [403, 250] width 65 height 18
radio input "true"
click at [739, 740] on p "Adicionar R$ 14,00" at bounding box center [752, 740] width 108 height 18
type input "1"
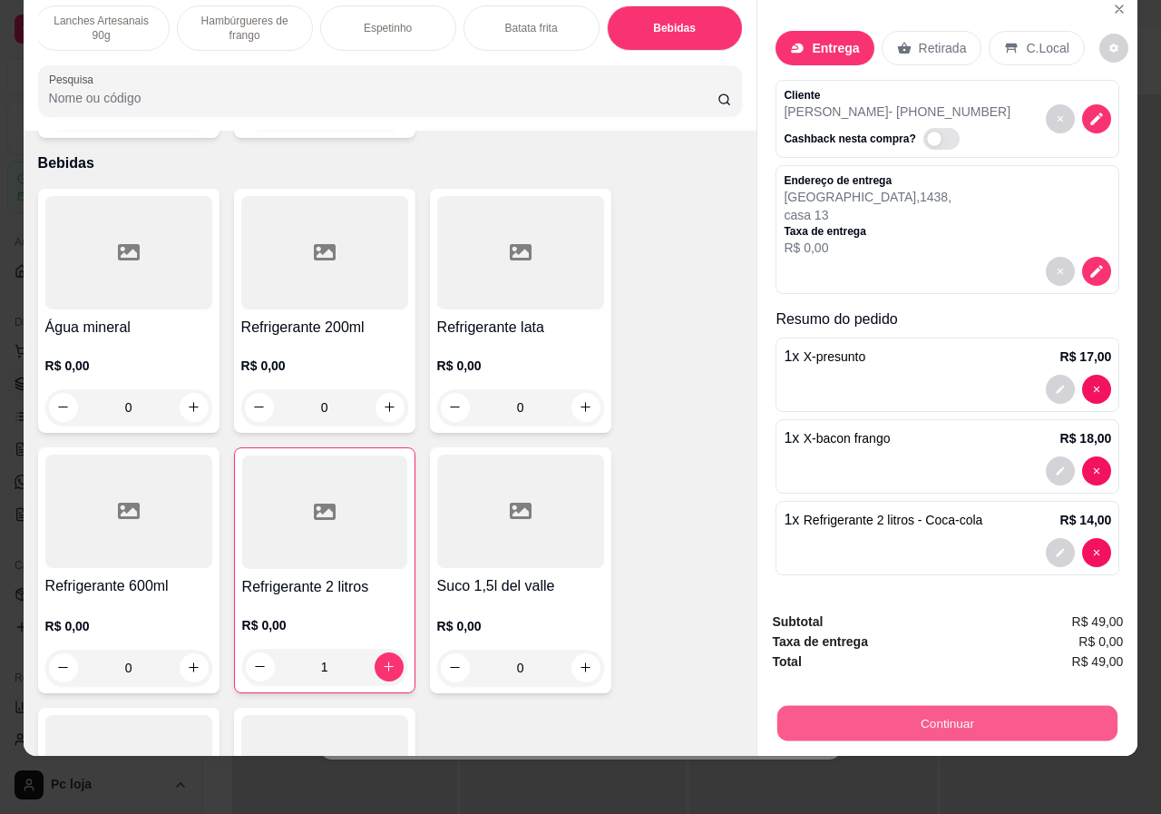
click at [898, 700] on div "Continuar" at bounding box center [947, 720] width 351 height 41
click at [933, 717] on button "Continuar" at bounding box center [947, 723] width 340 height 35
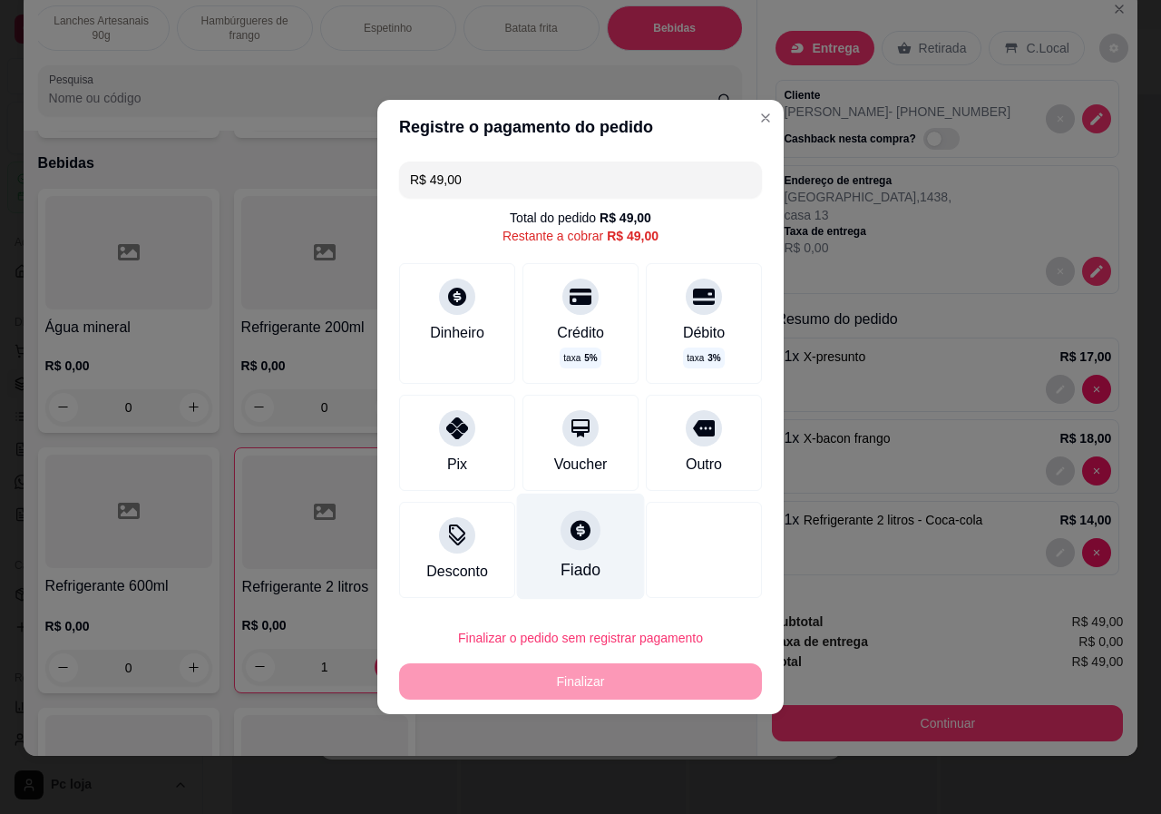
drag, startPoint x: 467, startPoint y: 434, endPoint x: 548, endPoint y: 557, distance: 147.4
click at [466, 433] on div at bounding box center [457, 428] width 36 height 36
type input "R$ 0,00"
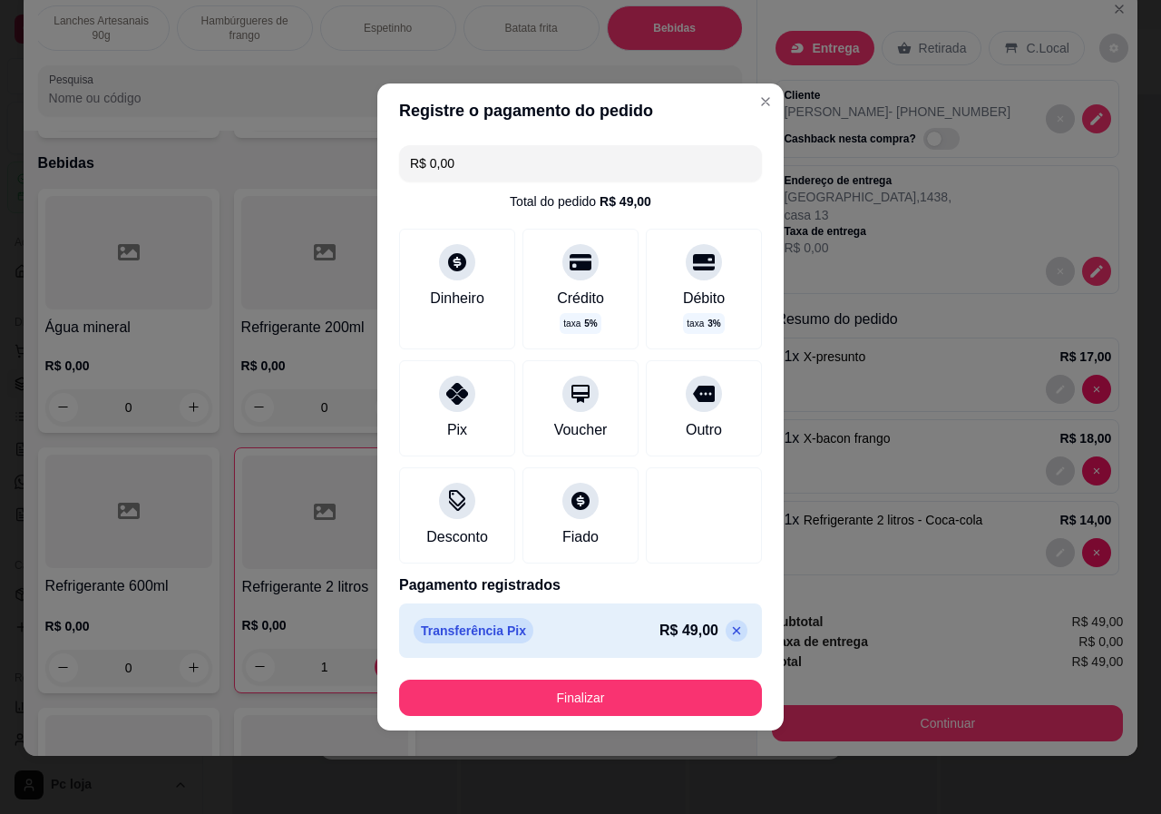
click at [601, 678] on footer "Finalizar" at bounding box center [580, 697] width 406 height 65
click at [599, 689] on button "Finalizar" at bounding box center [580, 697] width 363 height 36
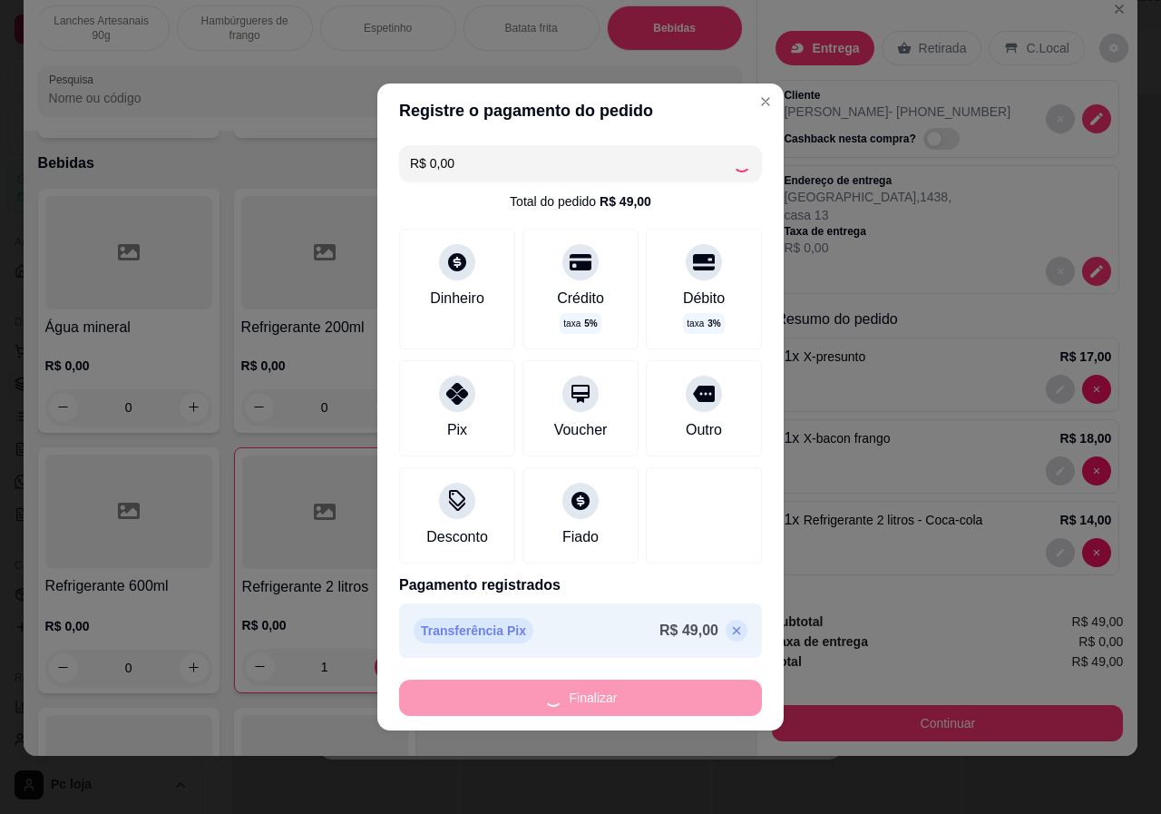
type input "0"
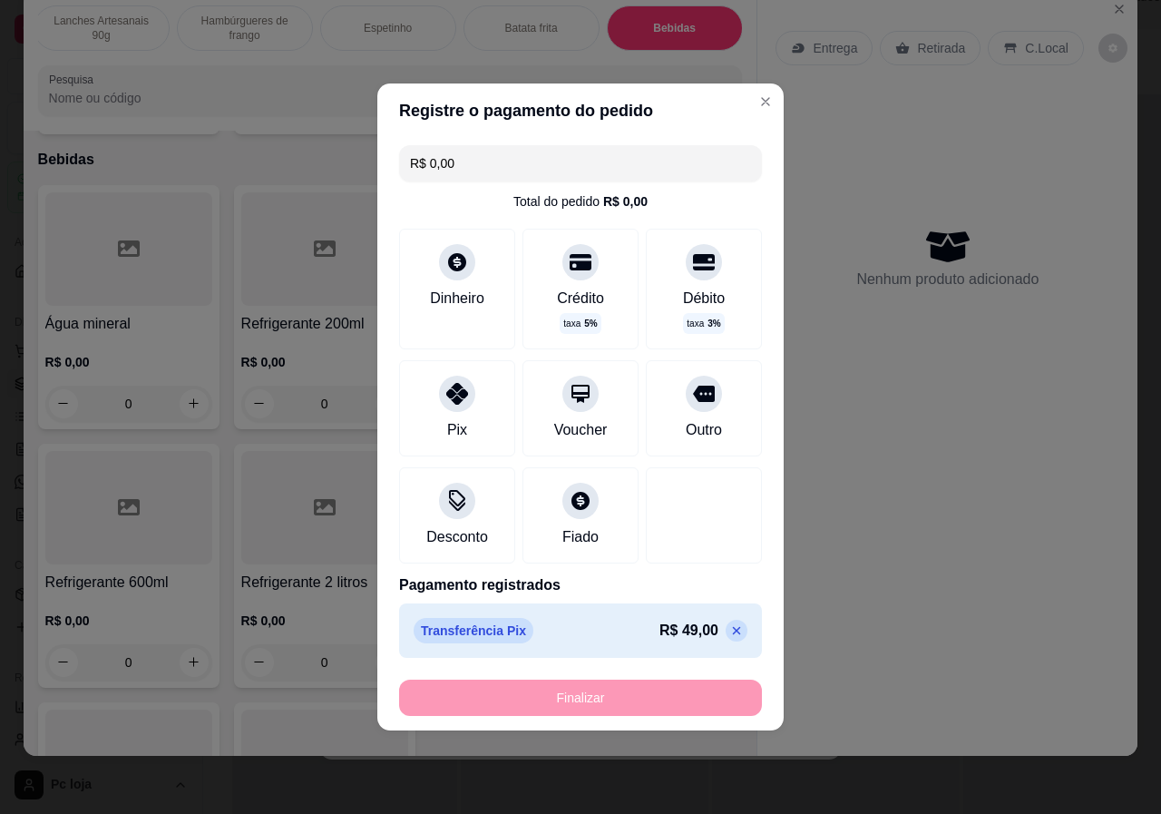
type input "-R$ 49,00"
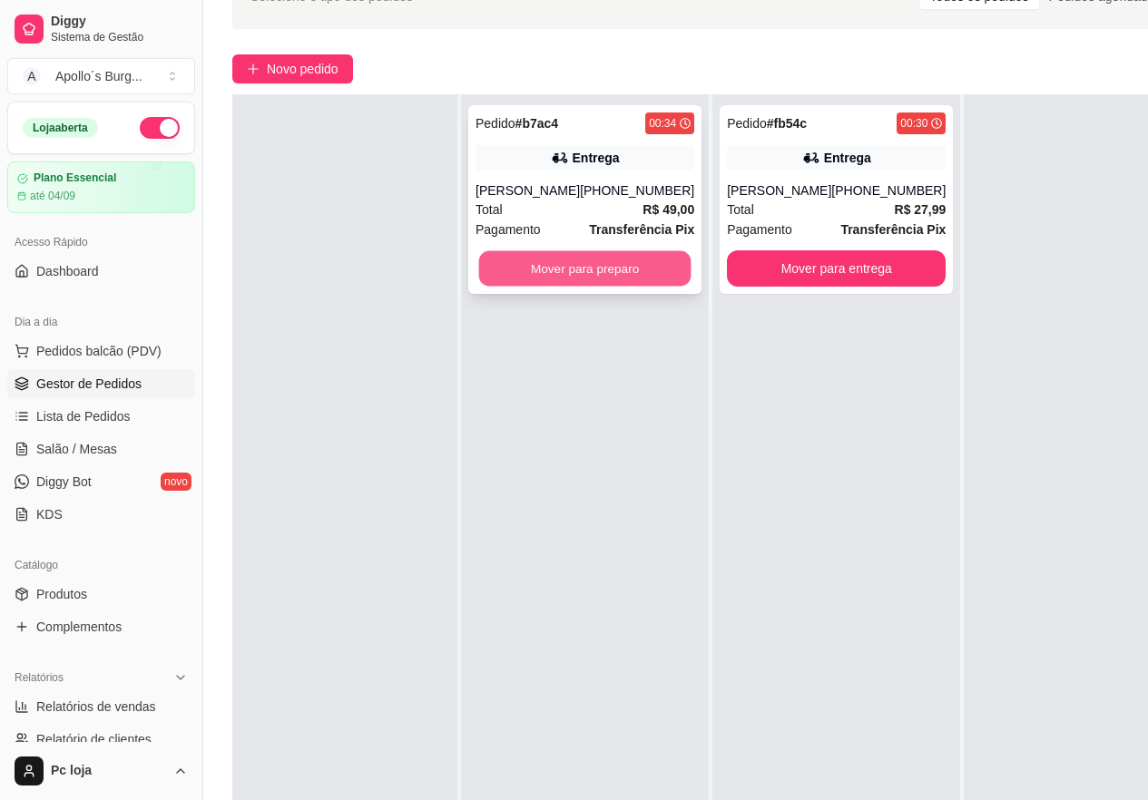
click at [584, 253] on button "Mover para preparo" at bounding box center [585, 268] width 212 height 35
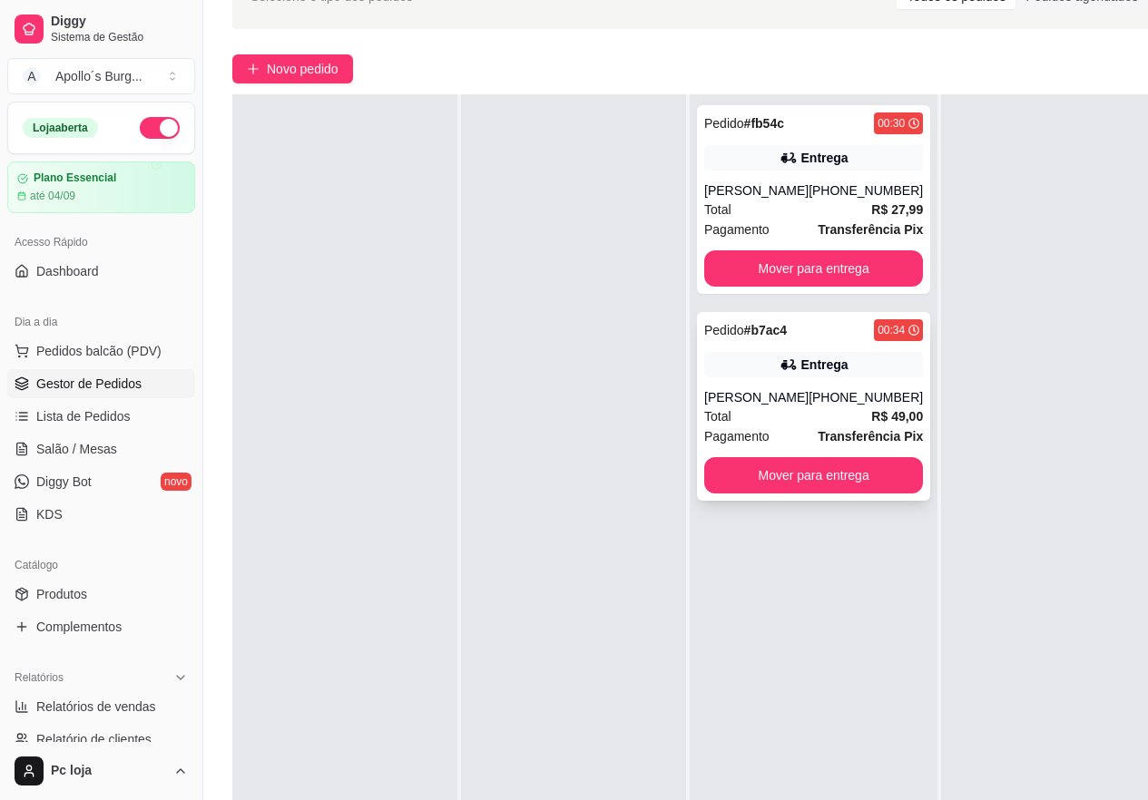
click at [880, 350] on div "Pedido # b7ac4 00:34 Entrega [PERSON_NAME] [PHONE_NUMBER] Total R$ 49,00 Pagame…" at bounding box center [813, 406] width 233 height 189
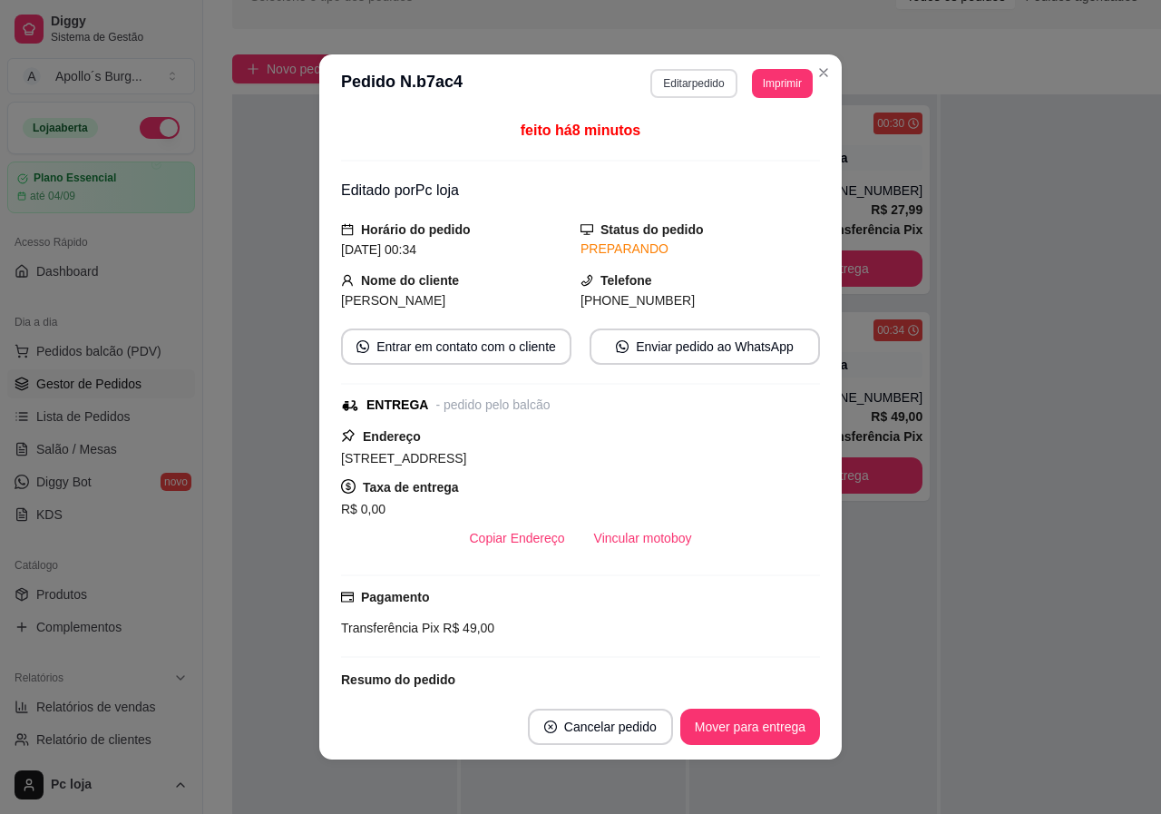
click at [681, 91] on button "Editar pedido" at bounding box center [693, 83] width 86 height 29
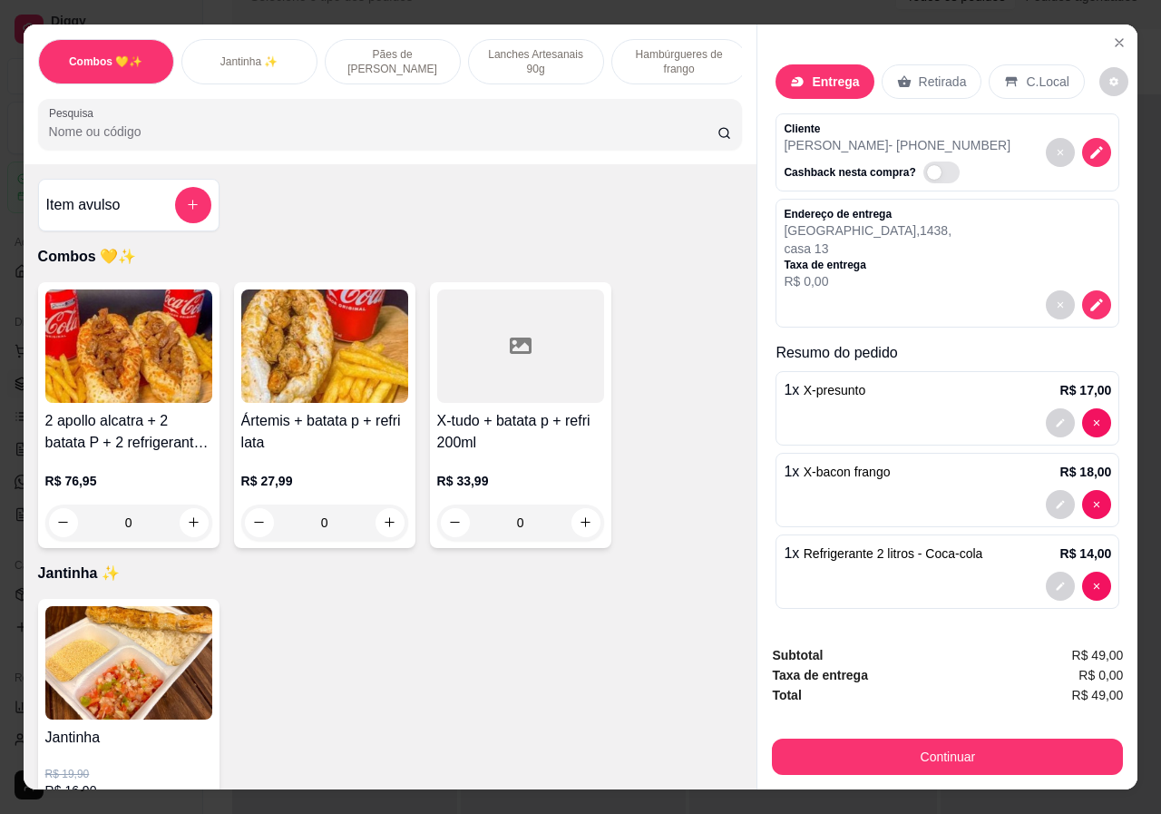
click at [532, 58] on p "Lanches Artesanais 90g" at bounding box center [536, 61] width 105 height 29
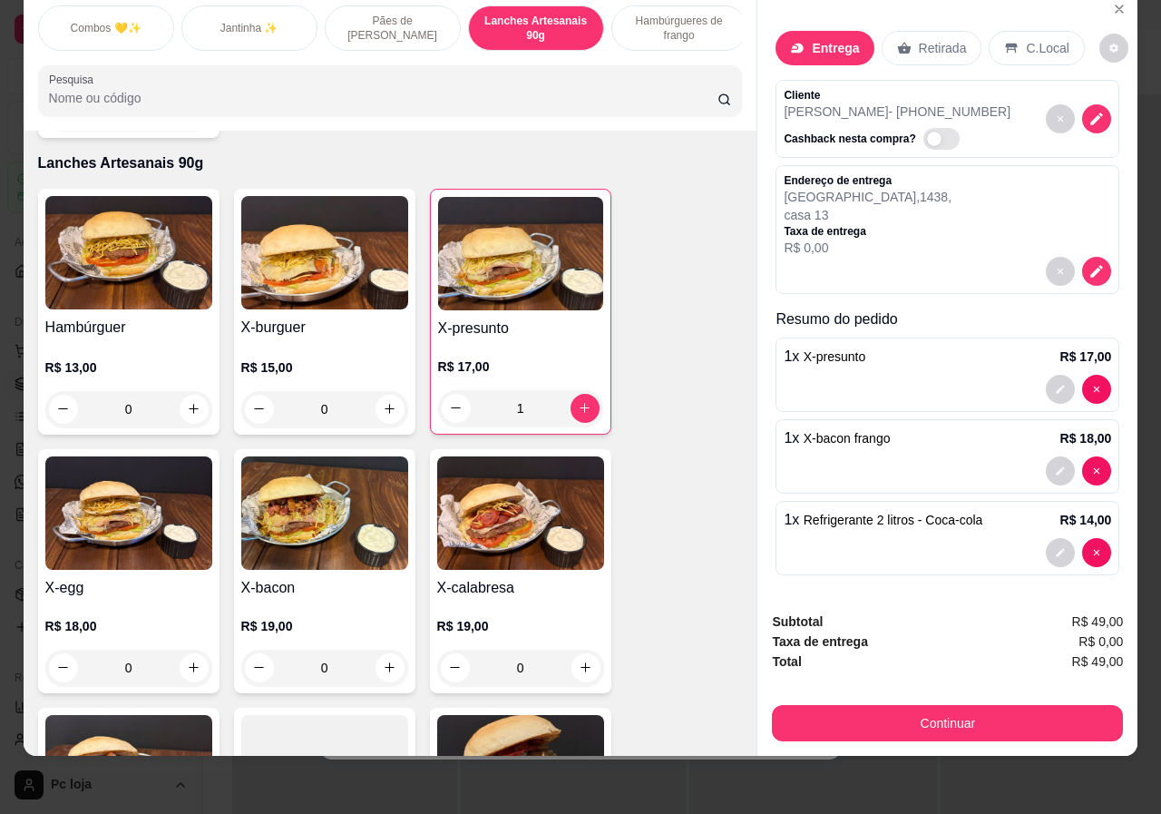
scroll to position [1555, 0]
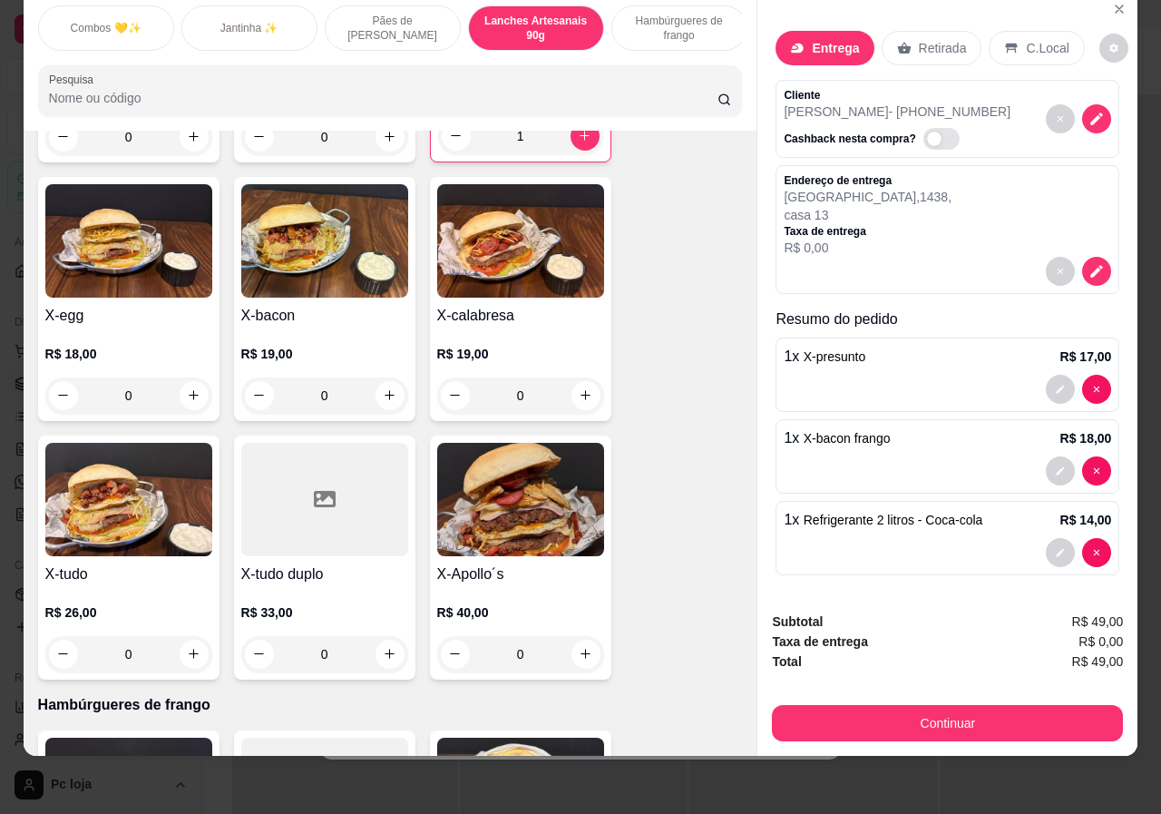
click at [190, 636] on div "0" at bounding box center [128, 654] width 167 height 36
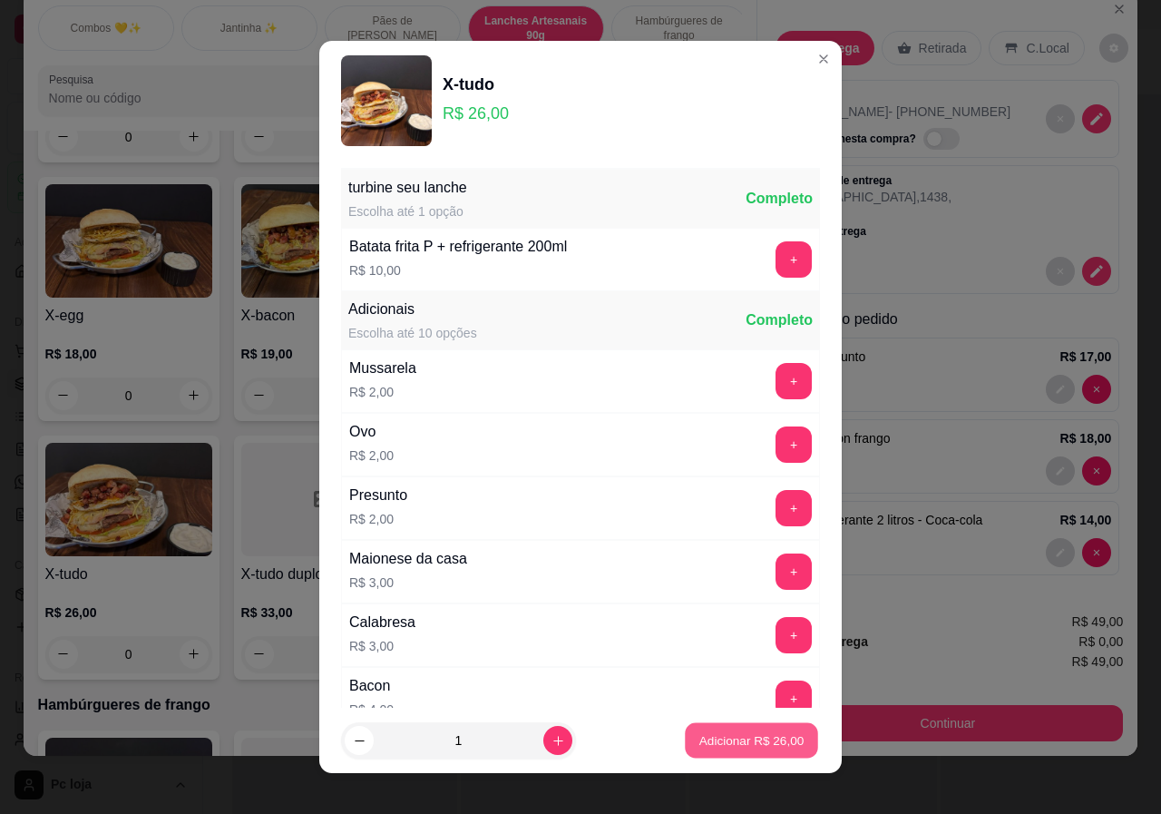
click at [718, 747] on p "Adicionar R$ 26,00" at bounding box center [751, 739] width 105 height 17
type input "1"
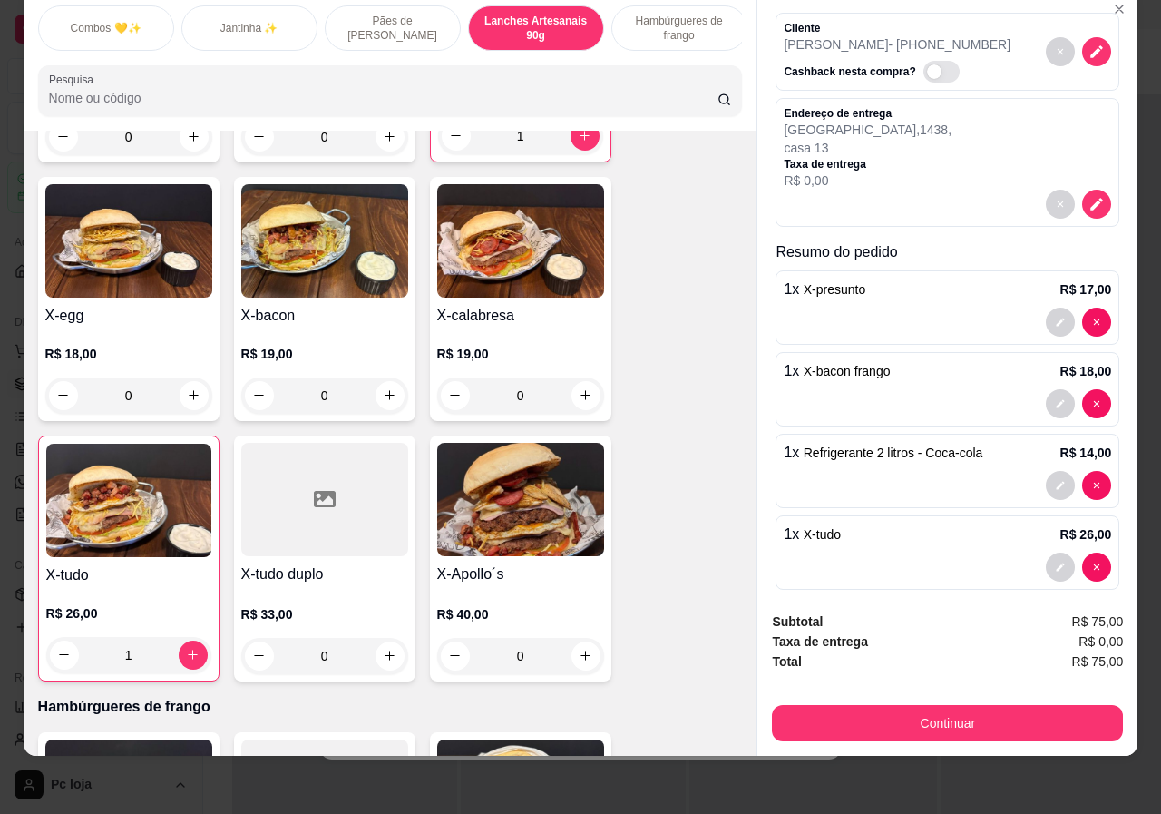
scroll to position [84, 0]
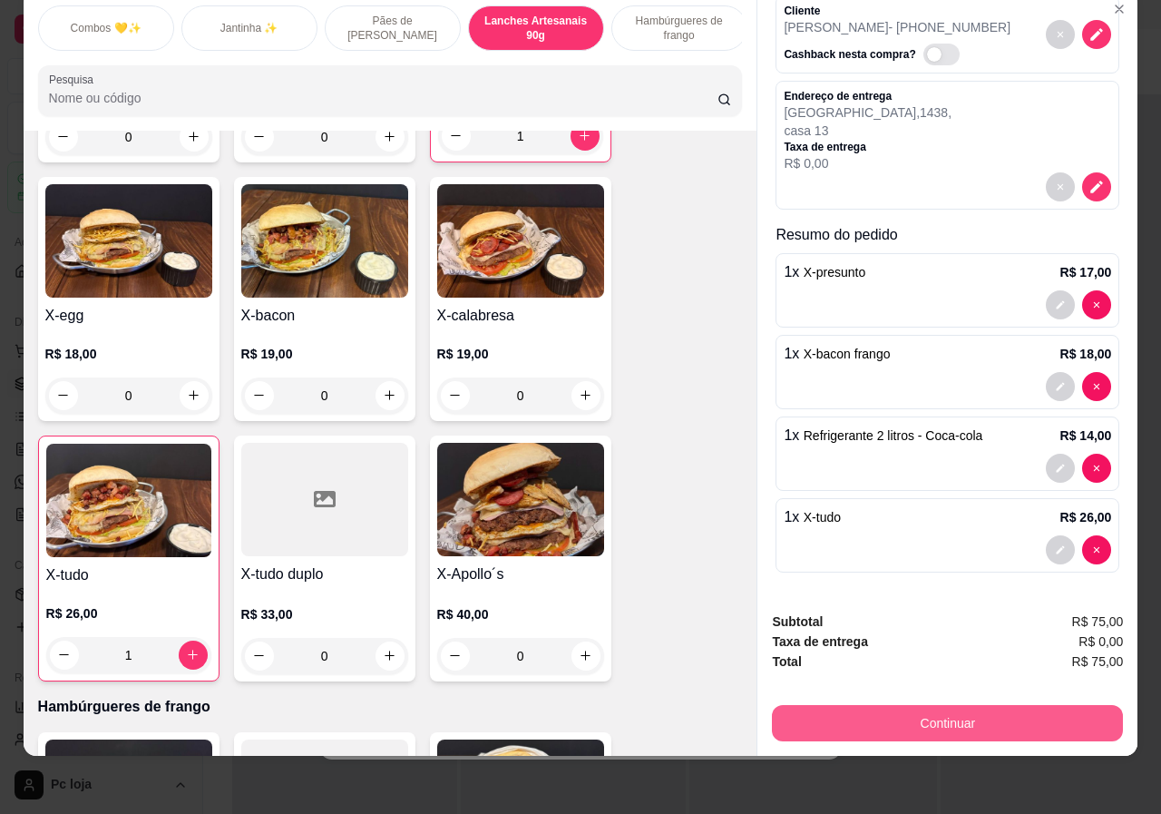
click at [879, 708] on button "Continuar" at bounding box center [947, 723] width 351 height 36
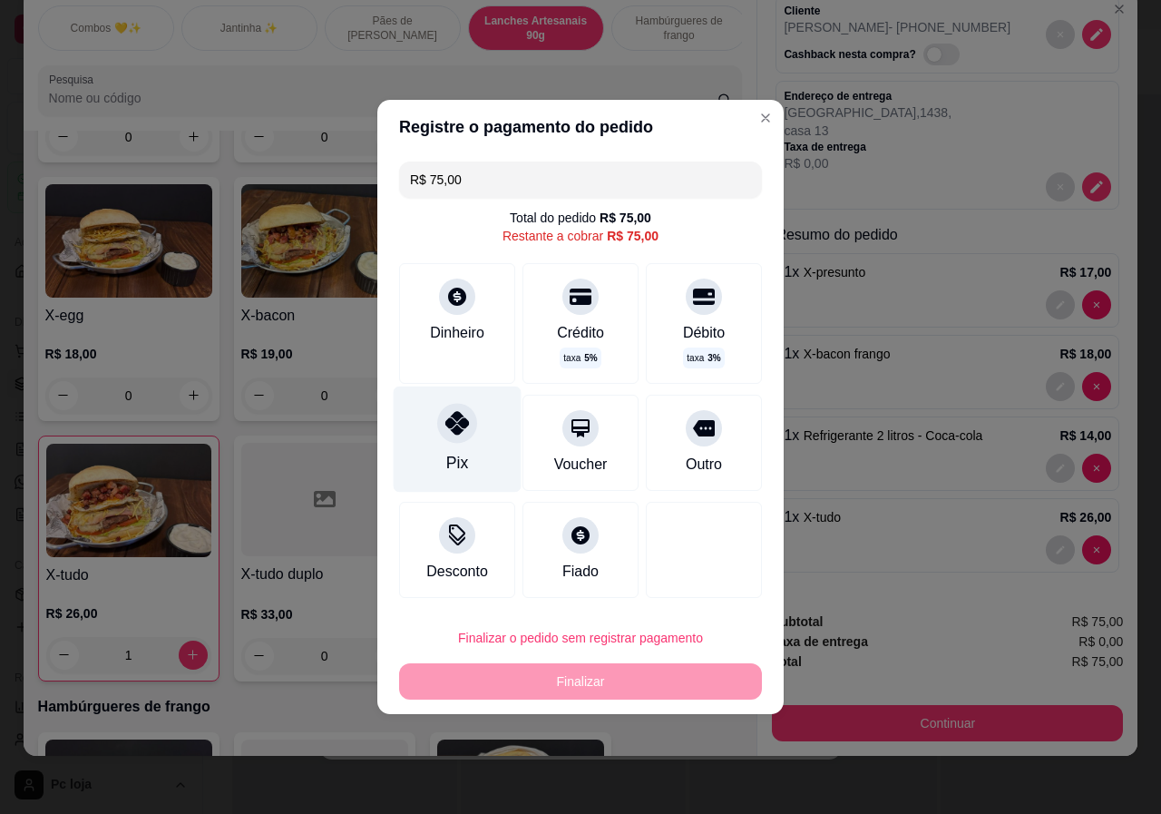
click at [450, 424] on icon at bounding box center [457, 423] width 24 height 24
type input "R$ 0,00"
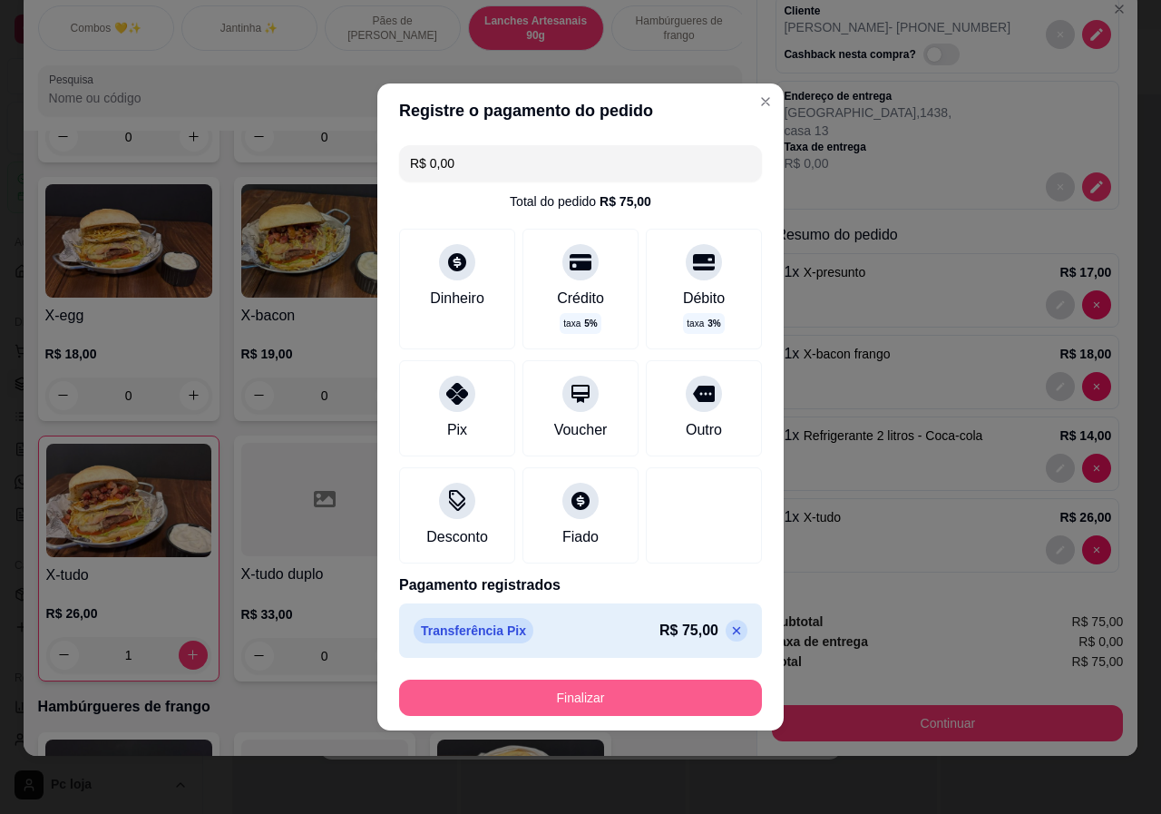
click at [602, 683] on button "Finalizar" at bounding box center [580, 697] width 363 height 36
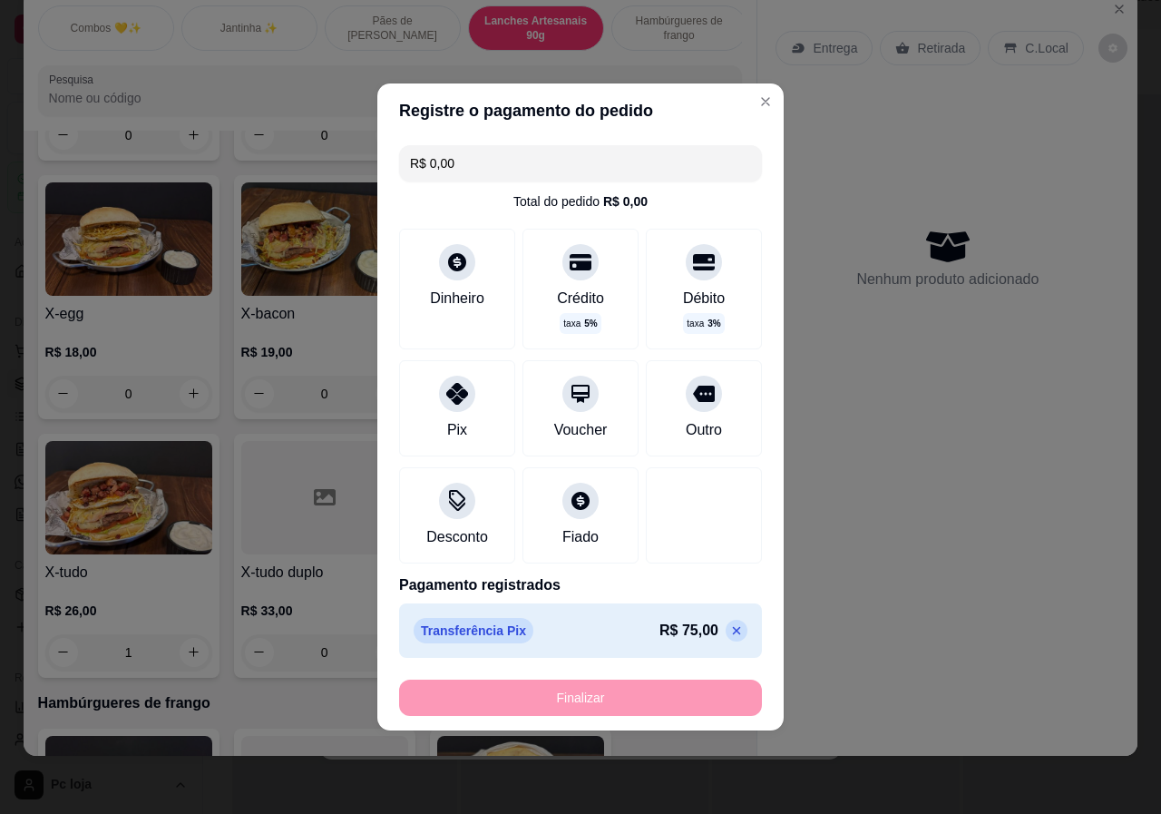
type input "0"
type input "-R$ 75,00"
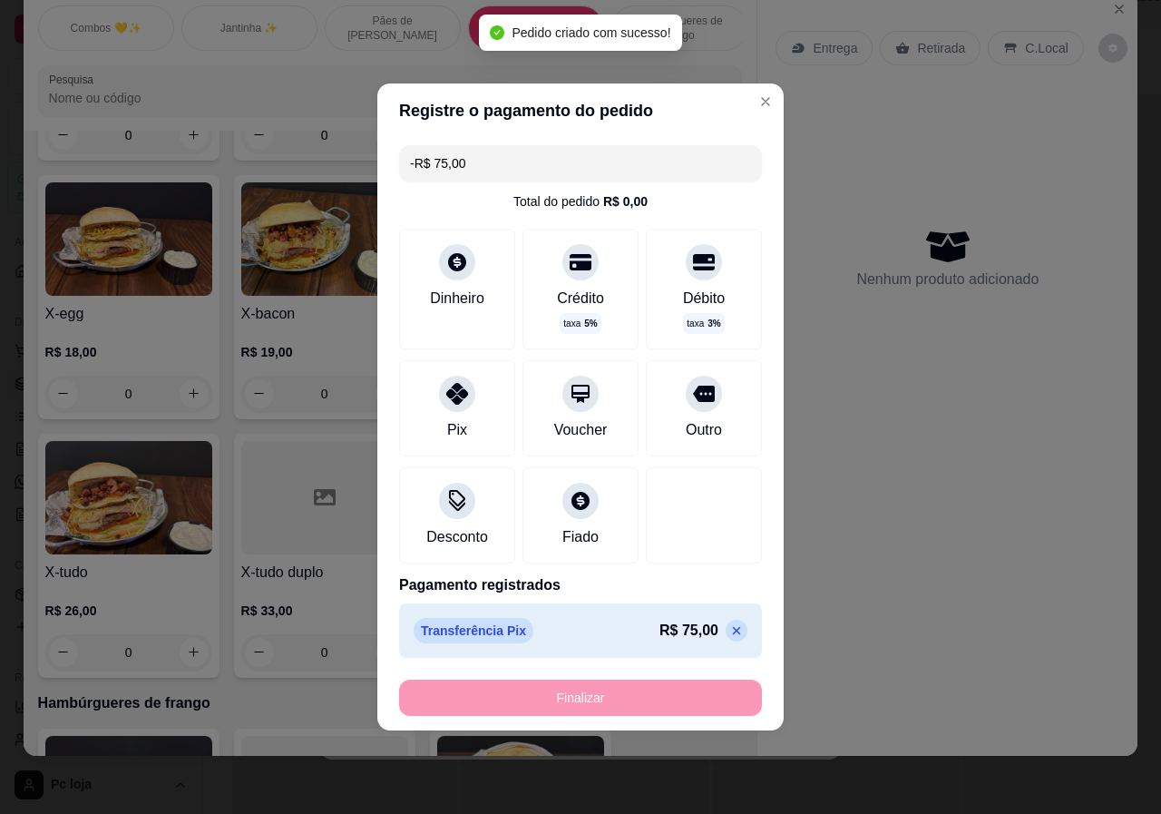
scroll to position [1553, 0]
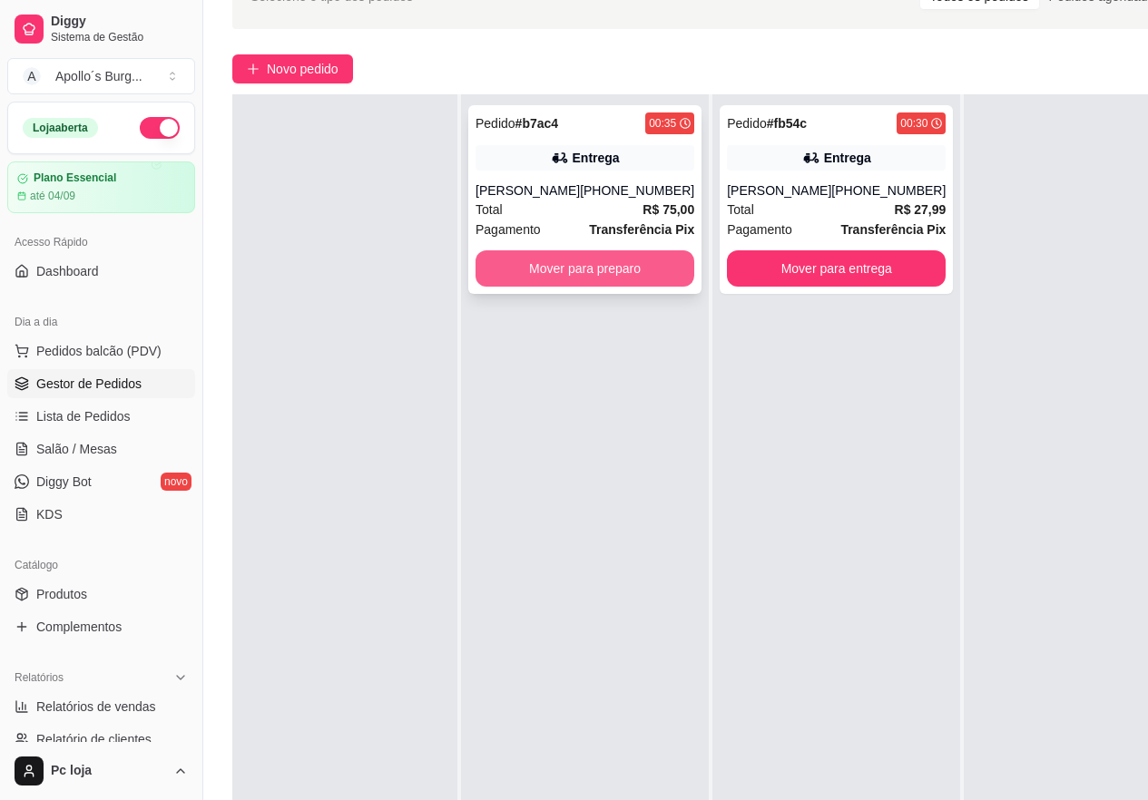
click at [574, 265] on button "Mover para preparo" at bounding box center [584, 268] width 219 height 36
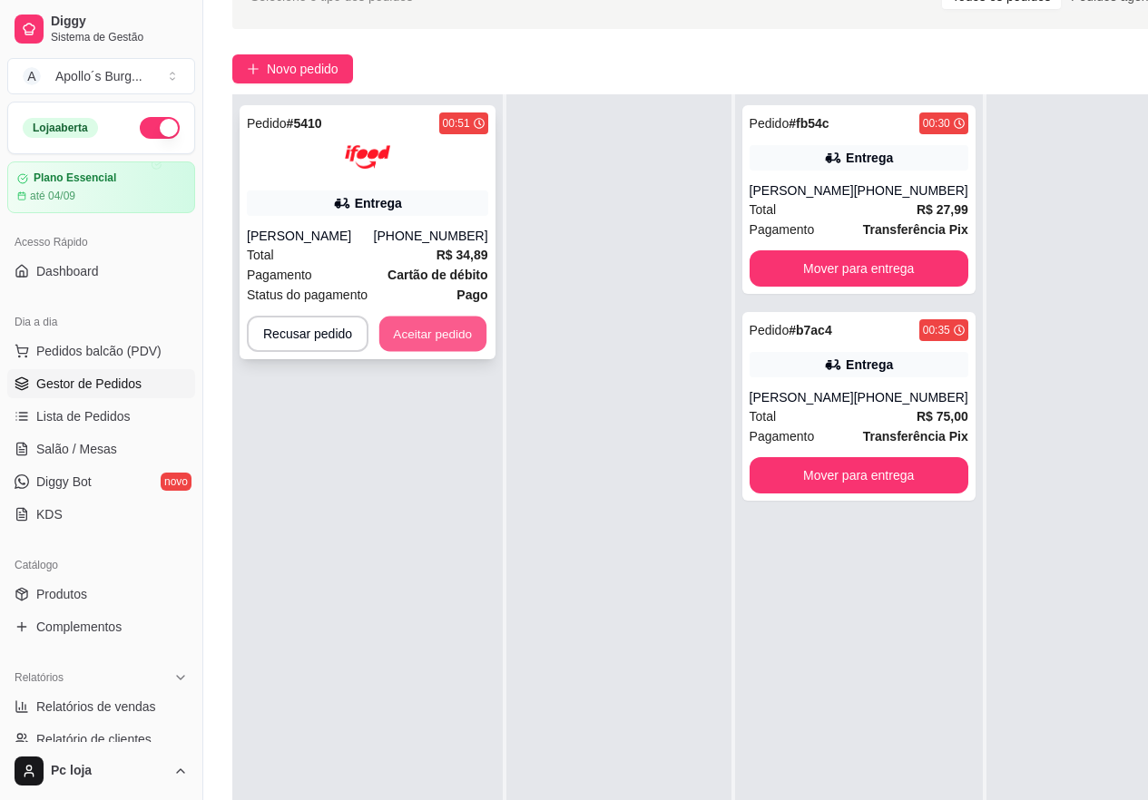
click at [445, 347] on button "Aceitar pedido" at bounding box center [432, 334] width 107 height 35
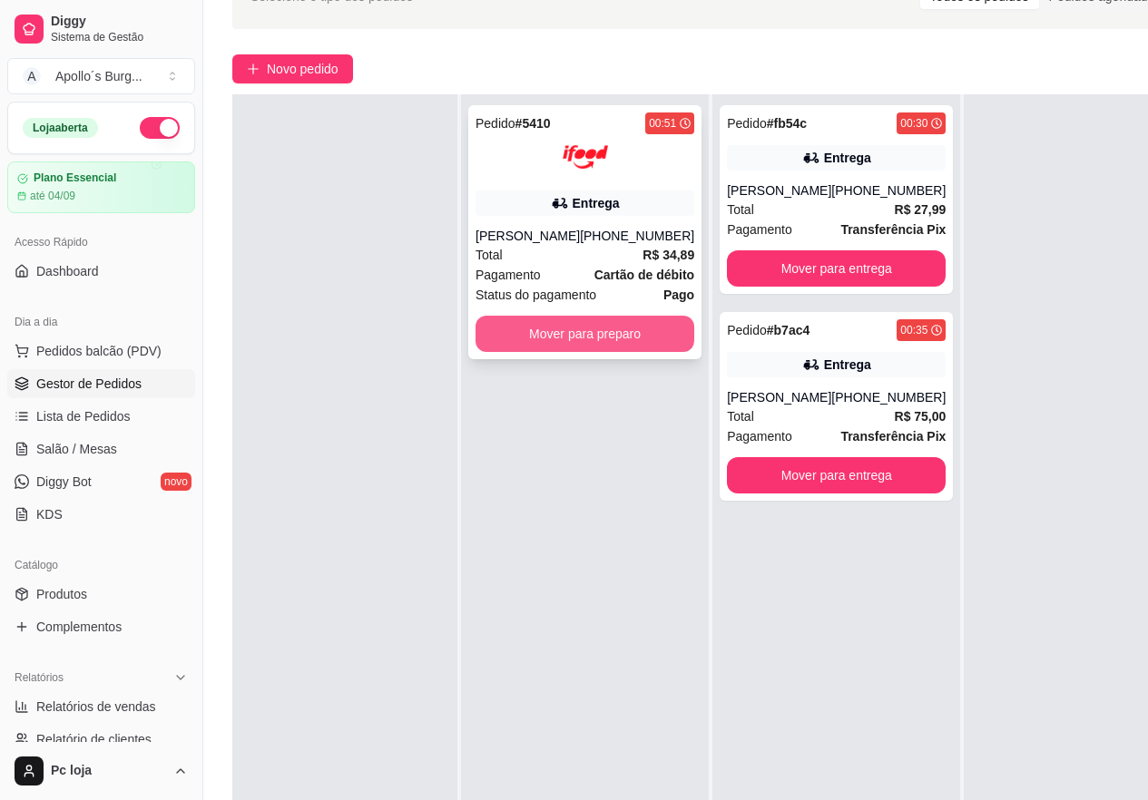
click at [609, 327] on button "Mover para preparo" at bounding box center [584, 334] width 219 height 36
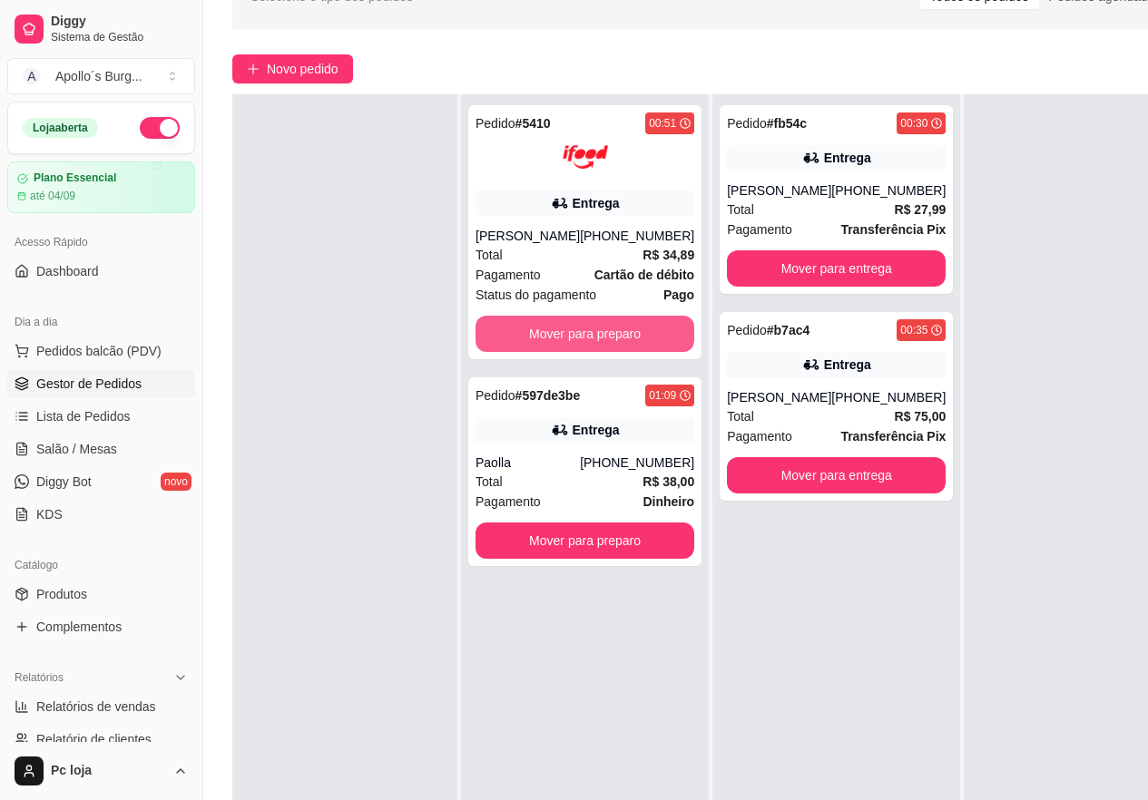
click at [609, 327] on button "Mover para preparo" at bounding box center [584, 334] width 219 height 36
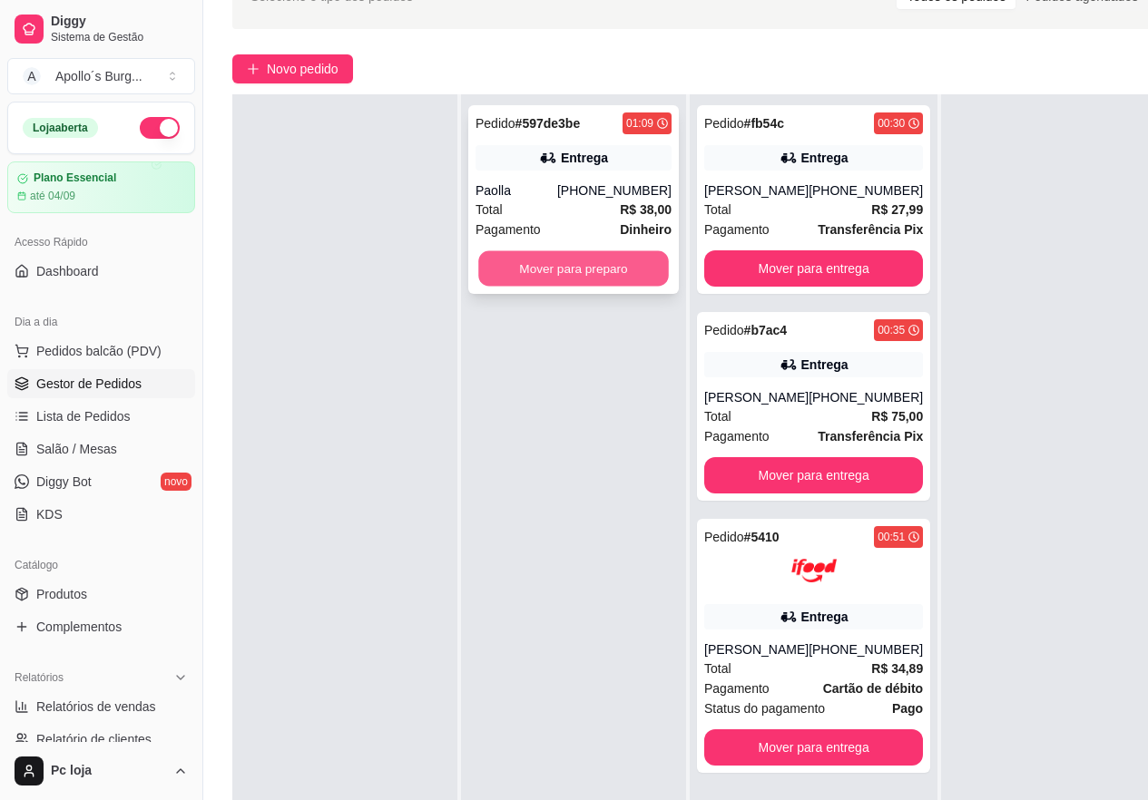
click at [617, 273] on button "Mover para preparo" at bounding box center [573, 268] width 191 height 35
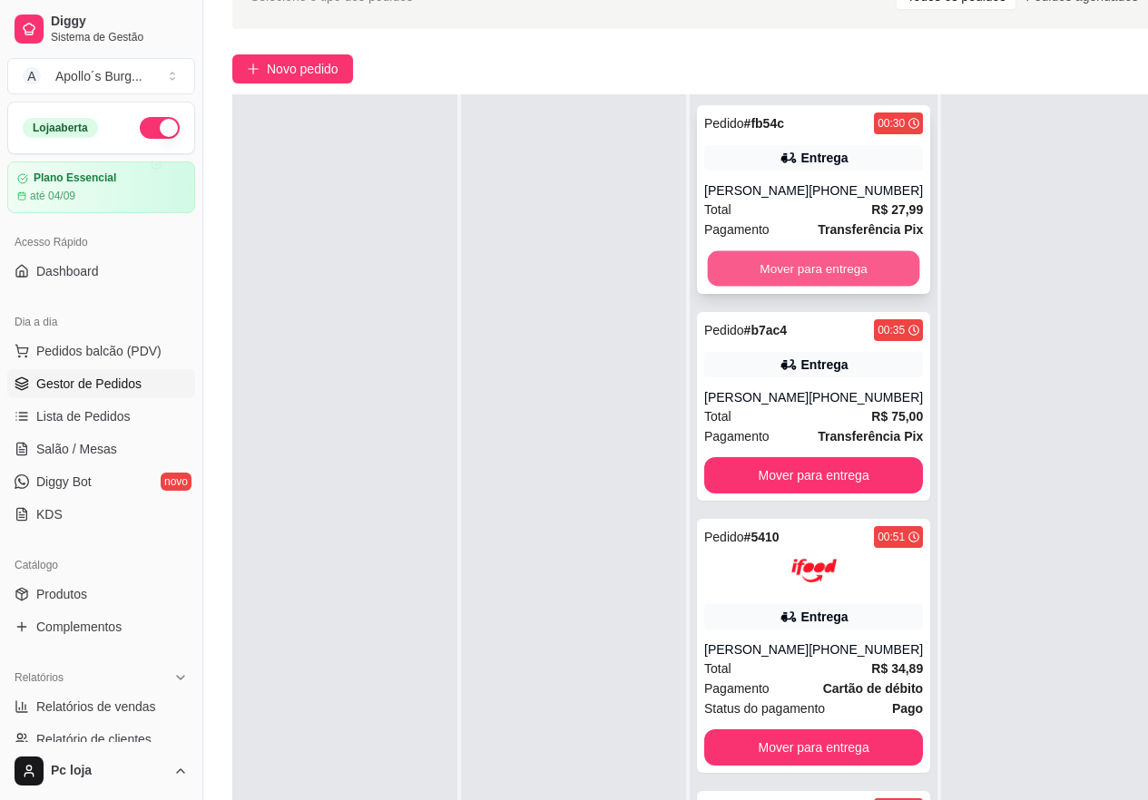
click at [839, 271] on button "Mover para entrega" at bounding box center [814, 268] width 212 height 35
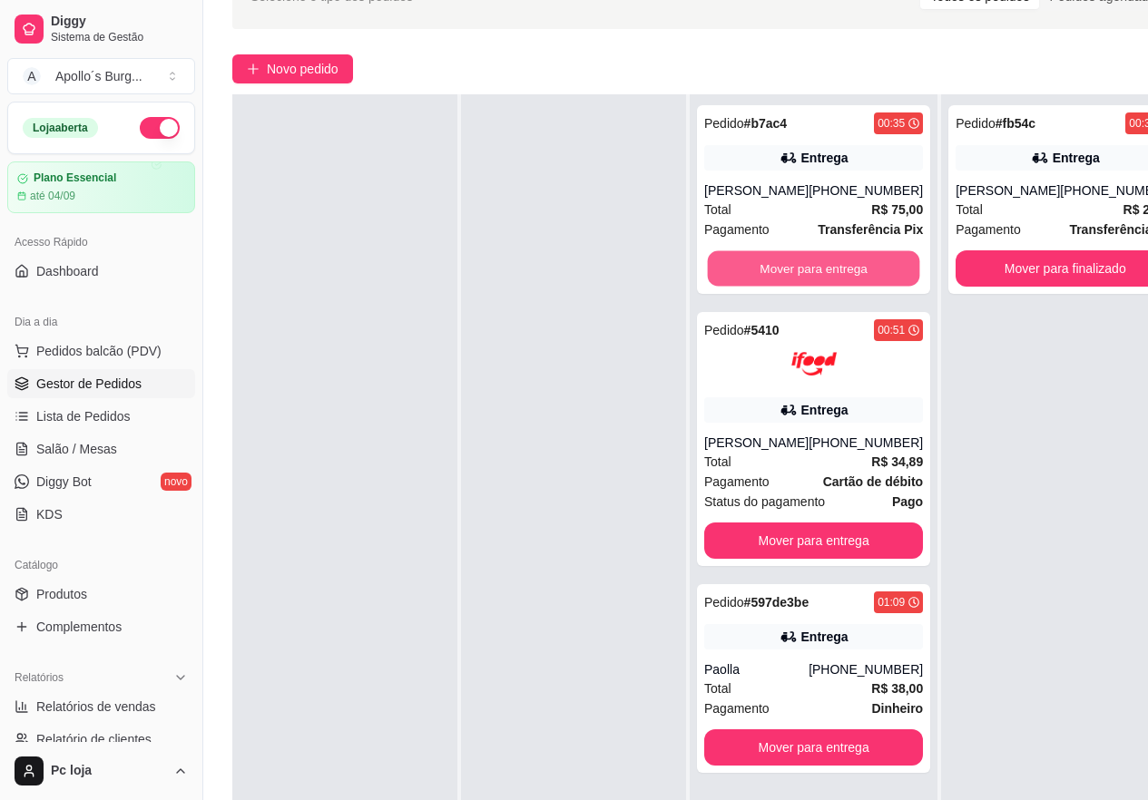
click at [839, 271] on button "Mover para entrega" at bounding box center [814, 268] width 212 height 35
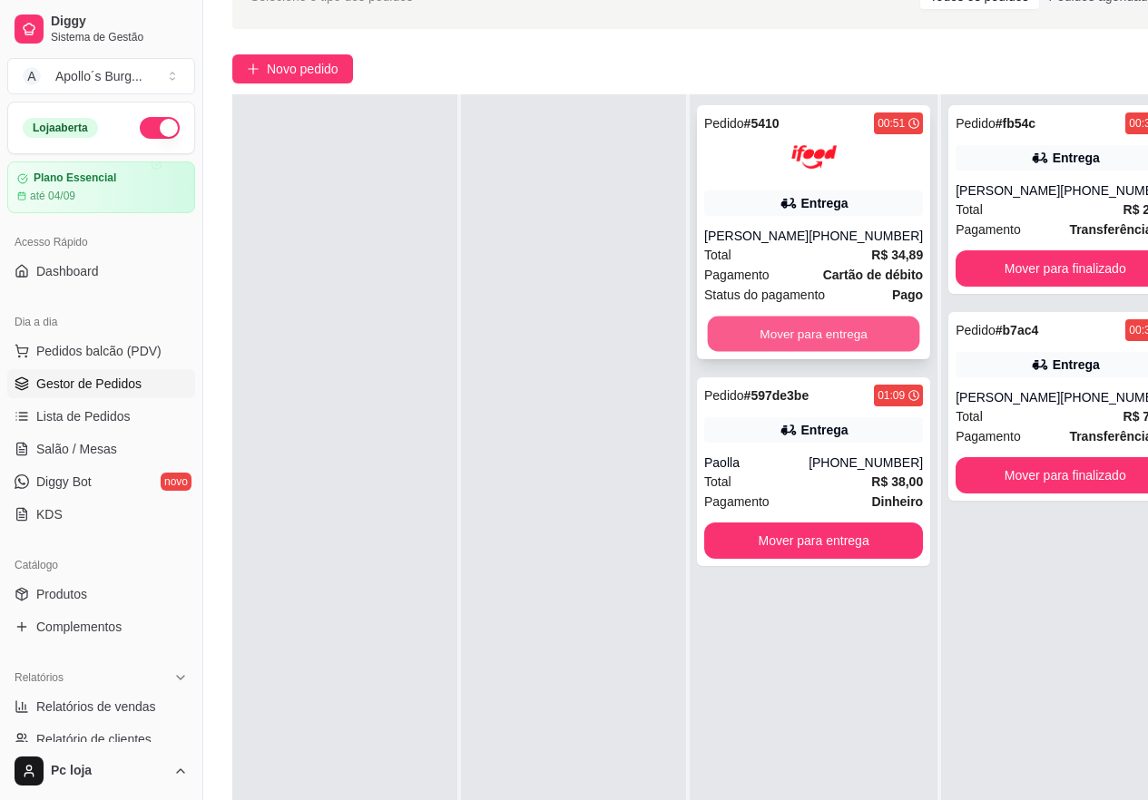
click at [791, 330] on button "Mover para entrega" at bounding box center [814, 334] width 212 height 35
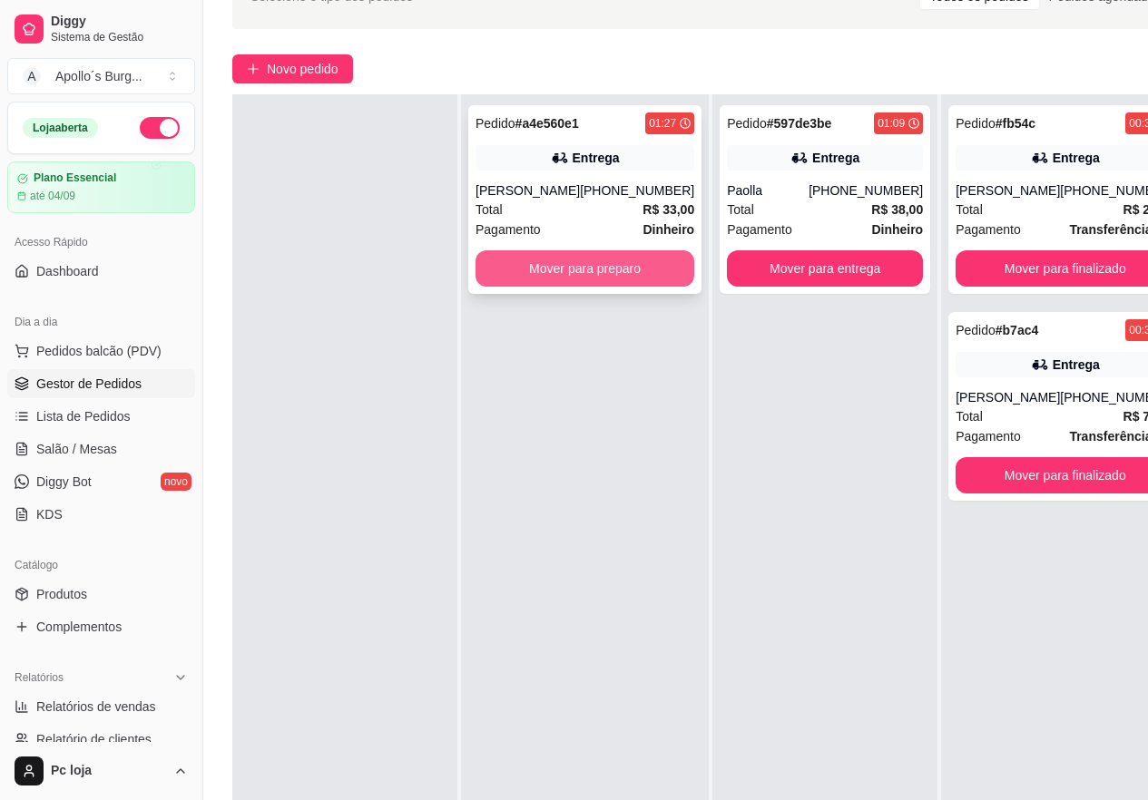
click at [595, 269] on button "Mover para preparo" at bounding box center [584, 268] width 219 height 36
click at [826, 195] on div "[PHONE_NUMBER]" at bounding box center [865, 190] width 114 height 18
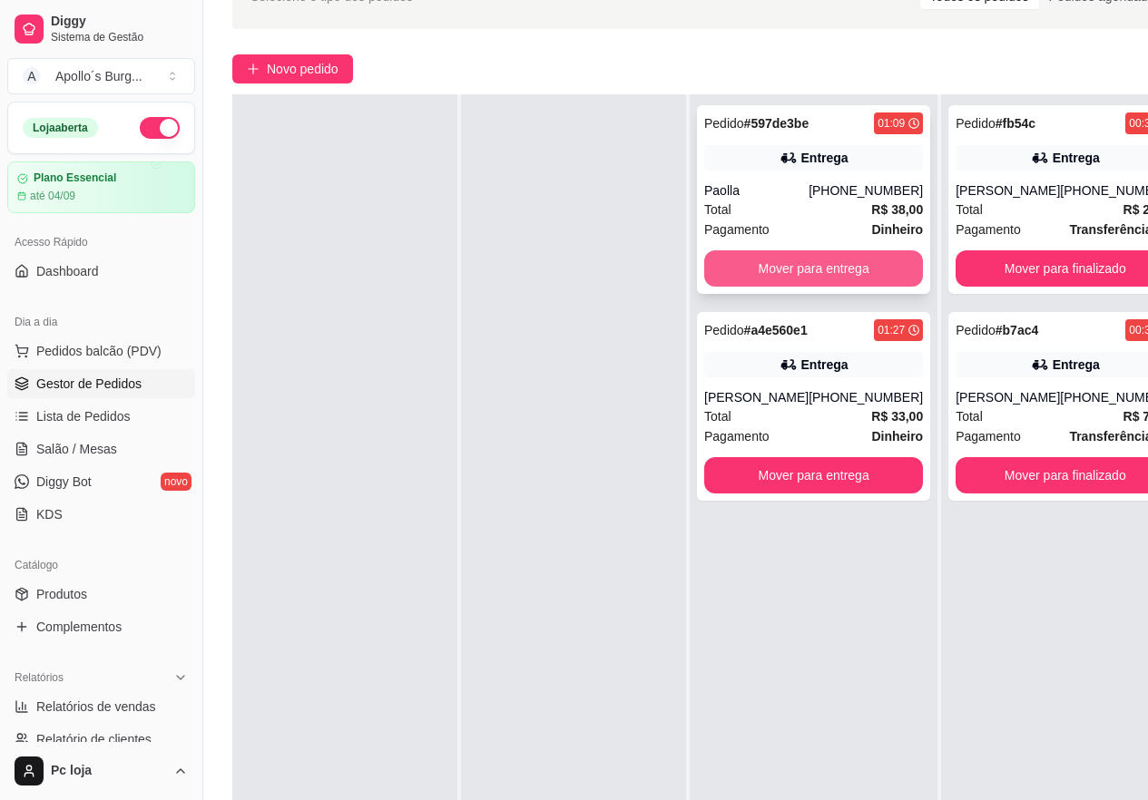
click at [827, 268] on button "Mover para entrega" at bounding box center [813, 268] width 219 height 36
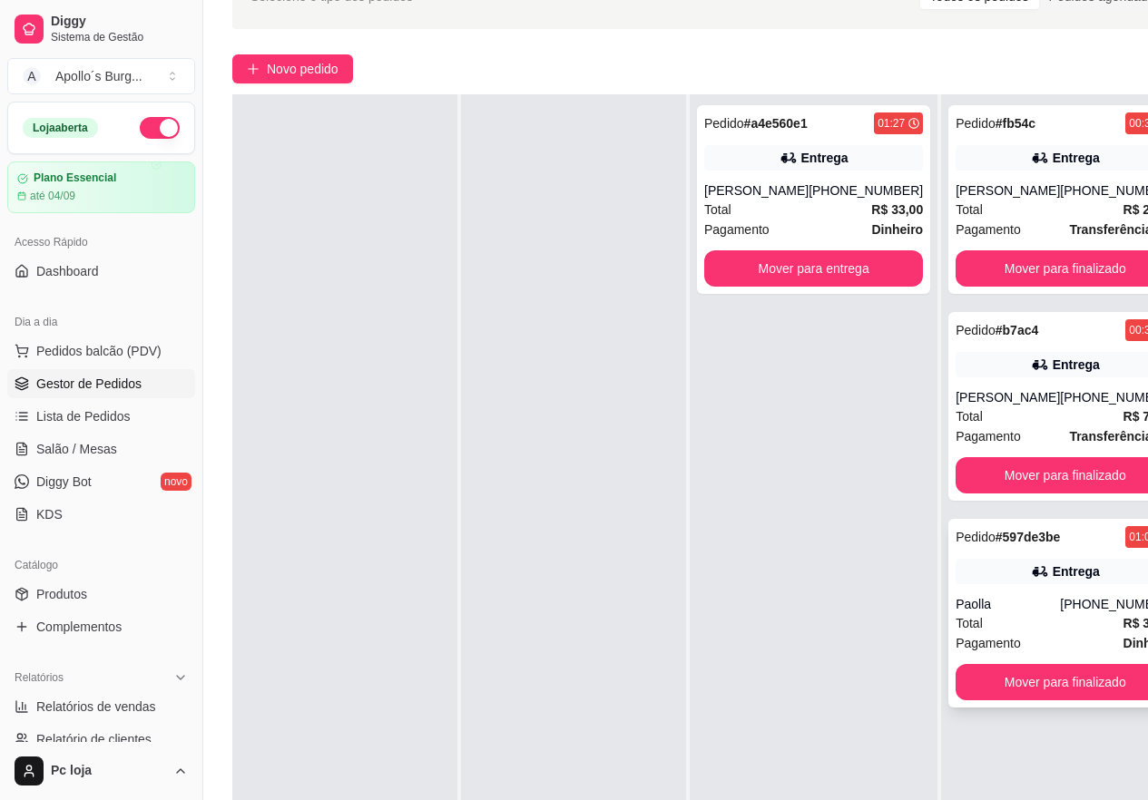
click at [1064, 583] on div "Entrega" at bounding box center [1064, 571] width 219 height 25
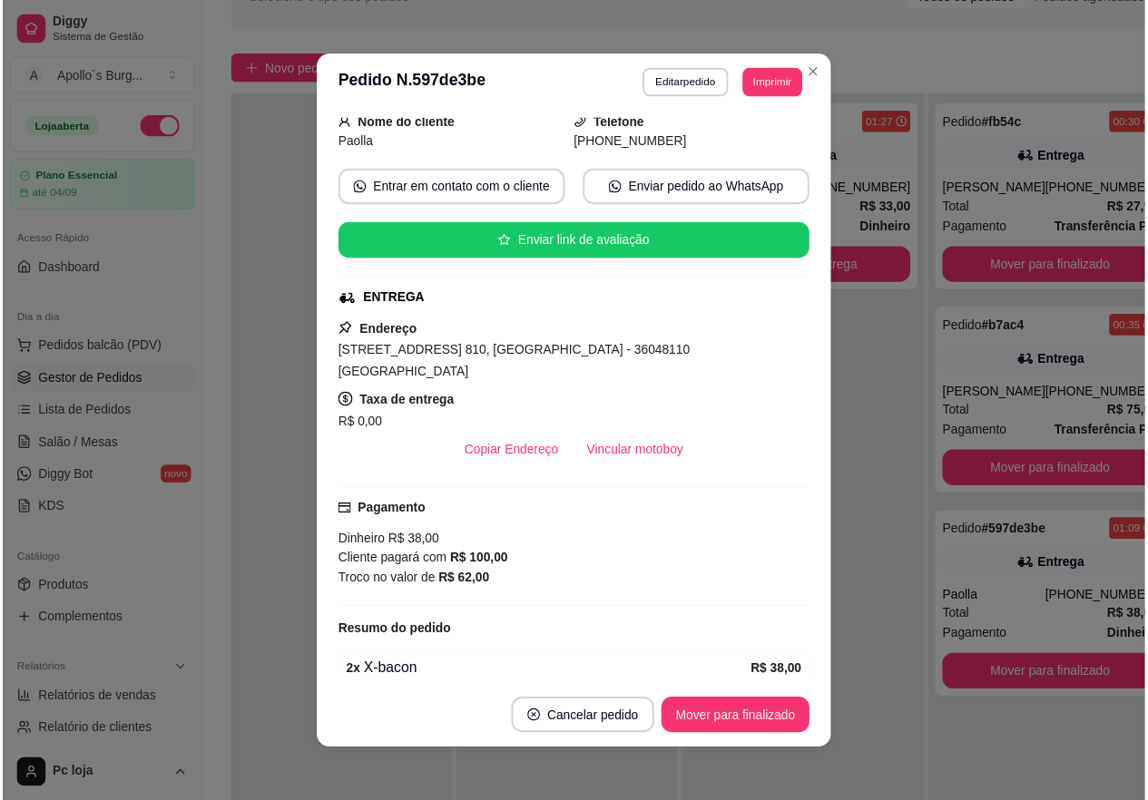
scroll to position [178, 0]
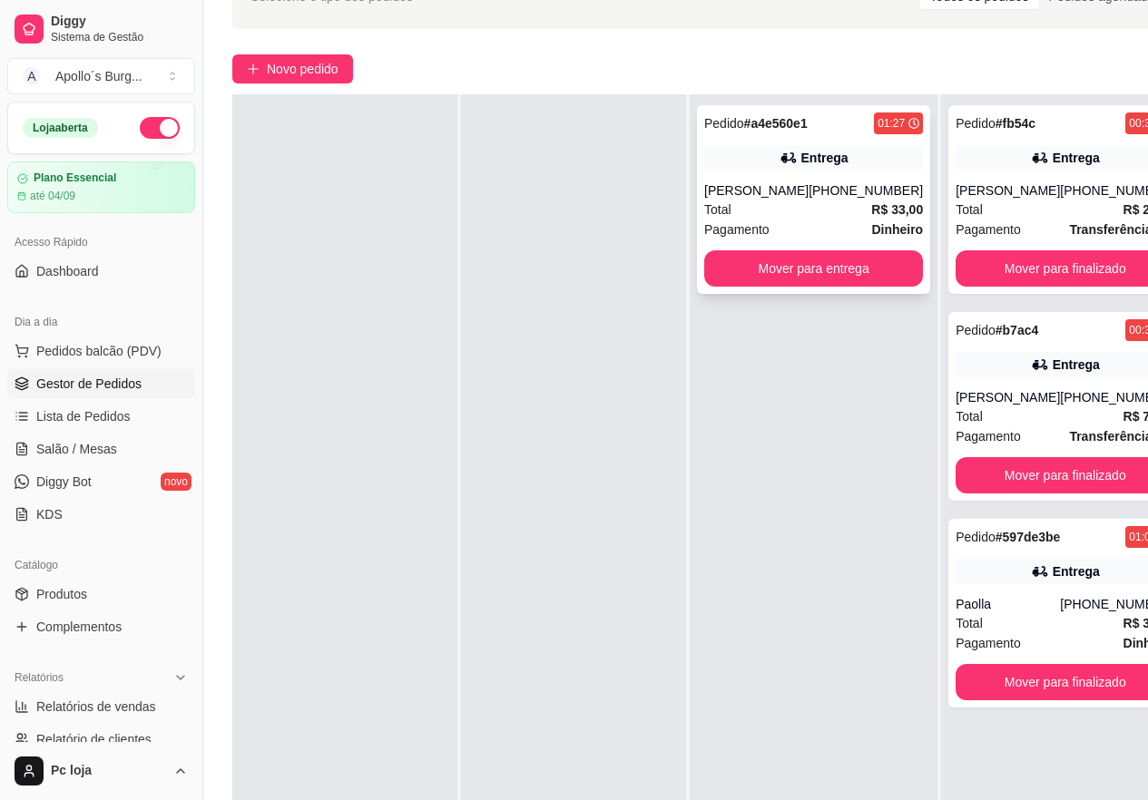
click at [798, 171] on div "Pedido # a4e560e1 01:27 Entrega Ederson [PHONE_NUMBER] Total R$ 33,00 Pagamento…" at bounding box center [813, 199] width 233 height 189
click at [750, 266] on button "Mover para entrega" at bounding box center [814, 268] width 212 height 35
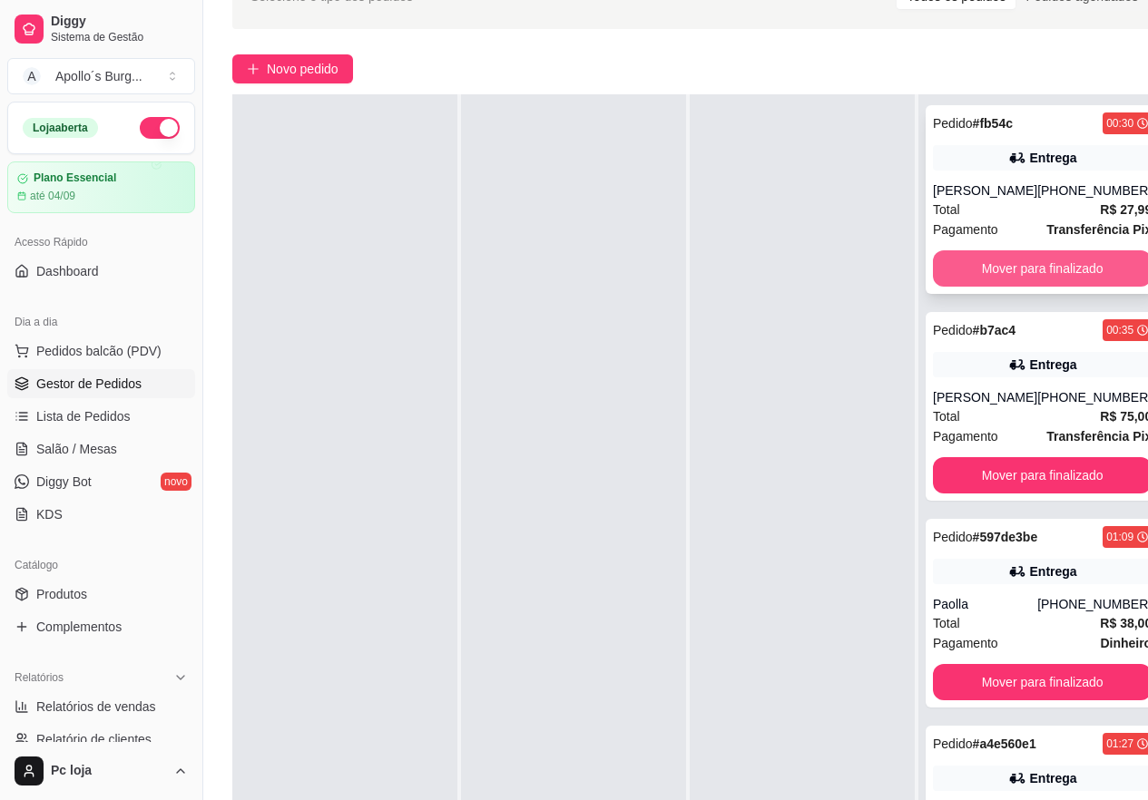
click at [1043, 259] on button "Mover para finalizado" at bounding box center [1042, 268] width 219 height 36
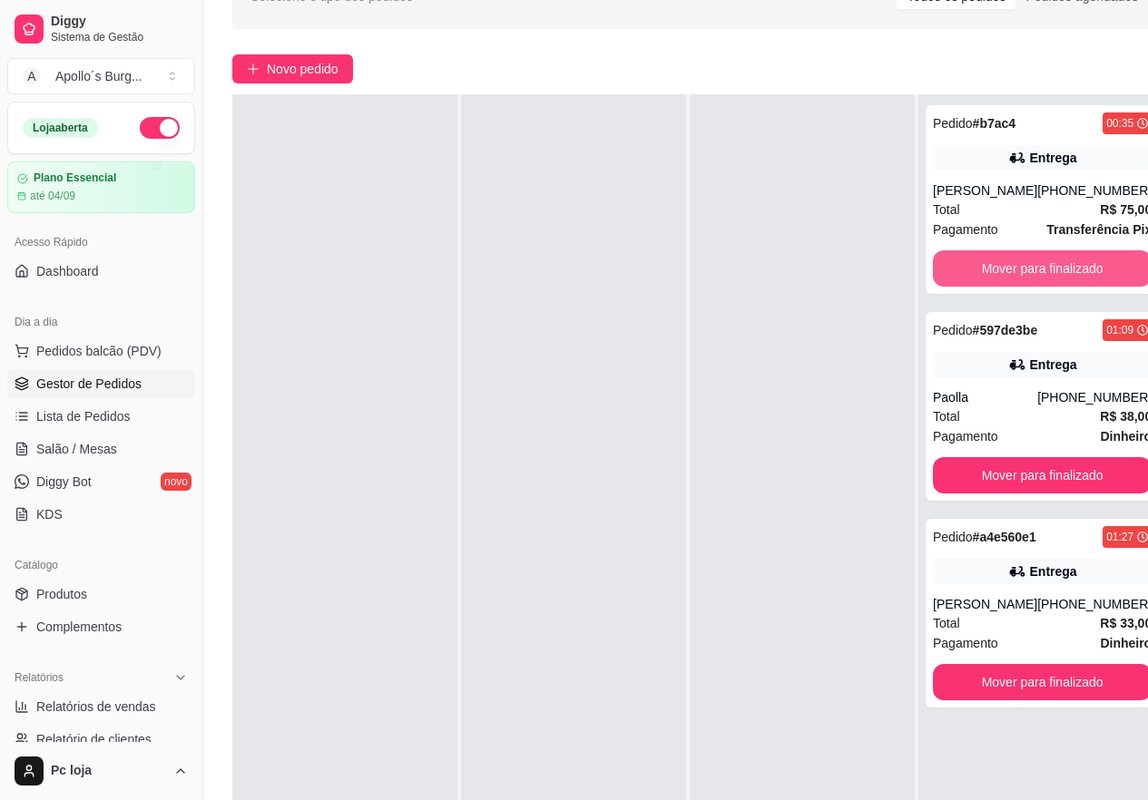
click at [1049, 268] on button "Mover para finalizado" at bounding box center [1042, 268] width 219 height 36
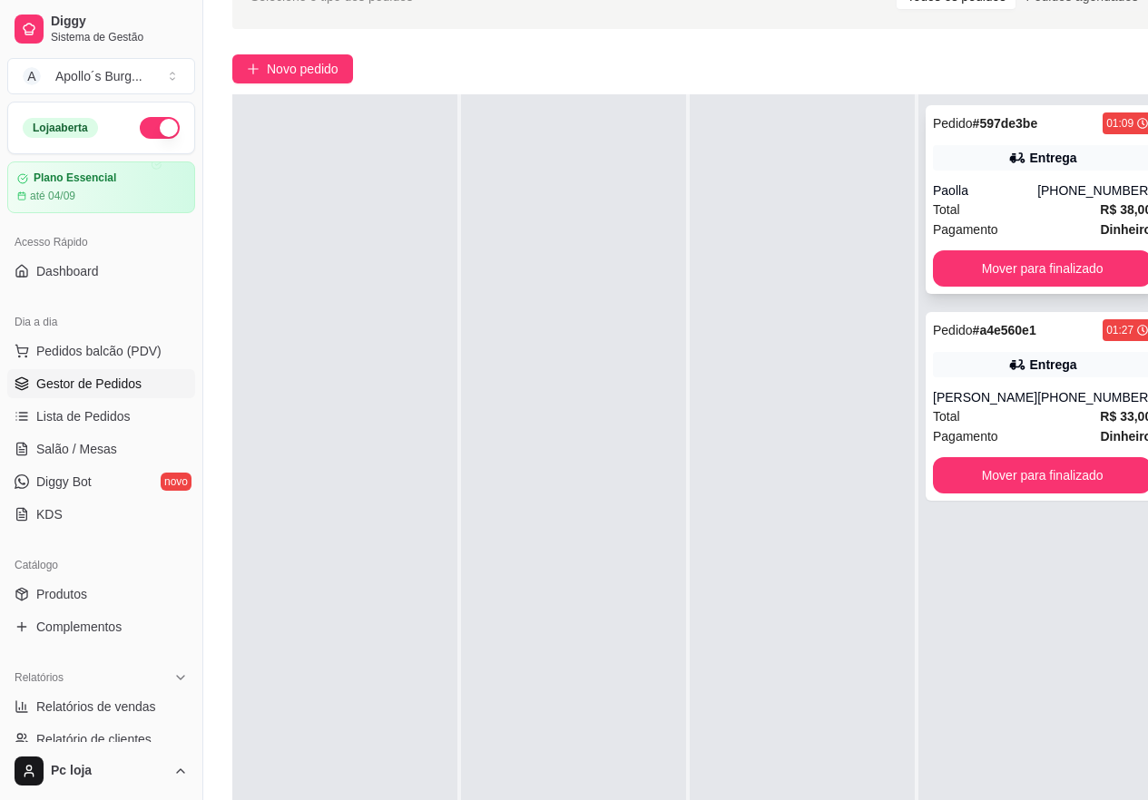
click at [1052, 198] on div "[PHONE_NUMBER]" at bounding box center [1094, 190] width 114 height 18
click at [1057, 394] on div "[PHONE_NUMBER]" at bounding box center [1094, 397] width 114 height 18
click at [973, 154] on div "Entrega" at bounding box center [1042, 157] width 219 height 25
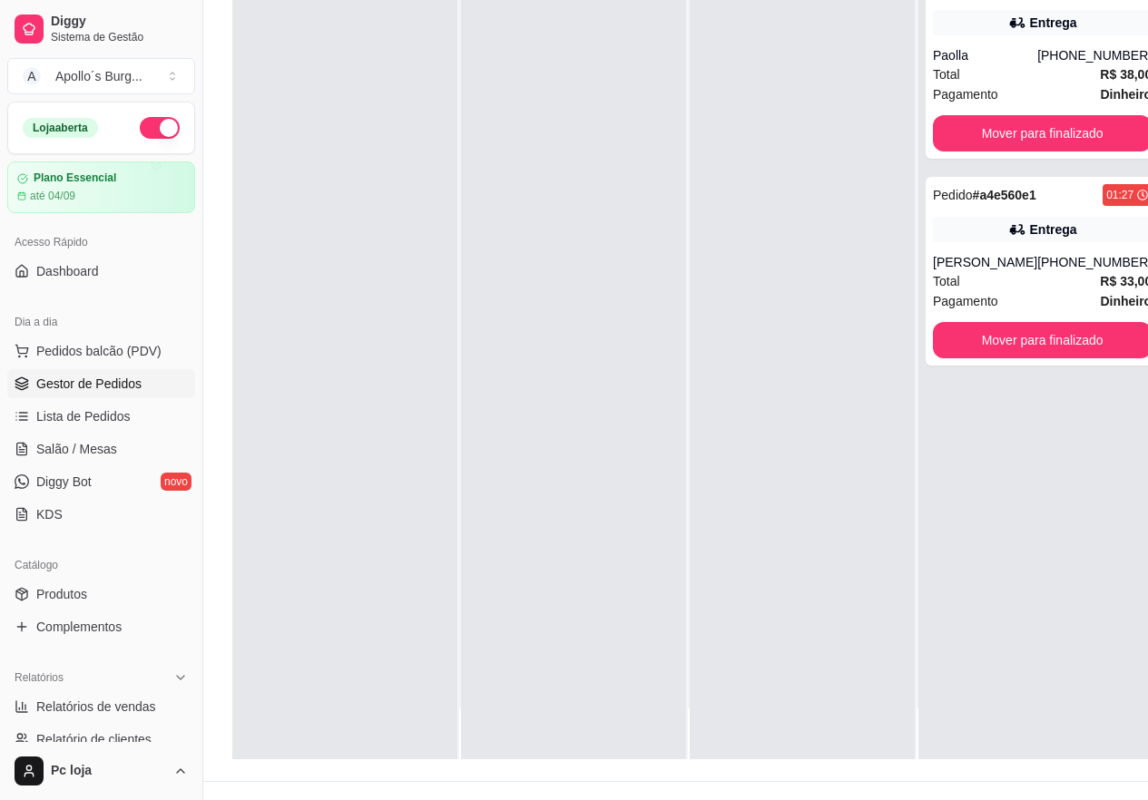
scroll to position [290, 0]
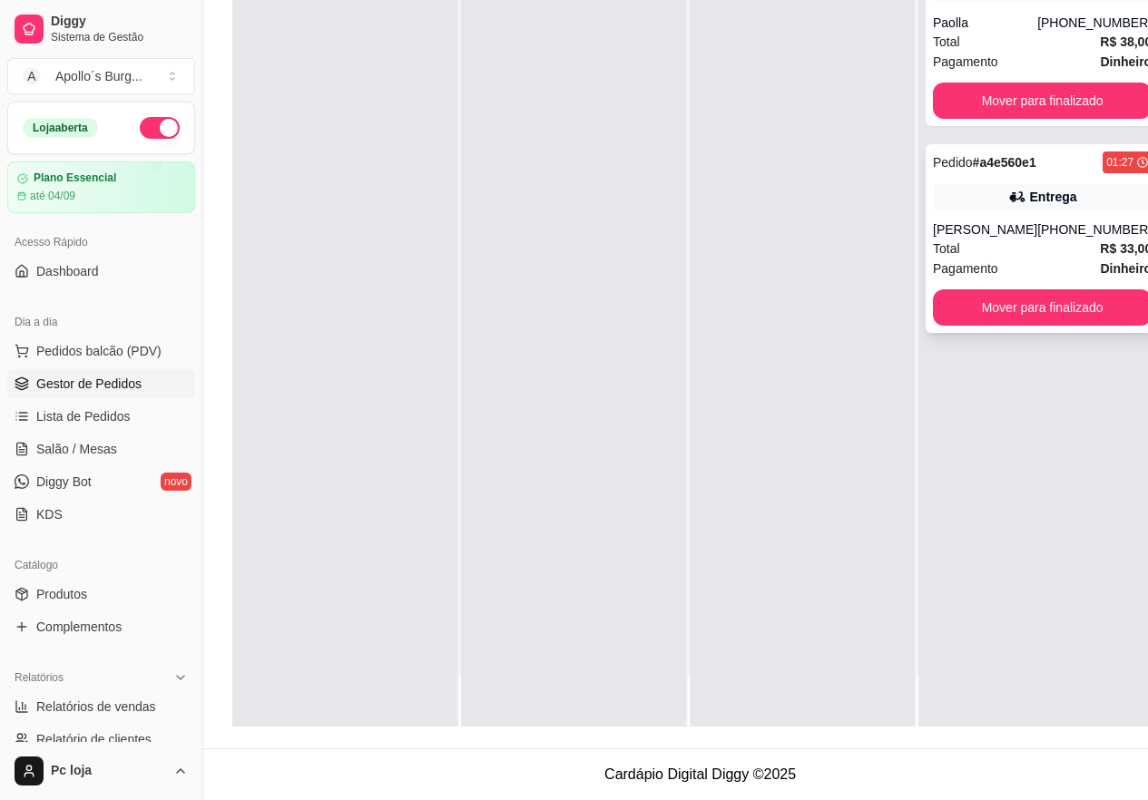
click at [986, 220] on div "[PERSON_NAME]" at bounding box center [985, 229] width 104 height 18
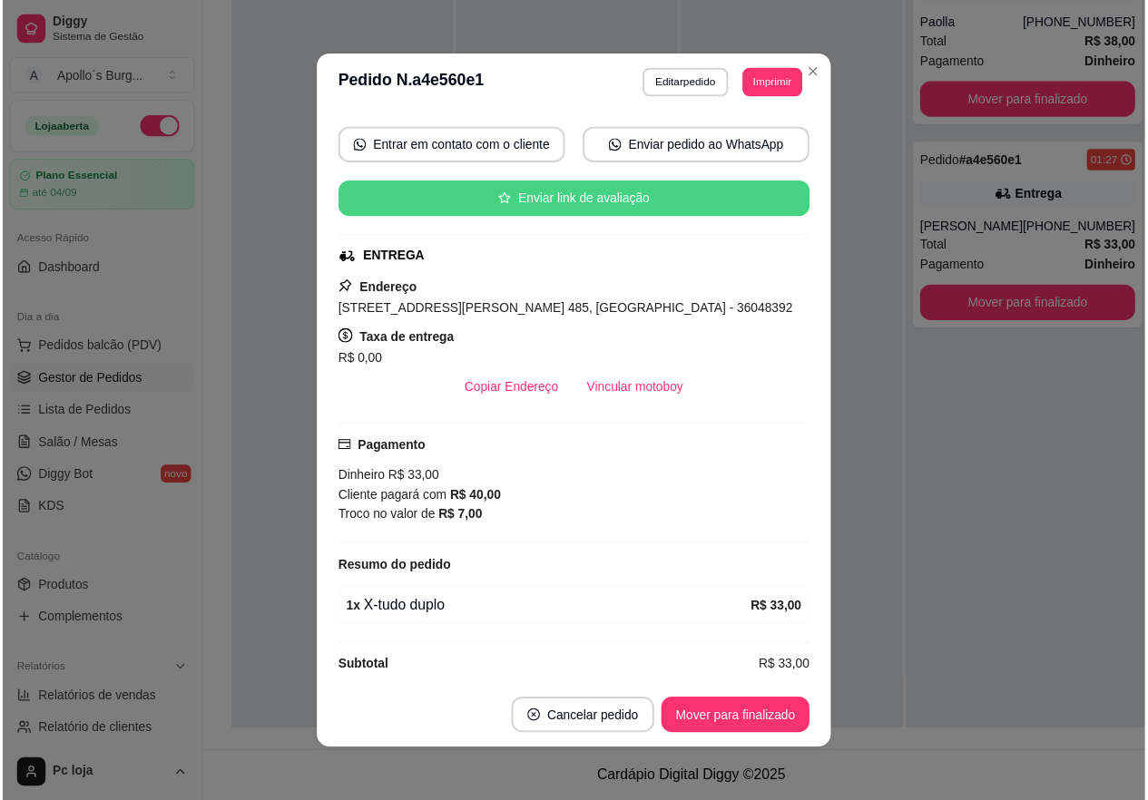
scroll to position [178, 0]
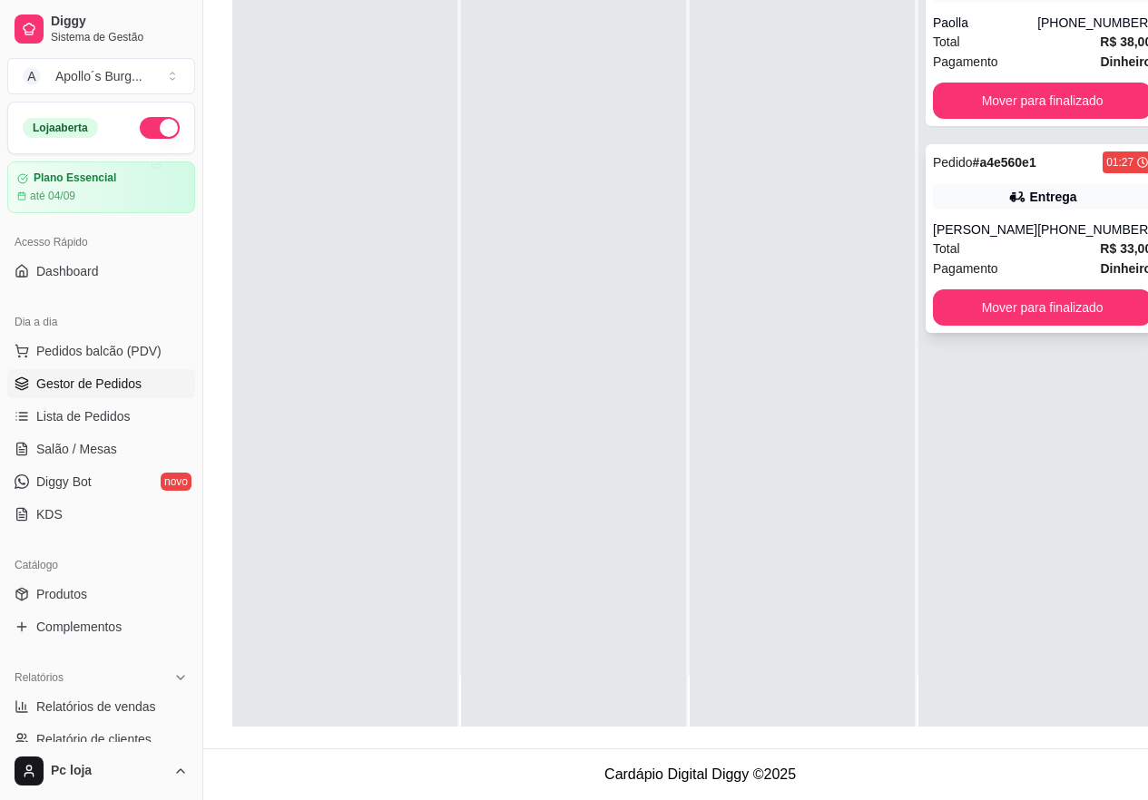
click at [1008, 203] on icon at bounding box center [1017, 197] width 18 height 18
click at [1032, 42] on div "Total R$ 38,00" at bounding box center [1042, 42] width 219 height 20
click at [1017, 297] on button "Mover para finalizado" at bounding box center [1042, 307] width 212 height 35
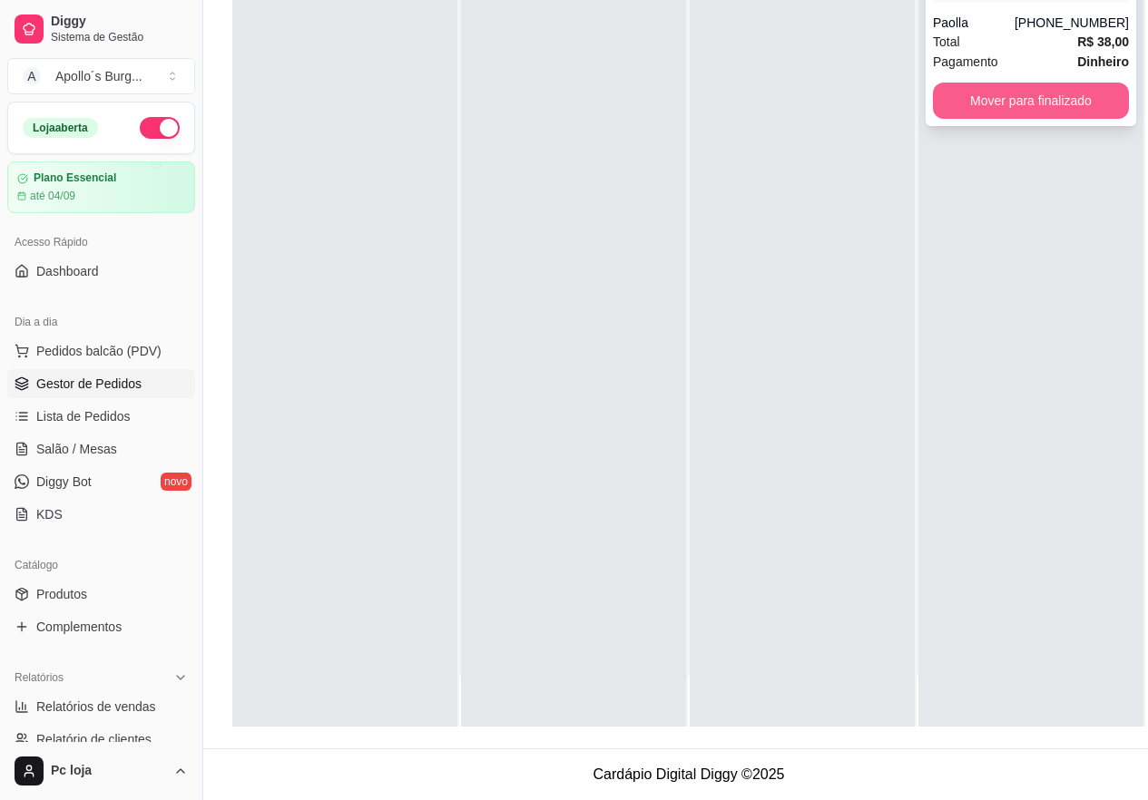
click at [1041, 106] on button "Mover para finalizado" at bounding box center [1031, 101] width 196 height 36
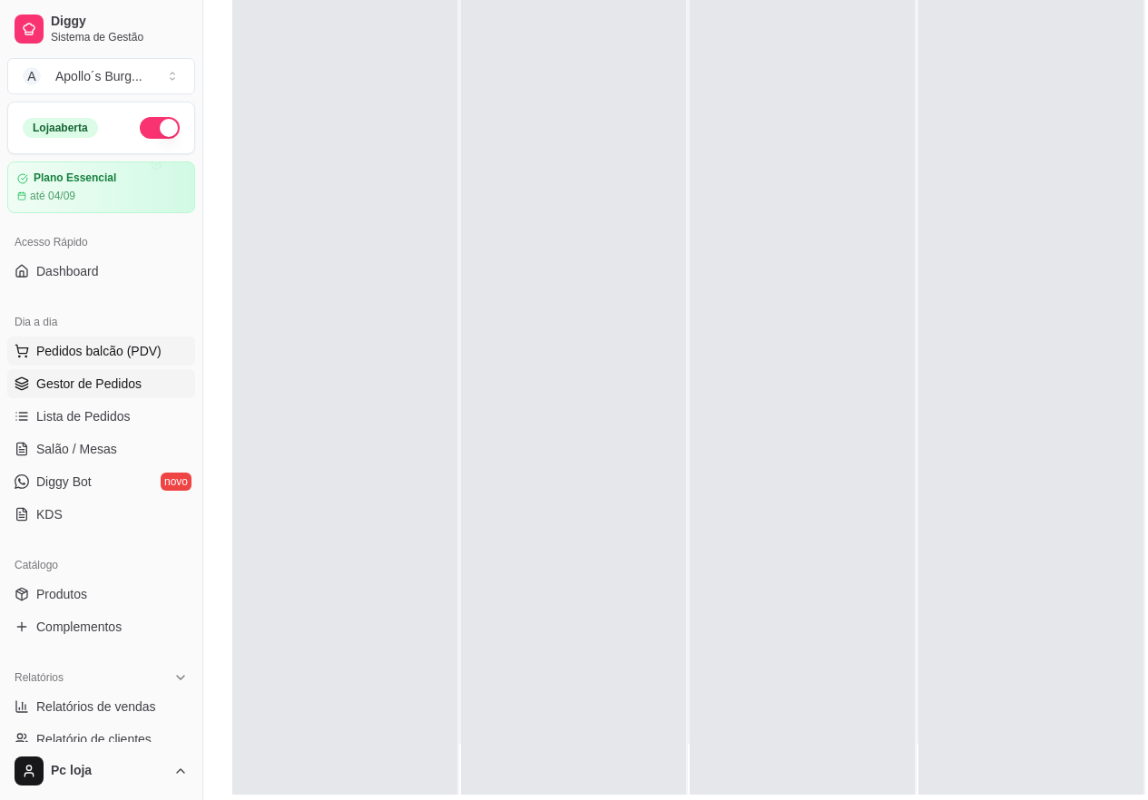
scroll to position [0, 0]
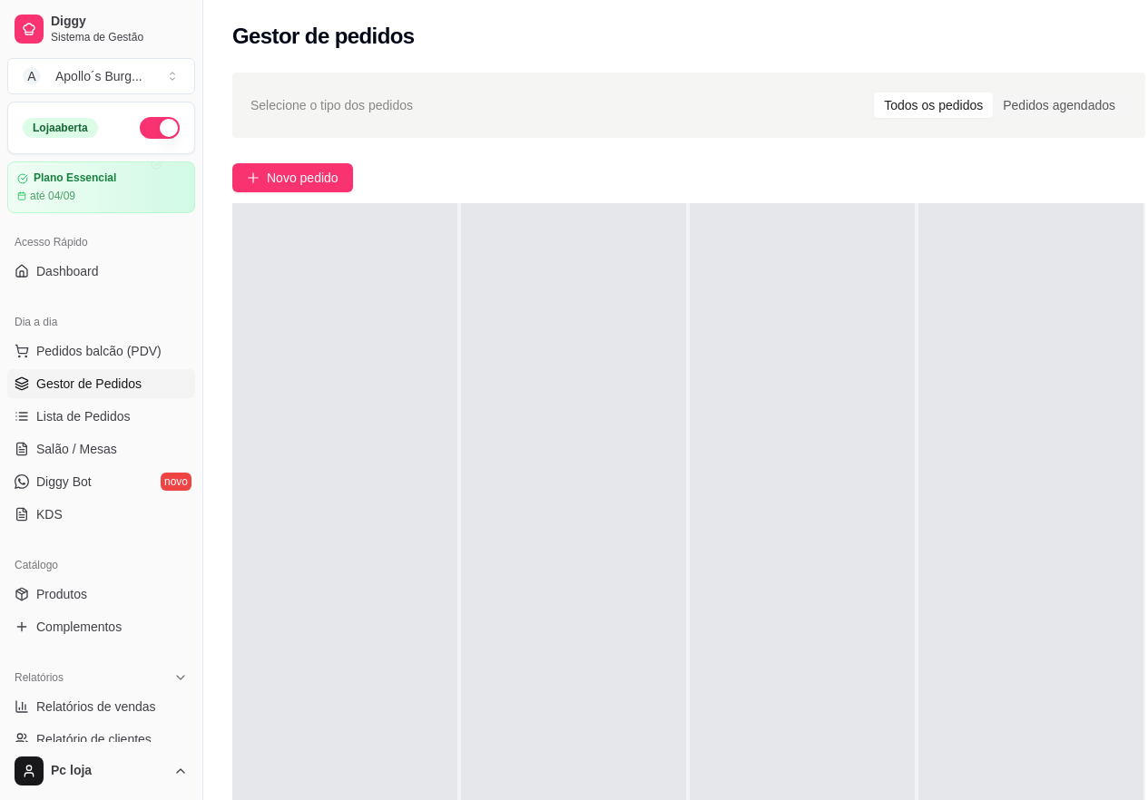
click at [121, 388] on span "Gestor de Pedidos" at bounding box center [88, 384] width 105 height 18
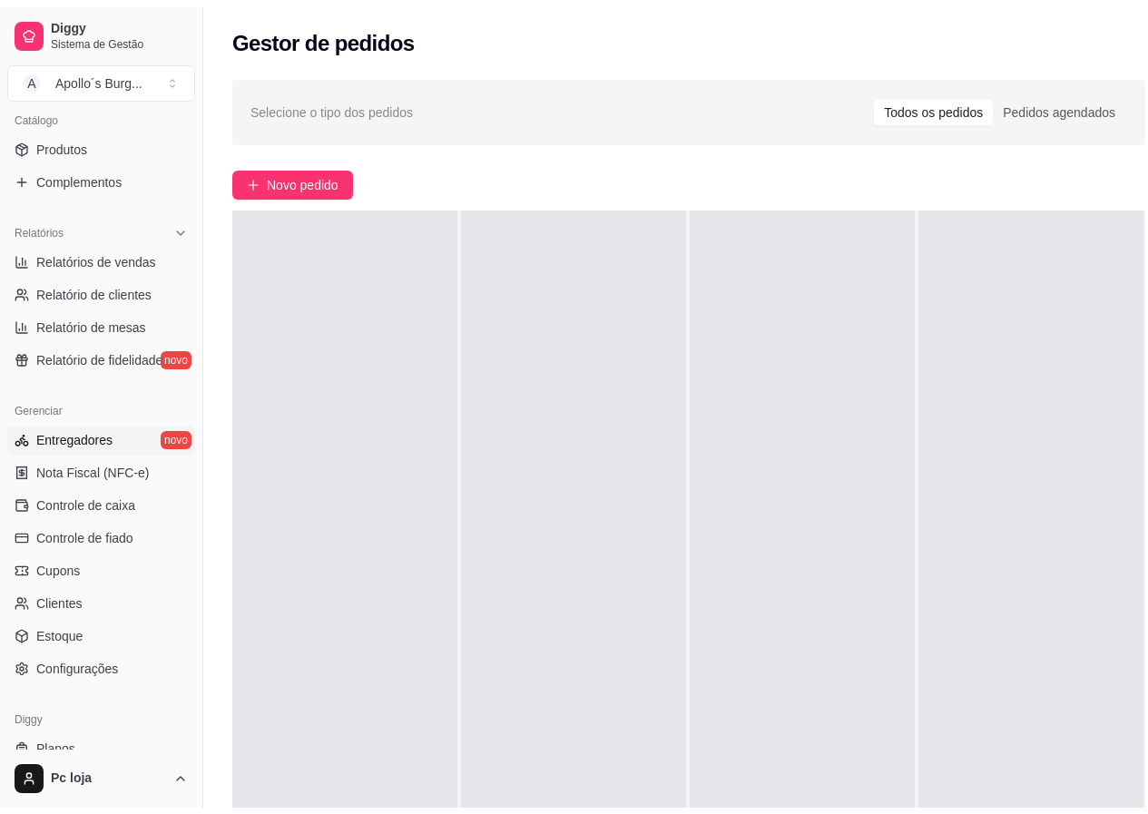
scroll to position [454, 0]
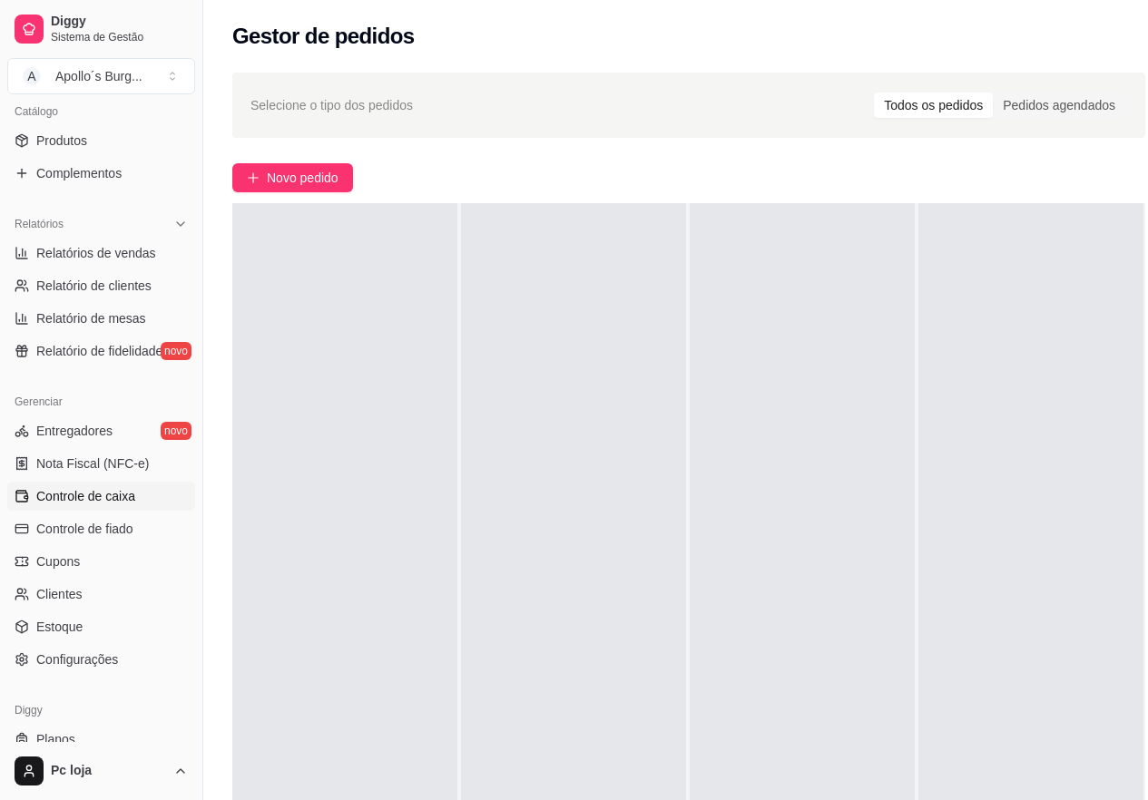
click at [116, 495] on span "Controle de caixa" at bounding box center [85, 496] width 99 height 18
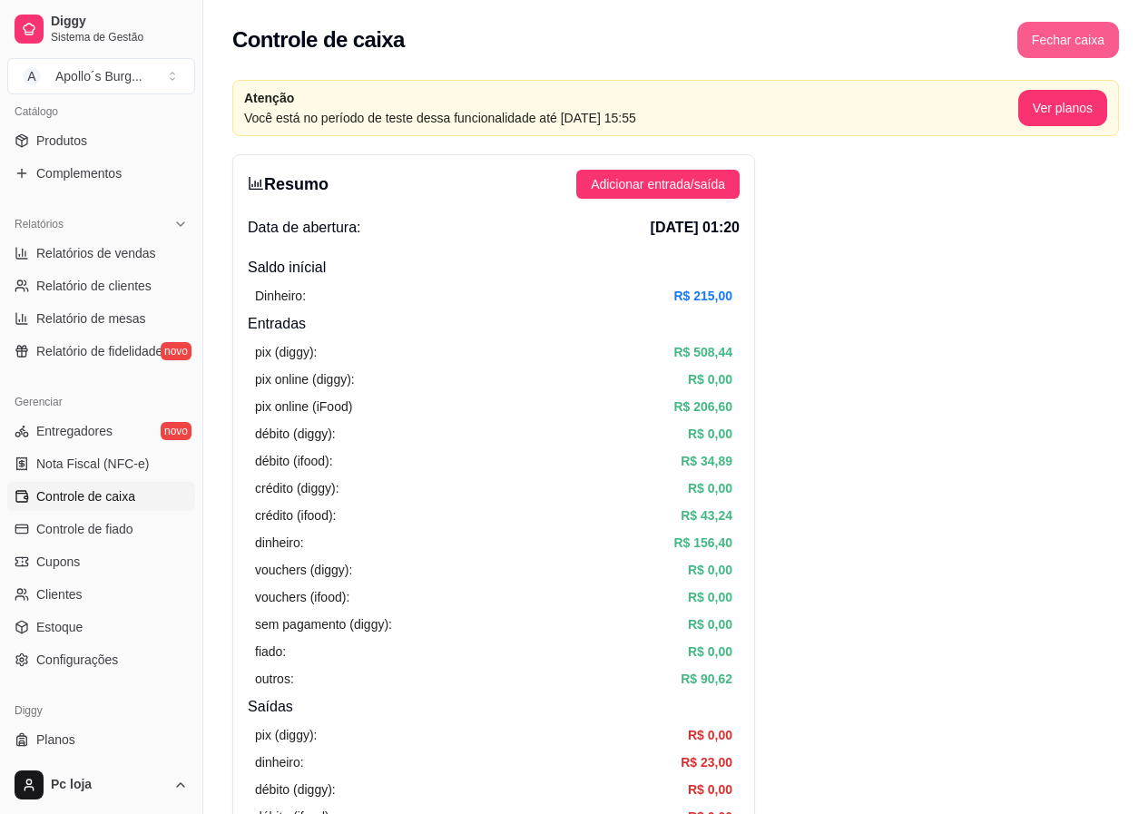
click at [1080, 45] on button "Fechar caixa" at bounding box center [1068, 40] width 102 height 36
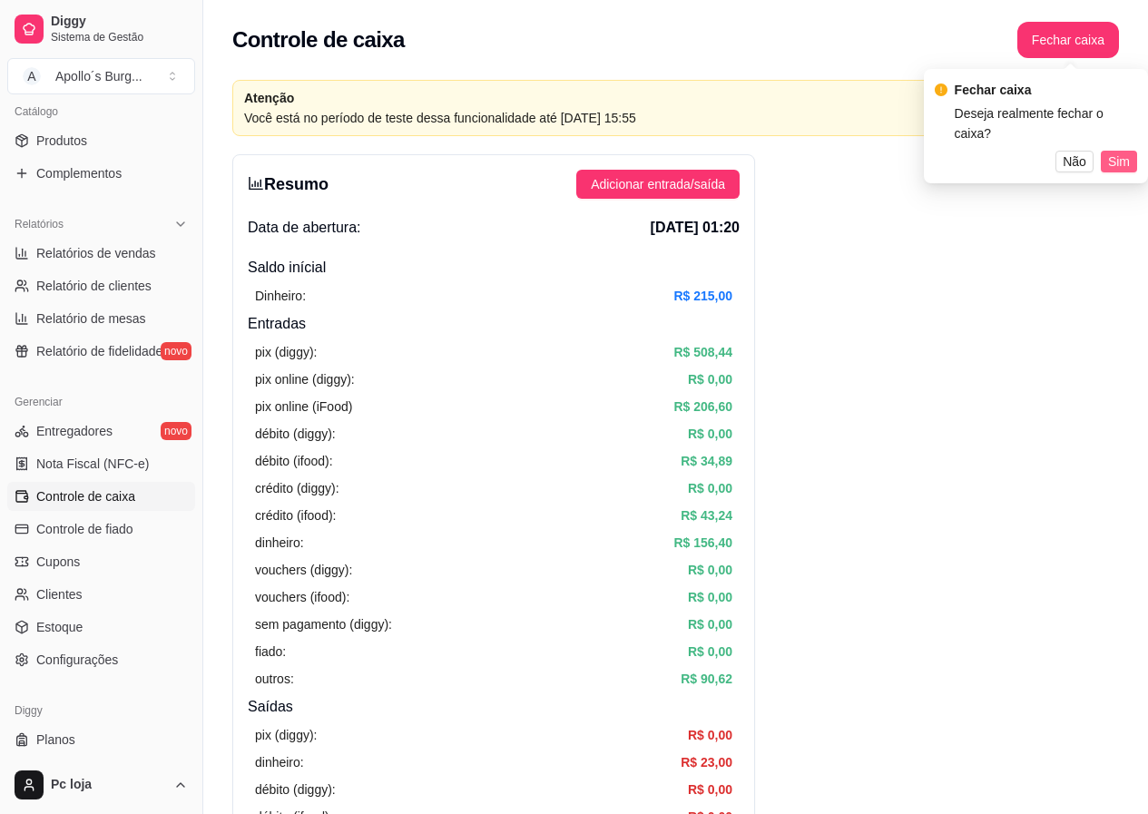
click at [1126, 151] on span "Sim" at bounding box center [1119, 161] width 22 height 20
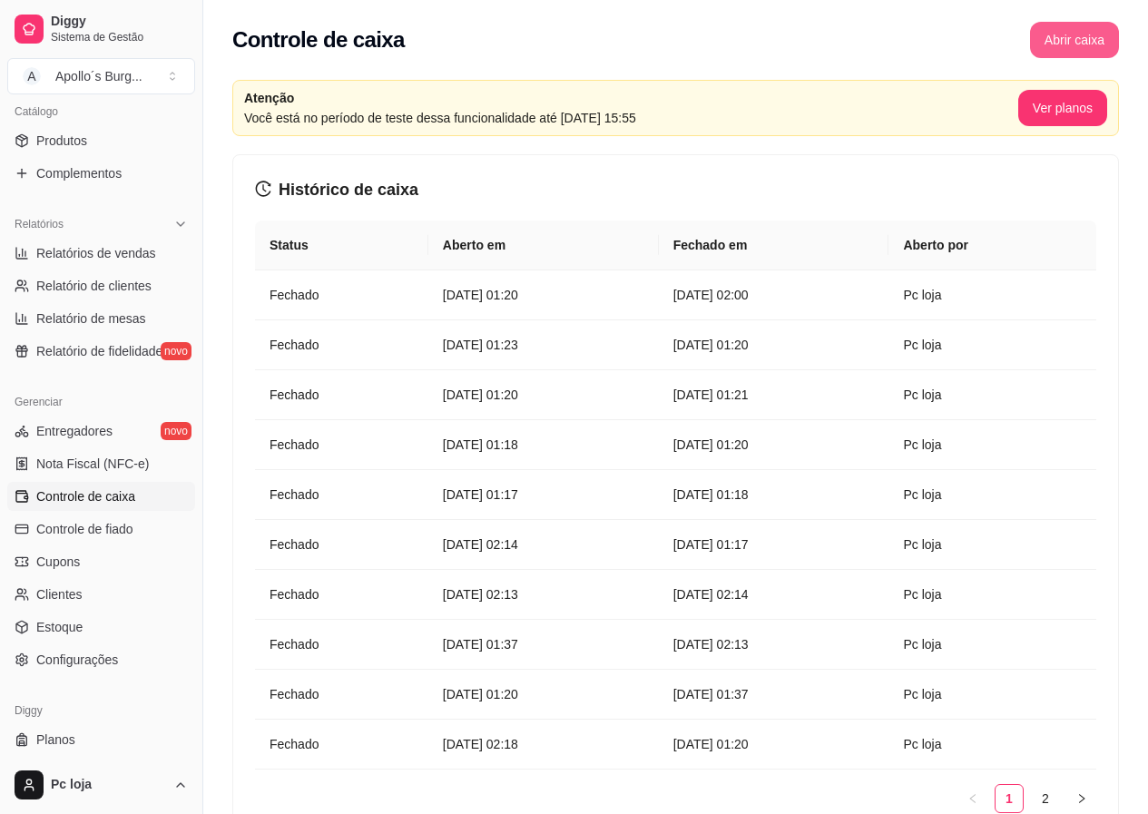
click at [1071, 37] on button "Abrir caixa" at bounding box center [1074, 40] width 89 height 36
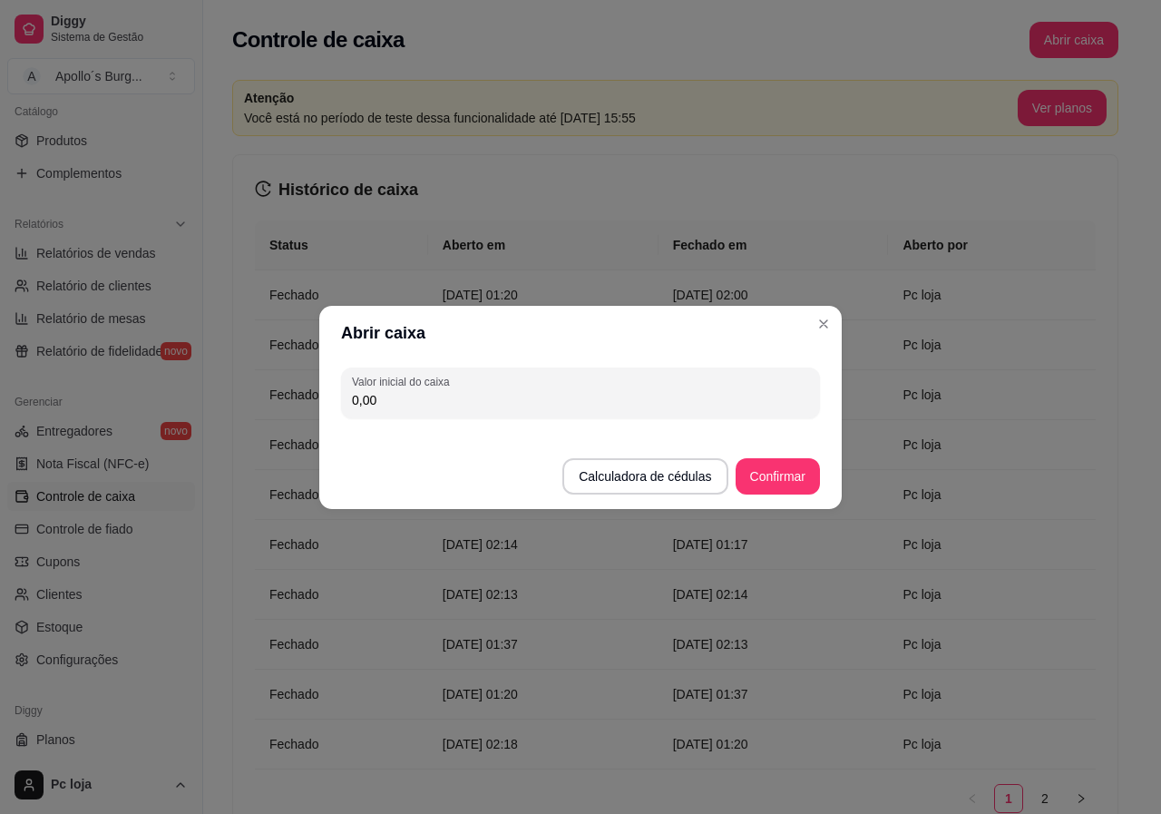
click at [585, 400] on input "0,00" at bounding box center [580, 400] width 457 height 18
type input "59,00"
click at [780, 477] on button "Confirmar" at bounding box center [778, 476] width 84 height 36
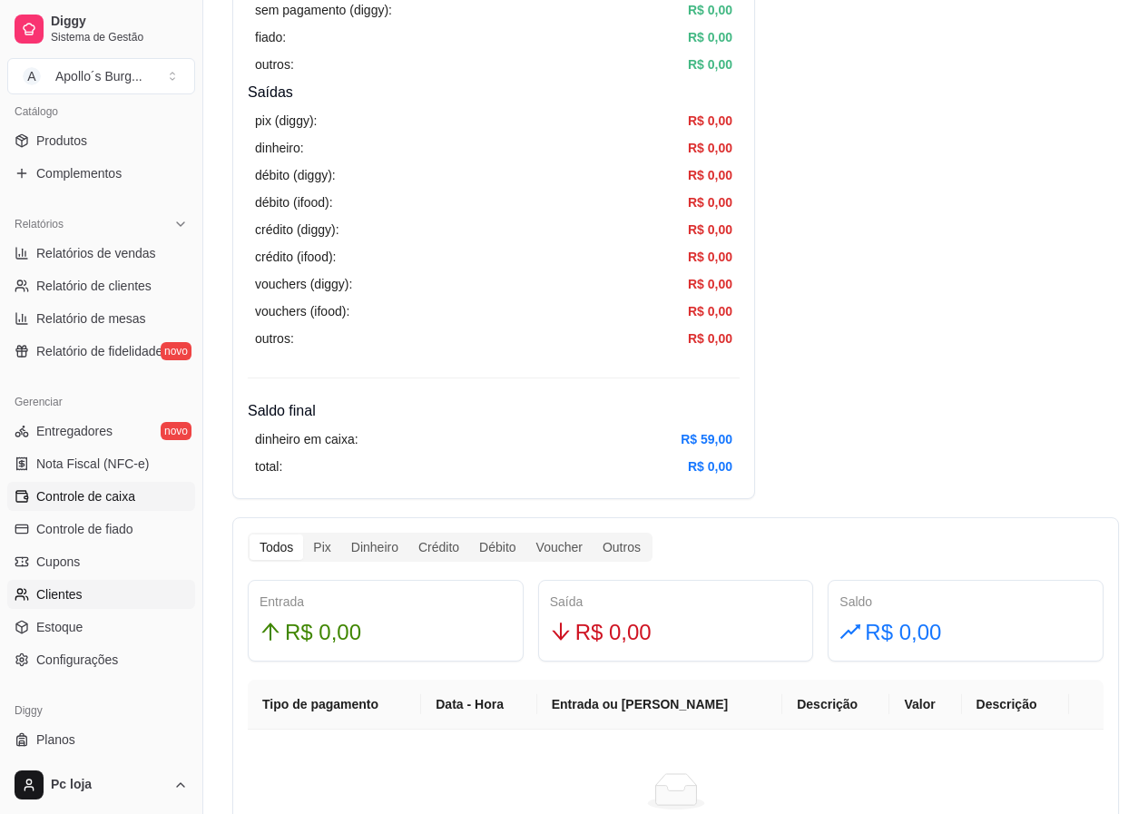
scroll to position [544, 0]
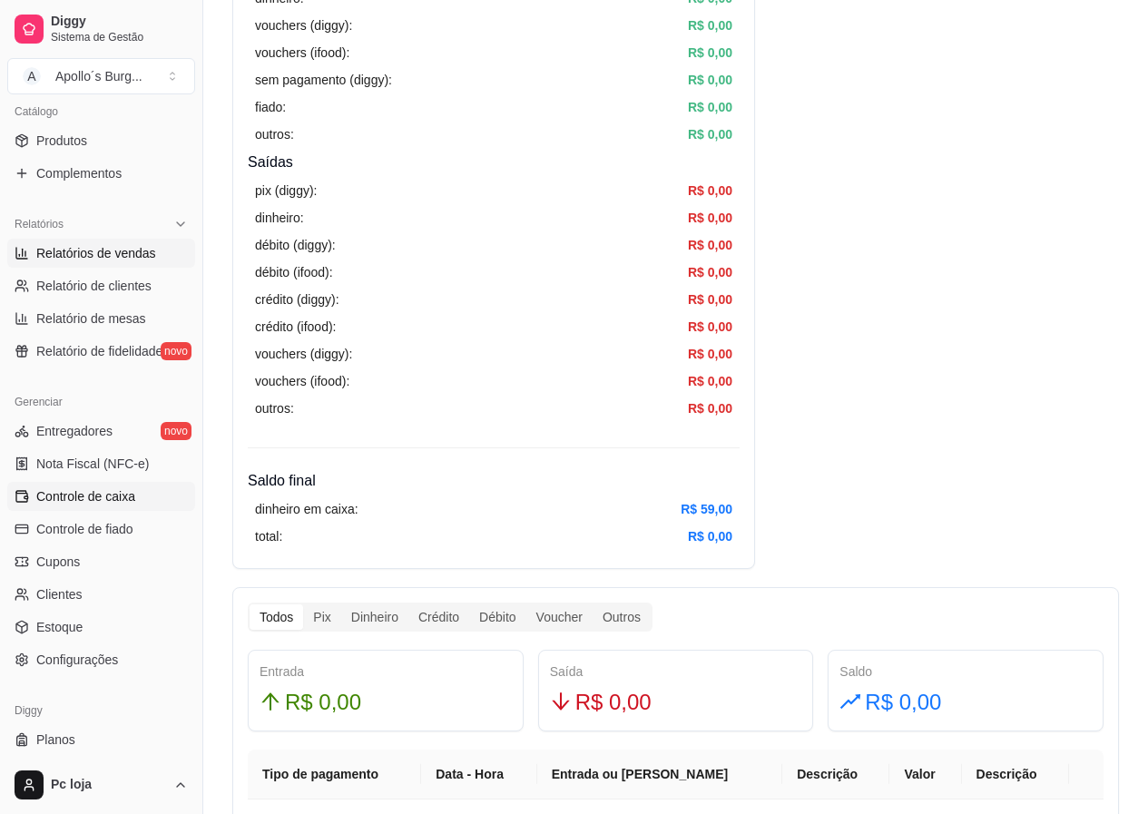
click at [123, 239] on link "Relatórios de vendas" at bounding box center [101, 253] width 188 height 29
select select "ALL"
select select "0"
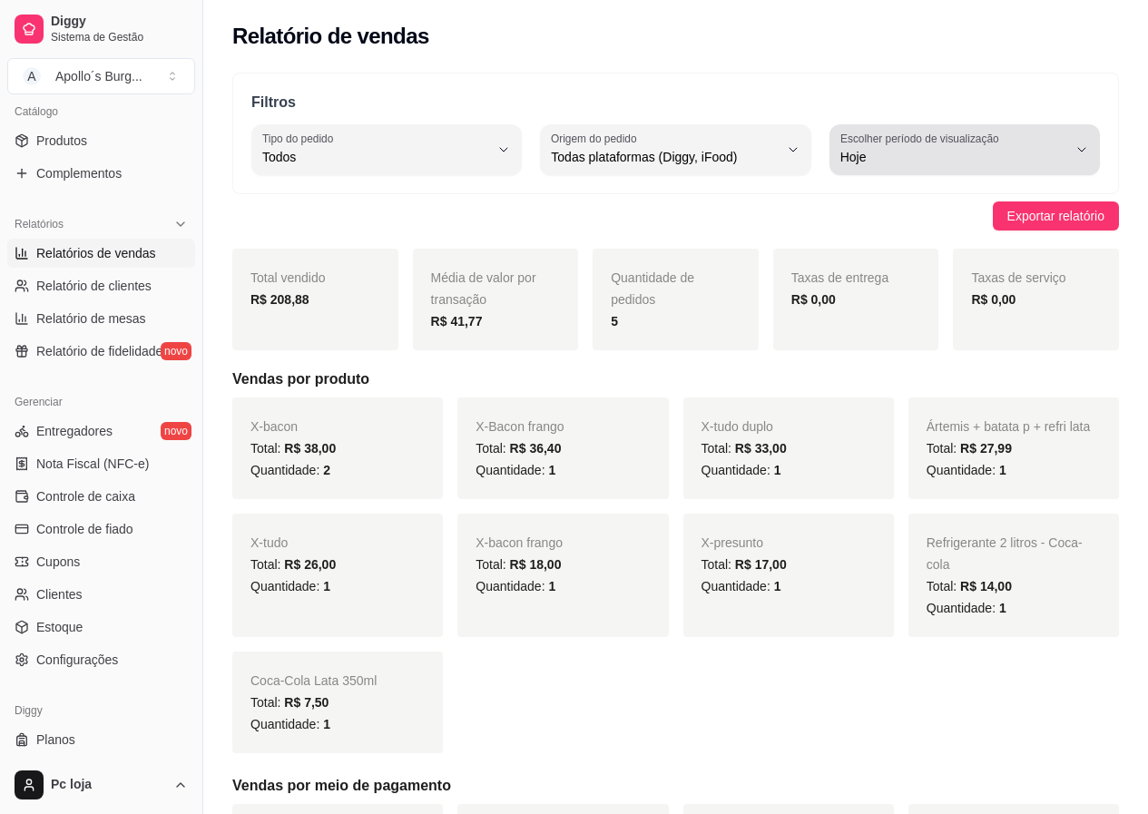
click at [1012, 124] on button "Escolher período de visualização Hoje" at bounding box center [964, 149] width 270 height 51
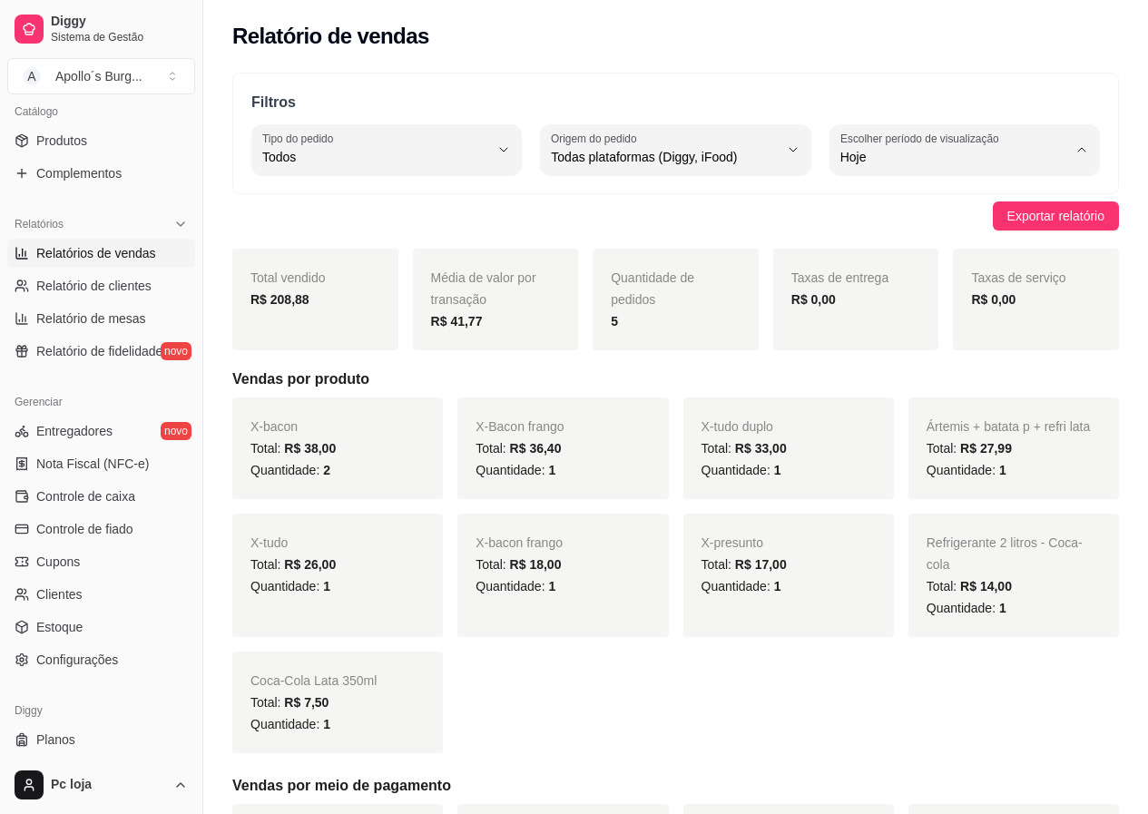
click at [924, 386] on span "Customizado" at bounding box center [955, 377] width 214 height 17
type input "-1"
select select "-1"
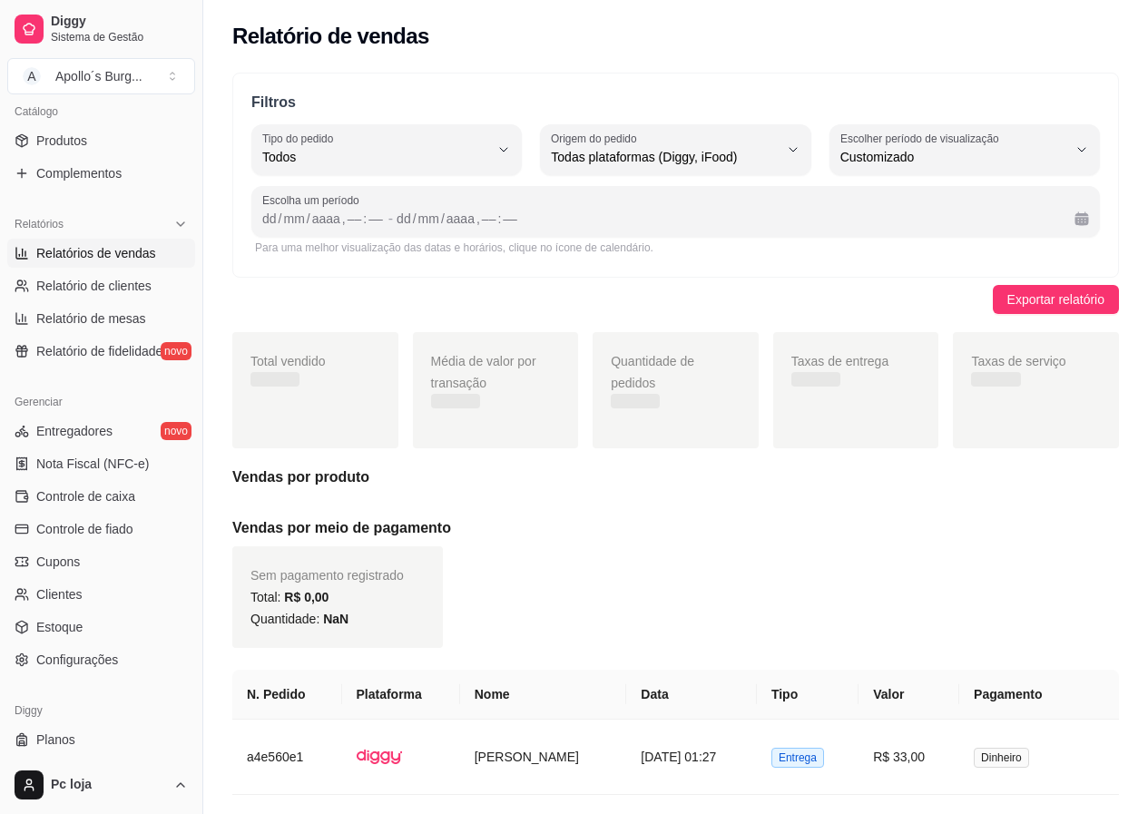
scroll to position [17, 0]
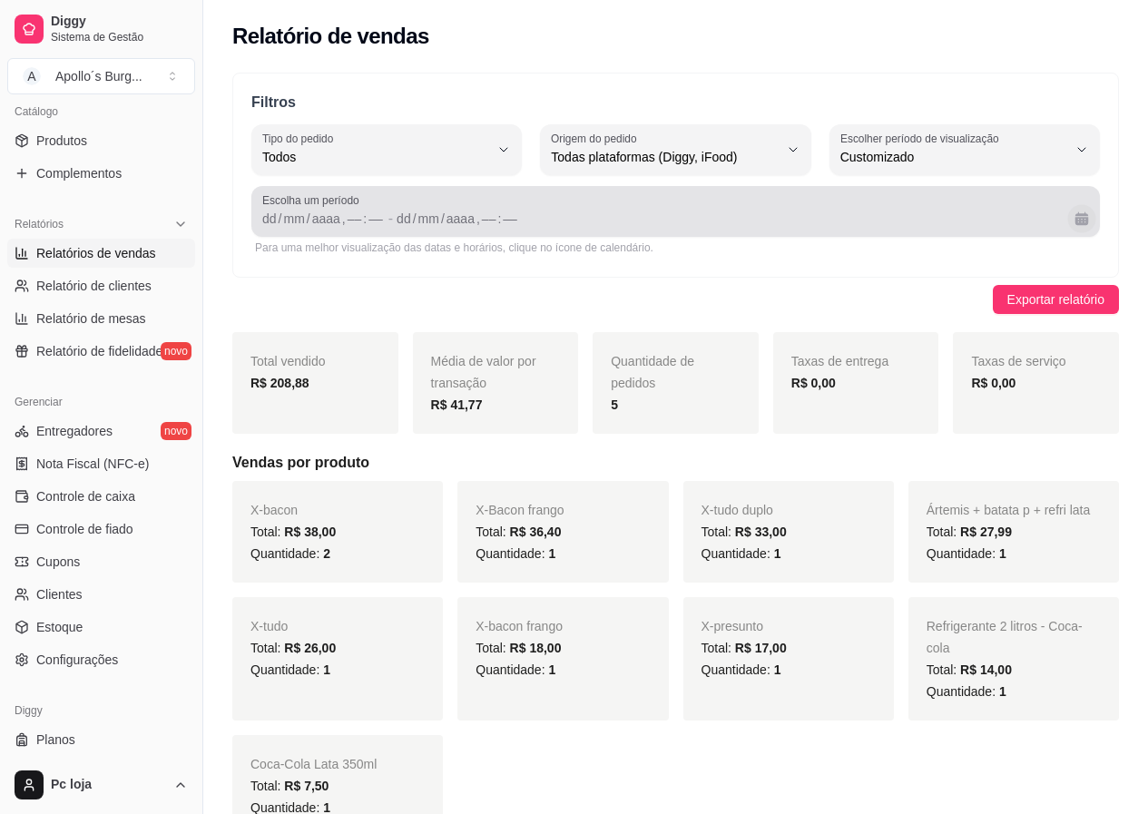
click at [1080, 220] on button "Calendário" at bounding box center [1081, 218] width 28 height 28
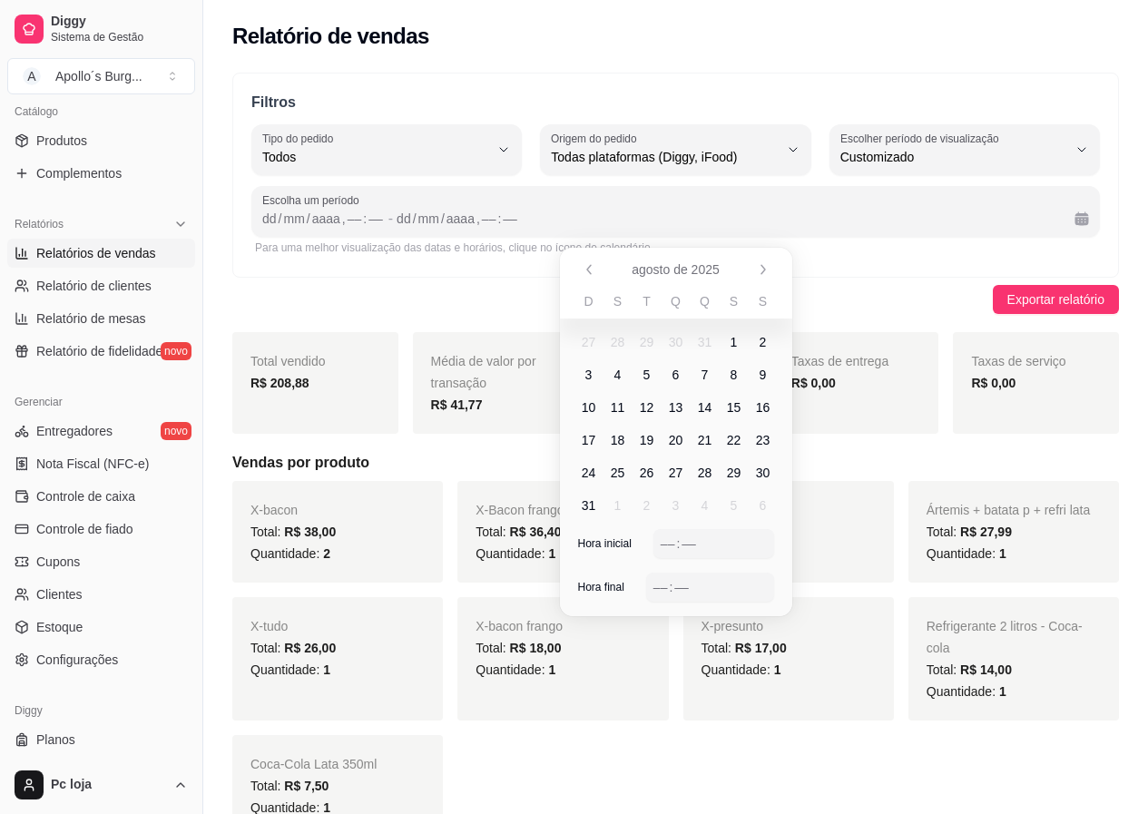
click at [621, 415] on span "11" at bounding box center [618, 407] width 15 height 18
click at [595, 442] on span "17" at bounding box center [589, 440] width 15 height 18
click at [661, 542] on div "––" at bounding box center [668, 543] width 18 height 18
click at [664, 542] on div "20" at bounding box center [668, 543] width 18 height 18
click at [664, 584] on div "––" at bounding box center [660, 587] width 18 height 18
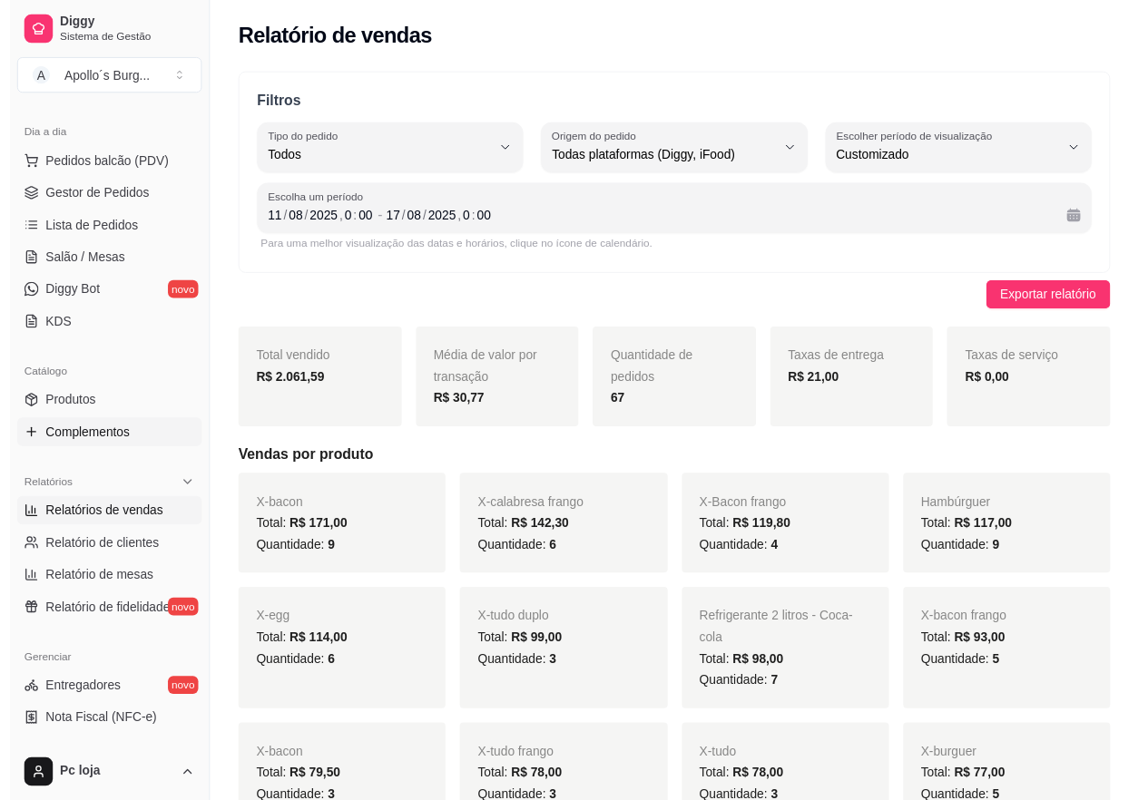
scroll to position [91, 0]
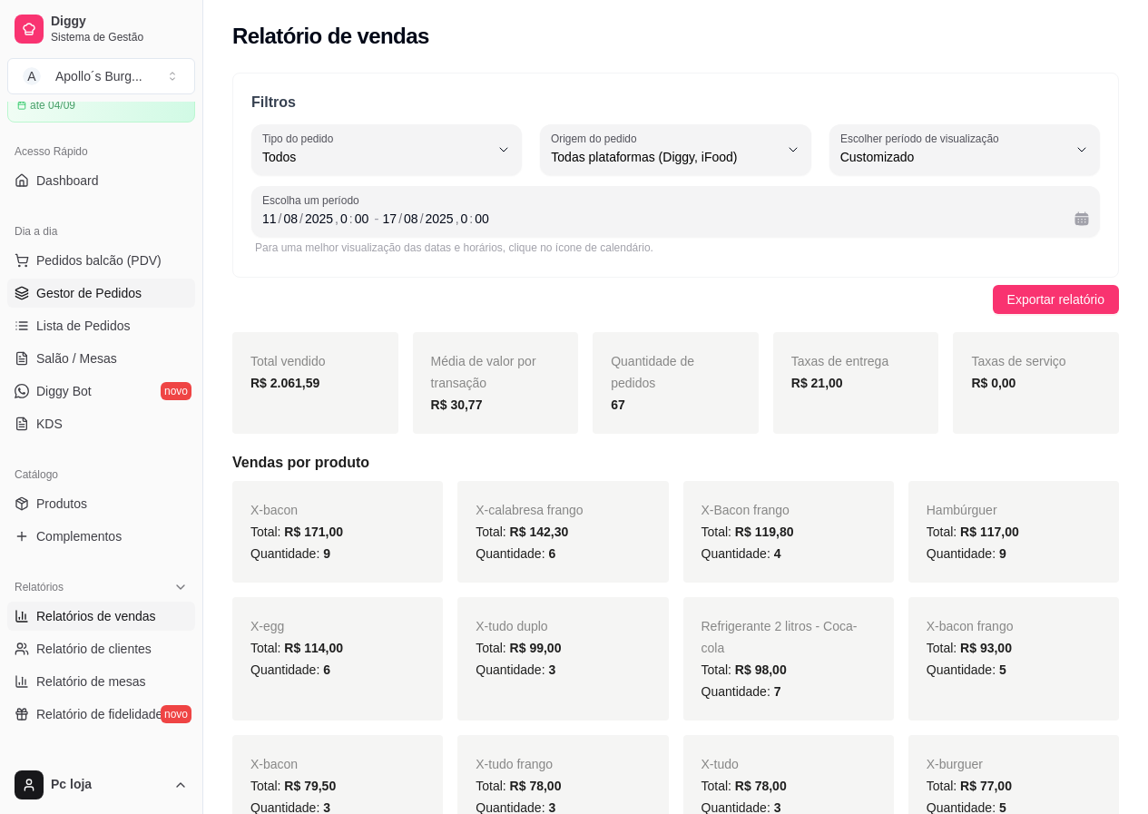
click at [119, 279] on link "Gestor de Pedidos" at bounding box center [101, 293] width 188 height 29
